Goal: Task Accomplishment & Management: Manage account settings

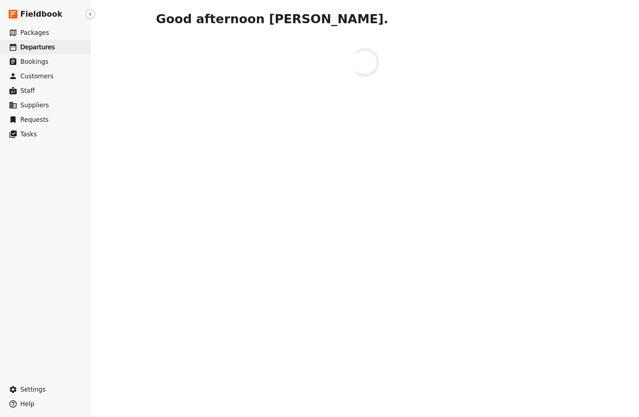
click at [23, 50] on span "Departures" at bounding box center [37, 47] width 34 height 7
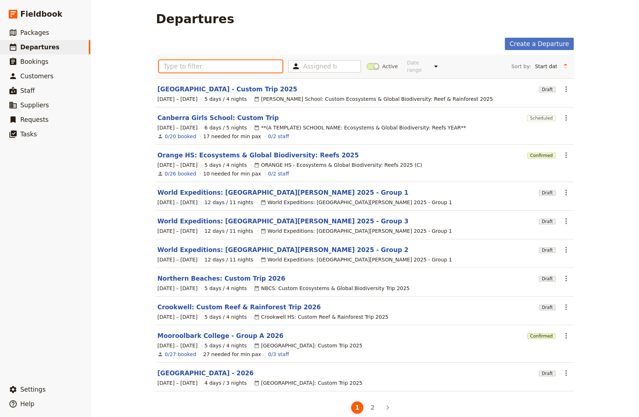
click at [192, 62] on input "text" at bounding box center [221, 66] width 124 height 12
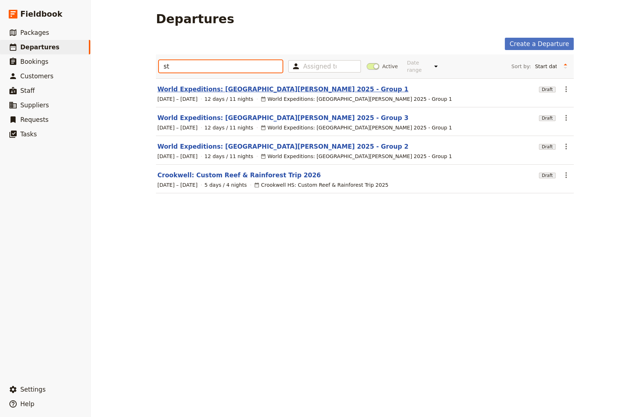
type input "st"
click at [245, 85] on link "World Expeditions: [GEOGRAPHIC_DATA][PERSON_NAME] 2025 - Group 1" at bounding box center [282, 89] width 251 height 9
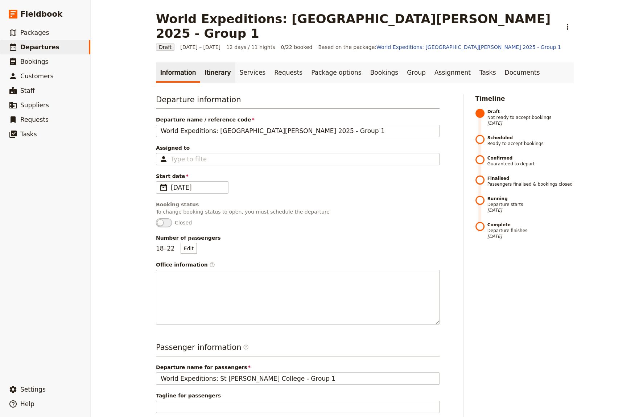
click at [208, 62] on link "Itinerary" at bounding box center [217, 72] width 35 height 20
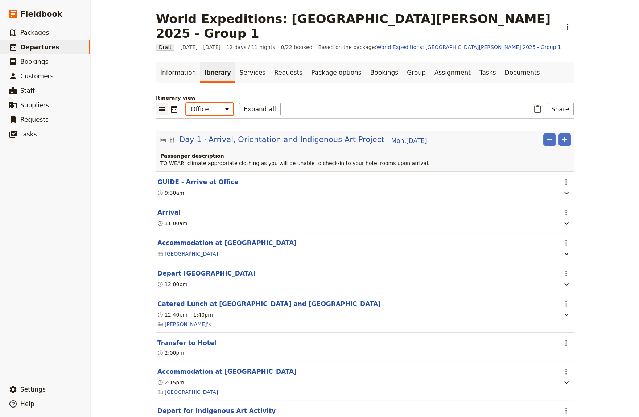
select select "STAFF"
click option "Guide" at bounding box center [0, 0] width 0 height 0
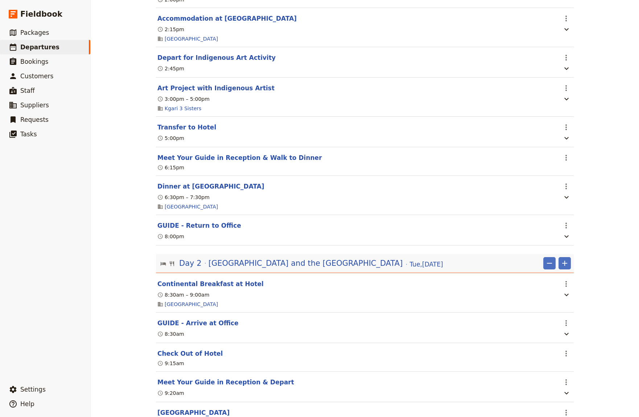
scroll to position [349, 0]
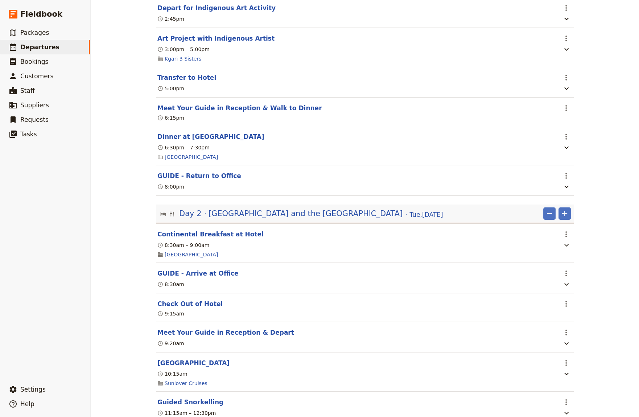
click at [178, 230] on button "Continental Breakfast at Hotel" at bounding box center [210, 234] width 106 height 9
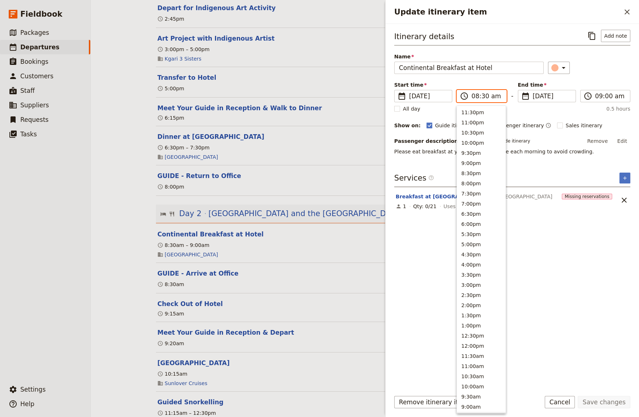
scroll to position [183, 0]
click at [483, 96] on input "08:30 am" at bounding box center [487, 96] width 30 height 9
type input "08:45 am"
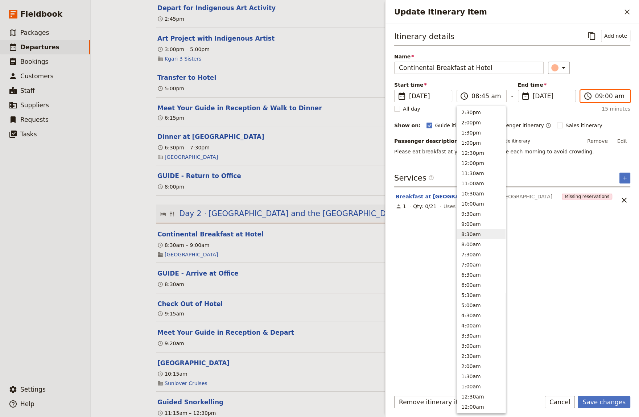
click at [606, 97] on input "09:00 am" at bounding box center [611, 96] width 30 height 9
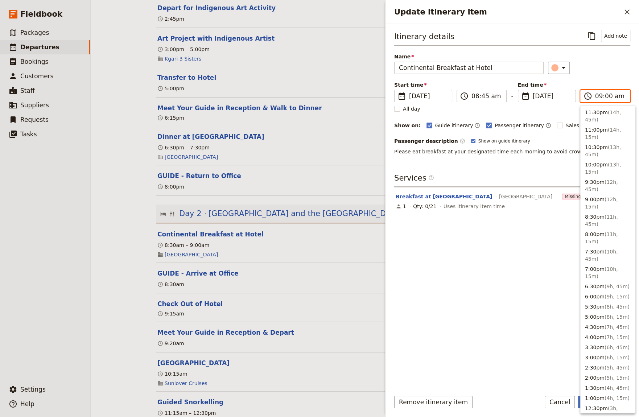
scroll to position [212, 0]
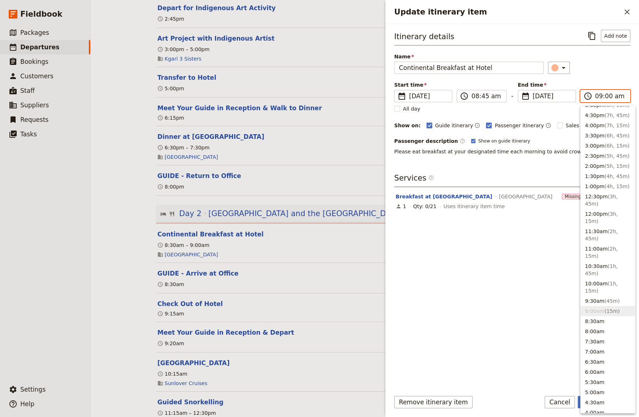
click at [606, 97] on input "09:00 am" at bounding box center [611, 96] width 30 height 9
type input "09:15 am"
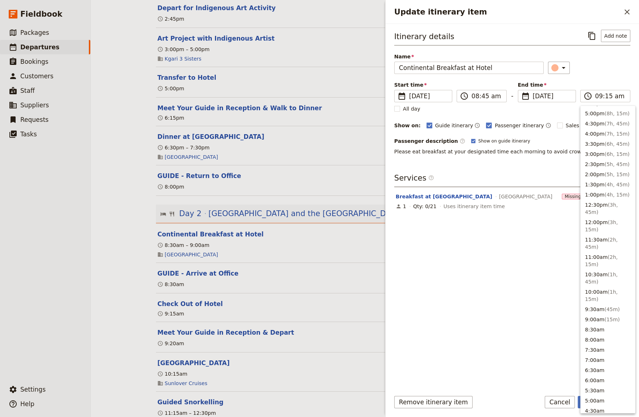
click at [470, 266] on div "Itinerary details ​ Add note Name Continental Breakfast at Hotel ​ Start time ​…" at bounding box center [512, 207] width 236 height 355
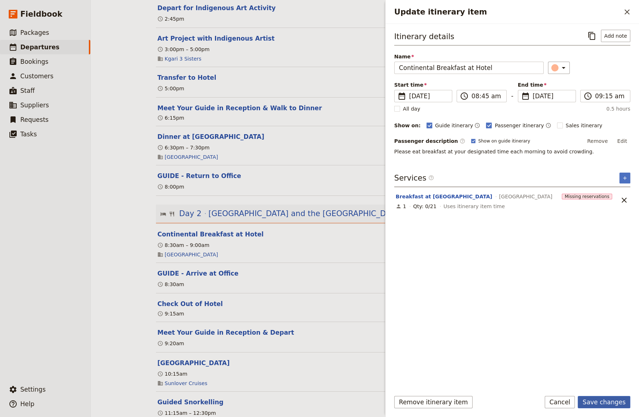
click at [600, 402] on button "Save changes" at bounding box center [604, 402] width 53 height 12
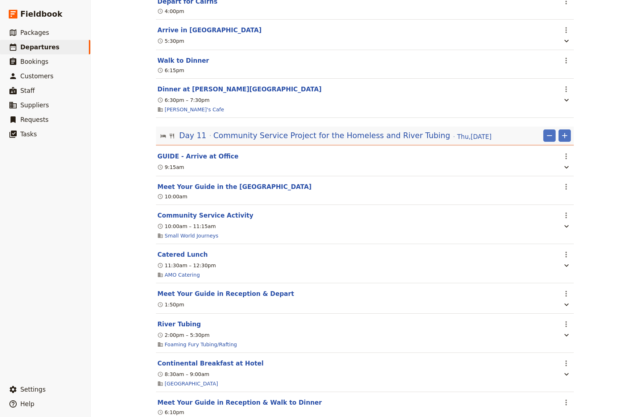
scroll to position [3742, 0]
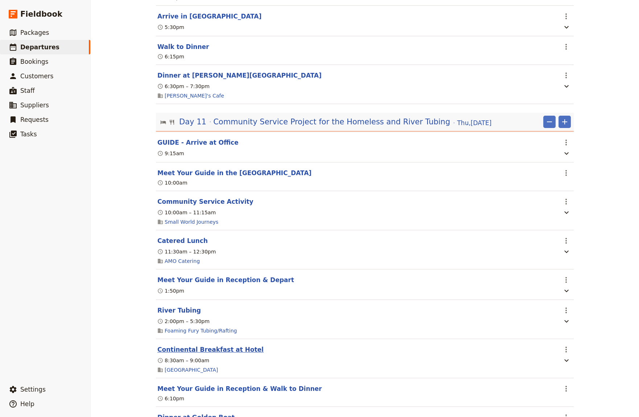
click at [215, 354] on button "Continental Breakfast at Hotel" at bounding box center [210, 349] width 106 height 9
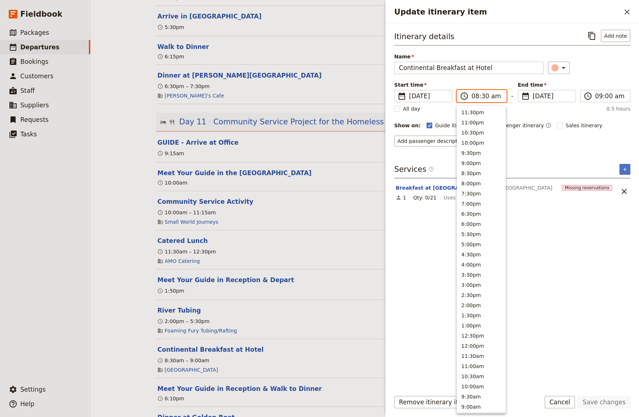
click at [483, 97] on input "08:30 am" at bounding box center [487, 96] width 30 height 9
type input "08:00 am"
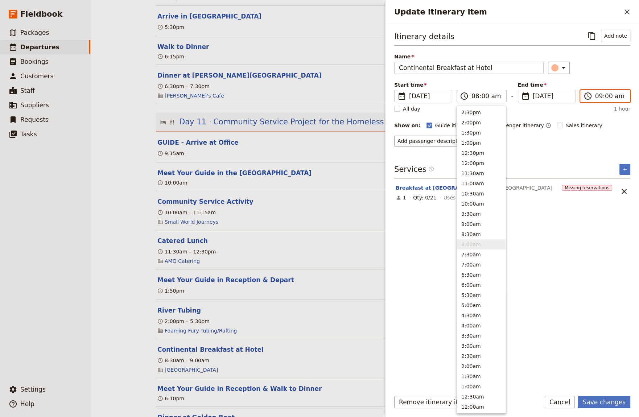
click at [601, 95] on input "09:00 am" at bounding box center [611, 96] width 30 height 9
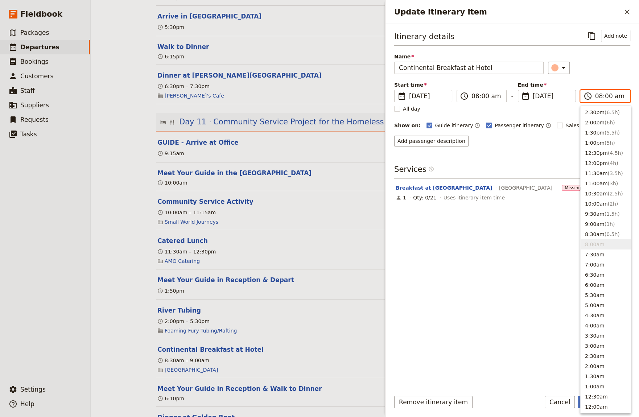
click at [606, 97] on input "08:00 am" at bounding box center [611, 96] width 30 height 9
type input "08:30 am"
click at [451, 339] on div "Itinerary details ​ Add note Name Continental Breakfast at Hotel ​ Start time ​…" at bounding box center [512, 207] width 236 height 355
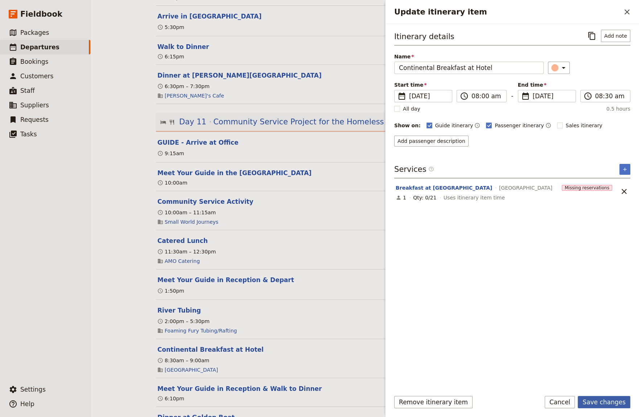
click at [611, 402] on button "Save changes" at bounding box center [604, 402] width 53 height 12
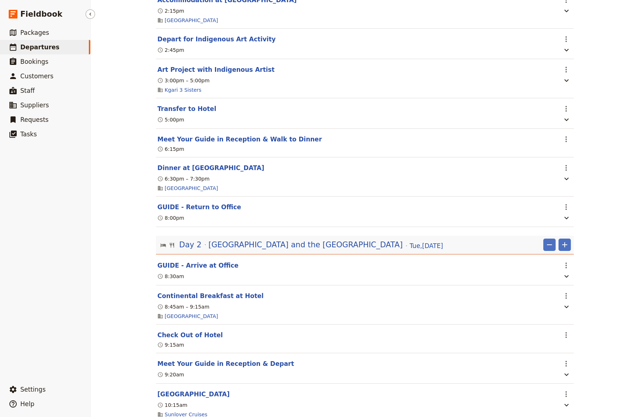
scroll to position [299, 0]
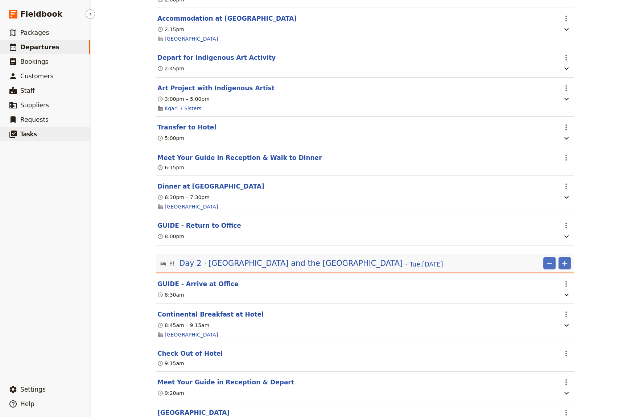
click at [77, 136] on link "​ Tasks" at bounding box center [45, 134] width 90 height 15
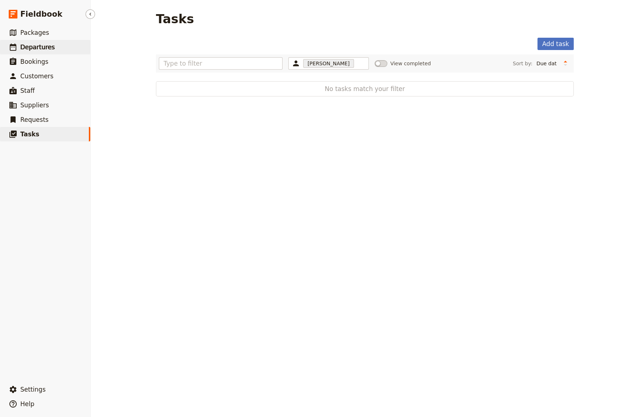
click at [28, 47] on span "Departures" at bounding box center [37, 47] width 34 height 7
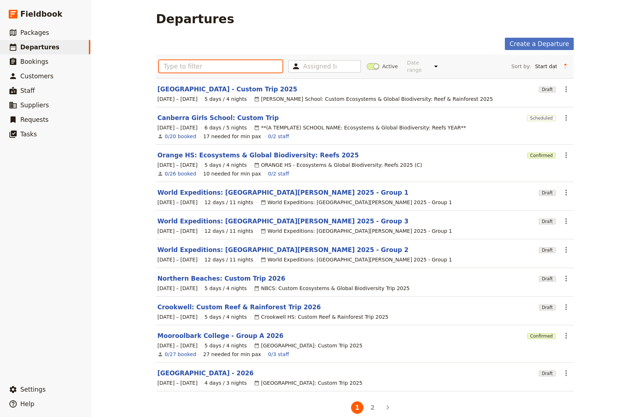
click at [168, 64] on input "text" at bounding box center [221, 66] width 124 height 12
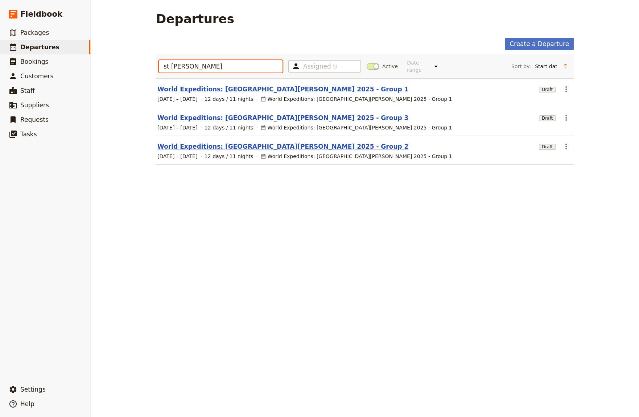
type input "st [PERSON_NAME]"
click at [220, 142] on link "World Expeditions: [GEOGRAPHIC_DATA][PERSON_NAME] 2025 - Group 2" at bounding box center [282, 146] width 251 height 9
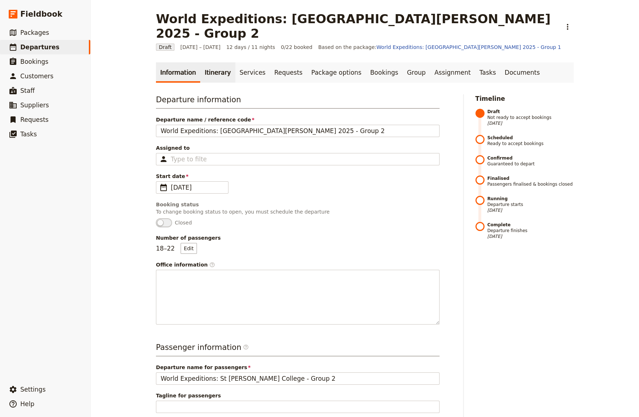
click at [207, 62] on link "Itinerary" at bounding box center [217, 72] width 35 height 20
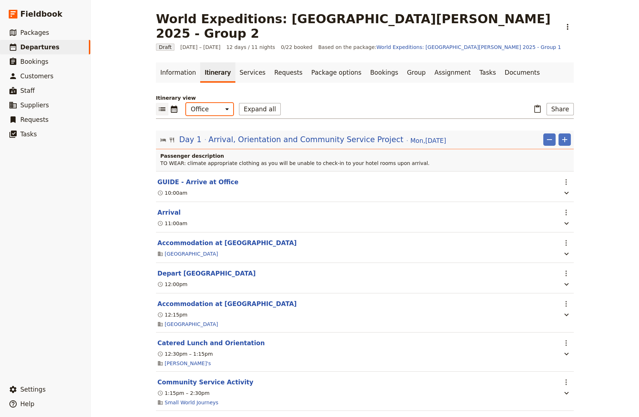
click at [186, 103] on select "Office Guide Passenger Sales" at bounding box center [209, 109] width 47 height 12
select select "STAFF"
click option "Guide" at bounding box center [0, 0] width 0 height 0
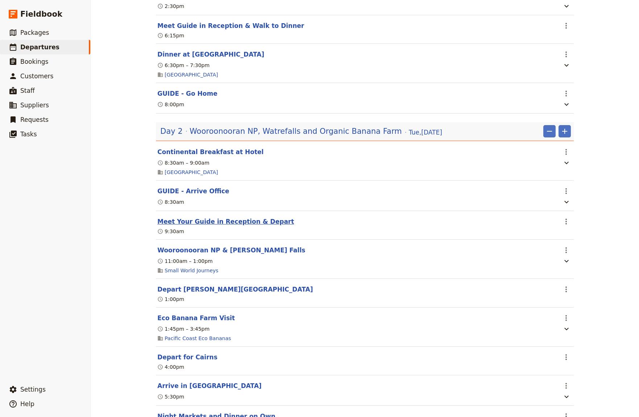
scroll to position [349, 0]
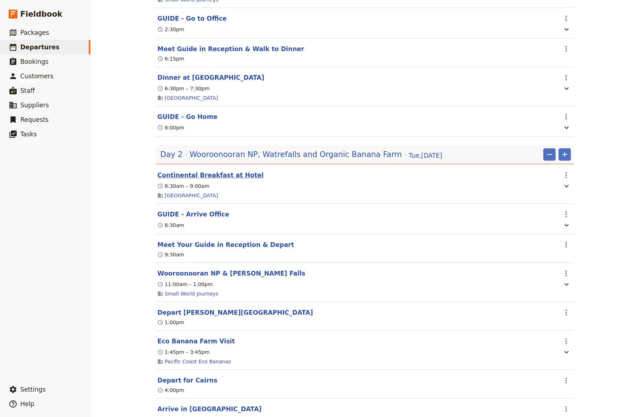
click at [206, 171] on button "Continental Breakfast at Hotel" at bounding box center [210, 175] width 106 height 9
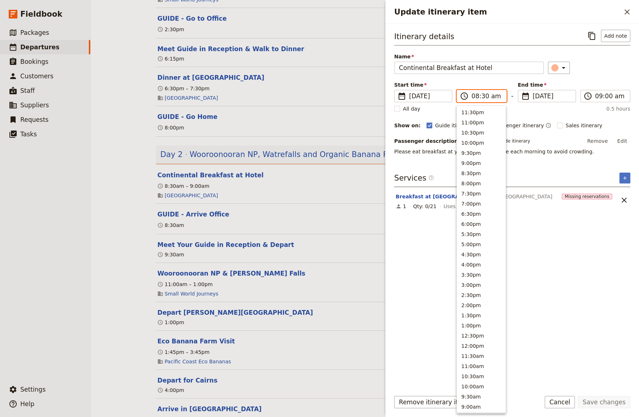
click at [484, 96] on input "08:30 am" at bounding box center [487, 96] width 30 height 9
type input "08:45 am"
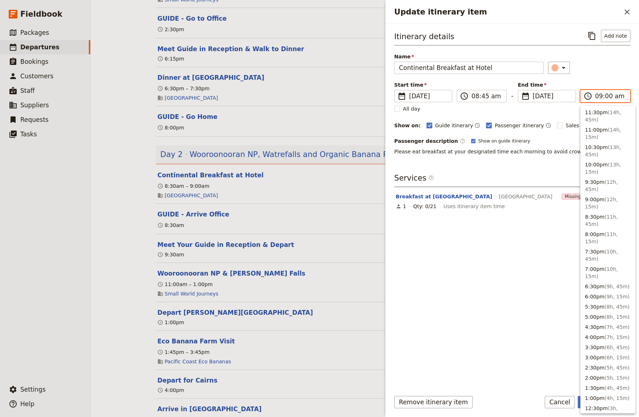
click at [606, 95] on input "09:00 am" at bounding box center [611, 96] width 30 height 9
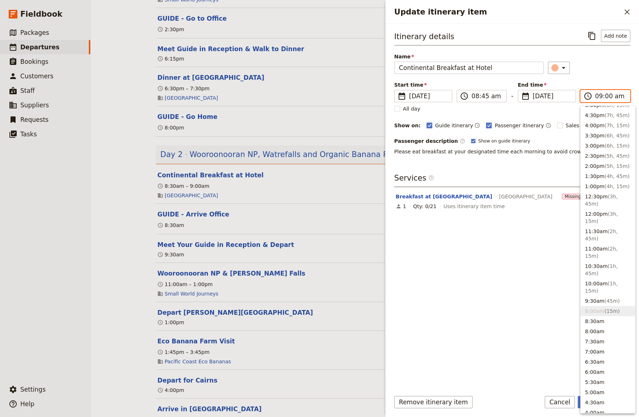
click at [606, 95] on input "09:00 am" at bounding box center [611, 96] width 30 height 9
type input "09:15 am"
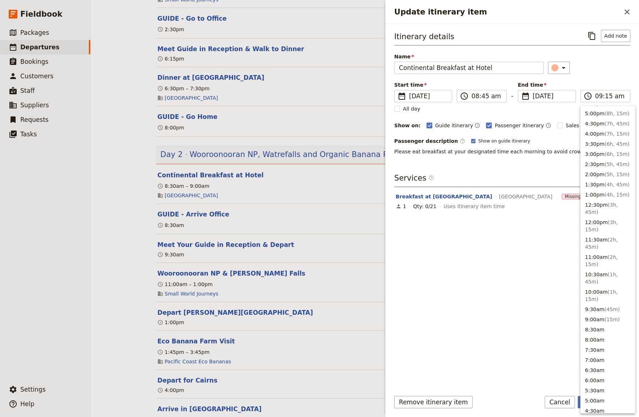
click at [523, 335] on div "Itinerary details ​ Add note Name Continental Breakfast at Hotel ​ Start time ​…" at bounding box center [512, 207] width 236 height 355
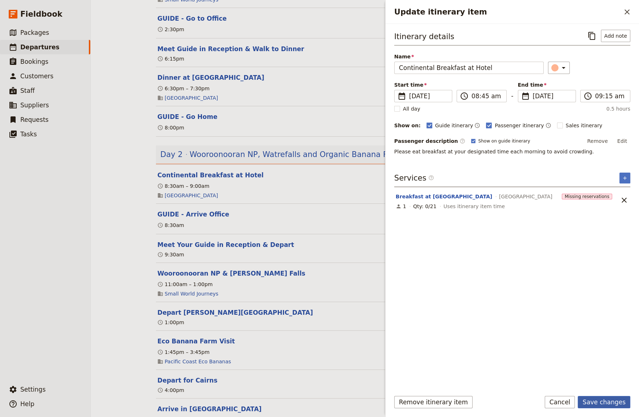
click at [603, 404] on button "Save changes" at bounding box center [604, 402] width 53 height 12
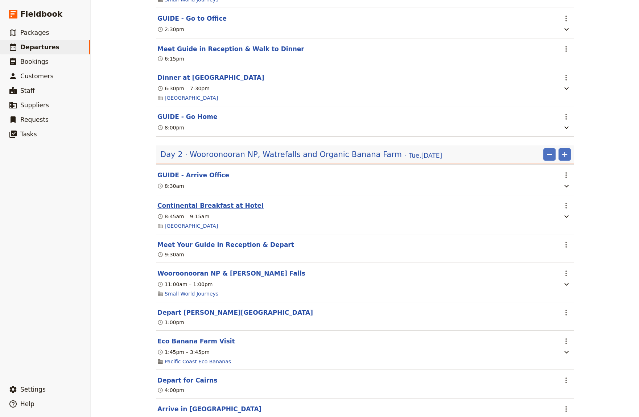
click at [186, 201] on button "Continental Breakfast at Hotel" at bounding box center [210, 205] width 106 height 9
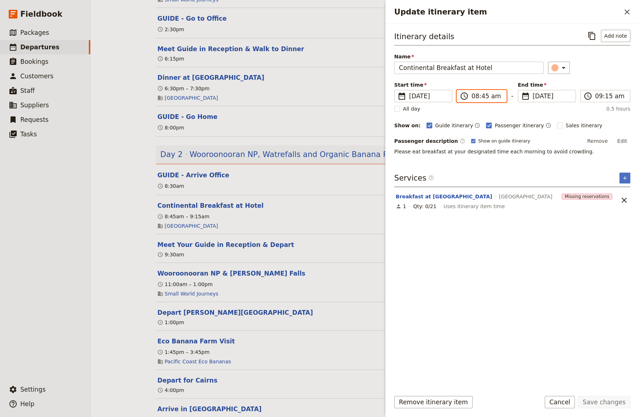
click at [476, 98] on input "08:45 am" at bounding box center [487, 96] width 30 height 9
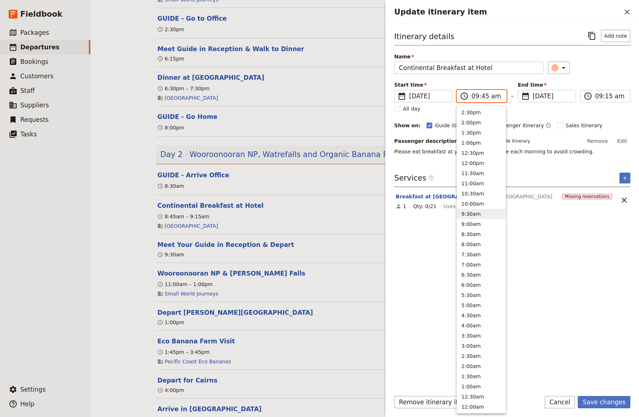
click at [482, 97] on input "09:45 am" at bounding box center [487, 96] width 30 height 9
type input "09:00 am"
click at [606, 96] on input "09:15 am" at bounding box center [611, 96] width 30 height 9
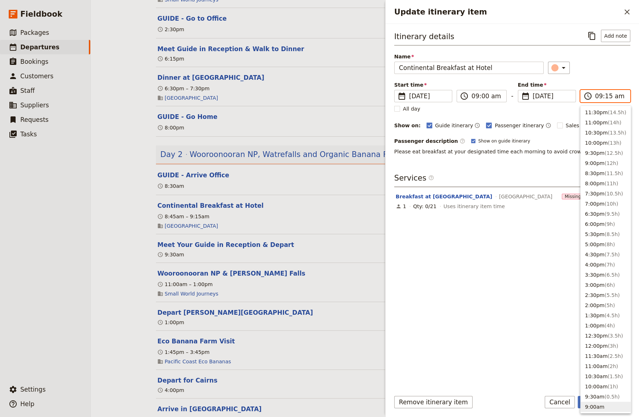
click at [606, 96] on input "09:15 am" at bounding box center [611, 96] width 30 height 9
type input "09:30 am"
click at [479, 361] on div "Itinerary details ​ Add note Name Continental Breakfast at Hotel ​ Start time ​…" at bounding box center [512, 207] width 236 height 355
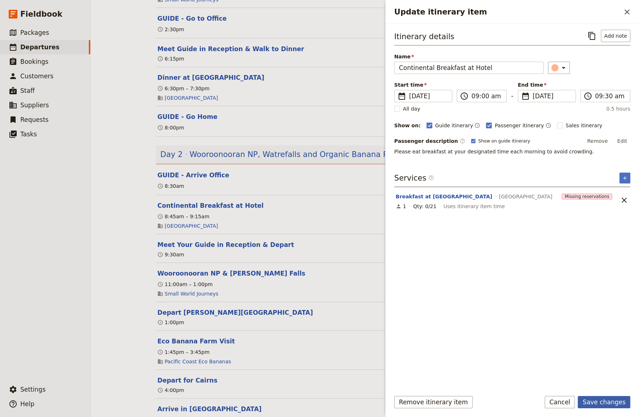
click at [607, 399] on button "Save changes" at bounding box center [604, 402] width 53 height 12
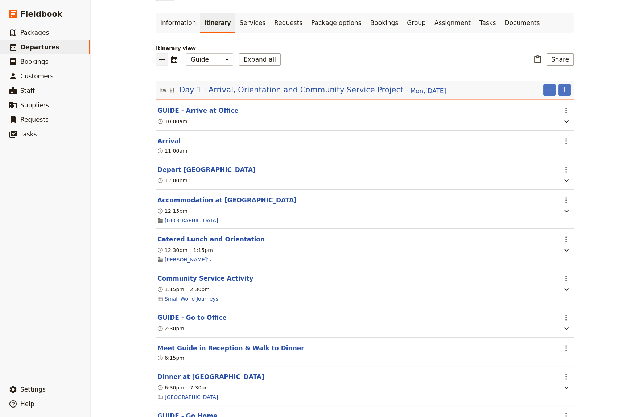
scroll to position [0, 0]
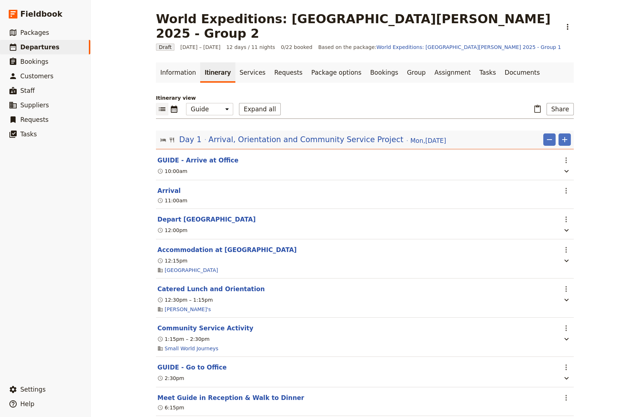
click at [139, 299] on div "World Expeditions: [GEOGRAPHIC_DATA][PERSON_NAME] 2025 - Group 2 ​ Draft [DATE]…" at bounding box center [365, 208] width 549 height 417
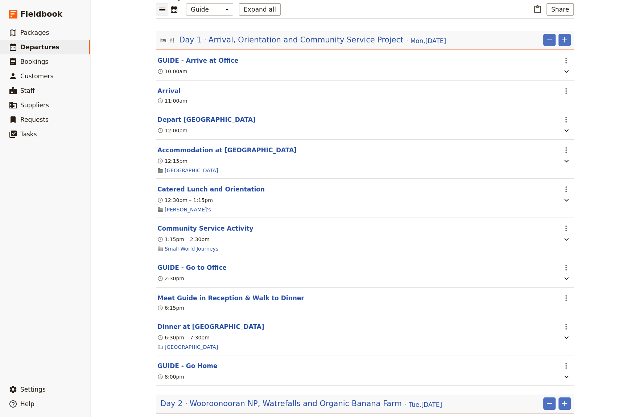
scroll to position [299, 0]
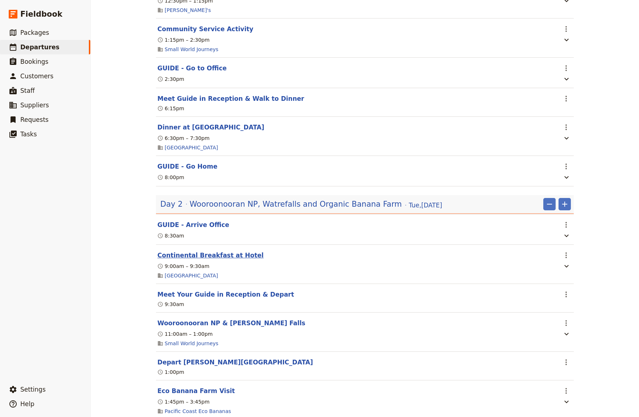
click at [178, 251] on button "Continental Breakfast at Hotel" at bounding box center [210, 255] width 106 height 9
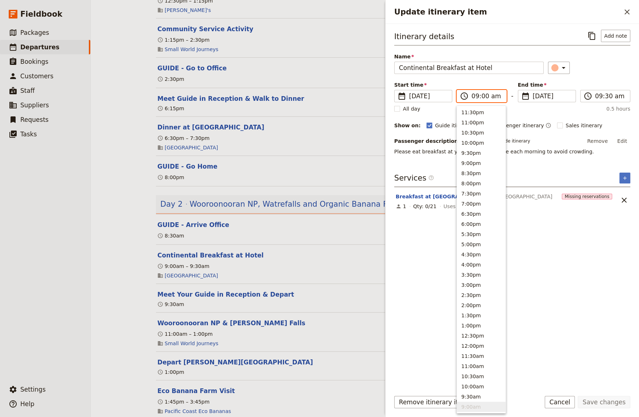
click at [475, 97] on input "09:00 am" at bounding box center [487, 96] width 30 height 9
click at [483, 97] on input "08:00 am" at bounding box center [487, 96] width 30 height 9
type input "08:30 am"
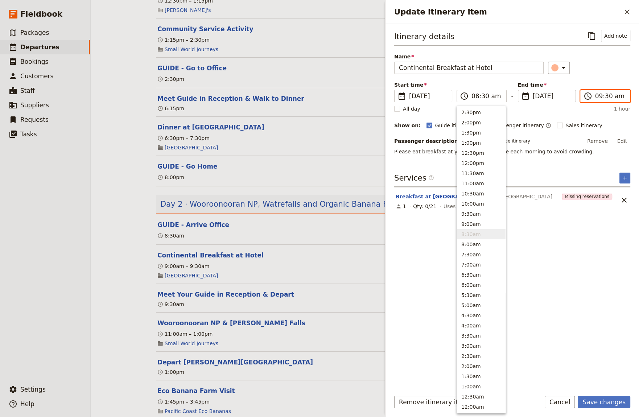
click at [606, 97] on input "09:30 am" at bounding box center [611, 96] width 30 height 9
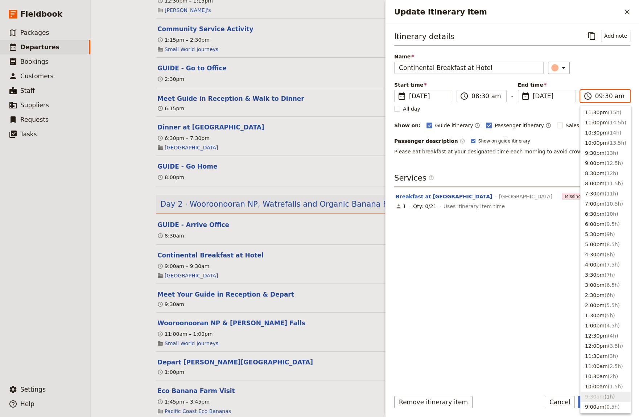
click at [606, 97] on input "09:30 am" at bounding box center [611, 96] width 30 height 9
type input "09:00 am"
click at [523, 355] on div "Itinerary details ​ Add note Name Continental Breakfast at Hotel ​ Start time ​…" at bounding box center [512, 207] width 236 height 355
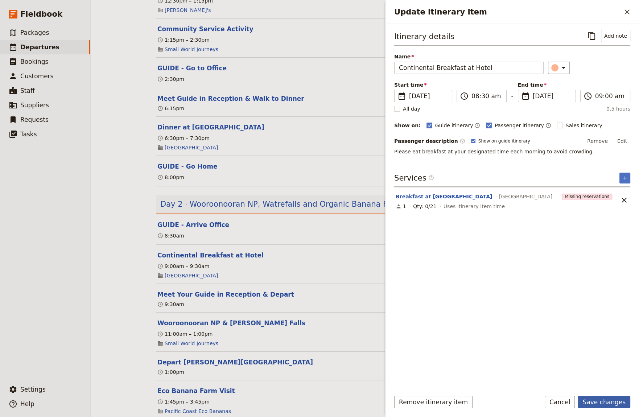
click at [604, 402] on button "Save changes" at bounding box center [604, 402] width 53 height 12
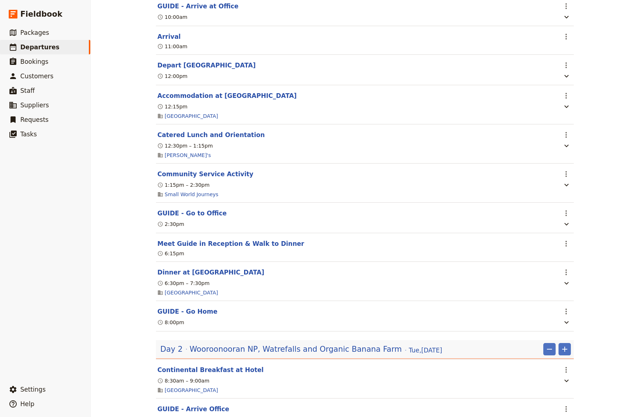
scroll to position [50, 0]
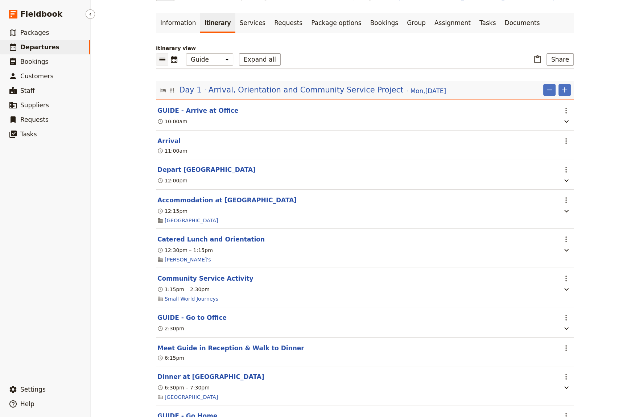
click at [45, 46] on span "Departures" at bounding box center [39, 47] width 39 height 7
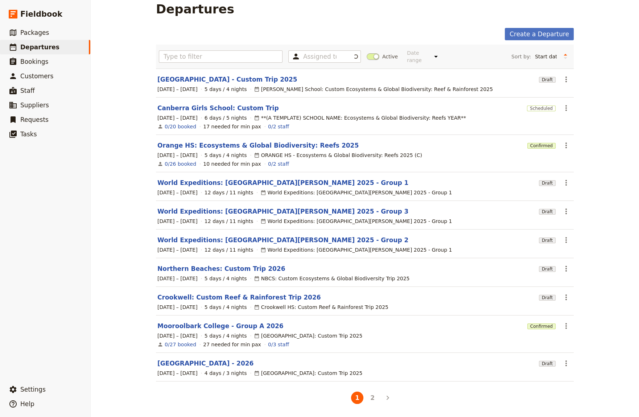
scroll to position [3, 0]
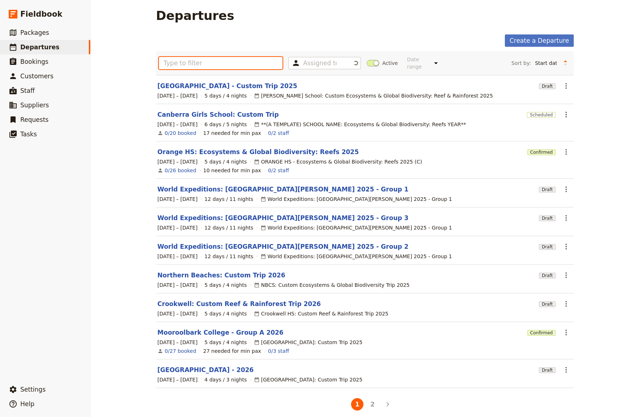
click at [181, 59] on input "text" at bounding box center [221, 63] width 124 height 12
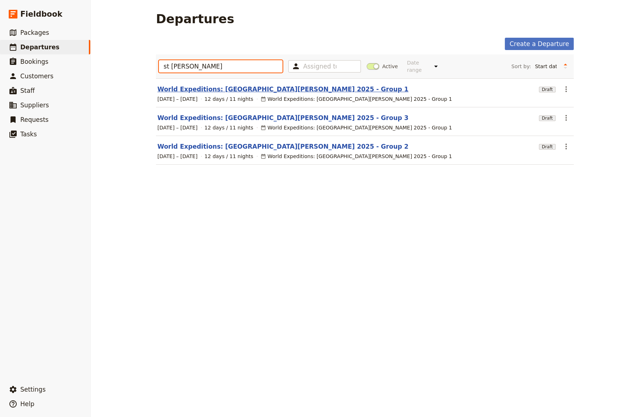
type input "st [PERSON_NAME]"
click at [230, 86] on link "World Expeditions: [GEOGRAPHIC_DATA][PERSON_NAME] 2025 - Group 1" at bounding box center [282, 89] width 251 height 9
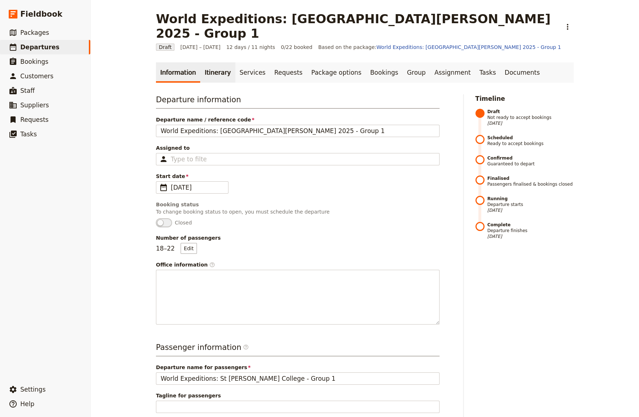
click at [205, 62] on link "Itinerary" at bounding box center [217, 72] width 35 height 20
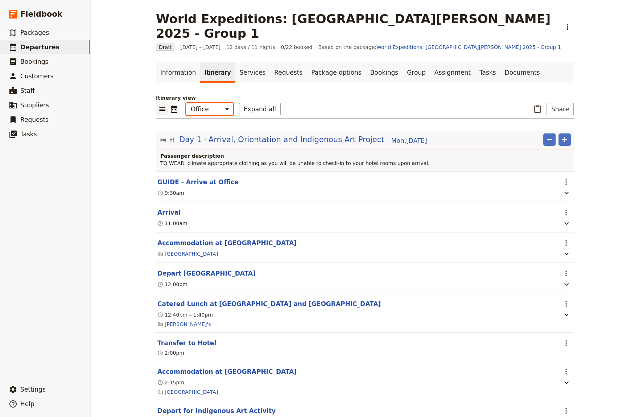
click at [186, 103] on select "Office Guide Passenger Sales" at bounding box center [209, 109] width 47 height 12
select select "STAFF"
click option "Guide" at bounding box center [0, 0] width 0 height 0
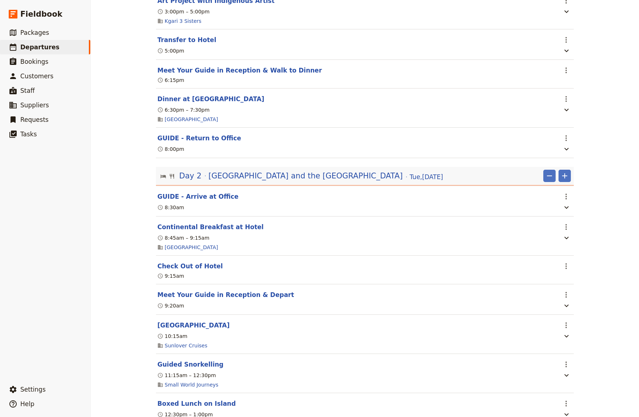
scroll to position [399, 0]
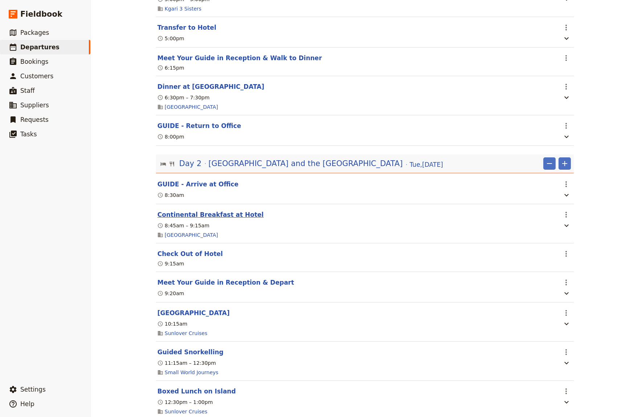
click at [175, 210] on button "Continental Breakfast at Hotel" at bounding box center [210, 214] width 106 height 9
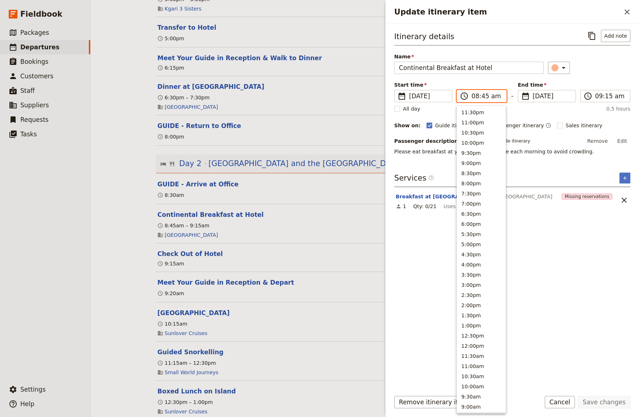
scroll to position [183, 0]
click at [482, 97] on input "08:45 am" at bounding box center [487, 96] width 30 height 9
type input "08:30 am"
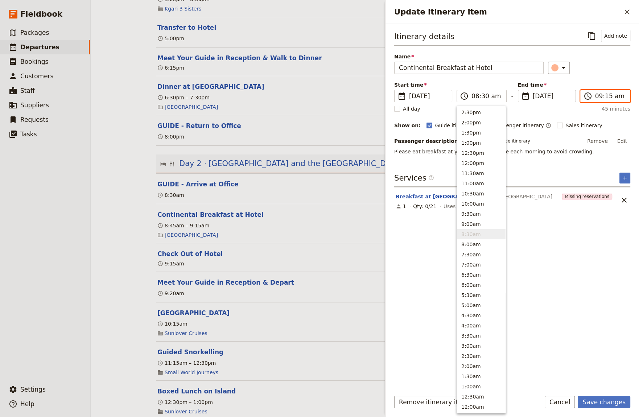
click at [605, 95] on input "09:15 am" at bounding box center [611, 96] width 30 height 9
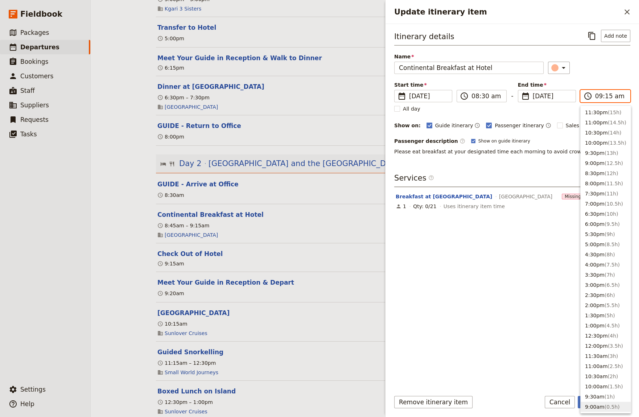
click at [605, 96] on input "09:15 am" at bounding box center [611, 96] width 30 height 9
type input "09:00 am"
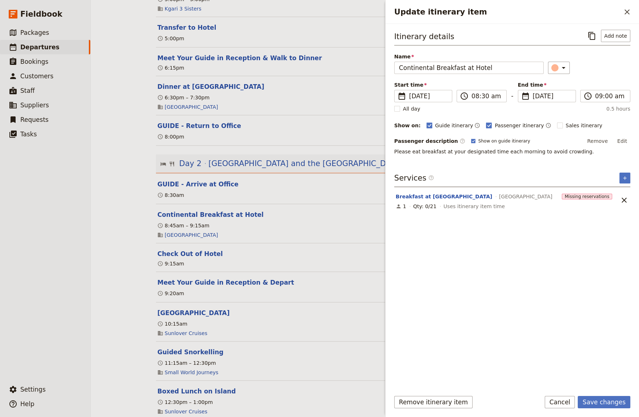
drag, startPoint x: 496, startPoint y: 352, endPoint x: 639, endPoint y: 397, distance: 149.6
click at [498, 352] on div "Itinerary details ​ Add note Name Continental Breakfast at Hotel ​ Start time ​…" at bounding box center [512, 207] width 236 height 355
click at [612, 401] on button "Save changes" at bounding box center [604, 402] width 53 height 12
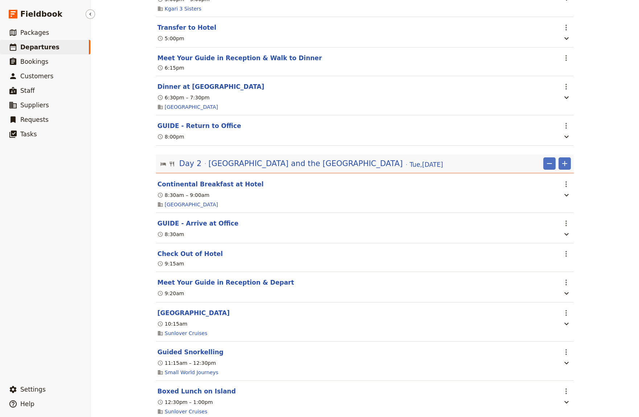
click at [36, 50] on span "Departures" at bounding box center [39, 47] width 39 height 7
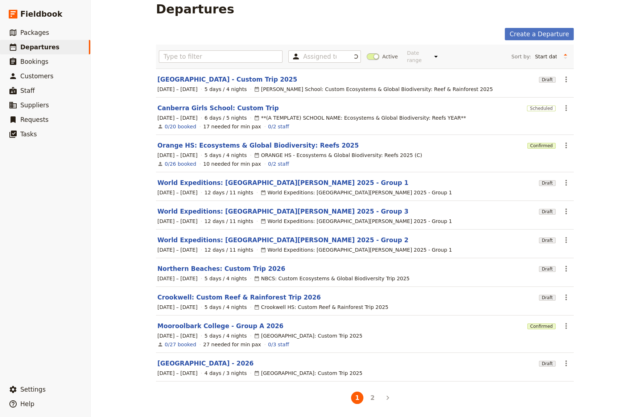
scroll to position [3, 0]
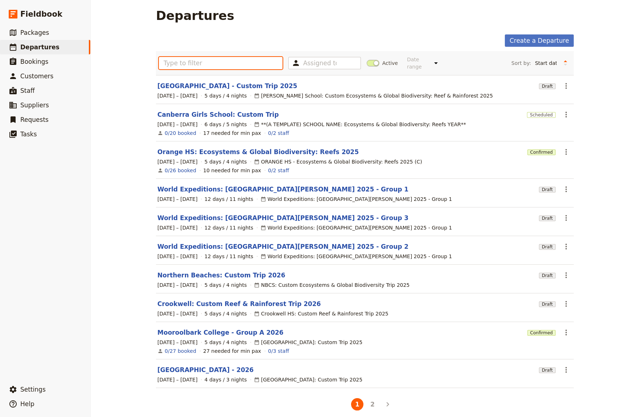
click at [187, 60] on input "text" at bounding box center [221, 63] width 124 height 12
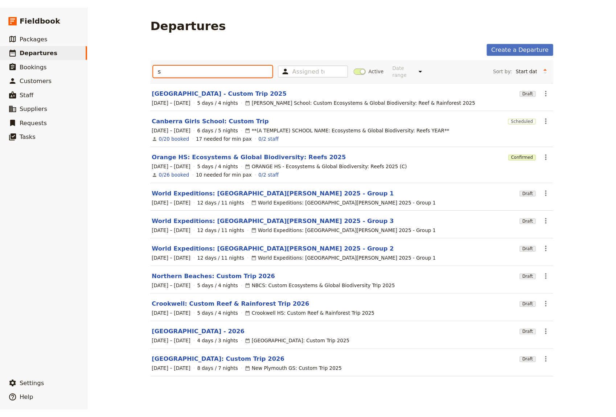
scroll to position [0, 0]
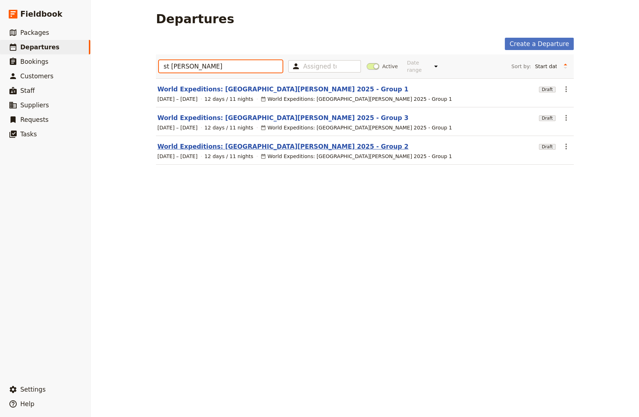
type input "st [PERSON_NAME]"
click at [265, 142] on link "World Expeditions: [GEOGRAPHIC_DATA][PERSON_NAME] 2025 - Group 2" at bounding box center [282, 146] width 251 height 9
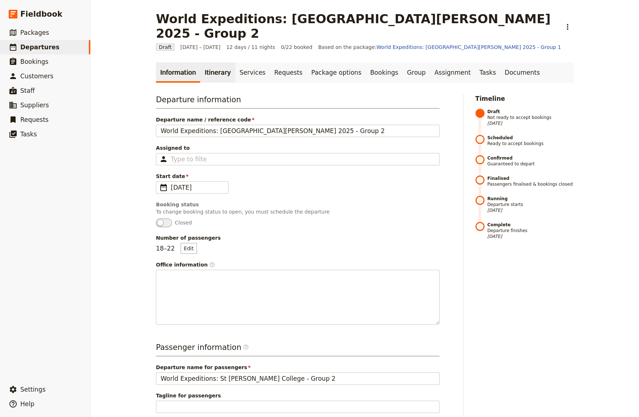
click at [213, 64] on link "Itinerary" at bounding box center [217, 72] width 35 height 20
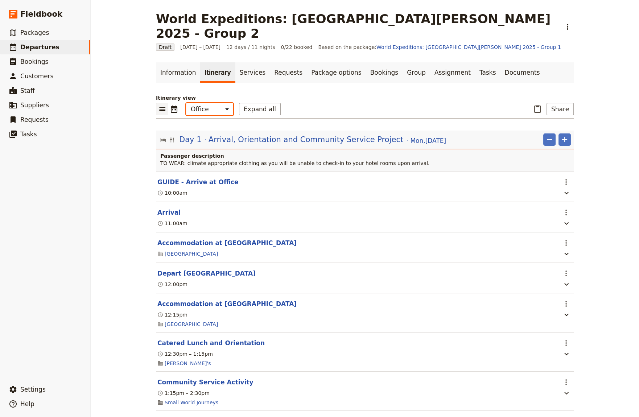
click at [186, 103] on select "Office Guide Passenger Sales" at bounding box center [209, 109] width 47 height 12
select select "STAFF"
click option "Guide" at bounding box center [0, 0] width 0 height 0
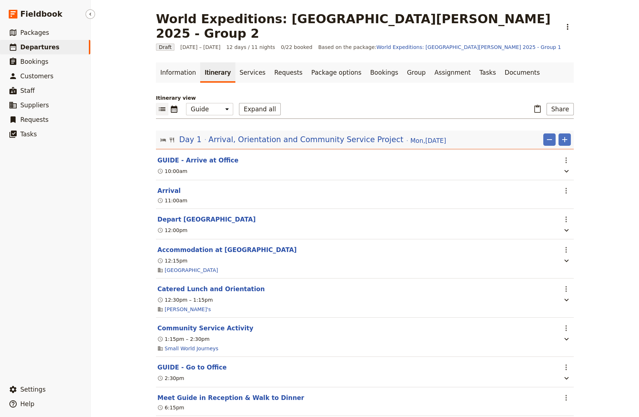
click at [20, 305] on ul "​ Packages ​ Departures ​ Bookings ​ Customers ​ Staff ​ Suppliers ​ Requests ​…" at bounding box center [45, 202] width 90 height 354
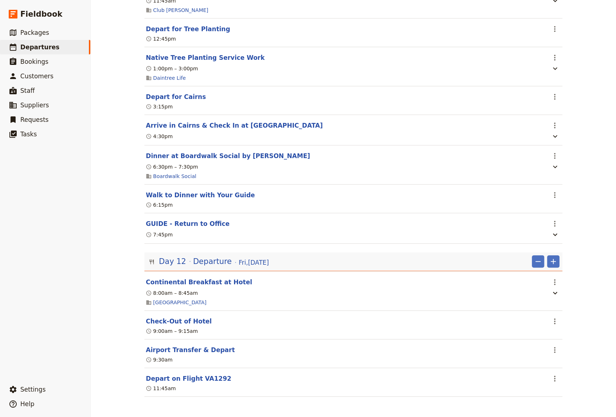
scroll to position [3846, 0]
click at [177, 282] on button "Continental Breakfast at Hotel" at bounding box center [199, 282] width 106 height 9
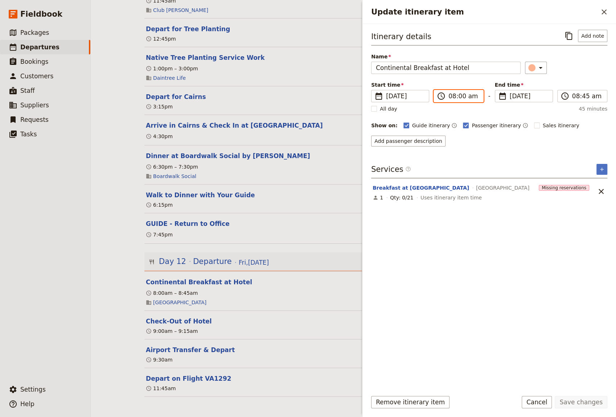
click at [458, 96] on input "08:00 am" at bounding box center [464, 96] width 30 height 9
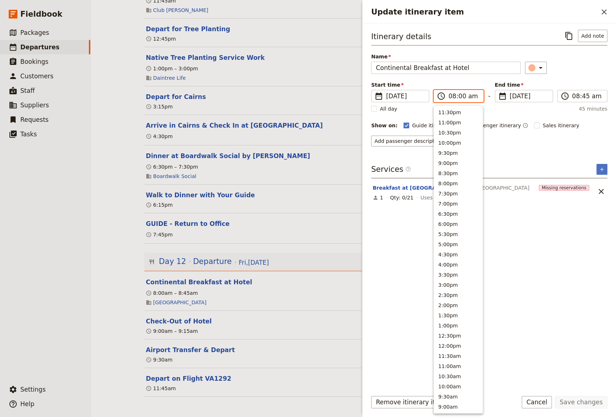
scroll to position [183, 0]
click at [460, 96] on input "08:00 am" at bounding box center [464, 96] width 30 height 9
type input "08:15 am"
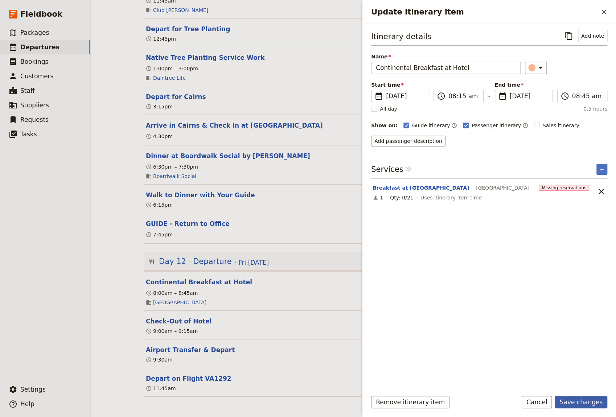
click at [573, 401] on button "Save changes" at bounding box center [581, 402] width 53 height 12
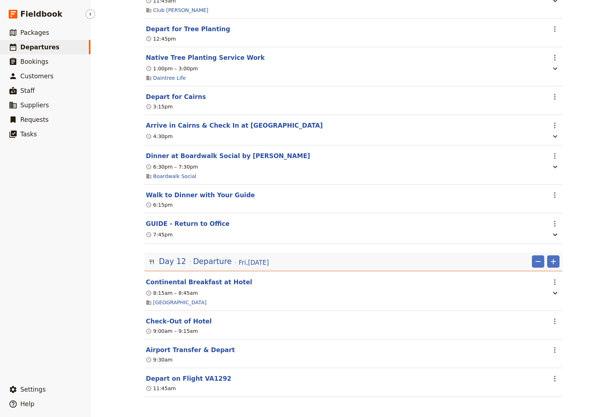
click at [38, 48] on span "Departures" at bounding box center [39, 47] width 39 height 7
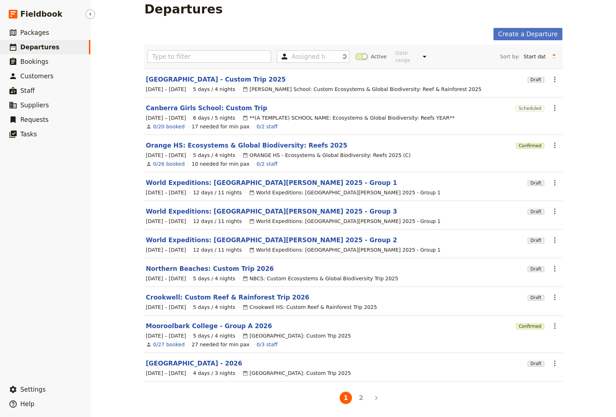
scroll to position [3, 0]
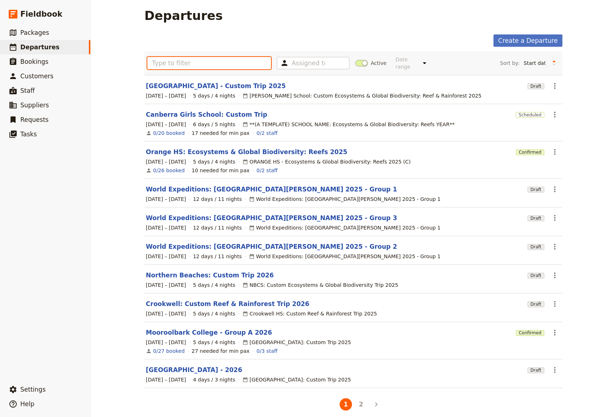
click at [152, 65] on input "text" at bounding box center [209, 63] width 124 height 12
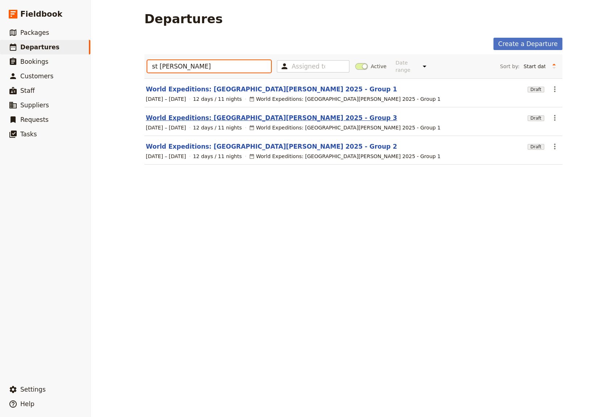
type input "st [PERSON_NAME]"
click at [192, 114] on link "World Expeditions: [GEOGRAPHIC_DATA][PERSON_NAME] 2025 - Group 3" at bounding box center [271, 118] width 251 height 9
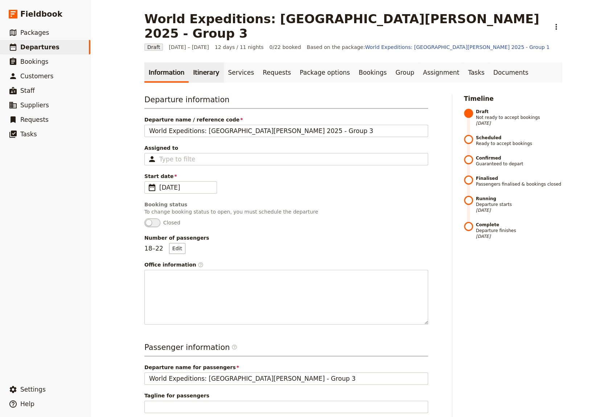
click at [197, 62] on link "Itinerary" at bounding box center [206, 72] width 35 height 20
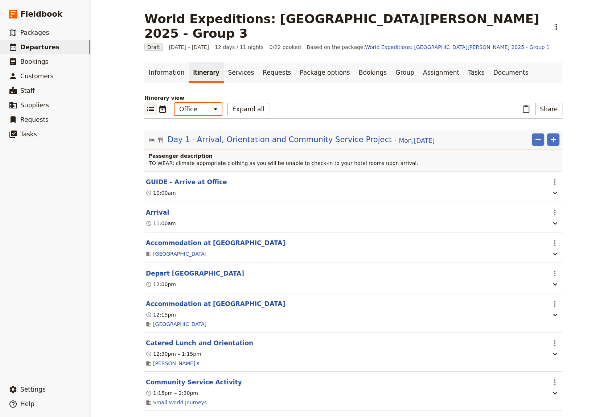
click at [175, 103] on select "Office Guide Passenger Sales" at bounding box center [198, 109] width 47 height 12
select select "STAFF"
click option "Guide" at bounding box center [0, 0] width 0 height 0
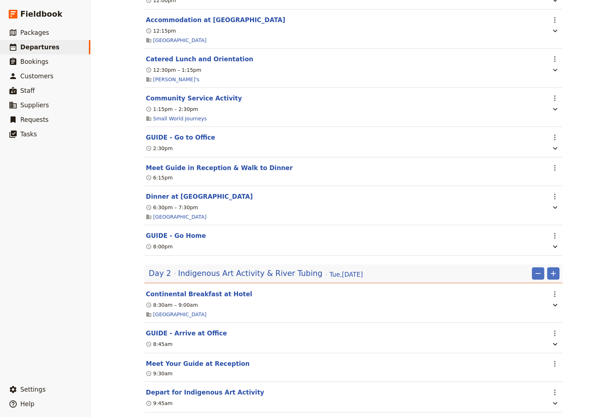
scroll to position [349, 0]
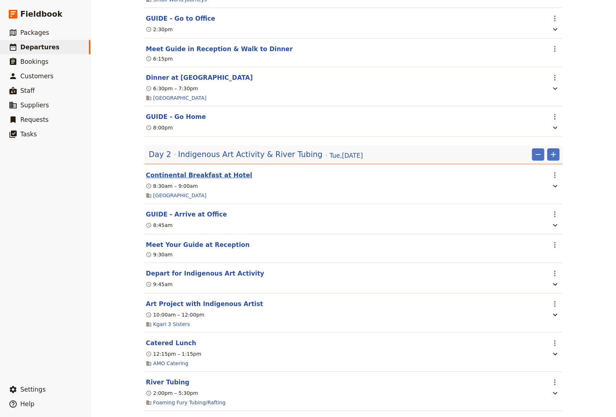
click at [185, 171] on button "Continental Breakfast at Hotel" at bounding box center [199, 175] width 106 height 9
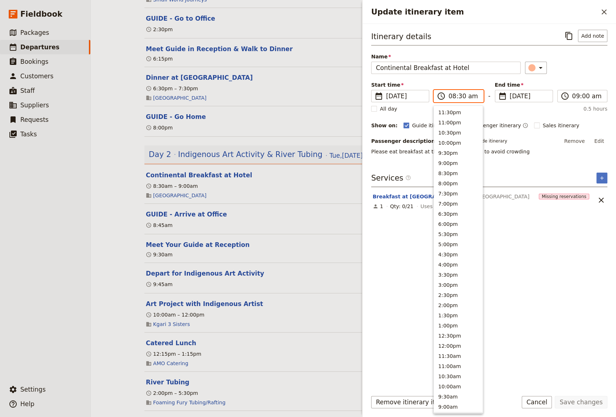
click at [451, 97] on input "08:30 am" at bounding box center [464, 96] width 30 height 9
click at [459, 97] on input "09:30 am" at bounding box center [464, 96] width 30 height 9
type input "09:00 am"
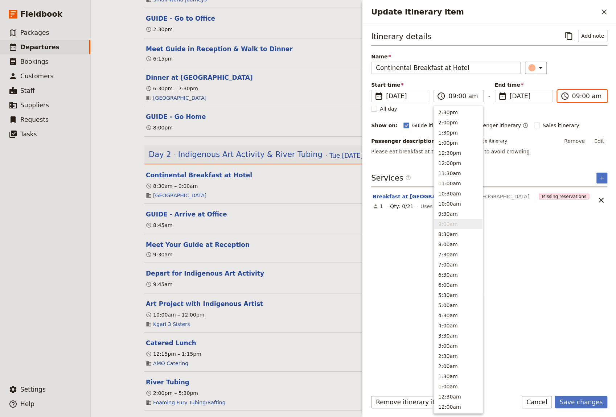
click at [584, 94] on input "09:00 am" at bounding box center [587, 96] width 30 height 9
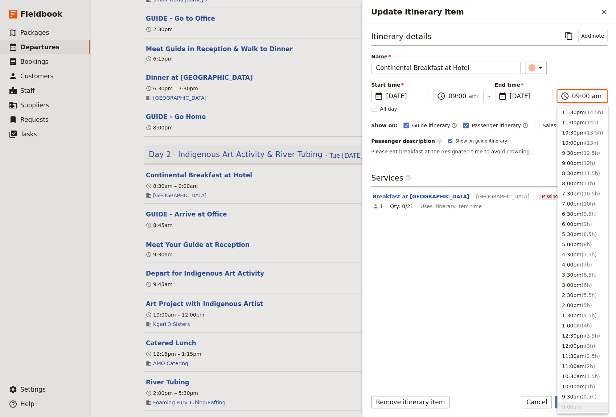
click at [584, 94] on input "09:00 am" at bounding box center [587, 96] width 30 height 9
type input "09:30 am"
click at [498, 243] on div "Itinerary details ​ Add note Name Continental Breakfast at Hotel ​ Start time ​…" at bounding box center [489, 207] width 236 height 355
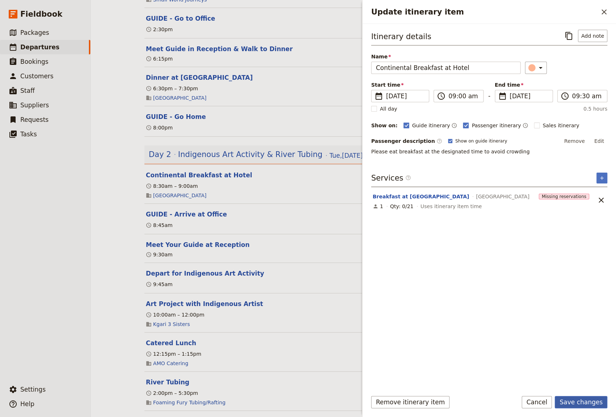
click at [585, 403] on button "Save changes" at bounding box center [581, 402] width 53 height 12
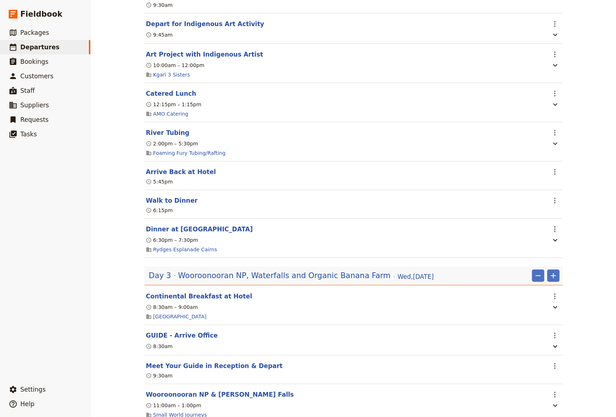
scroll to position [699, 0]
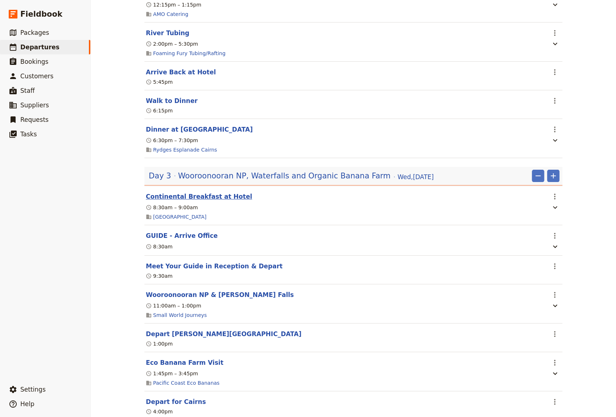
click at [170, 192] on button "Continental Breakfast at Hotel" at bounding box center [199, 196] width 106 height 9
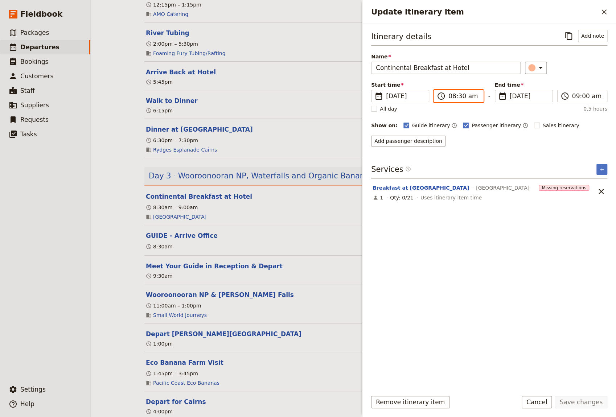
click at [459, 97] on input "08:30 am" at bounding box center [464, 96] width 30 height 9
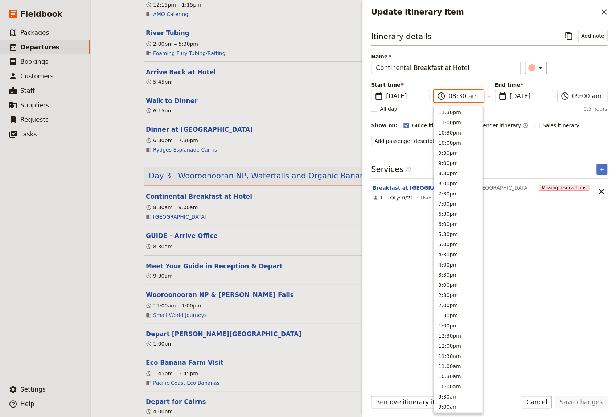
scroll to position [183, 0]
click at [459, 97] on input "08:30 am" at bounding box center [464, 96] width 30 height 9
type input "08:00 am"
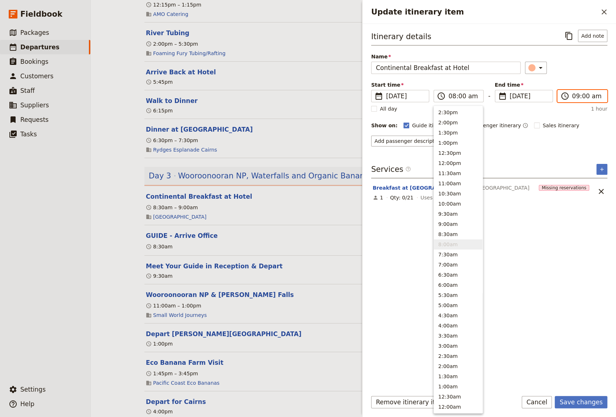
click at [574, 97] on input "09:00 am" at bounding box center [587, 96] width 30 height 9
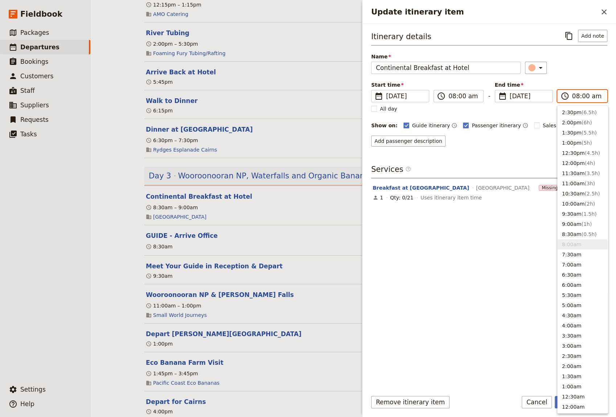
click at [585, 96] on input "08:00 am" at bounding box center [587, 96] width 30 height 9
type input "08:30 am"
drag, startPoint x: 513, startPoint y: 365, endPoint x: 557, endPoint y: 377, distance: 45.5
click at [513, 365] on div "Itinerary details ​ Add note Name Continental Breakfast at Hotel ​ Start time ​…" at bounding box center [489, 207] width 236 height 355
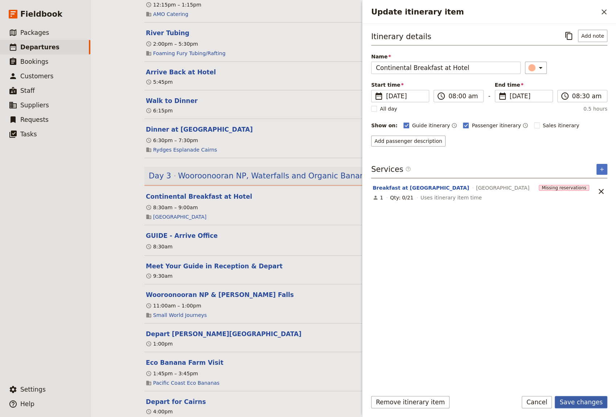
click at [593, 402] on button "Save changes" at bounding box center [581, 402] width 53 height 12
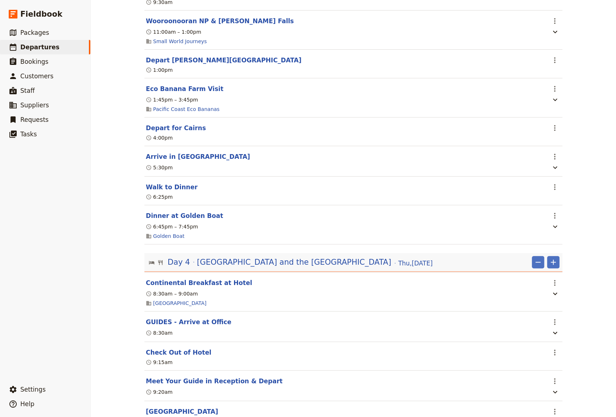
scroll to position [1048, 0]
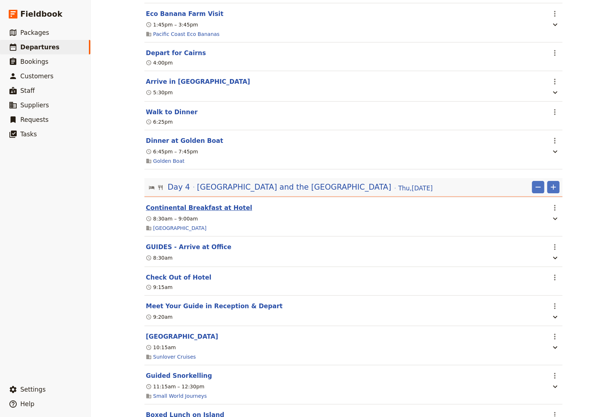
click at [187, 204] on button "Continental Breakfast at Hotel" at bounding box center [199, 208] width 106 height 9
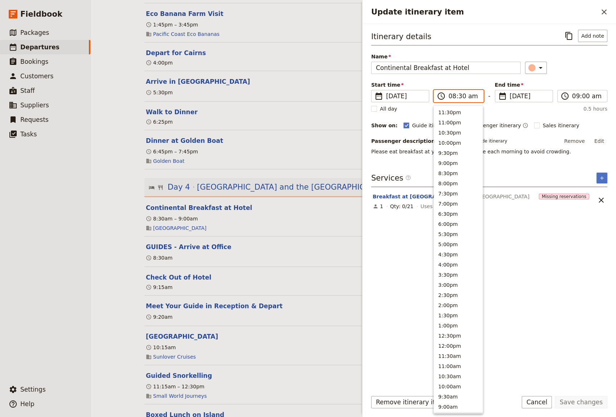
click at [460, 97] on input "08:30 am" at bounding box center [464, 96] width 30 height 9
type input "08:45 am"
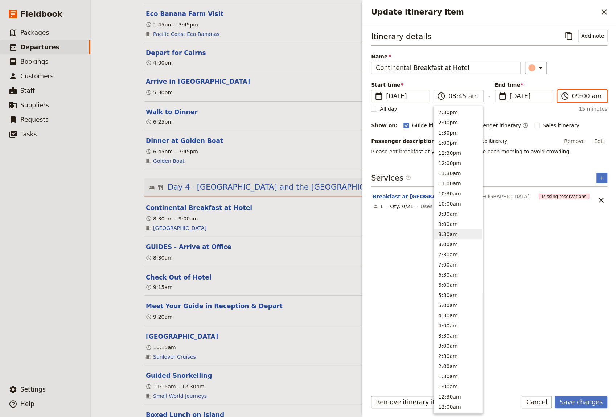
click at [583, 96] on input "09:00 am" at bounding box center [587, 96] width 30 height 9
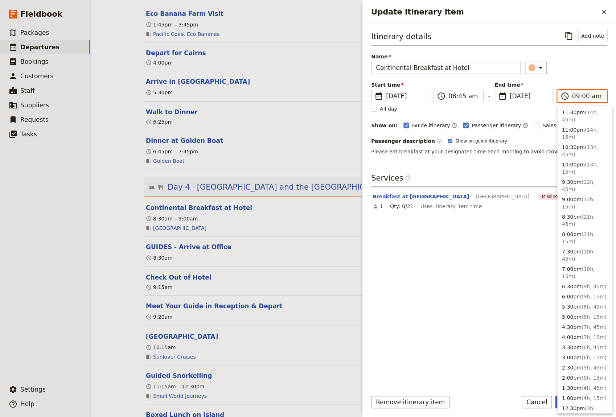
scroll to position [212, 0]
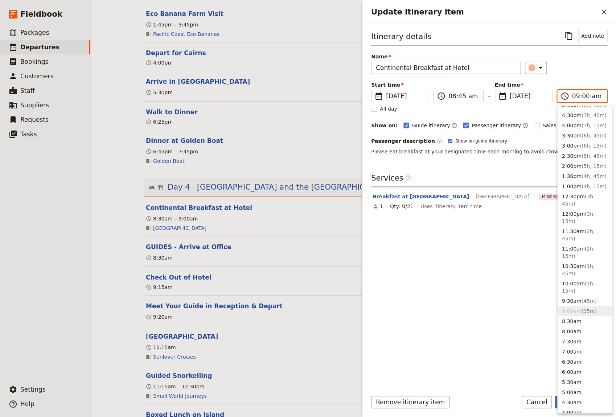
click at [583, 96] on input "09:00 am" at bounding box center [587, 96] width 30 height 9
type input "09:15 am"
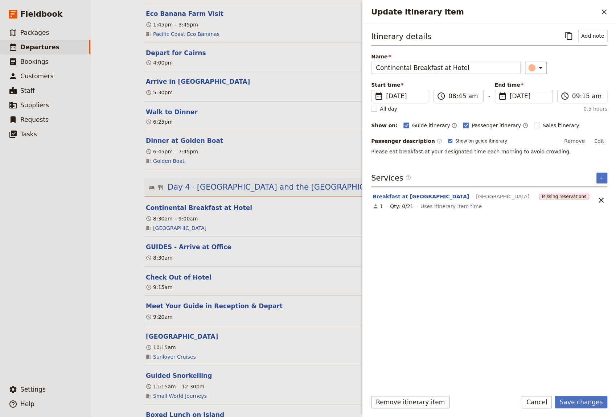
click at [470, 262] on div "Itinerary details ​ Add note Name Continental Breakfast at Hotel ​ Start time ​…" at bounding box center [489, 207] width 236 height 355
click at [571, 402] on button "Save changes" at bounding box center [581, 402] width 53 height 12
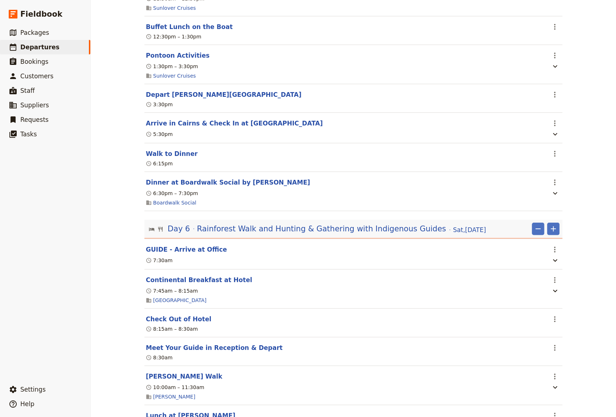
scroll to position [1896, 0]
click at [173, 283] on button "Continental Breakfast at Hotel" at bounding box center [199, 279] width 106 height 9
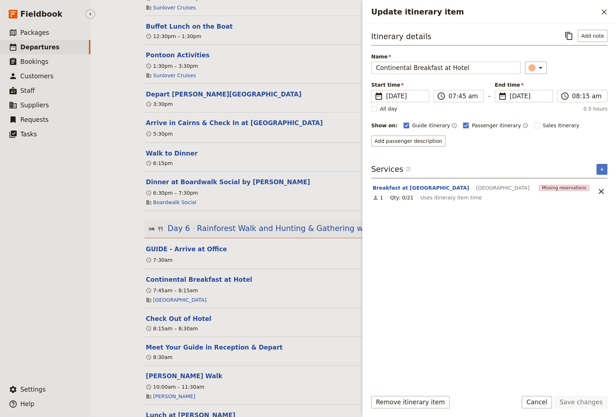
click at [34, 292] on ul "​ Packages ​ Departures ​ Bookings ​ Customers ​ Staff ​ Suppliers ​ Requests ​…" at bounding box center [45, 202] width 90 height 354
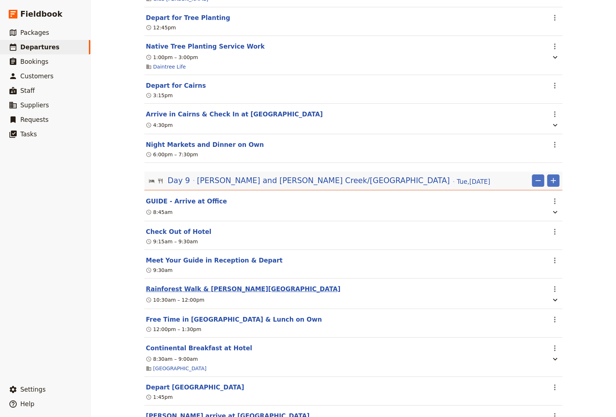
scroll to position [3044, 0]
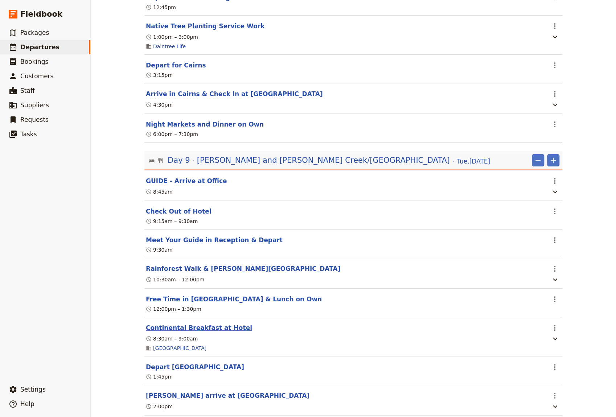
click at [198, 332] on button "Continental Breakfast at Hotel" at bounding box center [199, 328] width 106 height 9
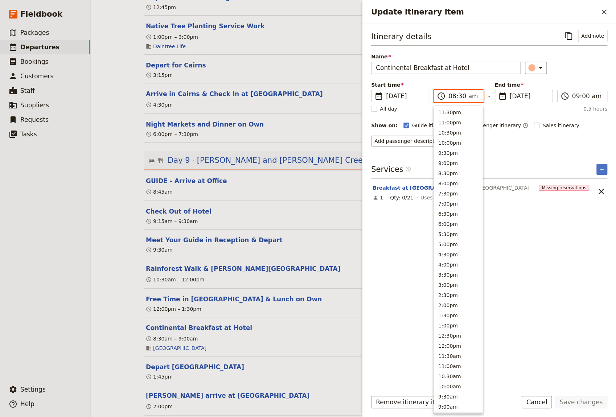
click at [459, 97] on input "08:30 am" at bounding box center [464, 96] width 30 height 9
type input "08:00 am"
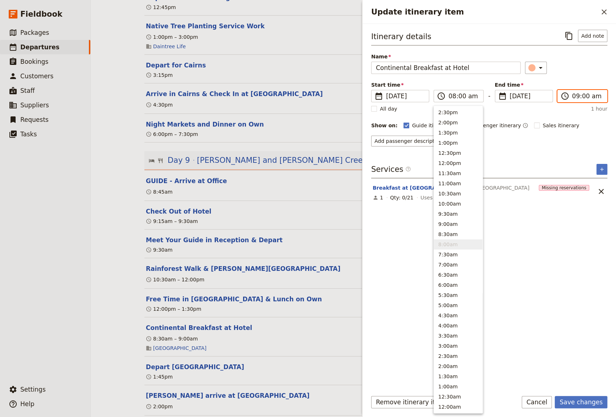
click at [573, 95] on input "09:00 am" at bounding box center [587, 96] width 30 height 9
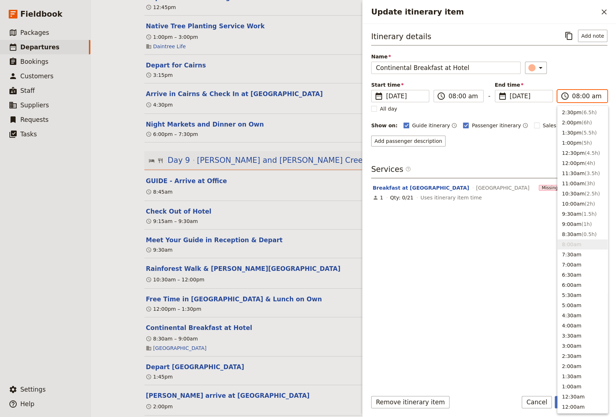
click at [583, 96] on input "08:00 am" at bounding box center [587, 96] width 30 height 9
type input "08:30 am"
drag, startPoint x: 482, startPoint y: 357, endPoint x: 485, endPoint y: 356, distance: 3.7
click at [483, 357] on div "Itinerary details ​ Add note Name Continental Breakfast at Hotel ​ Start time ​…" at bounding box center [489, 207] width 236 height 355
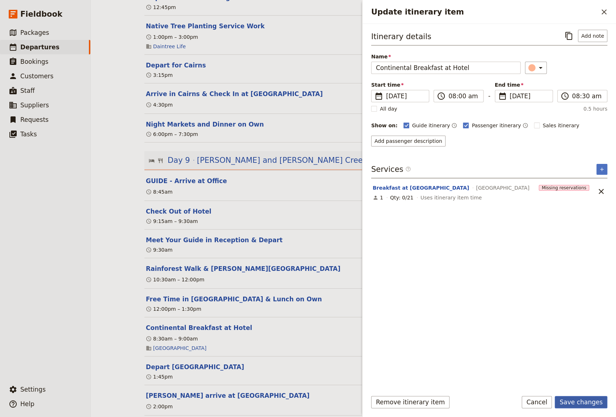
click at [582, 403] on button "Save changes" at bounding box center [581, 402] width 53 height 12
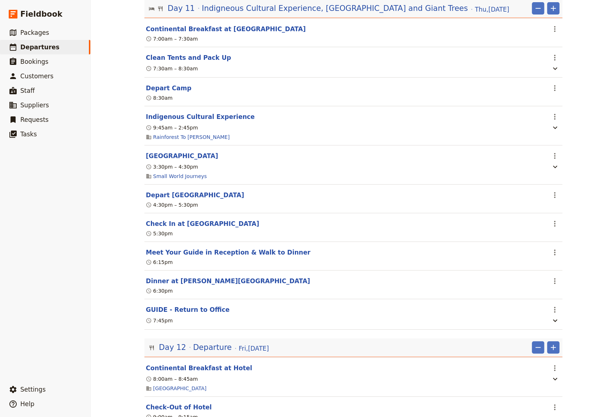
scroll to position [3842, 0]
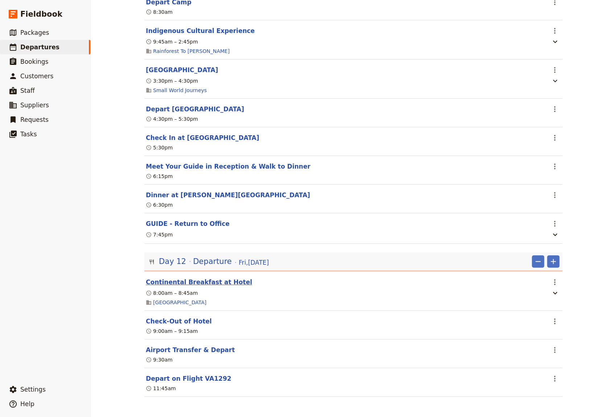
click at [177, 285] on button "Continental Breakfast at Hotel" at bounding box center [199, 282] width 106 height 9
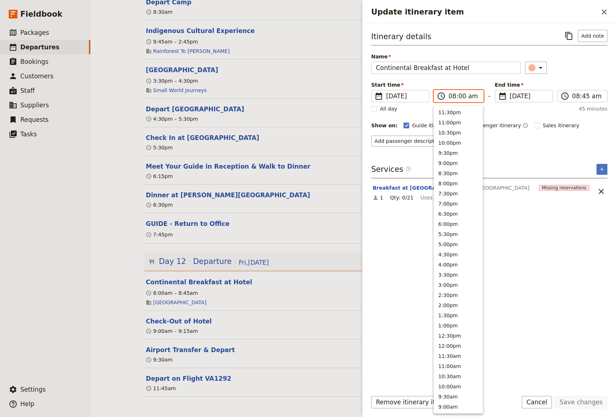
click at [459, 96] on input "08:00 am" at bounding box center [464, 96] width 30 height 9
type input "08:30 am"
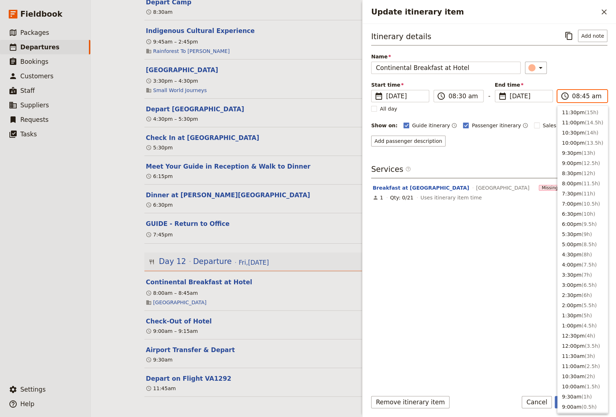
click at [583, 96] on input "08:45 am" at bounding box center [587, 96] width 30 height 9
click at [584, 96] on input "09:45 am" at bounding box center [587, 96] width 30 height 9
type input "09:00 am"
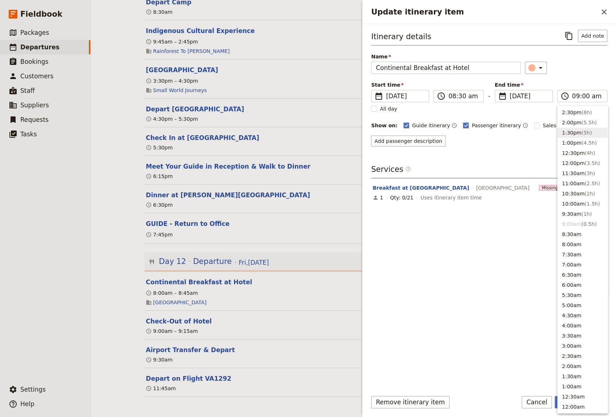
click at [451, 306] on div "Itinerary details ​ Add note Name Continental Breakfast at Hotel ​ Start time ​…" at bounding box center [489, 207] width 236 height 355
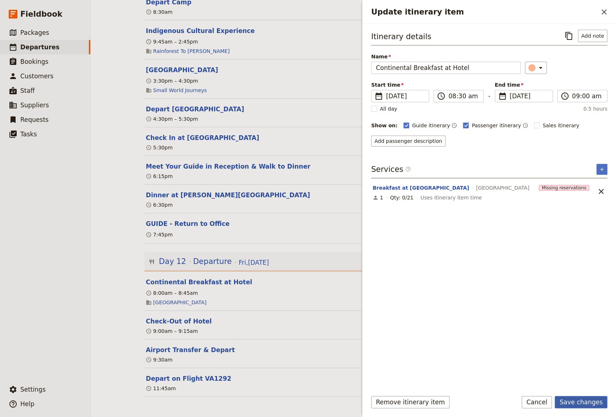
click at [579, 404] on button "Save changes" at bounding box center [581, 402] width 53 height 12
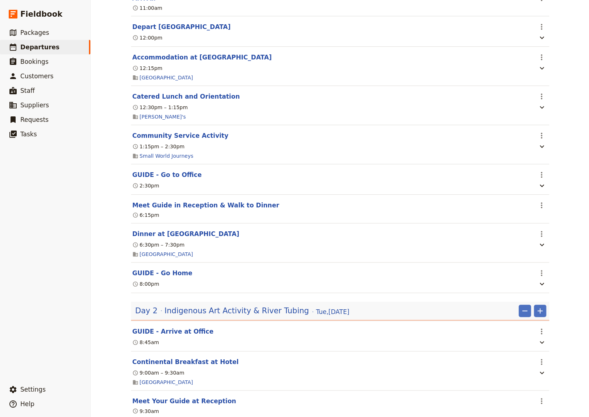
scroll to position [200, 0]
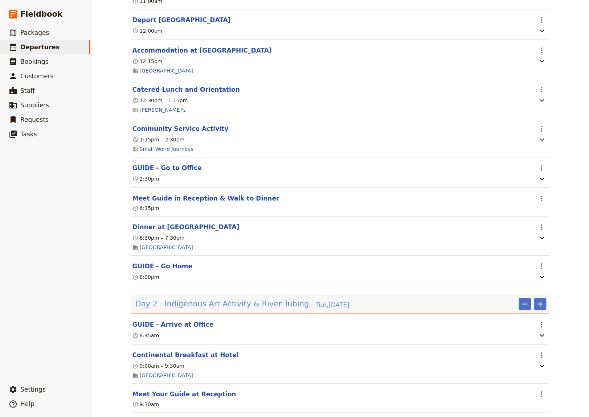
click at [245, 299] on span "Indigenous Art Activity & River Tubing" at bounding box center [236, 304] width 144 height 11
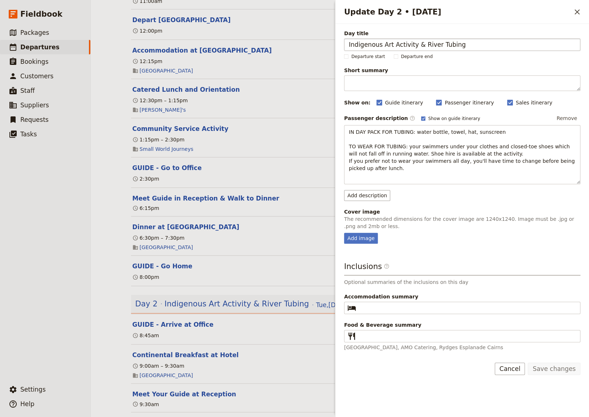
drag, startPoint x: 418, startPoint y: 46, endPoint x: 414, endPoint y: 46, distance: 4.0
click at [414, 46] on input "Indigenous Art Activity & River Tubing" at bounding box center [462, 44] width 236 height 12
type input "Indigenous Art Activity and River Tubing"
click at [551, 369] on button "Save changes" at bounding box center [554, 369] width 53 height 12
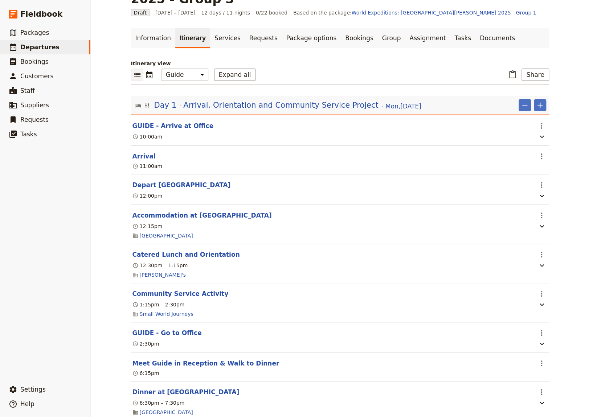
scroll to position [0, 0]
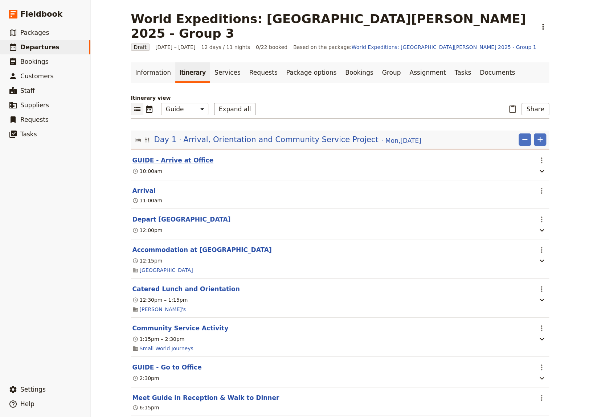
click at [169, 156] on button "GUIDE - Arrive at Office" at bounding box center [172, 160] width 81 height 9
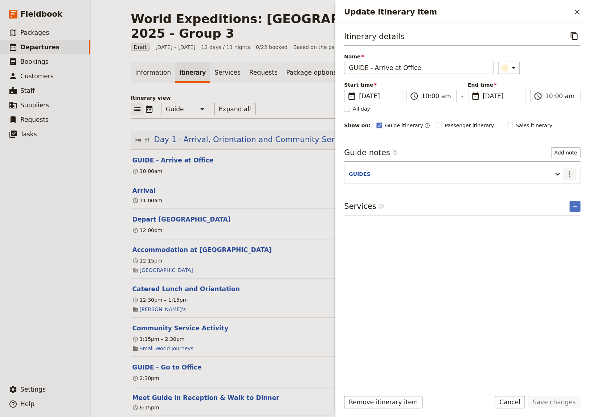
click at [570, 171] on icon "Actions" at bounding box center [569, 174] width 1 height 6
click at [554, 190] on span "Edit note" at bounding box center [548, 189] width 23 height 7
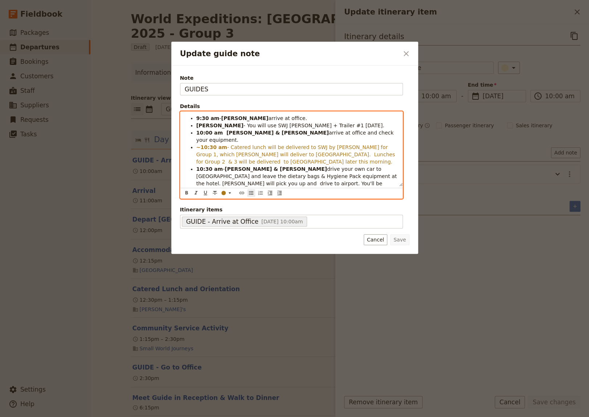
click at [332, 148] on span "- Catered lunch will be delivered to SWJ by [PERSON_NAME] for Group 1, which [P…" at bounding box center [296, 154] width 200 height 20
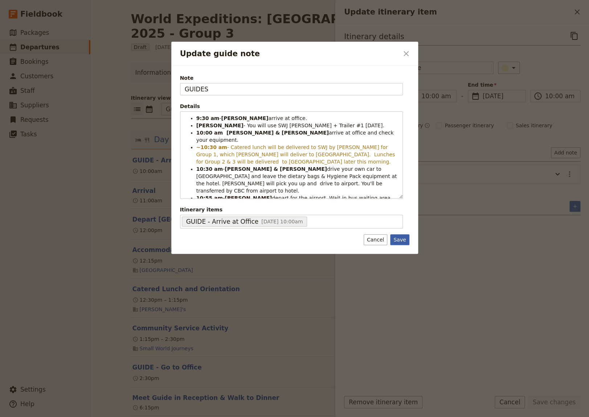
click at [401, 240] on button "Save" at bounding box center [399, 239] width 19 height 11
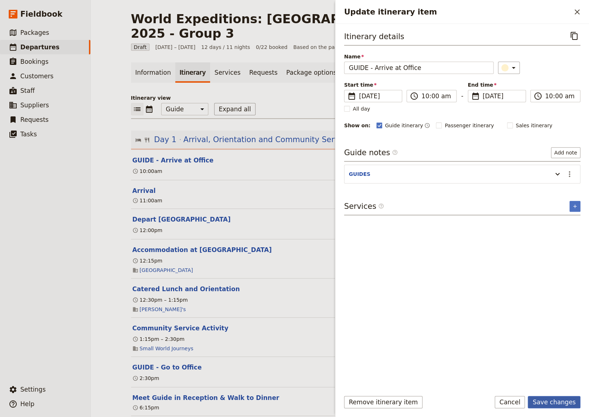
click at [552, 401] on button "Save changes" at bounding box center [554, 402] width 53 height 12
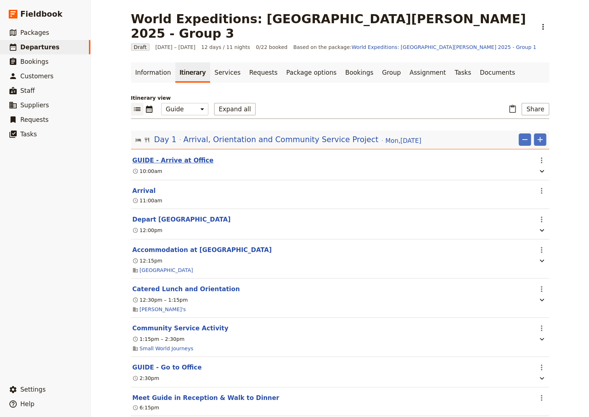
click at [174, 156] on button "GUIDE - Arrive at Office" at bounding box center [172, 160] width 81 height 9
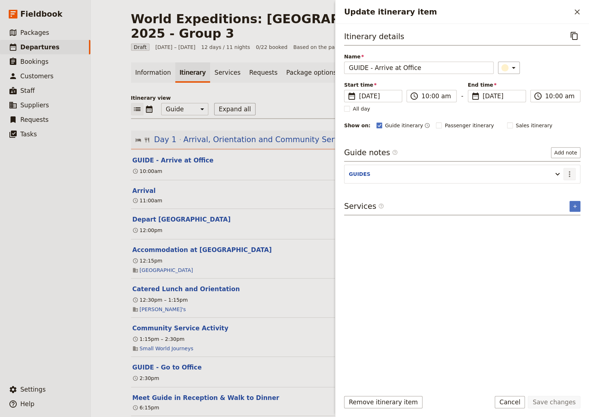
click at [566, 174] on icon "Actions" at bounding box center [569, 174] width 9 height 9
click at [553, 185] on button "Edit note" at bounding box center [554, 189] width 42 height 10
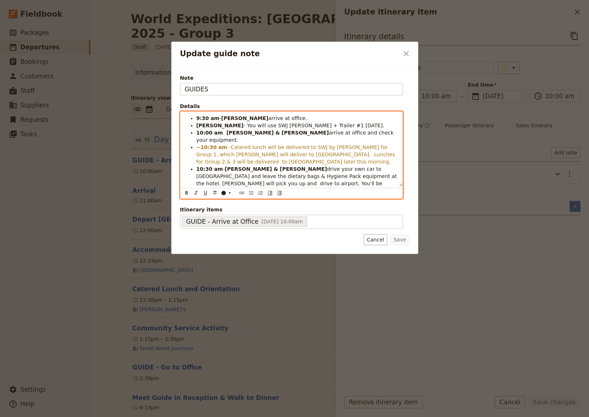
click at [284, 148] on span "- Catered lunch will be delivered to SWJ by [PERSON_NAME] for Group 1, which [P…" at bounding box center [296, 154] width 200 height 20
click at [363, 169] on span "drive your own car to [GEOGRAPHIC_DATA] and leave the dietary bags & Hygiene Pa…" at bounding box center [297, 180] width 202 height 28
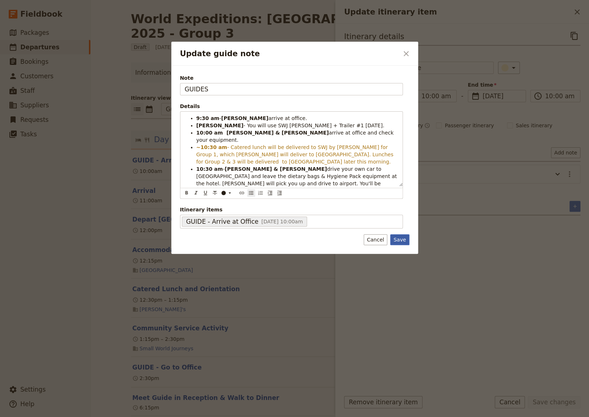
click at [398, 243] on button "Save" at bounding box center [399, 239] width 19 height 11
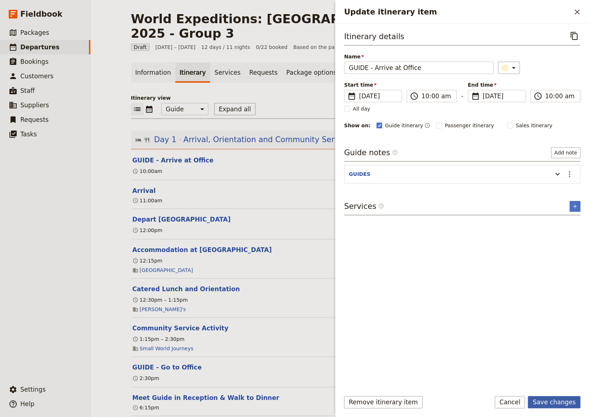
click at [552, 402] on button "Save changes" at bounding box center [554, 402] width 53 height 12
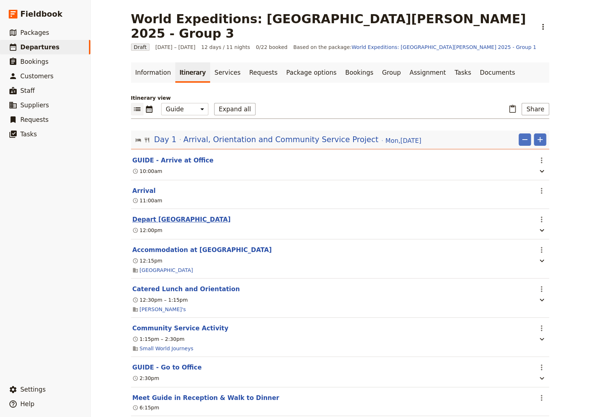
click at [148, 215] on button "Depart [GEOGRAPHIC_DATA]" at bounding box center [181, 219] width 98 height 9
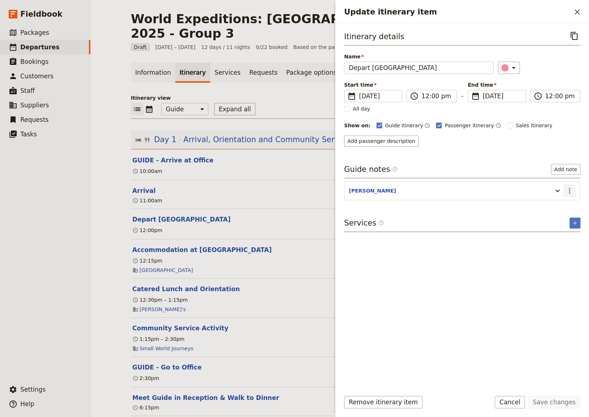
click at [570, 190] on icon "Actions" at bounding box center [569, 191] width 9 height 9
click at [556, 207] on span "Edit note" at bounding box center [548, 205] width 23 height 7
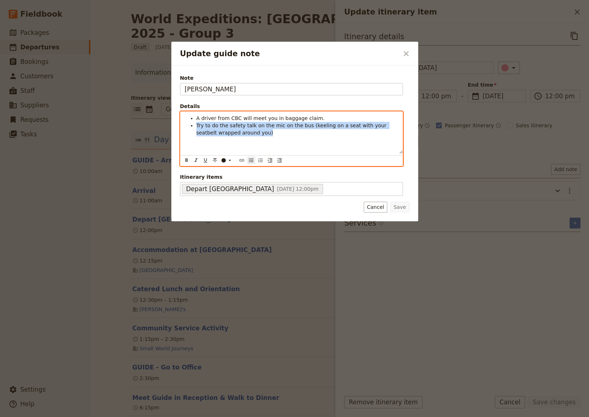
drag, startPoint x: 251, startPoint y: 136, endPoint x: 189, endPoint y: 126, distance: 62.4
click at [189, 126] on ul "A driver from CBC will meet you in baggage claim. Try to do the safety talk on …" at bounding box center [291, 126] width 213 height 22
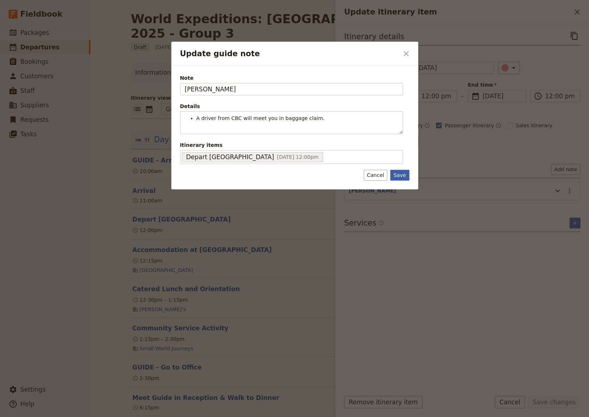
click at [404, 187] on div "Note [PERSON_NAME] Details A driver from CBC will meet you in baggage claim. ​ …" at bounding box center [294, 128] width 247 height 124
click at [403, 173] on button "Save" at bounding box center [399, 175] width 19 height 11
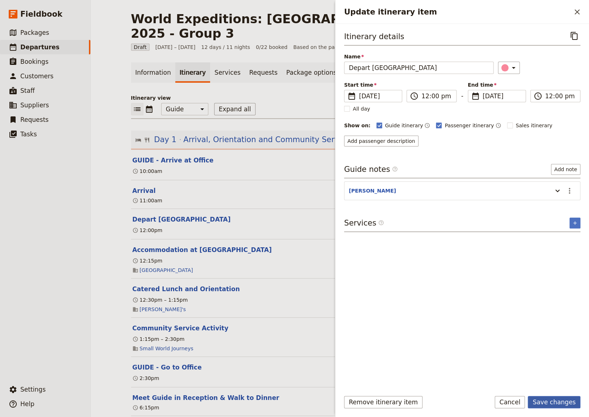
click at [549, 404] on button "Save changes" at bounding box center [554, 402] width 53 height 12
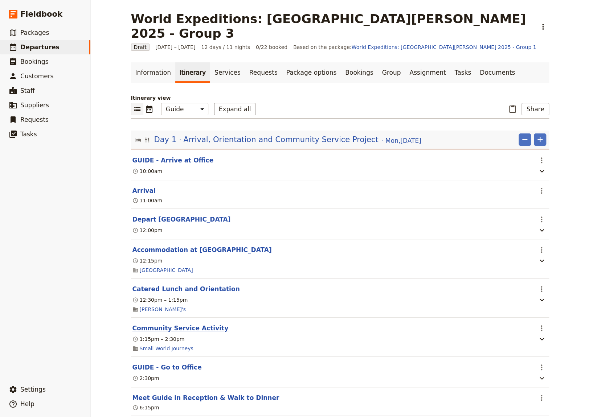
click at [177, 324] on button "Community Service Activity" at bounding box center [180, 328] width 96 height 9
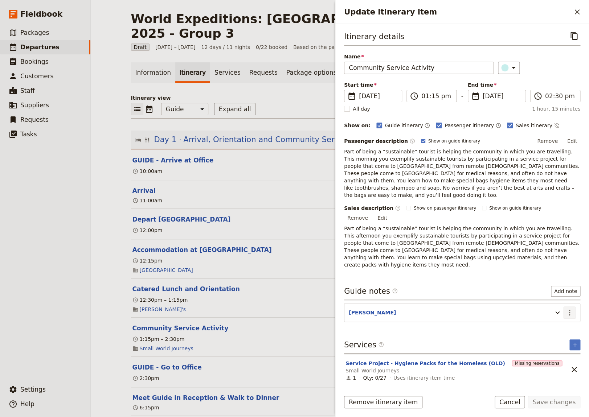
click at [571, 308] on icon "Actions" at bounding box center [569, 312] width 9 height 9
click at [556, 306] on span "Edit note" at bounding box center [548, 305] width 23 height 7
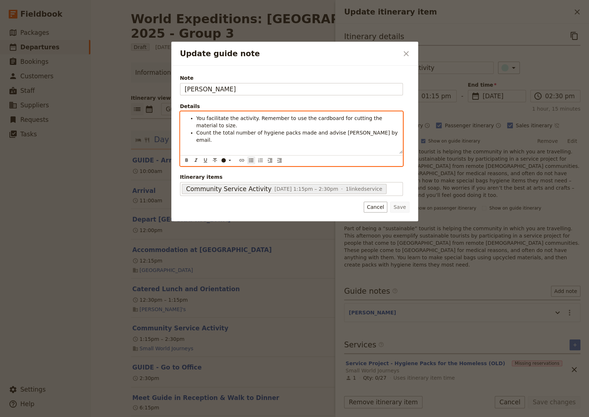
click at [363, 130] on span "Count the total number of hygiene packs made and advise [PERSON_NAME] by email." at bounding box center [297, 136] width 203 height 13
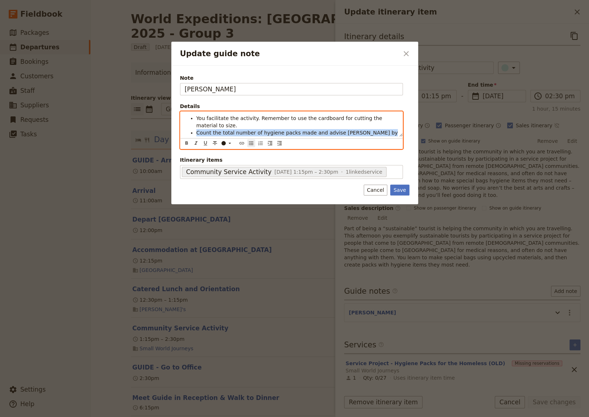
drag, startPoint x: 366, startPoint y: 126, endPoint x: 197, endPoint y: 127, distance: 168.4
click at [197, 129] on li "Count the total number of hygiene packs made and advise [PERSON_NAME] by email." at bounding box center [297, 136] width 202 height 15
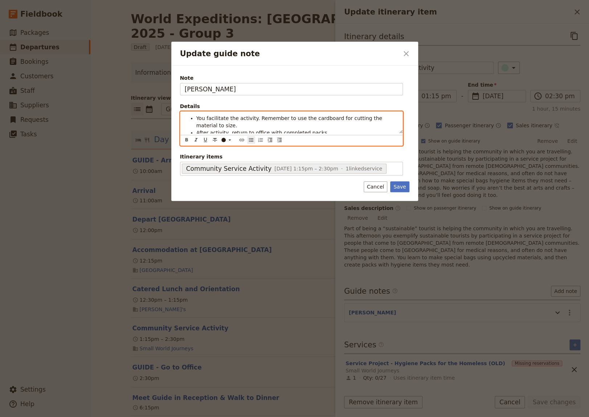
click at [320, 129] on li "After activity, return to office with completed packs" at bounding box center [297, 132] width 202 height 7
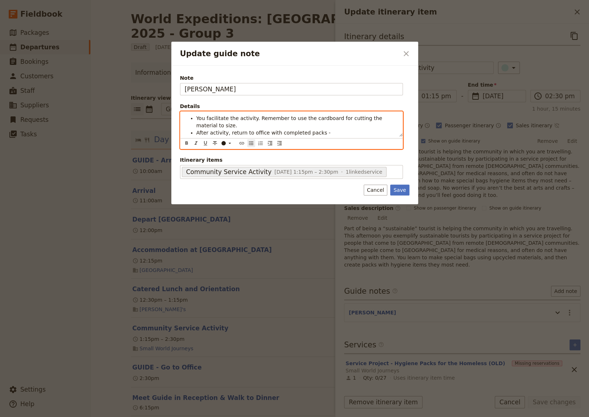
click at [317, 129] on li "After activity, return to office with completed packs -" at bounding box center [297, 132] width 202 height 7
drag, startPoint x: 292, startPoint y: 135, endPoint x: 263, endPoint y: 136, distance: 28.7
click at [263, 136] on li "After activity, return to office with completed packs - count the total number …" at bounding box center [297, 136] width 202 height 15
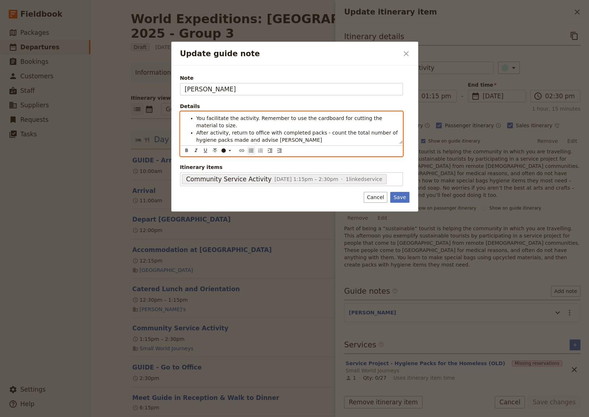
click at [248, 144] on span "You have a break until 5:50 pm" at bounding box center [235, 147] width 79 height 6
drag, startPoint x: 256, startPoint y: 140, endPoint x: 250, endPoint y: 140, distance: 5.5
click at [250, 144] on span "You have a break until 6:50 pm" at bounding box center [235, 147] width 79 height 6
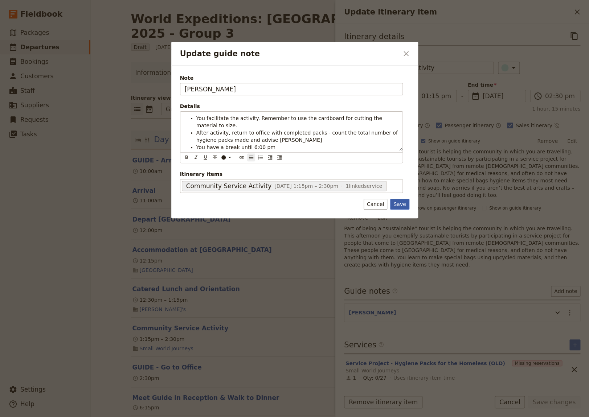
click at [402, 200] on button "Save" at bounding box center [399, 204] width 19 height 11
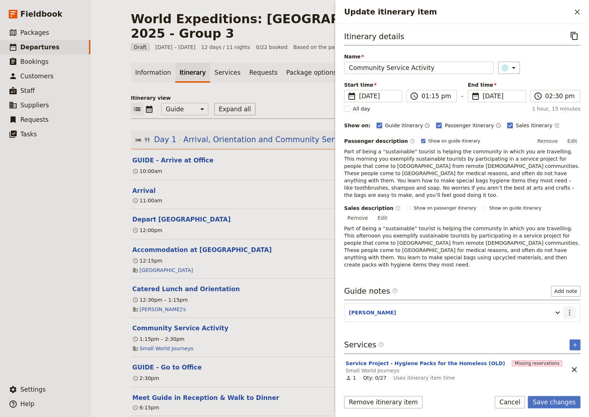
click at [569, 310] on icon "Actions" at bounding box center [569, 313] width 1 height 6
click at [552, 304] on span "Edit note" at bounding box center [548, 305] width 23 height 7
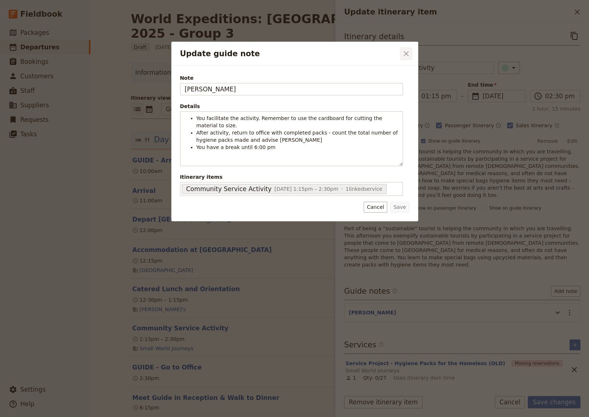
click at [402, 52] on icon "Close dialog" at bounding box center [406, 53] width 9 height 9
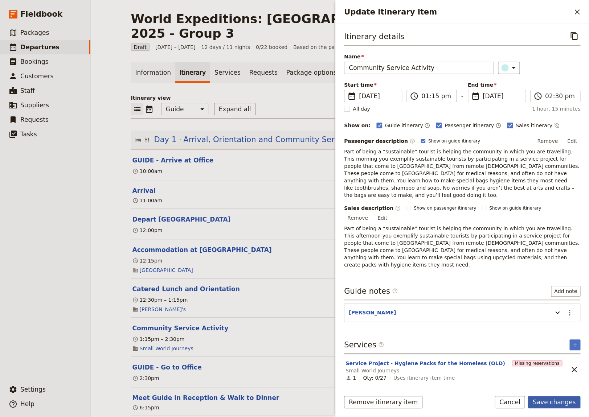
click at [552, 402] on button "Save changes" at bounding box center [554, 402] width 53 height 12
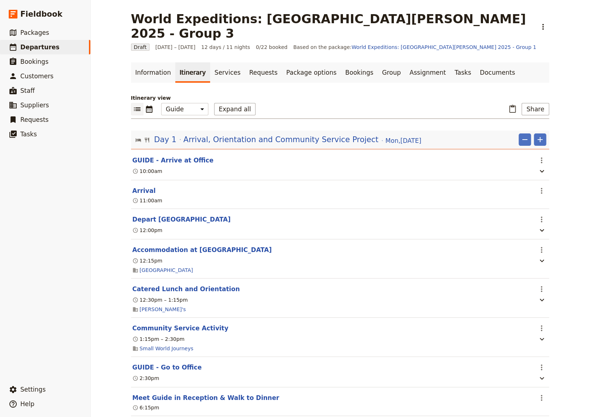
scroll to position [100, 0]
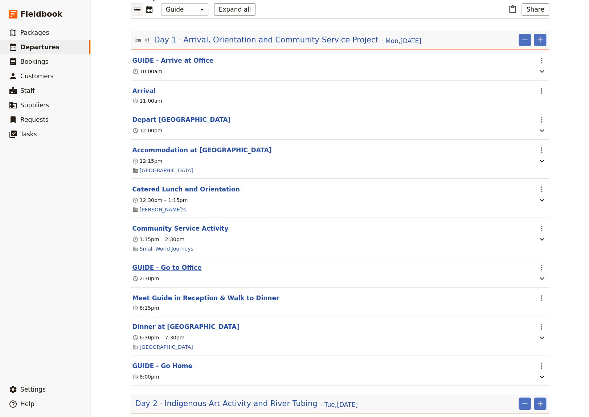
click at [153, 263] on button "GUIDE - Go to Office" at bounding box center [166, 267] width 69 height 9
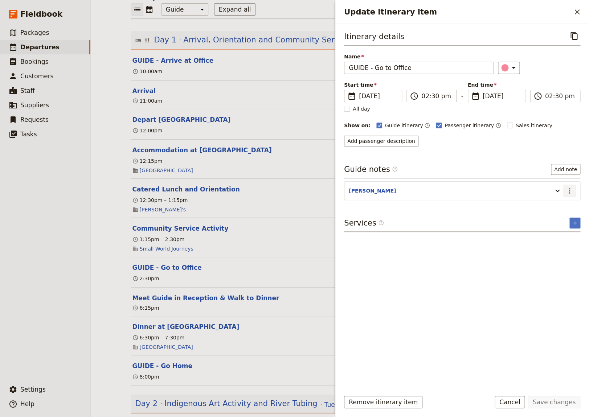
click at [569, 190] on icon "Actions" at bounding box center [569, 191] width 1 height 6
click at [554, 206] on span "Edit note" at bounding box center [548, 205] width 23 height 7
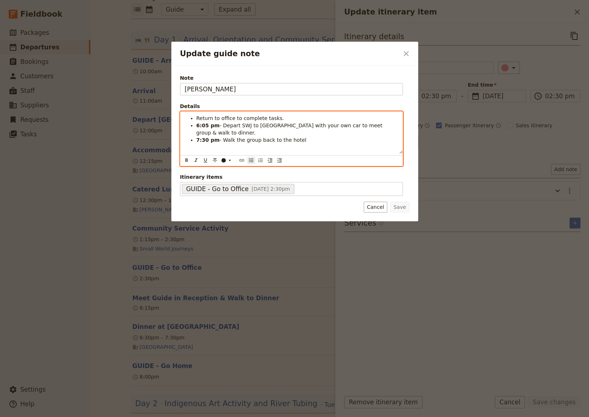
drag, startPoint x: 299, startPoint y: 144, endPoint x: 181, endPoint y: 144, distance: 117.6
click at [181, 144] on div "Return to office to complete tasks. 6:05 pm - Depart SWJ to [GEOGRAPHIC_DATA] w…" at bounding box center [291, 133] width 222 height 42
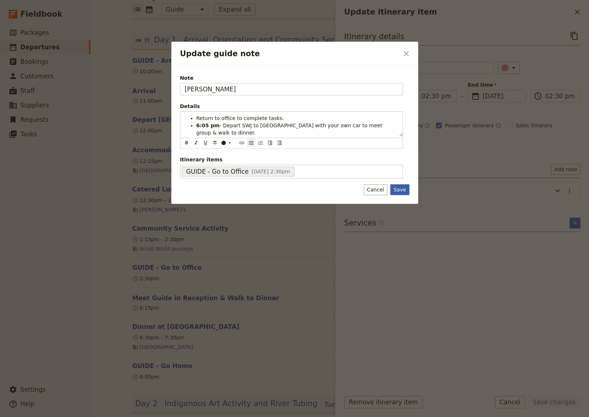
click at [399, 191] on button "Save" at bounding box center [399, 189] width 19 height 11
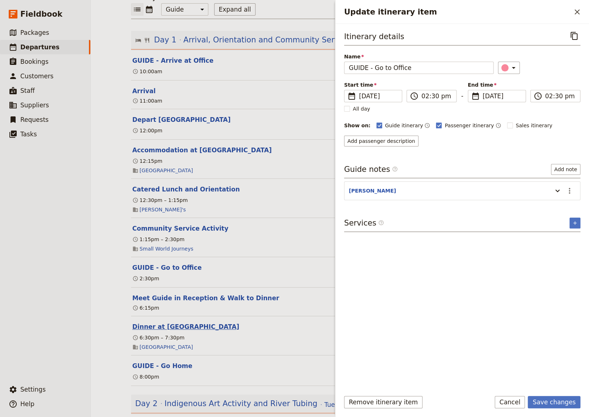
click at [168, 323] on button "Dinner at [GEOGRAPHIC_DATA]" at bounding box center [185, 327] width 107 height 9
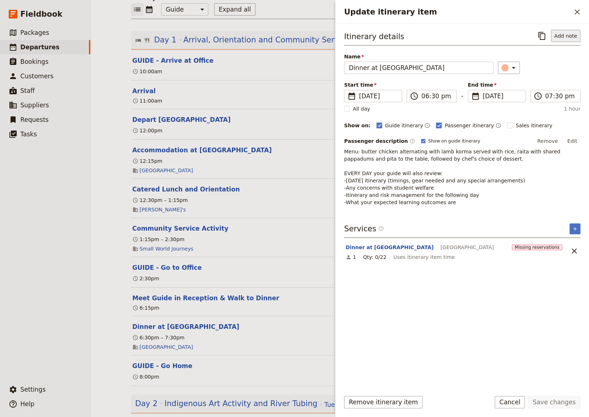
click at [563, 35] on button "Add note" at bounding box center [565, 36] width 29 height 12
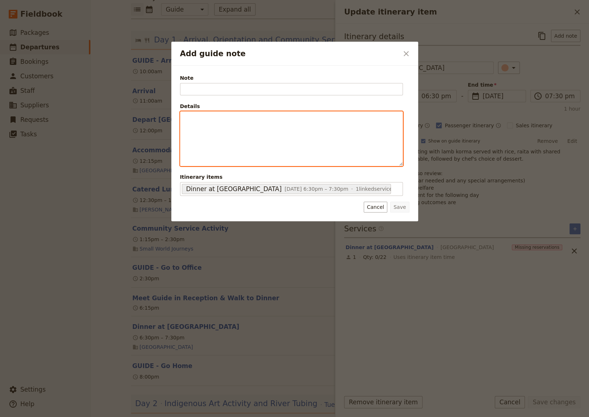
click at [194, 118] on p "Add guide note" at bounding box center [291, 118] width 213 height 7
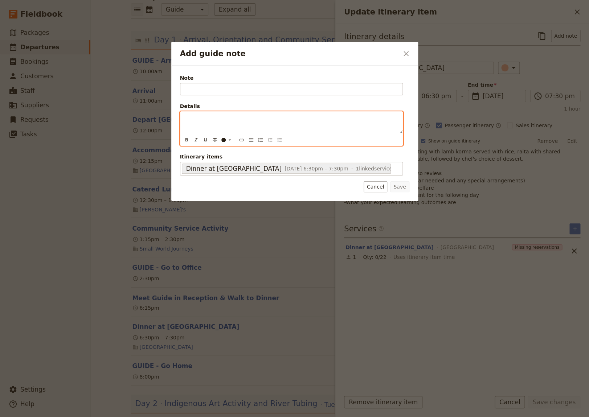
paste div "Add guide note"
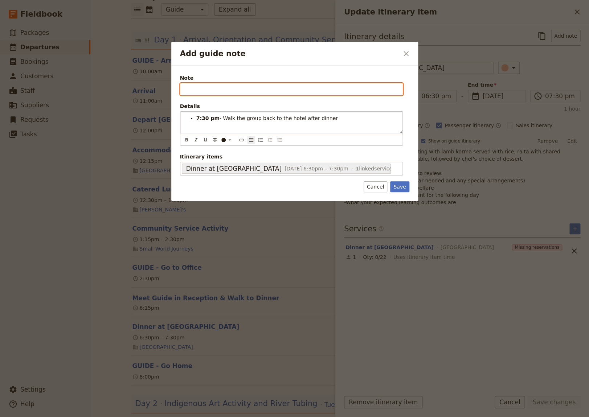
click at [236, 88] on input "Note" at bounding box center [291, 89] width 223 height 12
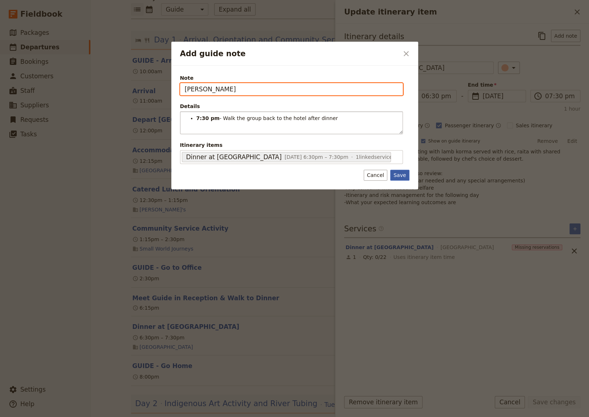
type input "[PERSON_NAME]"
click at [400, 175] on button "Save" at bounding box center [399, 175] width 19 height 11
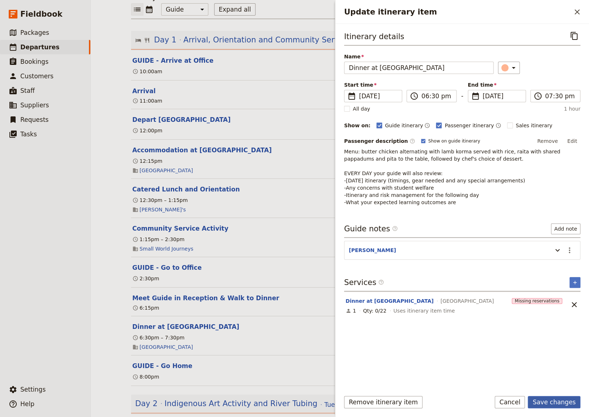
click at [555, 405] on button "Save changes" at bounding box center [554, 402] width 53 height 12
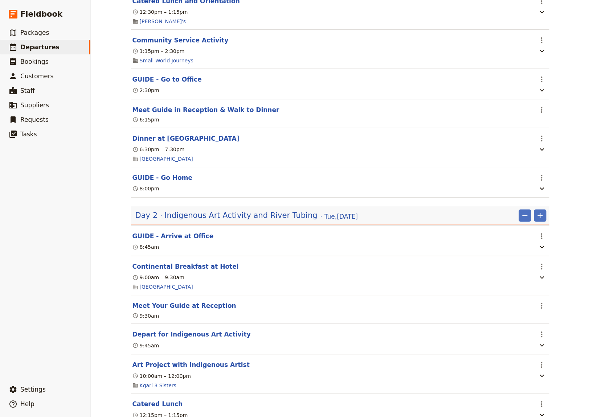
scroll to position [299, 0]
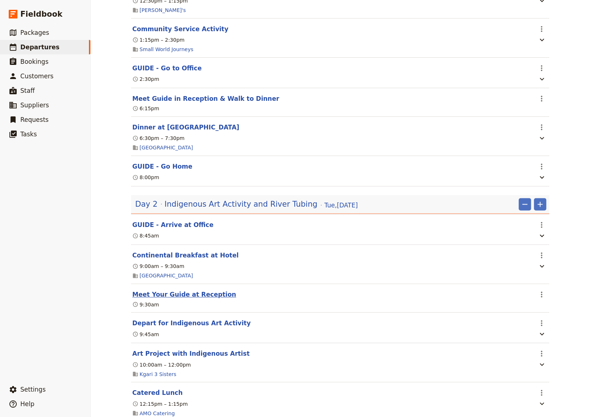
click at [159, 290] on button "Meet Your Guide at Reception" at bounding box center [184, 294] width 104 height 9
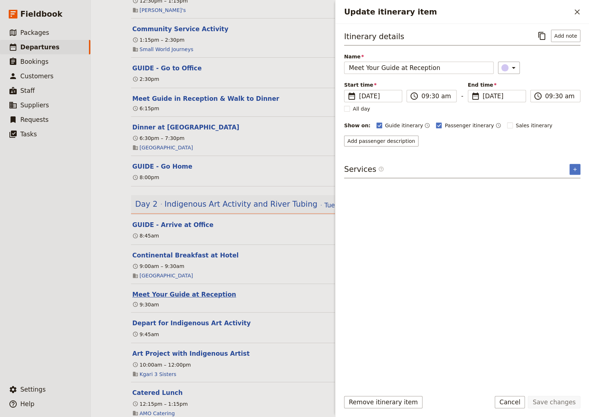
click at [159, 290] on button "Meet Your Guide at Reception" at bounding box center [184, 294] width 104 height 9
click at [155, 290] on button "Meet Your Guide at Reception" at bounding box center [184, 294] width 104 height 9
click at [150, 319] on button "Depart for Indigenous Art Activity" at bounding box center [191, 323] width 118 height 9
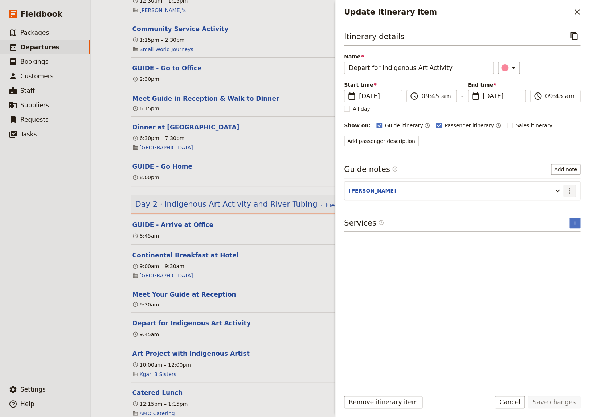
click at [570, 189] on icon "Actions" at bounding box center [569, 191] width 9 height 9
click at [558, 202] on button "Edit note" at bounding box center [554, 206] width 42 height 10
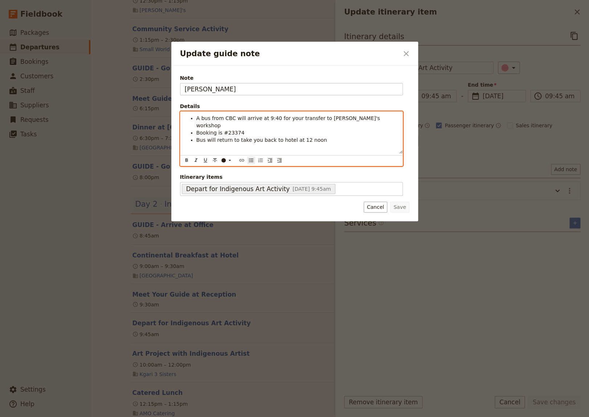
click at [197, 118] on span "A bus from CBC will arrive at 9:40 for your transfer to [PERSON_NAME]'s workshop" at bounding box center [288, 121] width 185 height 13
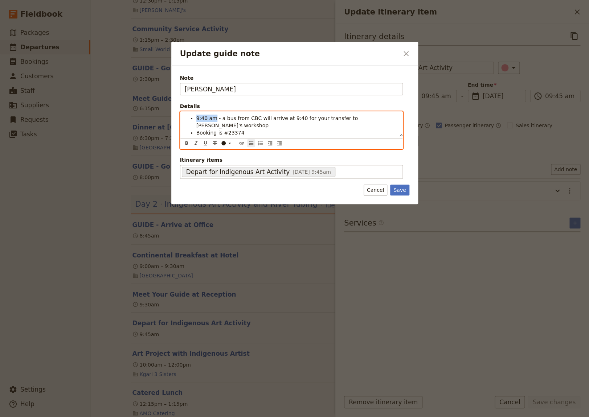
drag, startPoint x: 214, startPoint y: 119, endPoint x: 197, endPoint y: 120, distance: 16.7
click at [197, 120] on span "9:40 am - a bus from CBC will arrive at 9:40 for your transfer to [PERSON_NAME]…" at bounding box center [277, 121] width 163 height 13
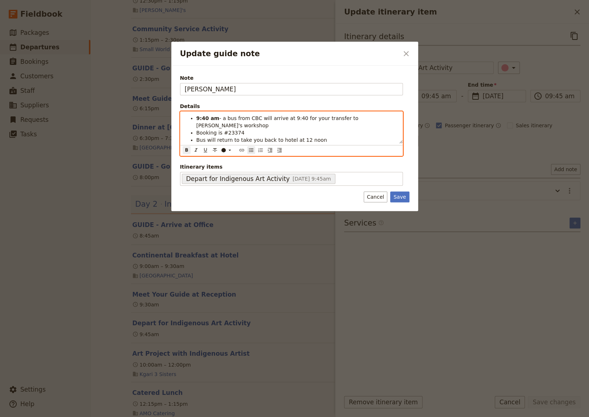
click at [270, 129] on li "Booking is #23374" at bounding box center [297, 132] width 202 height 7
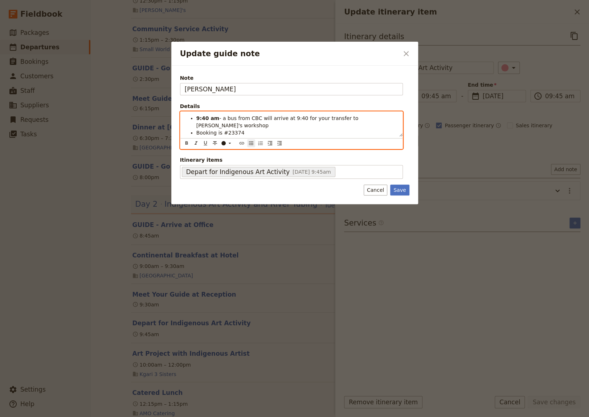
click at [196, 137] on span "Bus will return to take you back to hotel at 12 noon" at bounding box center [261, 140] width 131 height 6
drag, startPoint x: 340, startPoint y: 134, endPoint x: 311, endPoint y: 134, distance: 29.0
click at [310, 136] on li "12 noon - bus will return to take you back to hotel at 12 noon" at bounding box center [297, 139] width 202 height 7
drag, startPoint x: 213, startPoint y: 133, endPoint x: 201, endPoint y: 135, distance: 12.2
click at [199, 137] on span "12 noon - bus will return to take you back to hotel" at bounding box center [259, 140] width 127 height 6
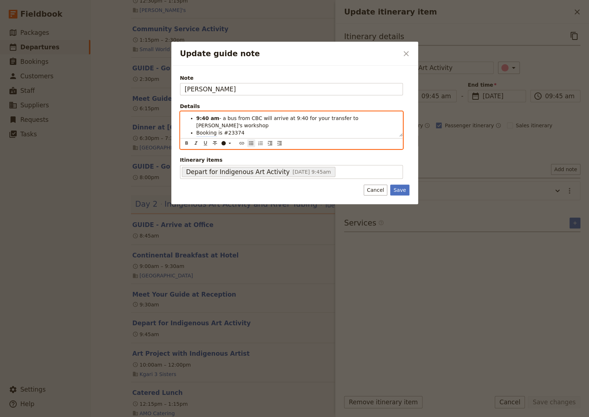
drag, startPoint x: 214, startPoint y: 132, endPoint x: 197, endPoint y: 135, distance: 16.9
click at [196, 137] on span "12 noon - bus will return to take you back to hotel" at bounding box center [259, 140] width 127 height 6
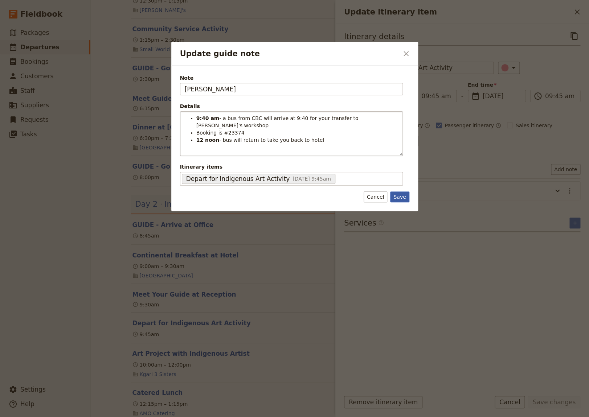
click at [404, 192] on button "Save" at bounding box center [399, 197] width 19 height 11
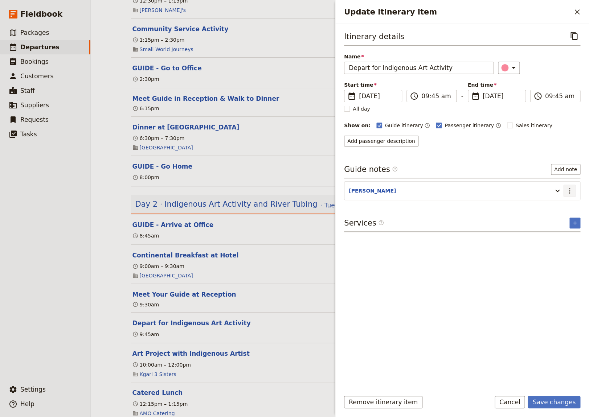
click at [571, 187] on icon "Actions" at bounding box center [569, 191] width 9 height 9
click at [555, 204] on span "Edit note" at bounding box center [548, 205] width 23 height 7
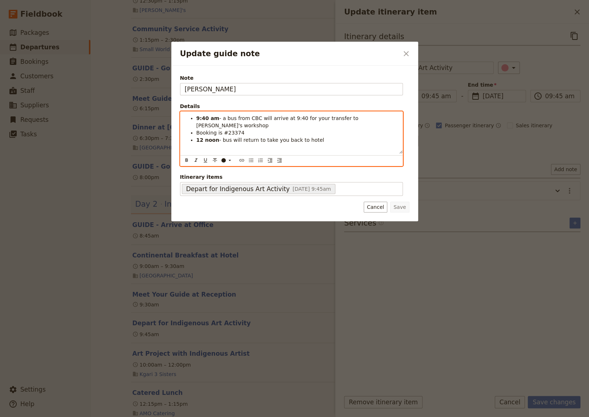
click at [196, 130] on span "Booking is #23374" at bounding box center [220, 133] width 48 height 6
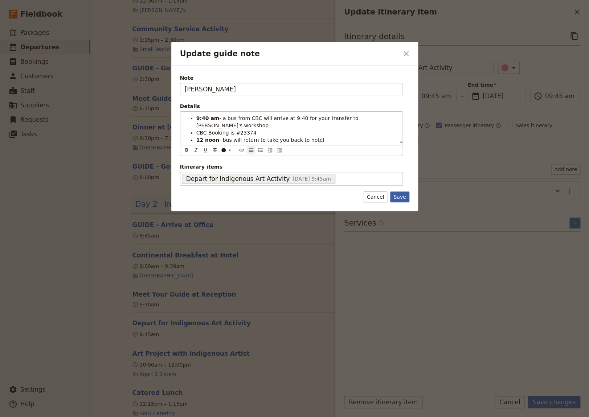
click at [400, 192] on button "Save" at bounding box center [399, 197] width 19 height 11
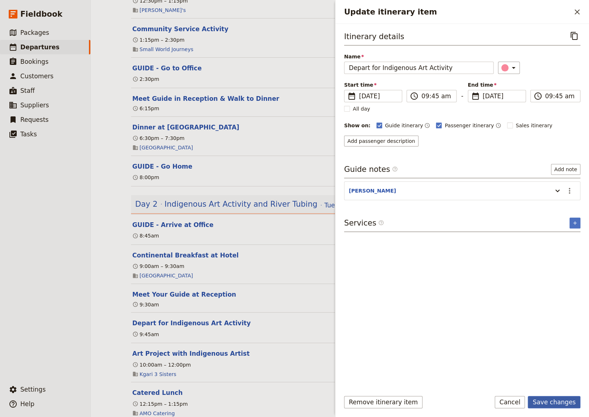
click at [552, 400] on button "Save changes" at bounding box center [554, 402] width 53 height 12
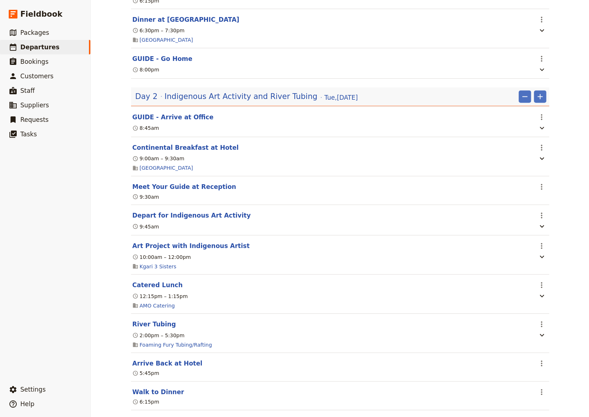
scroll to position [449, 0]
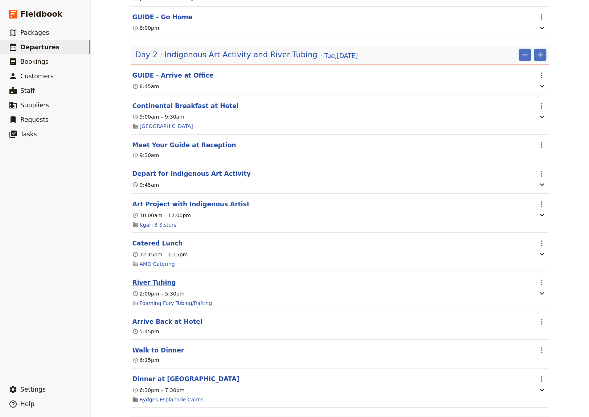
click at [148, 278] on button "River Tubing" at bounding box center [154, 282] width 44 height 9
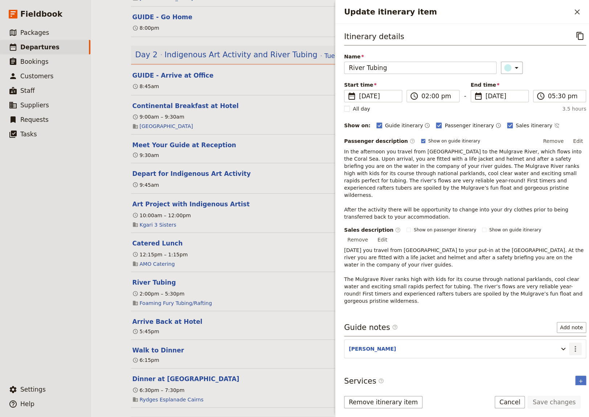
click at [577, 345] on icon "Actions" at bounding box center [575, 349] width 9 height 9
click at [558, 336] on span "Edit note" at bounding box center [554, 334] width 23 height 7
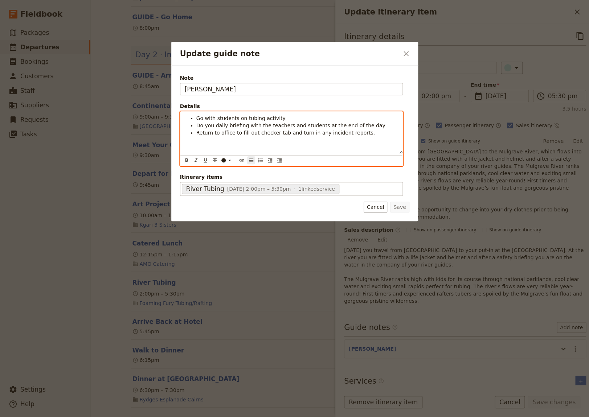
drag, startPoint x: 356, startPoint y: 133, endPoint x: 238, endPoint y: 134, distance: 118.0
click at [238, 134] on li "Return to office to fill out checker tab and turn in any incident reports." at bounding box center [297, 132] width 202 height 7
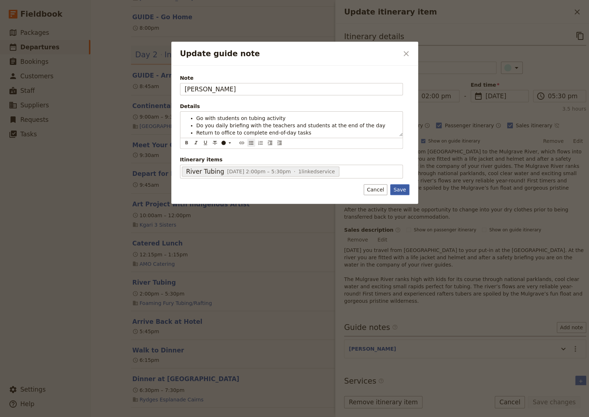
click at [399, 191] on button "Save" at bounding box center [399, 189] width 19 height 11
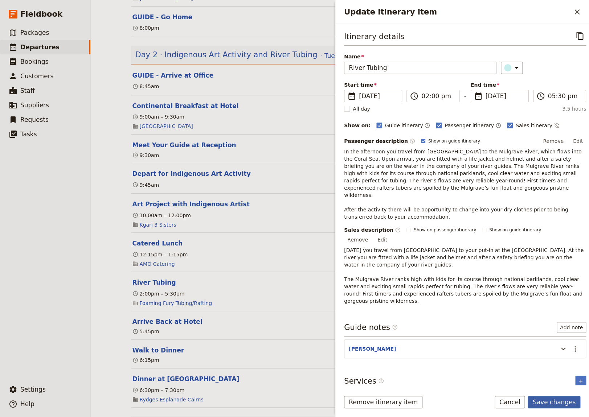
click at [550, 403] on button "Save changes" at bounding box center [554, 402] width 53 height 12
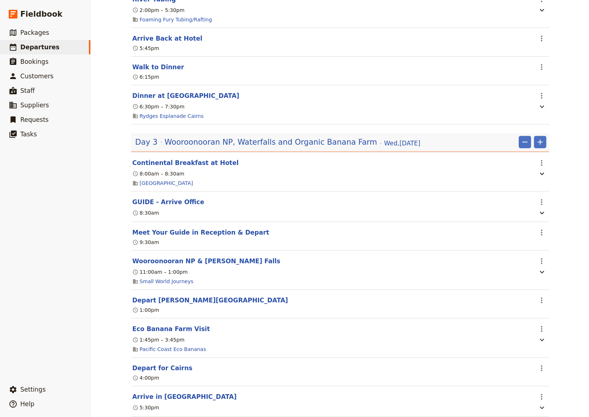
scroll to position [748, 0]
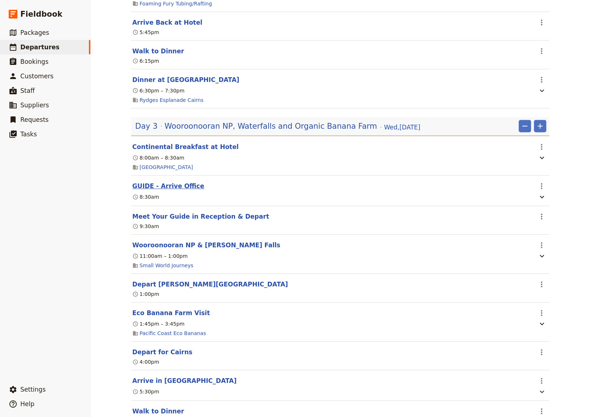
click at [155, 182] on button "GUIDE - Arrive Office" at bounding box center [168, 186] width 72 height 9
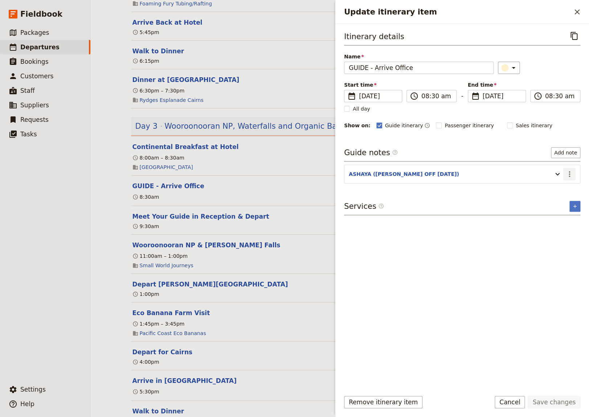
click at [569, 173] on icon "Actions" at bounding box center [569, 174] width 1 height 6
click at [555, 188] on span "Edit note" at bounding box center [548, 189] width 23 height 7
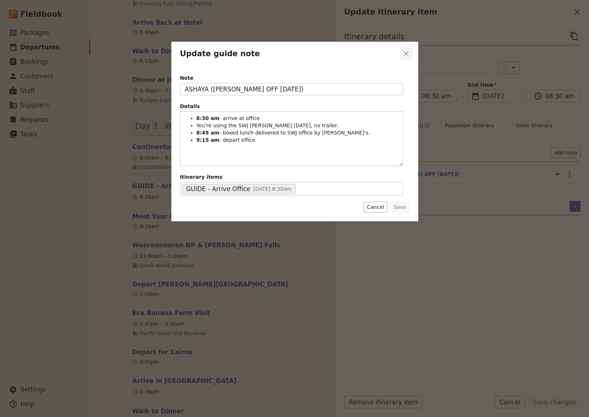
click at [404, 53] on icon "Close dialog" at bounding box center [406, 53] width 9 height 9
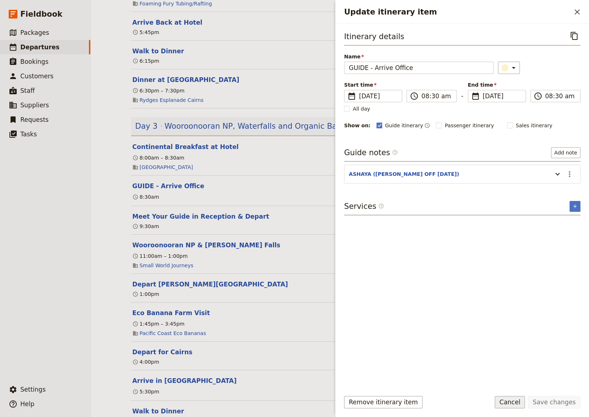
click at [512, 404] on button "Cancel" at bounding box center [510, 402] width 30 height 12
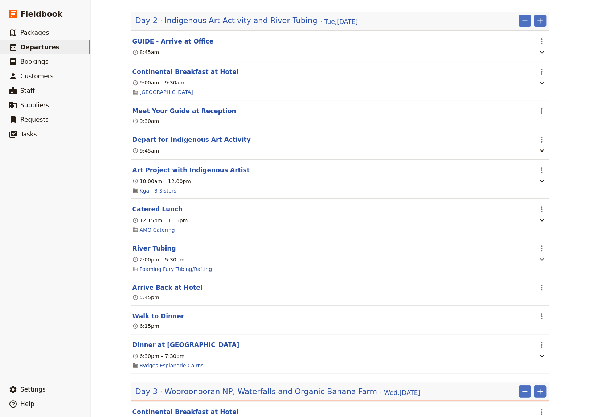
scroll to position [449, 0]
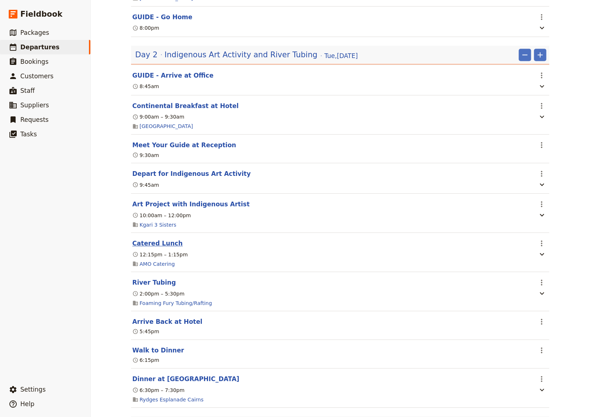
click at [148, 239] on button "Catered Lunch" at bounding box center [157, 243] width 50 height 9
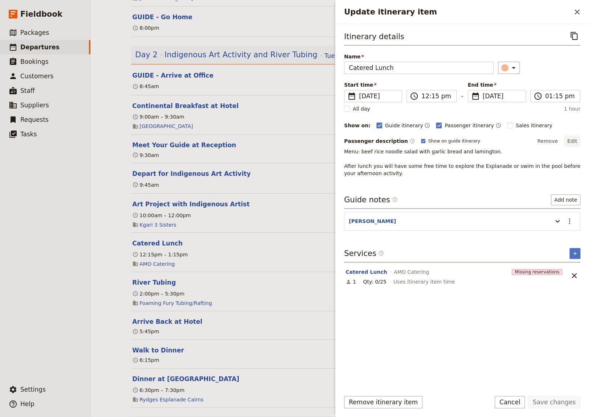
click at [576, 140] on button "Edit" at bounding box center [572, 141] width 16 height 11
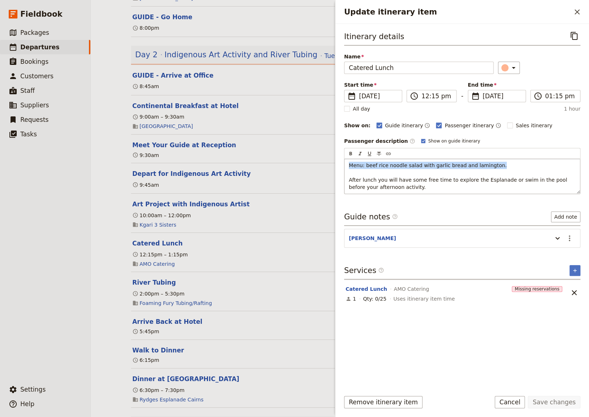
drag, startPoint x: 493, startPoint y: 166, endPoint x: 338, endPoint y: 166, distance: 155.3
click at [344, 166] on div "Menu: beef rice noodle salad with garlic bread and lamington. After lunch you w…" at bounding box center [462, 176] width 236 height 35
copy span "Menu: beef rice noodle salad with garlic bread and lamington."
drag, startPoint x: 520, startPoint y: 402, endPoint x: 517, endPoint y: 398, distance: 5.0
click at [520, 402] on button "Cancel" at bounding box center [510, 402] width 30 height 12
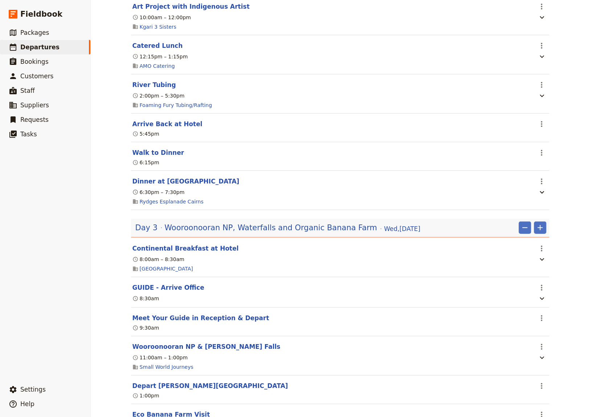
scroll to position [649, 0]
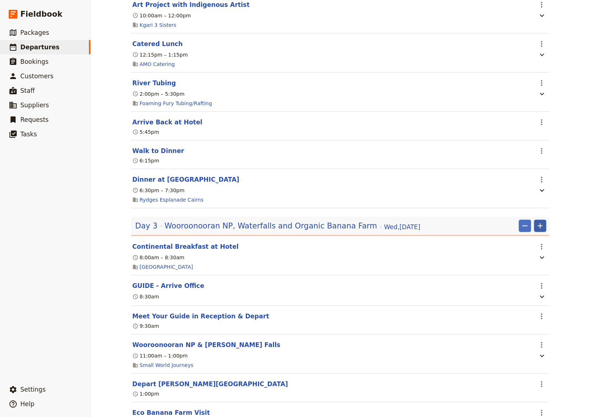
click at [538, 224] on icon "Add" at bounding box center [539, 226] width 5 height 5
click at [517, 234] on span "Add itinerary item" at bounding box center [515, 233] width 46 height 7
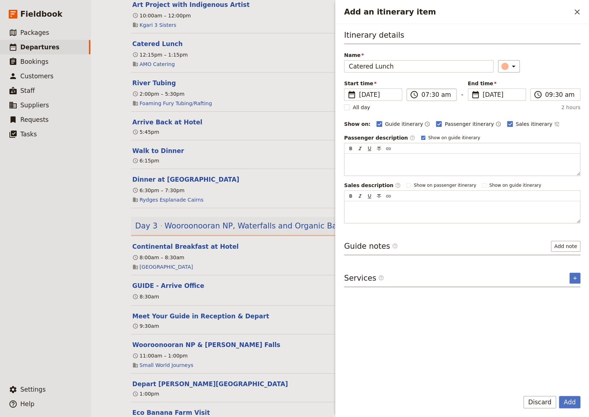
type input "Catered Lunch"
click at [427, 94] on input "07:30 am" at bounding box center [436, 94] width 30 height 9
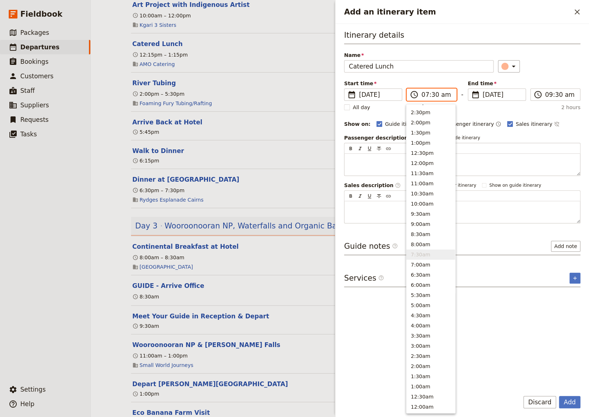
scroll to position [175, 0]
click at [443, 95] on input "12:30 am" at bounding box center [436, 94] width 30 height 9
type input "12:30 pm"
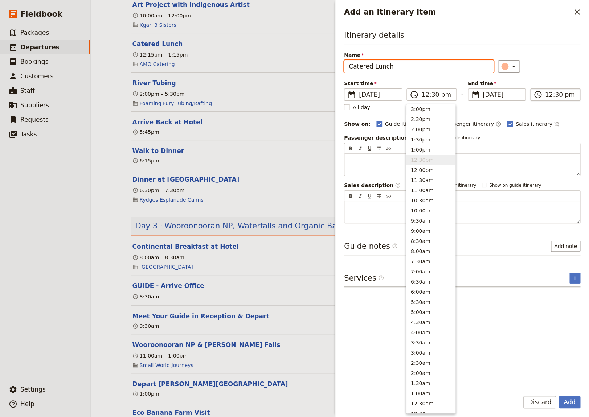
click at [546, 95] on input "12:30 pm" at bounding box center [560, 94] width 30 height 9
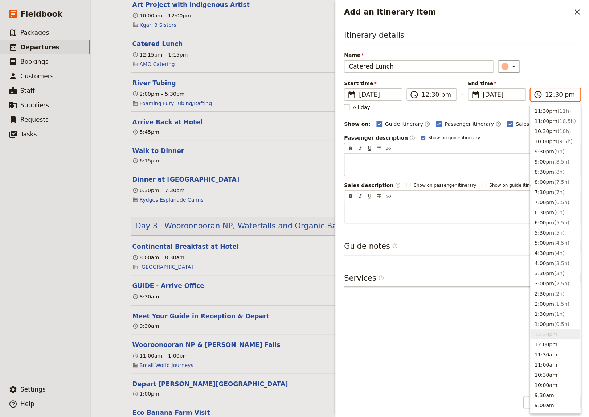
click at [555, 95] on input "12:30 pm" at bounding box center [560, 94] width 30 height 9
click at [548, 96] on input "12:00 pm" at bounding box center [560, 94] width 30 height 9
type input "01:00 pm"
click at [413, 318] on div "Itinerary details Name Catered Lunch ​ Start time ​ [DATE] [DATE] [DATE] 12:30 …" at bounding box center [462, 207] width 236 height 355
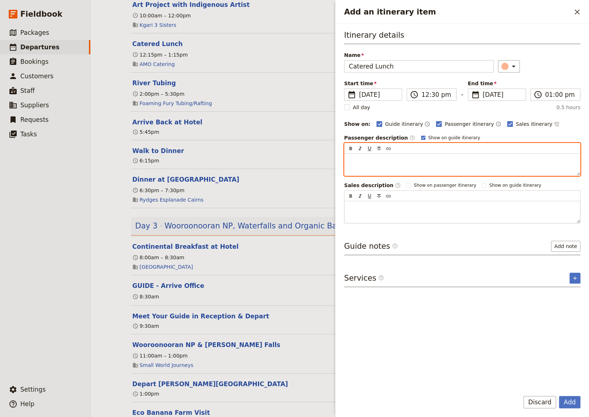
click at [351, 158] on p "Add an itinerary item" at bounding box center [462, 160] width 227 height 7
drag, startPoint x: 490, startPoint y: 158, endPoint x: 363, endPoint y: 160, distance: 127.0
click at [363, 160] on p "Menu: beef rice noodle salad with garlic bread and lamington." at bounding box center [462, 160] width 227 height 7
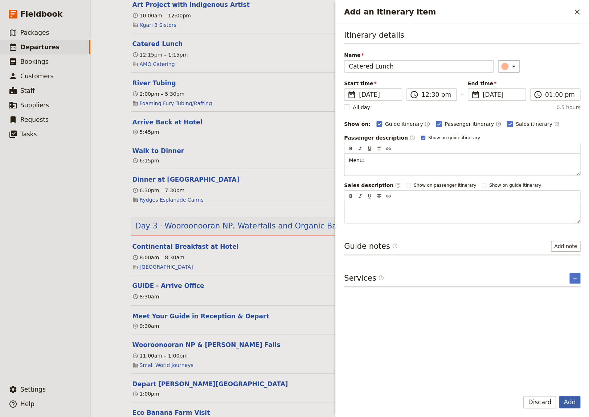
click at [565, 402] on button "Add" at bounding box center [569, 402] width 21 height 12
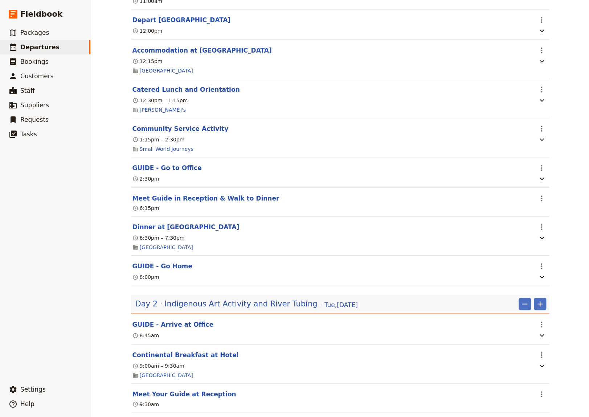
scroll to position [0, 0]
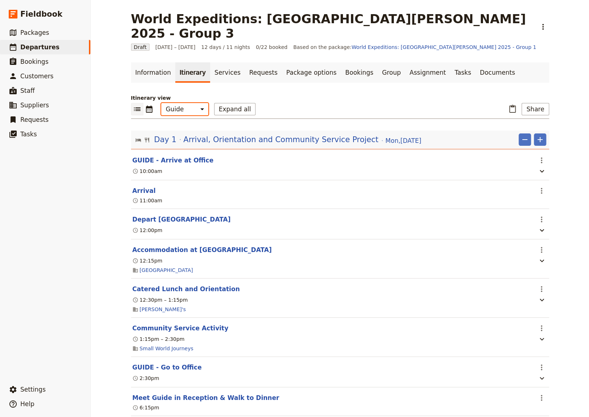
click at [161, 103] on select "Office Guide Passenger Sales" at bounding box center [184, 109] width 47 height 12
select select "PASSENGER"
click option "Passenger" at bounding box center [0, 0] width 0 height 0
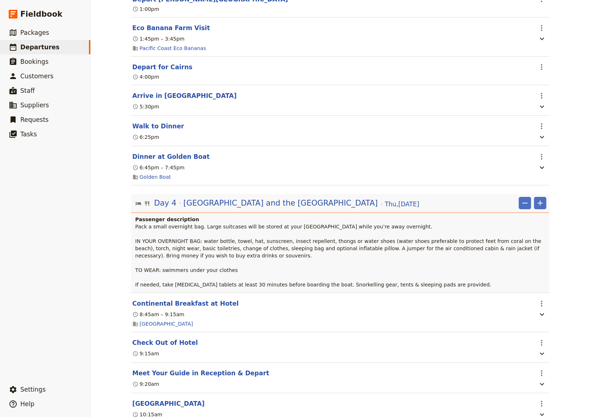
scroll to position [1048, 0]
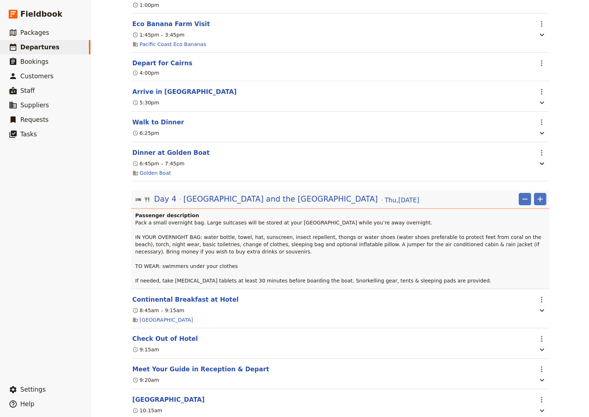
click at [296, 234] on span "Pack a small overnight bag. Large suitcases will be stored at your [GEOGRAPHIC_…" at bounding box center [339, 252] width 408 height 64
click at [285, 194] on span "[GEOGRAPHIC_DATA] and the [GEOGRAPHIC_DATA]" at bounding box center [280, 199] width 195 height 11
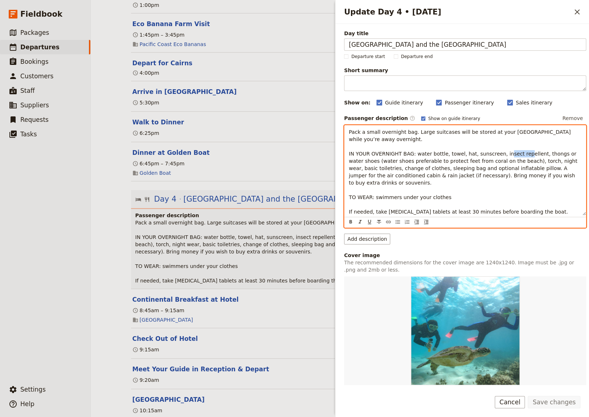
drag, startPoint x: 522, startPoint y: 152, endPoint x: 504, endPoint y: 154, distance: 18.2
click at [504, 154] on span "Pack a small overnight bag. Large suitcases will be stored at your [GEOGRAPHIC_…" at bounding box center [464, 175] width 230 height 93
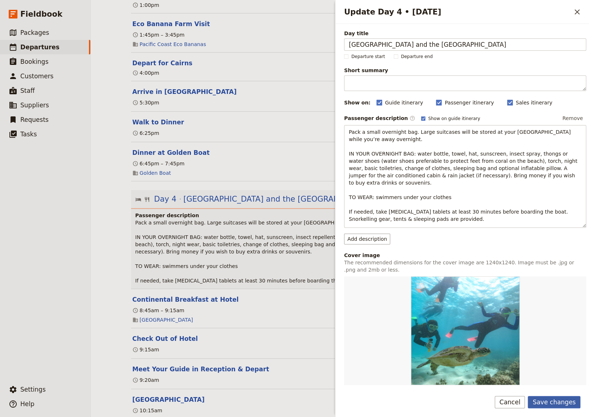
click at [553, 401] on button "Save changes" at bounding box center [554, 402] width 53 height 12
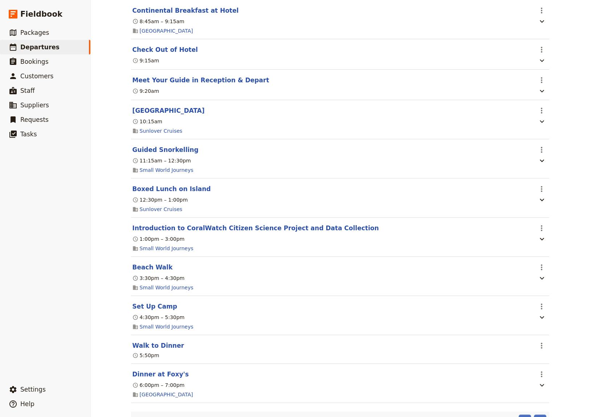
scroll to position [1347, 0]
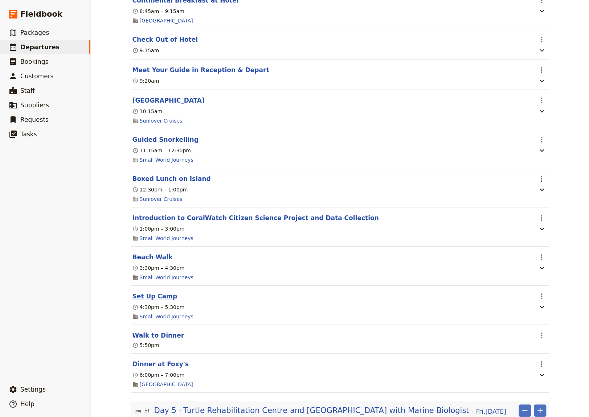
click at [142, 293] on button "Set Up Camp" at bounding box center [154, 296] width 45 height 9
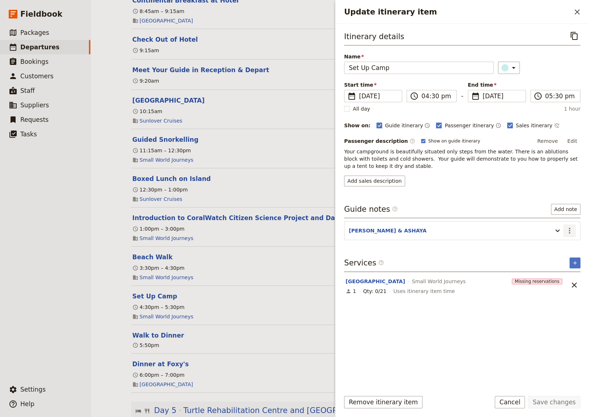
click at [570, 229] on icon "Actions" at bounding box center [569, 230] width 9 height 9
click at [551, 247] on span "Edit note" at bounding box center [548, 245] width 23 height 7
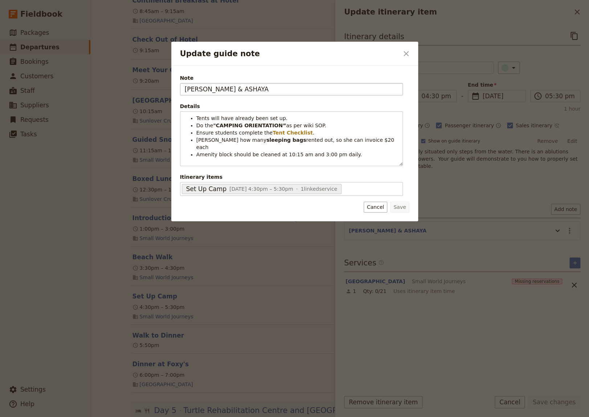
drag, startPoint x: 238, startPoint y: 90, endPoint x: 209, endPoint y: 90, distance: 29.0
click at [209, 90] on input "[PERSON_NAME] & ASHAYA" at bounding box center [291, 89] width 223 height 12
type input "[PERSON_NAME] & XX"
click at [405, 207] on button "Save" at bounding box center [399, 207] width 19 height 11
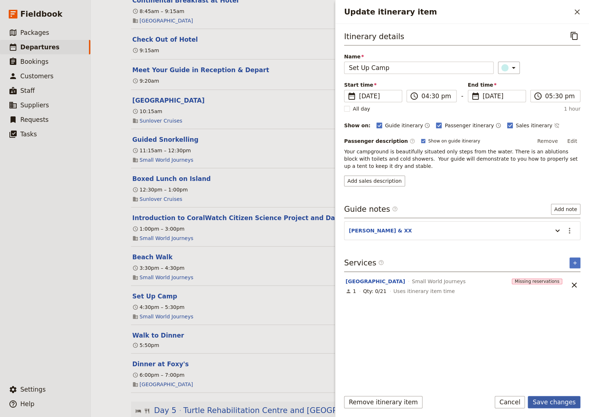
click at [553, 402] on button "Save changes" at bounding box center [554, 402] width 53 height 12
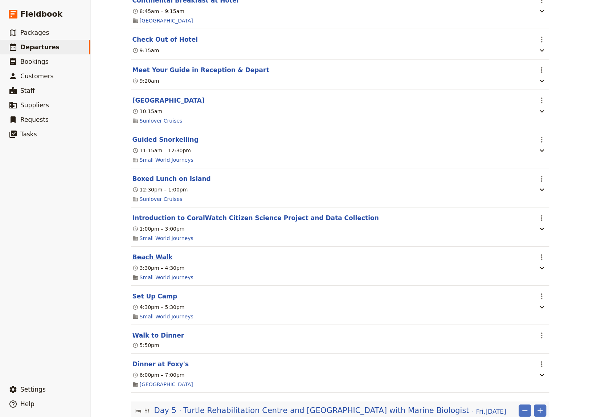
click at [144, 253] on button "Beach Walk" at bounding box center [152, 257] width 40 height 9
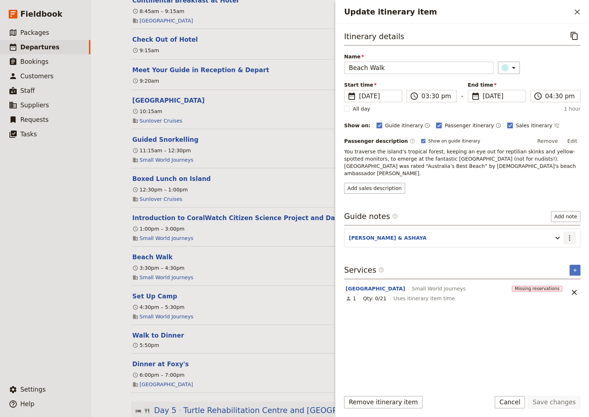
click at [569, 234] on icon "Actions" at bounding box center [569, 238] width 9 height 9
click at [558, 246] on span "Edit note" at bounding box center [548, 245] width 23 height 7
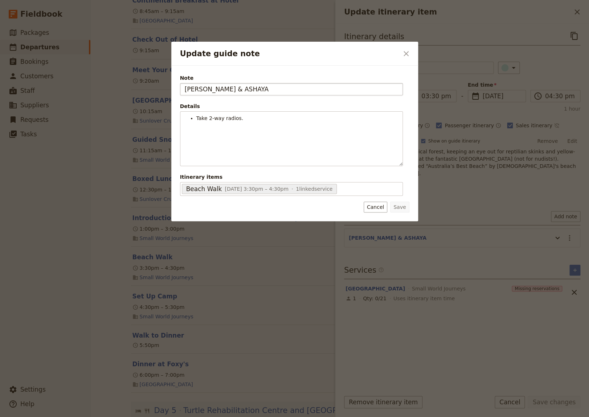
drag, startPoint x: 242, startPoint y: 91, endPoint x: 210, endPoint y: 90, distance: 31.2
click at [210, 90] on input "[PERSON_NAME] & ASHAYA" at bounding box center [291, 89] width 223 height 12
type input "[PERSON_NAME] & XX"
click at [402, 206] on button "Save" at bounding box center [399, 207] width 19 height 11
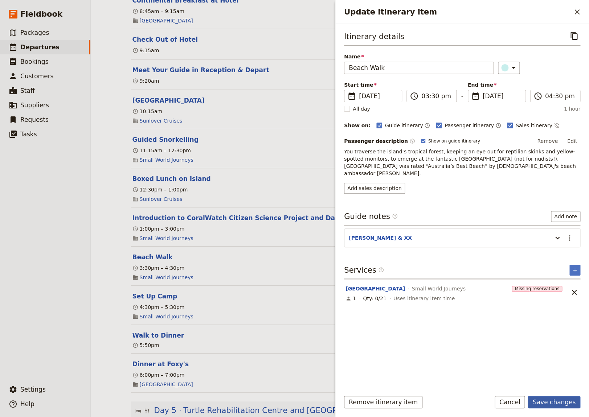
click at [559, 403] on button "Save changes" at bounding box center [554, 402] width 53 height 12
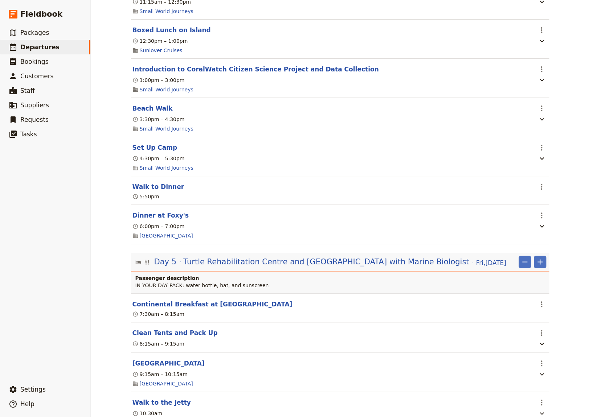
scroll to position [1497, 0]
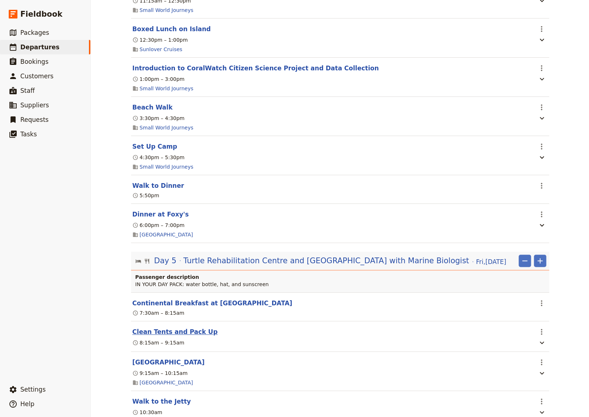
click at [173, 328] on button "Clean Tents and Pack Up" at bounding box center [174, 332] width 85 height 9
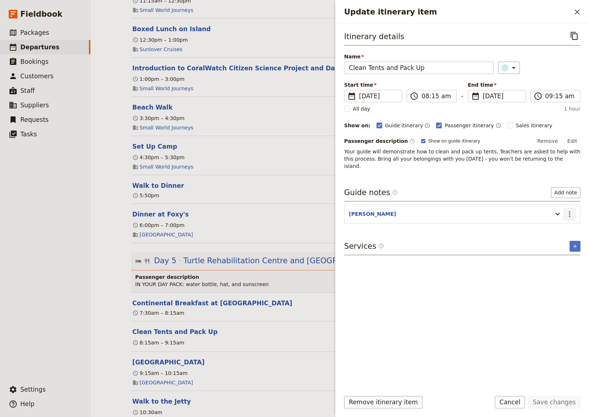
click at [570, 210] on icon "Actions" at bounding box center [569, 214] width 9 height 9
click at [556, 220] on span "Edit note" at bounding box center [548, 221] width 23 height 7
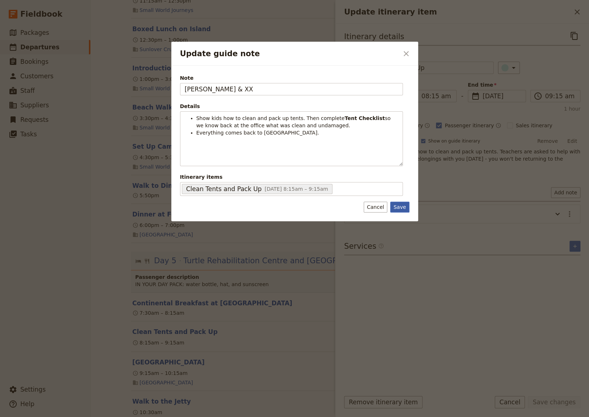
type input "[PERSON_NAME] & XX"
click at [402, 208] on button "Save" at bounding box center [399, 207] width 19 height 11
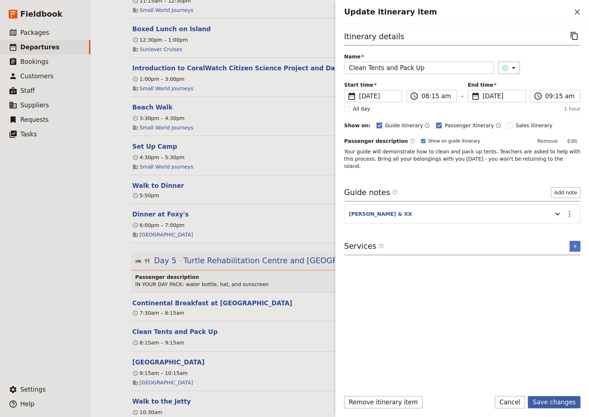
click at [550, 403] on button "Save changes" at bounding box center [554, 402] width 53 height 12
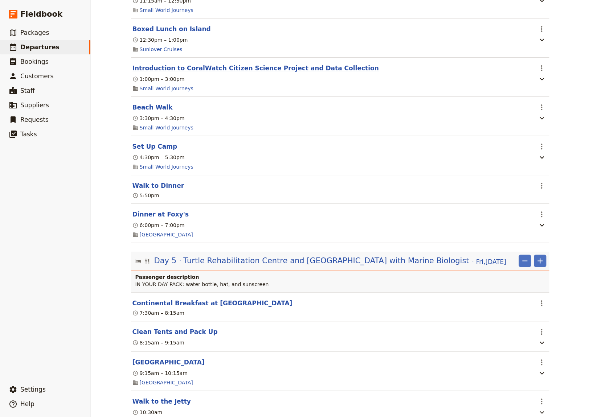
click at [195, 64] on button "Introduction to CoralWatch Citizen Science Project and Data Collection" at bounding box center [255, 68] width 246 height 9
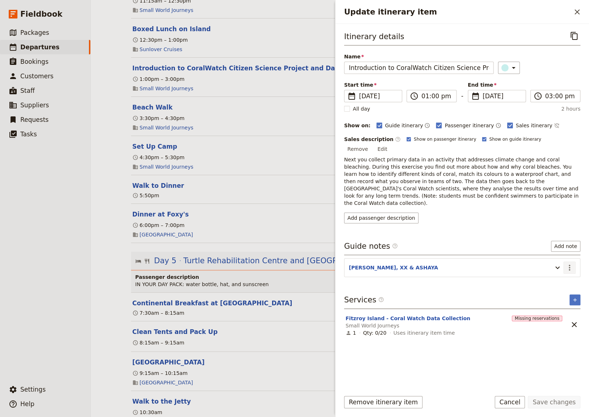
click at [569, 265] on icon "Actions" at bounding box center [569, 268] width 1 height 6
click at [553, 268] on span "Edit note" at bounding box center [548, 267] width 23 height 7
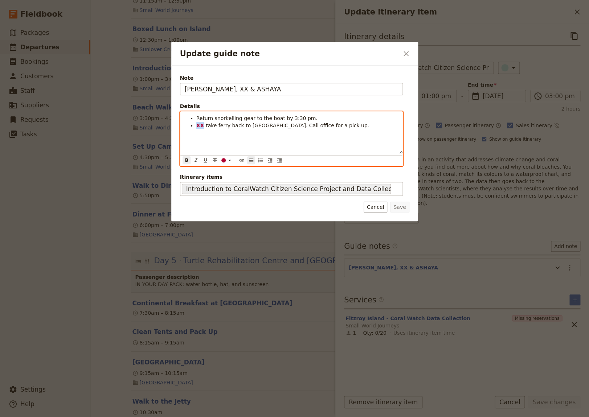
drag, startPoint x: 203, startPoint y: 124, endPoint x: 198, endPoint y: 126, distance: 5.3
click at [197, 126] on li "XX take ferry back to [GEOGRAPHIC_DATA]. Call office for a pick up." at bounding box center [297, 125] width 202 height 7
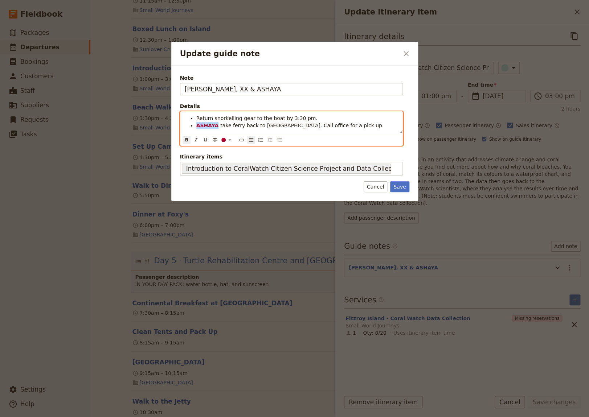
drag, startPoint x: 216, startPoint y: 126, endPoint x: 198, endPoint y: 129, distance: 18.4
click at [196, 127] on li "ASHAYA take ferry back to [GEOGRAPHIC_DATA]. Call office for a pick up." at bounding box center [297, 125] width 202 height 7
click at [230, 139] on icon "Update guide note" at bounding box center [230, 140] width 6 height 6
click at [222, 151] on div "button" at bounding box center [223, 151] width 4 height 4
click at [332, 126] on li "ASHAYA take ferry back to [GEOGRAPHIC_DATA]. Call office for a pick up." at bounding box center [297, 125] width 202 height 7
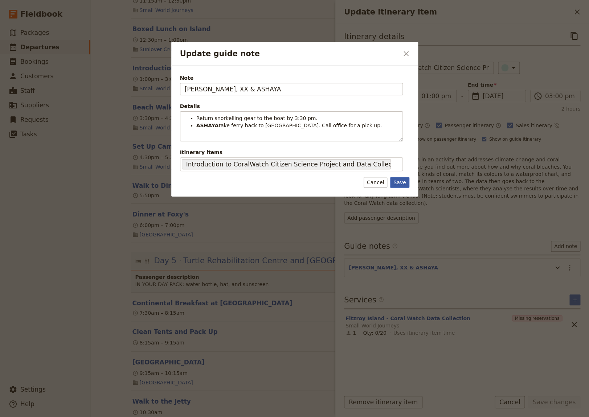
click at [398, 188] on button "Save" at bounding box center [399, 182] width 19 height 11
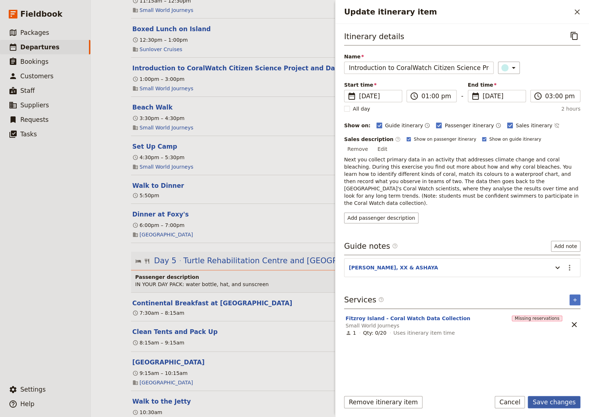
click at [565, 403] on button "Save changes" at bounding box center [554, 402] width 53 height 12
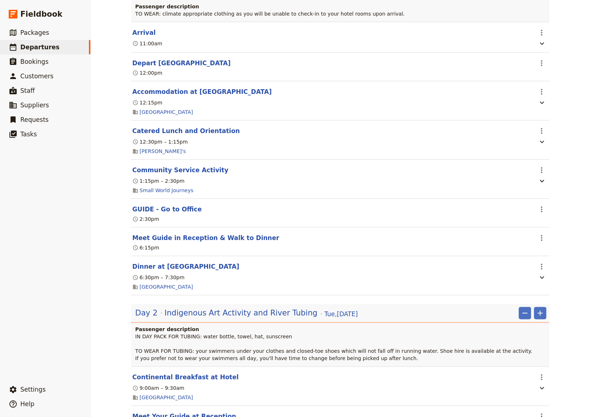
scroll to position [0, 0]
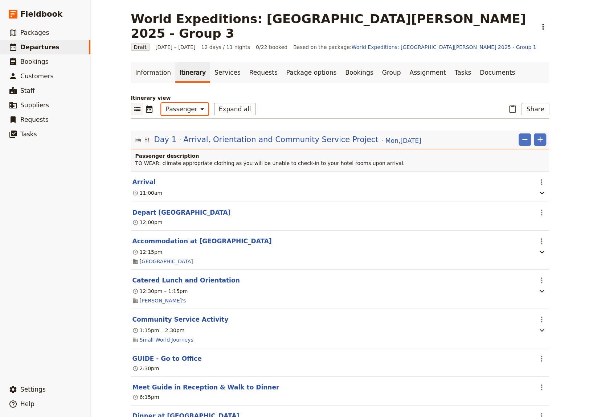
click at [161, 103] on select "Office Guide Passenger Sales" at bounding box center [184, 109] width 47 height 12
select select "STAFF"
click option "Guide" at bounding box center [0, 0] width 0 height 0
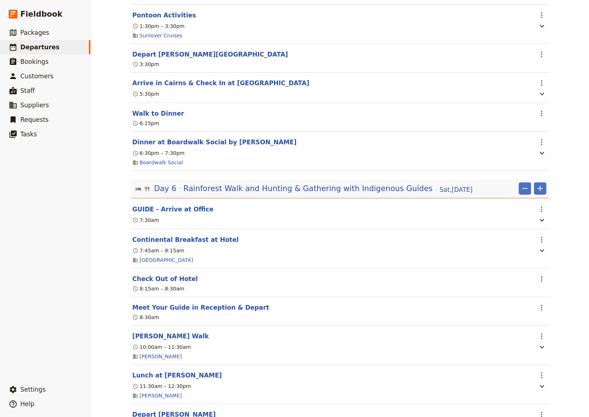
scroll to position [1996, 0]
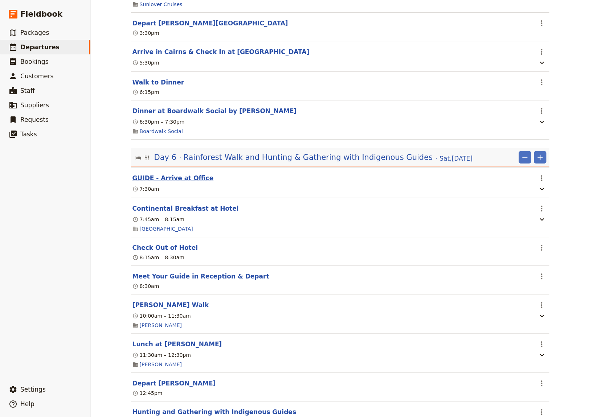
click at [160, 180] on button "GUIDE - Arrive at Office" at bounding box center [172, 178] width 81 height 9
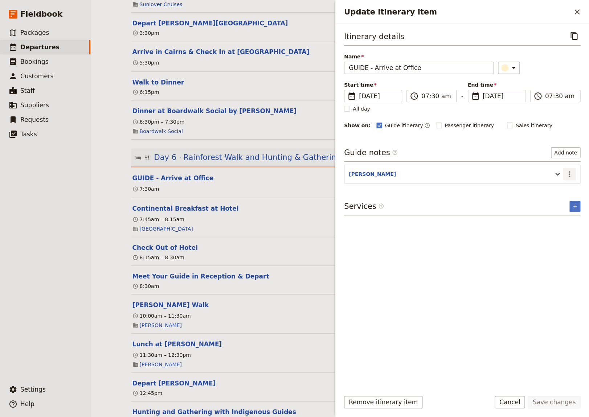
click at [569, 173] on icon "Actions" at bounding box center [569, 174] width 9 height 9
click at [555, 190] on span "Edit note" at bounding box center [548, 189] width 23 height 7
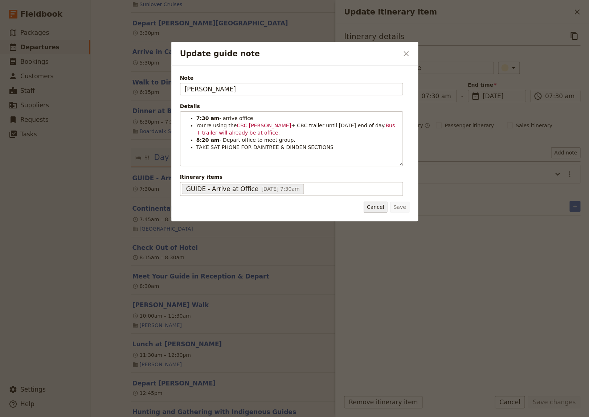
click at [377, 208] on button "Cancel" at bounding box center [376, 207] width 24 height 11
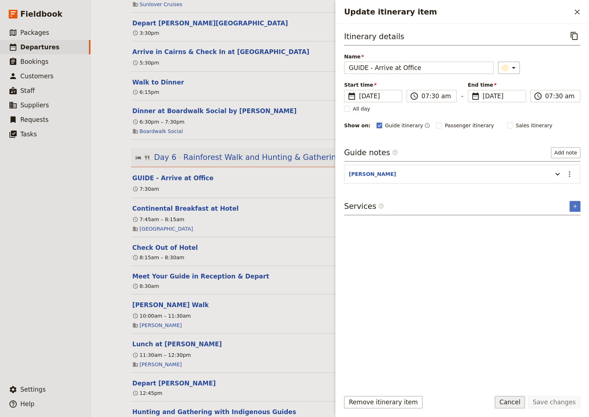
click at [515, 402] on button "Cancel" at bounding box center [510, 402] width 30 height 12
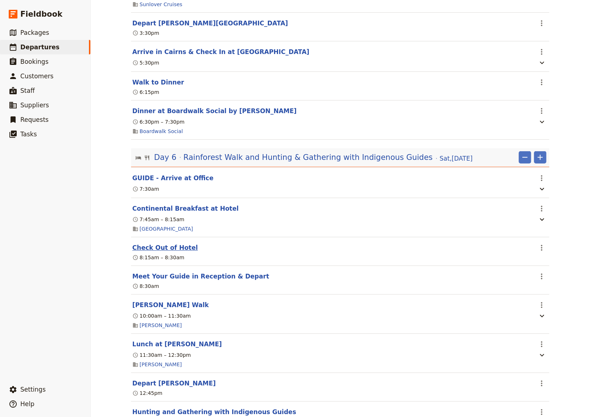
click at [169, 249] on button "Check Out of Hotel" at bounding box center [164, 248] width 65 height 9
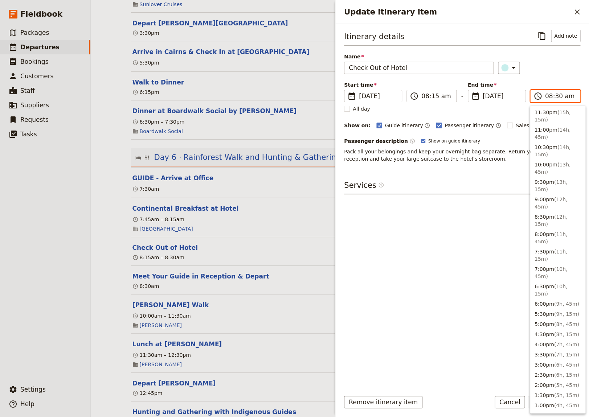
click at [555, 96] on input "08:30 am" at bounding box center [560, 96] width 30 height 9
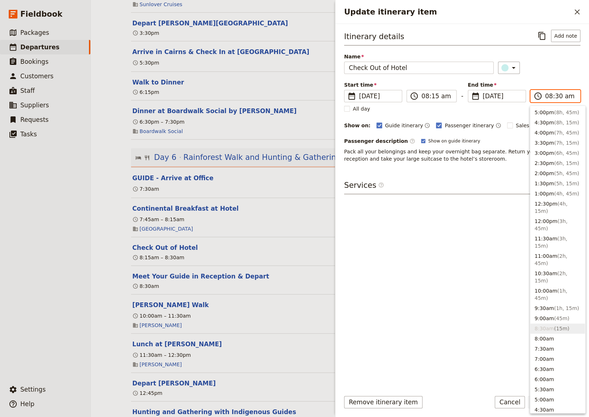
click at [555, 96] on input "08:30 am" at bounding box center [560, 96] width 30 height 9
type input "08:15 am"
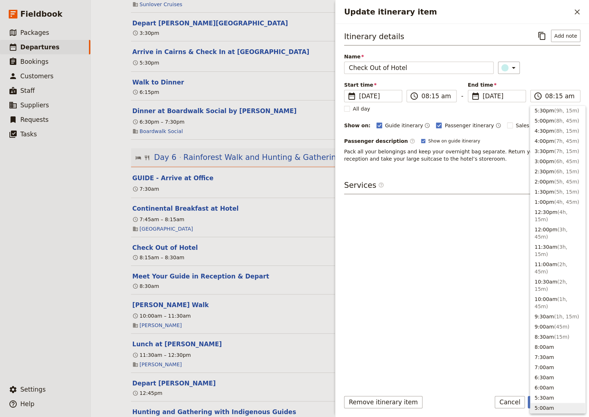
click at [455, 302] on div "Itinerary details ​ Add note Name Check Out of Hotel ​ Start time ​ [DATE] [DAT…" at bounding box center [462, 207] width 236 height 355
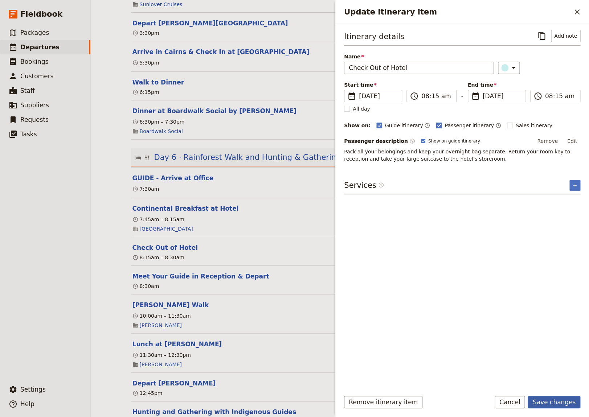
click at [550, 403] on button "Save changes" at bounding box center [554, 402] width 53 height 12
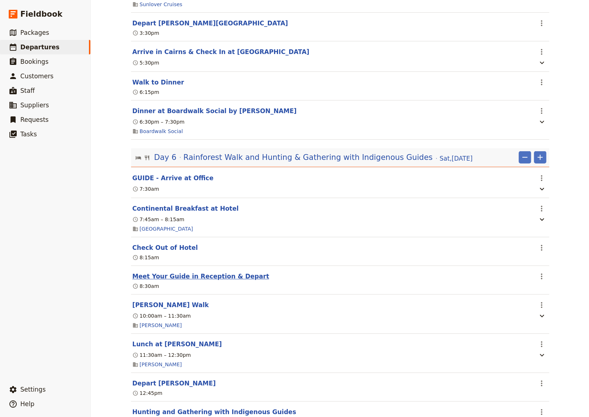
click at [222, 280] on button "Meet Your Guide in Reception & Depart" at bounding box center [200, 276] width 137 height 9
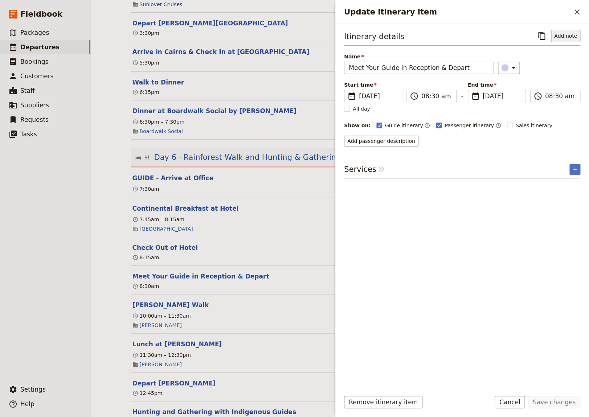
click at [567, 37] on button "Add note" at bounding box center [565, 36] width 29 height 12
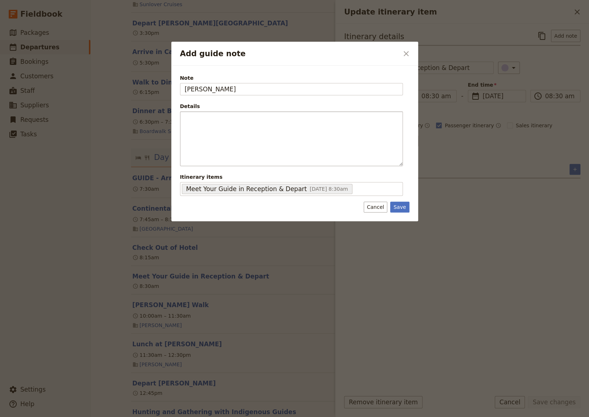
type input "[PERSON_NAME]"
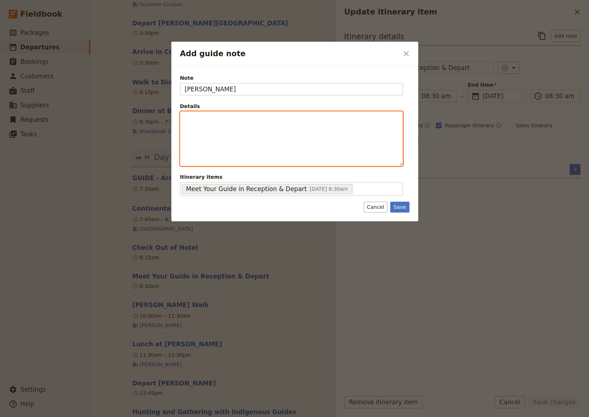
click at [199, 120] on p "Add guide note" at bounding box center [291, 118] width 213 height 7
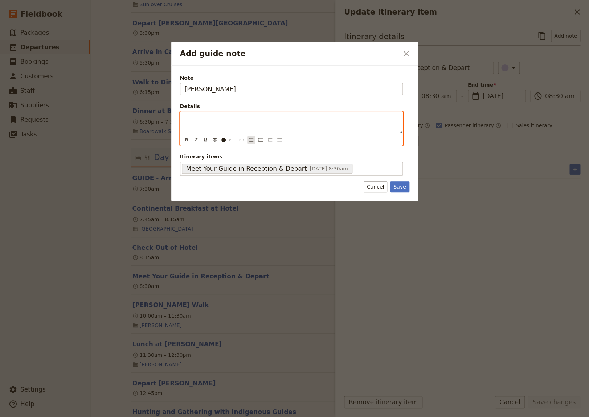
click at [250, 142] on icon "Bulleted list" at bounding box center [251, 140] width 4 height 4
drag, startPoint x: 282, startPoint y: 119, endPoint x: 165, endPoint y: 115, distance: 117.3
click at [180, 115] on div "Low tide [DATE] is at 4:51 pm, so crocs" at bounding box center [291, 123] width 222 height 22
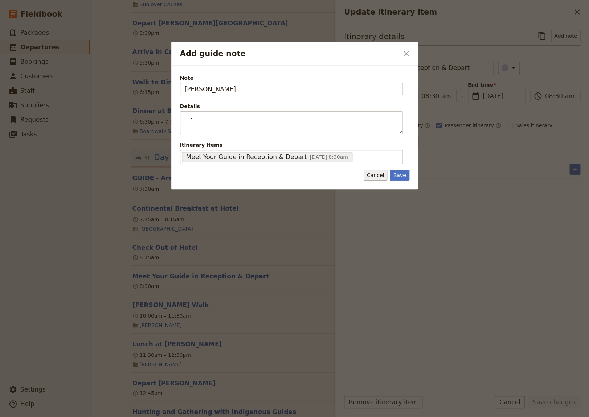
click at [381, 187] on div "Note [PERSON_NAME] Details ​ ​ ​ ​ ​ ​ ​ ​ ​ ​ Itinerary items Meet Your Guide …" at bounding box center [294, 128] width 247 height 124
click at [379, 177] on button "Cancel" at bounding box center [376, 175] width 24 height 11
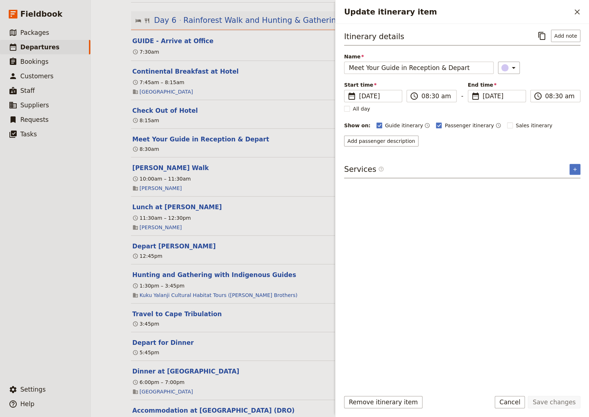
scroll to position [2145, 0]
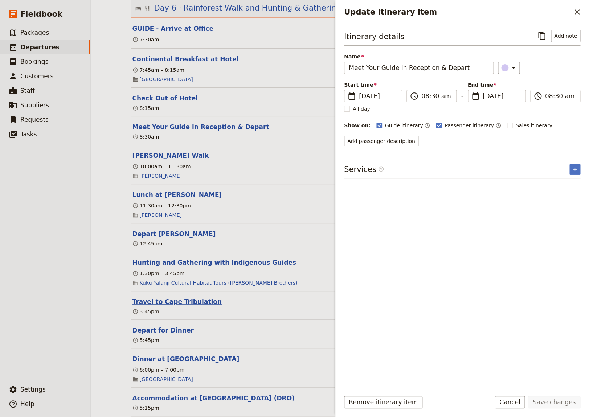
click at [163, 306] on button "Travel to Cape Tribulation" at bounding box center [176, 302] width 89 height 9
click at [561, 36] on button "Add note" at bounding box center [565, 36] width 29 height 12
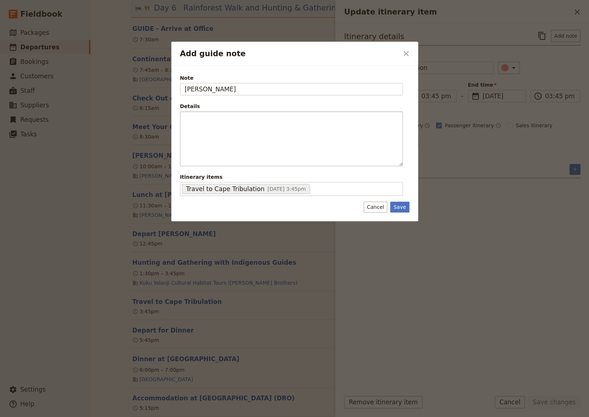
type input "[PERSON_NAME]"
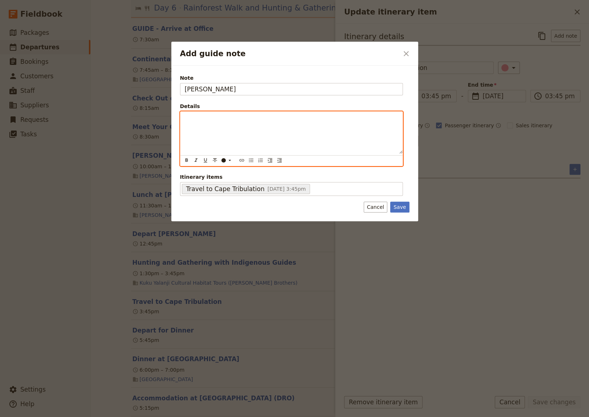
click at [210, 116] on p "Add guide note" at bounding box center [291, 118] width 213 height 7
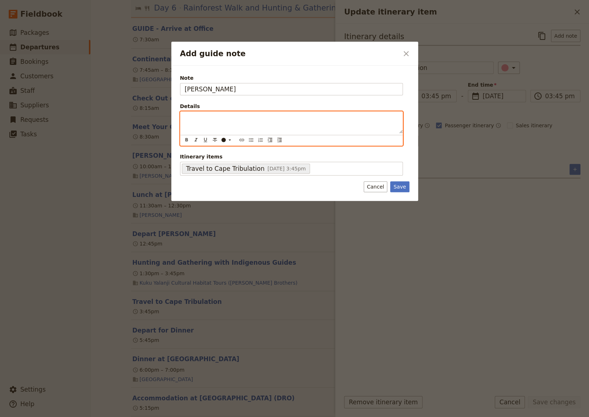
paste div "Add guide note"
click at [258, 120] on span "Low tide [DATE] is at 4:51 pm, so crocs MAY be visible at the [GEOGRAPHIC_DATA]…" at bounding box center [274, 121] width 156 height 13
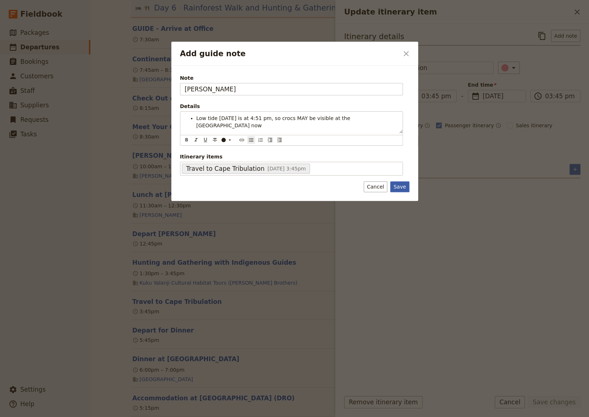
click at [401, 188] on div "Note [PERSON_NAME] Details Low tide [DATE] is at 4:51 pm, so crocs MAY be visib…" at bounding box center [294, 133] width 247 height 135
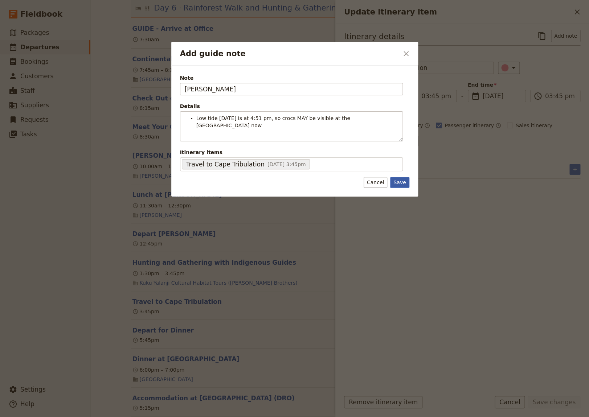
click at [396, 177] on button "Save" at bounding box center [399, 182] width 19 height 11
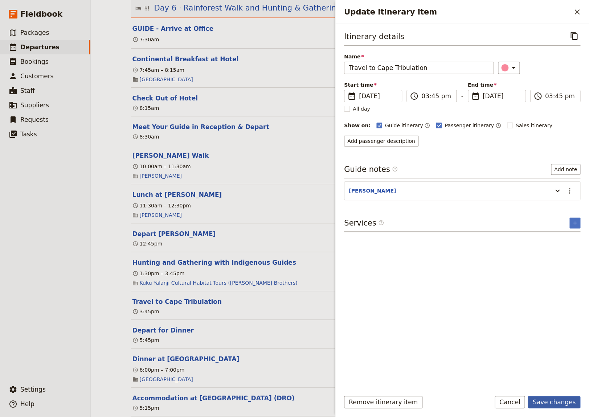
click at [551, 405] on button "Save changes" at bounding box center [554, 402] width 53 height 12
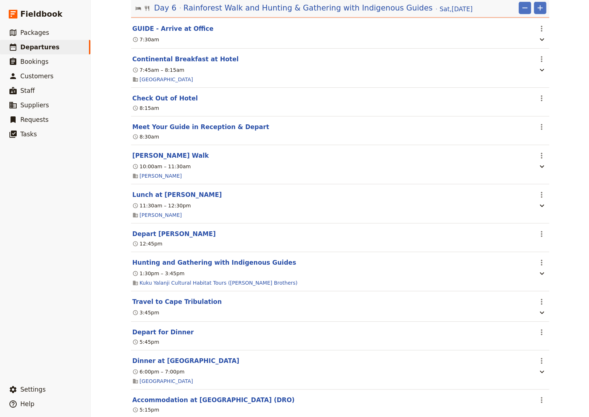
scroll to position [0, 0]
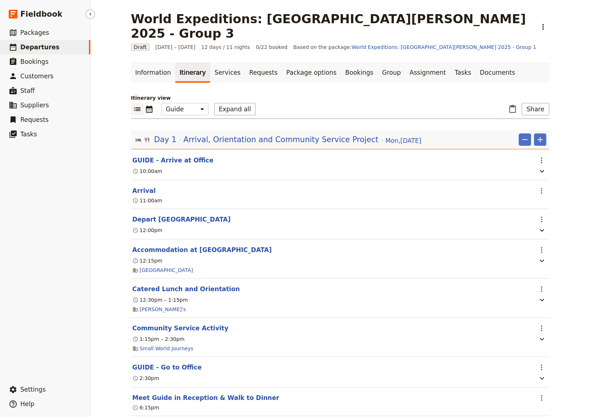
click at [46, 287] on ul "​ Packages ​ Departures ​ Bookings ​ Customers ​ Staff ​ Suppliers ​ Requests ​…" at bounding box center [45, 202] width 90 height 354
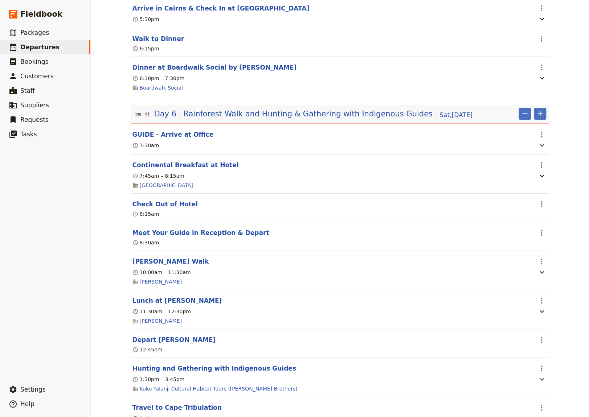
scroll to position [2046, 0]
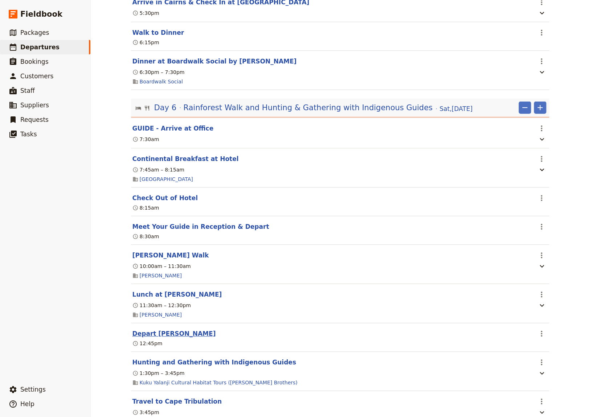
click at [173, 337] on button "Depart [PERSON_NAME]" at bounding box center [173, 334] width 83 height 9
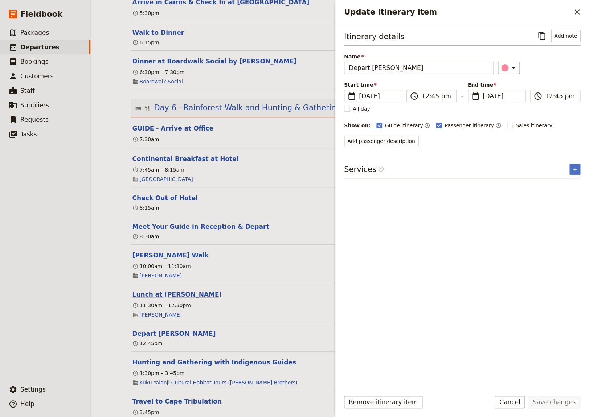
click at [175, 298] on button "Lunch at [PERSON_NAME]" at bounding box center [177, 294] width 90 height 9
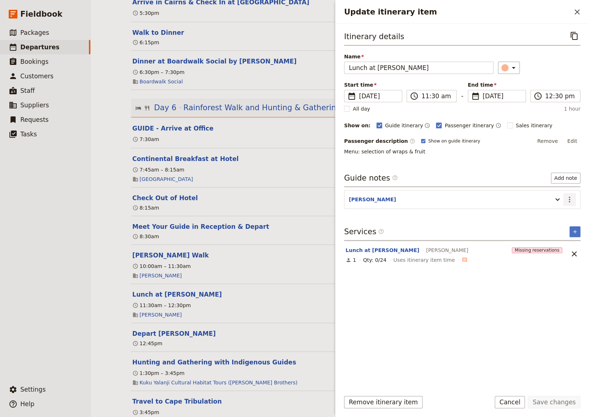
click at [569, 198] on icon "Actions" at bounding box center [569, 200] width 1 height 6
click at [555, 221] on button "Remove note" at bounding box center [554, 225] width 42 height 10
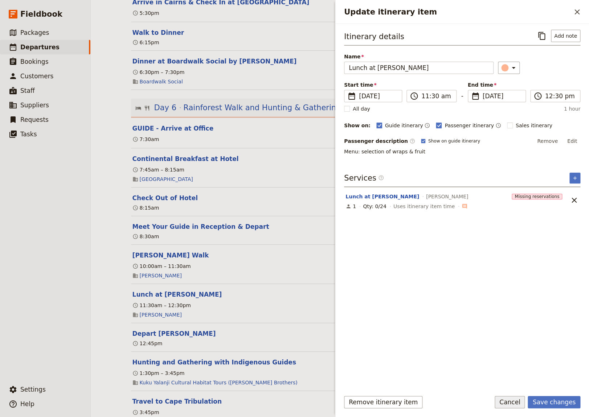
click at [519, 403] on button "Cancel" at bounding box center [510, 402] width 30 height 12
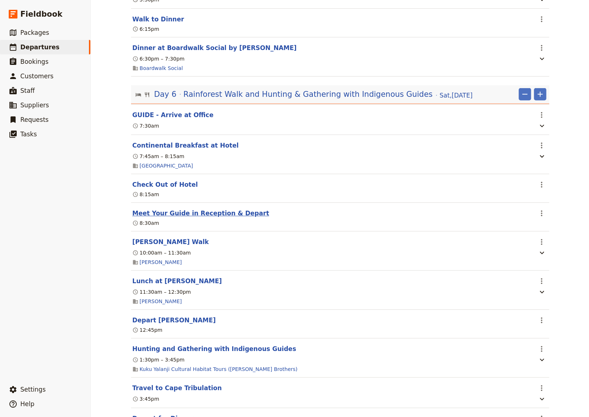
scroll to position [2145, 0]
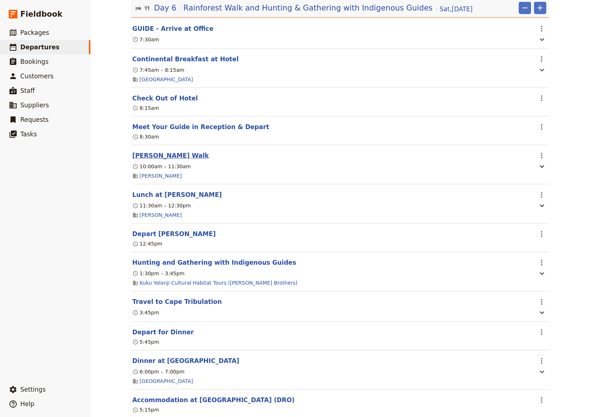
click at [163, 157] on button "[PERSON_NAME] Walk" at bounding box center [170, 155] width 77 height 9
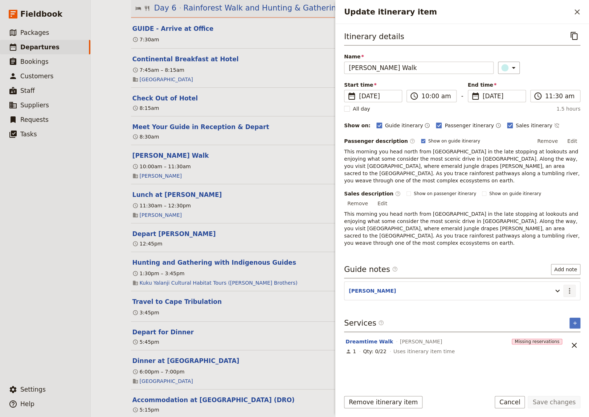
click at [570, 287] on icon "Actions" at bounding box center [569, 291] width 9 height 9
click at [559, 282] on span "Edit note" at bounding box center [548, 283] width 23 height 7
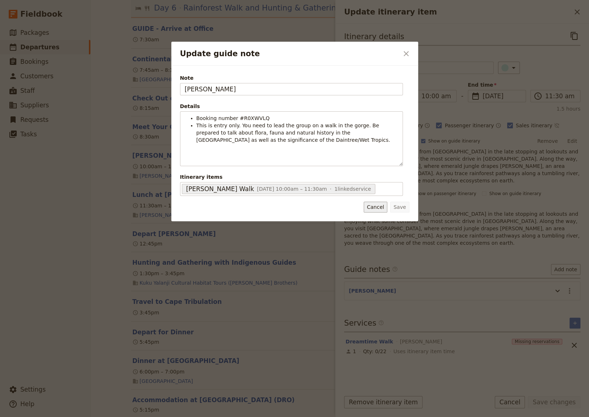
click at [379, 209] on button "Cancel" at bounding box center [376, 207] width 24 height 11
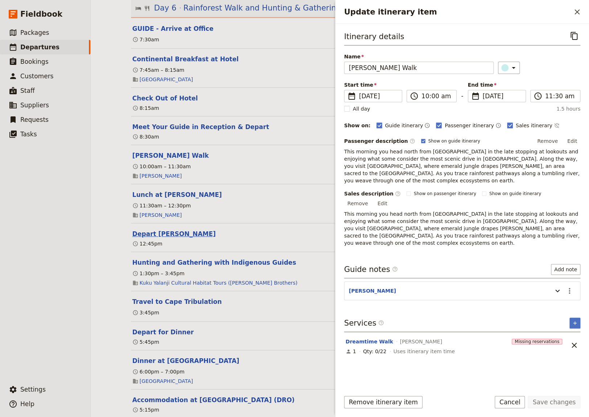
click at [163, 238] on button "Depart [PERSON_NAME]" at bounding box center [173, 234] width 83 height 9
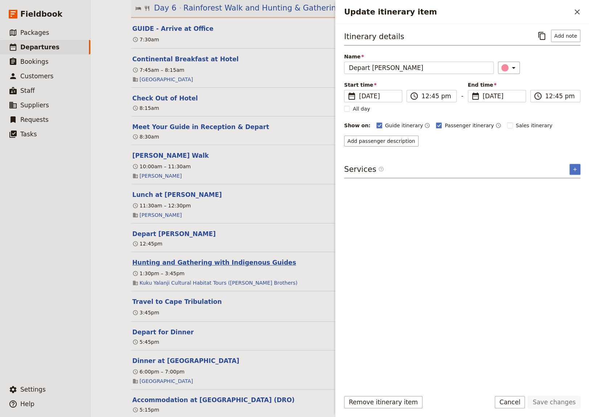
click at [158, 267] on button "Hunting and Gathering with Indigenous Guides" at bounding box center [214, 262] width 164 height 9
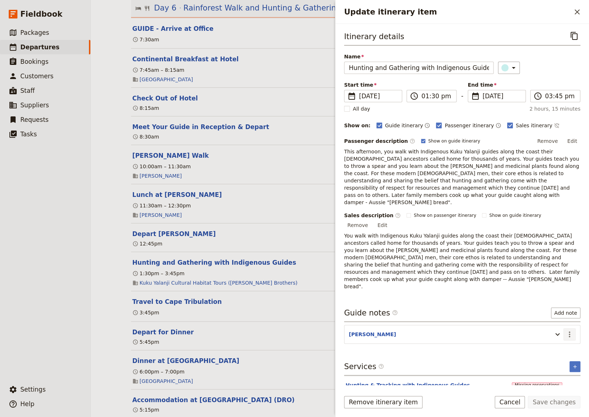
click at [570, 330] on icon "Actions" at bounding box center [569, 334] width 9 height 9
click at [557, 311] on span "Edit note" at bounding box center [548, 312] width 23 height 7
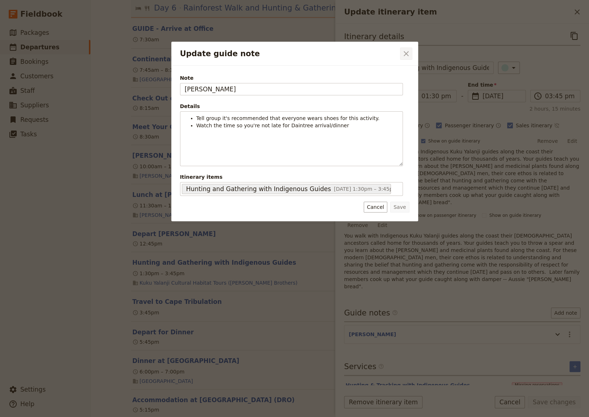
click at [406, 54] on icon "Close dialog" at bounding box center [406, 53] width 5 height 5
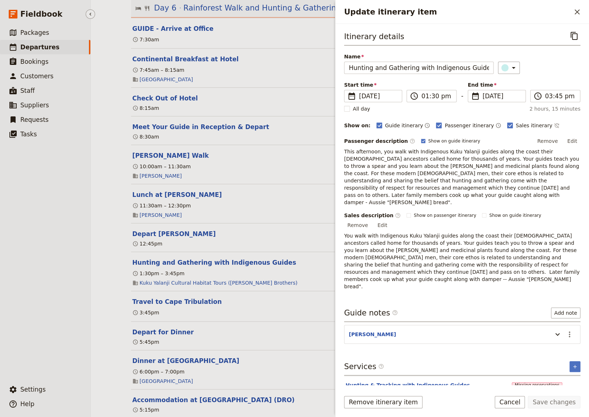
click at [40, 262] on ul "​ Packages ​ Departures ​ Bookings ​ Customers ​ Staff ​ Suppliers ​ Requests ​…" at bounding box center [45, 202] width 90 height 354
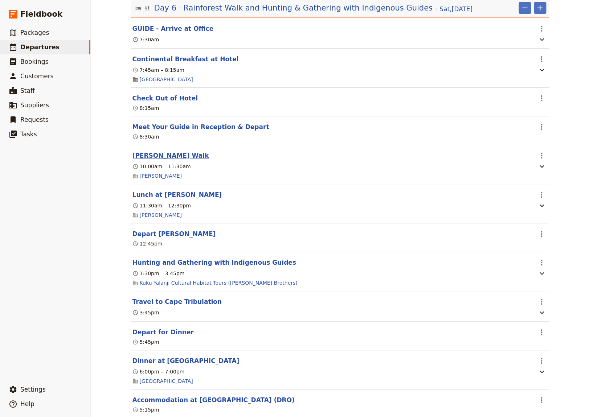
click at [150, 160] on button "[PERSON_NAME] Walk" at bounding box center [170, 155] width 77 height 9
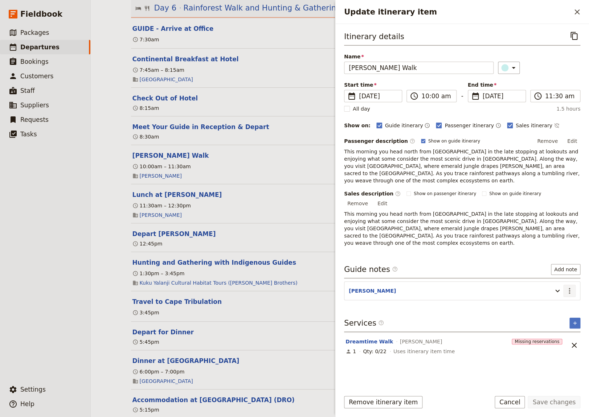
click at [569, 287] on icon "Actions" at bounding box center [569, 291] width 9 height 9
click at [557, 284] on span "Edit note" at bounding box center [548, 283] width 23 height 7
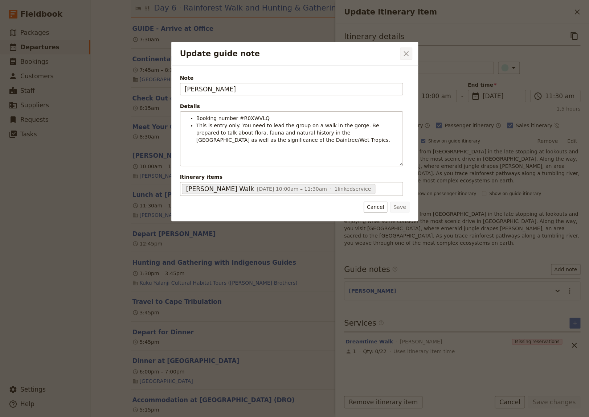
click at [405, 55] on icon "Close dialog" at bounding box center [406, 53] width 5 height 5
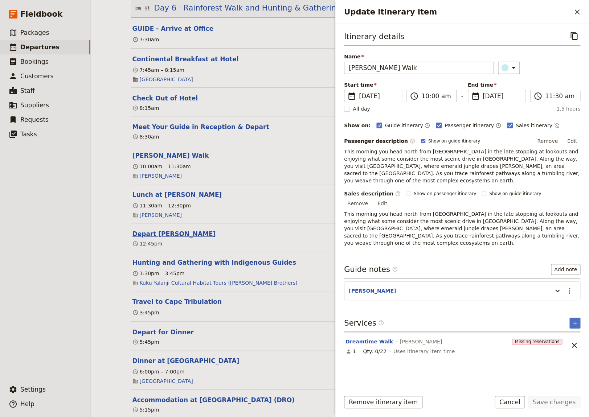
click at [160, 238] on button "Depart [PERSON_NAME]" at bounding box center [173, 234] width 83 height 9
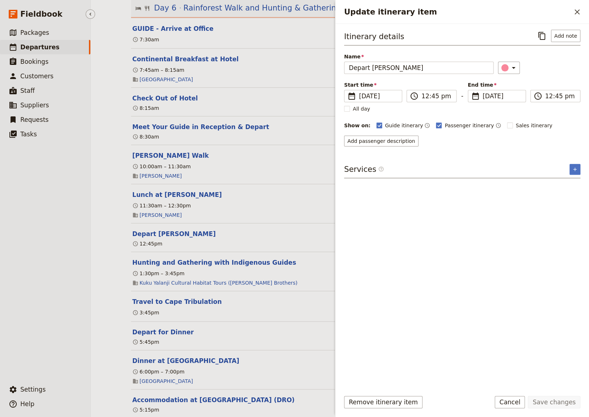
click at [60, 259] on ul "​ Packages ​ Departures ​ Bookings ​ Customers ​ Staff ​ Suppliers ​ Requests ​…" at bounding box center [45, 202] width 90 height 354
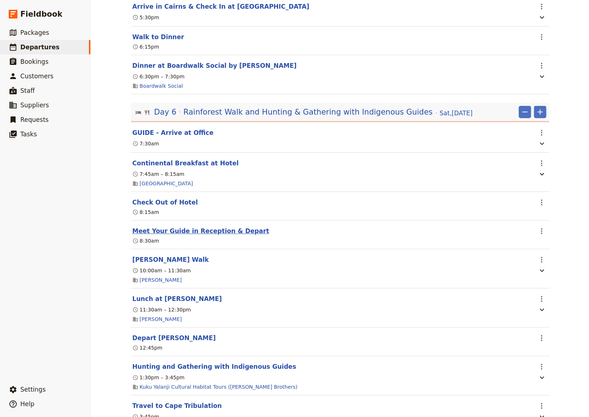
scroll to position [2046, 0]
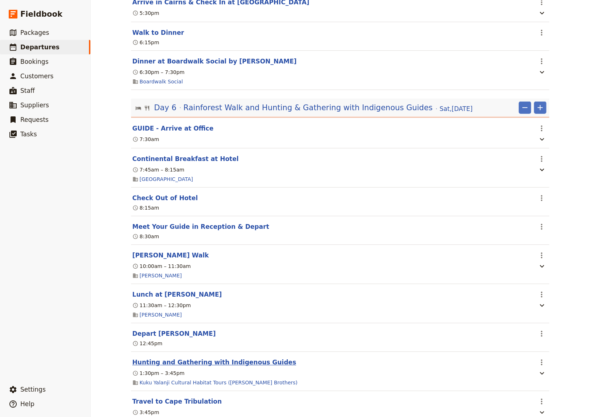
click at [218, 367] on button "Hunting and Gathering with Indigenous Guides" at bounding box center [214, 362] width 164 height 9
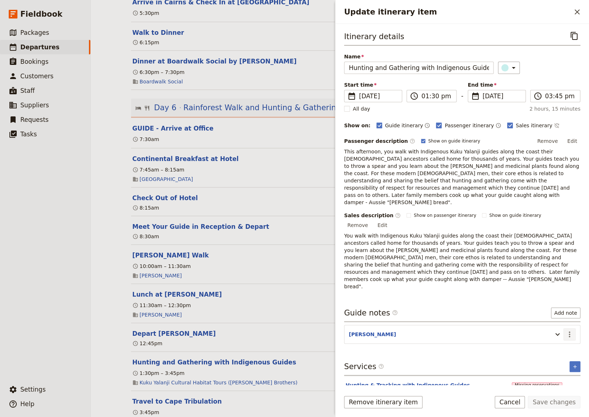
click at [569, 330] on icon "Actions" at bounding box center [569, 334] width 9 height 9
click at [559, 312] on span "Edit note" at bounding box center [548, 312] width 23 height 7
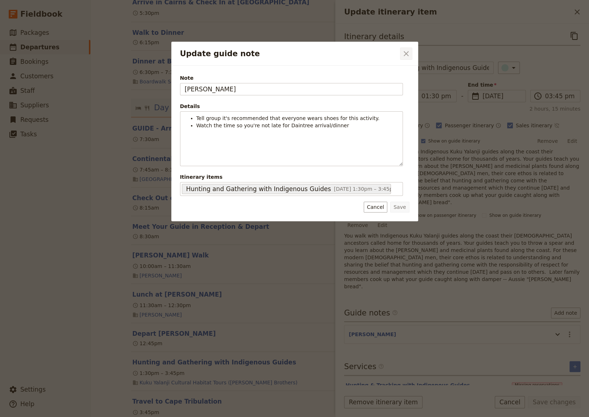
click at [405, 54] on icon "Close dialog" at bounding box center [406, 53] width 9 height 9
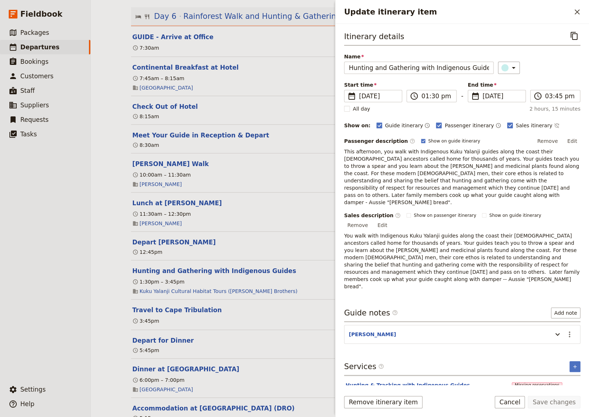
scroll to position [2145, 0]
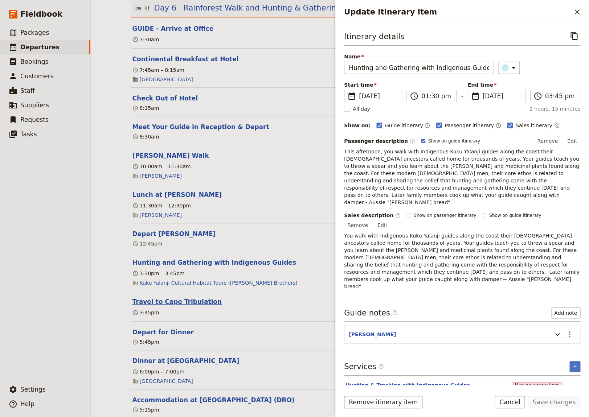
click at [177, 304] on button "Travel to Cape Tribulation" at bounding box center [176, 302] width 89 height 9
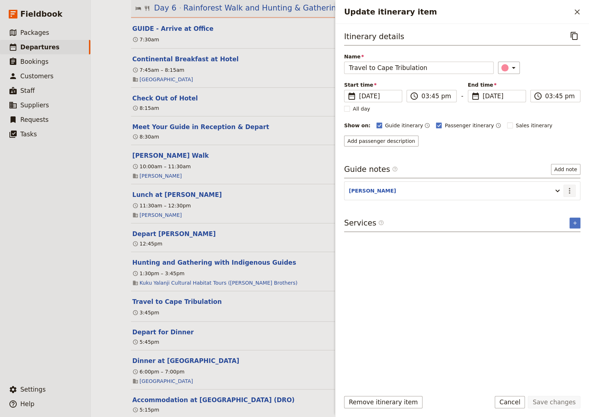
click at [569, 190] on icon "Actions" at bounding box center [569, 191] width 9 height 9
click at [554, 206] on span "Edit note" at bounding box center [548, 205] width 23 height 7
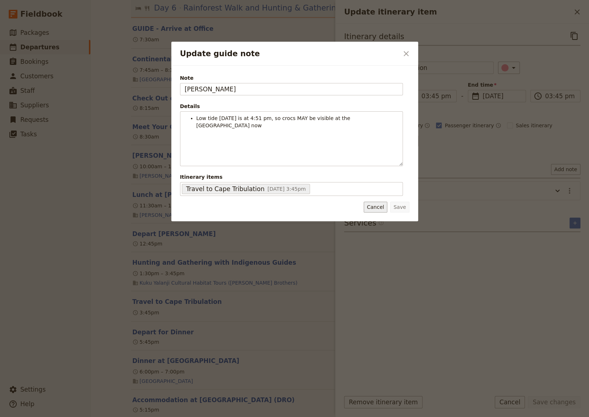
click at [376, 208] on button "Cancel" at bounding box center [376, 207] width 24 height 11
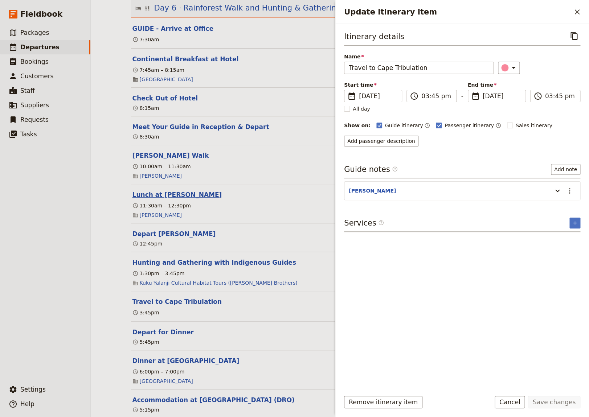
click at [167, 199] on button "Lunch at [PERSON_NAME]" at bounding box center [177, 195] width 90 height 9
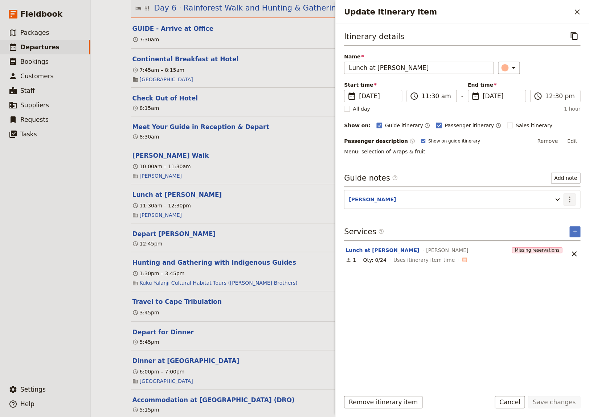
click at [569, 201] on icon "Actions" at bounding box center [569, 200] width 1 height 6
click at [542, 217] on span "Edit note" at bounding box center [548, 214] width 23 height 7
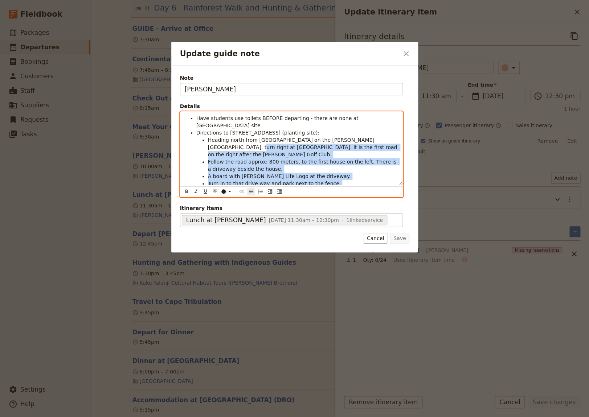
drag, startPoint x: 265, startPoint y: 185, endPoint x: 205, endPoint y: 138, distance: 75.4
click at [205, 138] on ul "Heading north from [GEOGRAPHIC_DATA] on the [PERSON_NAME][GEOGRAPHIC_DATA], tur…" at bounding box center [297, 168] width 202 height 65
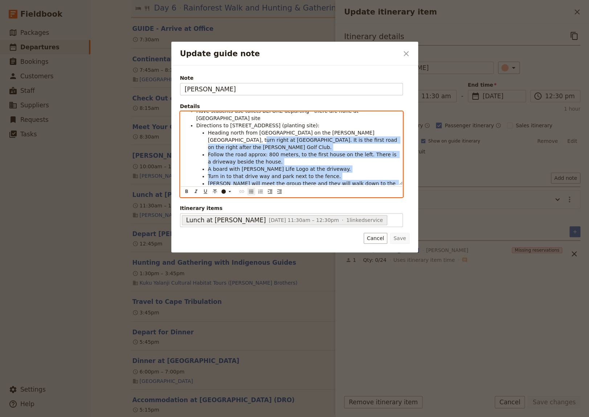
scroll to position [9, 0]
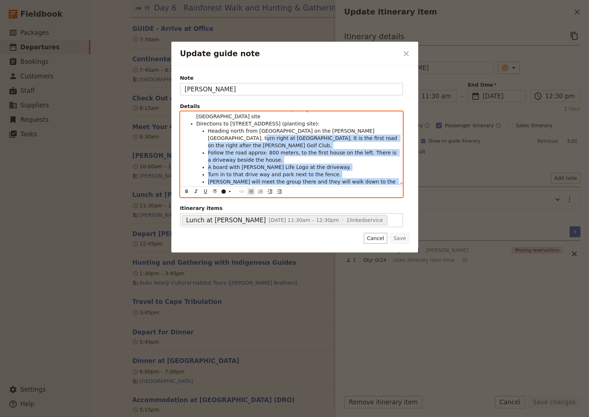
click at [271, 179] on li "[PERSON_NAME] will meet the group there and they will walk down to the planting…" at bounding box center [303, 185] width 190 height 15
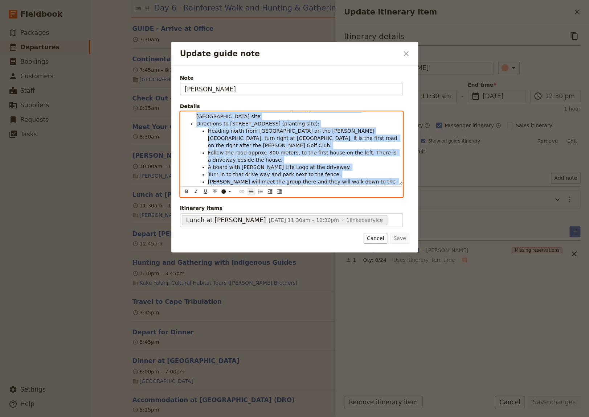
scroll to position [0, 0]
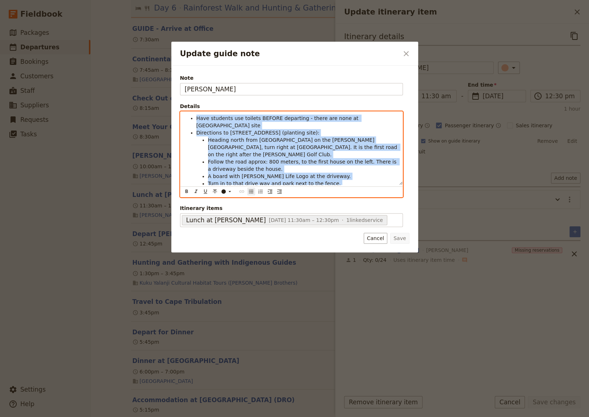
drag, startPoint x: 268, startPoint y: 177, endPoint x: 180, endPoint y: 106, distance: 113.3
click at [180, 112] on div "Have students use toilets BEFORE departing - there are none at Daintree Life si…" at bounding box center [291, 148] width 222 height 73
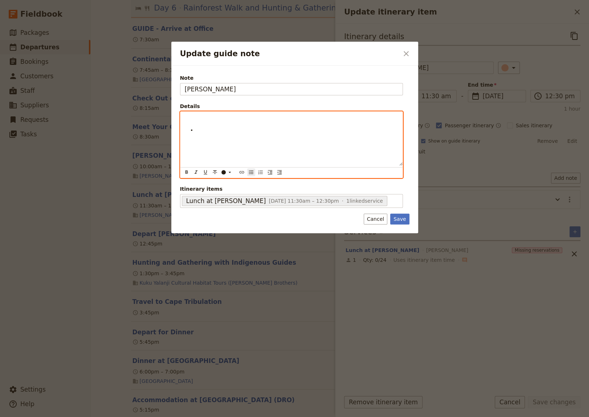
click at [206, 134] on div "Update guide note" at bounding box center [291, 139] width 222 height 54
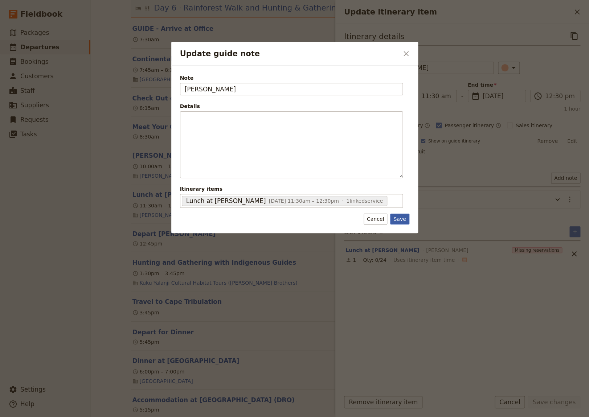
click at [401, 220] on button "Save" at bounding box center [399, 219] width 19 height 11
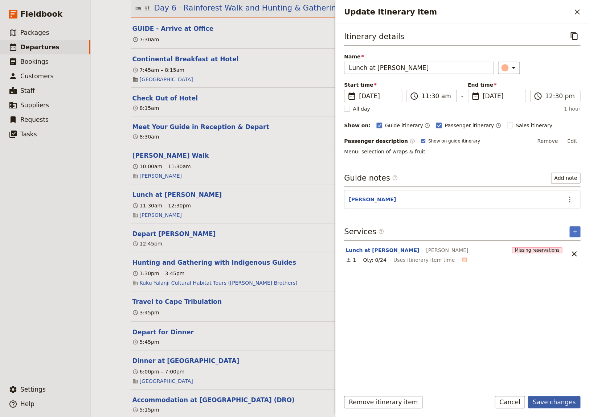
click at [547, 400] on button "Save changes" at bounding box center [554, 402] width 53 height 12
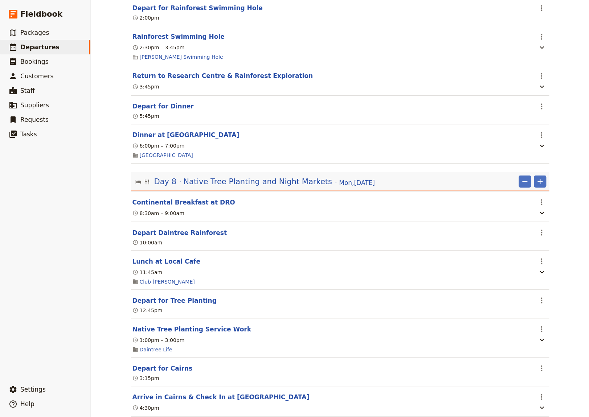
scroll to position [2794, 0]
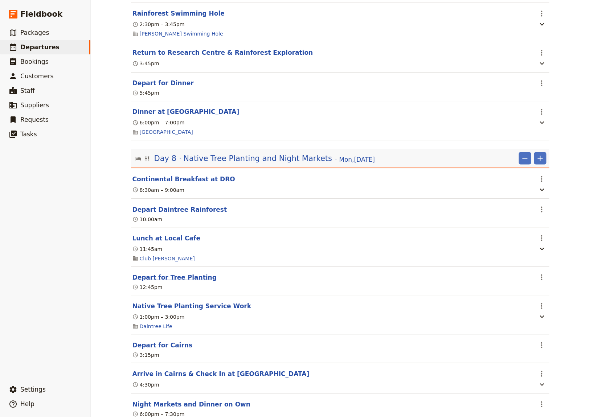
click at [171, 282] on button "Depart for Tree Planting" at bounding box center [174, 277] width 84 height 9
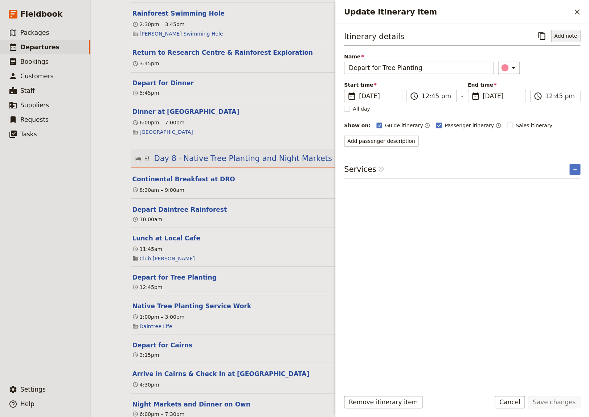
click at [568, 37] on button "Add note" at bounding box center [565, 36] width 29 height 12
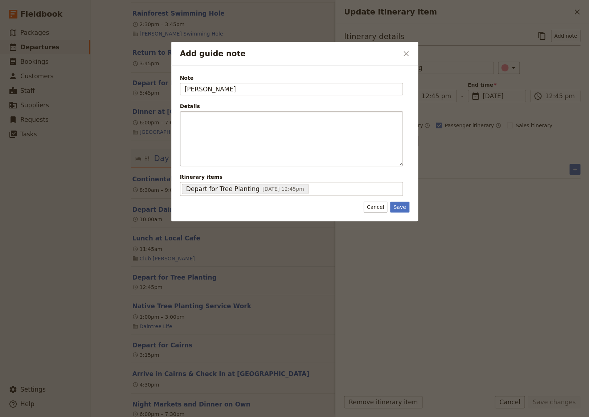
type input "[PERSON_NAME]"
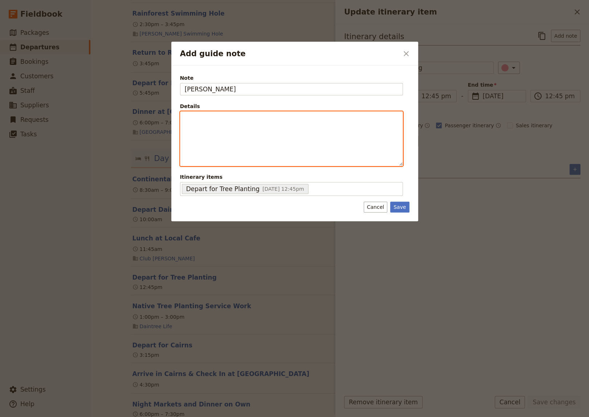
click at [195, 120] on p "Add guide note" at bounding box center [291, 118] width 213 height 7
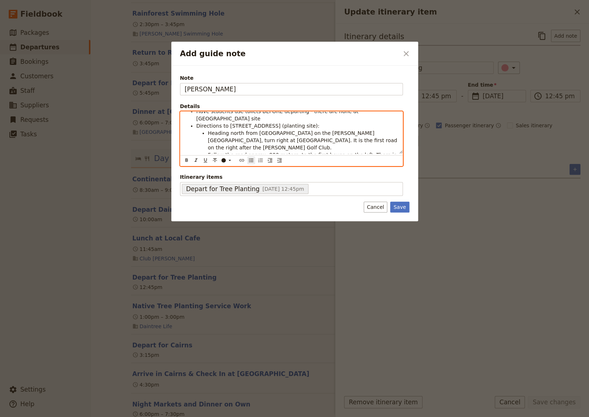
scroll to position [0, 0]
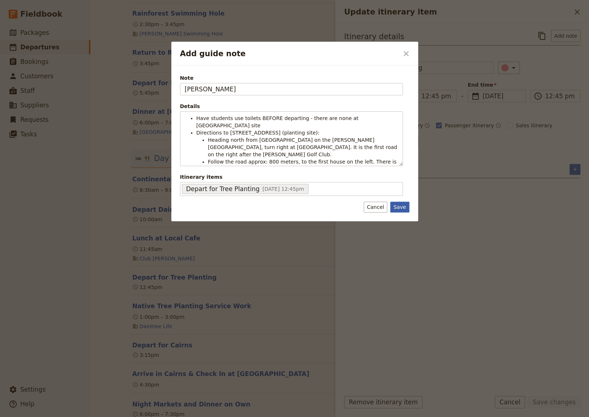
click at [402, 207] on button "Save" at bounding box center [399, 207] width 19 height 11
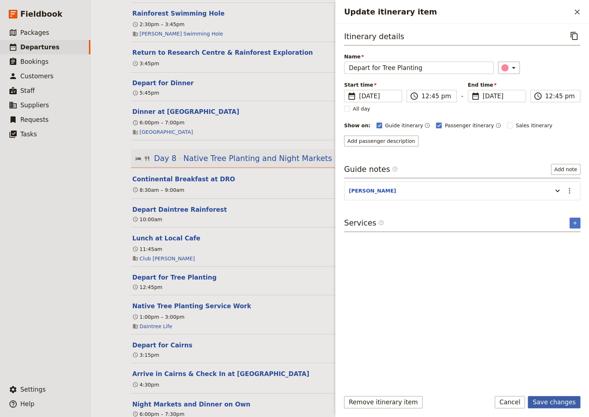
click at [555, 405] on button "Save changes" at bounding box center [554, 402] width 53 height 12
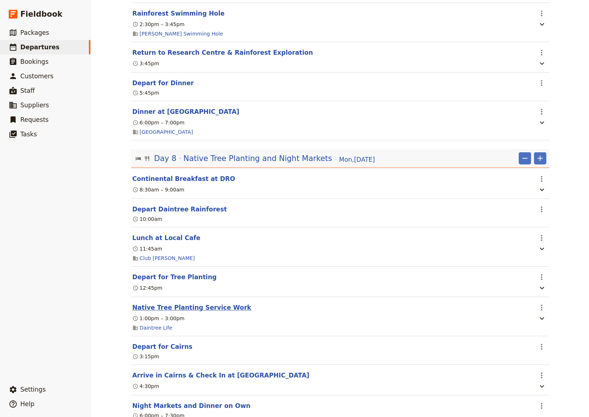
click at [165, 312] on button "Native Tree Planting Service Work" at bounding box center [191, 307] width 119 height 9
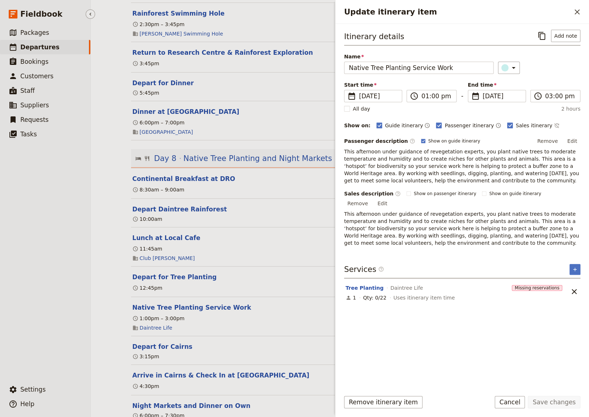
click at [37, 314] on ul "​ Packages ​ Departures ​ Bookings ​ Customers ​ Staff ​ Suppliers ​ Requests ​…" at bounding box center [45, 202] width 90 height 354
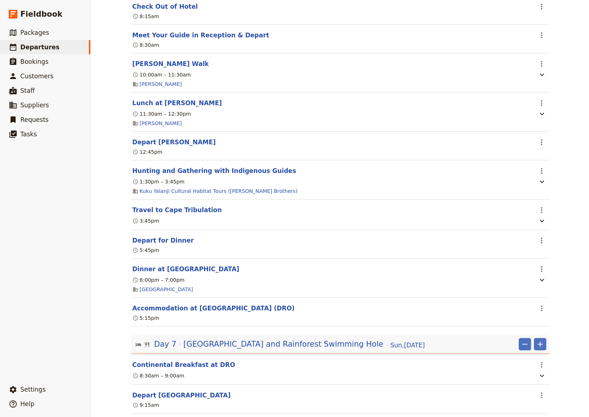
scroll to position [2245, 0]
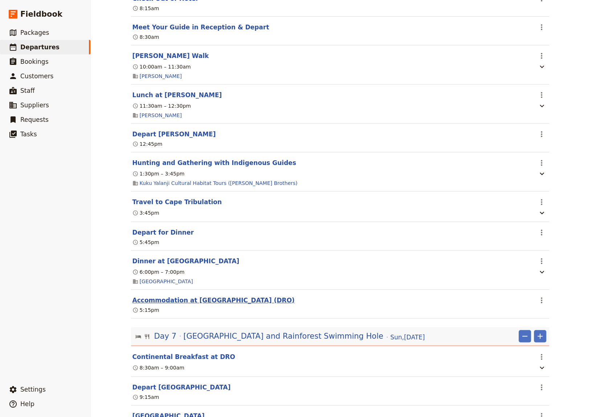
click at [256, 305] on button "Accommodation at [GEOGRAPHIC_DATA] (DRO)" at bounding box center [213, 300] width 162 height 9
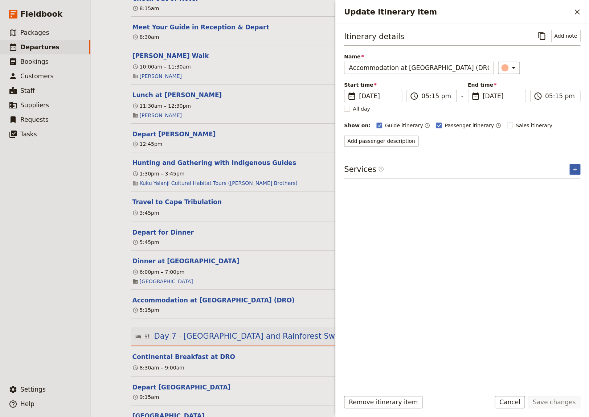
click at [575, 169] on icon "Add service inclusion" at bounding box center [574, 169] width 3 height 3
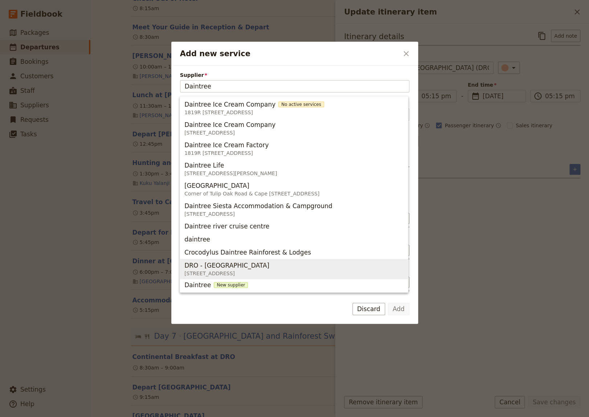
click at [272, 270] on span "[STREET_ADDRESS]" at bounding box center [228, 273] width 88 height 7
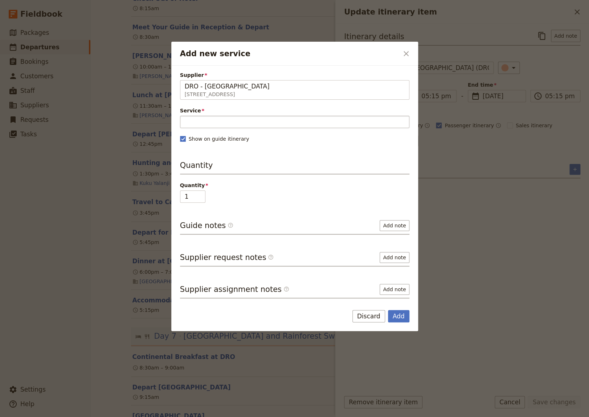
type input "DRO - [GEOGRAPHIC_DATA]"
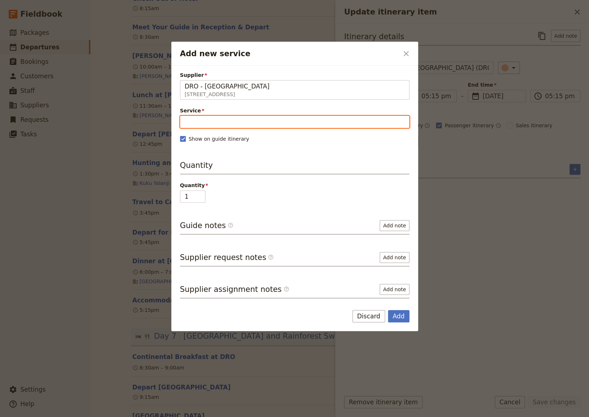
click at [345, 118] on input "Service" at bounding box center [294, 122] width 229 height 12
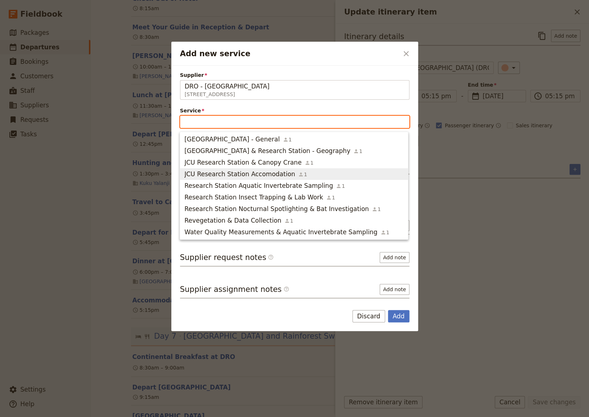
click at [268, 175] on span "JCU Research Station Accomodation" at bounding box center [239, 174] width 111 height 9
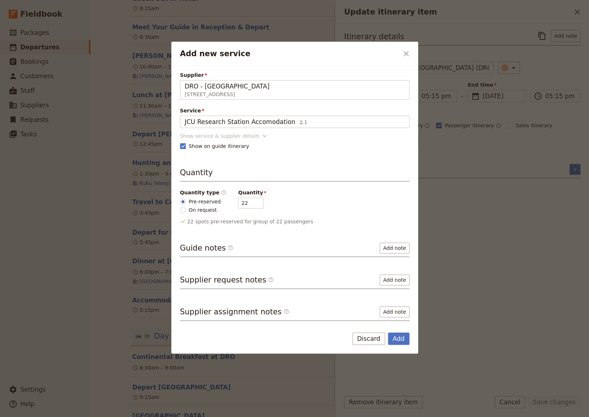
click at [263, 136] on icon "Add new service" at bounding box center [265, 136] width 4 height 2
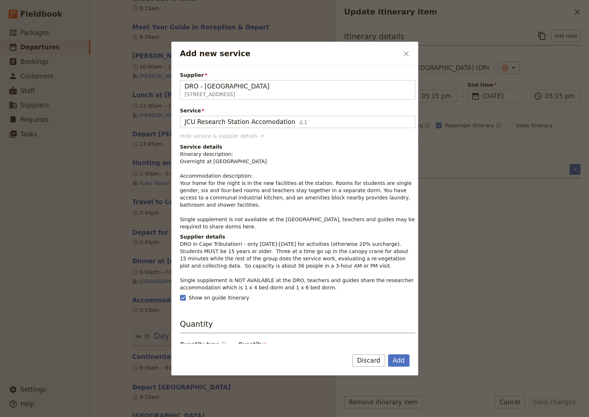
click at [261, 136] on icon "Add new service" at bounding box center [263, 136] width 4 height 2
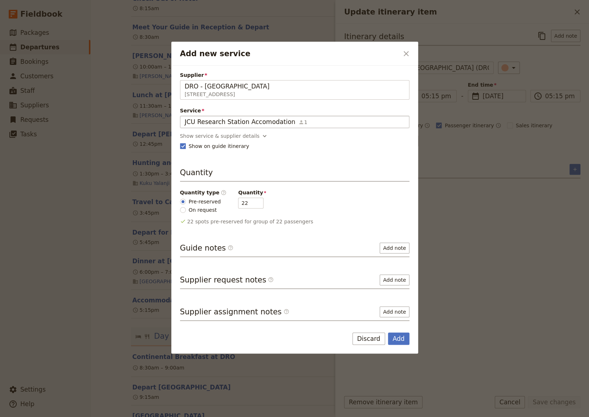
click at [298, 123] on div "JCU Research Station Accomodation 1" at bounding box center [295, 122] width 220 height 9
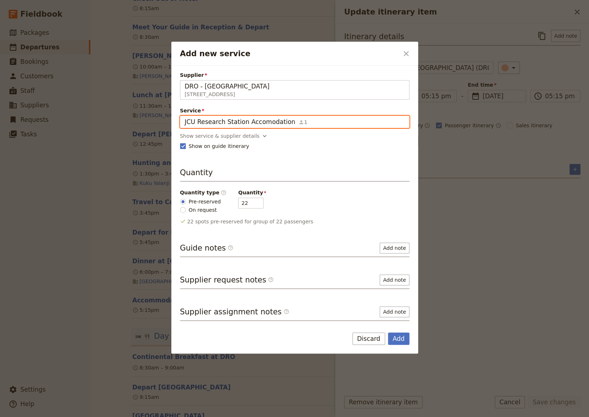
click at [185, 116] on input "JCU Research Station Accomodation" at bounding box center [184, 116] width 0 height 0
drag, startPoint x: 297, startPoint y: 122, endPoint x: 122, endPoint y: 122, distance: 174.9
click at [185, 122] on input "JCU Research Station Accomodation" at bounding box center [295, 122] width 220 height 9
type input "jcu"
drag, startPoint x: 197, startPoint y: 120, endPoint x: 177, endPoint y: 118, distance: 20.4
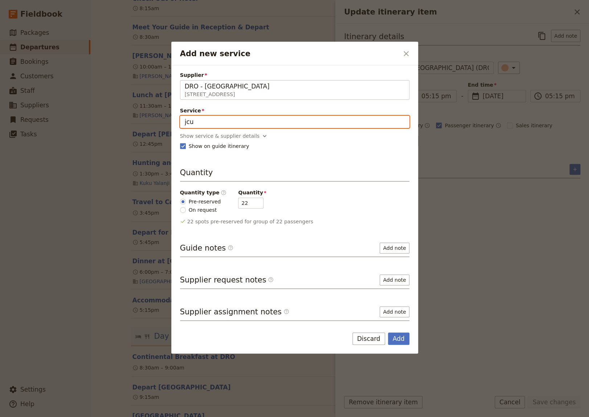
click at [185, 118] on input "jcu" at bounding box center [295, 122] width 220 height 9
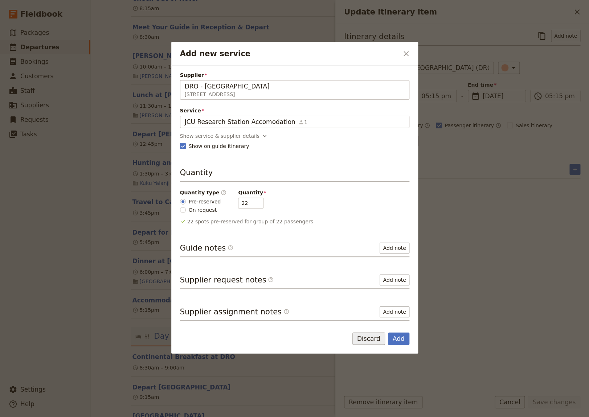
click at [376, 337] on button "Discard" at bounding box center [368, 339] width 33 height 12
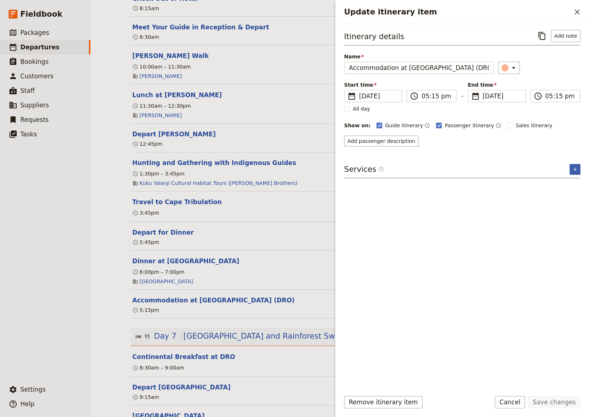
click at [575, 168] on icon "Add service inclusion" at bounding box center [575, 170] width 6 height 6
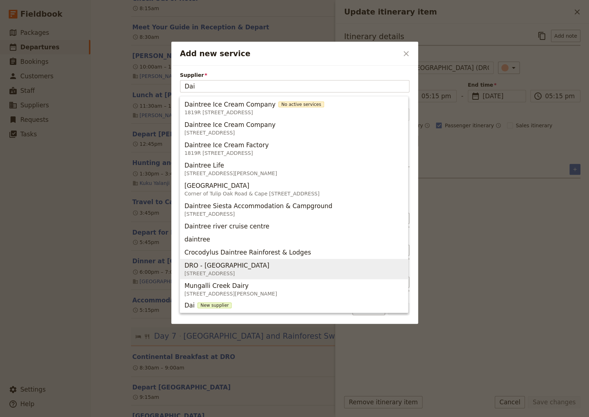
click at [255, 270] on span "[STREET_ADDRESS]" at bounding box center [228, 273] width 88 height 7
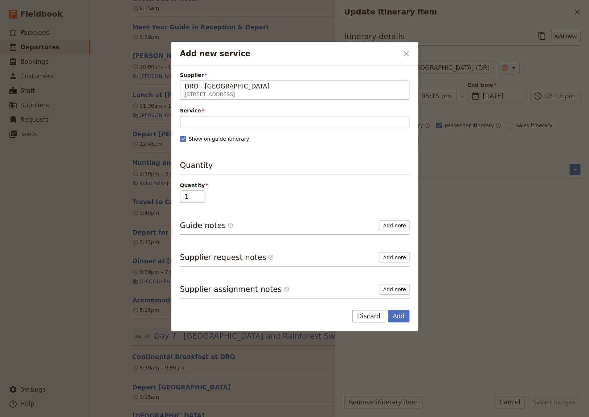
type input "DRO - [GEOGRAPHIC_DATA]"
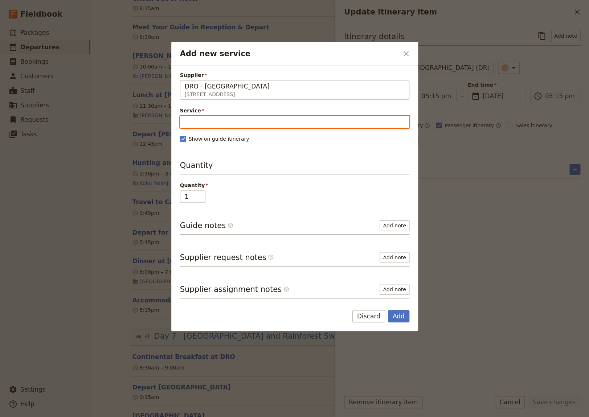
click at [205, 122] on input "Service" at bounding box center [294, 122] width 229 height 12
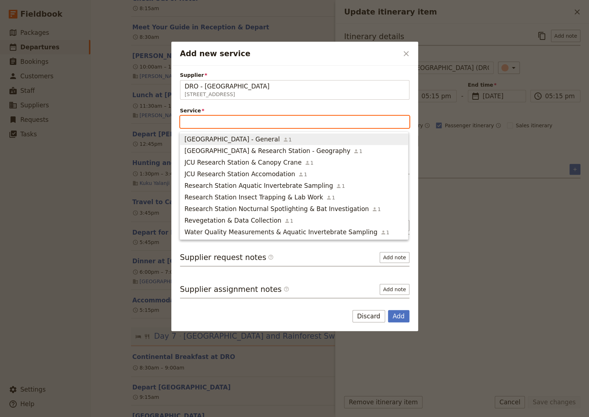
click at [235, 143] on span "[GEOGRAPHIC_DATA] - General" at bounding box center [231, 139] width 95 height 9
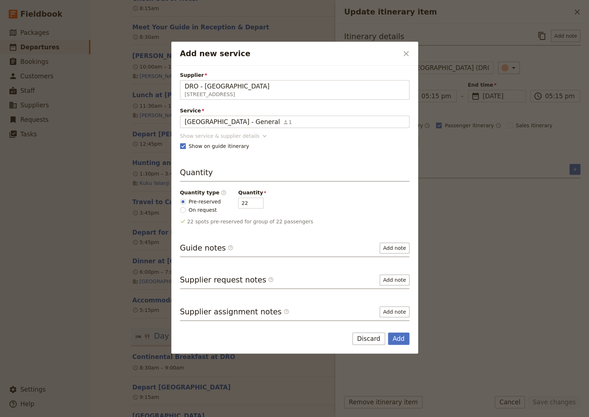
click at [261, 134] on icon "Add new service" at bounding box center [264, 135] width 7 height 7
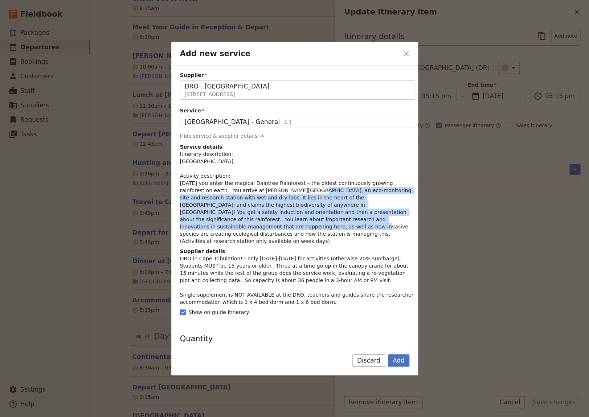
drag, startPoint x: 181, startPoint y: 191, endPoint x: 246, endPoint y: 222, distance: 71.3
click at [246, 222] on p "Itinerary description: [GEOGRAPHIC_DATA] Activity description: [DATE] you enter…" at bounding box center [297, 198] width 235 height 94
click at [244, 222] on p "Itinerary description: [GEOGRAPHIC_DATA] Activity description: [DATE] you enter…" at bounding box center [297, 198] width 235 height 94
drag, startPoint x: 180, startPoint y: 190, endPoint x: 324, endPoint y: 220, distance: 146.8
click at [324, 220] on p "Itinerary description: [GEOGRAPHIC_DATA] Activity description: [DATE] you enter…" at bounding box center [297, 198] width 235 height 94
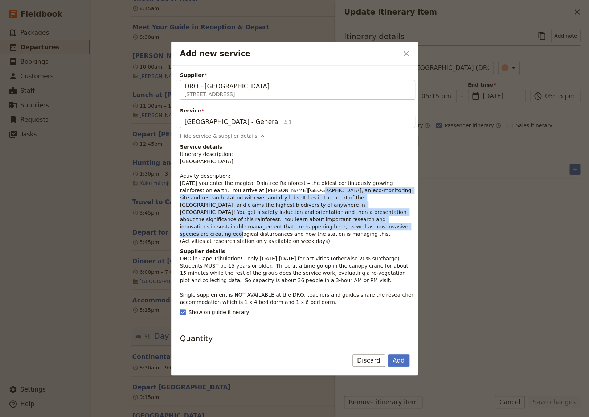
copy p "You arrive at [PERSON_NAME][GEOGRAPHIC_DATA]’s [GEOGRAPHIC_DATA], an eco-monito…"
click at [398, 363] on button "Add" at bounding box center [398, 361] width 21 height 12
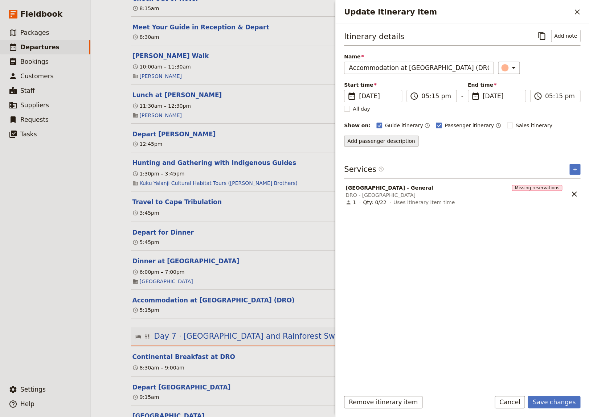
click at [358, 138] on button "Add passenger description" at bounding box center [381, 141] width 74 height 11
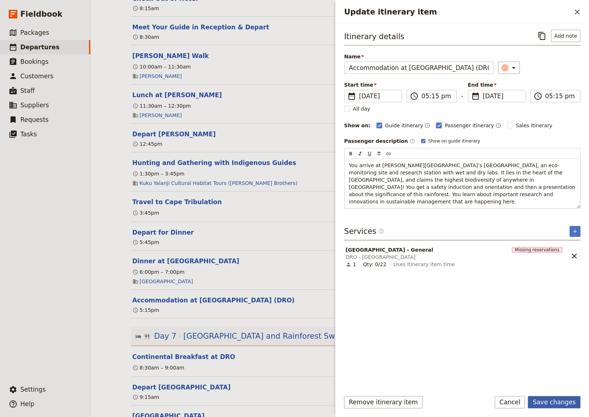
click at [553, 402] on button "Save changes" at bounding box center [554, 402] width 53 height 12
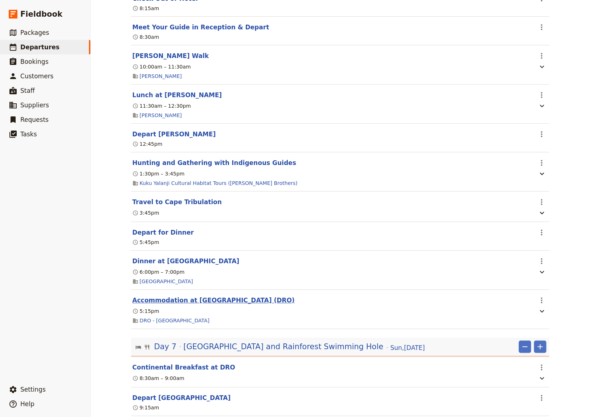
click at [230, 305] on button "Accommodation at [GEOGRAPHIC_DATA] (DRO)" at bounding box center [213, 300] width 162 height 9
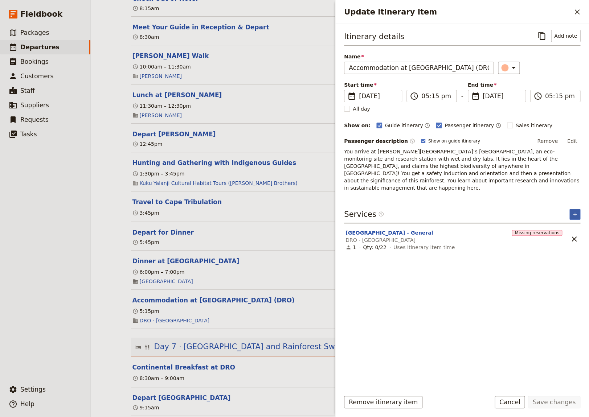
click at [573, 213] on icon "Add service inclusion" at bounding box center [574, 214] width 3 height 3
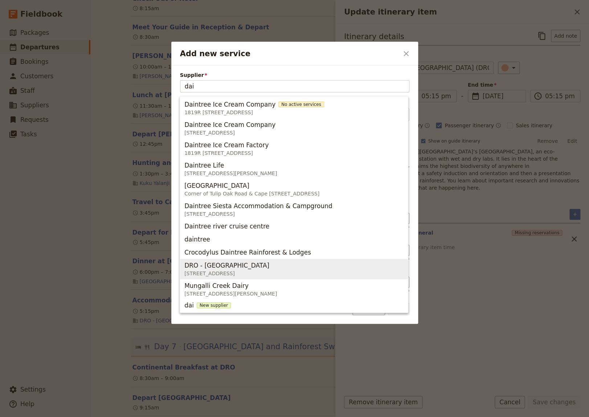
click at [253, 270] on span "[STREET_ADDRESS]" at bounding box center [228, 273] width 88 height 7
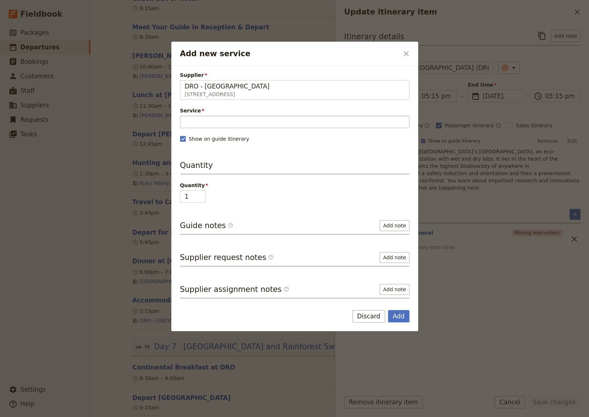
type input "DRO - [GEOGRAPHIC_DATA]"
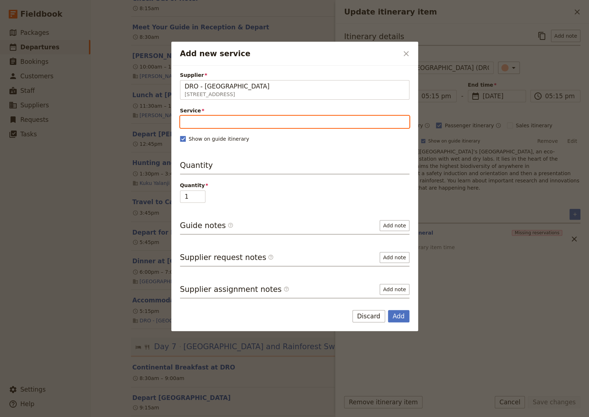
click at [207, 125] on input "Service" at bounding box center [294, 122] width 229 height 12
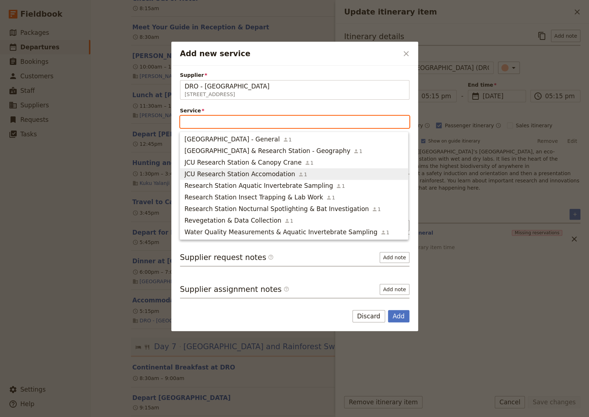
click at [238, 172] on span "JCU Research Station Accomodation" at bounding box center [239, 174] width 111 height 9
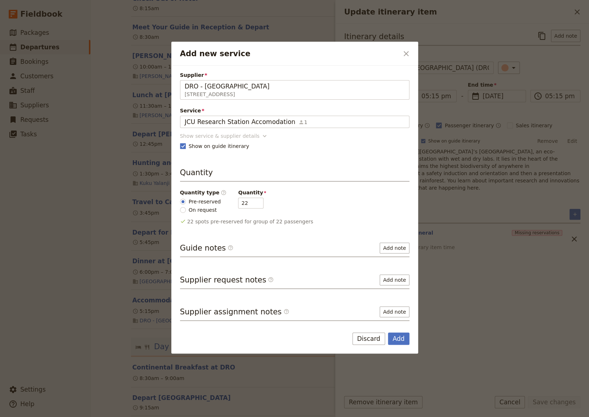
click at [261, 136] on icon "Add new service" at bounding box center [264, 135] width 7 height 7
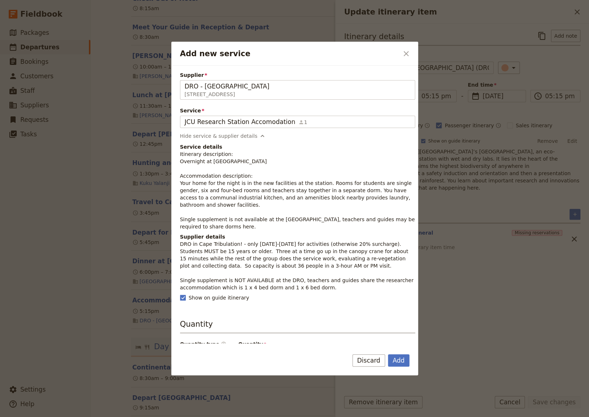
drag, startPoint x: 263, startPoint y: 220, endPoint x: 177, endPoint y: 185, distance: 92.7
click at [177, 185] on div "Supplier DRO - [GEOGRAPHIC_DATA] [STREET_ADDRESS] DRO - Daintree Rainforest Obs…" at bounding box center [294, 205] width 247 height 278
copy p "Your home for the night is in the new facilities at the station. Rooms for stud…"
click at [371, 361] on button "Discard" at bounding box center [368, 361] width 33 height 12
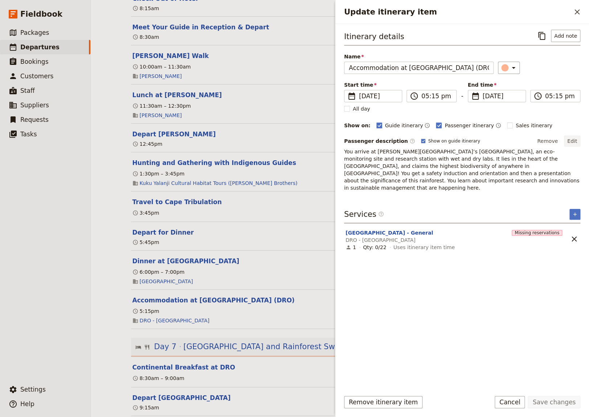
click at [572, 140] on button "Edit" at bounding box center [572, 141] width 16 height 11
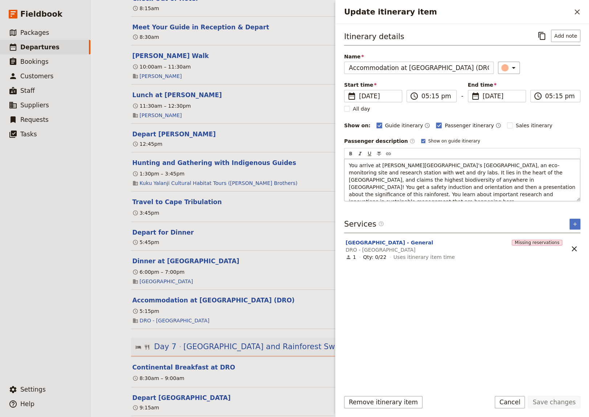
click at [513, 196] on p "You arrive at [PERSON_NAME][GEOGRAPHIC_DATA]’s [GEOGRAPHIC_DATA], an eco-monito…" at bounding box center [462, 184] width 227 height 44
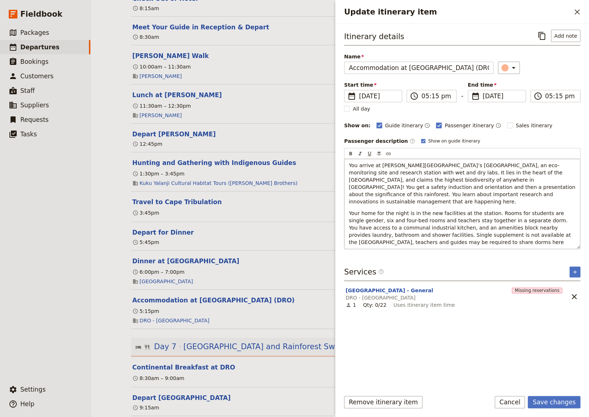
click at [389, 210] on span "Your home for the night is in the new facilities at the station. Rooms for stud…" at bounding box center [461, 227] width 224 height 35
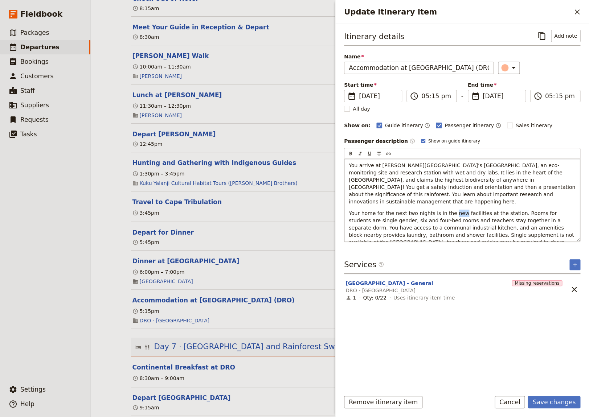
drag, startPoint x: 455, startPoint y: 205, endPoint x: 445, endPoint y: 206, distance: 9.9
click at [445, 210] on span "Your home for the next two nights is in the new facilities at the station. Room…" at bounding box center [462, 231] width 227 height 42
drag, startPoint x: 544, startPoint y: 229, endPoint x: 369, endPoint y: 229, distance: 174.6
click at [369, 229] on span "Your home for the next two nights is in the facilities at the station. Rooms fo…" at bounding box center [462, 227] width 227 height 35
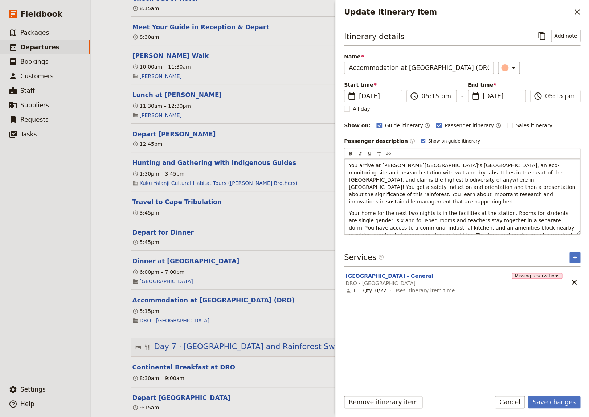
click at [535, 228] on p "Your home for the next two nights is in the facilities at the station. Rooms fo…" at bounding box center [462, 228] width 227 height 36
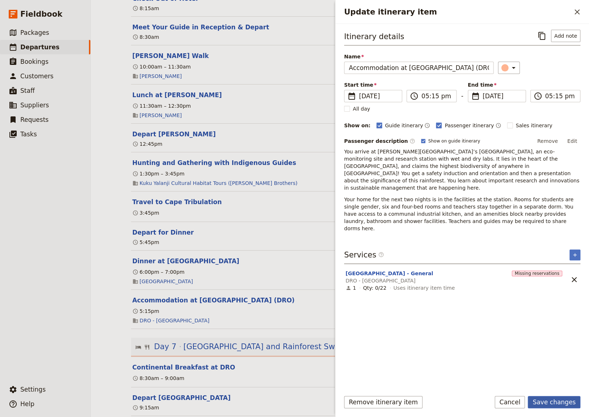
click at [551, 402] on button "Save changes" at bounding box center [554, 402] width 53 height 12
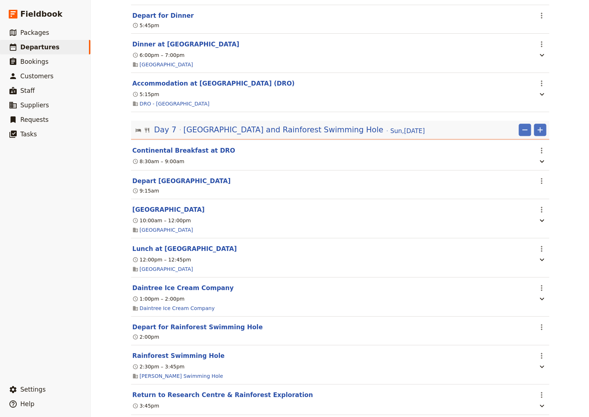
scroll to position [2495, 0]
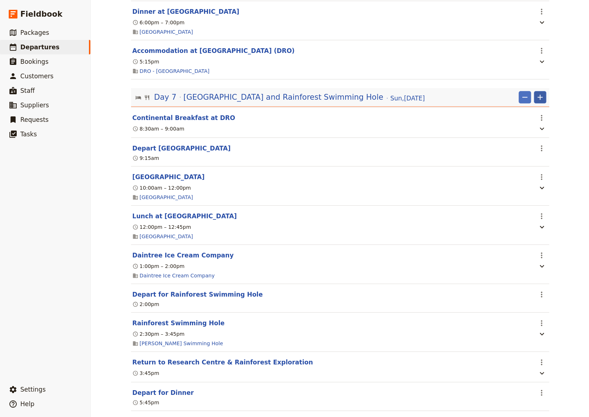
click at [539, 101] on icon "Add" at bounding box center [540, 97] width 9 height 9
click at [516, 119] on span "Add itinerary item" at bounding box center [515, 118] width 46 height 7
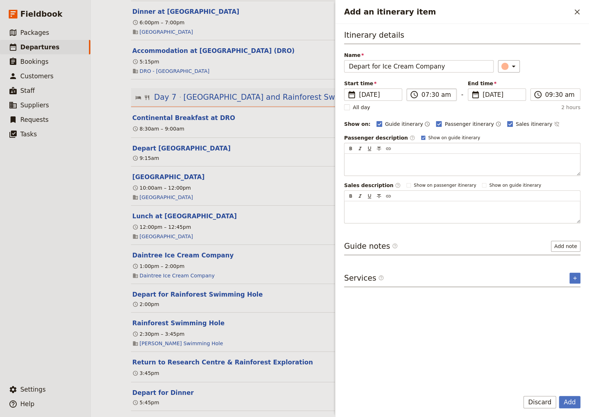
type input "Depart for Ice Cream Company"
click at [425, 97] on input "07:30 am" at bounding box center [436, 94] width 30 height 9
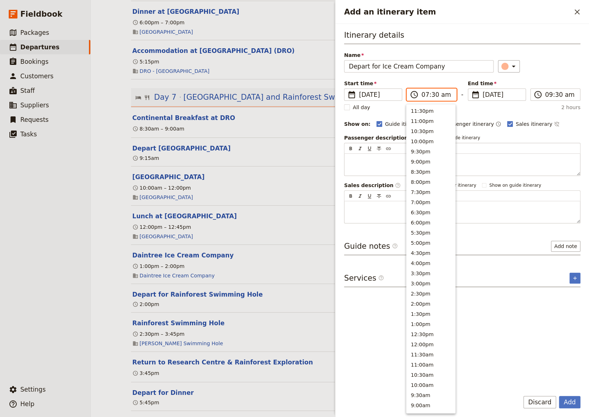
scroll to position [181, 0]
type input "12:45 pm"
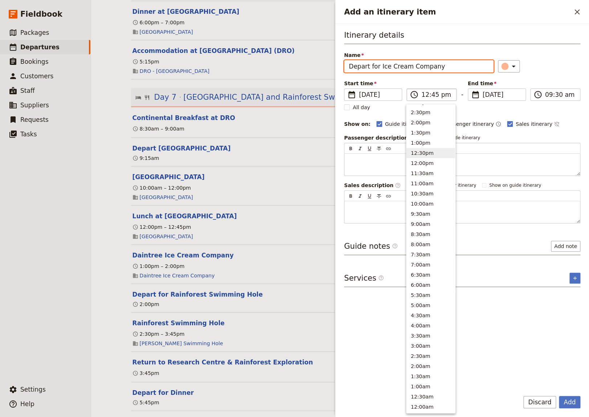
type input "12:45 pm"
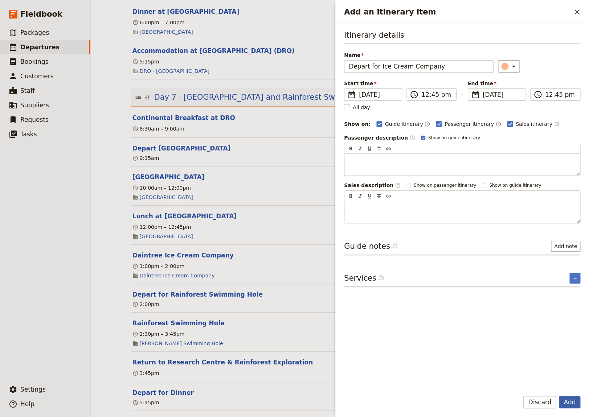
click at [569, 404] on button "Add" at bounding box center [569, 402] width 21 height 12
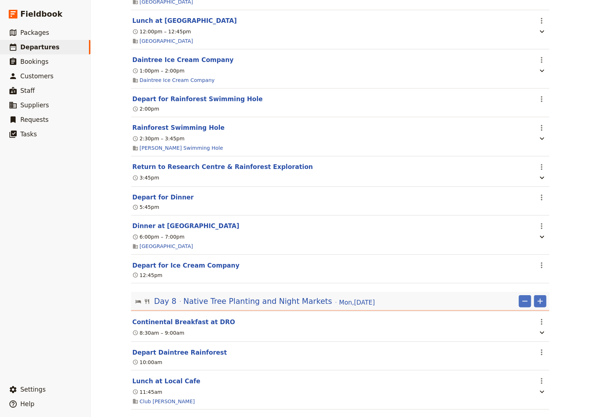
scroll to position [2695, 0]
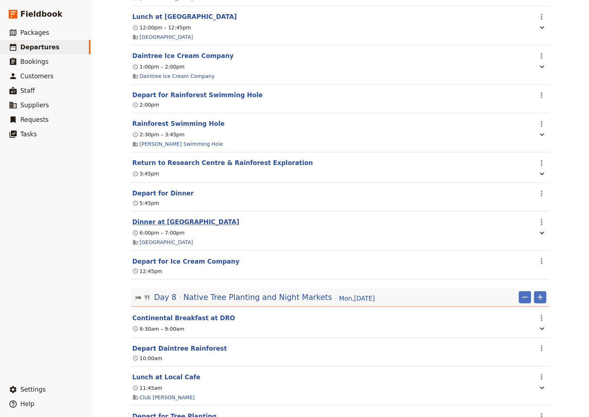
click at [189, 226] on button "Dinner at [GEOGRAPHIC_DATA]" at bounding box center [185, 222] width 107 height 9
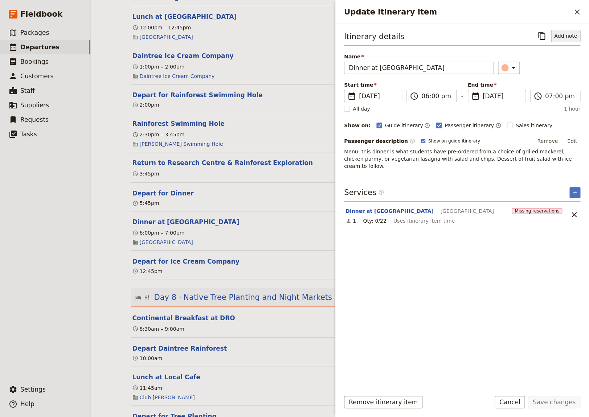
click at [568, 36] on button "Add note" at bounding box center [565, 36] width 29 height 12
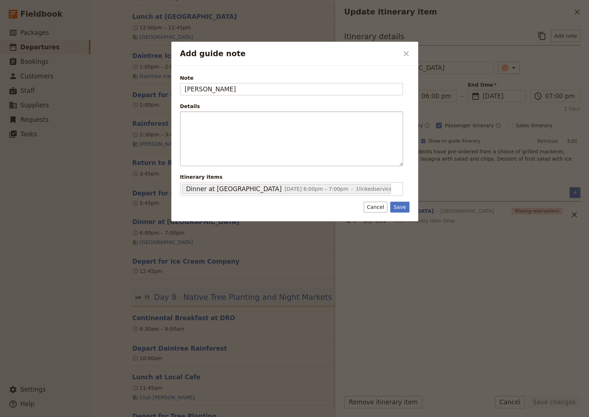
type input "[PERSON_NAME]"
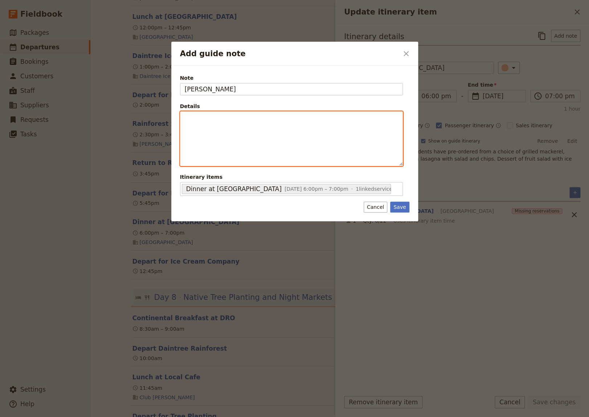
click at [251, 121] on p "Add guide note" at bounding box center [291, 118] width 213 height 7
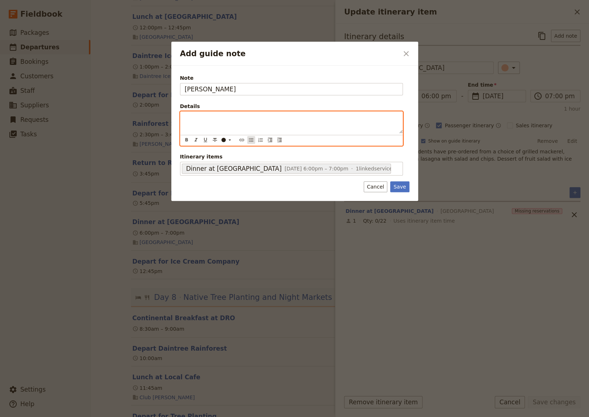
click at [251, 141] on icon "Bulleted list" at bounding box center [251, 140] width 6 height 6
click at [217, 118] on span "Take the beach House PRE-ORDER FORM the group filled out on Day 1" at bounding box center [285, 118] width 179 height 6
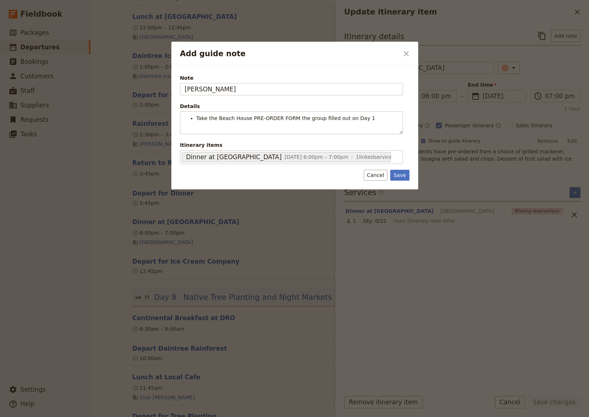
click at [401, 187] on div "Note [PERSON_NAME] Details Take the Beach House PRE-ORDER FORM the group filled…" at bounding box center [294, 128] width 247 height 124
click at [398, 176] on button "Save" at bounding box center [399, 175] width 19 height 11
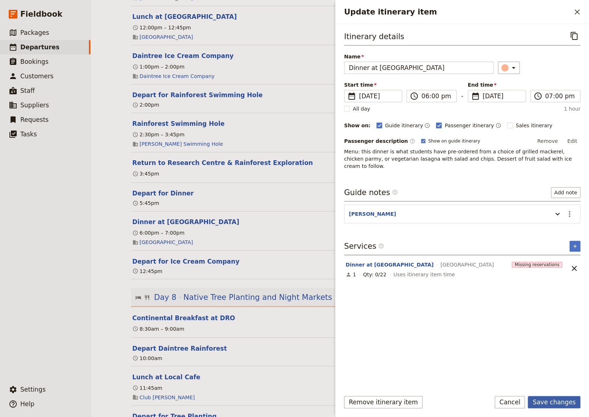
click at [555, 404] on button "Save changes" at bounding box center [554, 402] width 53 height 12
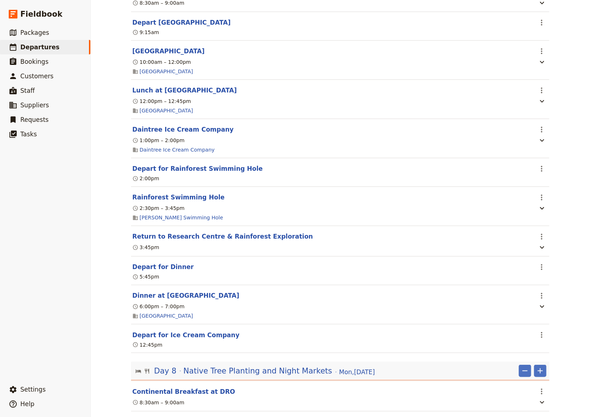
scroll to position [2595, 0]
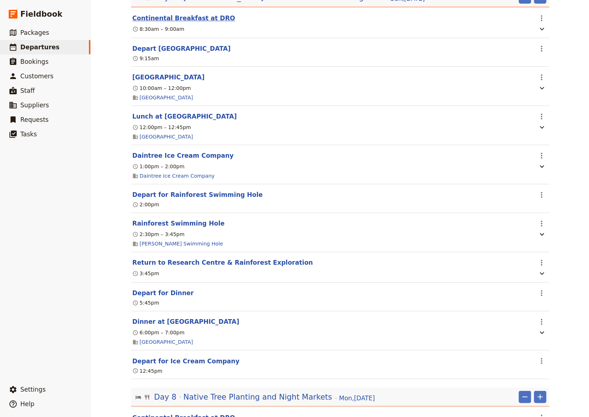
click at [178, 22] on button "Continental Breakfast at DRO" at bounding box center [183, 18] width 103 height 9
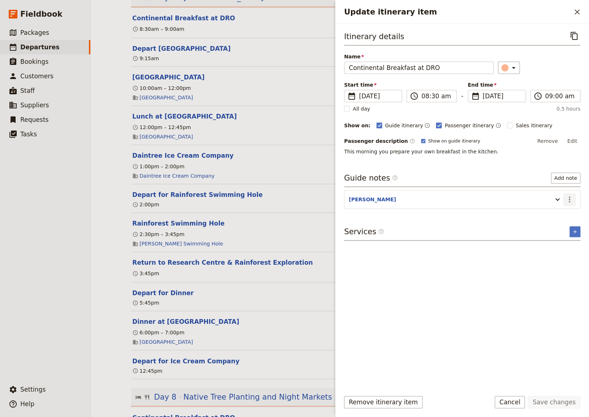
click at [572, 199] on icon "Actions" at bounding box center [569, 199] width 9 height 9
click at [549, 214] on span "Edit note" at bounding box center [548, 214] width 23 height 7
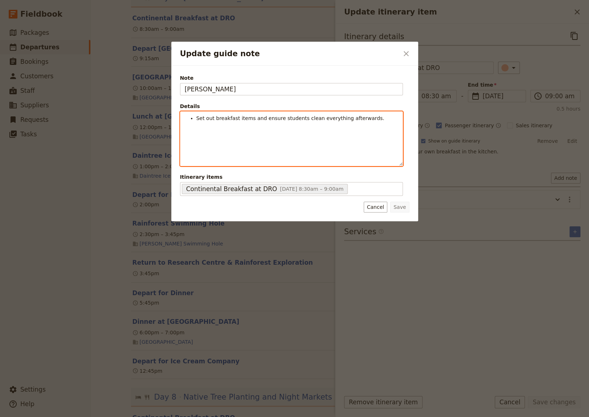
click at [370, 122] on li "Set out breakfast items and ensure students clean everything afterwards." at bounding box center [297, 118] width 202 height 7
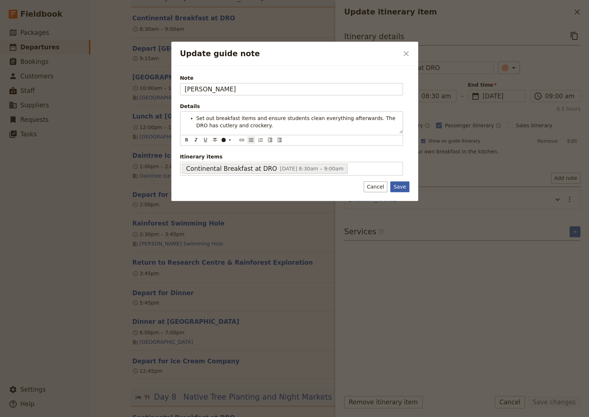
click at [404, 187] on button "Save" at bounding box center [399, 186] width 19 height 11
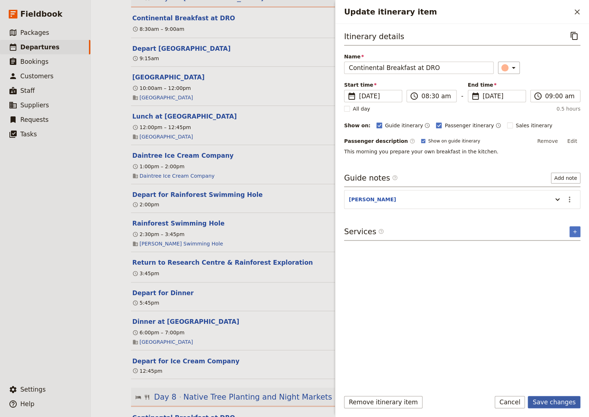
click at [549, 401] on button "Save changes" at bounding box center [554, 402] width 53 height 12
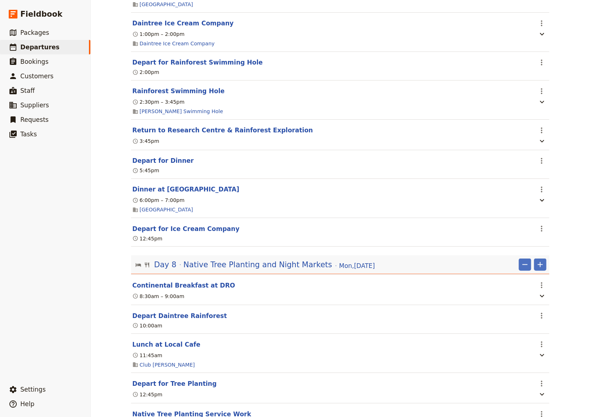
scroll to position [2744, 0]
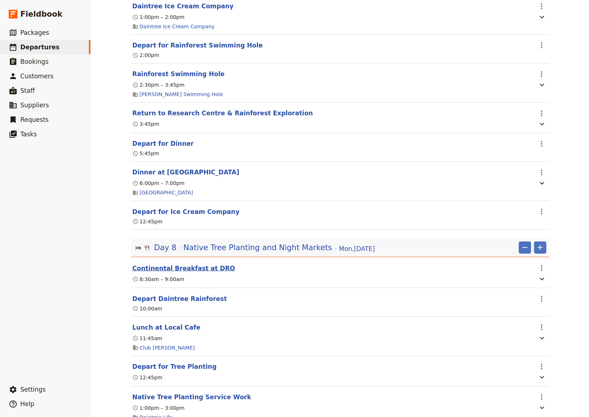
click at [196, 273] on button "Continental Breakfast at DRO" at bounding box center [183, 268] width 103 height 9
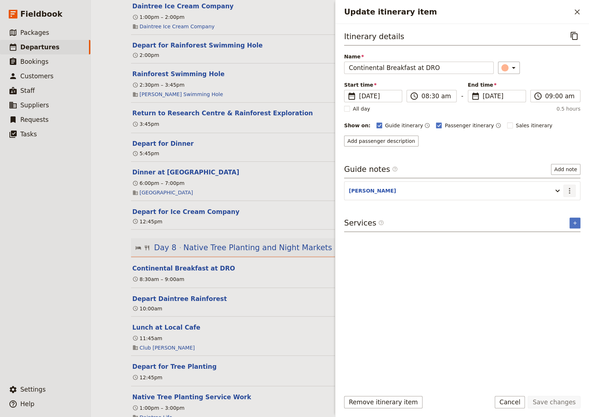
click at [568, 191] on icon "Actions" at bounding box center [569, 191] width 9 height 9
click at [554, 208] on span "Edit note" at bounding box center [548, 205] width 23 height 7
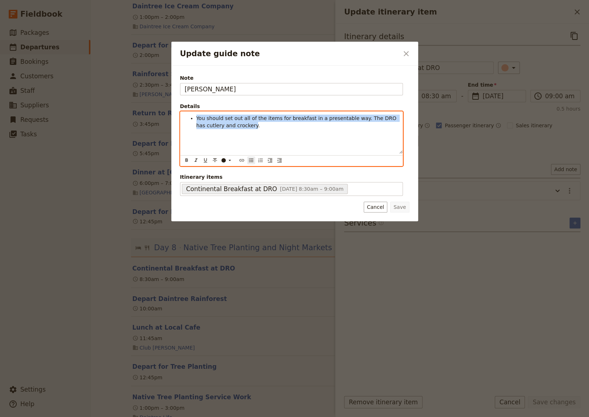
drag, startPoint x: 225, startPoint y: 128, endPoint x: 197, endPoint y: 118, distance: 29.7
click at [197, 118] on span "You should set out all of the items for breakfast in a presentable way. The DRO…" at bounding box center [297, 121] width 202 height 13
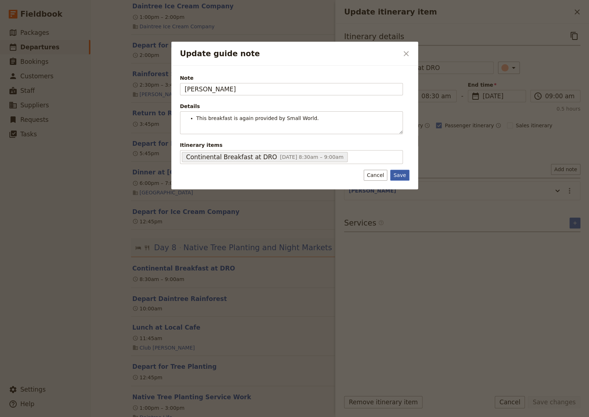
click at [400, 186] on div "Note [PERSON_NAME] Details This breakfast is again provided by Small World. ​ ​…" at bounding box center [294, 128] width 247 height 124
click at [403, 175] on button "Save" at bounding box center [399, 175] width 19 height 11
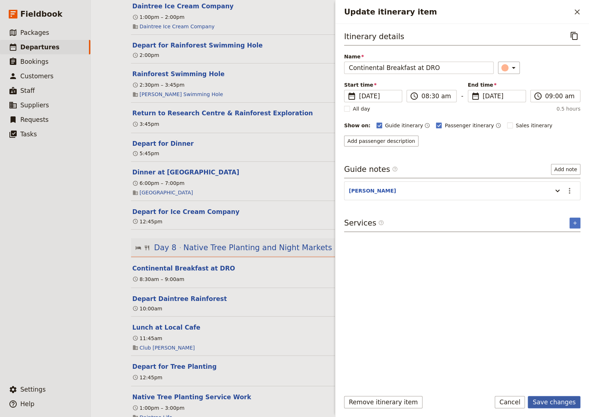
click at [541, 402] on button "Save changes" at bounding box center [554, 402] width 53 height 12
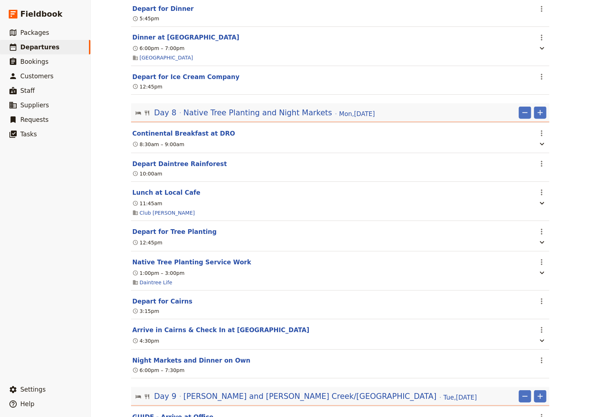
scroll to position [2894, 0]
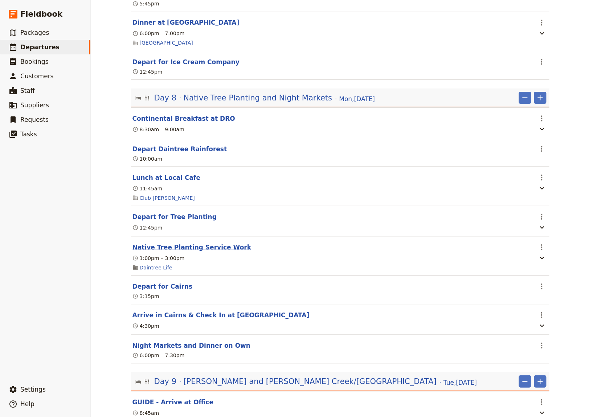
click at [199, 251] on button "Native Tree Planting Service Work" at bounding box center [191, 247] width 119 height 9
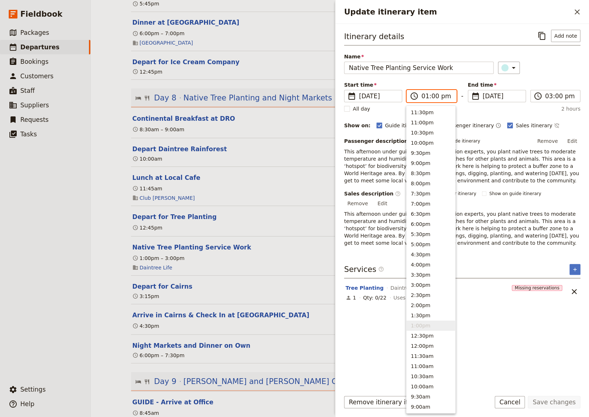
click at [432, 97] on input "01:00 pm" at bounding box center [436, 96] width 30 height 9
type input "01:15 pm"
click at [555, 97] on input "03:00 pm" at bounding box center [560, 96] width 30 height 9
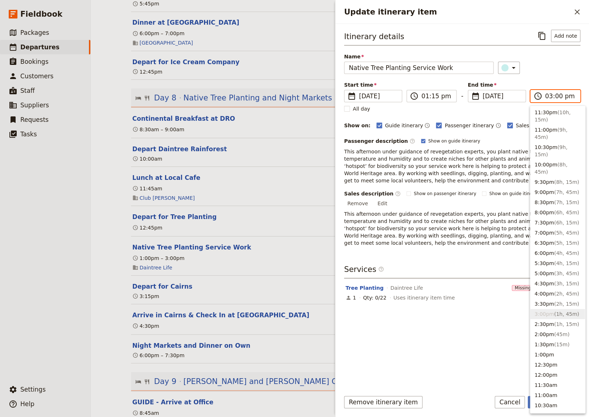
click at [555, 97] on input "03:00 pm" at bounding box center [560, 96] width 30 height 9
click at [549, 97] on input "03:45 pm" at bounding box center [560, 96] width 30 height 9
type input "02:45 pm"
click at [424, 339] on div "Itinerary details ​ Add note Name Native Tree Planting Service Work ​ Start tim…" at bounding box center [462, 207] width 236 height 355
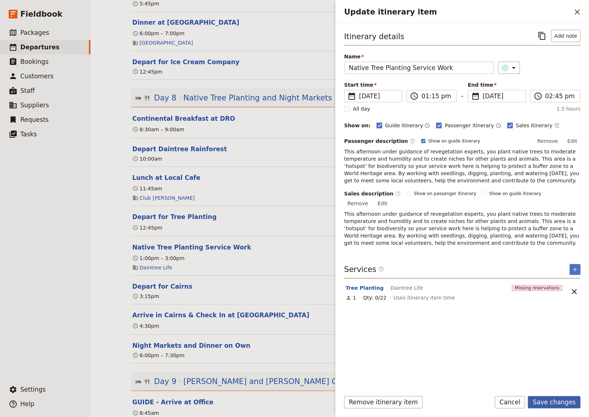
click at [556, 402] on button "Save changes" at bounding box center [554, 402] width 53 height 12
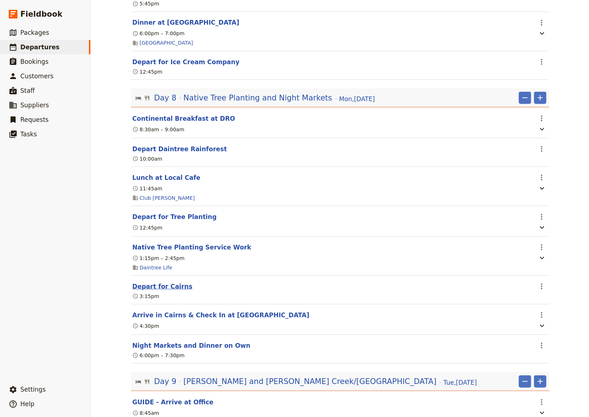
drag, startPoint x: 151, startPoint y: 298, endPoint x: 229, endPoint y: 299, distance: 78.8
click at [151, 291] on button "Depart for Cairns" at bounding box center [162, 286] width 60 height 9
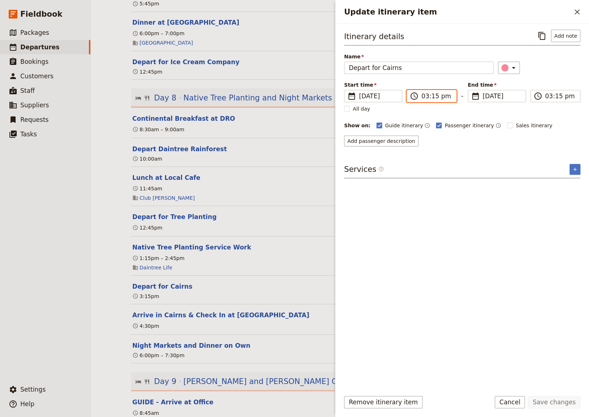
click at [434, 97] on input "03:15 pm" at bounding box center [436, 96] width 30 height 9
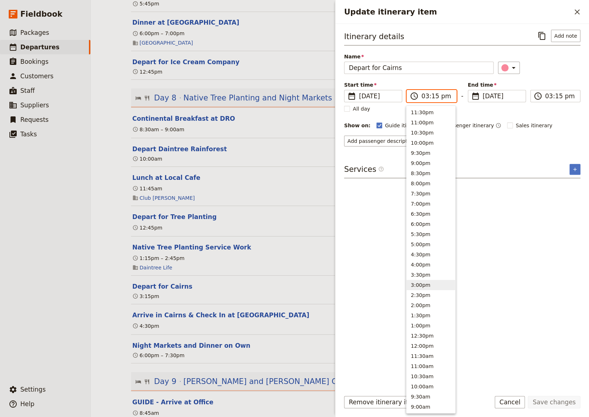
click at [434, 97] on input "03:15 pm" at bounding box center [436, 96] width 30 height 9
type input "03:00 pm"
click at [556, 96] on input "03:15 pm" at bounding box center [560, 96] width 30 height 9
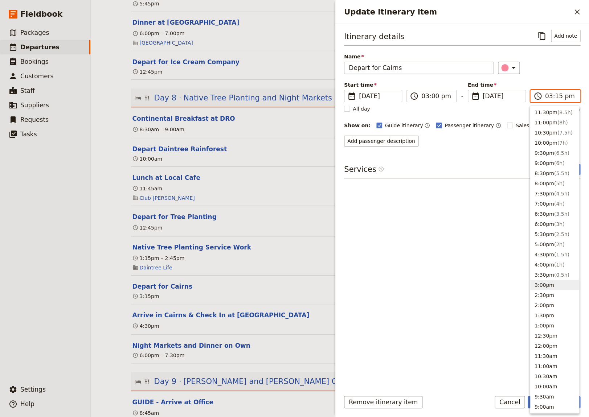
click at [556, 96] on input "03:15 pm" at bounding box center [560, 96] width 30 height 9
type input "03:00 pm"
drag, startPoint x: 461, startPoint y: 327, endPoint x: 513, endPoint y: 362, distance: 62.4
click at [462, 329] on div "Itinerary details ​ Add note Name Depart for [GEOGRAPHIC_DATA] ​ Start time ​ […" at bounding box center [462, 207] width 236 height 355
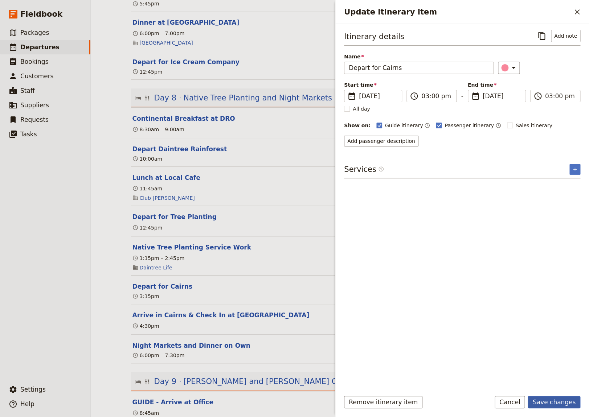
click at [553, 402] on button "Save changes" at bounding box center [554, 402] width 53 height 12
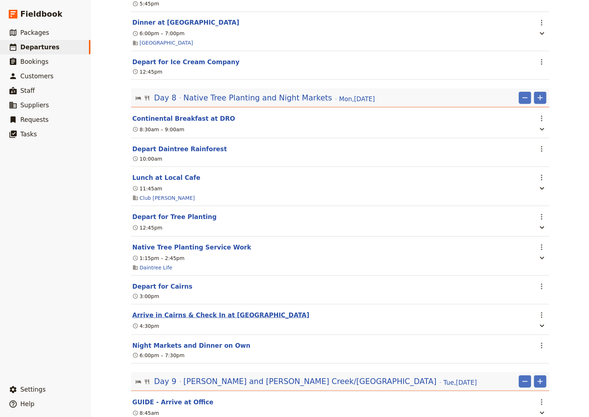
click at [175, 319] on button "Arrive in Cairns & Check In at [GEOGRAPHIC_DATA]" at bounding box center [220, 315] width 177 height 9
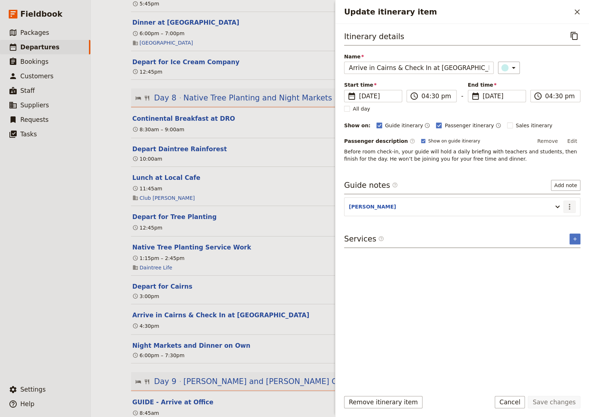
click at [572, 206] on icon "Actions" at bounding box center [569, 206] width 9 height 9
click at [557, 222] on span "Edit note" at bounding box center [548, 221] width 23 height 7
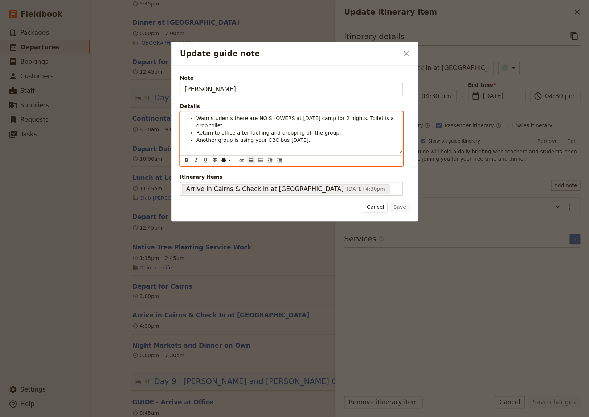
click at [318, 143] on li "Another group is using your CBC bus [DATE]." at bounding box center [297, 139] width 202 height 7
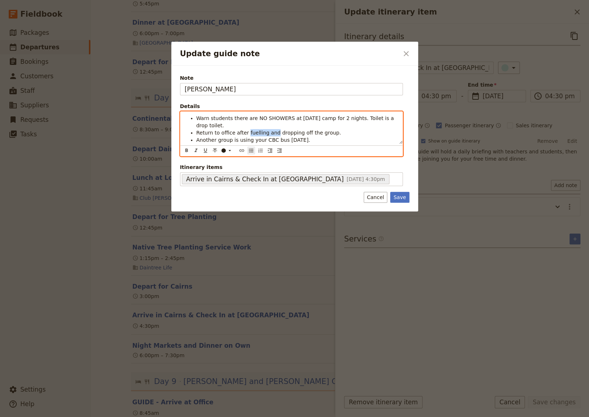
drag, startPoint x: 270, startPoint y: 133, endPoint x: 244, endPoint y: 134, distance: 26.5
click at [244, 134] on span "Return to office after fuelling and dropping off the group." at bounding box center [268, 133] width 145 height 6
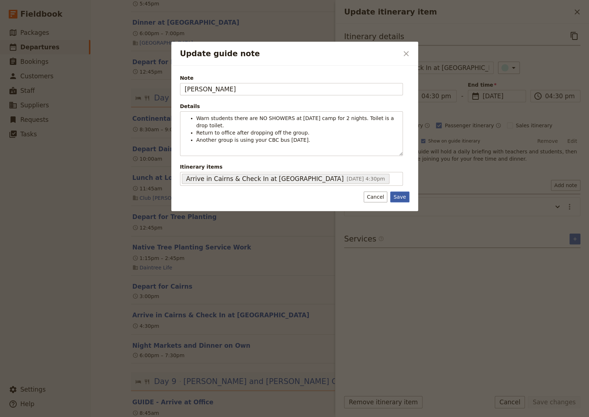
click at [399, 196] on button "Save" at bounding box center [399, 197] width 19 height 11
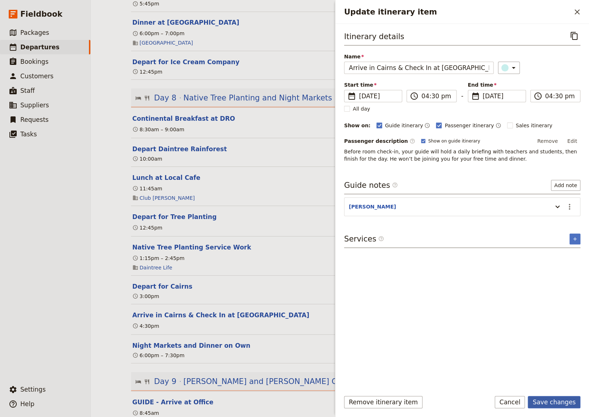
click at [560, 403] on button "Save changes" at bounding box center [554, 402] width 53 height 12
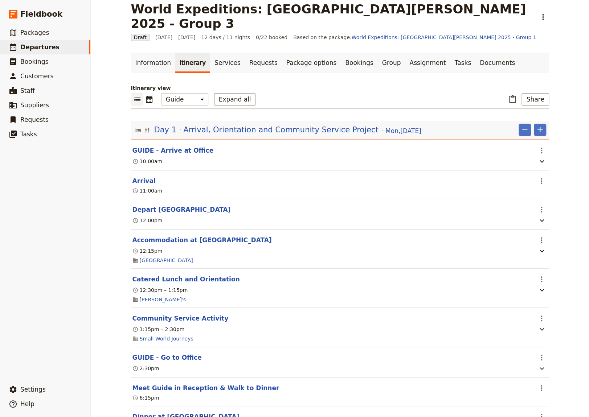
scroll to position [0, 0]
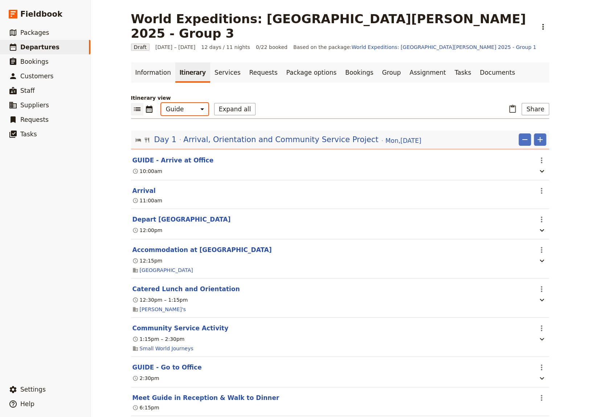
click at [161, 103] on select "Office Guide Passenger Sales" at bounding box center [184, 109] width 47 height 12
select select "PASSENGER"
click option "Passenger" at bounding box center [0, 0] width 0 height 0
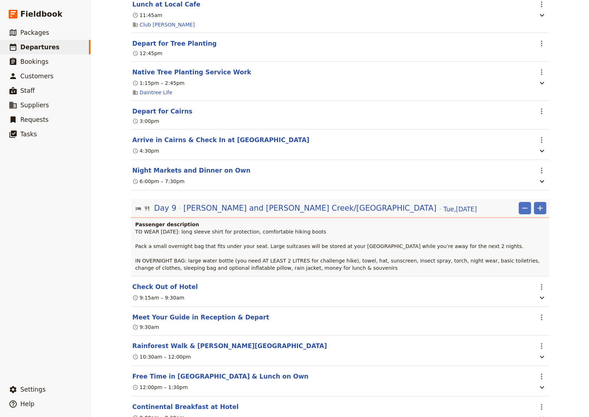
scroll to position [3243, 0]
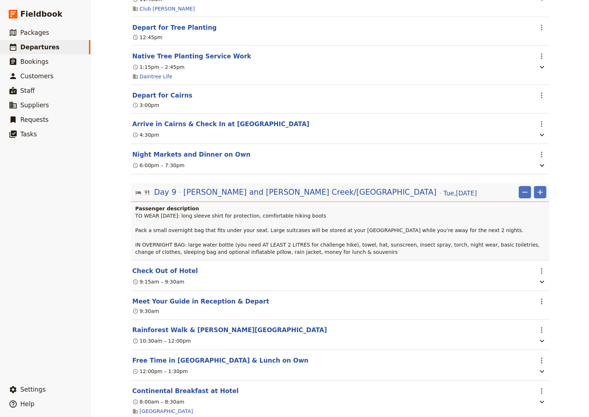
click at [484, 255] on span "TO WEAR [DATE]: long sleeve shirt for protection, comfortable hiking boots Pack…" at bounding box center [339, 234] width 408 height 42
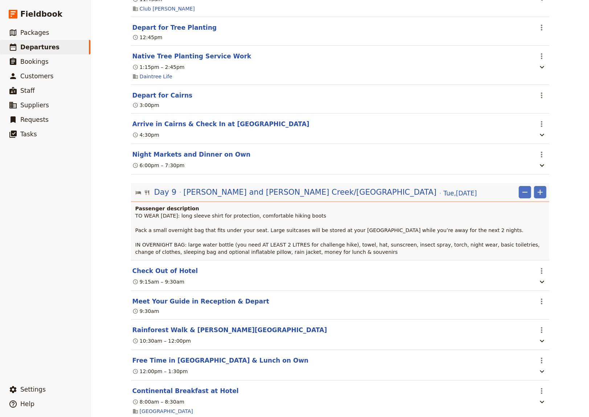
click at [483, 255] on span "TO WEAR [DATE]: long sleeve shirt for protection, comfortable hiking boots Pack…" at bounding box center [339, 234] width 408 height 42
click at [310, 198] on span "[PERSON_NAME] and [PERSON_NAME] Creek/[GEOGRAPHIC_DATA]" at bounding box center [309, 192] width 253 height 11
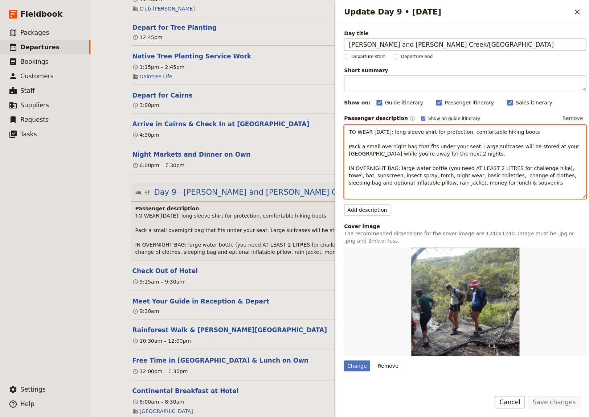
click at [476, 183] on span "TO WEAR [DATE]: long sleeve shirt for protection, comfortable hiking boots Pack…" at bounding box center [465, 157] width 232 height 57
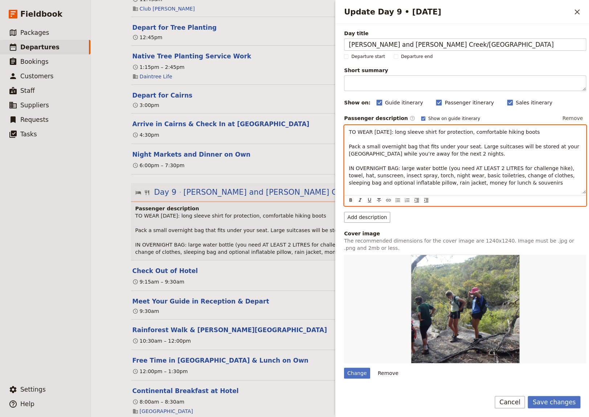
click at [370, 140] on span "TO WEAR [DATE]: long sleeve shirt for protection, comfortable hiking boots Pack…" at bounding box center [465, 157] width 232 height 57
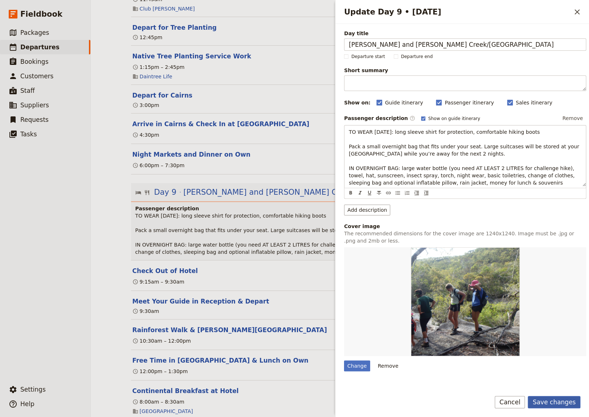
click at [558, 401] on button "Save changes" at bounding box center [554, 402] width 53 height 12
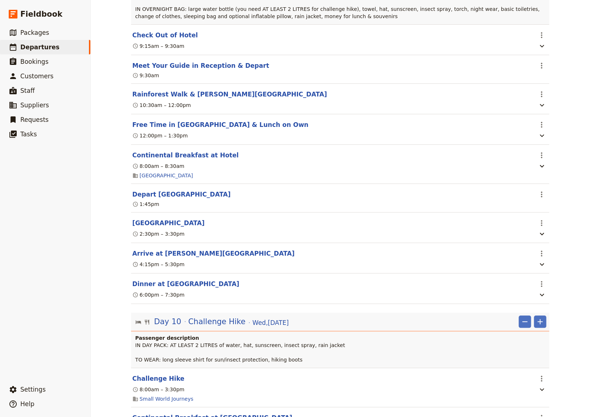
scroll to position [3493, 0]
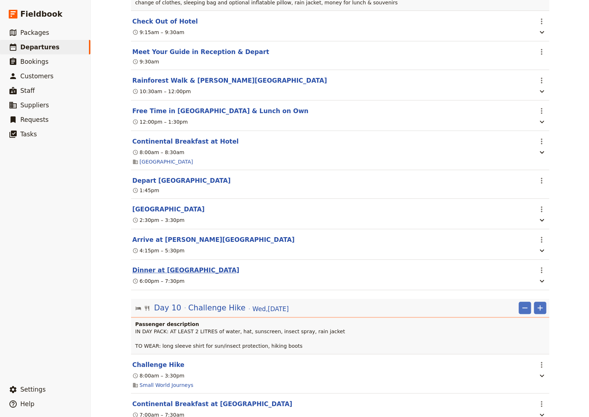
click at [155, 275] on button "Dinner at [GEOGRAPHIC_DATA]" at bounding box center [185, 270] width 107 height 9
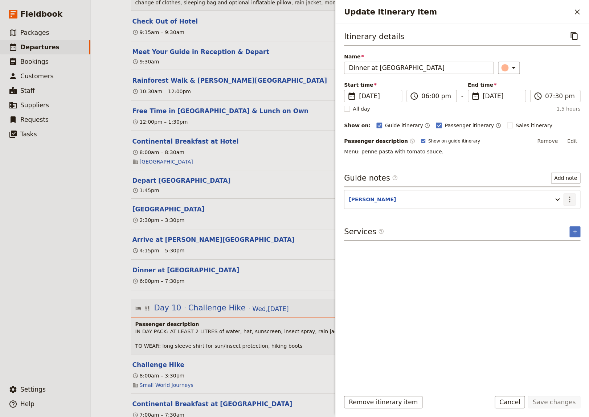
click at [569, 197] on icon "Actions" at bounding box center [569, 200] width 1 height 6
click at [553, 215] on span "Edit note" at bounding box center [548, 214] width 23 height 7
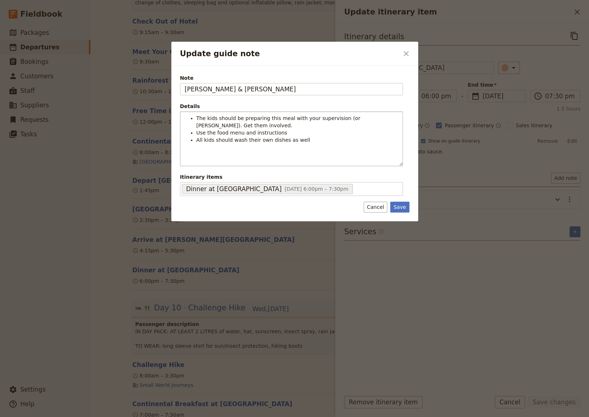
type input "[PERSON_NAME] & [PERSON_NAME]"
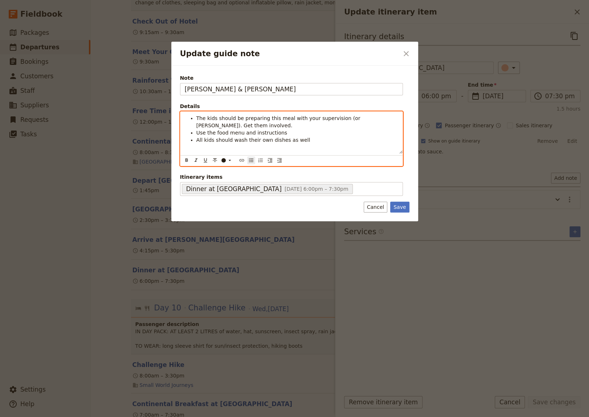
click at [333, 119] on span "The kids should be preparing this meal with your supervision (or [PERSON_NAME])…" at bounding box center [278, 121] width 165 height 13
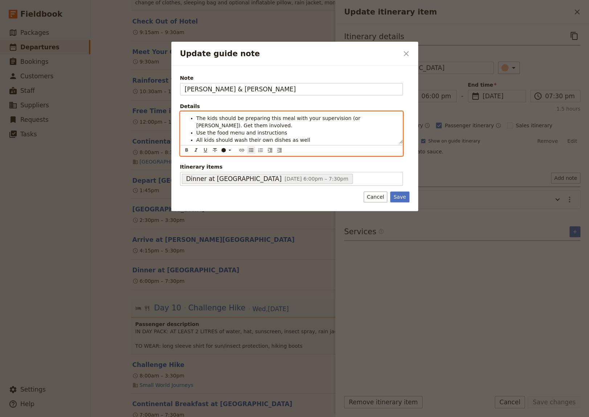
click at [331, 119] on span "The kids should be preparing this meal with your supervision (or [PERSON_NAME])…" at bounding box center [278, 121] width 165 height 13
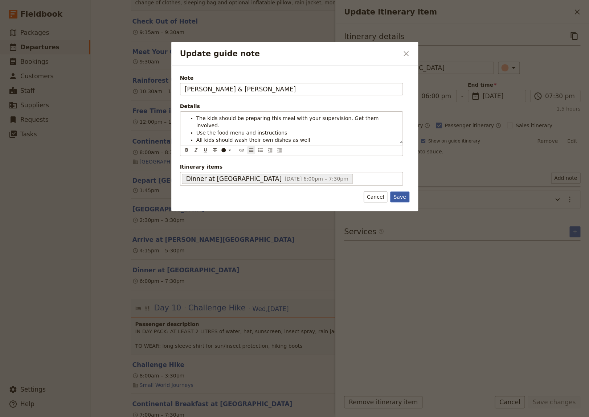
click at [401, 192] on button "Save" at bounding box center [399, 197] width 19 height 11
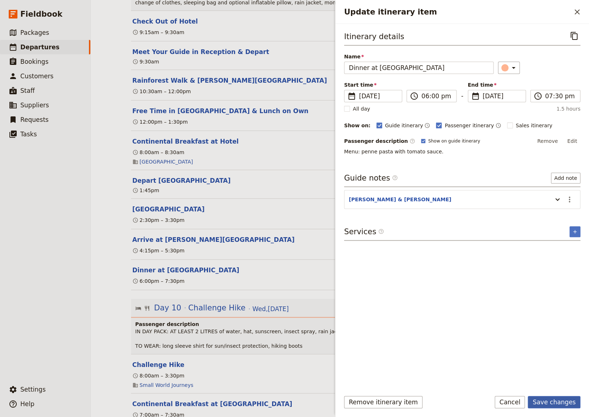
click at [555, 404] on button "Save changes" at bounding box center [554, 402] width 53 height 12
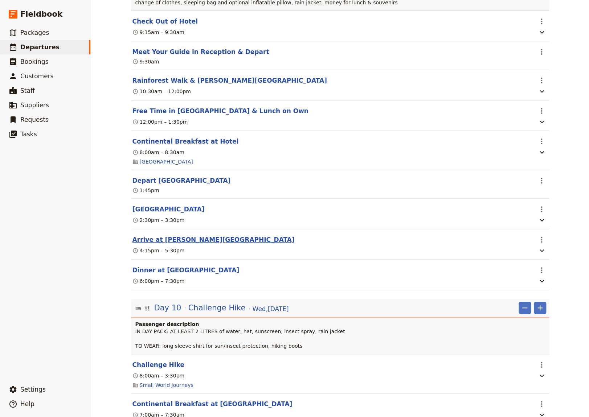
click at [166, 244] on button "Arrive at [PERSON_NAME][GEOGRAPHIC_DATA]" at bounding box center [213, 240] width 162 height 9
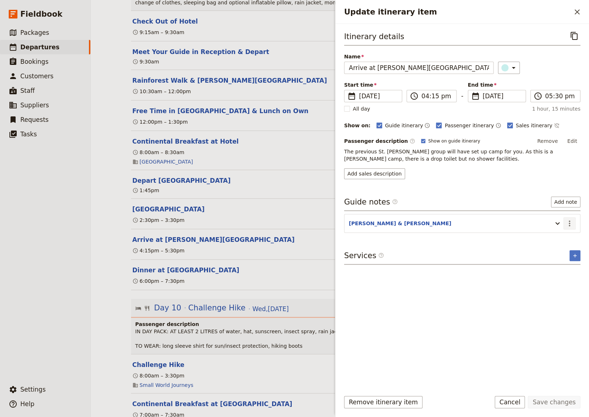
click at [569, 221] on icon "Actions" at bounding box center [569, 223] width 9 height 9
click at [556, 238] on span "Edit note" at bounding box center [548, 238] width 23 height 7
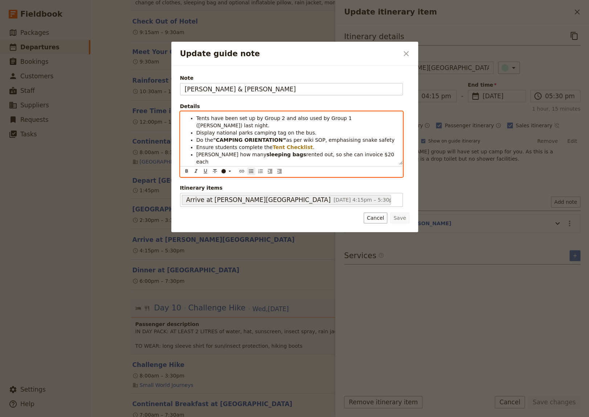
scroll to position [9, 0]
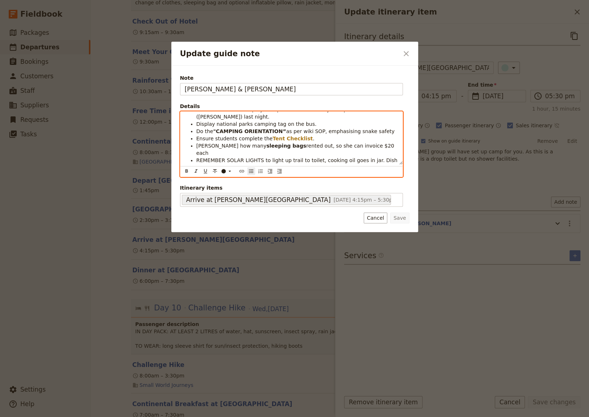
drag, startPoint x: 371, startPoint y: 169, endPoint x: 186, endPoint y: 163, distance: 185.2
click at [186, 163] on ul "Tents have been set up by Group 2 and also used by Group 1 ([PERSON_NAME]) last…" at bounding box center [291, 142] width 213 height 73
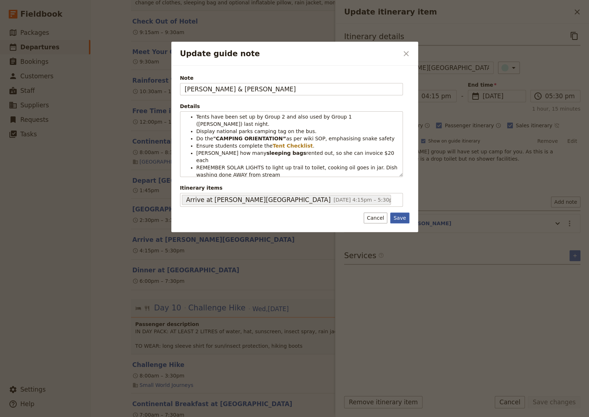
click at [404, 219] on button "Save" at bounding box center [399, 218] width 19 height 11
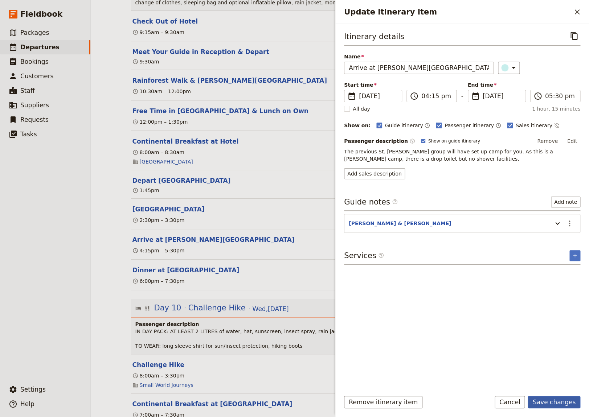
click at [549, 401] on button "Save changes" at bounding box center [554, 402] width 53 height 12
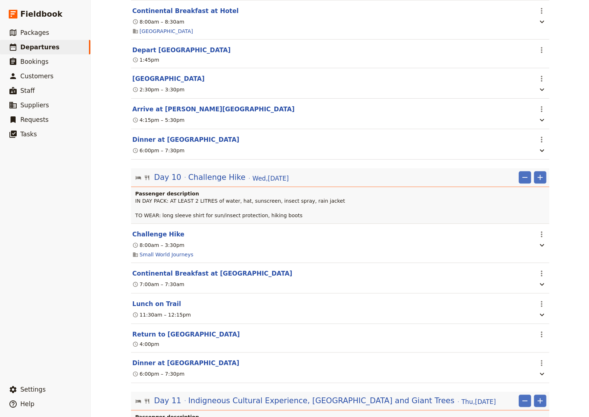
scroll to position [3642, 0]
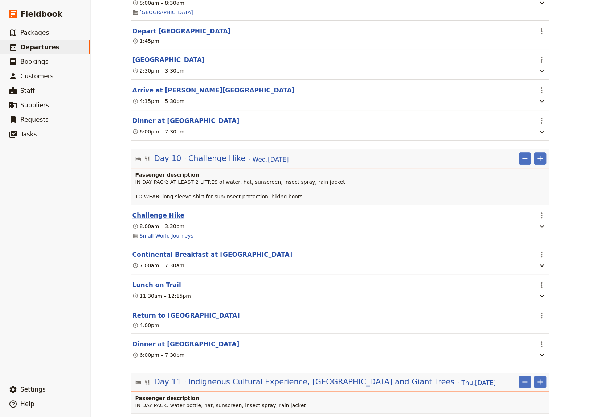
click at [155, 220] on button "Challenge Hike" at bounding box center [158, 215] width 52 height 9
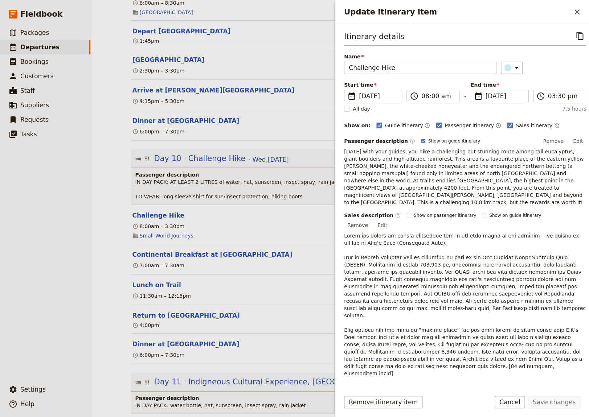
scroll to position [73, 0]
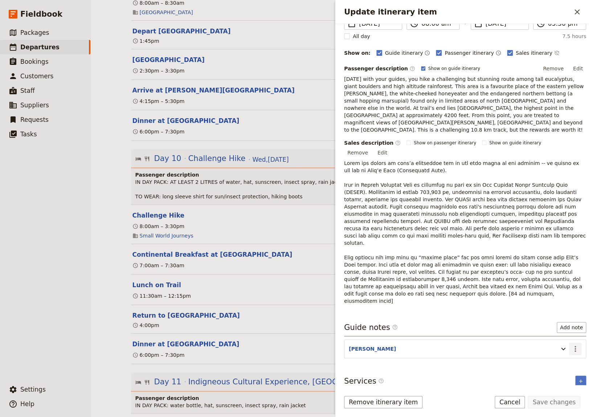
click at [571, 345] on icon "Actions" at bounding box center [575, 349] width 9 height 9
click at [552, 333] on span "Edit note" at bounding box center [548, 334] width 23 height 7
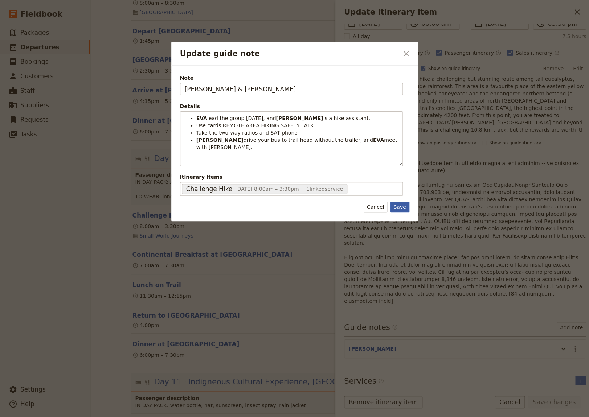
type input "[PERSON_NAME] & [PERSON_NAME]"
click at [398, 205] on button "Save" at bounding box center [399, 207] width 19 height 11
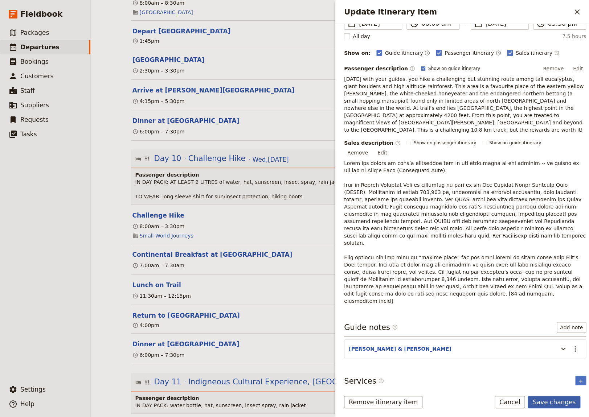
click at [560, 401] on button "Save changes" at bounding box center [554, 402] width 53 height 12
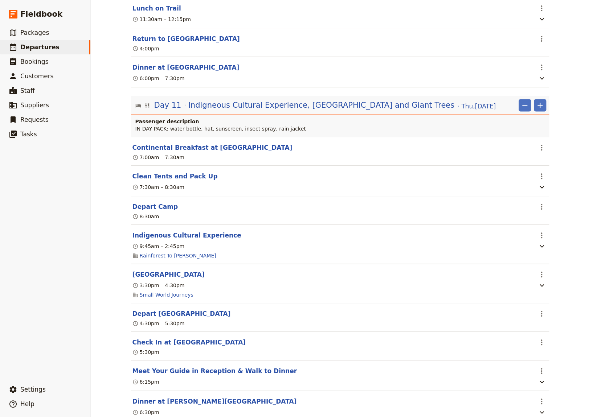
scroll to position [3942, 0]
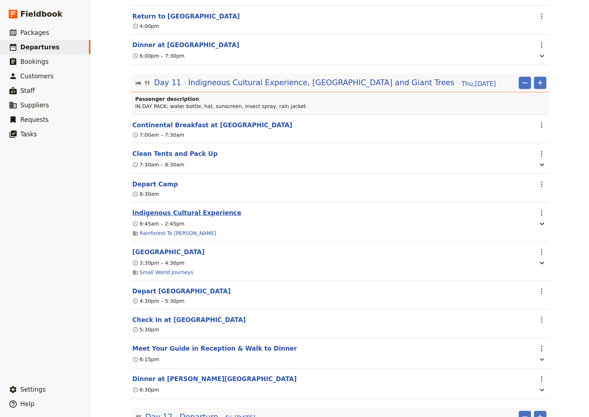
click at [175, 217] on button "Indigenous Cultural Experience" at bounding box center [186, 213] width 109 height 9
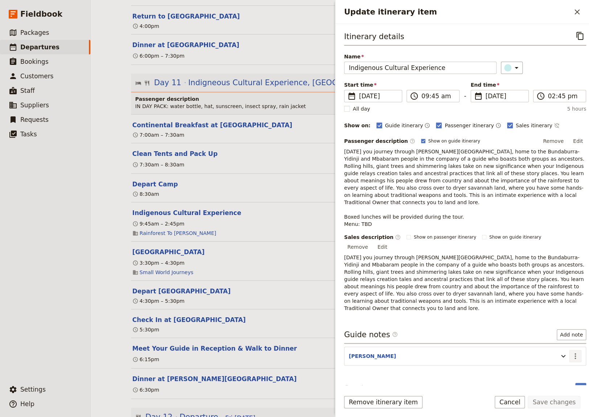
click at [571, 352] on icon "Actions" at bounding box center [575, 356] width 9 height 9
click at [559, 348] on span "Edit note" at bounding box center [548, 348] width 23 height 7
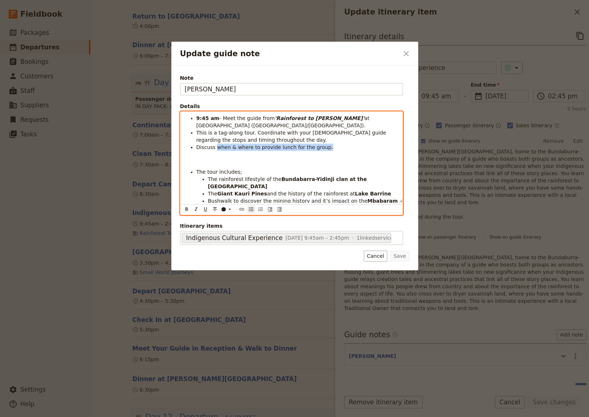
drag, startPoint x: 319, startPoint y: 149, endPoint x: 214, endPoint y: 146, distance: 104.5
click at [214, 146] on li "Discuss when & where to provide lunch for the group." at bounding box center [297, 147] width 202 height 7
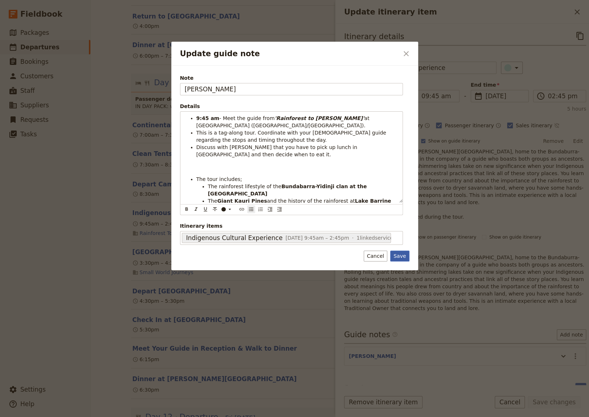
click at [404, 254] on button "Save" at bounding box center [399, 256] width 19 height 11
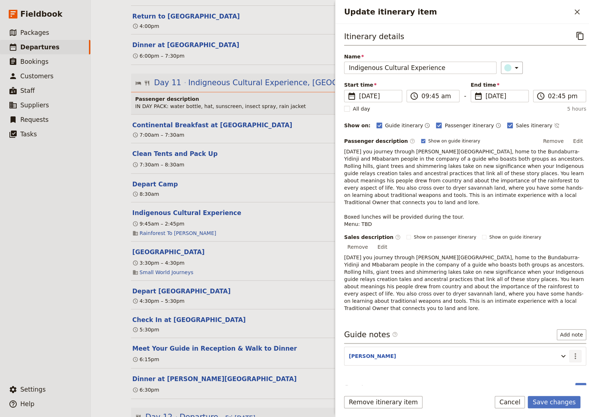
click at [571, 352] on icon "Actions" at bounding box center [575, 356] width 9 height 9
click at [559, 349] on span "Edit note" at bounding box center [548, 348] width 23 height 7
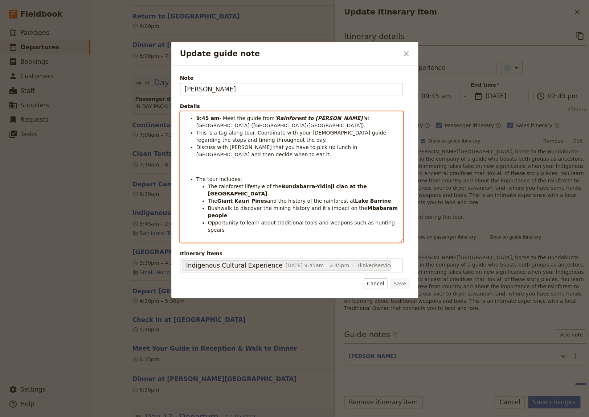
click at [196, 148] on span "Discuss with [PERSON_NAME] that you have to pick up lunch in [GEOGRAPHIC_DATA] …" at bounding box center [277, 150] width 163 height 13
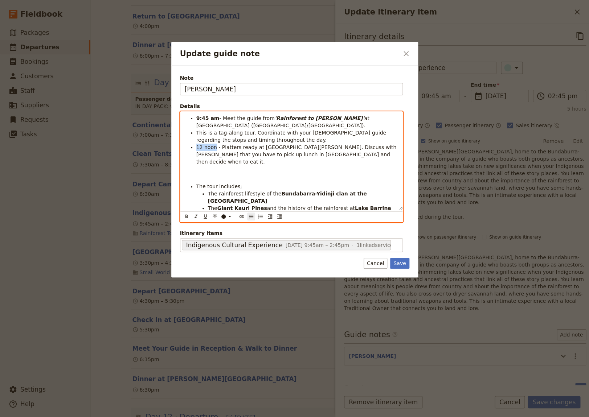
drag, startPoint x: 214, startPoint y: 148, endPoint x: 197, endPoint y: 150, distance: 16.8
click at [197, 150] on span "12 noon - Platters ready at [GEOGRAPHIC_DATA][PERSON_NAME]. Discuss with [PERSO…" at bounding box center [297, 154] width 202 height 20
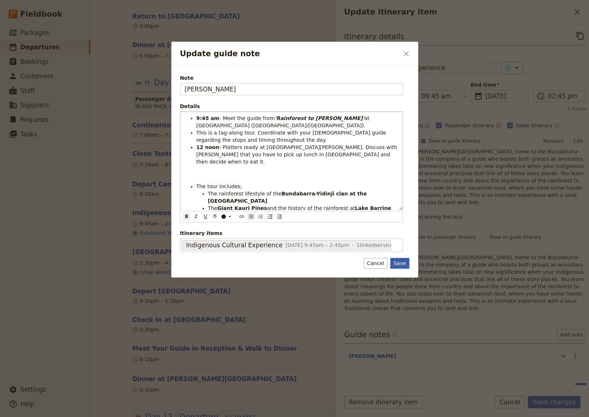
click at [400, 264] on button "Save" at bounding box center [399, 263] width 19 height 11
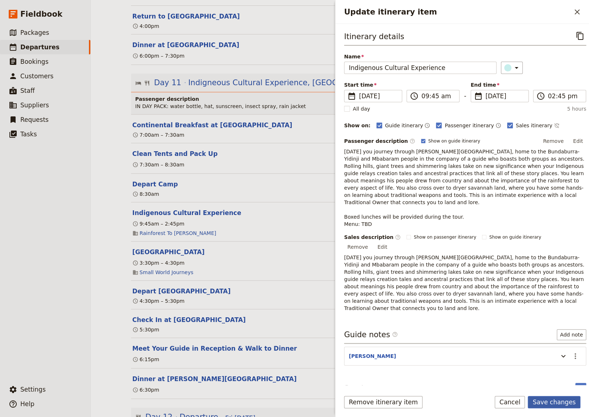
click at [555, 403] on button "Save changes" at bounding box center [554, 402] width 53 height 12
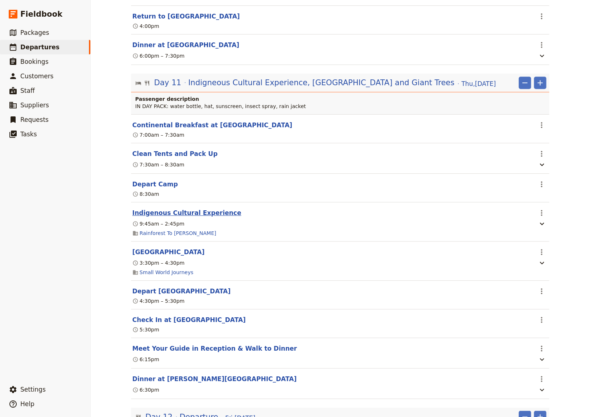
click at [165, 217] on button "Indigenous Cultural Experience" at bounding box center [186, 213] width 109 height 9
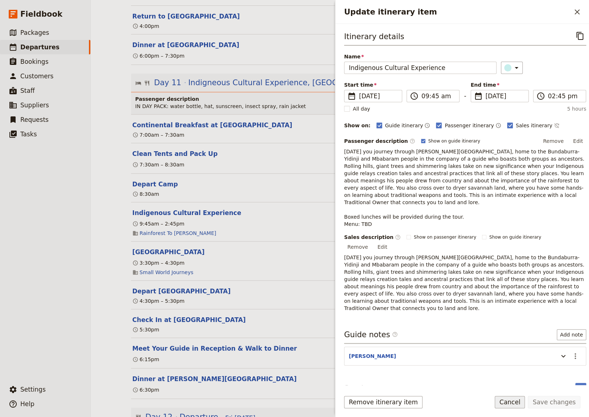
click at [514, 404] on button "Cancel" at bounding box center [510, 402] width 30 height 12
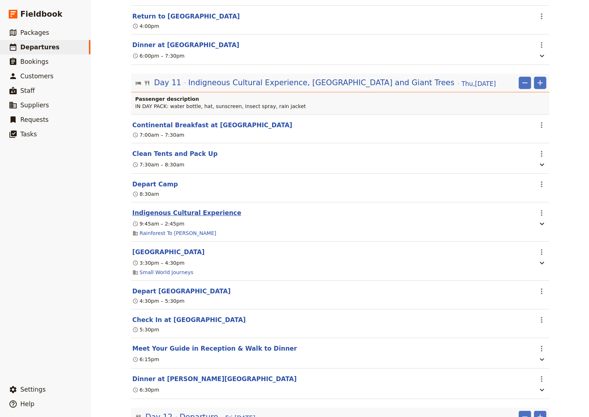
click at [168, 217] on button "Indigenous Cultural Experience" at bounding box center [186, 213] width 109 height 9
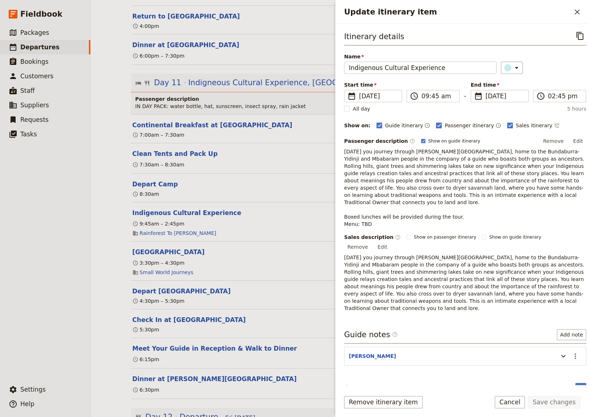
click at [367, 220] on p "[DATE] you journey through [PERSON_NAME][GEOGRAPHIC_DATA], home to the Bundabur…" at bounding box center [465, 188] width 242 height 80
drag, startPoint x: 368, startPoint y: 216, endPoint x: 359, endPoint y: 218, distance: 9.3
click at [359, 218] on span "[DATE] you journey through [PERSON_NAME][GEOGRAPHIC_DATA], home to the Bundabur…" at bounding box center [465, 188] width 242 height 78
click at [572, 141] on button "Edit" at bounding box center [578, 141] width 16 height 11
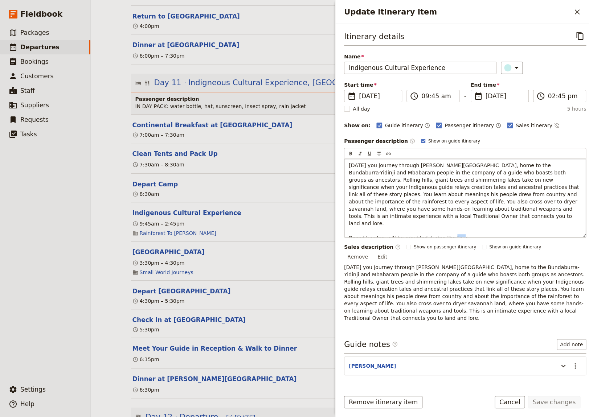
drag, startPoint x: 373, startPoint y: 230, endPoint x: 368, endPoint y: 232, distance: 5.6
click at [364, 232] on p "[DATE] you journey through [PERSON_NAME][GEOGRAPHIC_DATA], home to the Bundabur…" at bounding box center [465, 205] width 233 height 87
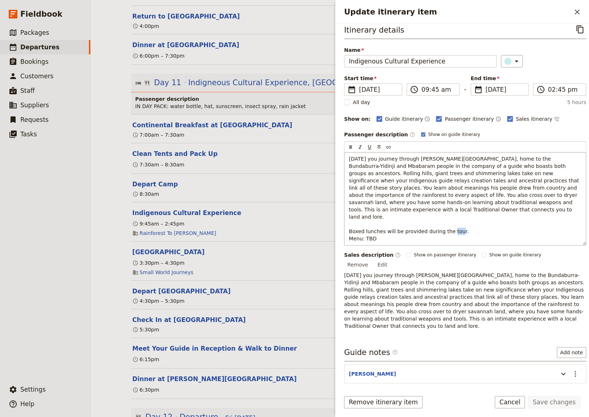
scroll to position [0, 0]
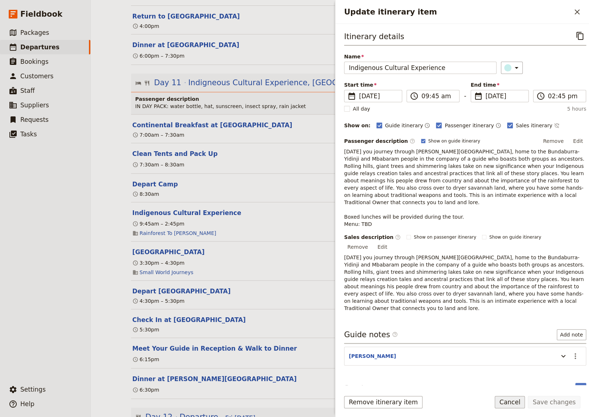
click at [517, 402] on button "Cancel" at bounding box center [510, 402] width 30 height 12
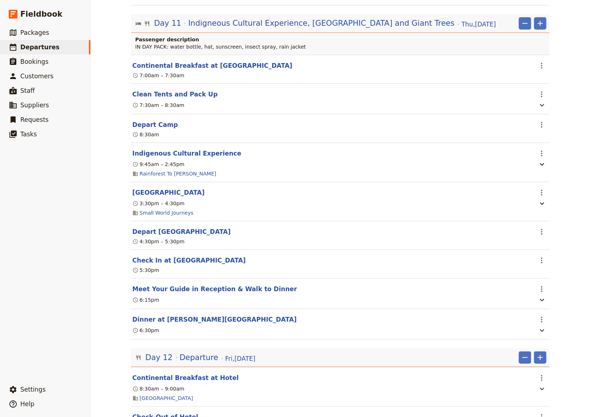
scroll to position [4042, 0]
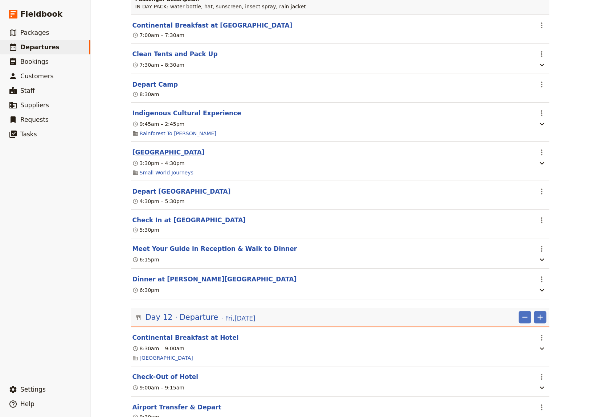
click at [141, 157] on button "[GEOGRAPHIC_DATA]" at bounding box center [168, 152] width 72 height 9
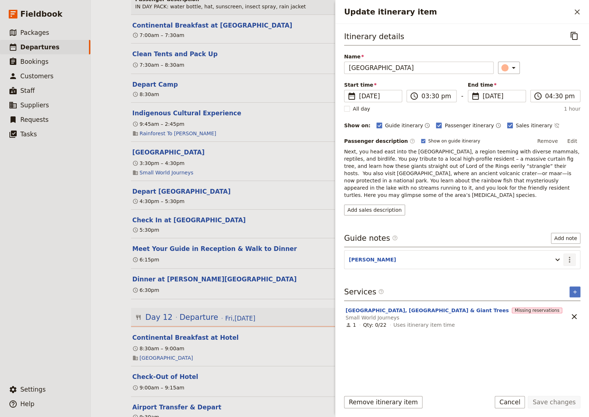
click at [570, 255] on icon "Actions" at bounding box center [569, 259] width 9 height 9
click at [558, 266] on span "Edit note" at bounding box center [548, 267] width 23 height 7
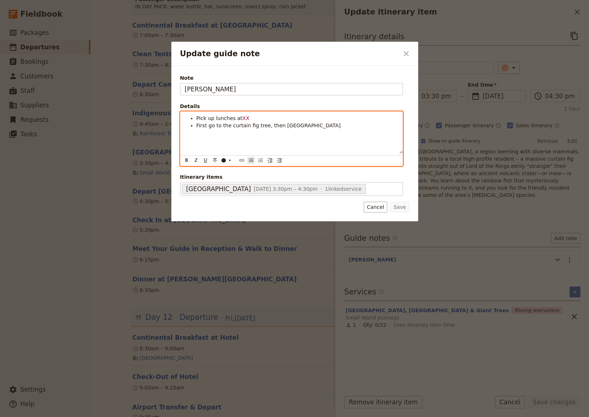
drag, startPoint x: 266, startPoint y: 117, endPoint x: 173, endPoint y: 117, distance: 92.9
click at [180, 117] on div "Pick up lunches at XX First go to the curtain fig tree, then [GEOGRAPHIC_DATA]" at bounding box center [291, 133] width 222 height 42
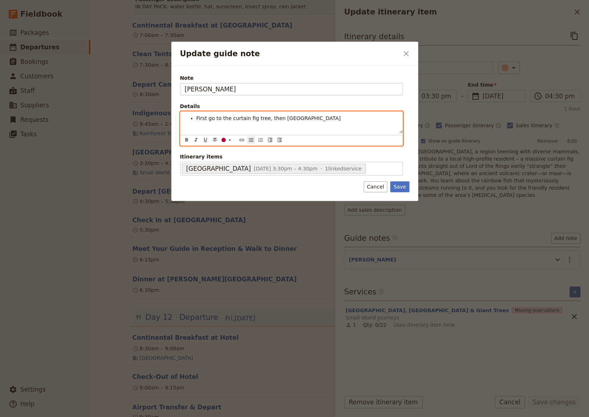
click at [306, 119] on li "First go to the curtain fig tree, then [GEOGRAPHIC_DATA]" at bounding box center [297, 118] width 202 height 7
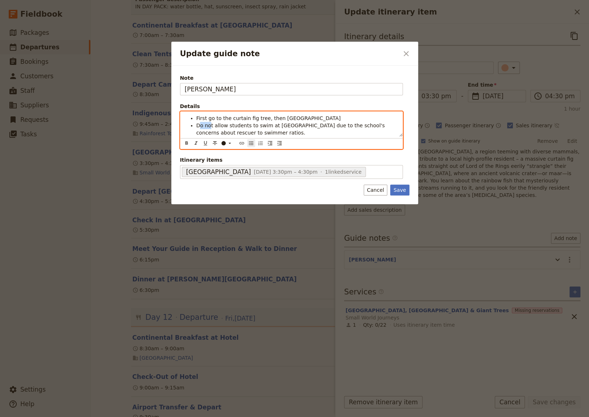
drag, startPoint x: 209, startPoint y: 124, endPoint x: 200, endPoint y: 127, distance: 10.1
click at [200, 127] on span "Do not allow students to swim at [GEOGRAPHIC_DATA] due to the school's concerns…" at bounding box center [291, 129] width 190 height 13
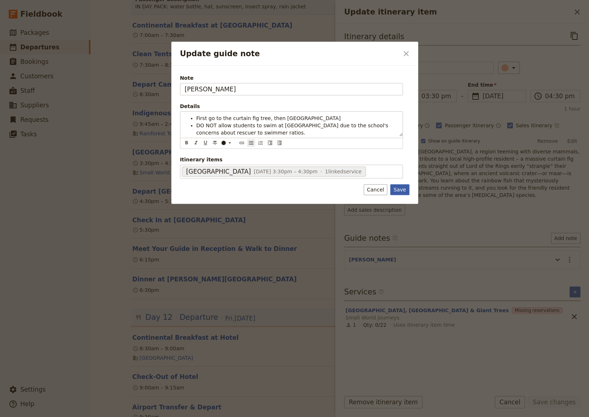
click at [400, 188] on button "Save" at bounding box center [399, 189] width 19 height 11
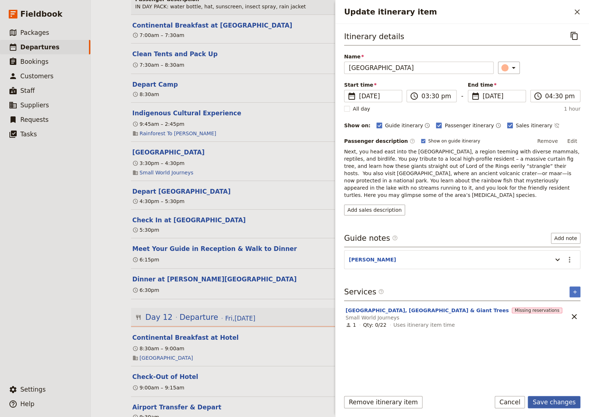
click at [554, 401] on button "Save changes" at bounding box center [554, 402] width 53 height 12
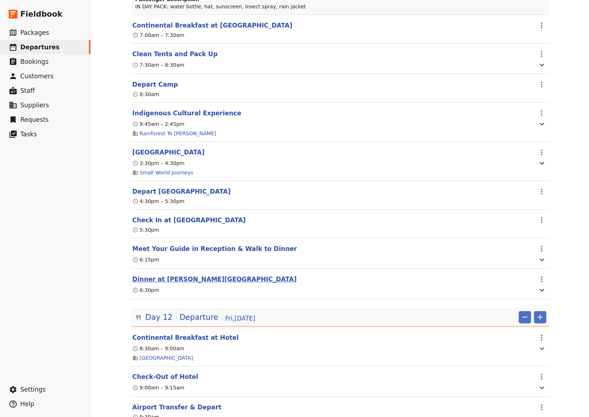
click at [174, 284] on button "Dinner at [PERSON_NAME][GEOGRAPHIC_DATA]" at bounding box center [214, 279] width 164 height 9
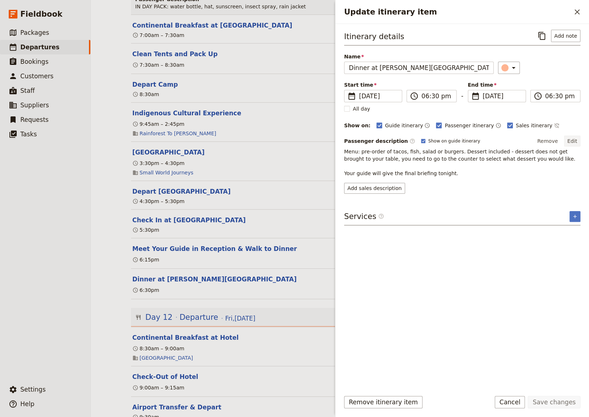
click at [575, 141] on button "Edit" at bounding box center [572, 141] width 16 height 11
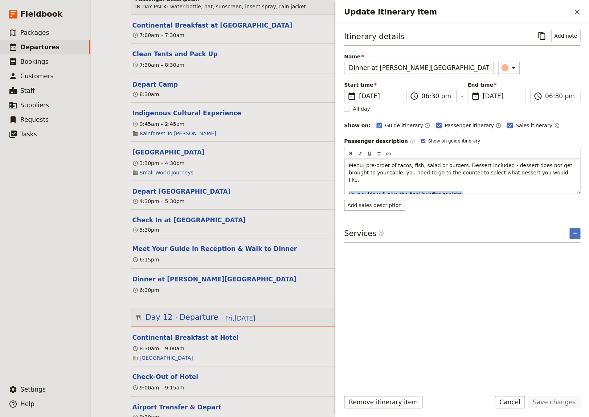
drag, startPoint x: 470, startPoint y: 189, endPoint x: 341, endPoint y: 185, distance: 128.2
click at [344, 185] on div "Menu: pre-order of tacos, fish, salad or burgers. Dessert included - dessert do…" at bounding box center [462, 176] width 236 height 35
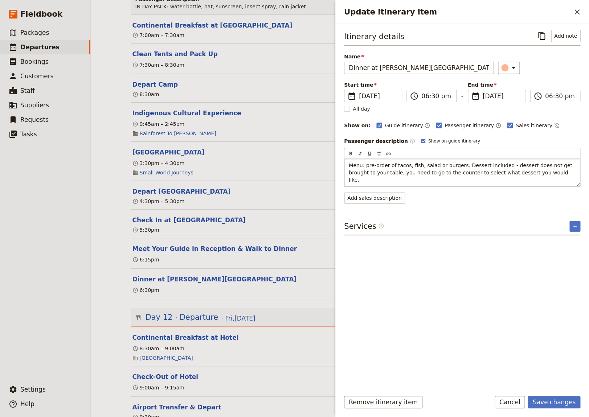
click at [547, 171] on p "Menu: pre-order of tacos, fish, salad or burgers. Dessert included - dessert do…" at bounding box center [462, 173] width 227 height 22
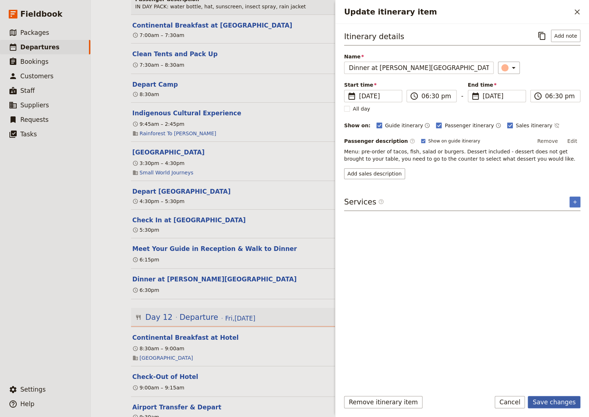
click at [557, 402] on button "Save changes" at bounding box center [554, 402] width 53 height 12
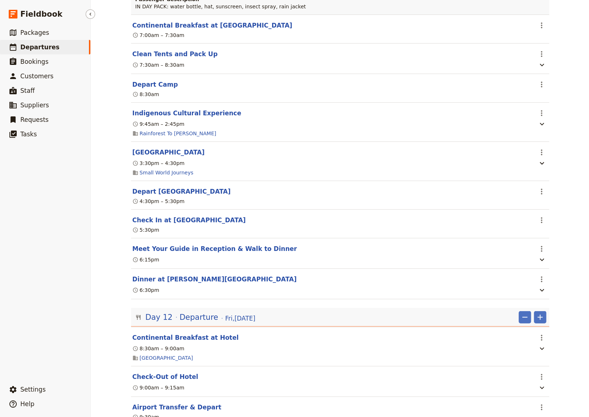
click at [38, 47] on span "Departures" at bounding box center [39, 47] width 39 height 7
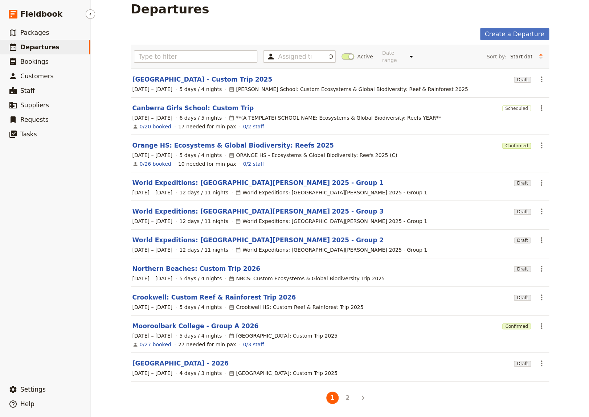
scroll to position [3, 0]
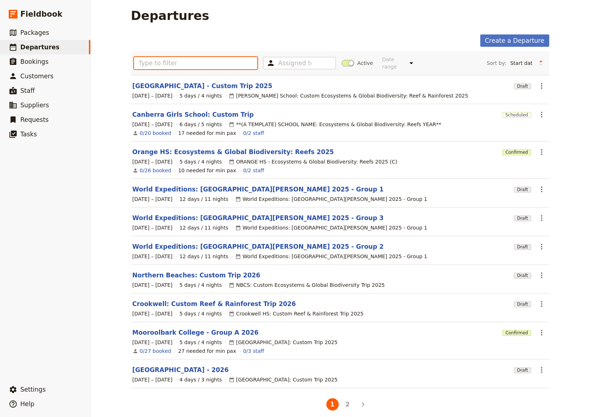
click at [158, 61] on input "text" at bounding box center [196, 63] width 124 height 12
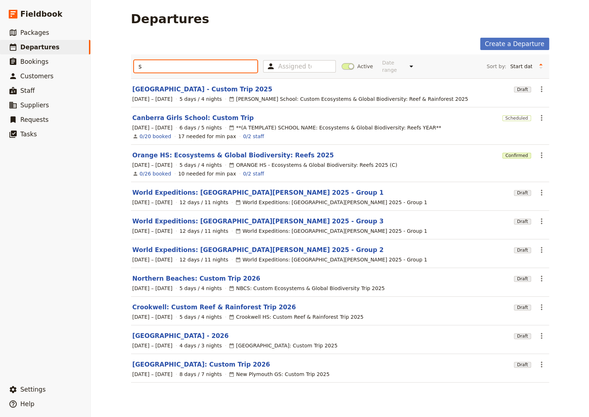
scroll to position [0, 0]
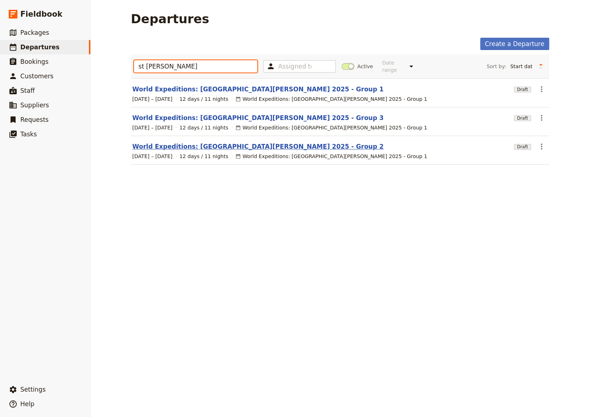
type input "st [PERSON_NAME]"
click at [157, 142] on link "World Expeditions: [GEOGRAPHIC_DATA][PERSON_NAME] 2025 - Group 2" at bounding box center [257, 146] width 251 height 9
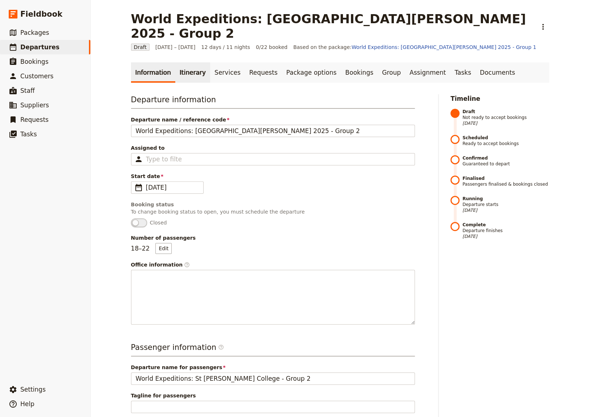
click at [179, 62] on link "Itinerary" at bounding box center [192, 72] width 35 height 20
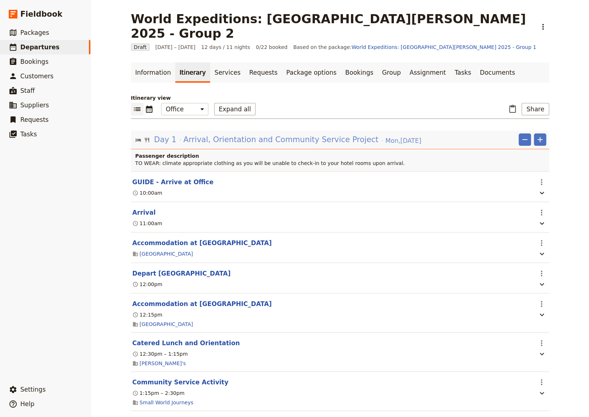
click at [271, 134] on span "Arrival, Orientation and Community Service Project" at bounding box center [280, 139] width 195 height 11
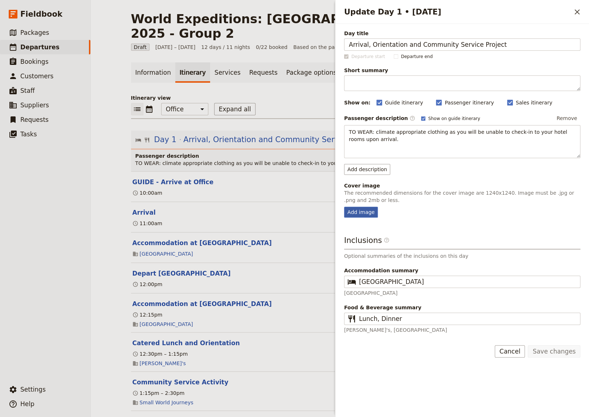
click at [361, 211] on div "Add image" at bounding box center [361, 212] width 34 height 11
click at [344, 207] on input "Add image" at bounding box center [344, 206] width 0 height 0
type input "C:\fakepath\Art gallery [PERSON_NAME].JPG"
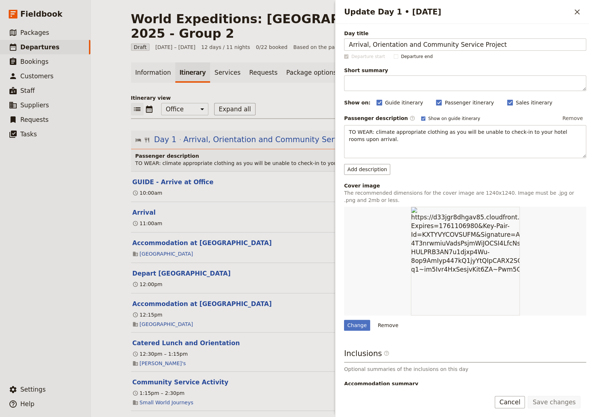
scroll to position [61, 0]
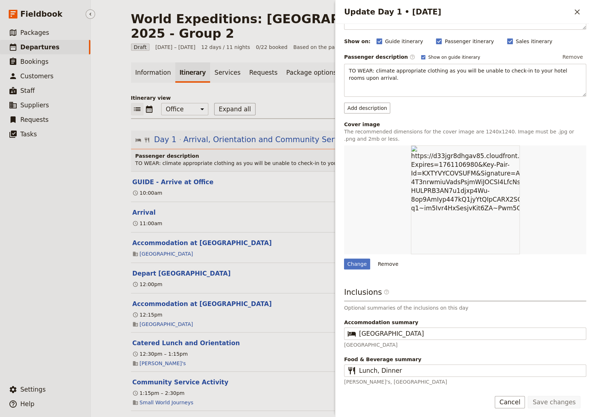
click at [23, 249] on ul "​ Packages ​ Departures ​ Bookings ​ Customers ​ Staff ​ Suppliers ​ Requests ​…" at bounding box center [45, 202] width 90 height 354
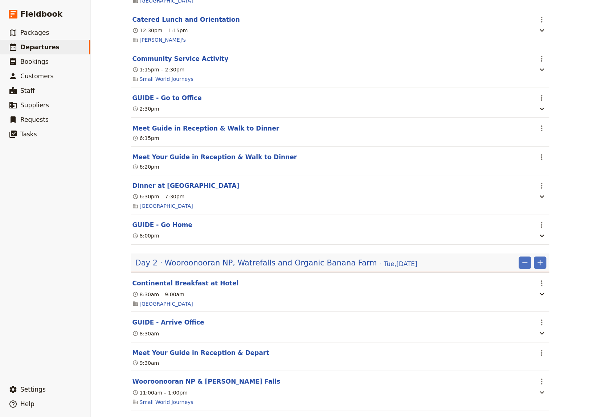
scroll to position [349, 0]
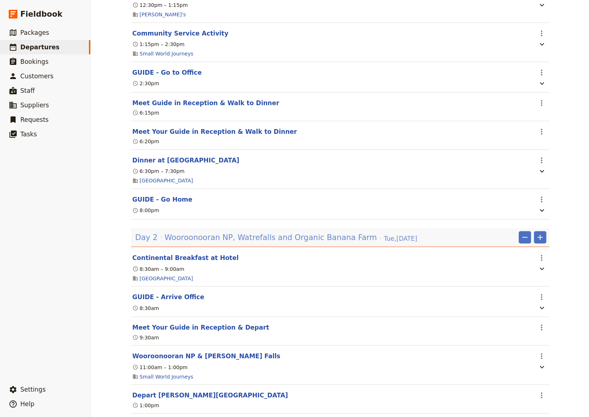
click at [256, 232] on span "Wooroonooran NP, Watrefalls and Organic Banana Farm" at bounding box center [270, 237] width 212 height 11
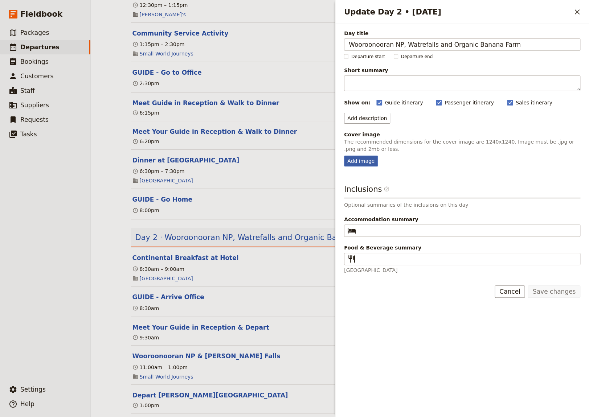
click at [353, 163] on div "Add image" at bounding box center [361, 161] width 34 height 11
click at [344, 156] on input "Add image" at bounding box center [344, 155] width 0 height 0
type input "C:\fakepath\[PERSON_NAME] Falls Slide.JPG"
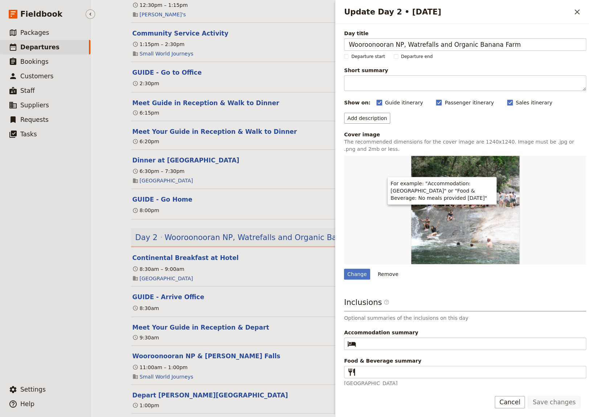
click at [45, 290] on ul "​ Packages ​ Departures ​ Bookings ​ Customers ​ Staff ​ Suppliers ​ Requests ​…" at bounding box center [45, 202] width 90 height 354
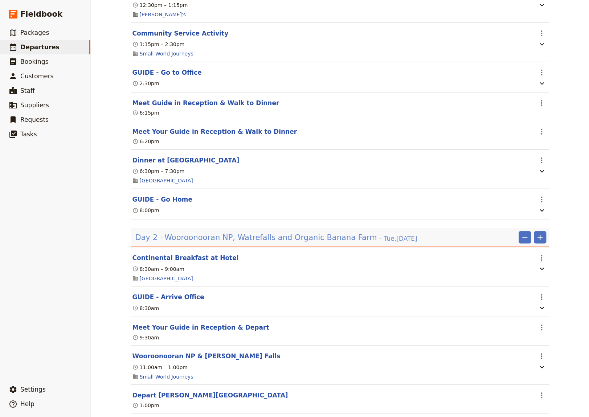
click at [249, 232] on span "Wooroonooran NP, Watrefalls and Organic Banana Farm" at bounding box center [270, 237] width 212 height 11
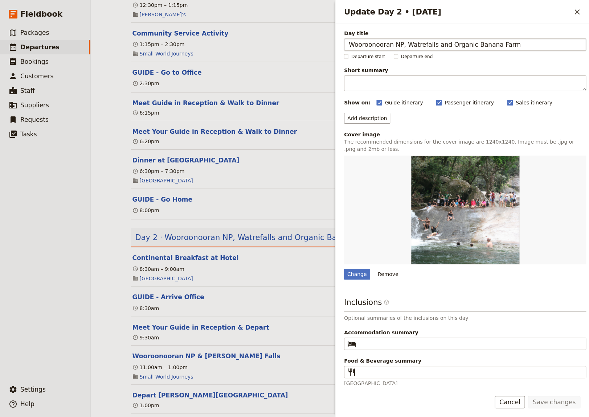
drag, startPoint x: 418, startPoint y: 44, endPoint x: 413, endPoint y: 45, distance: 4.8
click at [413, 45] on input "Wooroonooran NP, Watrefalls and Organic Banana Farm" at bounding box center [465, 44] width 242 height 12
type input "Wooroonooran NP, Waterfalls and Organic Banana Farm"
click at [561, 405] on button "Save changes" at bounding box center [554, 402] width 53 height 12
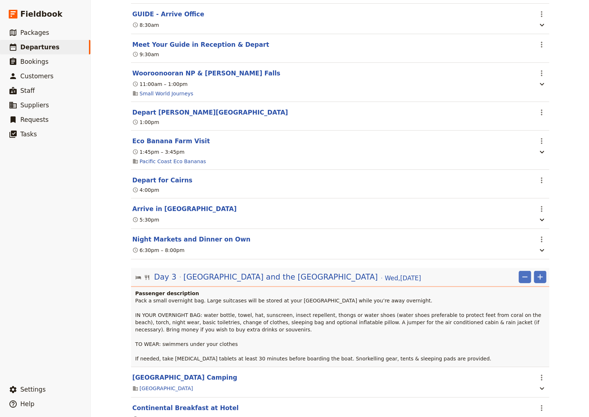
scroll to position [649, 0]
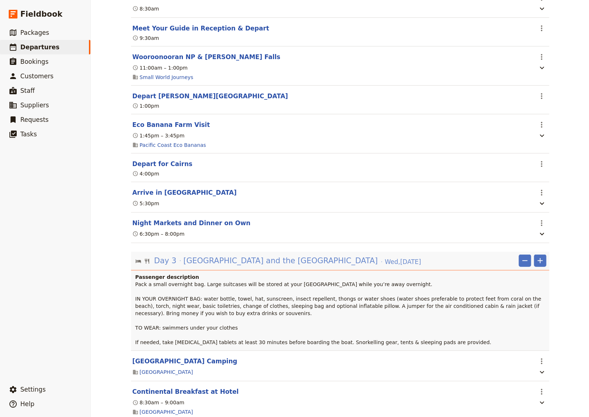
click at [234, 255] on span "[GEOGRAPHIC_DATA] and the [GEOGRAPHIC_DATA]" at bounding box center [280, 260] width 195 height 11
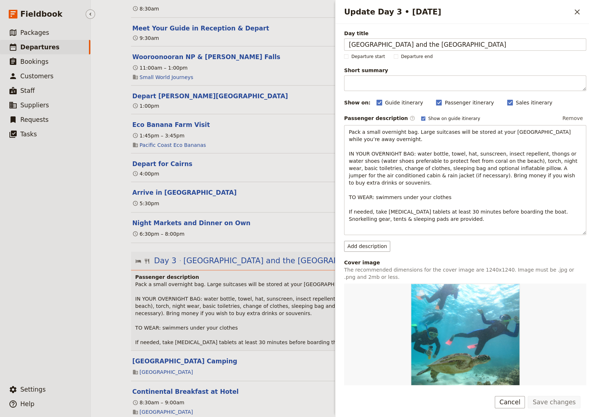
click at [3, 278] on ul "​ Packages ​ Departures ​ Bookings ​ Customers ​ Staff ​ Suppliers ​ Requests ​…" at bounding box center [45, 202] width 90 height 354
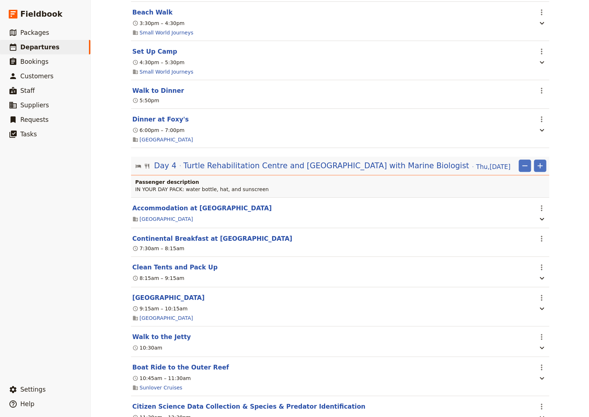
scroll to position [1397, 0]
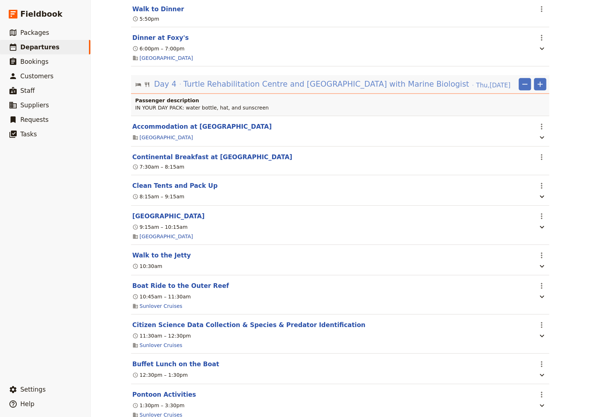
click at [298, 86] on span "Turtle Rehabilitation Centre and [GEOGRAPHIC_DATA] with Marine Biologist" at bounding box center [326, 84] width 286 height 11
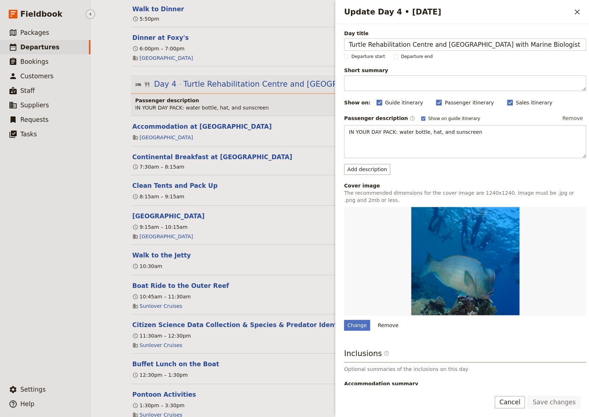
drag, startPoint x: 30, startPoint y: 258, endPoint x: 28, endPoint y: 254, distance: 4.6
click at [29, 254] on ul "​ Packages ​ Departures ​ Bookings ​ Customers ​ Staff ​ Suppliers ​ Requests ​…" at bounding box center [45, 202] width 90 height 354
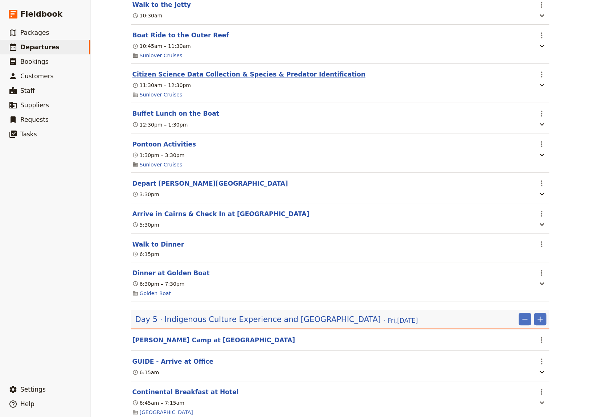
scroll to position [1846, 0]
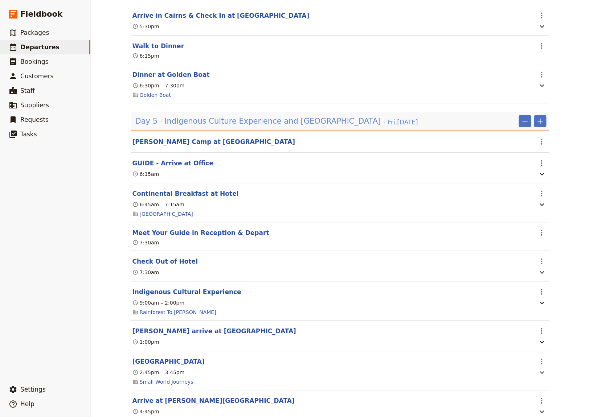
click at [277, 124] on span "Indigenous Culture Experience and [GEOGRAPHIC_DATA]" at bounding box center [272, 121] width 216 height 11
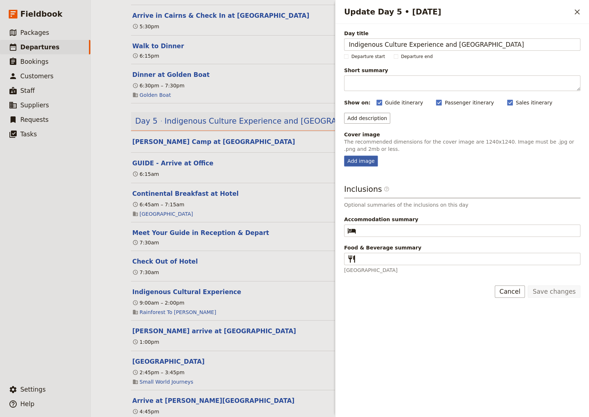
click at [357, 161] on div "Add image" at bounding box center [361, 161] width 34 height 11
click at [344, 156] on input "Add image" at bounding box center [344, 155] width 0 height 0
type input "C:\fakepath\[PERSON_NAME] Cathedreal Fig Tree.jpg"
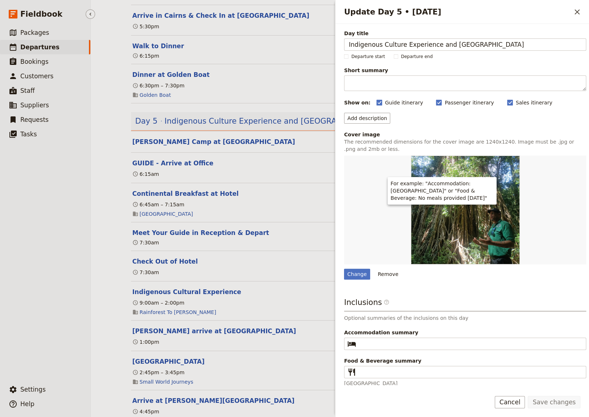
click at [36, 286] on ul "​ Packages ​ Departures ​ Bookings ​ Customers ​ Staff ​ Suppliers ​ Requests ​…" at bounding box center [45, 202] width 90 height 354
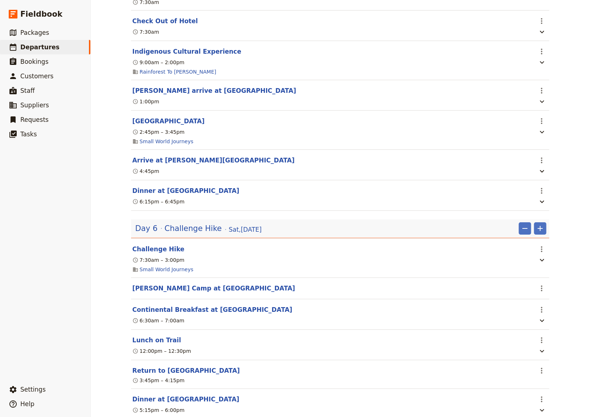
scroll to position [2145, 0]
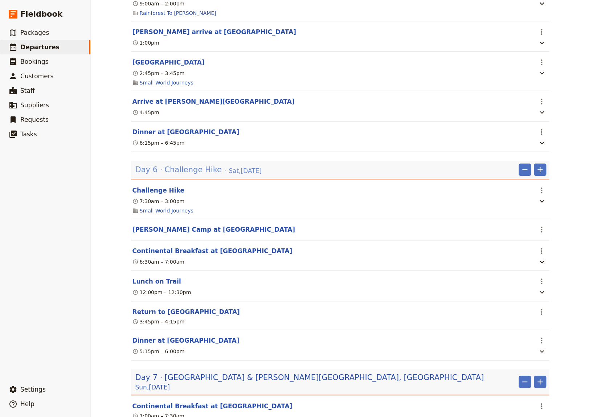
click at [229, 175] on span "[DATE]" at bounding box center [245, 171] width 33 height 9
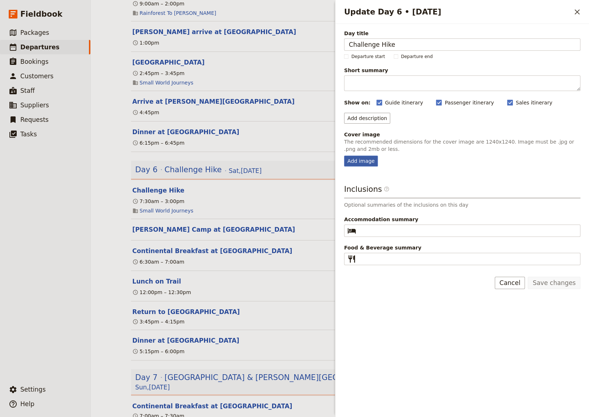
click at [361, 163] on div "Add image" at bounding box center [361, 161] width 34 height 11
click at [344, 156] on input "Add image" at bounding box center [344, 155] width 0 height 0
type input "C:\fakepath\Hiking Dinden - Student group.JPG"
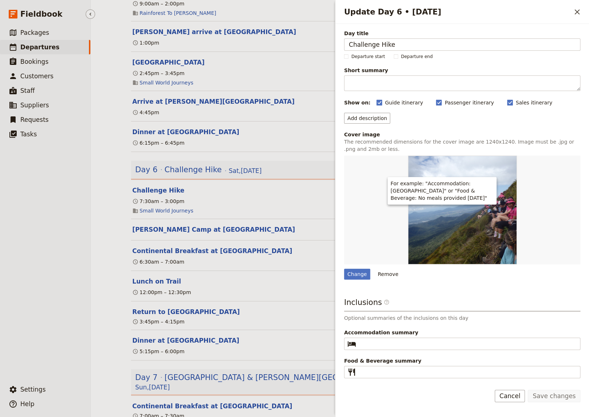
click at [68, 267] on ul "​ Packages ​ Departures ​ Bookings ​ Customers ​ Staff ​ Suppliers ​ Requests ​…" at bounding box center [45, 202] width 90 height 354
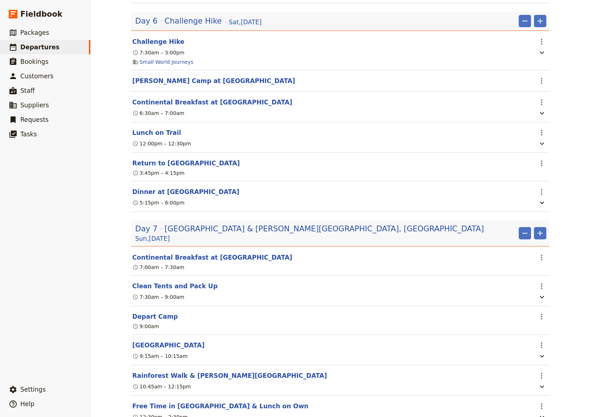
scroll to position [2295, 0]
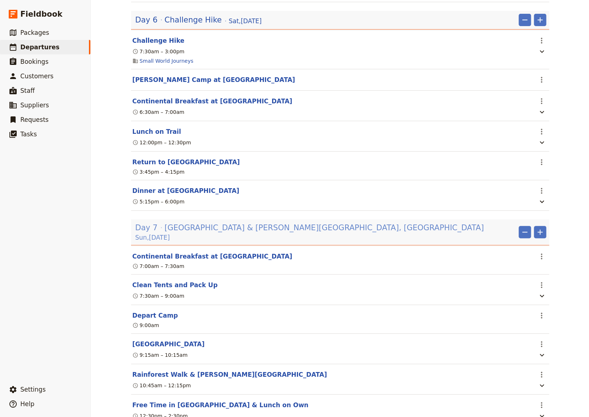
click at [236, 233] on span "[GEOGRAPHIC_DATA] & [PERSON_NAME][GEOGRAPHIC_DATA], [GEOGRAPHIC_DATA]" at bounding box center [323, 227] width 319 height 11
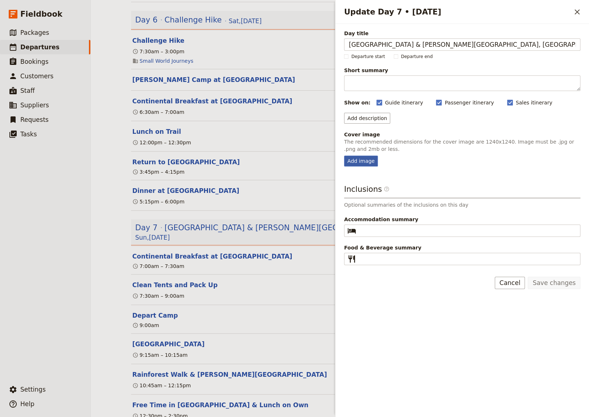
click at [366, 159] on div "Add image" at bounding box center [361, 161] width 34 height 11
click at [344, 156] on input "Add image" at bounding box center [344, 155] width 0 height 0
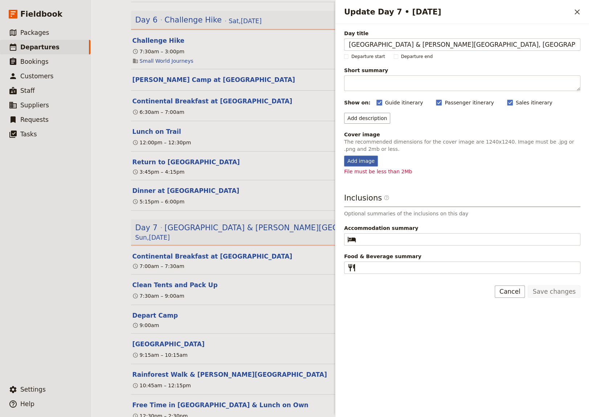
click at [356, 158] on div "Add image" at bounding box center [361, 161] width 34 height 11
click at [344, 156] on input "Add image" at bounding box center [344, 155] width 0 height 0
click at [367, 161] on div "Add image" at bounding box center [361, 161] width 34 height 11
click at [344, 156] on input "Add image" at bounding box center [344, 155] width 0 height 0
type input "C:\fakepath\[PERSON_NAME] - from Canva.jpg"
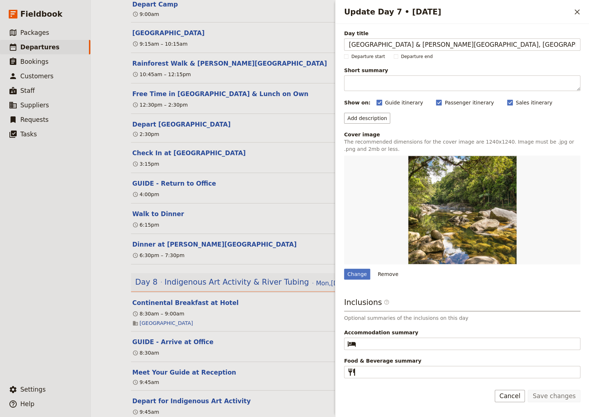
scroll to position [2644, 0]
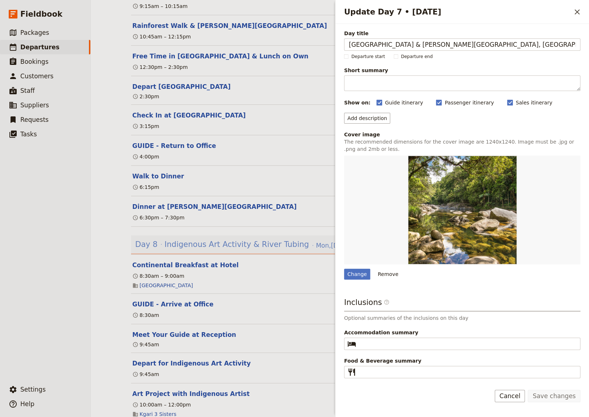
drag, startPoint x: 239, startPoint y: 249, endPoint x: 243, endPoint y: 249, distance: 4.4
click at [239, 249] on span "Indigenous Art Activity & River Tubing" at bounding box center [236, 244] width 144 height 11
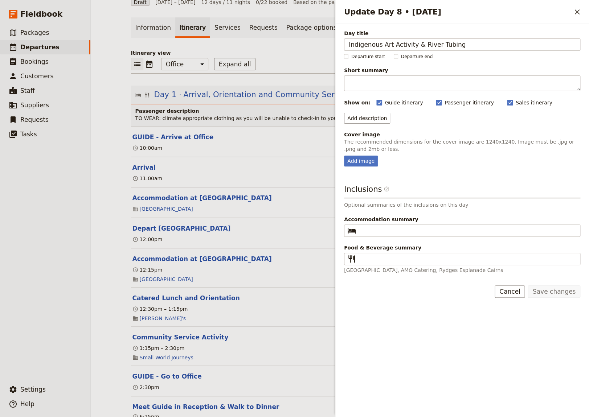
scroll to position [100, 0]
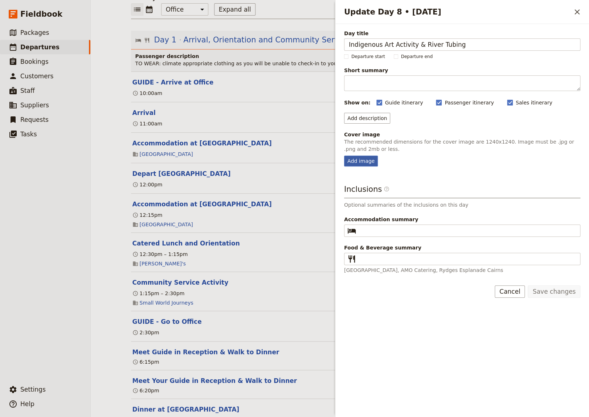
click at [358, 162] on div "Add image" at bounding box center [361, 161] width 34 height 11
click at [344, 156] on input "Add image" at bounding box center [344, 155] width 0 height 0
type input "C:\fakepath\Art gallery [PERSON_NAME].JPG"
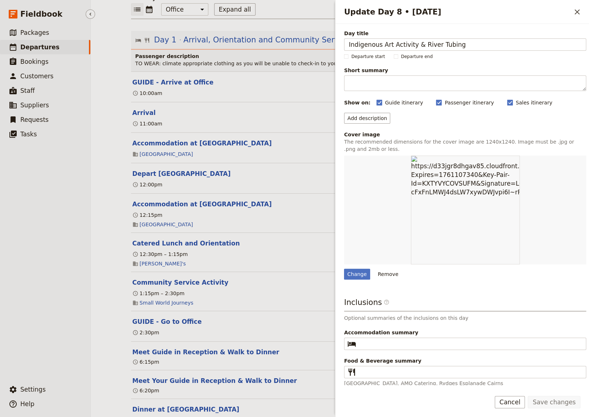
click at [67, 250] on ul "​ Packages ​ Departures ​ Bookings ​ Customers ​ Staff ​ Suppliers ​ Requests ​…" at bounding box center [45, 202] width 90 height 354
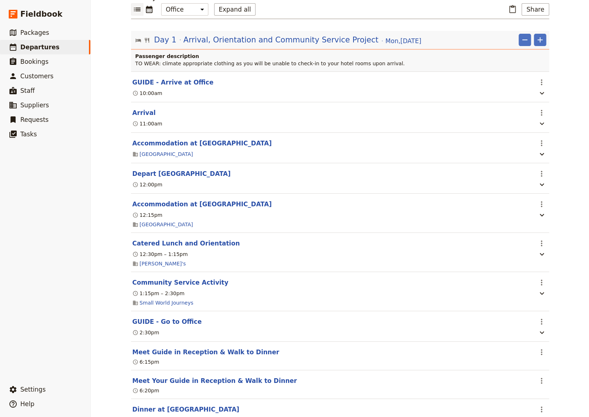
scroll to position [0, 0]
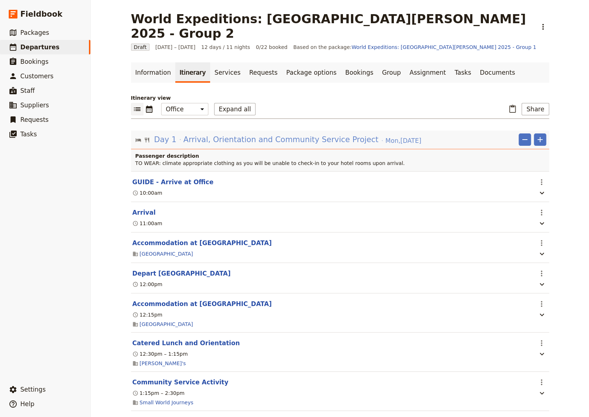
click at [279, 134] on span "Arrival, Orientation and Community Service Project" at bounding box center [280, 139] width 195 height 11
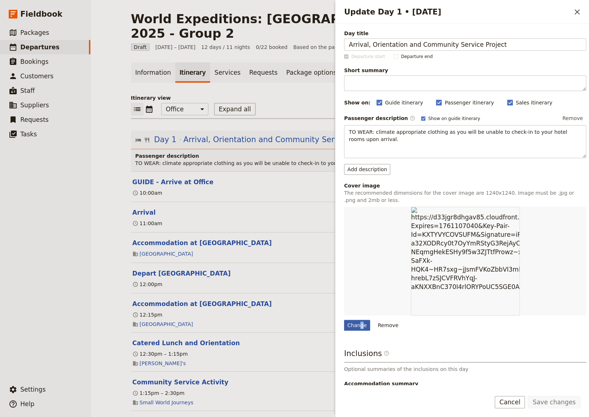
click at [360, 326] on div "Change" at bounding box center [357, 325] width 26 height 11
click at [344, 320] on input "Change" at bounding box center [344, 320] width 0 height 0
type input "C:\fakepath\Hygiene packs.JPEG"
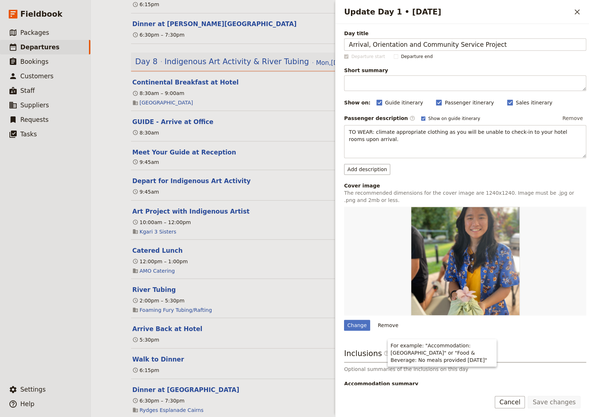
scroll to position [2844, 0]
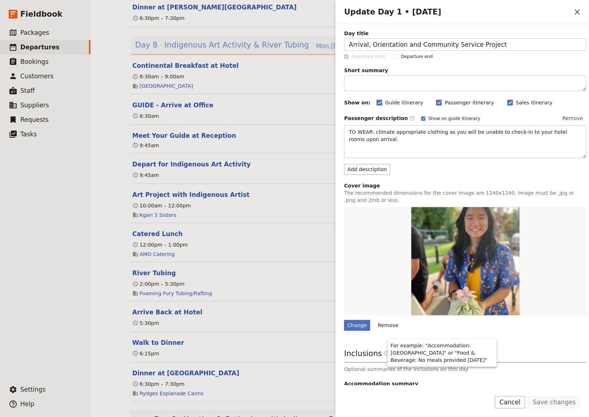
click at [233, 50] on span "Indigenous Art Activity & River Tubing" at bounding box center [236, 45] width 144 height 11
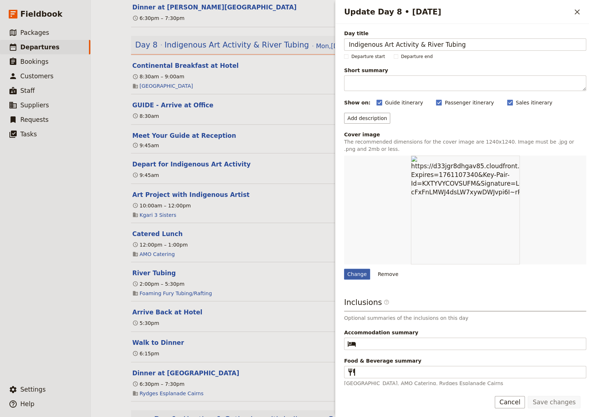
click at [355, 275] on div "Change" at bounding box center [357, 274] width 26 height 11
click at [344, 269] on input "Change" at bounding box center [344, 269] width 0 height 0
type input "C:\fakepath\River Tubing.JPG"
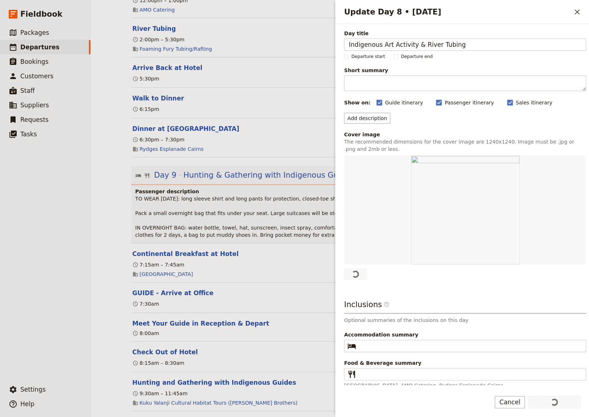
scroll to position [3094, 0]
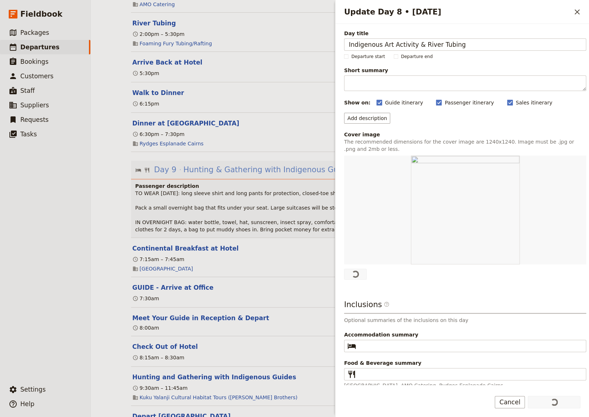
click at [242, 175] on span "Hunting & Gathering with Indigenous Guides and Rainforest Walk" at bounding box center [307, 169] width 249 height 11
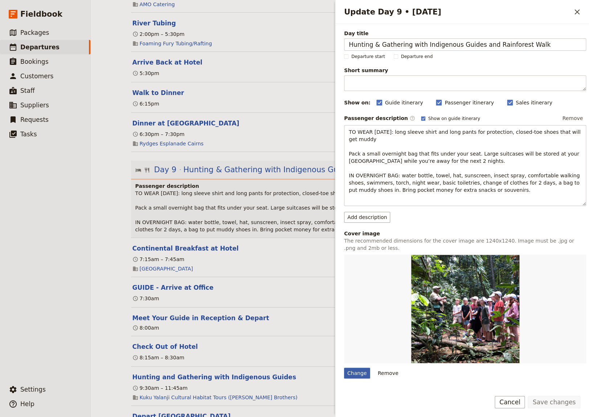
click at [349, 379] on div "Change" at bounding box center [357, 373] width 26 height 11
click at [344, 368] on input "Change" at bounding box center [344, 368] width 0 height 0
type input "C:\fakepath\Blob for Tours pages.JPG"
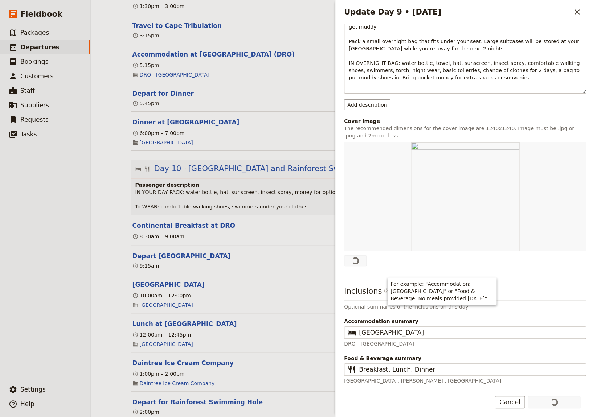
scroll to position [3593, 0]
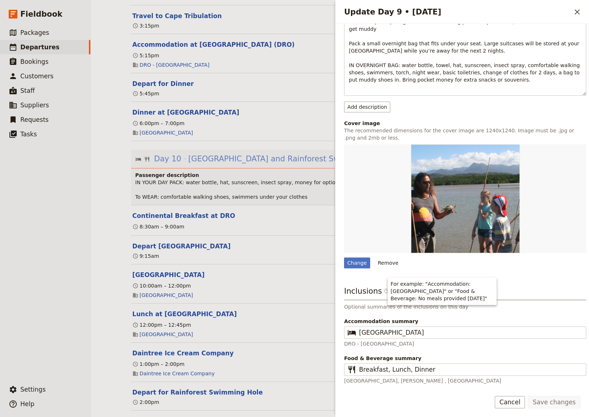
click at [220, 164] on span "[GEOGRAPHIC_DATA] and Rainforest Swimming Hole" at bounding box center [288, 159] width 200 height 11
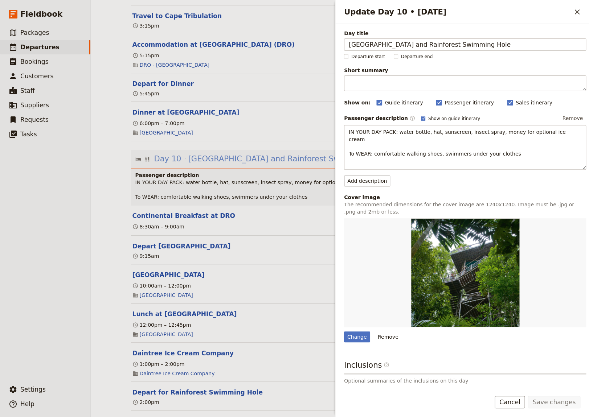
scroll to position [116, 0]
drag, startPoint x: 9, startPoint y: 304, endPoint x: 17, endPoint y: 302, distance: 8.0
click at [11, 303] on ul "​ Packages ​ Departures ​ Bookings ​ Customers ​ Staff ​ Suppliers ​ Requests ​…" at bounding box center [45, 202] width 90 height 354
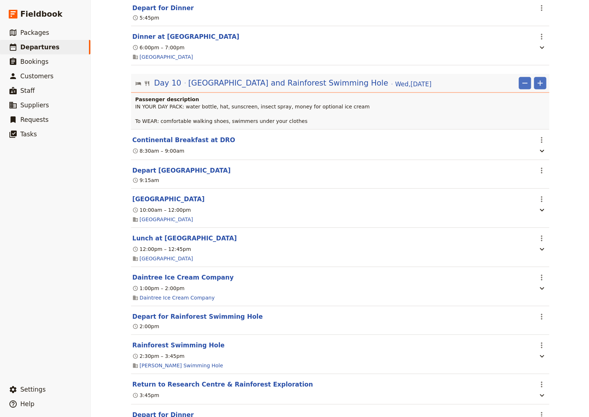
scroll to position [3693, 0]
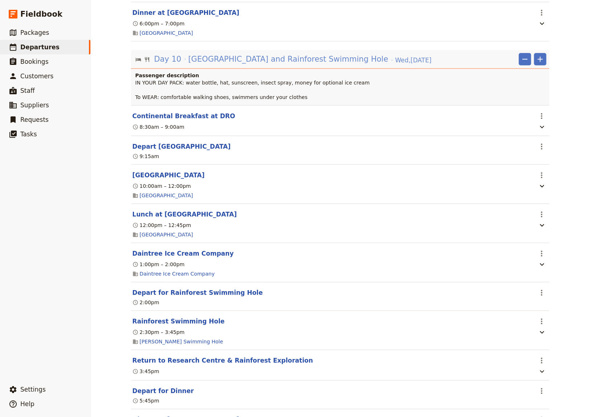
click at [269, 65] on span "[GEOGRAPHIC_DATA] and Rainforest Swimming Hole" at bounding box center [288, 59] width 200 height 11
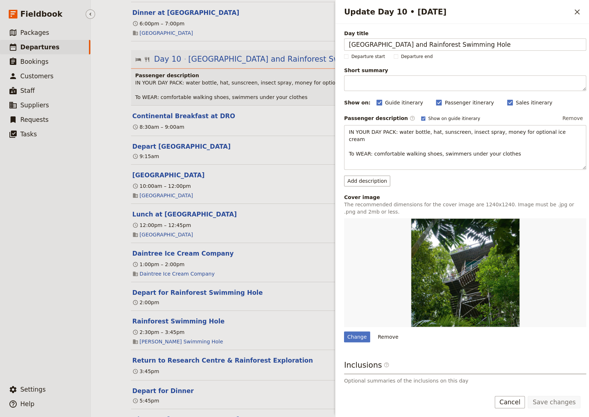
click at [30, 251] on ul "​ Packages ​ Departures ​ Bookings ​ Customers ​ Staff ​ Suppliers ​ Requests ​…" at bounding box center [45, 202] width 90 height 354
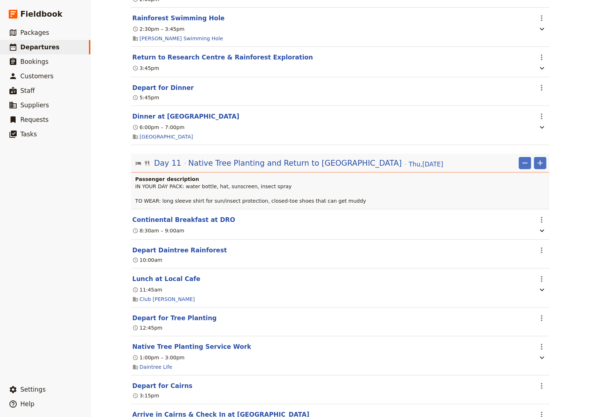
scroll to position [4042, 0]
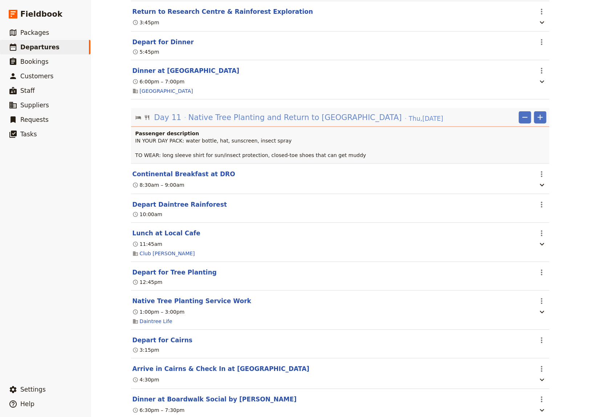
click at [285, 123] on span "Native Tree Planting and Return to [GEOGRAPHIC_DATA]" at bounding box center [294, 117] width 213 height 11
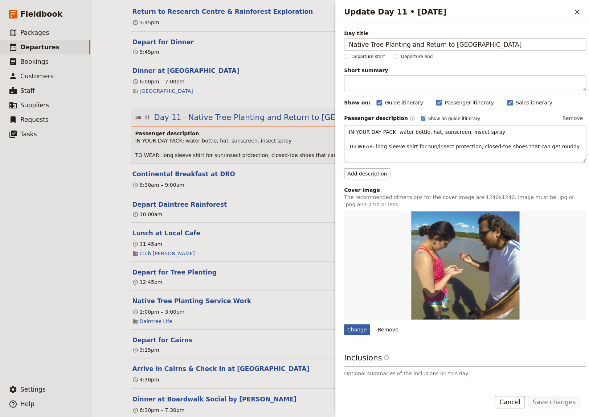
click at [355, 331] on div "Change" at bounding box center [357, 329] width 26 height 11
click at [344, 324] on input "Change" at bounding box center [344, 324] width 0 height 0
type input "C:\fakepath\Tree Plant FBook.JPG"
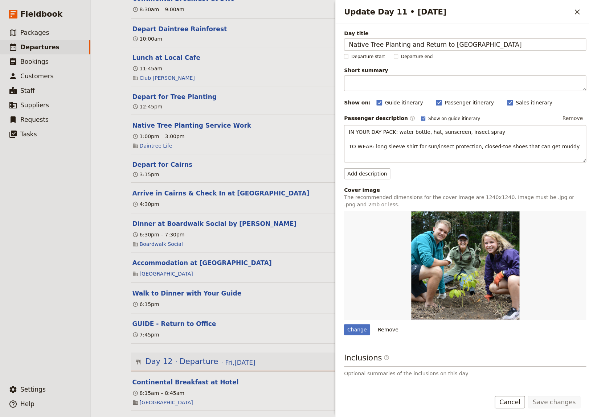
scroll to position [4291, 0]
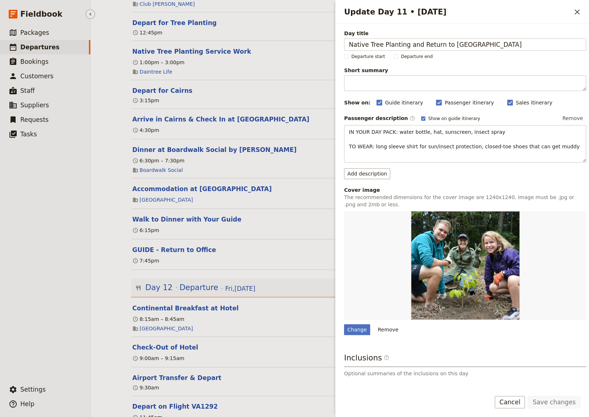
click at [26, 252] on ul "​ Packages ​ Departures ​ Bookings ​ Customers ​ Staff ​ Suppliers ​ Requests ​…" at bounding box center [45, 202] width 90 height 354
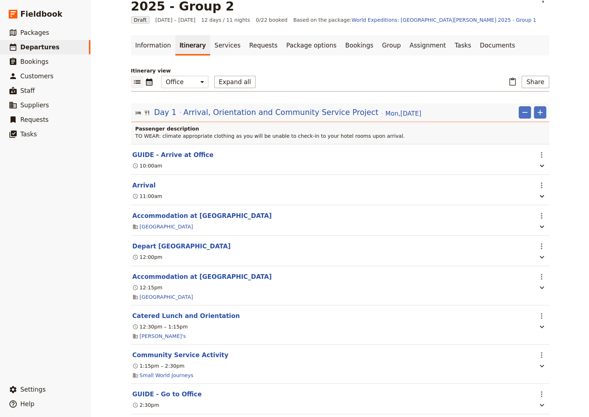
scroll to position [0, 0]
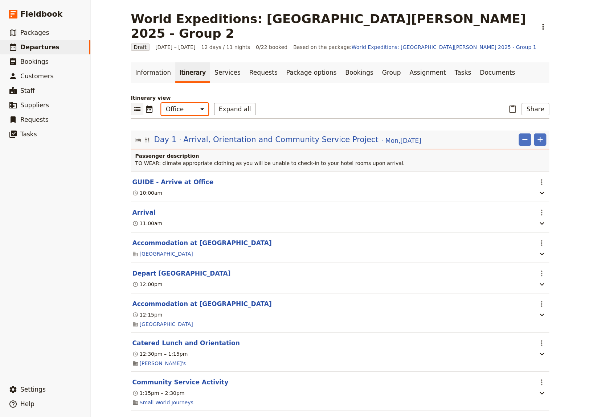
click at [161, 103] on select "Office Guide Passenger Sales" at bounding box center [184, 109] width 47 height 12
select select "STAFF"
click option "Guide" at bounding box center [0, 0] width 0 height 0
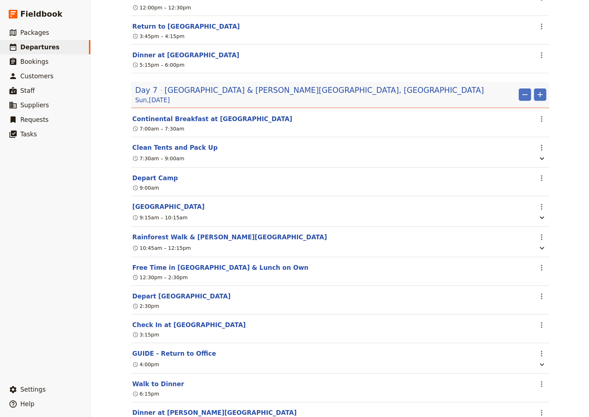
scroll to position [2145, 0]
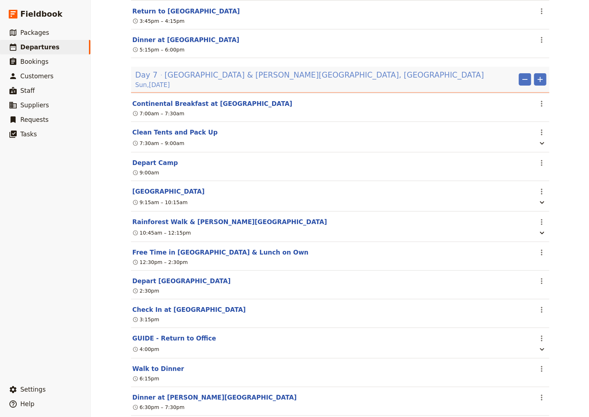
drag, startPoint x: 229, startPoint y: 80, endPoint x: 232, endPoint y: 87, distance: 7.7
click at [229, 81] on span "[GEOGRAPHIC_DATA] & [PERSON_NAME][GEOGRAPHIC_DATA], [GEOGRAPHIC_DATA]" at bounding box center [323, 75] width 319 height 11
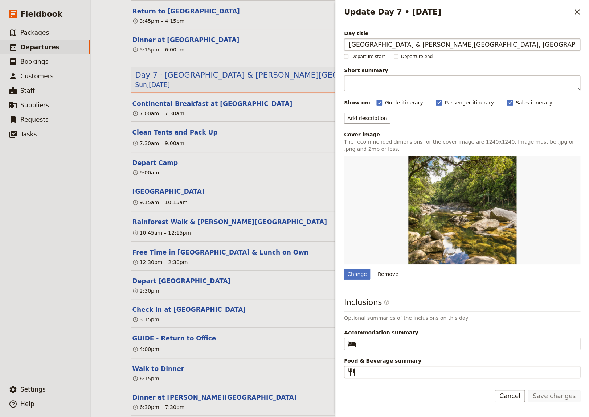
click at [400, 45] on input "[GEOGRAPHIC_DATA] & [PERSON_NAME][GEOGRAPHIC_DATA], [GEOGRAPHIC_DATA]" at bounding box center [462, 44] width 236 height 12
type input "[GEOGRAPHIC_DATA] and [PERSON_NAME][GEOGRAPHIC_DATA], [GEOGRAPHIC_DATA]"
click at [556, 398] on button "Save changes" at bounding box center [554, 396] width 53 height 12
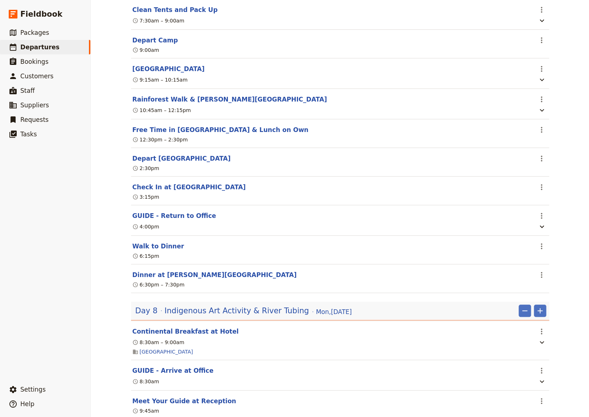
scroll to position [2295, 0]
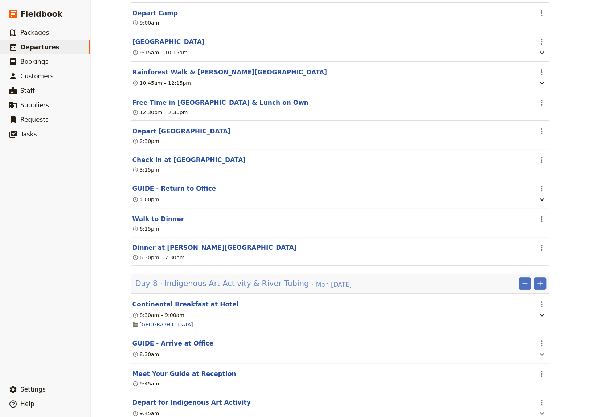
click at [245, 278] on span "Indigenous Art Activity & River Tubing" at bounding box center [236, 283] width 144 height 11
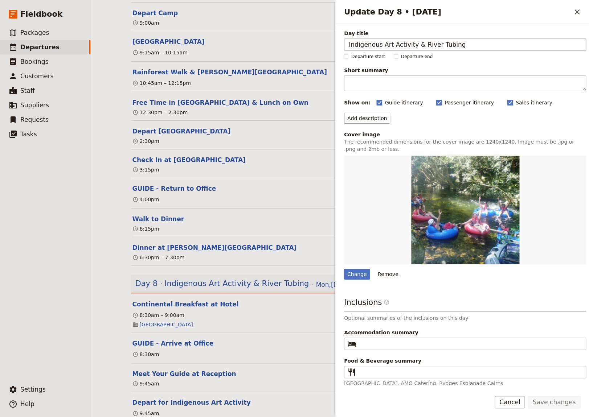
click at [414, 45] on input "Indigenous Art Activity & River Tubing" at bounding box center [465, 44] width 242 height 12
type input "Indigenous Art Activity and River Tubing"
click at [556, 404] on button "Save changes" at bounding box center [554, 402] width 53 height 12
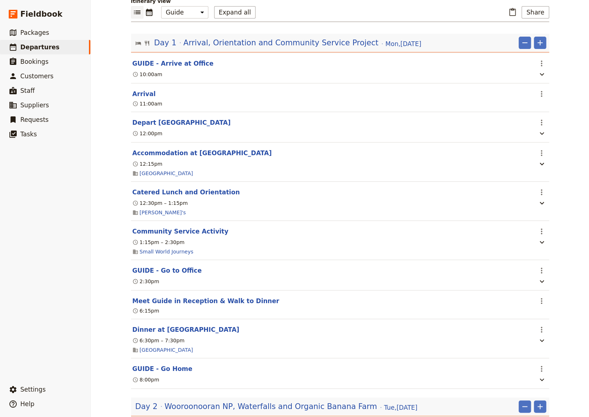
scroll to position [0, 0]
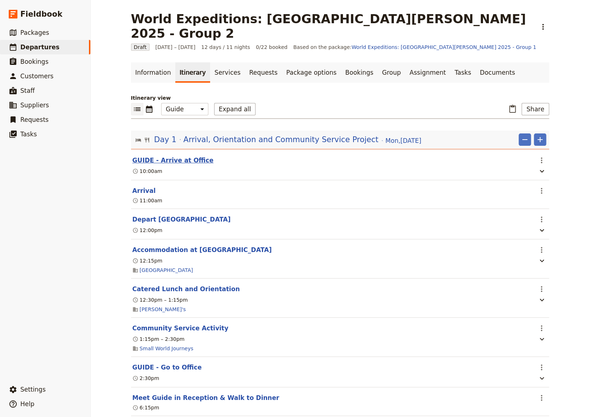
click at [159, 156] on button "GUIDE - Arrive at Office" at bounding box center [172, 160] width 81 height 9
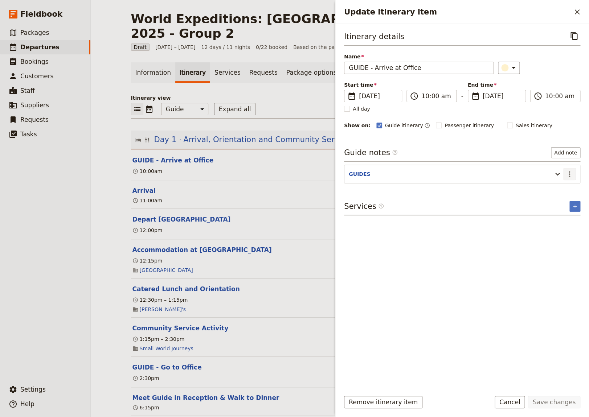
click at [569, 174] on icon "Actions" at bounding box center [569, 174] width 1 height 6
click at [554, 190] on span "Edit note" at bounding box center [548, 189] width 23 height 7
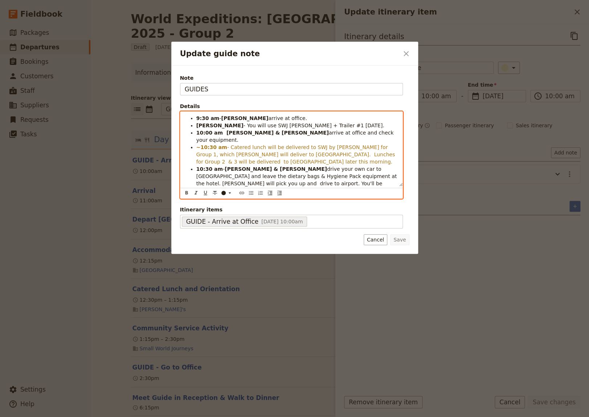
click at [333, 149] on span "- Catered lunch will be delivered to SWJ by [PERSON_NAME] for Group 1, which [P…" at bounding box center [296, 154] width 200 height 20
click at [363, 170] on span "drive your own car to [GEOGRAPHIC_DATA] and leave the dietary bags & Hygiene Pa…" at bounding box center [297, 180] width 202 height 28
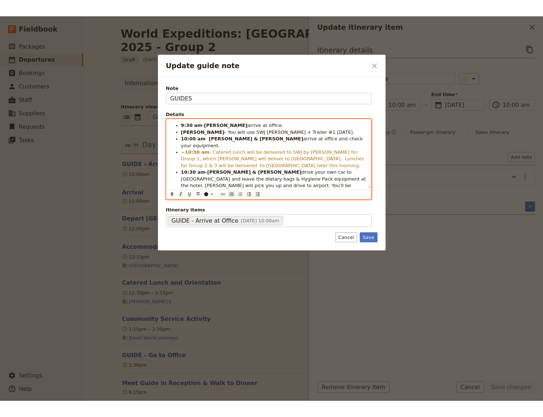
scroll to position [9, 0]
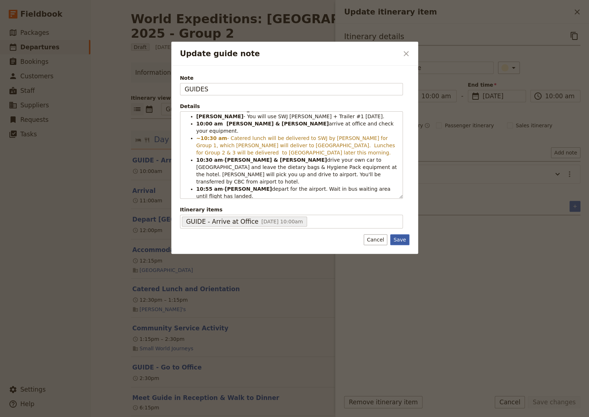
click at [403, 238] on button "Save" at bounding box center [399, 239] width 19 height 11
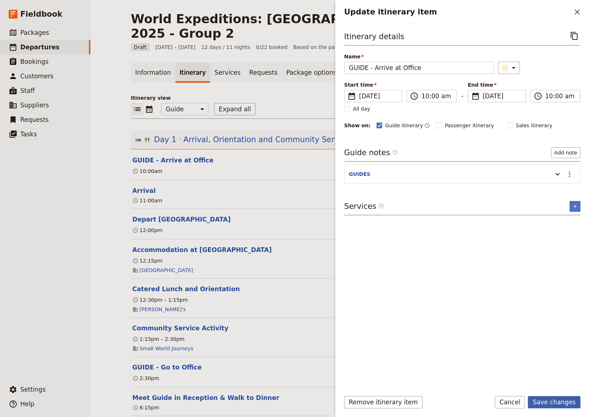
click at [549, 400] on button "Save changes" at bounding box center [554, 402] width 53 height 12
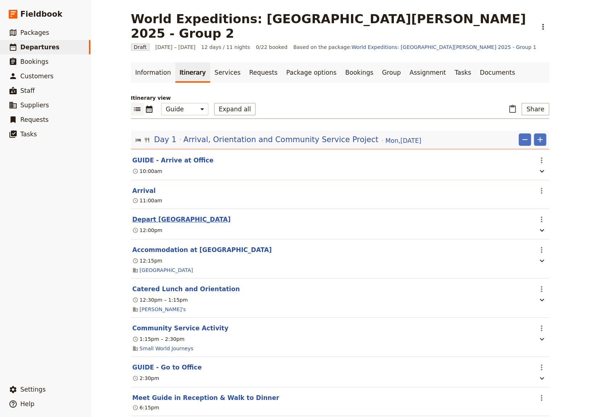
click at [168, 215] on button "Depart [GEOGRAPHIC_DATA]" at bounding box center [181, 219] width 98 height 9
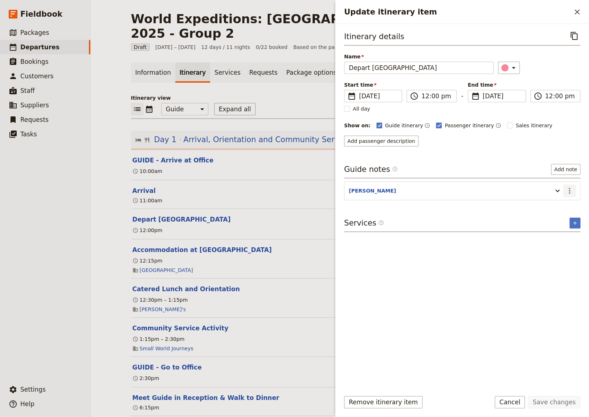
click at [569, 190] on icon "Actions" at bounding box center [569, 191] width 1 height 6
click at [558, 205] on span "Edit note" at bounding box center [548, 205] width 23 height 7
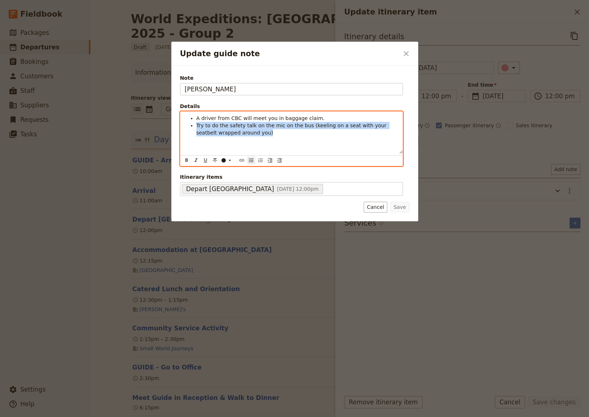
drag, startPoint x: 241, startPoint y: 135, endPoint x: 175, endPoint y: 122, distance: 67.4
click at [180, 122] on div "A driver from CBC will meet you in baggage claim. Try to do the safety talk on …" at bounding box center [291, 133] width 222 height 42
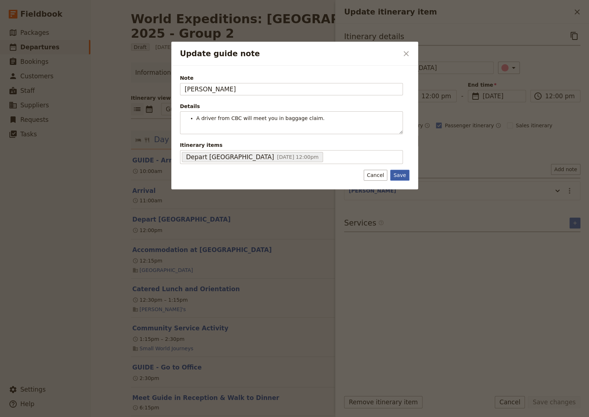
click at [400, 186] on div "Note [PERSON_NAME] Details A driver from CBC will meet you in baggage claim. ​ …" at bounding box center [294, 128] width 247 height 124
click at [474, 16] on div at bounding box center [294, 208] width 589 height 417
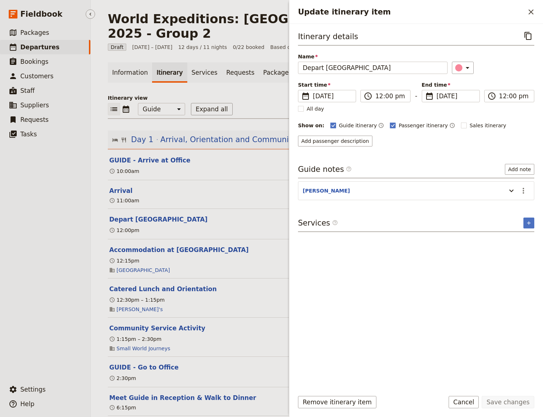
click at [56, 247] on ul "​ Packages ​ Departures ​ Bookings ​ Customers ​ Staff ​ Suppliers ​ Requests ​…" at bounding box center [45, 202] width 90 height 354
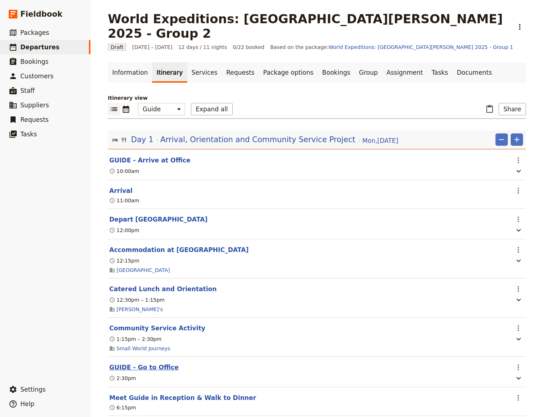
click at [148, 363] on button "GUIDE - Go to Office" at bounding box center [143, 367] width 69 height 9
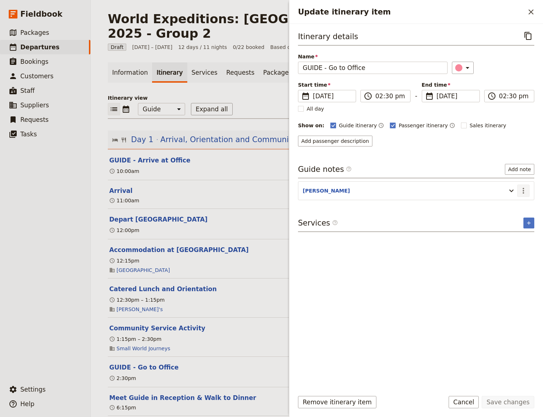
click at [525, 190] on icon "Actions" at bounding box center [523, 191] width 9 height 9
click at [509, 205] on span "Edit note" at bounding box center [502, 205] width 23 height 7
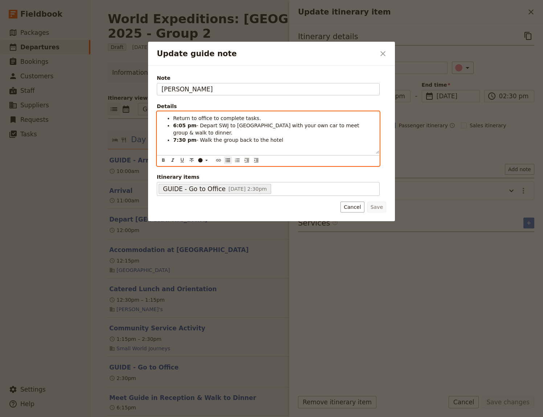
drag, startPoint x: 278, startPoint y: 142, endPoint x: 148, endPoint y: 146, distance: 129.6
click at [157, 146] on div "Return to office to complete tasks. 6:05 pm - Depart SWJ to [GEOGRAPHIC_DATA] w…" at bounding box center [268, 133] width 222 height 42
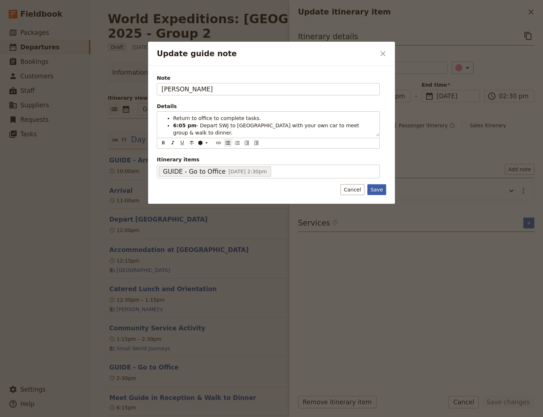
click at [380, 190] on button "Save" at bounding box center [376, 189] width 19 height 11
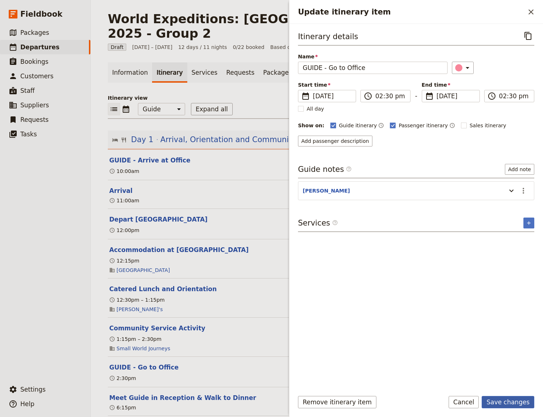
click at [507, 403] on button "Save changes" at bounding box center [508, 402] width 53 height 12
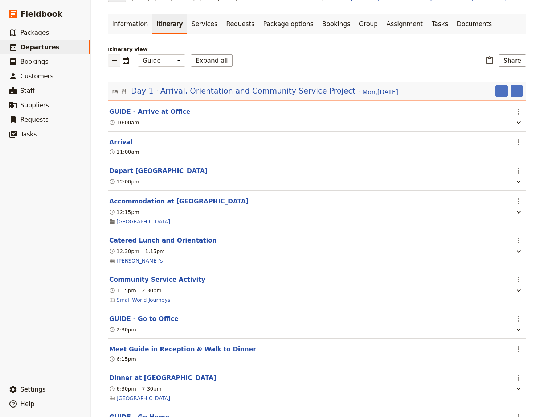
scroll to position [50, 0]
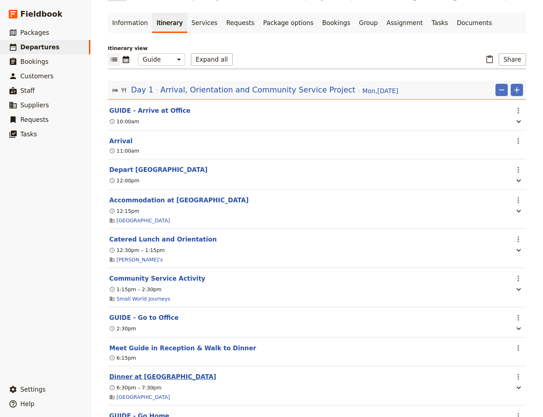
click at [135, 373] on button "Dinner at [GEOGRAPHIC_DATA]" at bounding box center [162, 377] width 107 height 9
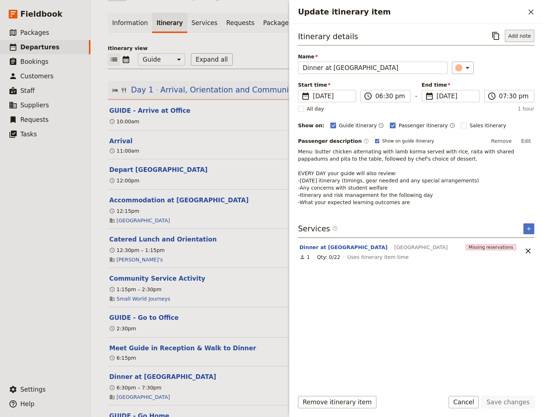
click at [516, 39] on button "Add note" at bounding box center [519, 36] width 29 height 12
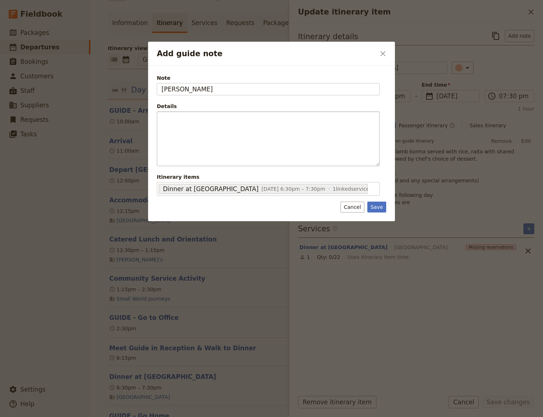
type input "[PERSON_NAME]"
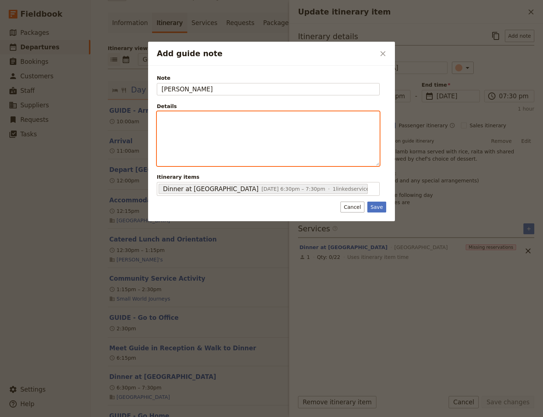
click at [223, 132] on div "Add guide note" at bounding box center [268, 139] width 222 height 54
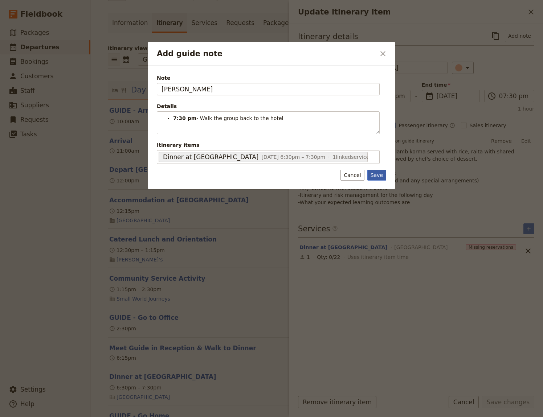
click at [380, 186] on div "Note [PERSON_NAME] Details 7:30 pm - Walk the group back to the hotel ​ ​ ​ ​ ​…" at bounding box center [271, 128] width 247 height 124
click at [380, 175] on button "Save" at bounding box center [376, 175] width 19 height 11
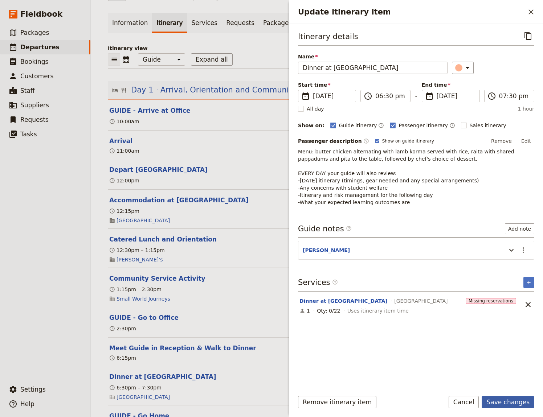
click at [501, 401] on button "Save changes" at bounding box center [508, 402] width 53 height 12
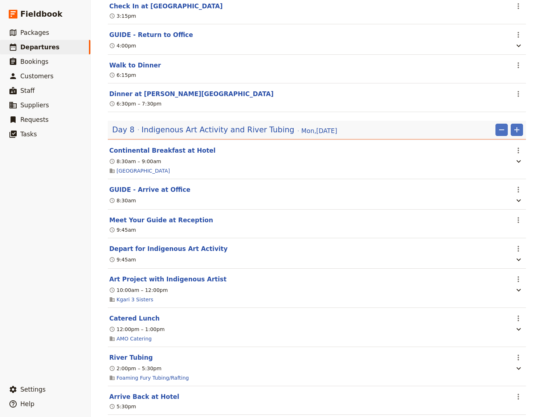
scroll to position [2349, 0]
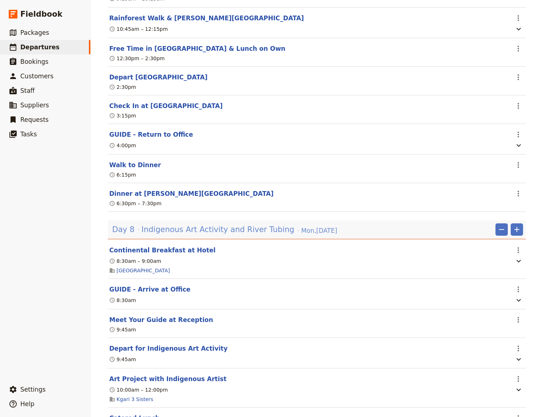
click at [208, 227] on span "Indigenous Art Activity and River Tubing" at bounding box center [218, 229] width 153 height 11
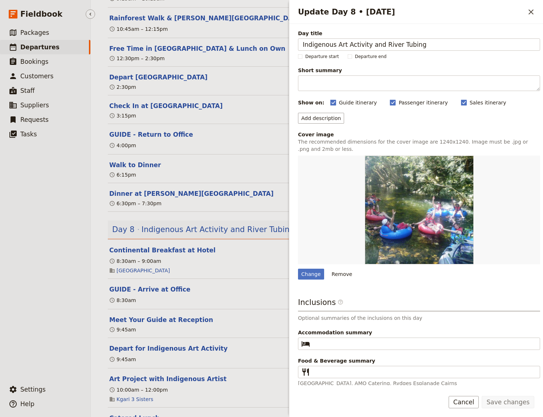
click at [29, 249] on ul "​ Packages ​ Departures ​ Bookings ​ Customers ​ Staff ​ Suppliers ​ Requests ​…" at bounding box center [45, 202] width 90 height 354
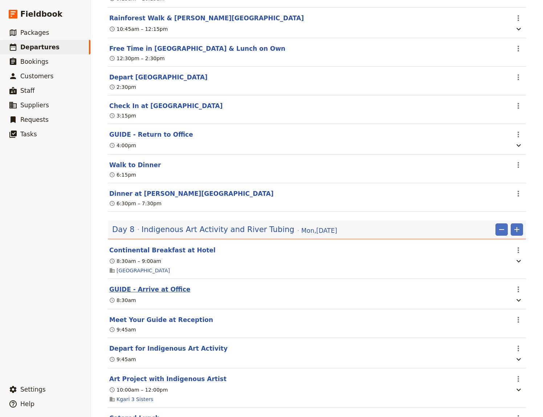
click at [160, 286] on button "GUIDE - Arrive at Office" at bounding box center [149, 289] width 81 height 9
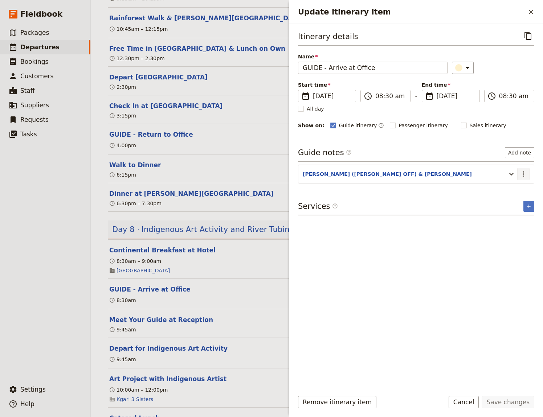
click at [523, 175] on icon "Actions" at bounding box center [523, 174] width 9 height 9
click at [512, 192] on span "Edit note" at bounding box center [502, 189] width 23 height 7
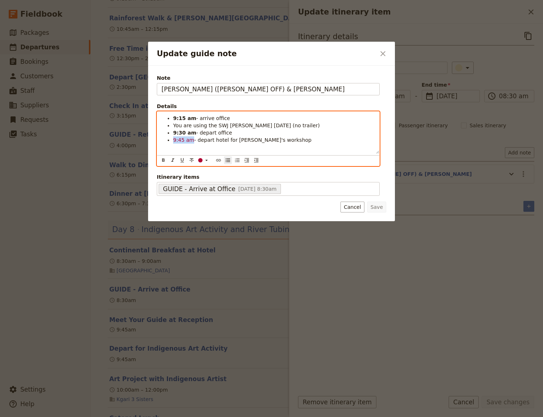
drag, startPoint x: 190, startPoint y: 141, endPoint x: 172, endPoint y: 143, distance: 17.5
click at [173, 143] on li "9:45 am - depart hotel for [PERSON_NAME]'s workshop" at bounding box center [274, 139] width 202 height 7
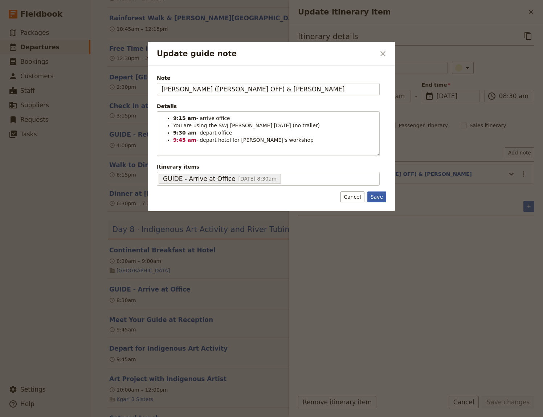
click at [378, 199] on button "Save" at bounding box center [376, 197] width 19 height 11
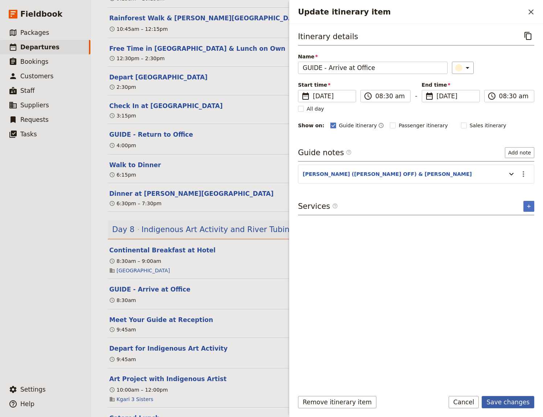
click at [502, 404] on button "Save changes" at bounding box center [508, 402] width 53 height 12
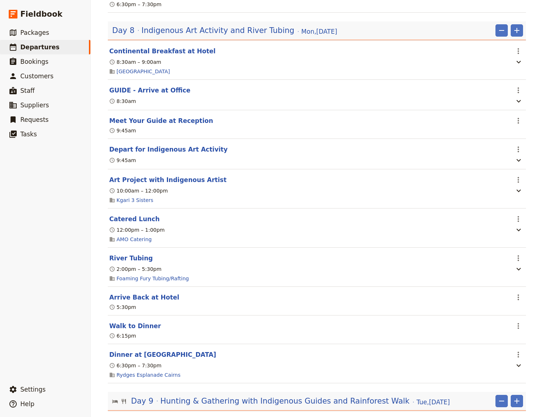
scroll to position [2549, 0]
click at [122, 255] on button "River Tubing" at bounding box center [131, 258] width 44 height 9
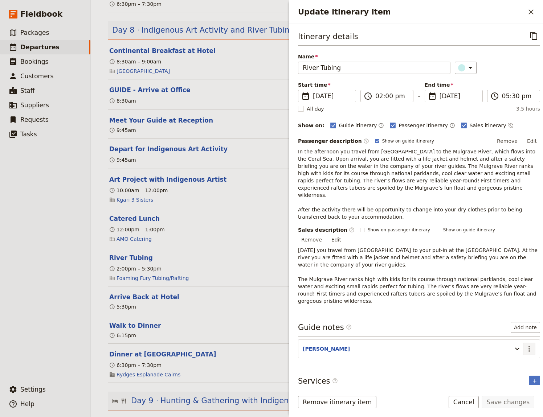
click at [528, 345] on icon "Actions" at bounding box center [529, 349] width 9 height 9
click at [511, 336] on span "Edit note" at bounding box center [508, 334] width 23 height 7
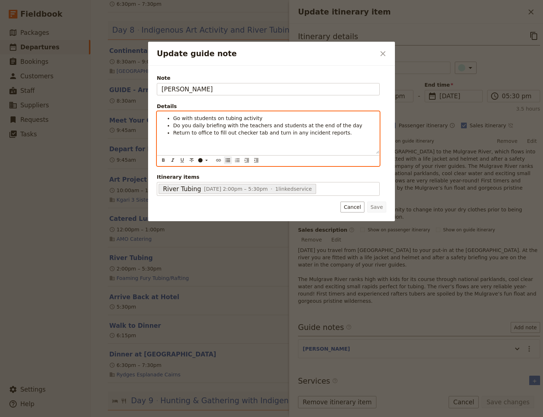
drag, startPoint x: 336, startPoint y: 139, endPoint x: 209, endPoint y: 136, distance: 127.4
click at [209, 136] on div "Go with students on tubing activity Do you daily briefing with the teachers and…" at bounding box center [268, 133] width 222 height 42
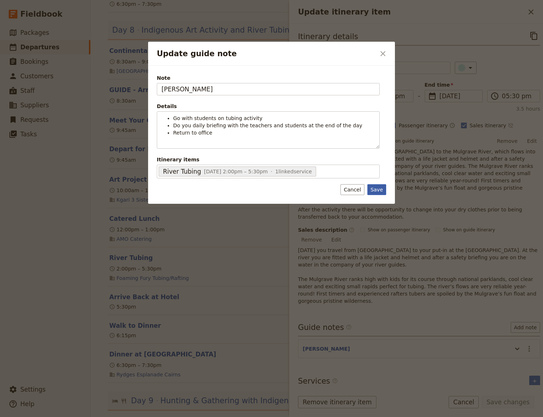
click at [377, 189] on button "Save" at bounding box center [376, 189] width 19 height 11
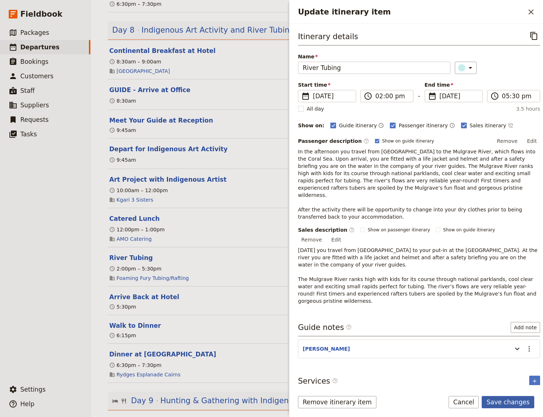
click at [516, 403] on button "Save changes" at bounding box center [508, 402] width 53 height 12
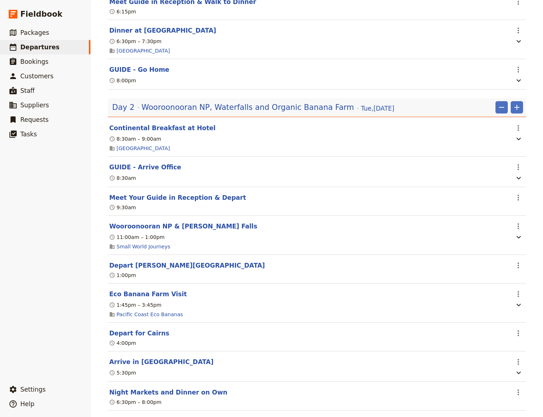
scroll to position [399, 0]
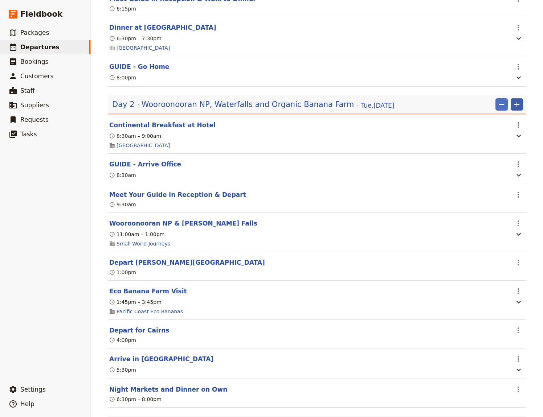
click at [514, 102] on icon "Add" at bounding box center [516, 104] width 5 height 5
click at [483, 109] on span "Add itinerary item" at bounding box center [492, 109] width 46 height 7
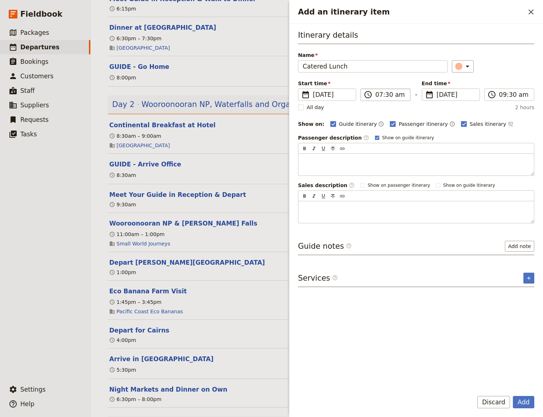
type input "Catered Lunch"
click at [379, 97] on input "07:30 am" at bounding box center [390, 94] width 30 height 9
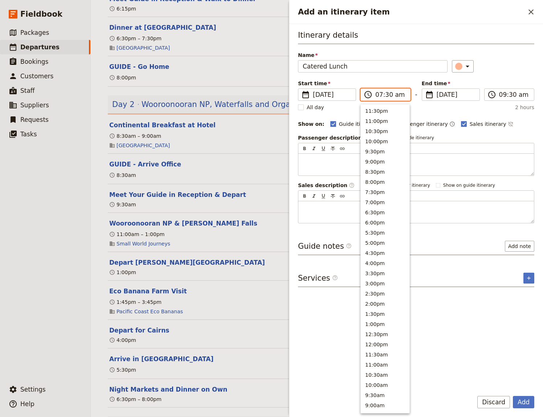
scroll to position [181, 0]
click at [391, 94] on input "12:30 am" at bounding box center [390, 94] width 30 height 9
click at [392, 95] on input "12:30 am" at bounding box center [390, 94] width 30 height 9
type input "12:30 pm"
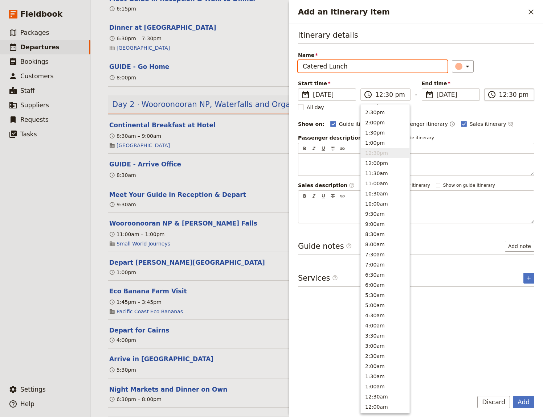
click at [503, 97] on input "12:30 pm" at bounding box center [514, 94] width 30 height 9
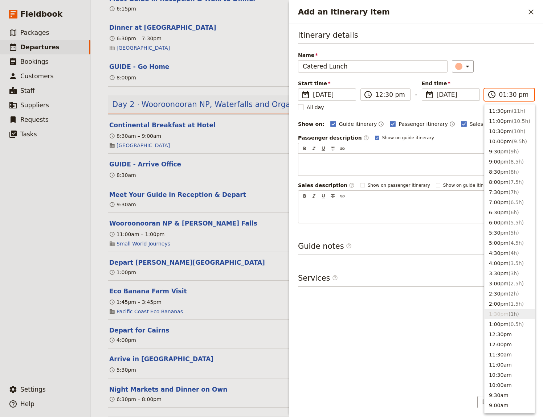
click at [511, 95] on input "01:30 pm" at bounding box center [514, 94] width 30 height 9
type input "01:00 pm"
click at [368, 341] on div "Itinerary details Name Catered Lunch ​ Start time ​ [DATE] [DATE] [DATE] 12:30 …" at bounding box center [416, 207] width 236 height 355
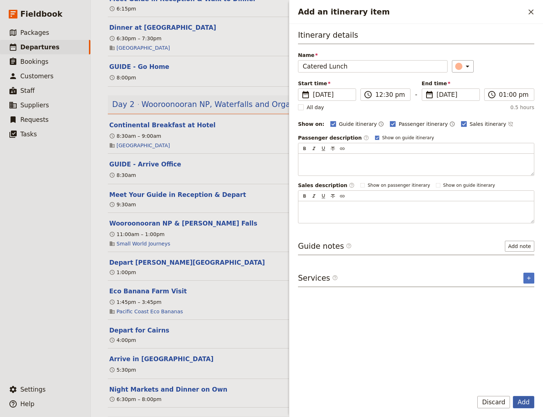
click at [525, 401] on button "Add" at bounding box center [523, 402] width 21 height 12
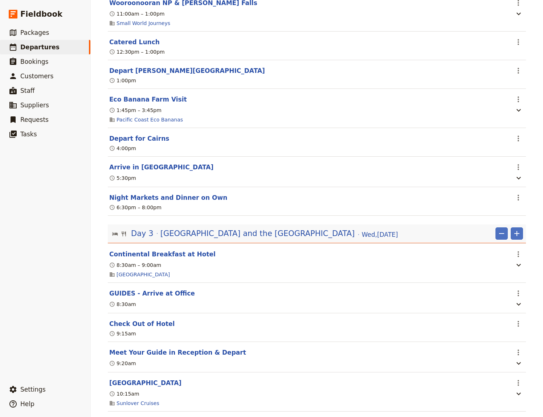
scroll to position [649, 0]
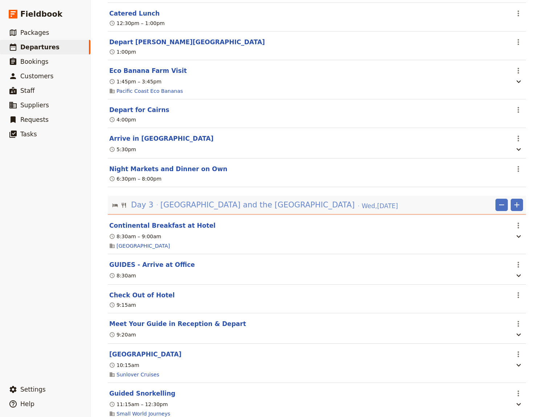
click at [244, 200] on span "[GEOGRAPHIC_DATA] and the [GEOGRAPHIC_DATA]" at bounding box center [257, 205] width 195 height 11
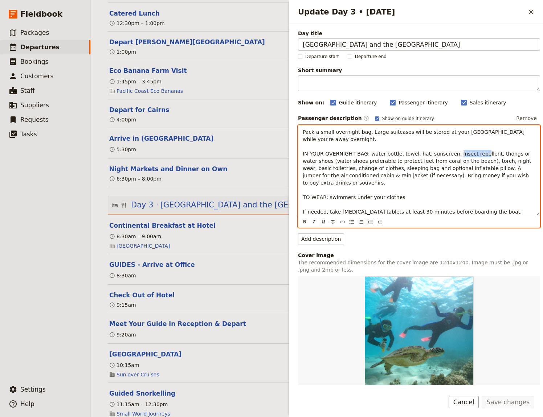
drag, startPoint x: 477, startPoint y: 152, endPoint x: 455, endPoint y: 151, distance: 21.8
click at [455, 151] on span "Pack a small overnight bag. Large suitcases will be stored at your [GEOGRAPHIC_…" at bounding box center [418, 175] width 230 height 93
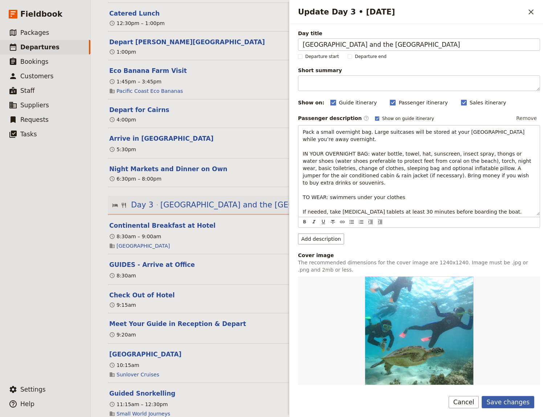
click at [510, 404] on button "Save changes" at bounding box center [508, 402] width 53 height 12
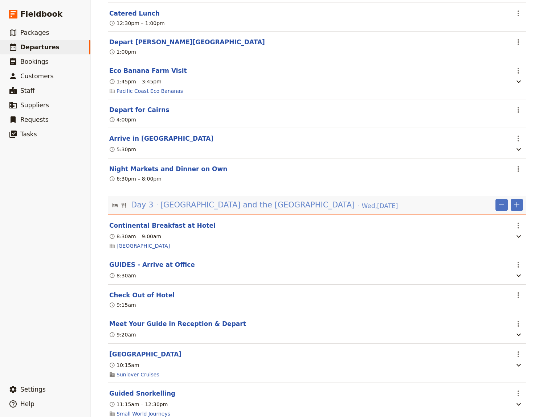
click at [259, 200] on span "[GEOGRAPHIC_DATA] and the [GEOGRAPHIC_DATA]" at bounding box center [257, 205] width 195 height 11
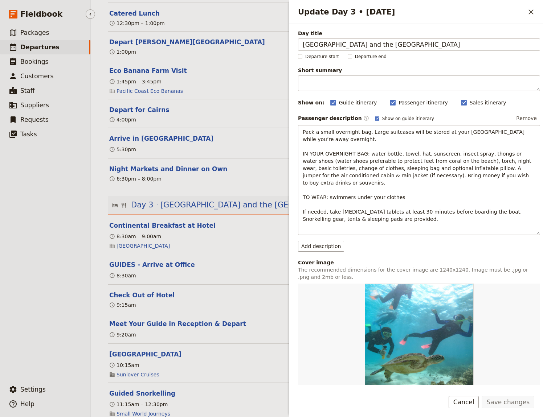
click at [10, 272] on ul "​ Packages ​ Departures ​ Bookings ​ Customers ​ Staff ​ Suppliers ​ Requests ​…" at bounding box center [45, 202] width 90 height 354
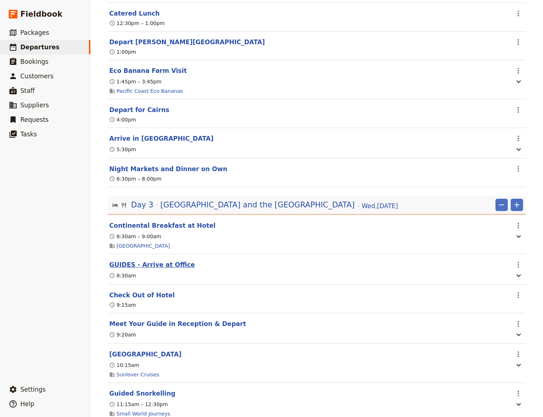
click at [124, 261] on button "GUIDES - Arrive at Office" at bounding box center [152, 265] width 86 height 9
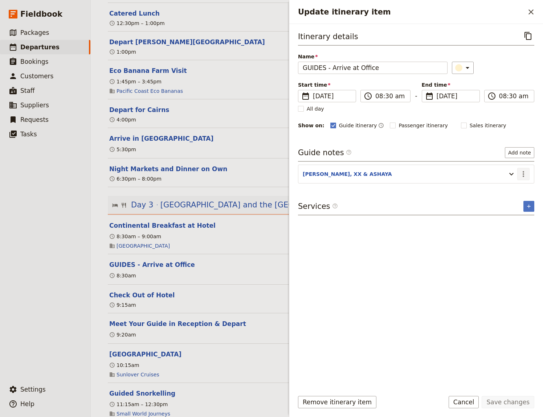
click at [526, 172] on icon "Actions" at bounding box center [523, 174] width 9 height 9
click at [509, 186] on span "Edit note" at bounding box center [502, 189] width 23 height 7
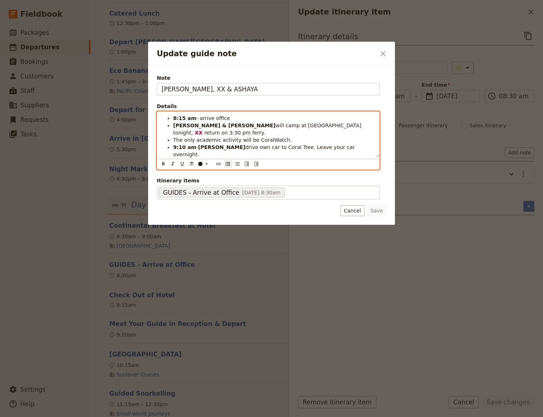
drag, startPoint x: 195, startPoint y: 155, endPoint x: 186, endPoint y: 157, distance: 8.5
click at [186, 173] on span "is lead guide (rescue quals)," at bounding box center [219, 176] width 72 height 6
click at [218, 172] on span "is the RED guide (rescue quals)," at bounding box center [223, 175] width 81 height 6
click at [234, 172] on span "in water support (rescue quals), &" at bounding box center [264, 178] width 183 height 13
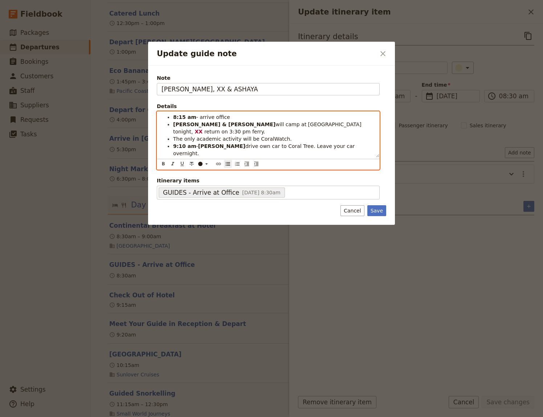
drag, startPoint x: 291, startPoint y: 155, endPoint x: 322, endPoint y: 155, distance: 30.8
click at [322, 172] on li "XX is the RED guide, [PERSON_NAME] is the BLUE guide, & [PERSON_NAME] (rescue q…" at bounding box center [274, 179] width 202 height 15
drag, startPoint x: 336, startPoint y: 155, endPoint x: 289, endPoint y: 156, distance: 47.6
click at [289, 172] on strong "EVA is the GREEN guide" at bounding box center [264, 178] width 183 height 13
click at [336, 158] on span "& equipment to Reef Fleet." at bounding box center [271, 164] width 196 height 13
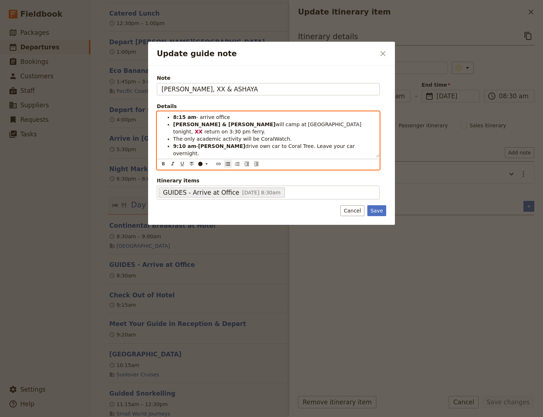
drag, startPoint x: 203, startPoint y: 155, endPoint x: 195, endPoint y: 156, distance: 8.1
click at [195, 172] on span "is the RED guide," at bounding box center [205, 175] width 44 height 6
click at [206, 166] on icon "Update guide note" at bounding box center [207, 164] width 6 height 6
click at [201, 180] on div "button" at bounding box center [201, 181] width 4 height 4
click at [270, 172] on span "is the BLUE guide, &" at bounding box center [296, 175] width 52 height 6
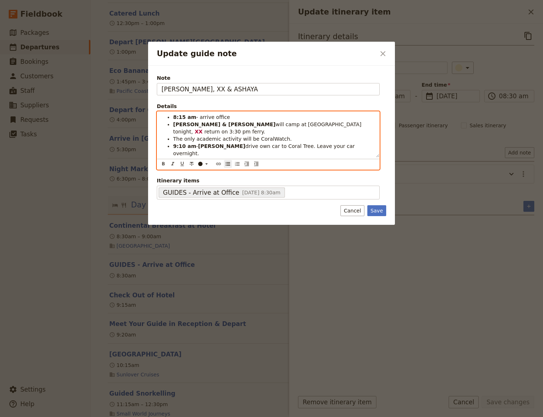
drag, startPoint x: 258, startPoint y: 155, endPoint x: 246, endPoint y: 156, distance: 11.3
click at [270, 172] on span "is the BLUE guide, &" at bounding box center [296, 175] width 52 height 6
click at [206, 164] on icon "Update guide note" at bounding box center [206, 164] width 3 height 1
drag, startPoint x: 202, startPoint y: 155, endPoint x: 201, endPoint y: 159, distance: 4.2
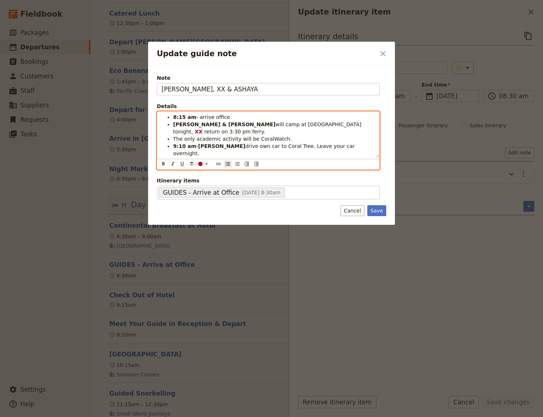
click at [197, 172] on span "RED" at bounding box center [202, 175] width 11 height 6
click at [205, 163] on icon "Update guide note" at bounding box center [207, 164] width 6 height 6
click at [201, 174] on div "button" at bounding box center [201, 175] width 4 height 4
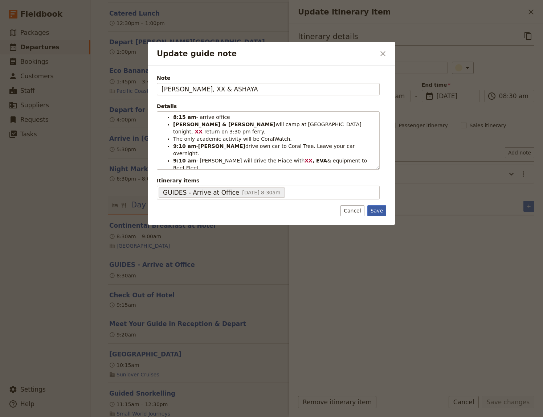
click at [376, 210] on button "Save" at bounding box center [376, 210] width 19 height 11
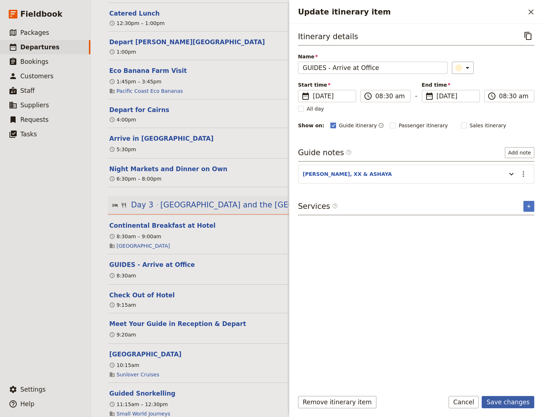
click at [519, 401] on button "Save changes" at bounding box center [508, 402] width 53 height 12
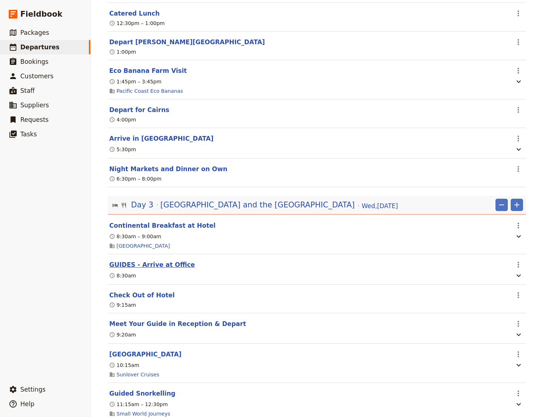
click at [152, 261] on button "GUIDES - Arrive at Office" at bounding box center [152, 265] width 86 height 9
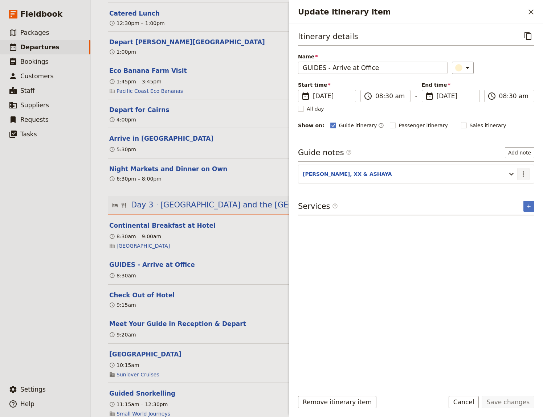
click at [521, 173] on icon "Actions" at bounding box center [523, 174] width 9 height 9
click at [510, 187] on span "Edit note" at bounding box center [502, 189] width 23 height 7
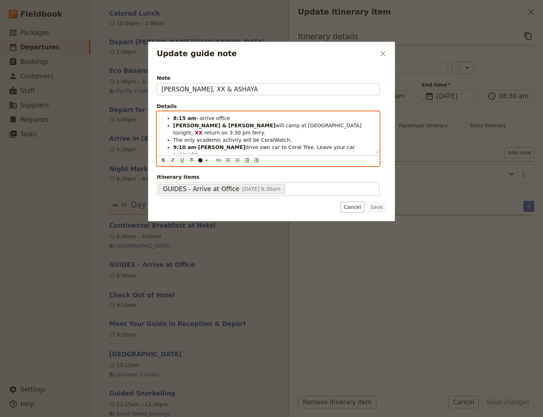
scroll to position [5, 0]
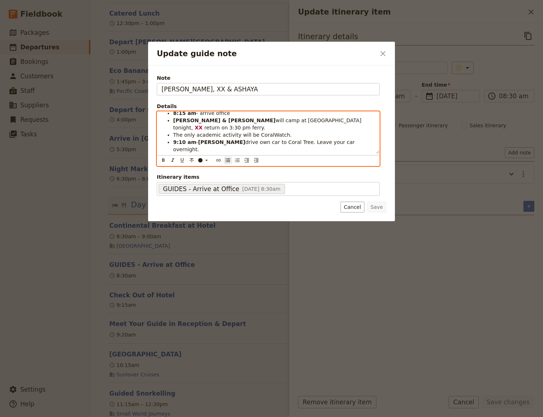
drag, startPoint x: 310, startPoint y: 155, endPoint x: 174, endPoint y: 150, distance: 136.2
click at [174, 168] on li "XX is the RED guide, [PERSON_NAME] is the BLUE guide, & EVA is the GREEN guide …" at bounding box center [274, 175] width 202 height 15
copy li "XX is the RED guide, [PERSON_NAME] is the BLUE guide, & EVA is the GREEN guide …"
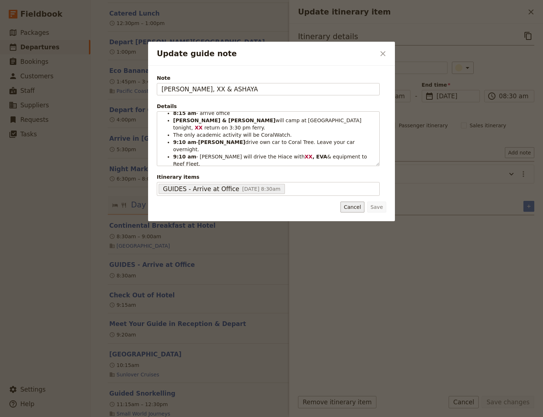
click at [355, 210] on button "Cancel" at bounding box center [352, 207] width 24 height 11
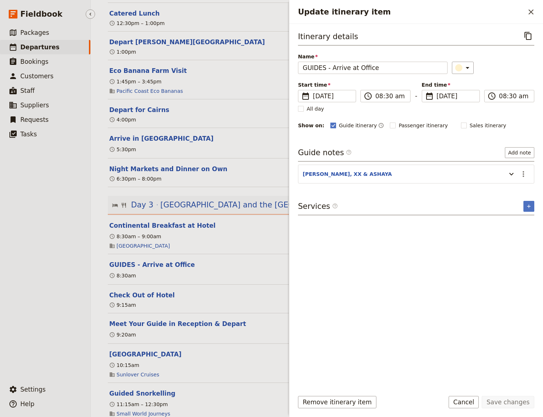
click at [32, 271] on ul "​ Packages ​ Departures ​ Bookings ​ Customers ​ Staff ​ Suppliers ​ Requests ​…" at bounding box center [45, 202] width 90 height 354
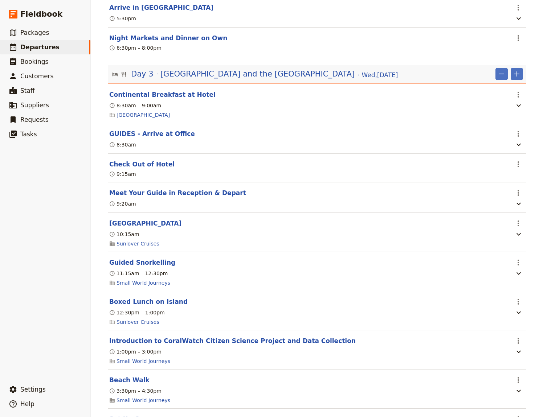
scroll to position [848, 0]
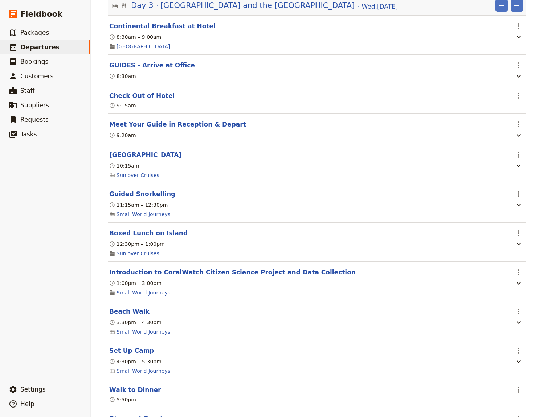
click at [118, 307] on button "Beach Walk" at bounding box center [129, 311] width 40 height 9
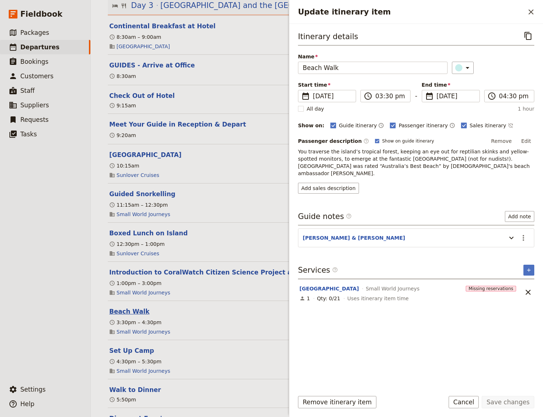
click at [118, 307] on button "Beach Walk" at bounding box center [129, 311] width 40 height 9
click at [119, 347] on button "Set Up Camp" at bounding box center [131, 351] width 45 height 9
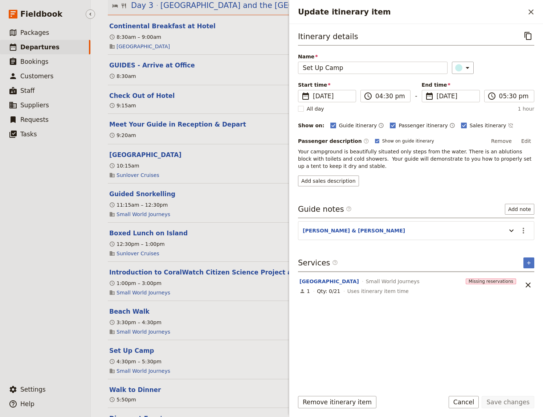
click at [36, 308] on ul "​ Packages ​ Departures ​ Bookings ​ Customers ​ Staff ​ Suppliers ​ Requests ​…" at bounding box center [45, 202] width 90 height 354
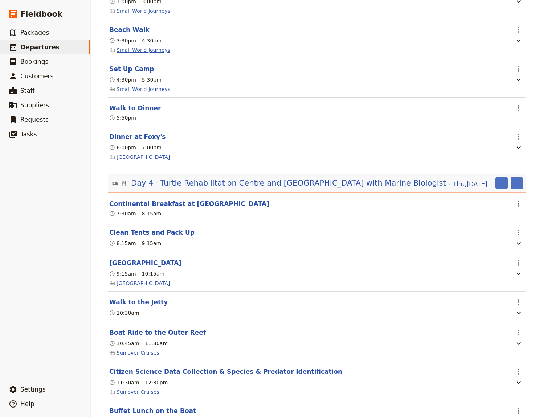
scroll to position [1147, 0]
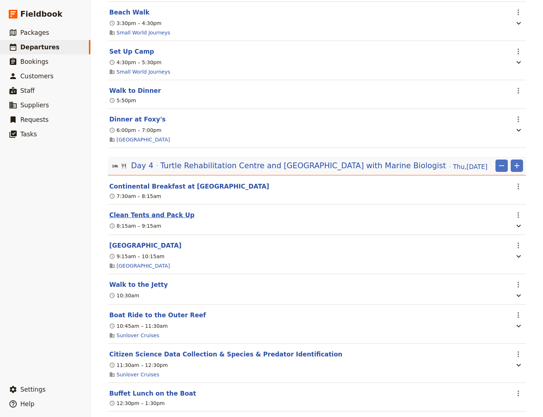
click at [143, 211] on button "Clean Tents and Pack Up" at bounding box center [151, 215] width 85 height 9
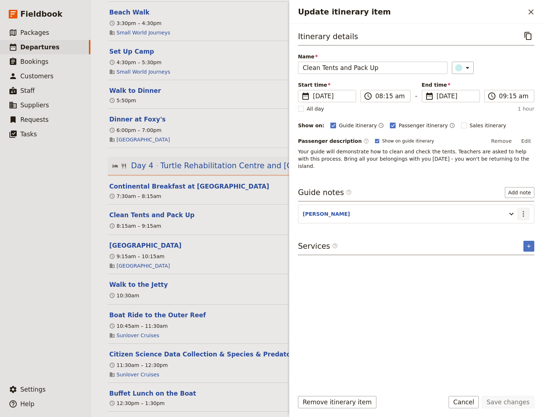
click at [524, 211] on icon "Actions" at bounding box center [523, 214] width 1 height 6
click at [511, 220] on span "Edit note" at bounding box center [502, 221] width 23 height 7
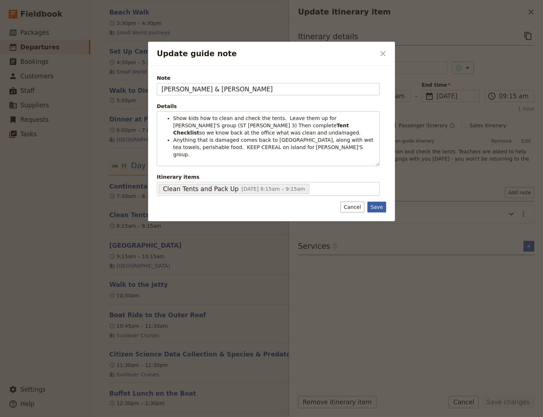
type input "[PERSON_NAME] & [PERSON_NAME]"
click at [376, 209] on button "Save" at bounding box center [376, 207] width 19 height 11
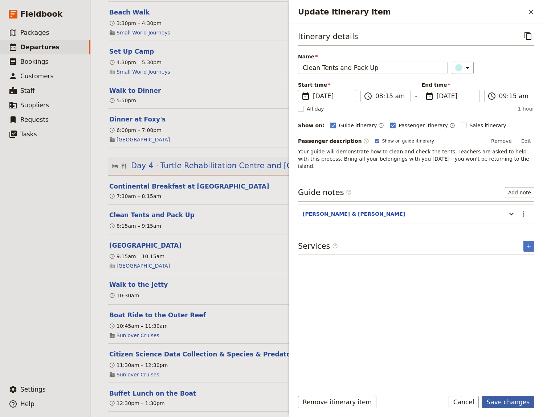
click at [502, 402] on button "Save changes" at bounding box center [508, 402] width 53 height 12
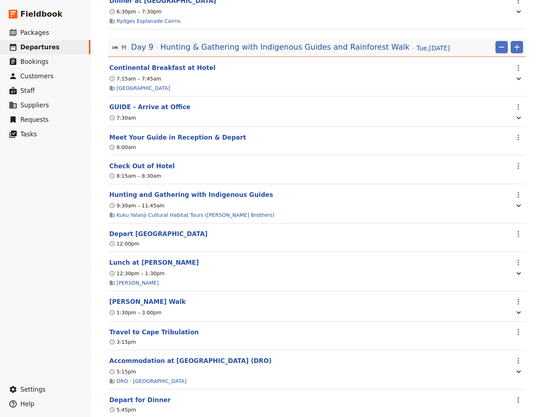
scroll to position [2944, 0]
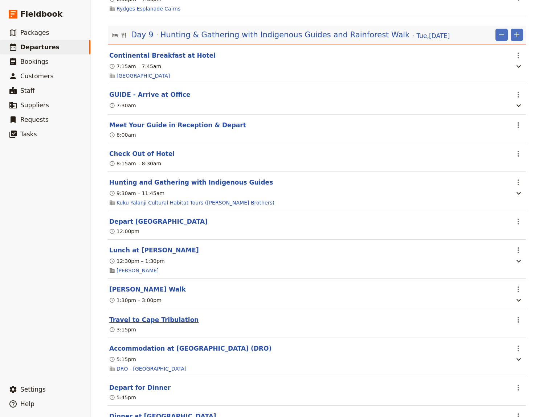
click at [138, 322] on button "Travel to Cape Tribulation" at bounding box center [153, 320] width 89 height 9
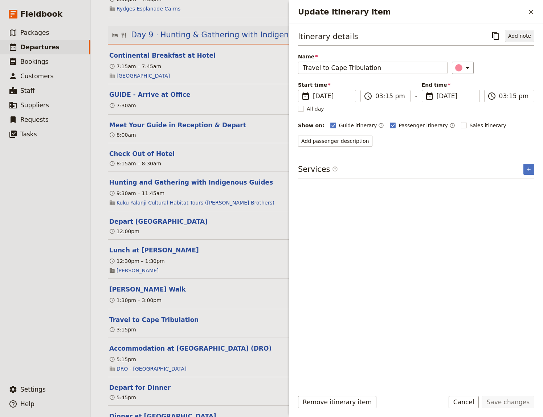
click at [521, 36] on button "Add note" at bounding box center [519, 36] width 29 height 12
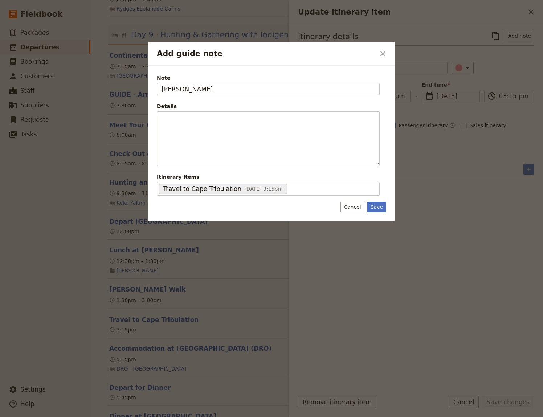
type input "[PERSON_NAME]"
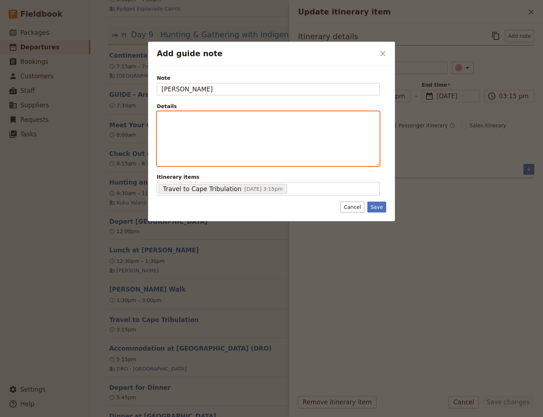
click at [170, 123] on div "Add guide note" at bounding box center [268, 139] width 222 height 54
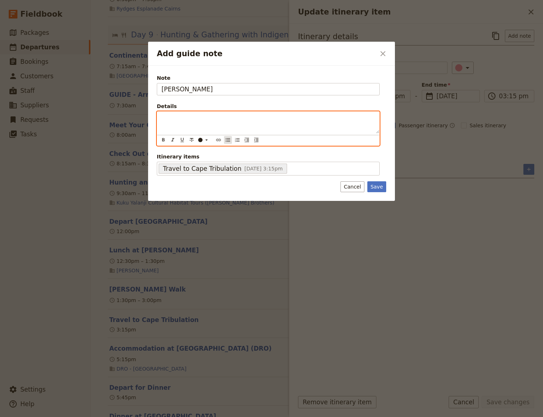
click at [226, 140] on icon "Bulleted list" at bounding box center [228, 140] width 6 height 6
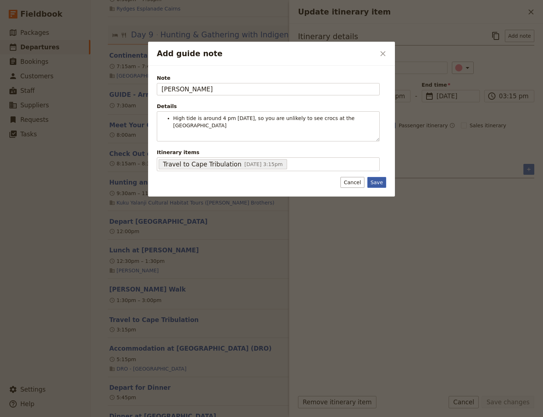
click at [373, 186] on div "Note [PERSON_NAME] Details High tide is around 4 pm [DATE], so you are unlikely…" at bounding box center [271, 131] width 247 height 131
click at [376, 177] on button "Save" at bounding box center [376, 182] width 19 height 11
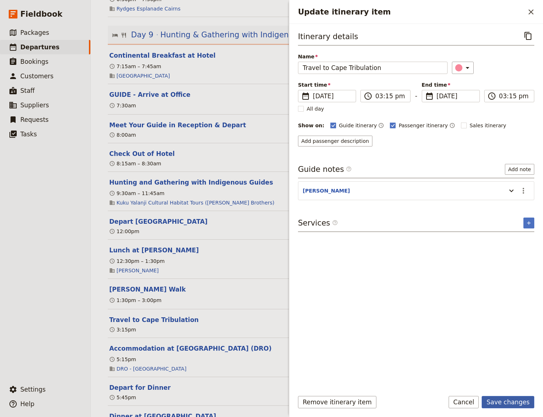
click at [508, 401] on button "Save changes" at bounding box center [508, 402] width 53 height 12
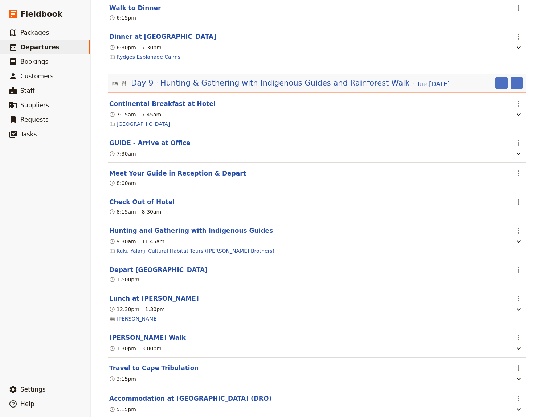
scroll to position [2894, 0]
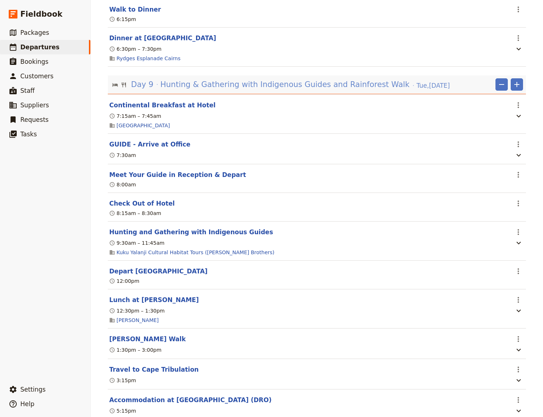
click at [262, 82] on span "Hunting & Gathering with Indigenous Guides and Rainforest Walk" at bounding box center [284, 84] width 249 height 11
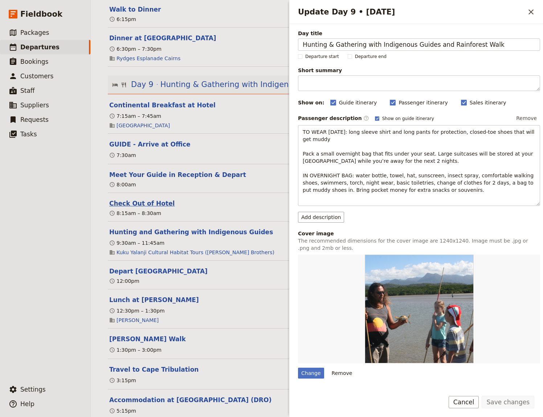
click at [146, 203] on button "Check Out of Hotel" at bounding box center [141, 203] width 65 height 9
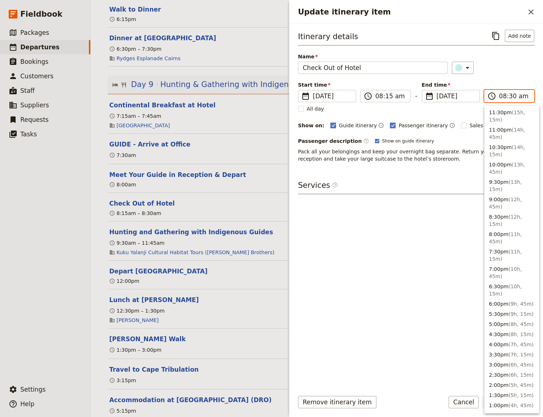
click at [511, 96] on input "08:30 am" at bounding box center [514, 96] width 30 height 9
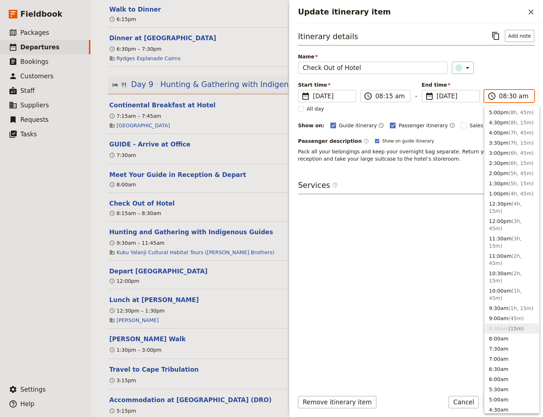
click at [511, 96] on input "08:30 am" at bounding box center [514, 96] width 30 height 9
type input "08:15 am"
click at [414, 339] on div "Itinerary details ​ Add note Name Check Out of Hotel ​ Start time ​ [DATE] [DAT…" at bounding box center [416, 207] width 236 height 355
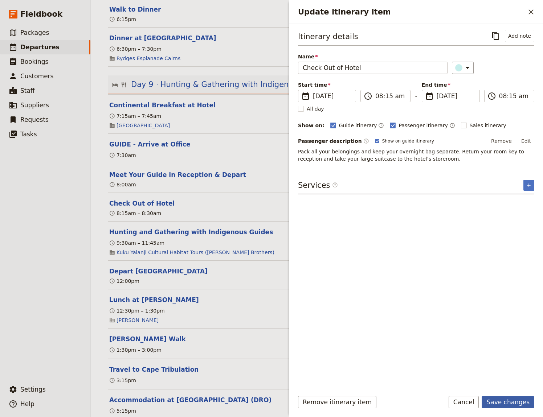
click at [513, 402] on button "Save changes" at bounding box center [508, 402] width 53 height 12
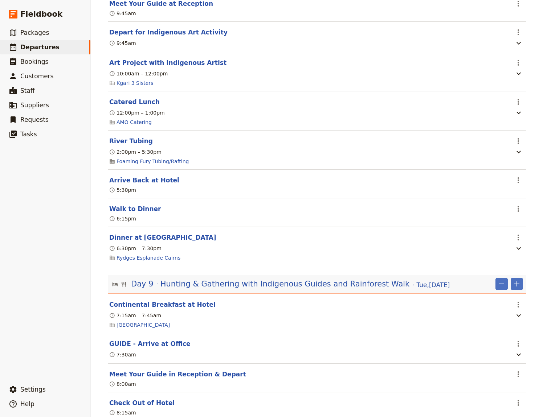
scroll to position [2894, 0]
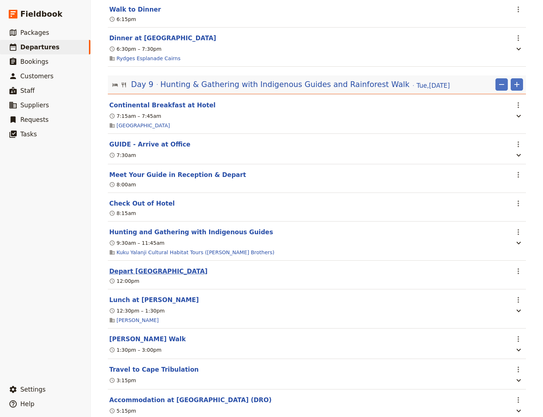
click at [144, 274] on button "Depart [GEOGRAPHIC_DATA]" at bounding box center [158, 271] width 98 height 9
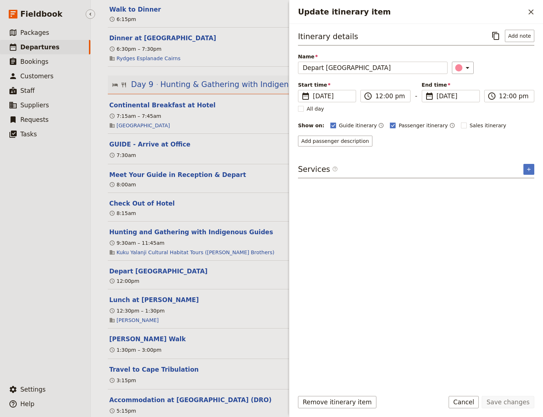
click at [17, 300] on ul "​ Packages ​ Departures ​ Bookings ​ Customers ​ Staff ​ Suppliers ​ Requests ​…" at bounding box center [45, 202] width 90 height 354
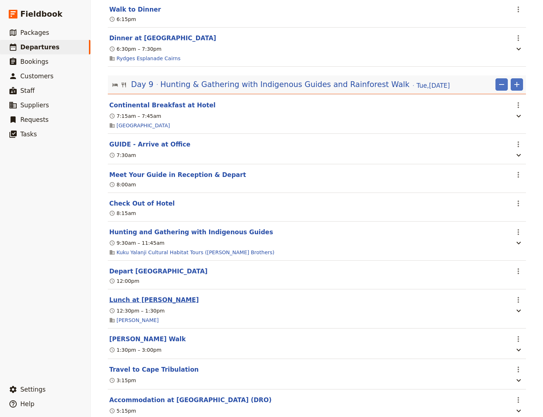
click at [138, 302] on button "Lunch at [PERSON_NAME]" at bounding box center [154, 300] width 90 height 9
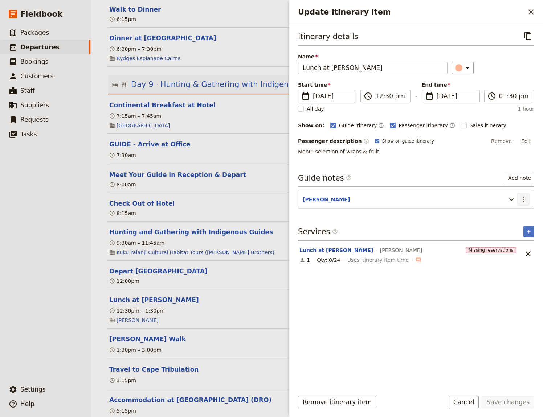
click at [521, 198] on icon "Actions" at bounding box center [523, 199] width 9 height 9
click at [513, 212] on span "Edit note" at bounding box center [502, 214] width 23 height 7
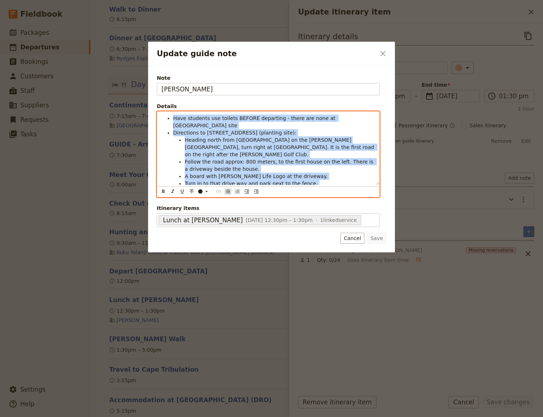
drag, startPoint x: 269, startPoint y: 185, endPoint x: 168, endPoint y: 119, distance: 120.7
click at [168, 119] on ul "Have students use toilets BEFORE departing - there are none at Daintree Life si…" at bounding box center [267, 158] width 213 height 87
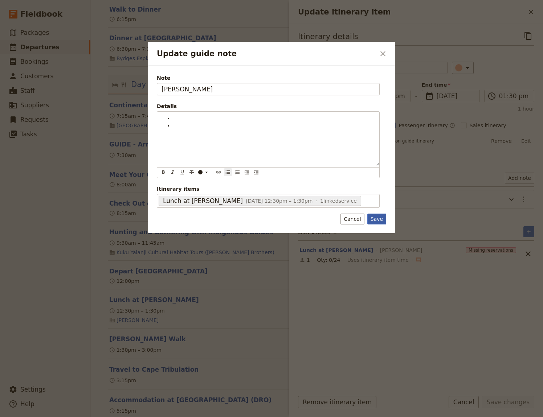
click at [380, 218] on button "Save" at bounding box center [376, 219] width 19 height 11
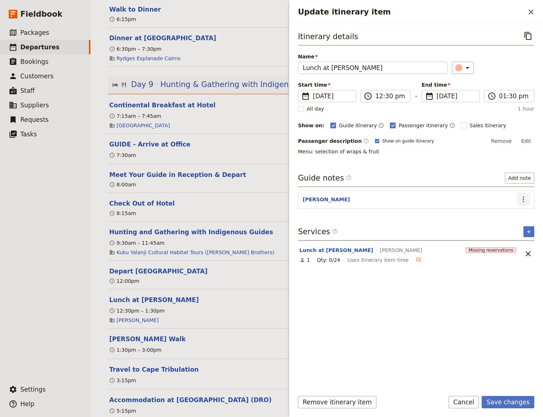
click at [525, 200] on icon "Actions" at bounding box center [523, 199] width 9 height 9
click at [509, 225] on span "Remove note" at bounding box center [508, 224] width 34 height 7
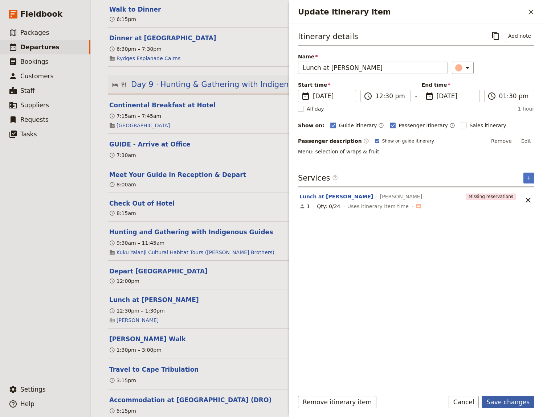
click at [499, 404] on button "Save changes" at bounding box center [508, 402] width 53 height 12
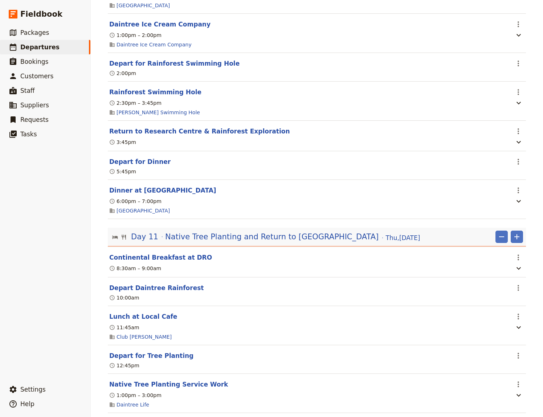
scroll to position [3593, 0]
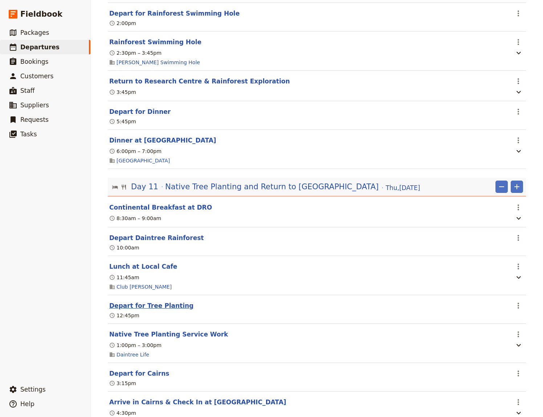
click at [153, 310] on button "Depart for Tree Planting" at bounding box center [151, 306] width 84 height 9
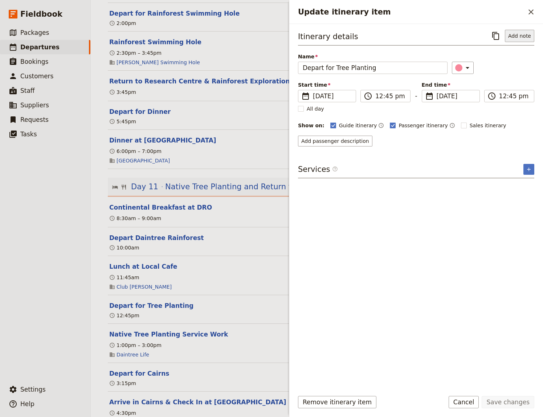
click at [524, 32] on button "Add note" at bounding box center [519, 36] width 29 height 12
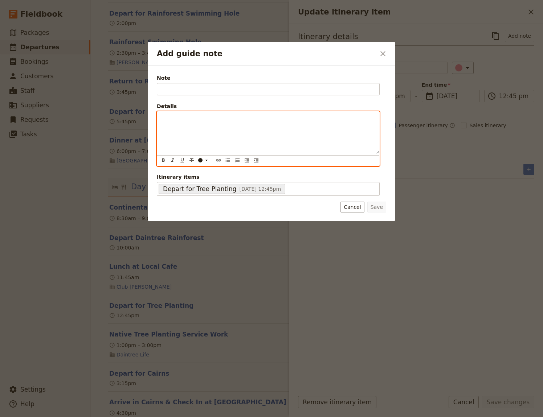
click at [182, 126] on div "Add guide note" at bounding box center [268, 133] width 222 height 42
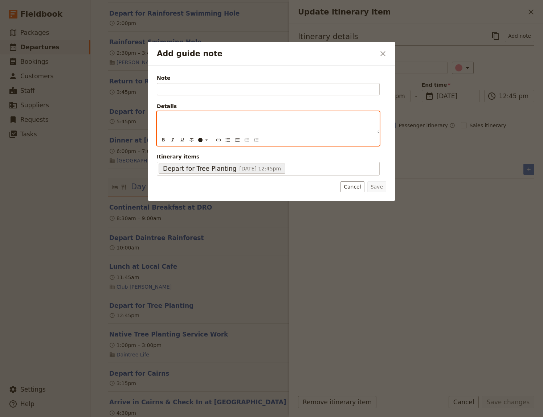
scroll to position [34, 0]
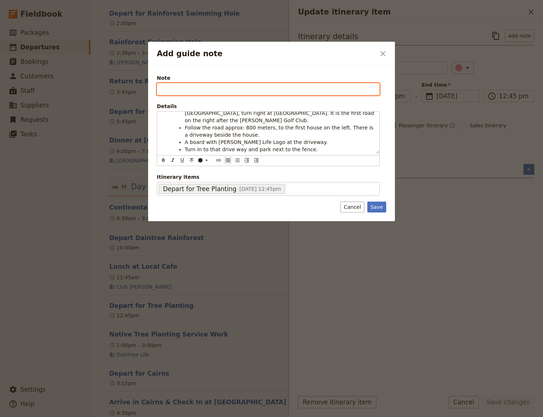
click at [173, 88] on input "Note" at bounding box center [268, 89] width 223 height 12
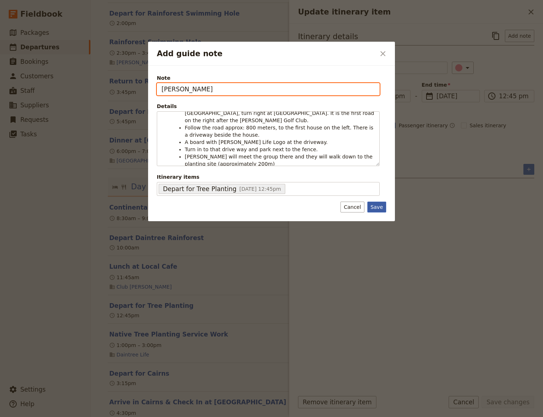
type input "[PERSON_NAME]"
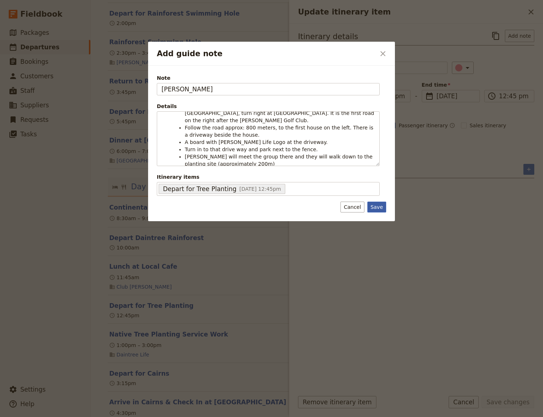
click at [376, 207] on button "Save" at bounding box center [376, 207] width 19 height 11
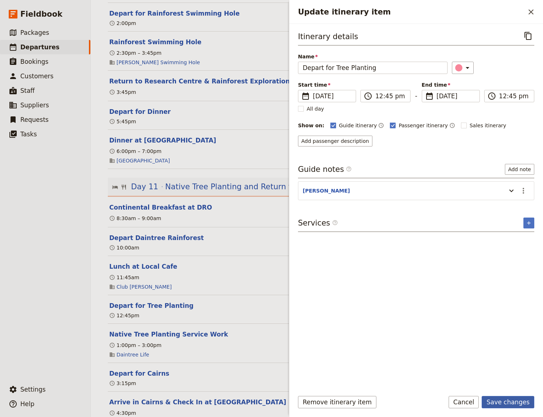
click at [503, 402] on button "Save changes" at bounding box center [508, 402] width 53 height 12
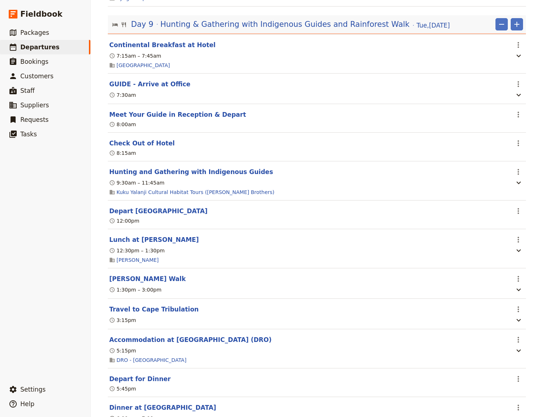
scroll to position [2967, 0]
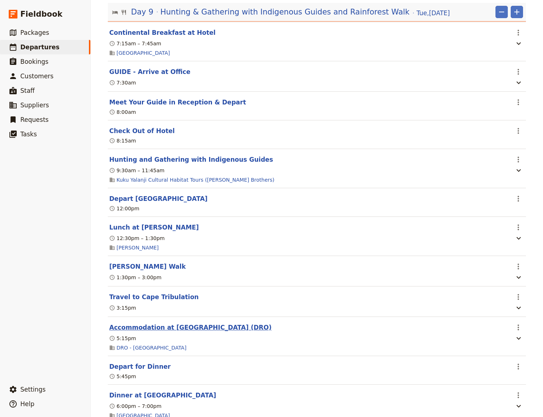
click at [236, 332] on button "Accommodation at [GEOGRAPHIC_DATA] (DRO)" at bounding box center [190, 327] width 162 height 9
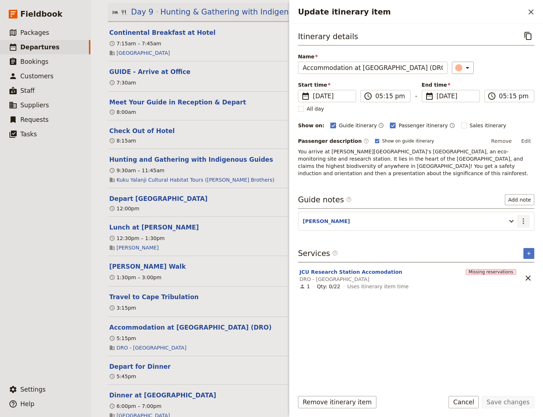
click at [525, 222] on icon "Actions" at bounding box center [523, 221] width 9 height 9
click at [512, 236] on span "Edit note" at bounding box center [502, 236] width 23 height 7
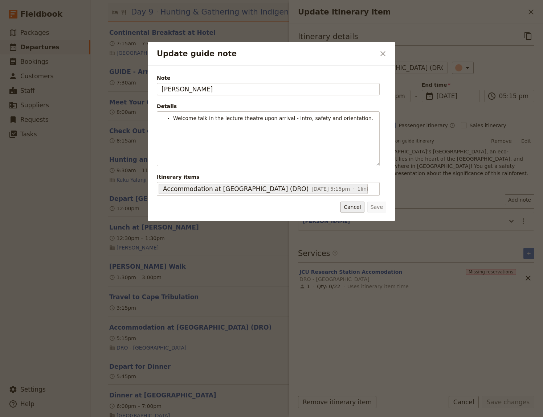
click at [355, 208] on button "Cancel" at bounding box center [352, 207] width 24 height 11
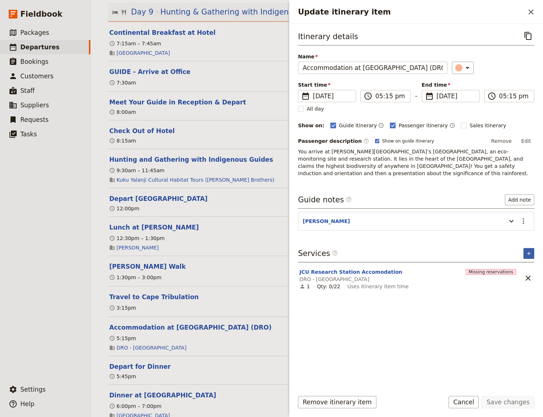
click at [528, 254] on icon "Add service inclusion" at bounding box center [528, 253] width 3 height 3
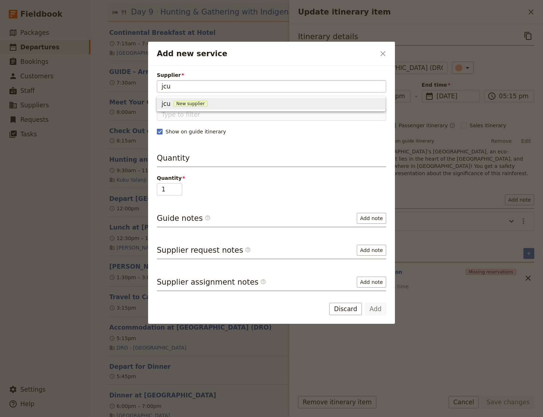
drag, startPoint x: 180, startPoint y: 90, endPoint x: 156, endPoint y: 87, distance: 23.8
click at [161, 87] on input "jcu" at bounding box center [271, 86] width 220 height 9
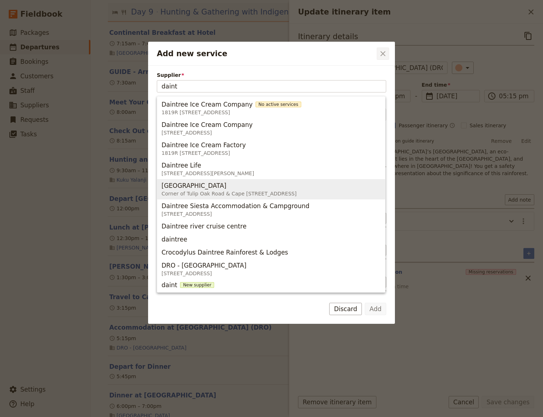
type input "daint"
click at [385, 53] on icon "Close dialog" at bounding box center [383, 53] width 9 height 9
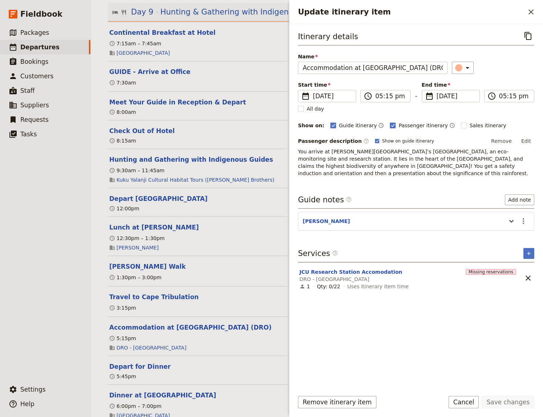
click at [407, 359] on div "Itinerary details ​ Name Accommodation at [GEOGRAPHIC_DATA] (DRO) ​ Start time …" at bounding box center [416, 207] width 236 height 355
click at [525, 140] on button "Edit" at bounding box center [526, 141] width 16 height 11
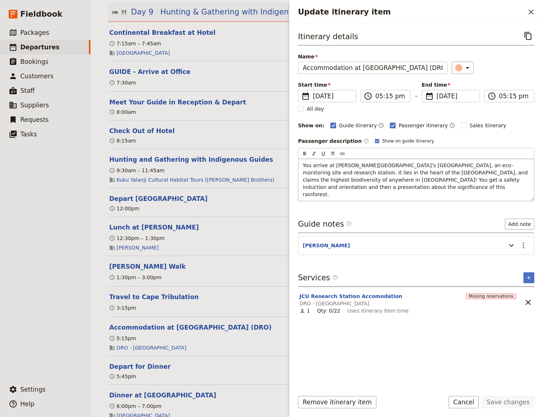
click at [383, 187] on p "You arrive at [PERSON_NAME][GEOGRAPHIC_DATA]’s [GEOGRAPHIC_DATA], an eco-monito…" at bounding box center [416, 180] width 227 height 36
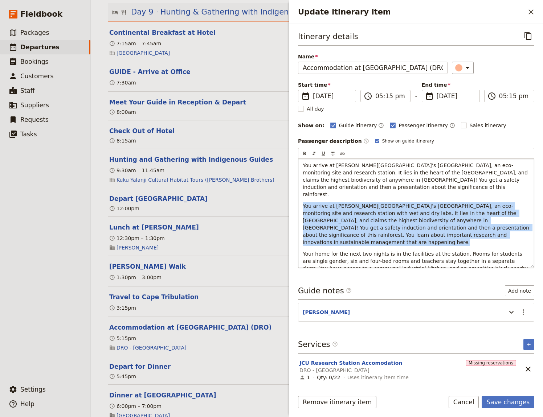
drag, startPoint x: 454, startPoint y: 228, endPoint x: 298, endPoint y: 199, distance: 157.9
click at [298, 199] on div "You arrive at [PERSON_NAME][GEOGRAPHIC_DATA]’s [GEOGRAPHIC_DATA], an eco-monito…" at bounding box center [416, 213] width 236 height 109
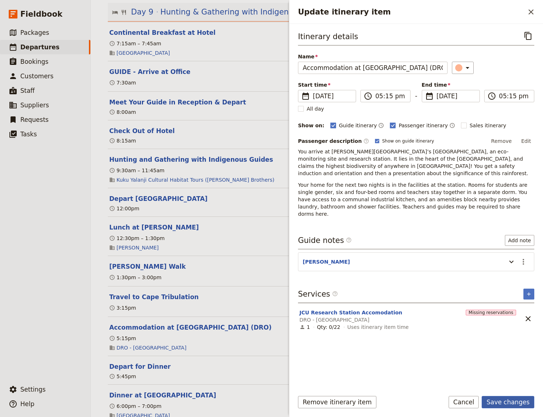
click at [512, 402] on button "Save changes" at bounding box center [508, 402] width 53 height 12
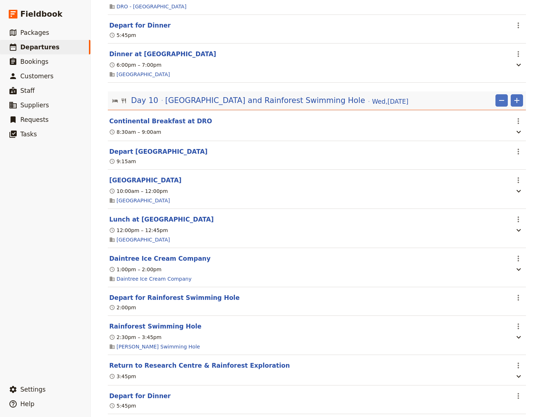
scroll to position [3316, 0]
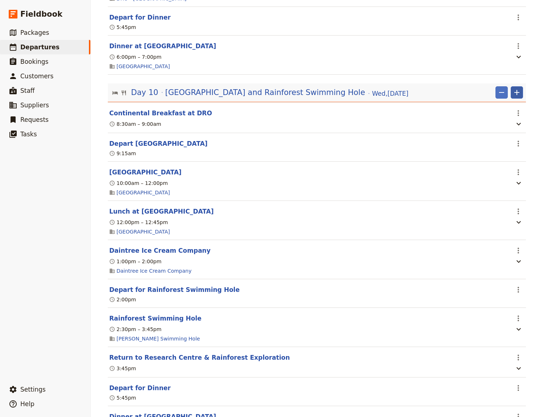
click at [512, 93] on icon "Add" at bounding box center [516, 92] width 9 height 9
click at [485, 110] on span "Add itinerary item" at bounding box center [492, 110] width 46 height 7
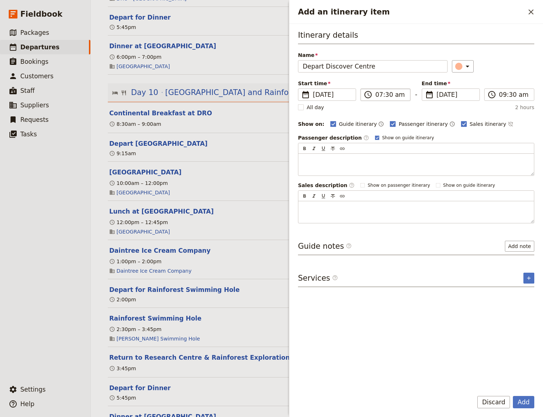
type input "Depart Discover Centre"
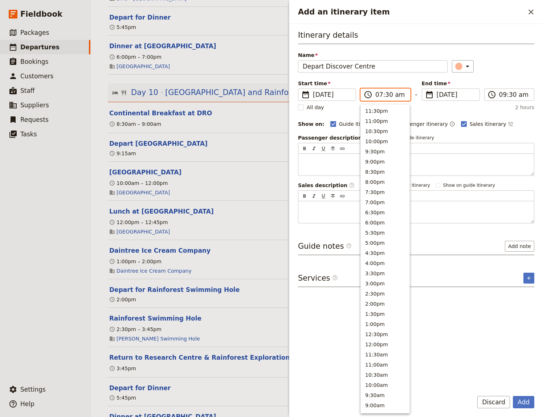
click at [378, 95] on input "07:30 am" at bounding box center [390, 94] width 30 height 9
type input "12:45 pm"
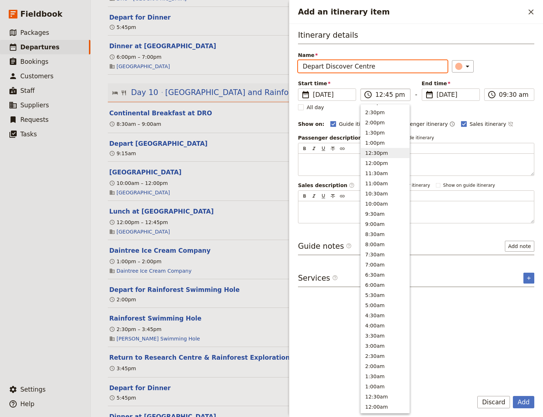
type input "12:45 pm"
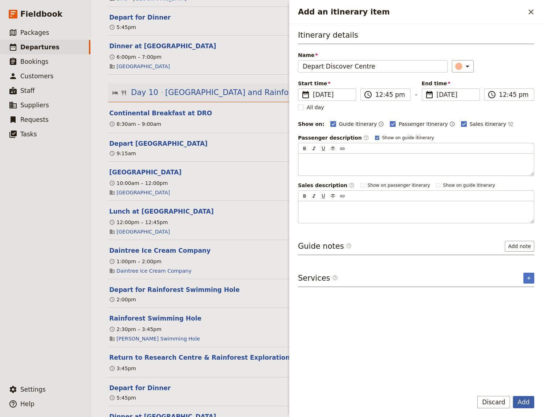
click at [523, 404] on button "Add" at bounding box center [523, 402] width 21 height 12
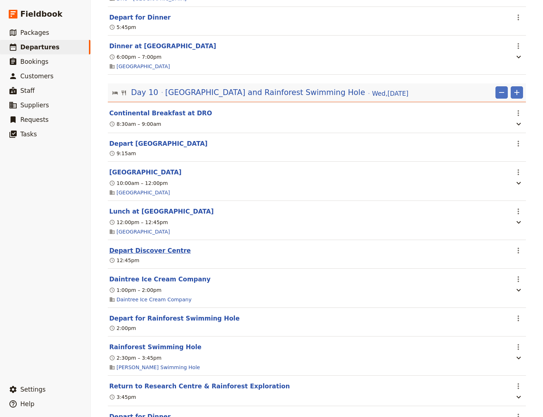
click at [126, 255] on button "Depart Discover Centre" at bounding box center [150, 250] width 82 height 9
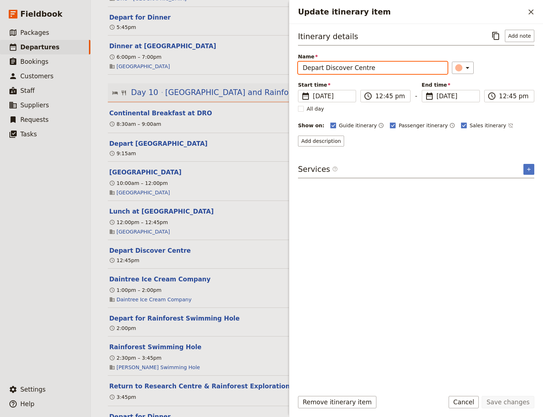
click at [347, 68] on input "Depart Discover Centre" at bounding box center [373, 68] width 150 height 12
click at [346, 69] on input "Depart Discover Centre" at bounding box center [373, 68] width 150 height 12
type input "Depart [GEOGRAPHIC_DATA]"
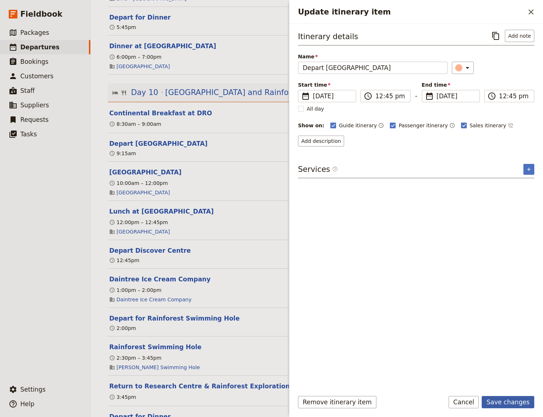
click at [517, 400] on button "Save changes" at bounding box center [508, 402] width 53 height 12
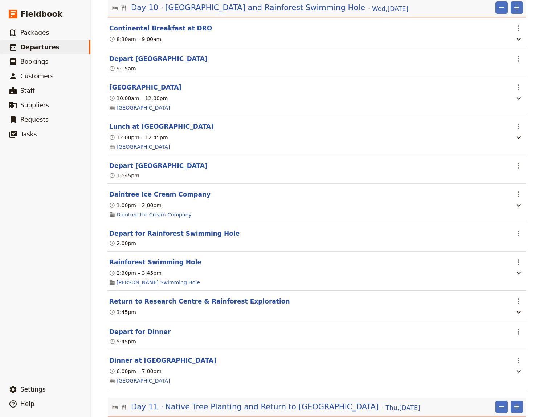
scroll to position [3416, 0]
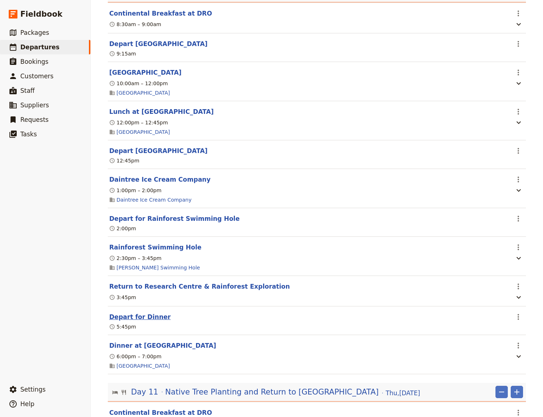
click at [142, 322] on button "Depart for Dinner" at bounding box center [139, 317] width 61 height 9
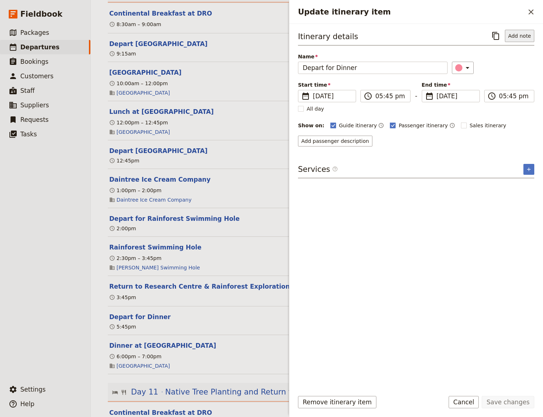
click at [519, 34] on button "Add note" at bounding box center [519, 36] width 29 height 12
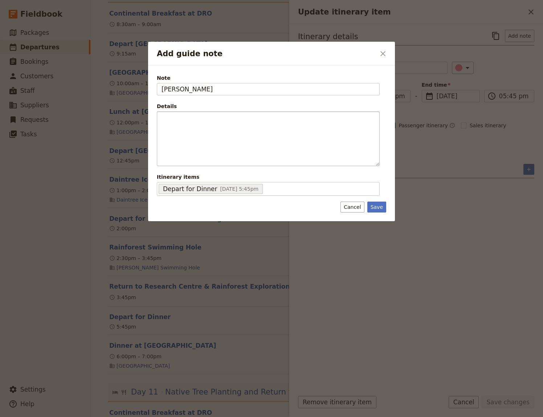
type input "[PERSON_NAME]"
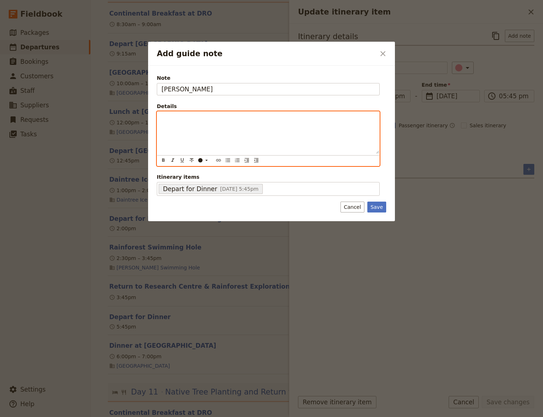
click at [200, 123] on div "Add guide note" at bounding box center [268, 133] width 222 height 42
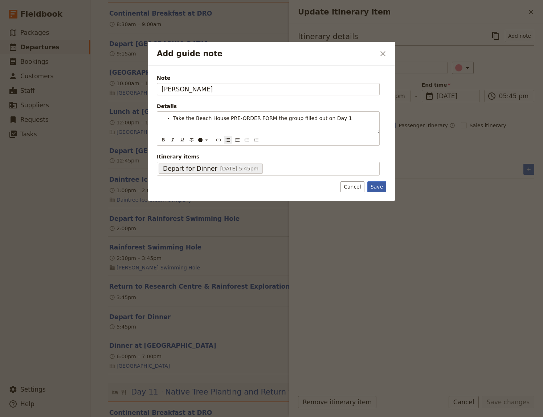
click at [380, 186] on div "Note [PERSON_NAME] Details Take the Beach House PRE-ORDER FORM the group filled…" at bounding box center [271, 133] width 247 height 135
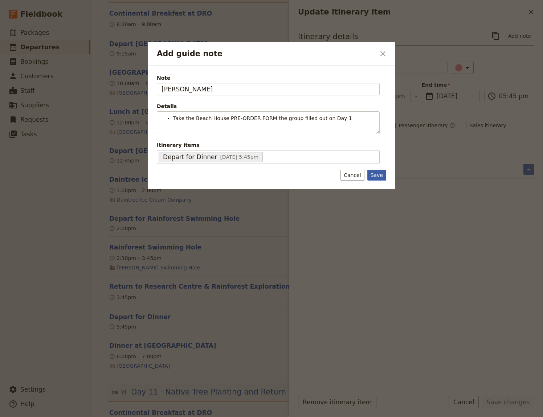
click at [379, 178] on button "Save" at bounding box center [376, 175] width 19 height 11
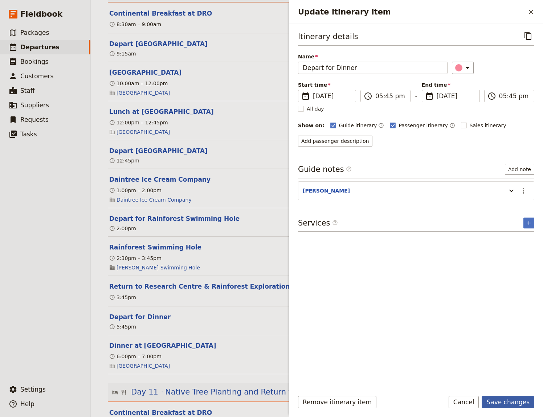
click at [517, 406] on button "Save changes" at bounding box center [508, 402] width 53 height 12
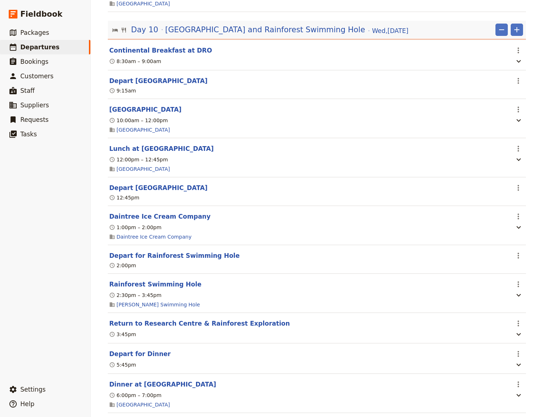
scroll to position [3366, 0]
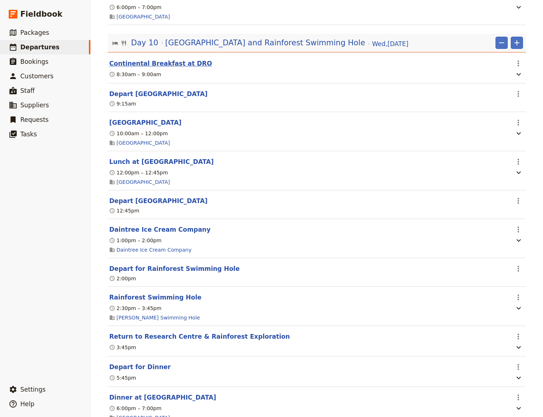
click at [150, 65] on button "Continental Breakfast at DRO" at bounding box center [160, 63] width 103 height 9
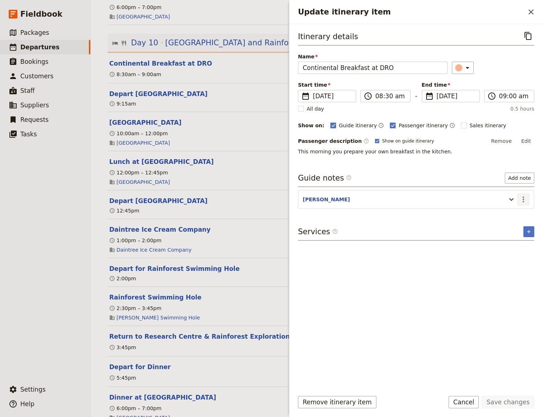
click at [523, 200] on icon "Actions" at bounding box center [523, 199] width 9 height 9
click at [514, 216] on span "Edit note" at bounding box center [502, 214] width 23 height 7
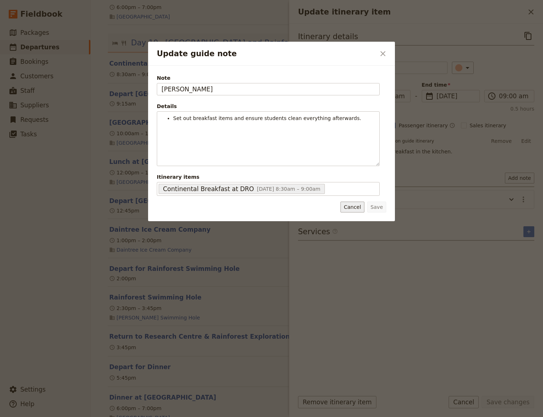
click at [349, 208] on button "Cancel" at bounding box center [352, 207] width 24 height 11
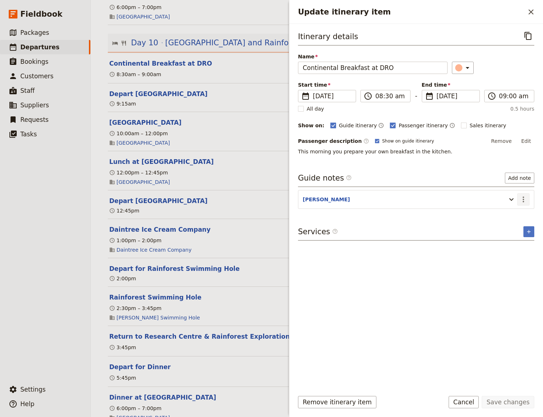
click at [523, 197] on icon "Actions" at bounding box center [523, 199] width 9 height 9
click at [504, 215] on span "Edit note" at bounding box center [502, 214] width 23 height 7
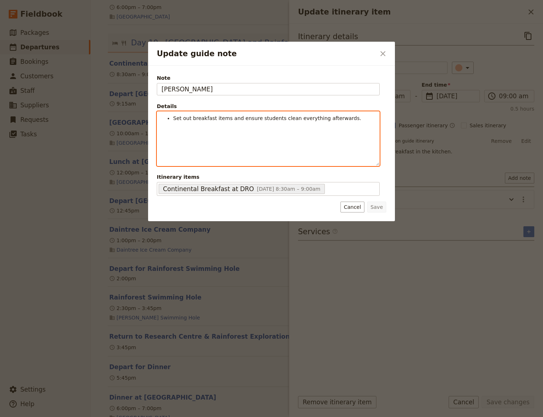
click at [347, 120] on li "Set out breakfast items and ensure students clean everything afterwards." at bounding box center [274, 118] width 202 height 7
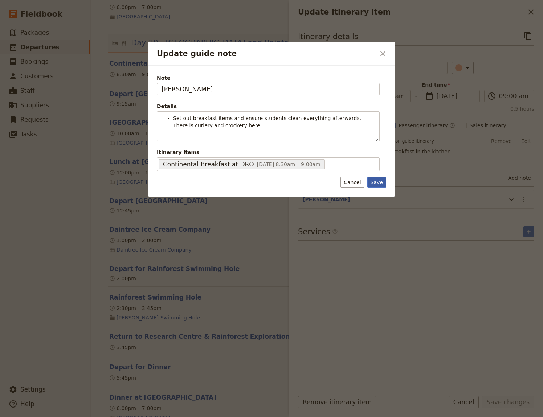
click at [377, 185] on button "Save" at bounding box center [376, 182] width 19 height 11
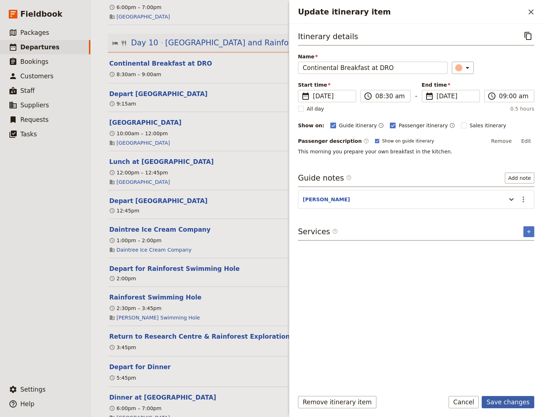
click at [509, 403] on button "Save changes" at bounding box center [508, 402] width 53 height 12
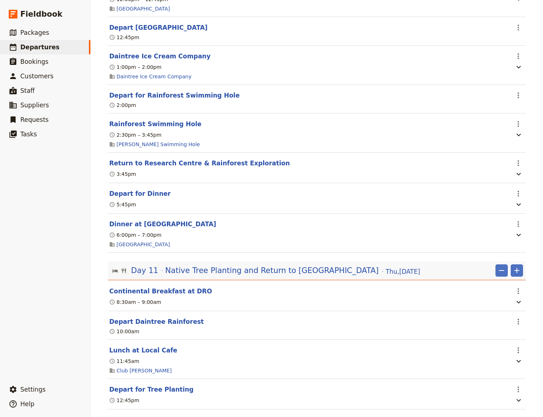
scroll to position [3566, 0]
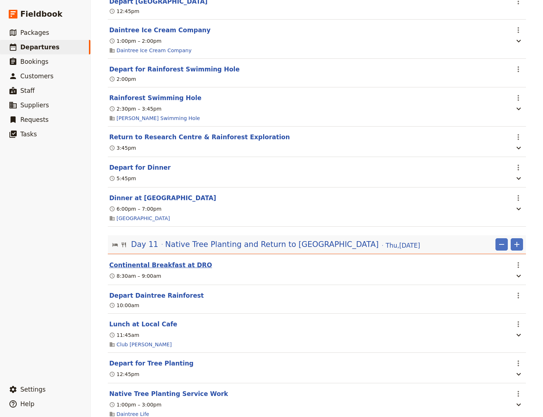
click at [169, 270] on button "Continental Breakfast at DRO" at bounding box center [160, 265] width 103 height 9
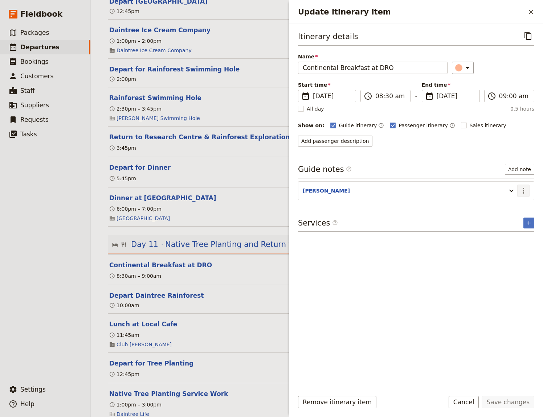
click at [522, 189] on icon "Actions" at bounding box center [523, 191] width 9 height 9
click at [504, 205] on span "Edit note" at bounding box center [502, 205] width 23 height 7
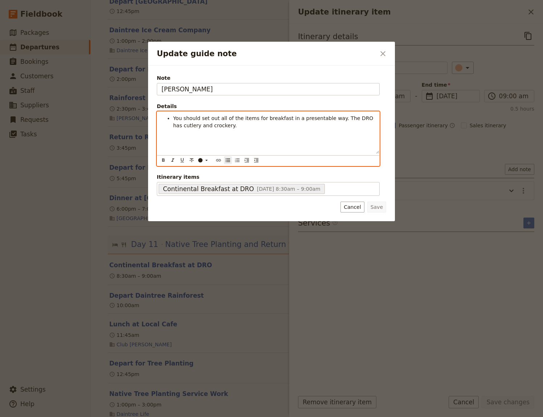
drag, startPoint x: 214, startPoint y: 130, endPoint x: 174, endPoint y: 117, distance: 42.3
click at [174, 117] on div "You should set out all of the items for breakfast in a presentable way. The DRO…" at bounding box center [268, 133] width 222 height 42
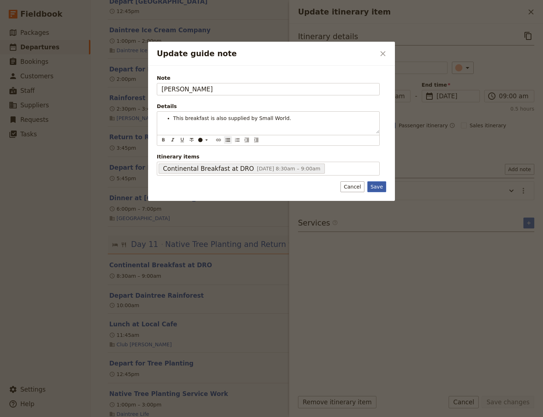
click at [380, 188] on div "Note [PERSON_NAME] Details This breakfast is also supplied by Small World. ​ ​ …" at bounding box center [271, 133] width 247 height 135
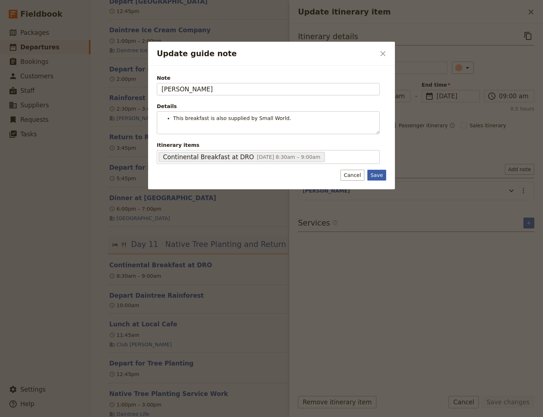
click at [375, 174] on button "Save" at bounding box center [376, 175] width 19 height 11
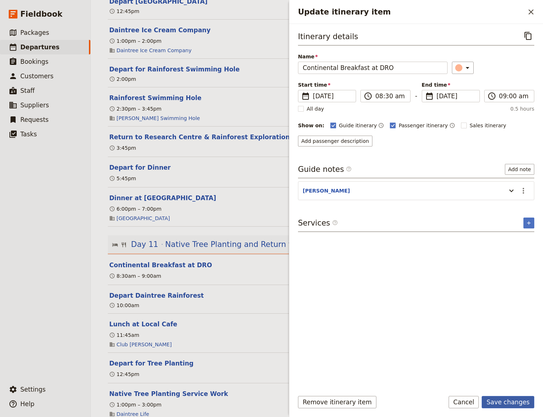
click at [505, 405] on button "Save changes" at bounding box center [508, 402] width 53 height 12
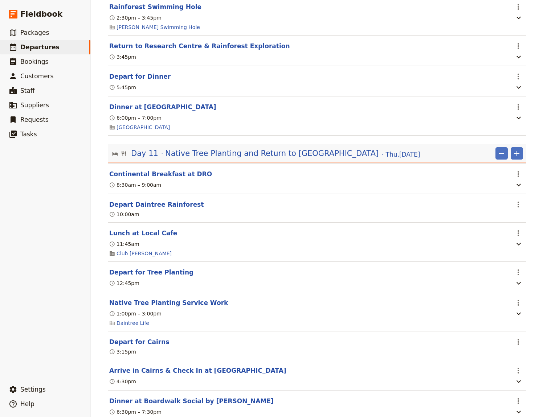
scroll to position [3665, 0]
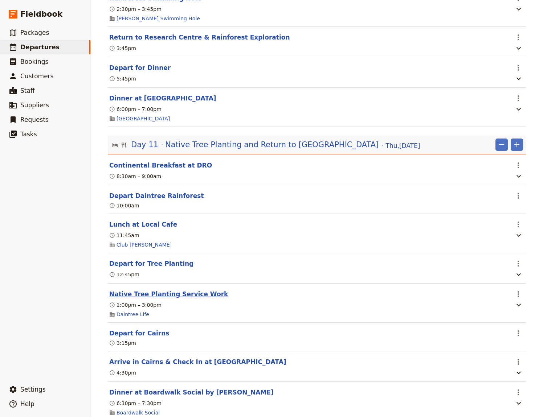
click at [136, 299] on button "Native Tree Planting Service Work" at bounding box center [168, 294] width 119 height 9
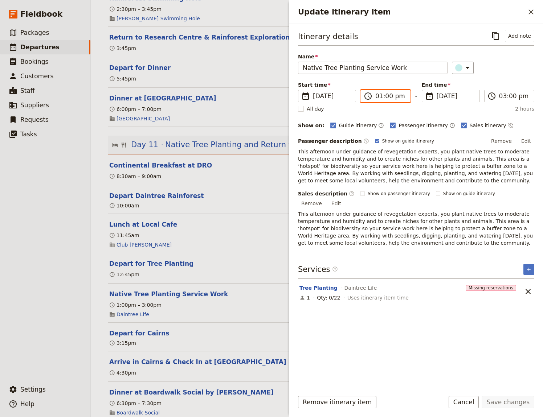
click at [388, 96] on input "01:00 pm" at bounding box center [390, 96] width 30 height 9
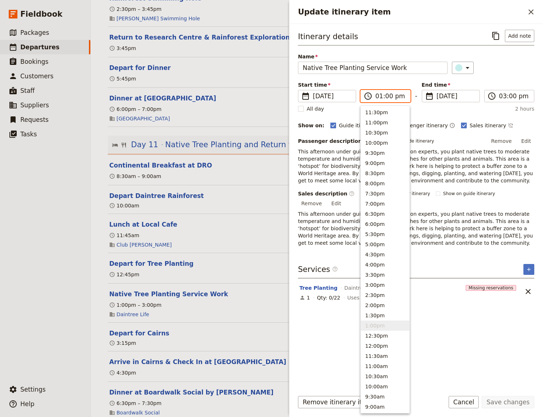
click at [388, 96] on input "01:00 pm" at bounding box center [390, 96] width 30 height 9
click at [386, 96] on input "01:00 pm" at bounding box center [390, 96] width 30 height 9
type input "01:15 pm"
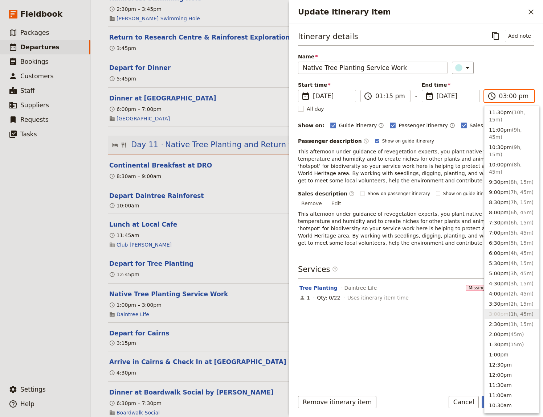
click at [503, 97] on input "03:00 pm" at bounding box center [514, 96] width 30 height 9
click at [508, 96] on input "02:00 pm" at bounding box center [514, 96] width 30 height 9
type input "02:45 pm"
click at [413, 326] on div "Itinerary details ​ Add note Name Native Tree Planting Service Work ​ Start tim…" at bounding box center [416, 207] width 236 height 355
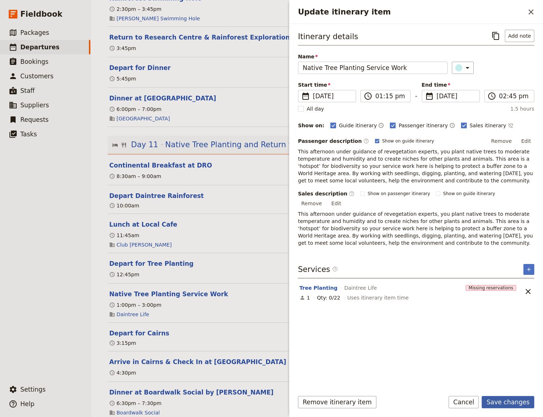
click at [512, 401] on button "Save changes" at bounding box center [508, 402] width 53 height 12
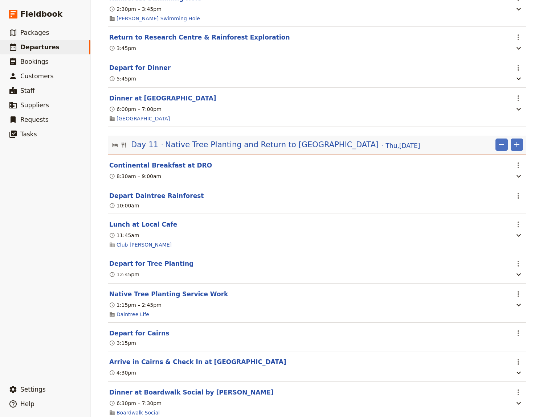
drag, startPoint x: 130, startPoint y: 343, endPoint x: 144, endPoint y: 339, distance: 15.2
click at [130, 338] on button "Depart for Cairns" at bounding box center [139, 333] width 60 height 9
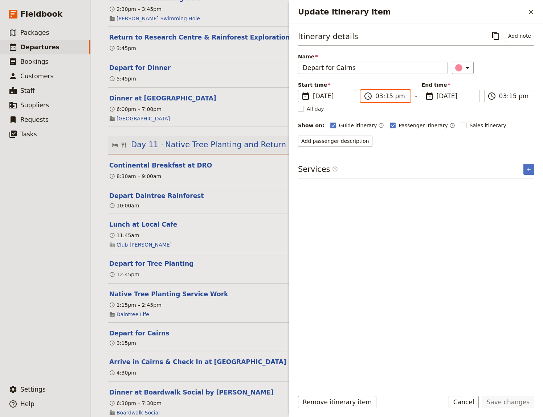
click at [385, 95] on input "03:15 pm" at bounding box center [390, 96] width 30 height 9
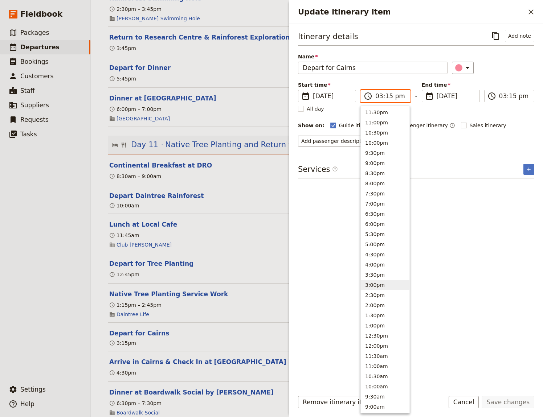
click at [387, 95] on input "03:15 pm" at bounding box center [390, 96] width 30 height 9
type input "03:00 pm"
click at [512, 95] on input "03:15 pm" at bounding box center [514, 96] width 30 height 9
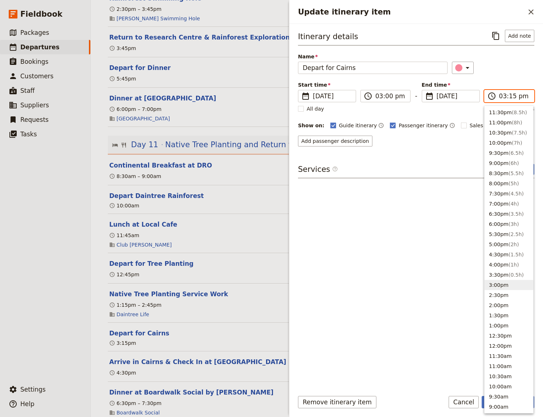
click at [510, 94] on input "03:15 pm" at bounding box center [514, 96] width 30 height 9
type input "03:00 pm"
click at [445, 289] on div "Itinerary details ​ Add note Name Depart for [GEOGRAPHIC_DATA] ​ Start time ​ […" at bounding box center [416, 207] width 236 height 355
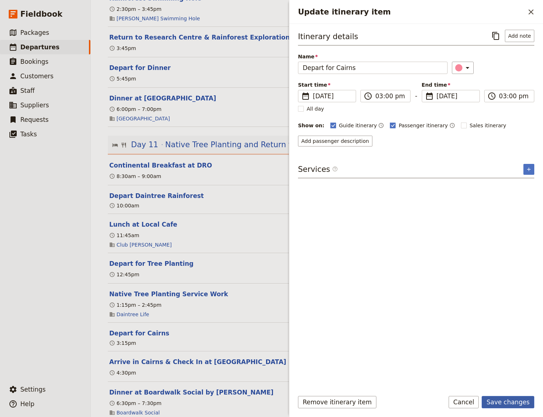
click at [511, 401] on button "Save changes" at bounding box center [508, 402] width 53 height 12
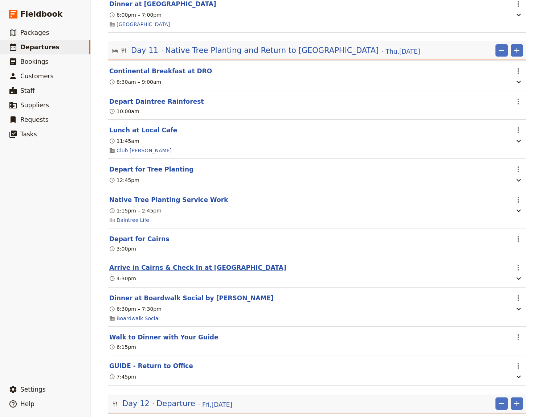
scroll to position [3765, 0]
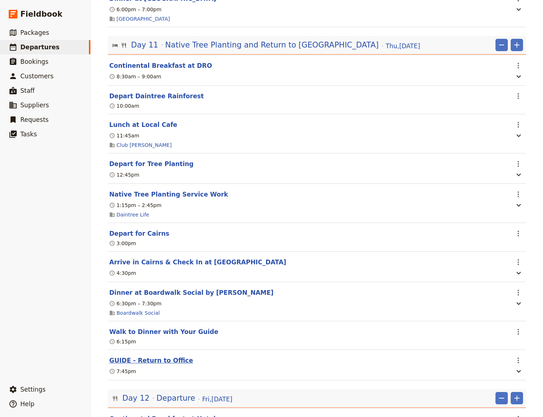
click at [159, 365] on button "GUIDE - Return to Office" at bounding box center [151, 360] width 84 height 9
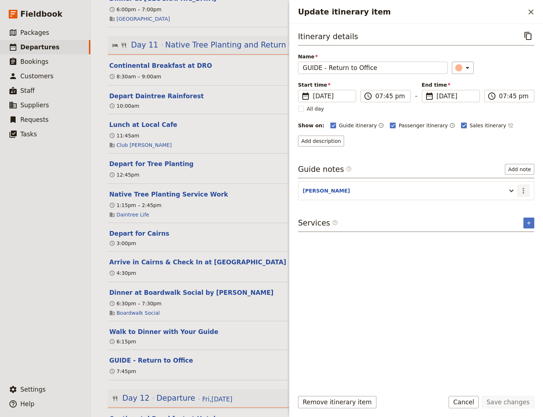
click at [521, 190] on icon "Actions" at bounding box center [523, 191] width 9 height 9
click at [506, 208] on span "Edit note" at bounding box center [502, 205] width 23 height 7
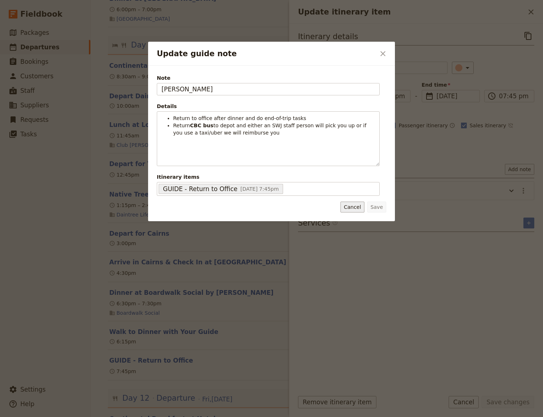
click at [355, 209] on button "Cancel" at bounding box center [352, 207] width 24 height 11
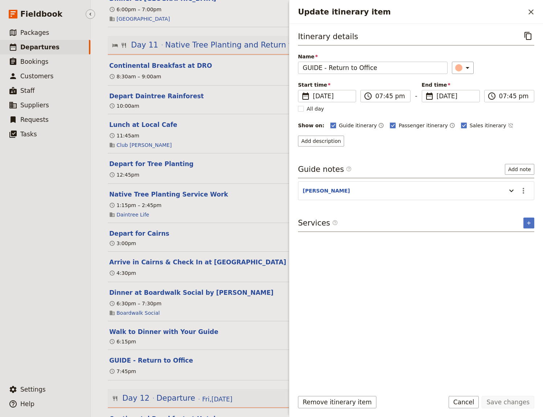
click at [40, 348] on ul "​ Packages ​ Departures ​ Bookings ​ Customers ​ Staff ​ Suppliers ​ Requests ​…" at bounding box center [45, 202] width 90 height 354
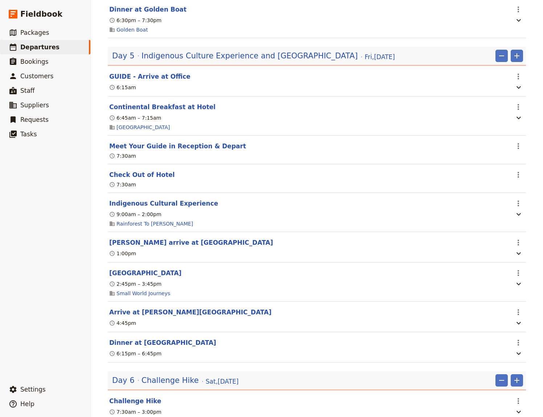
scroll to position [1669, 0]
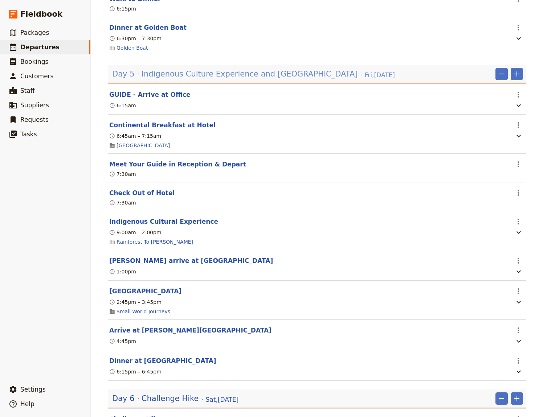
click at [267, 71] on span "Indigenous Culture Experience and [GEOGRAPHIC_DATA]" at bounding box center [250, 74] width 216 height 11
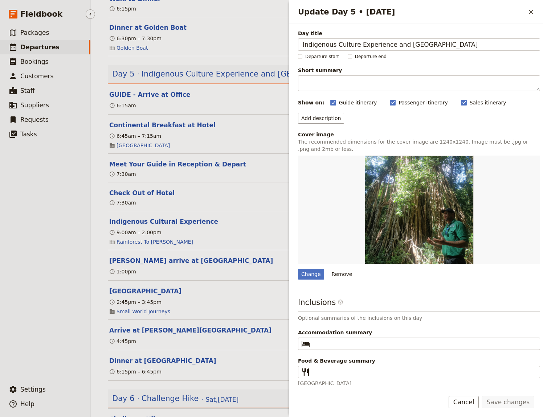
click at [41, 212] on ul "​ Packages ​ Departures ​ Bookings ​ Customers ​ Staff ​ Suppliers ​ Requests ​…" at bounding box center [45, 202] width 90 height 354
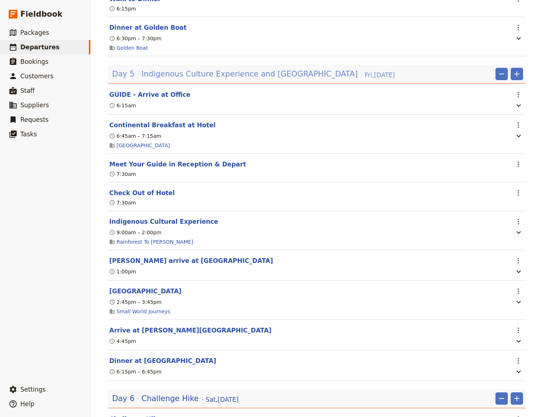
click at [238, 74] on span "Indigenous Culture Experience and [GEOGRAPHIC_DATA]" at bounding box center [250, 74] width 216 height 11
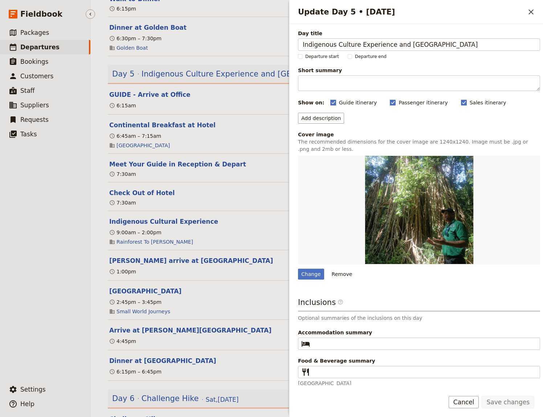
click at [42, 220] on ul "​ Packages ​ Departures ​ Bookings ​ Customers ​ Staff ​ Suppliers ​ Requests ​…" at bounding box center [45, 202] width 90 height 354
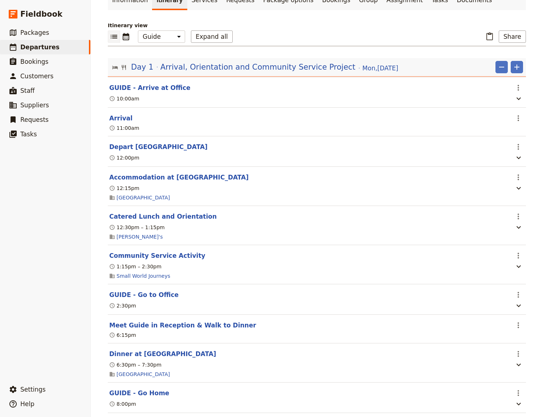
scroll to position [0, 0]
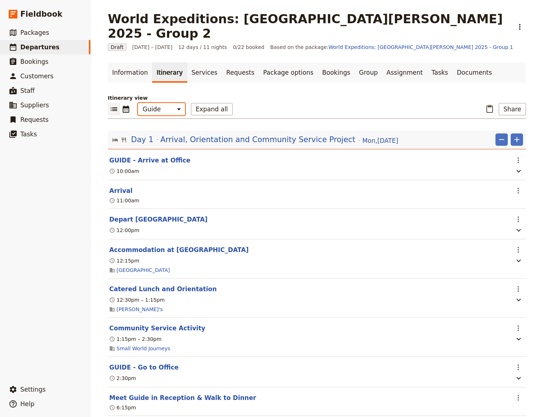
click at [138, 103] on select "Office Guide Passenger Sales" at bounding box center [161, 109] width 47 height 12
select select "PASSENGER"
click option "Passenger" at bounding box center [0, 0] width 0 height 0
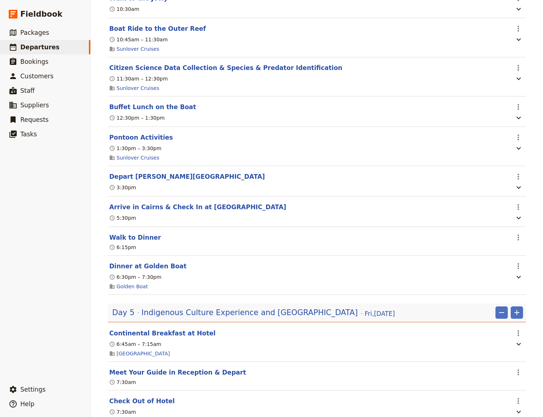
scroll to position [1547, 0]
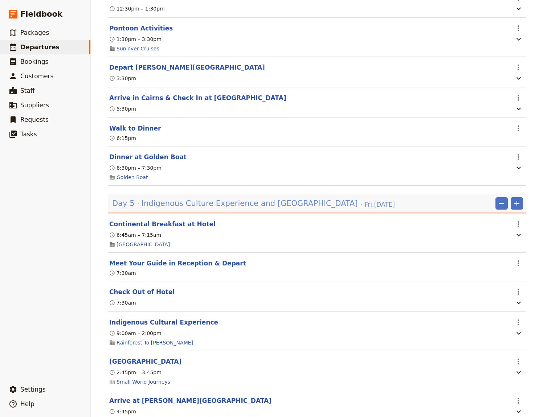
click at [286, 204] on span "Indigenous Culture Experience and [GEOGRAPHIC_DATA]" at bounding box center [250, 203] width 216 height 11
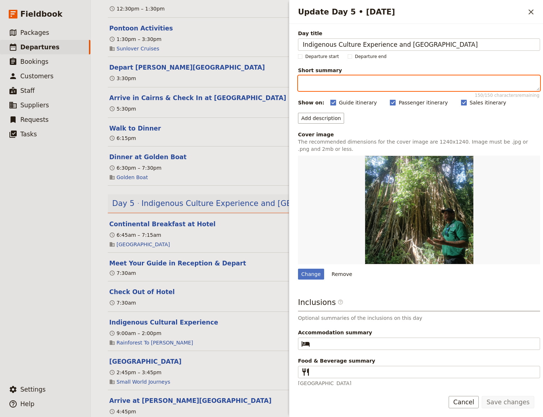
click at [360, 85] on textarea "Short summary 150 / 150 characters remaining" at bounding box center [419, 83] width 242 height 16
paste textarea "IN DAY PACK: water bottle, hat, sunscreen, insect spray, rain jacket"
type textarea "IN DAY PACK: water bottle, hat, sunscreen, insect spray, rain jacket"
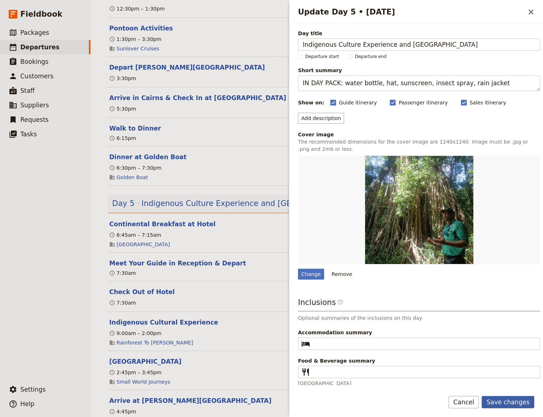
click at [503, 400] on button "Save changes" at bounding box center [508, 402] width 53 height 12
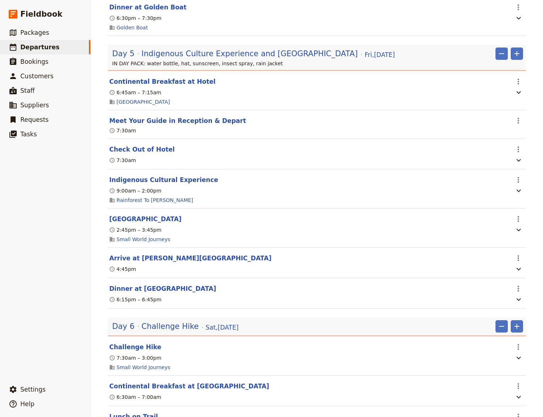
scroll to position [1646, 0]
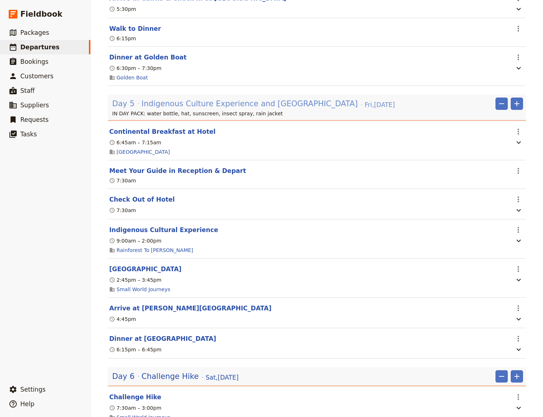
click at [365, 104] on span "[DATE]" at bounding box center [380, 105] width 30 height 9
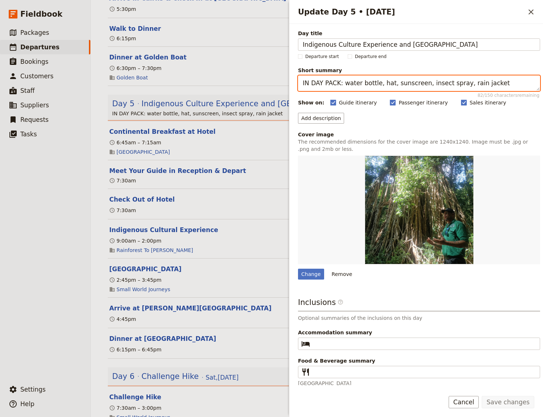
drag, startPoint x: 495, startPoint y: 84, endPoint x: 282, endPoint y: 86, distance: 213.0
click at [298, 86] on textarea "IN DAY PACK: water bottle, hat, sunscreen, insect spray, rain jacket" at bounding box center [419, 83] width 242 height 16
paste textarea "TO WEAR [DATE]: long sleeve shirt for protection, comfortable hiking boots Pack…"
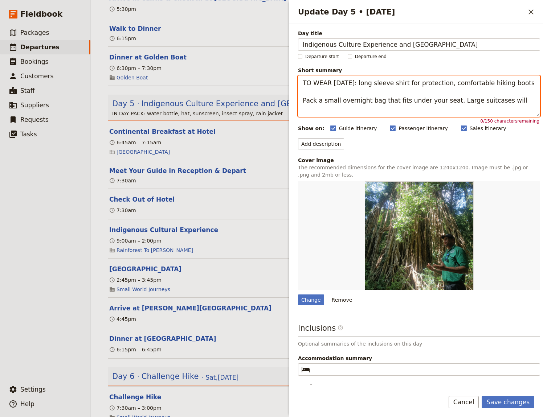
click at [300, 81] on textarea "TO WEAR [DATE]: long sleeve shirt for protection, comfortable hiking boots Pack…" at bounding box center [419, 95] width 242 height 41
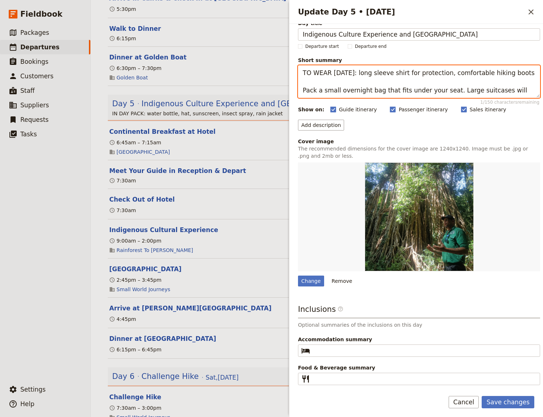
scroll to position [19, 0]
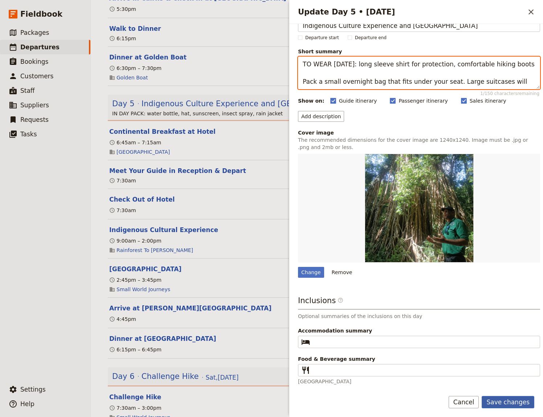
type textarea "TO WEAR [DATE]: long sleeve shirt for protection, comfortable hiking boots Pack…"
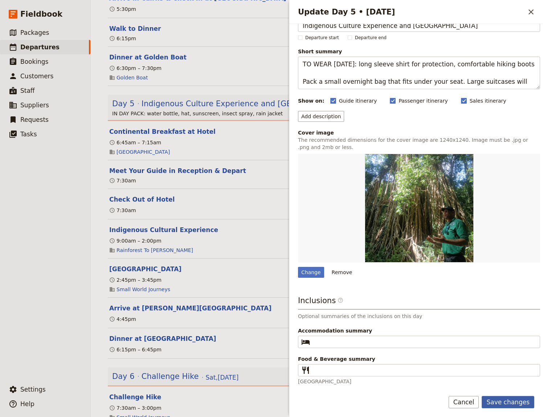
click at [500, 404] on button "Save changes" at bounding box center [508, 402] width 53 height 12
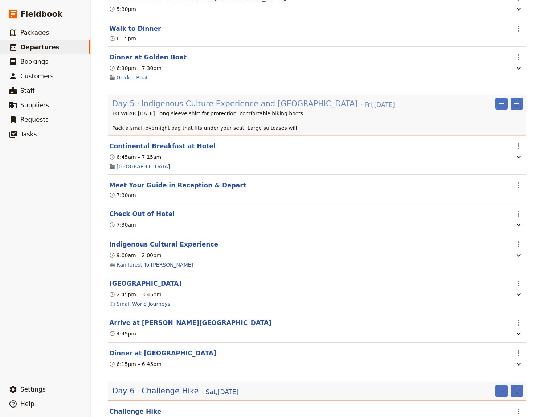
click at [286, 104] on span "Indigenous Culture Experience and [GEOGRAPHIC_DATA]" at bounding box center [250, 103] width 216 height 11
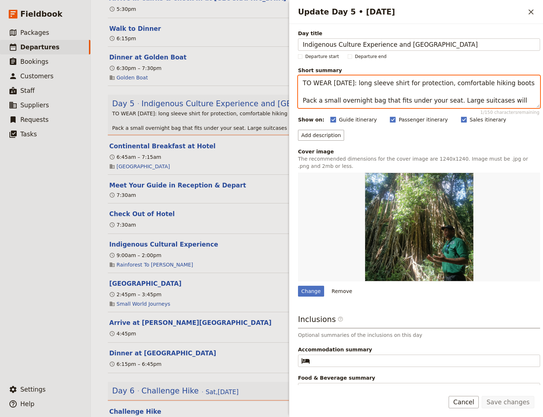
drag, startPoint x: 499, startPoint y: 102, endPoint x: 296, endPoint y: 79, distance: 204.2
click at [298, 79] on textarea "TO WEAR [DATE]: long sleeve shirt for protection, comfortable hiking boots Pack…" at bounding box center [419, 91] width 242 height 33
paste textarea "Update Day 5 • 24 Oct"
type textarea "TO WEAR [DATE]: long sleeve shirt for protection, comfortable hiking boots Pack…"
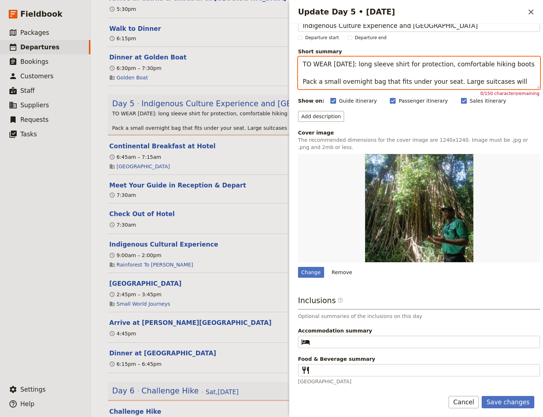
drag, startPoint x: 503, startPoint y: 80, endPoint x: 299, endPoint y: 59, distance: 205.8
click at [299, 59] on textarea "TO WEAR [DATE]: long sleeve shirt for protection, comfortable hiking boots Pack…" at bounding box center [419, 73] width 242 height 33
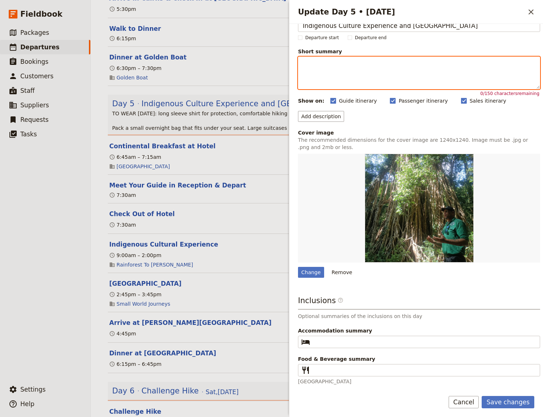
scroll to position [2, 0]
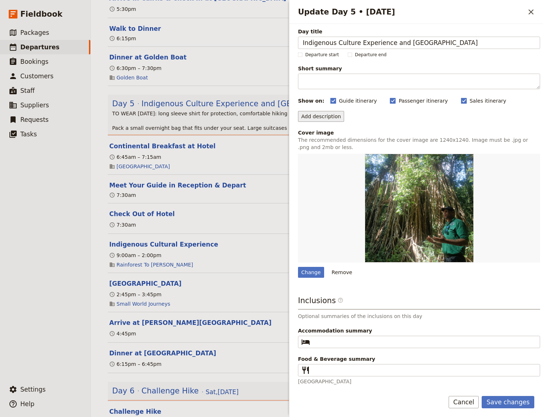
click at [311, 114] on button "Add description" at bounding box center [321, 116] width 46 height 11
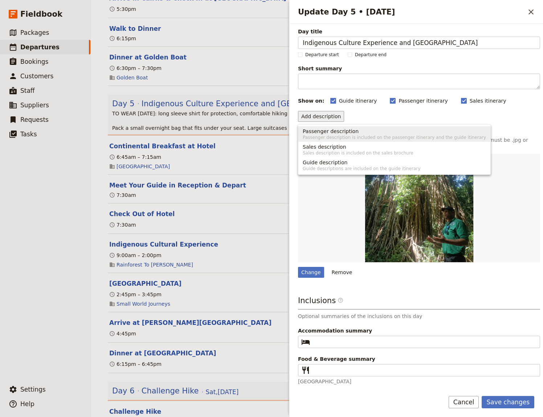
click at [326, 136] on span "Passenger description is included on the passenger itinerary and the guide itin…" at bounding box center [394, 138] width 183 height 6
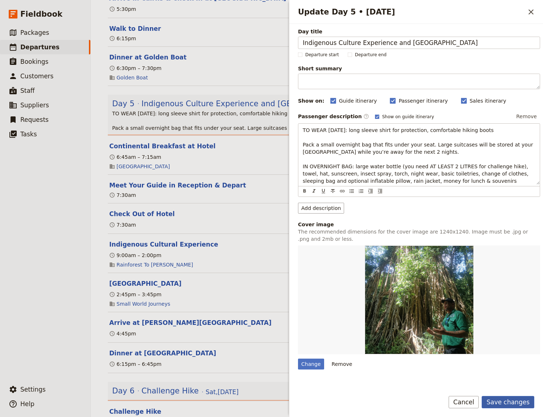
click at [502, 403] on button "Save changes" at bounding box center [508, 402] width 53 height 12
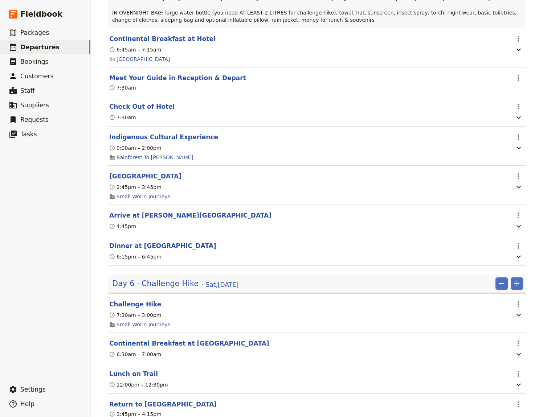
scroll to position [1796, 0]
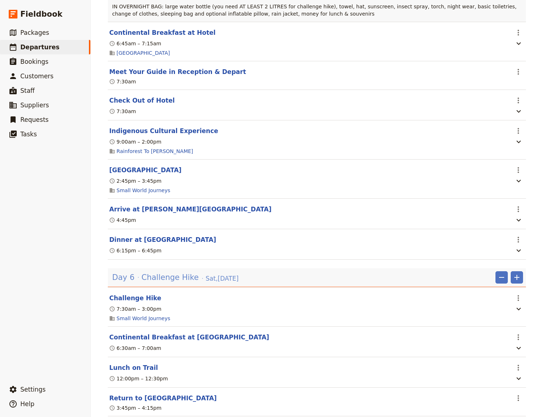
click at [175, 277] on span "Challenge Hike" at bounding box center [170, 277] width 57 height 11
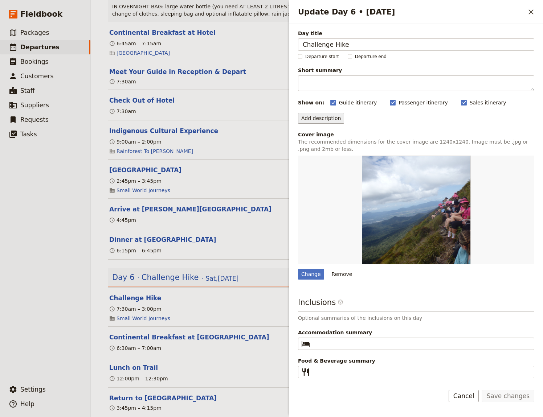
click at [327, 118] on button "Add description" at bounding box center [321, 118] width 46 height 11
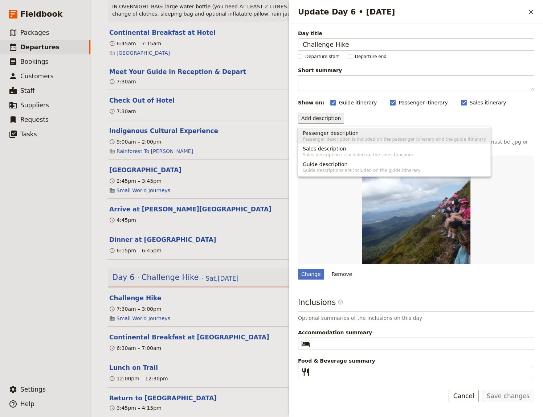
click at [325, 135] on span "Passenger description" at bounding box center [331, 133] width 56 height 7
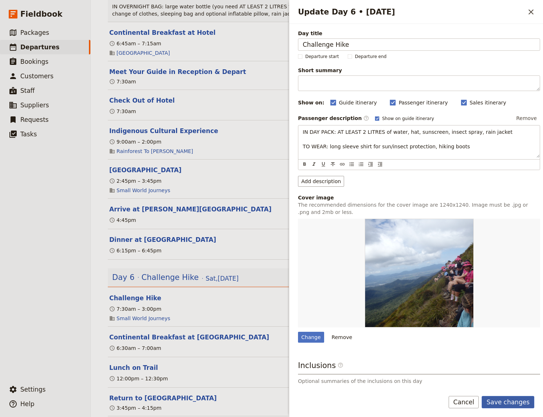
click at [514, 402] on button "Save changes" at bounding box center [508, 402] width 53 height 12
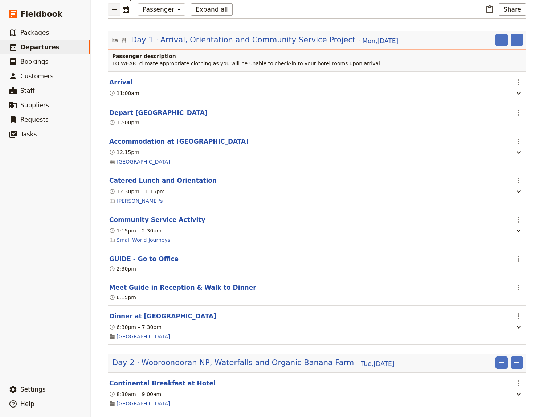
scroll to position [200, 0]
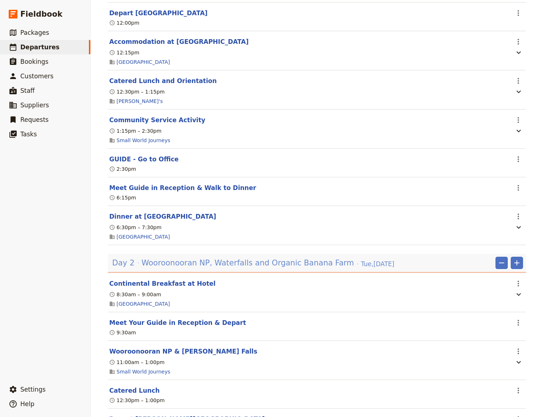
click at [314, 258] on span "Wooroonooran NP, Waterfalls and Organic Banana Farm" at bounding box center [248, 263] width 213 height 11
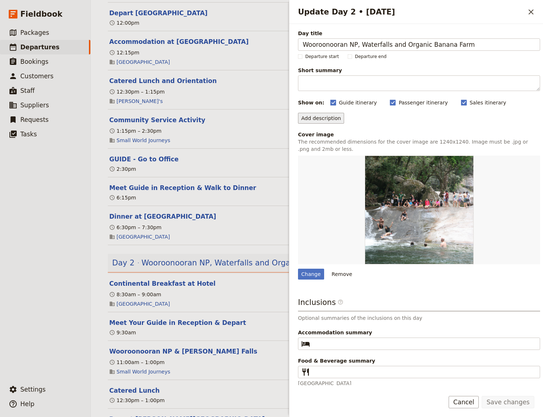
click at [318, 118] on button "Add description" at bounding box center [321, 118] width 46 height 11
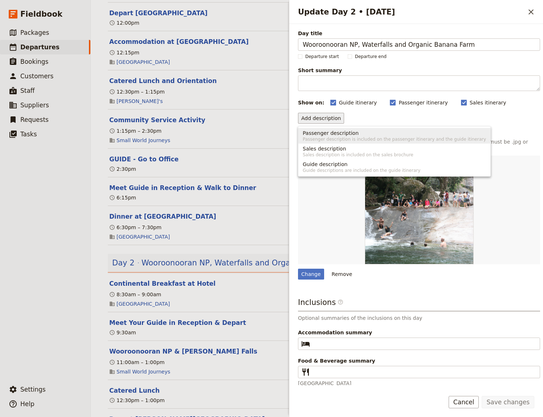
click at [336, 137] on span "Passenger description is included on the passenger itinerary and the guide itin…" at bounding box center [394, 139] width 183 height 6
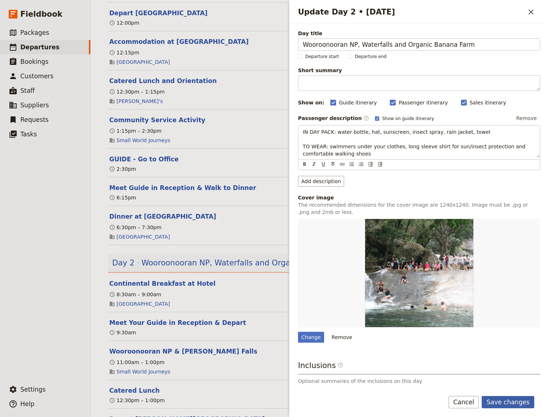
click at [509, 402] on button "Save changes" at bounding box center [508, 402] width 53 height 12
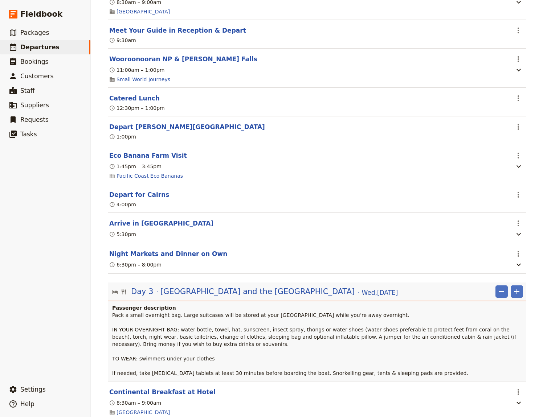
scroll to position [549, 0]
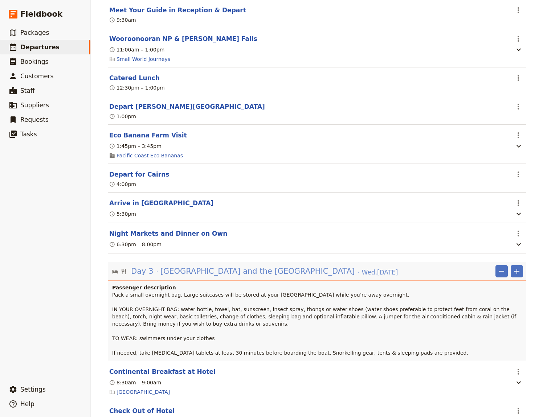
click at [278, 266] on span "[GEOGRAPHIC_DATA] and the [GEOGRAPHIC_DATA]" at bounding box center [257, 271] width 195 height 11
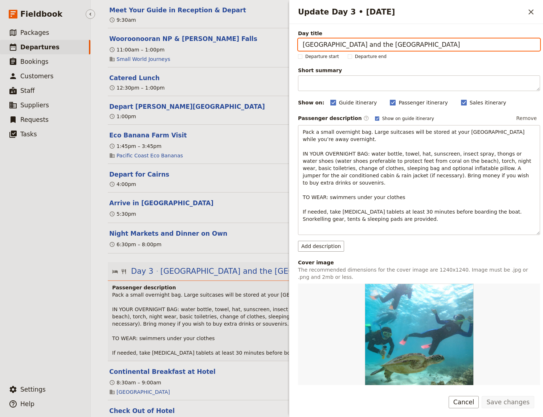
click at [29, 310] on ul "​ Packages ​ Departures ​ Bookings ​ Customers ​ Staff ​ Suppliers ​ Requests ​…" at bounding box center [45, 202] width 90 height 354
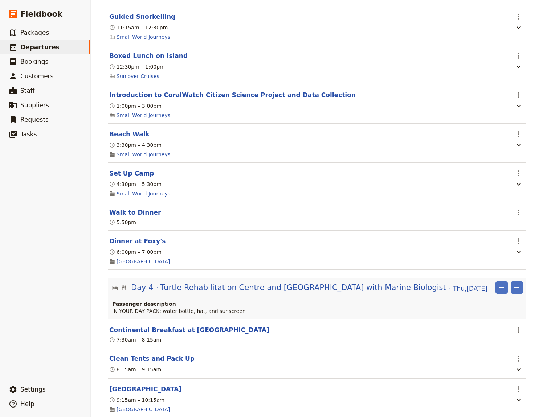
scroll to position [1048, 0]
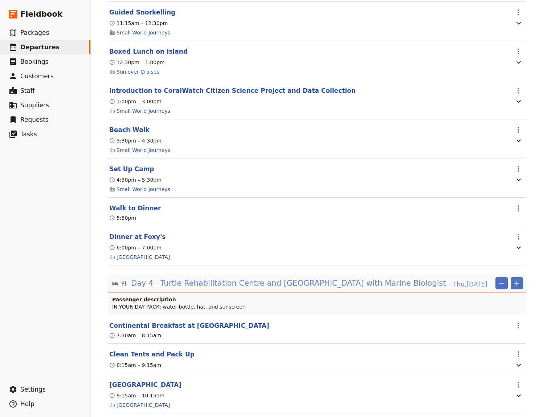
click at [235, 278] on span "Turtle Rehabilitation Centre and [GEOGRAPHIC_DATA] with Marine Biologist" at bounding box center [303, 283] width 286 height 11
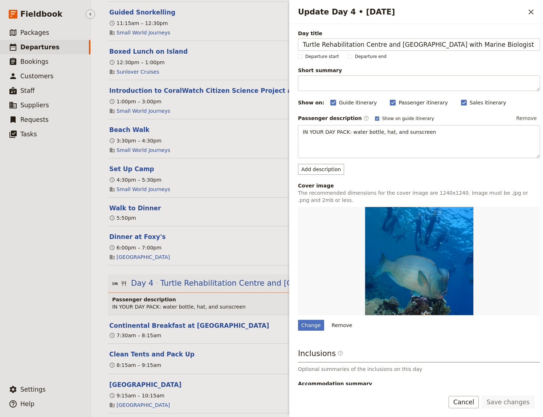
click at [11, 347] on ul "​ Packages ​ Departures ​ Bookings ​ Customers ​ Staff ​ Suppliers ​ Requests ​…" at bounding box center [45, 202] width 90 height 354
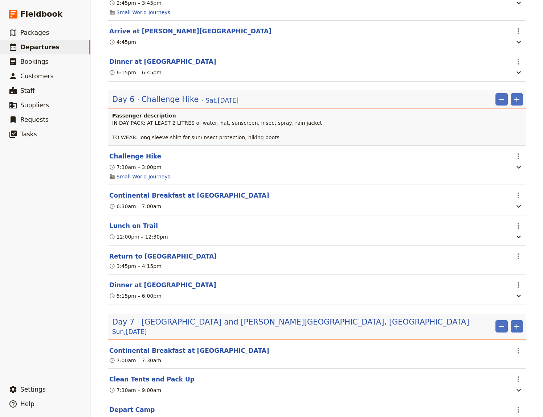
scroll to position [2096, 0]
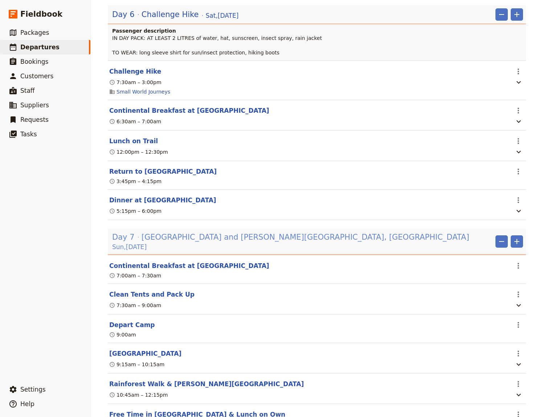
click at [267, 241] on span "[GEOGRAPHIC_DATA] and [PERSON_NAME][GEOGRAPHIC_DATA], [GEOGRAPHIC_DATA]" at bounding box center [306, 237] width 328 height 11
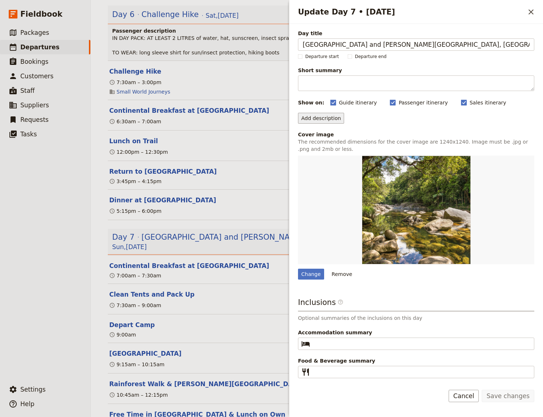
click at [315, 118] on button "Add description" at bounding box center [321, 118] width 46 height 11
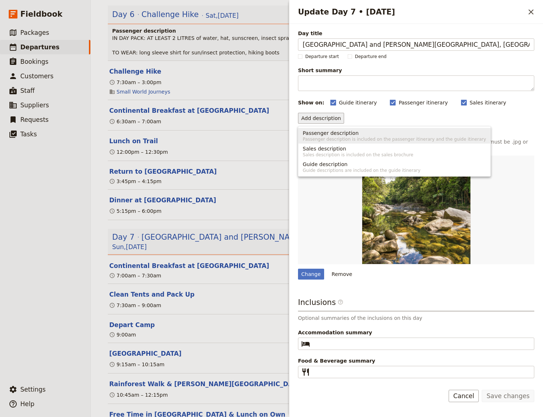
click at [325, 135] on span "Passenger description" at bounding box center [331, 133] width 56 height 7
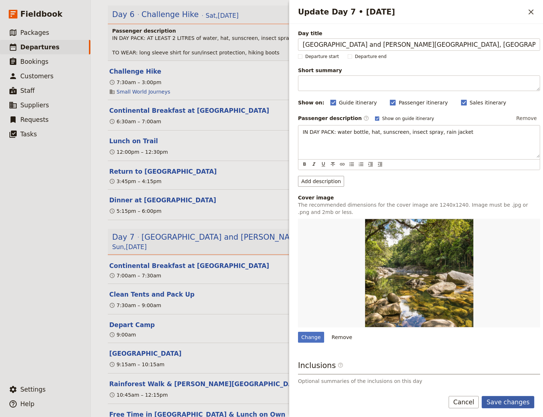
click at [517, 405] on button "Save changes" at bounding box center [508, 402] width 53 height 12
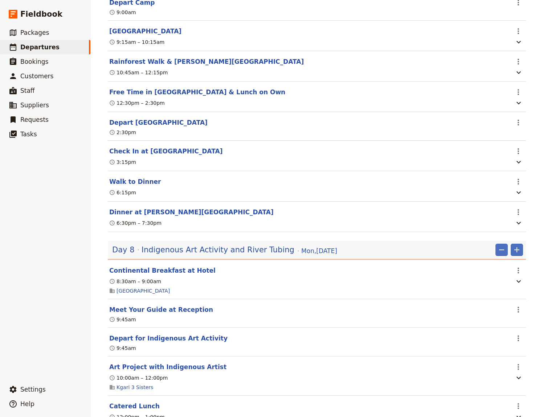
scroll to position [2445, 0]
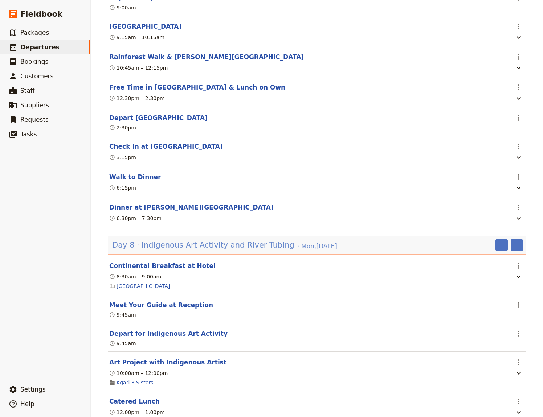
click at [254, 246] on span "Indigenous Art Activity and River Tubing" at bounding box center [218, 245] width 153 height 11
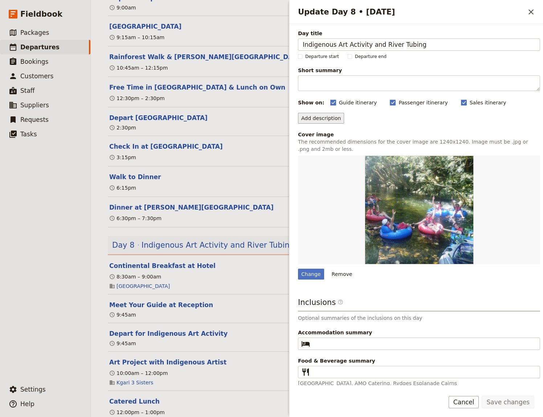
click at [325, 118] on button "Add description" at bounding box center [321, 118] width 46 height 11
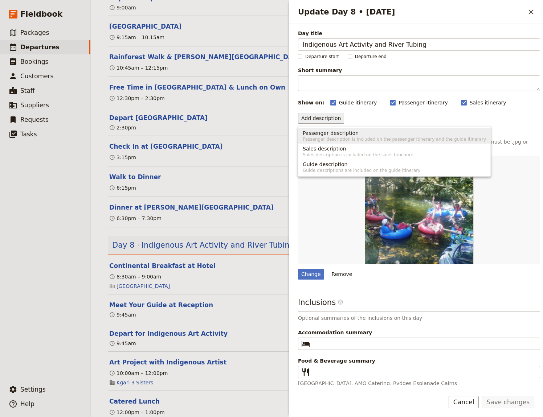
click at [326, 138] on span "Passenger description is included on the passenger itinerary and the guide itin…" at bounding box center [394, 139] width 183 height 6
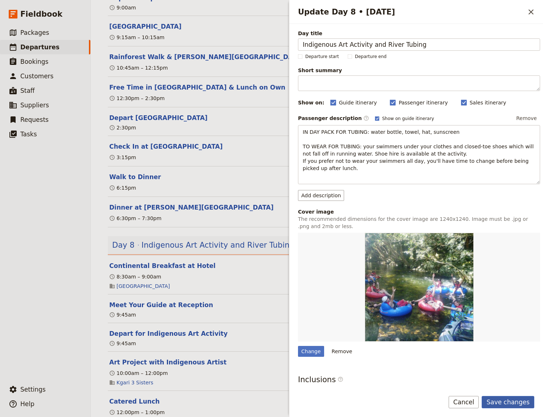
click at [509, 400] on button "Save changes" at bounding box center [508, 402] width 53 height 12
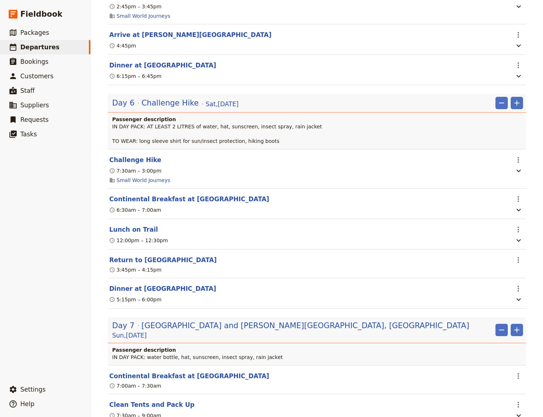
scroll to position [1996, 0]
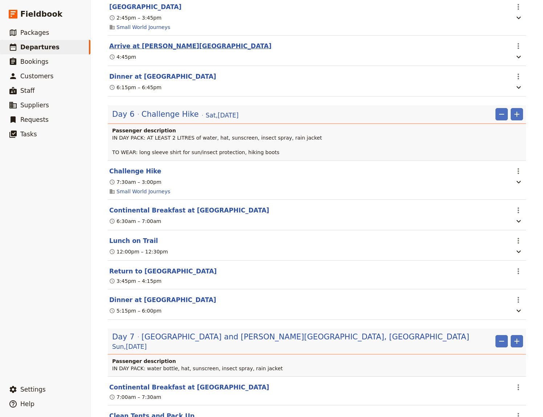
click at [135, 49] on button "Arrive at [PERSON_NAME][GEOGRAPHIC_DATA]" at bounding box center [190, 46] width 162 height 9
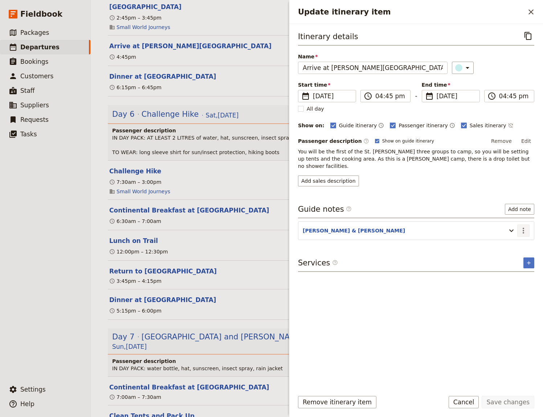
click at [521, 226] on icon "Actions" at bounding box center [523, 230] width 9 height 9
click at [514, 237] on span "Edit note" at bounding box center [502, 238] width 23 height 7
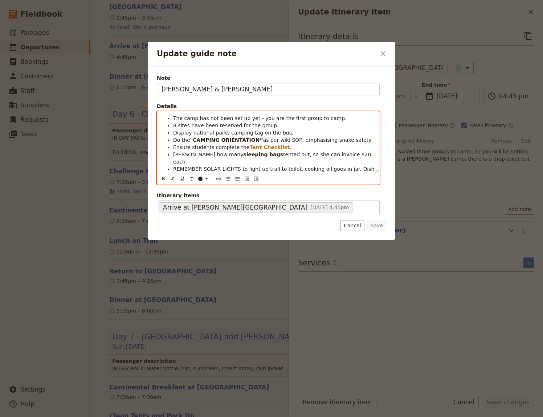
scroll to position [9, 0]
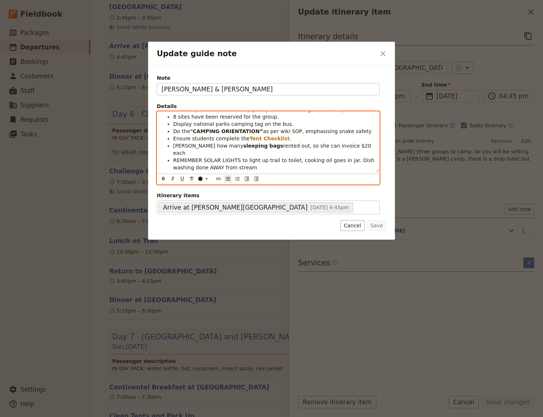
drag, startPoint x: 355, startPoint y: 176, endPoint x: 152, endPoint y: 171, distance: 202.6
click at [157, 171] on div "The camp has not been set up yet - you are the first group to camp. 8 sites hav…" at bounding box center [268, 142] width 222 height 61
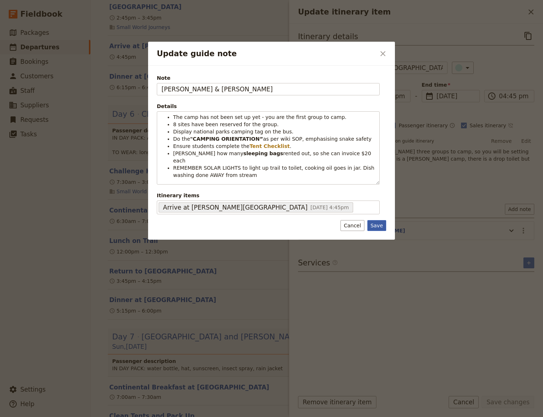
click at [380, 224] on button "Save" at bounding box center [376, 225] width 19 height 11
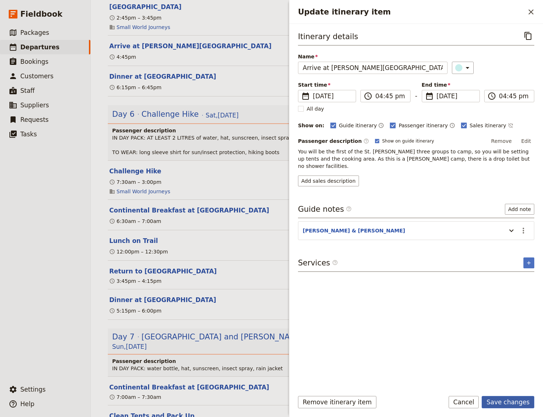
click at [524, 402] on button "Save changes" at bounding box center [508, 402] width 53 height 12
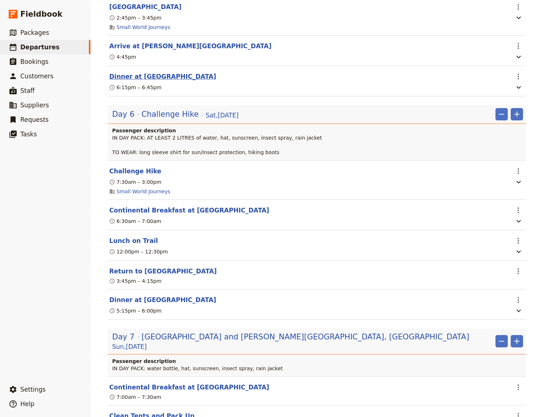
click at [132, 78] on button "Dinner at [GEOGRAPHIC_DATA]" at bounding box center [162, 76] width 107 height 9
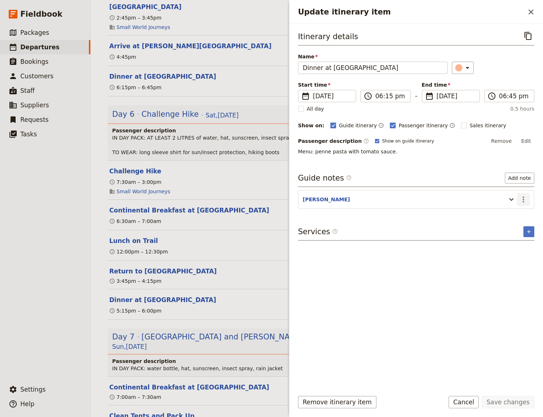
click at [523, 199] on icon "Actions" at bounding box center [523, 200] width 1 height 6
click at [511, 214] on span "Edit note" at bounding box center [502, 214] width 23 height 7
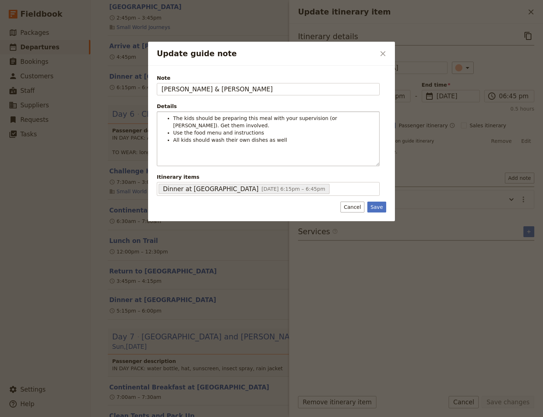
type input "[PERSON_NAME] & [PERSON_NAME]"
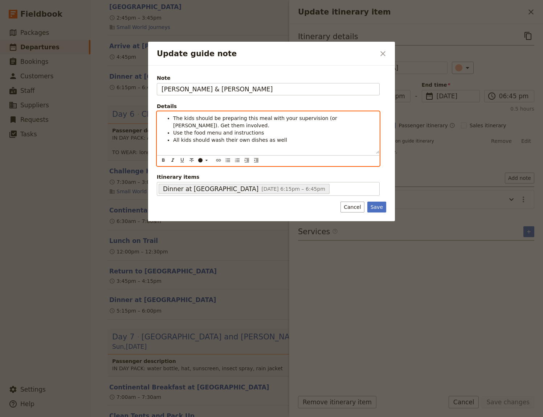
click at [308, 120] on span "The kids should be preparing this meal with your supervision (or [PERSON_NAME])…" at bounding box center [255, 121] width 165 height 13
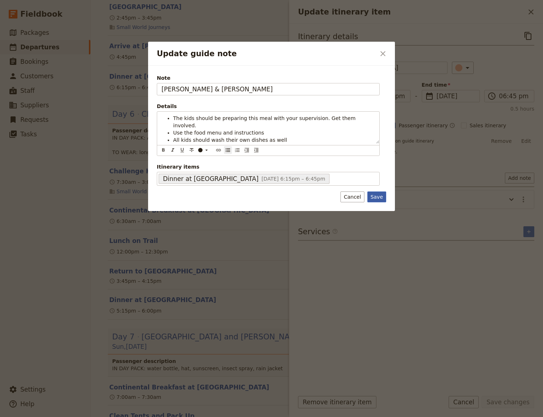
click at [381, 192] on button "Save" at bounding box center [376, 197] width 19 height 11
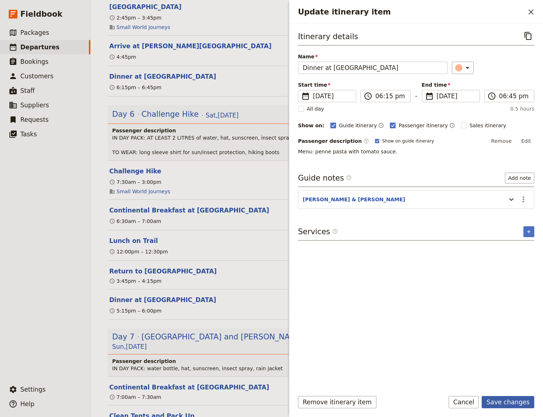
click at [500, 402] on button "Save changes" at bounding box center [508, 402] width 53 height 12
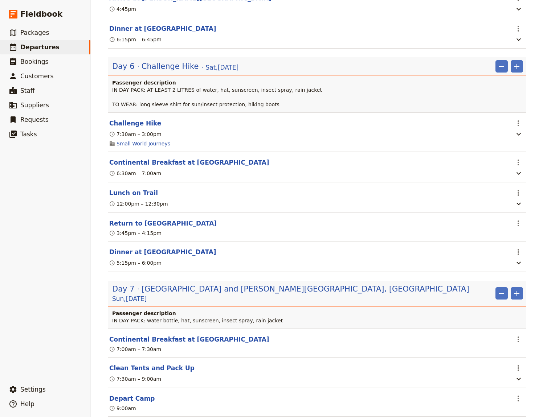
scroll to position [1946, 0]
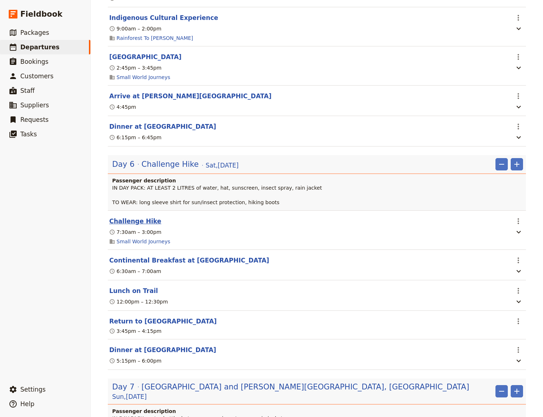
click at [120, 223] on button "Challenge Hike" at bounding box center [135, 221] width 52 height 9
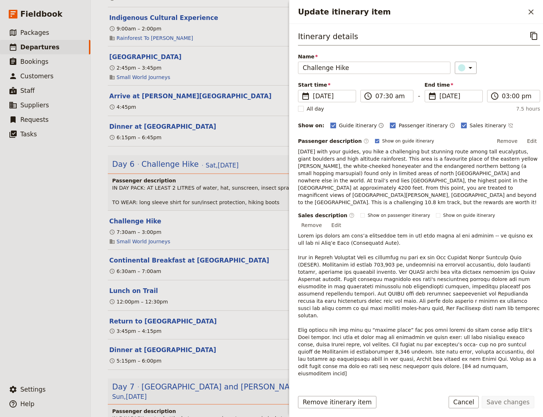
scroll to position [73, 0]
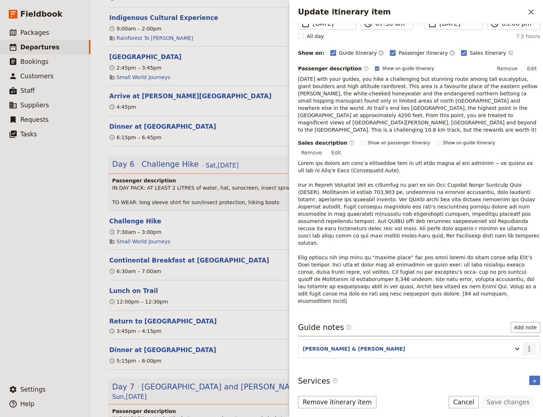
click at [528, 346] on icon "Actions" at bounding box center [528, 349] width 1 height 6
click at [500, 331] on span "Edit note" at bounding box center [502, 334] width 23 height 7
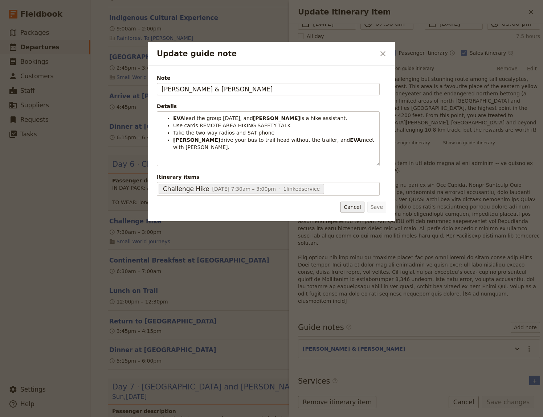
click at [356, 206] on button "Cancel" at bounding box center [352, 207] width 24 height 11
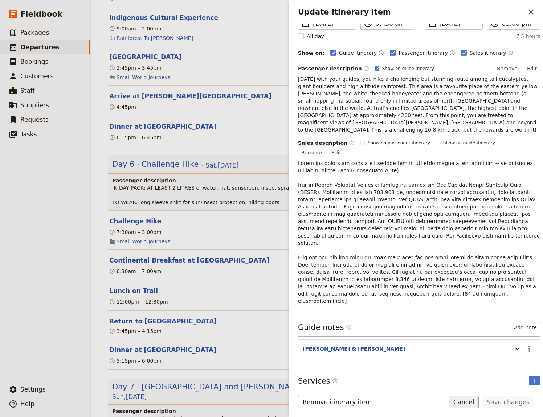
click at [466, 401] on button "Cancel" at bounding box center [464, 402] width 30 height 12
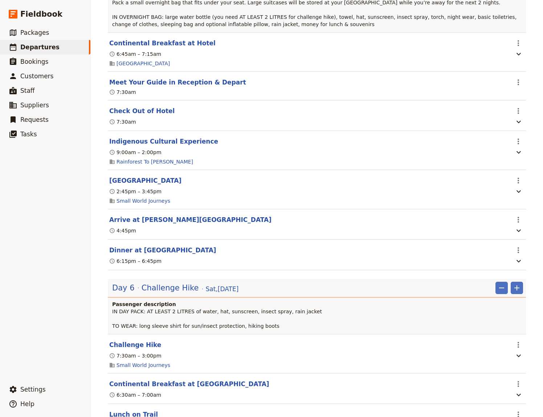
scroll to position [1796, 0]
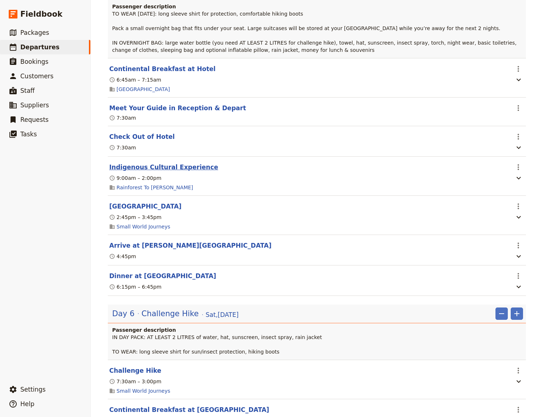
click at [161, 168] on button "Indigenous Cultural Experience" at bounding box center [163, 167] width 109 height 9
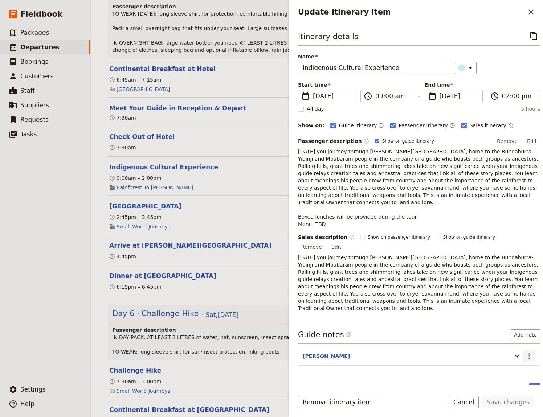
click at [525, 352] on icon "Actions" at bounding box center [529, 356] width 9 height 9
click at [505, 349] on span "Edit note" at bounding box center [502, 348] width 23 height 7
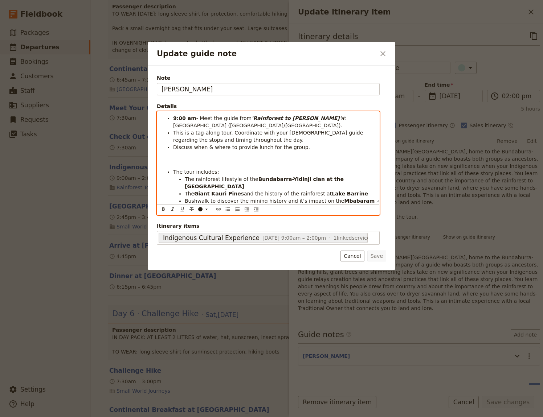
click at [167, 158] on p "Update guide note" at bounding box center [267, 160] width 213 height 7
drag, startPoint x: 293, startPoint y: 148, endPoint x: 165, endPoint y: 150, distance: 127.7
click at [165, 150] on ul "9:00 am - Meet the guide from 'Rainforest to [PERSON_NAME]' at [GEOGRAPHIC_DATA…" at bounding box center [267, 133] width 213 height 36
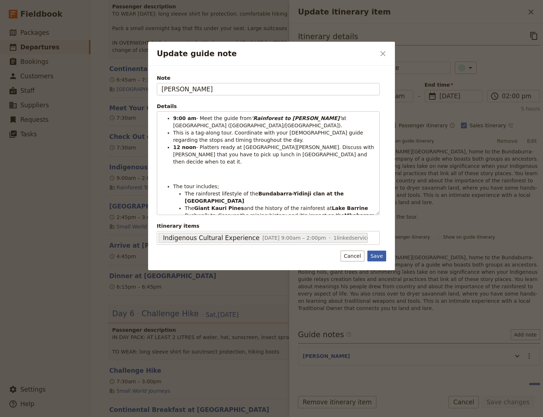
click at [379, 254] on button "Save" at bounding box center [376, 256] width 19 height 11
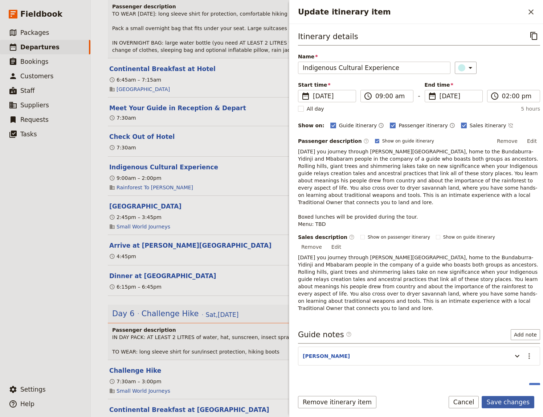
click at [500, 401] on button "Save changes" at bounding box center [508, 402] width 53 height 12
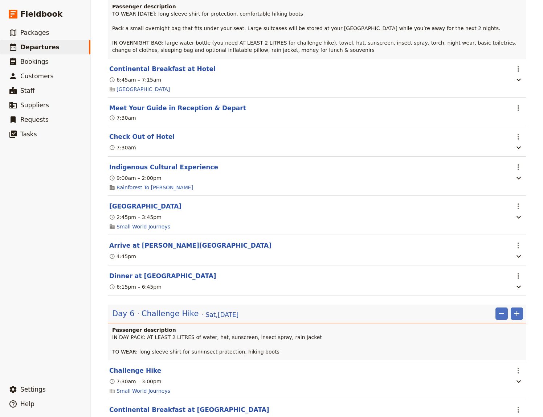
click at [136, 208] on button "[GEOGRAPHIC_DATA]" at bounding box center [145, 206] width 72 height 9
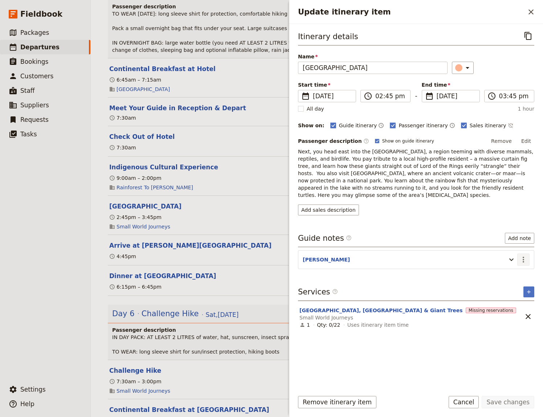
click at [522, 255] on icon "Actions" at bounding box center [523, 259] width 9 height 9
click at [508, 266] on span "Edit note" at bounding box center [502, 267] width 23 height 7
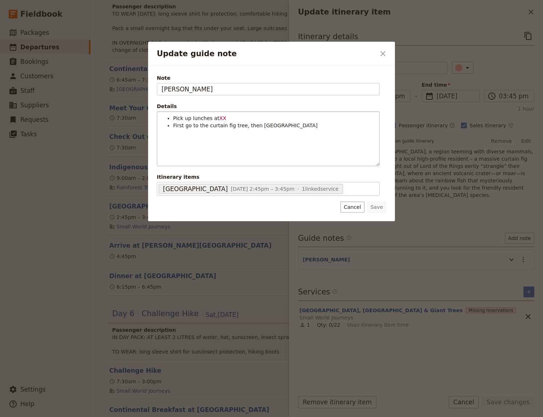
click at [210, 134] on div "Pick up lunches at XX First go to the curtain fig tree, then [GEOGRAPHIC_DATA]" at bounding box center [268, 139] width 222 height 54
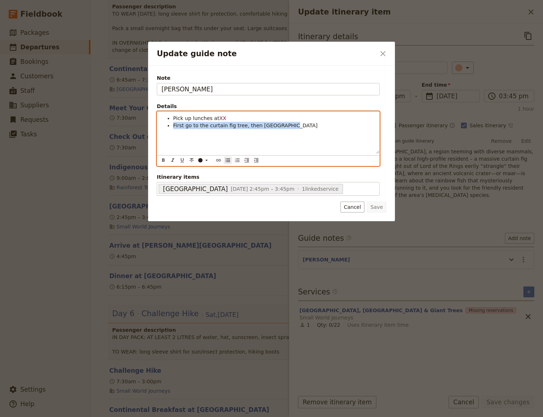
drag, startPoint x: 291, startPoint y: 127, endPoint x: 173, endPoint y: 130, distance: 118.0
click at [173, 130] on div "Pick up lunches at XX First go to the curtain fig tree, then [GEOGRAPHIC_DATA]" at bounding box center [268, 133] width 222 height 42
click at [228, 145] on div "Pick up lunches at XX First go to the curtain fig tree, then [GEOGRAPHIC_DATA]" at bounding box center [268, 133] width 222 height 42
drag, startPoint x: 304, startPoint y: 135, endPoint x: 164, endPoint y: 114, distance: 142.1
click at [164, 114] on div "Pick up lunches at XX First go to the curtain fig tree, then [GEOGRAPHIC_DATA]" at bounding box center [268, 133] width 222 height 42
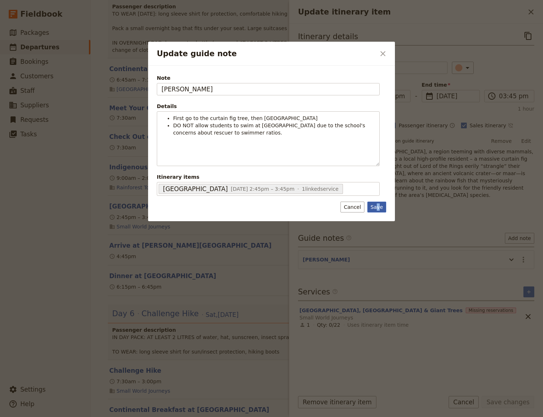
click at [379, 208] on button "Save" at bounding box center [376, 207] width 19 height 11
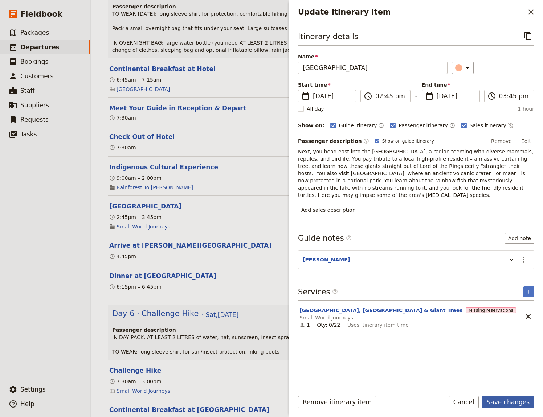
click at [507, 404] on button "Save changes" at bounding box center [508, 402] width 53 height 12
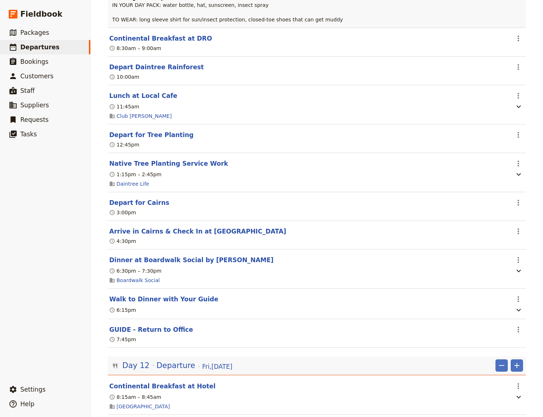
scroll to position [3992, 0]
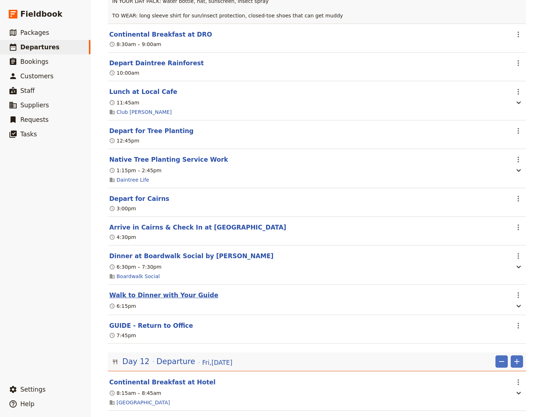
click at [144, 300] on button "Walk to Dinner with Your Guide" at bounding box center [163, 295] width 109 height 9
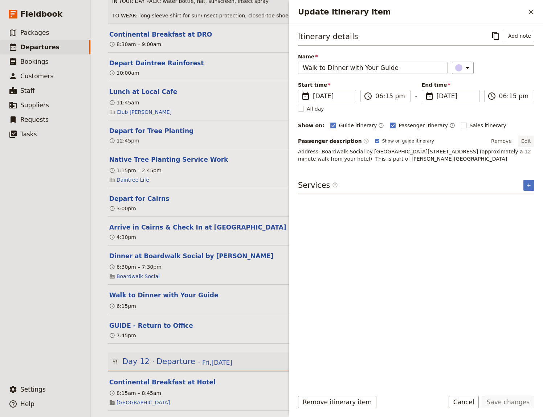
click at [525, 140] on button "Edit" at bounding box center [526, 141] width 16 height 11
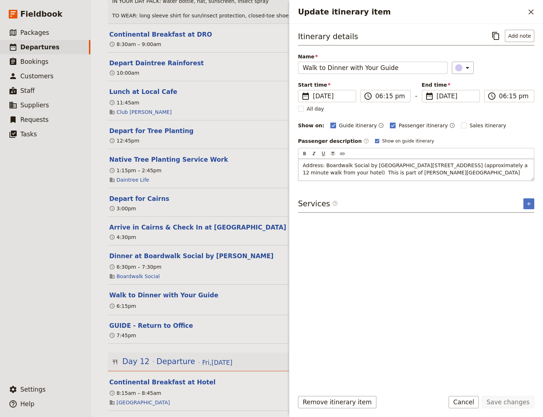
drag, startPoint x: 438, startPoint y: 171, endPoint x: 381, endPoint y: 174, distance: 56.7
click at [381, 174] on p "Address: Boardwalk Social by [GEOGRAPHIC_DATA][STREET_ADDRESS] (approximately a…" at bounding box center [416, 169] width 227 height 15
click at [30, 281] on ul "​ Packages ​ Departures ​ Bookings ​ Customers ​ Staff ​ Suppliers ​ Requests ​…" at bounding box center [45, 202] width 90 height 354
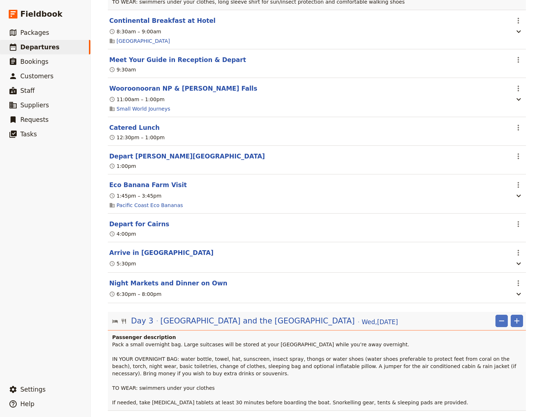
scroll to position [506, 0]
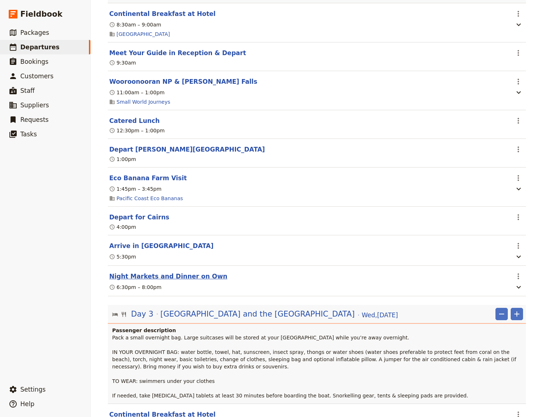
click at [172, 272] on button "Night Markets and Dinner on Own" at bounding box center [168, 276] width 118 height 9
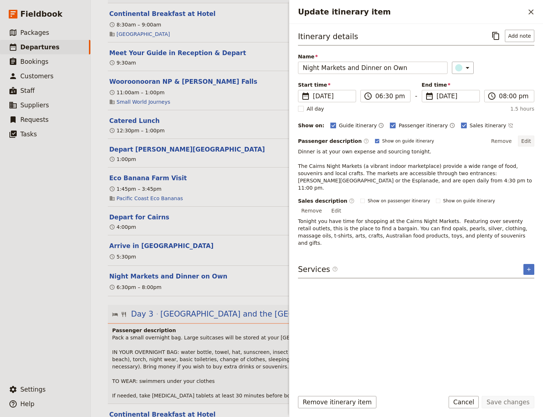
click at [525, 141] on button "Edit" at bounding box center [526, 141] width 16 height 11
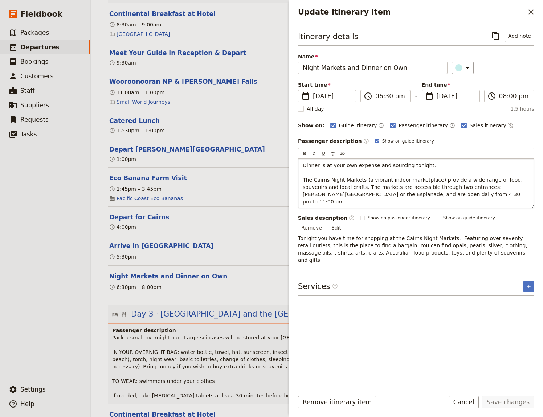
click at [431, 167] on p "Dinner is at your own expense and sourcing tonight. The Cairns Night Markets (a…" at bounding box center [416, 184] width 227 height 44
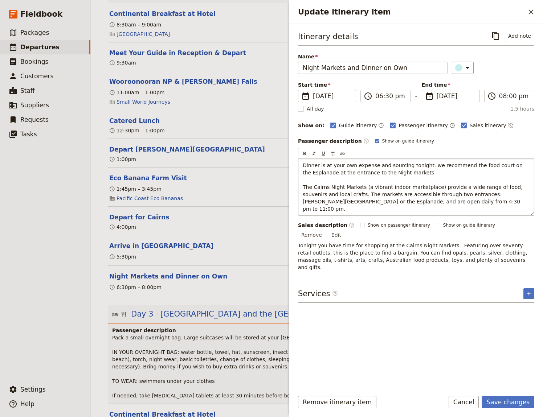
click at [425, 167] on span "Dinner is at your own expense and sourcing tonight. we recommend the food court…" at bounding box center [413, 187] width 221 height 49
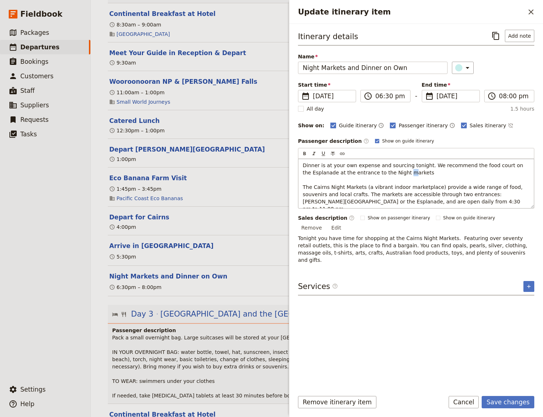
click at [392, 172] on span "Dinner is at your own expense and sourcing tonight. We recommend the food court…" at bounding box center [414, 187] width 222 height 49
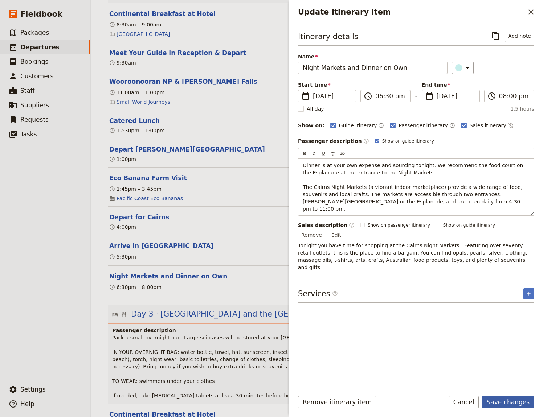
click at [502, 401] on button "Save changes" at bounding box center [508, 402] width 53 height 12
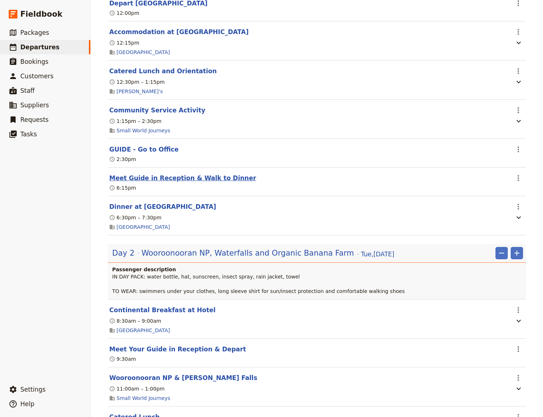
scroll to position [206, 0]
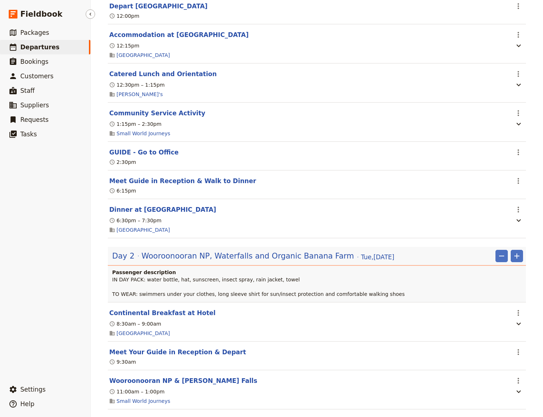
click at [34, 48] on span "Departures" at bounding box center [39, 47] width 39 height 7
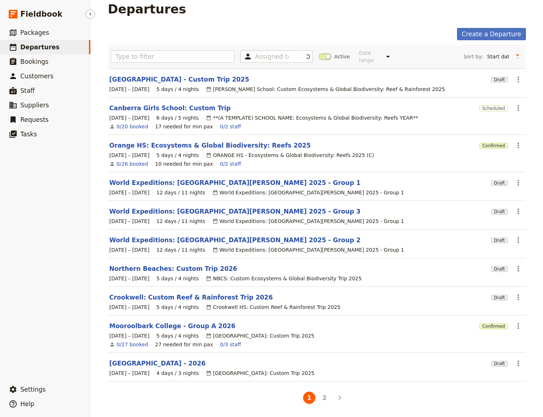
scroll to position [3, 0]
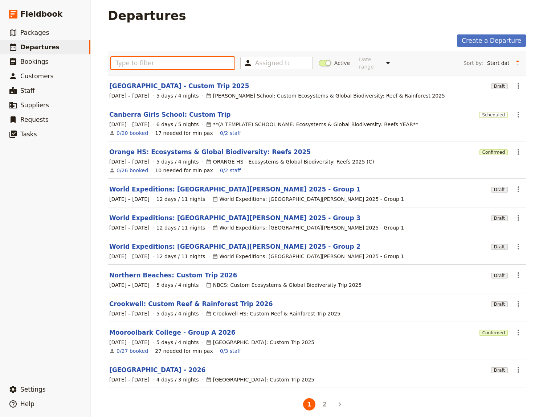
click at [123, 62] on input "text" at bounding box center [173, 63] width 124 height 12
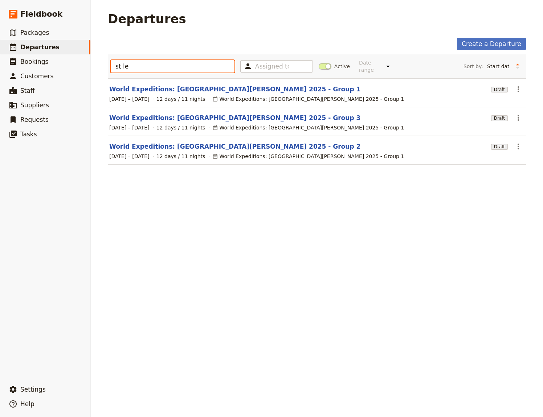
type input "st le"
click at [150, 85] on link "World Expeditions: [GEOGRAPHIC_DATA][PERSON_NAME] 2025 - Group 1" at bounding box center [234, 89] width 251 height 9
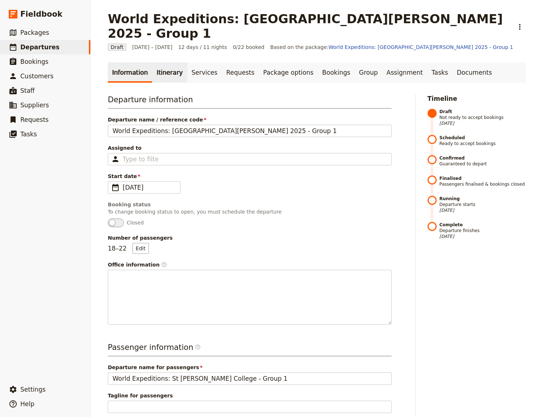
click at [163, 62] on link "Itinerary" at bounding box center [169, 72] width 35 height 20
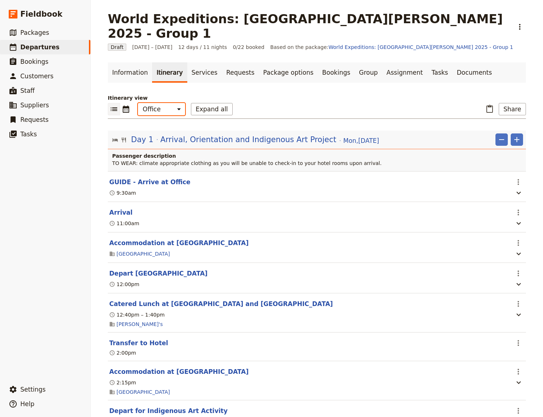
click at [138, 103] on select "Office Guide Passenger Sales" at bounding box center [161, 109] width 47 height 12
select select "STAFF"
click option "Guide" at bounding box center [0, 0] width 0 height 0
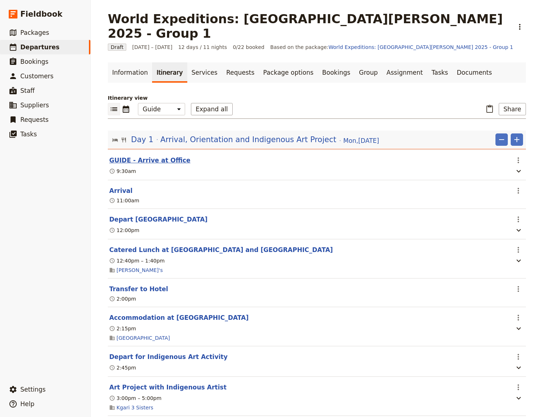
click at [163, 156] on button "GUIDE - Arrive at Office" at bounding box center [149, 160] width 81 height 9
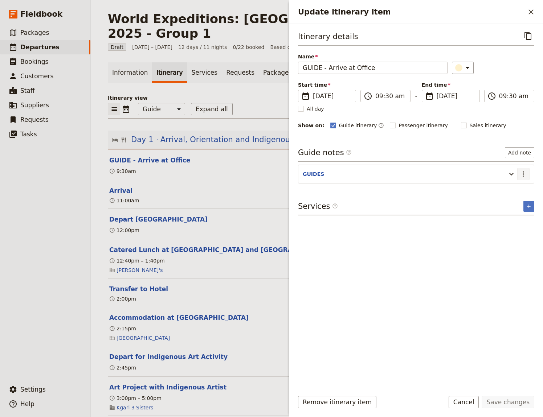
click at [520, 172] on icon "Actions" at bounding box center [523, 174] width 9 height 9
click at [508, 188] on span "Edit note" at bounding box center [502, 189] width 23 height 7
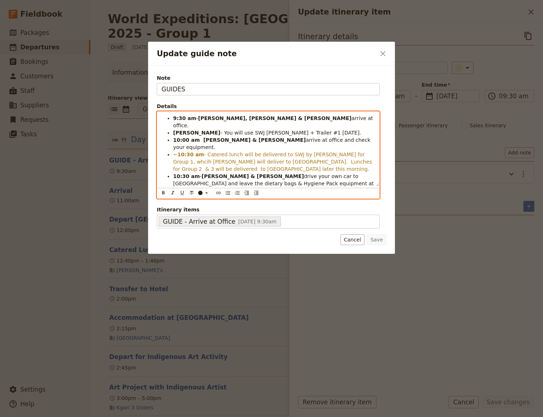
click at [309, 152] on span "- Catered lunch will be delivered to SWJ by [PERSON_NAME] for Group 1, whcih [P…" at bounding box center [273, 162] width 200 height 20
click at [340, 173] on span "drive your own car to [GEOGRAPHIC_DATA] and leave the dietary bags & Hygiene Pa…" at bounding box center [274, 187] width 202 height 28
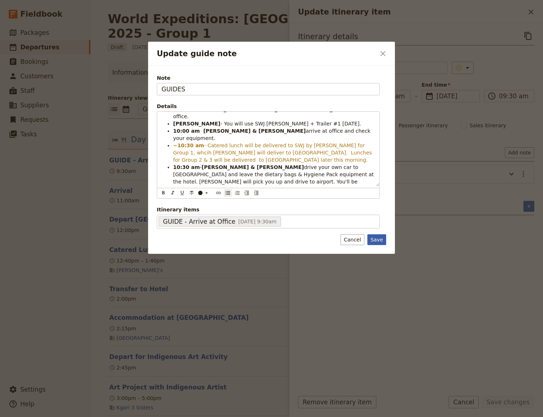
click at [375, 238] on button "Save" at bounding box center [376, 239] width 19 height 11
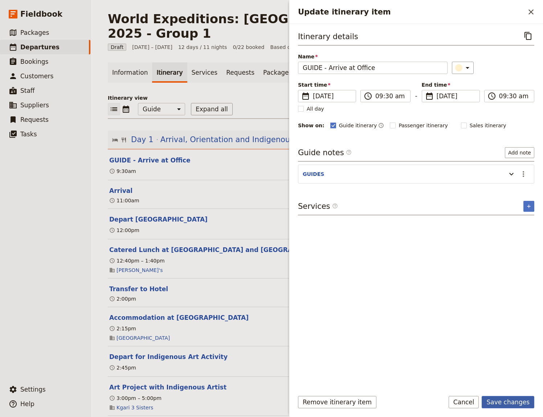
click at [504, 400] on button "Save changes" at bounding box center [508, 402] width 53 height 12
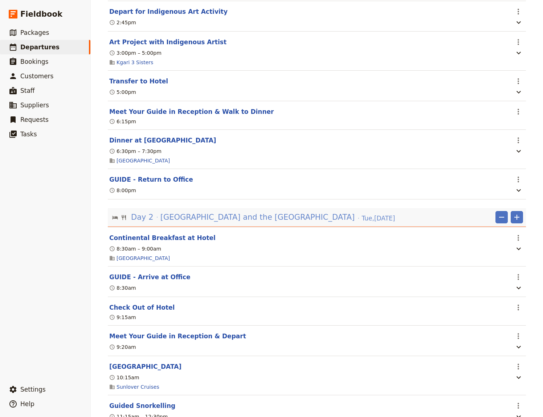
scroll to position [349, 0]
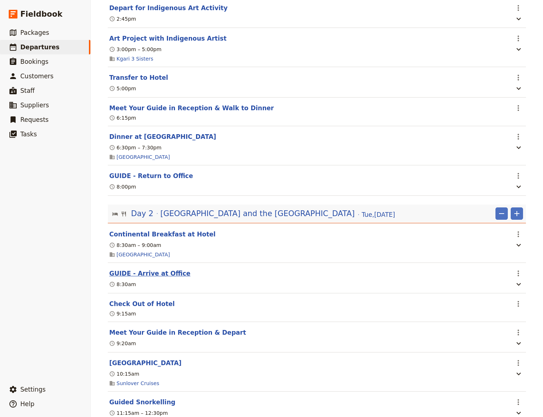
click at [146, 269] on button "GUIDE - Arrive at Office" at bounding box center [149, 273] width 81 height 9
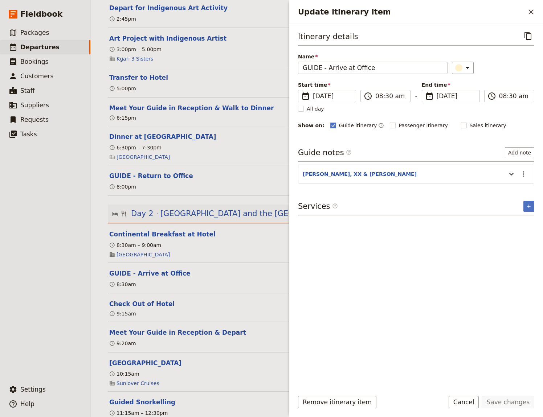
click at [146, 269] on button "GUIDE - Arrive at Office" at bounding box center [149, 273] width 81 height 9
click at [49, 276] on ul "​ Packages ​ Departures ​ Bookings ​ Customers ​ Staff ​ Suppliers ​ Requests ​…" at bounding box center [45, 202] width 90 height 354
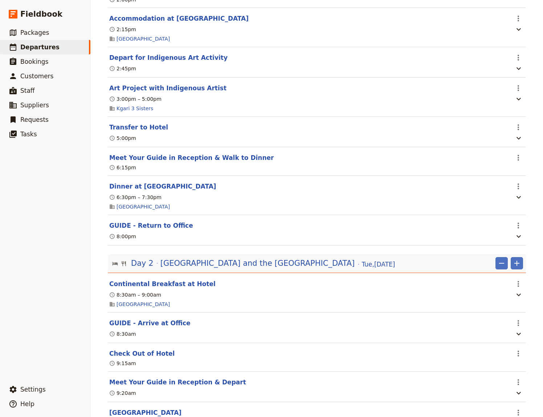
scroll to position [499, 0]
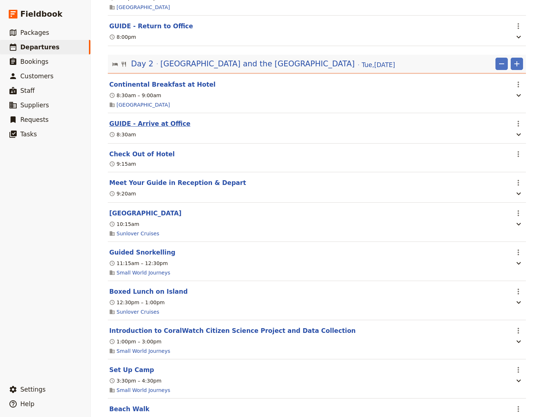
click at [160, 119] on button "GUIDE - Arrive at Office" at bounding box center [149, 123] width 81 height 9
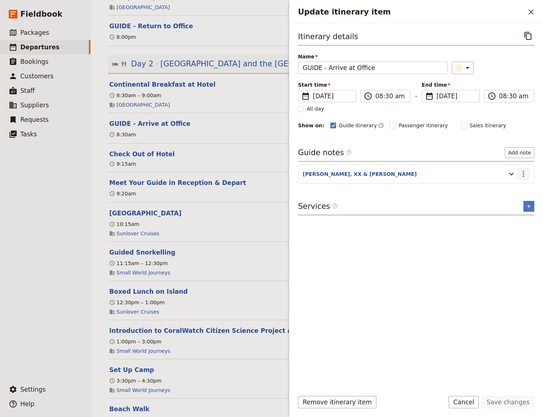
click at [522, 173] on icon "Actions" at bounding box center [523, 174] width 9 height 9
click at [514, 191] on span "Edit note" at bounding box center [502, 189] width 23 height 7
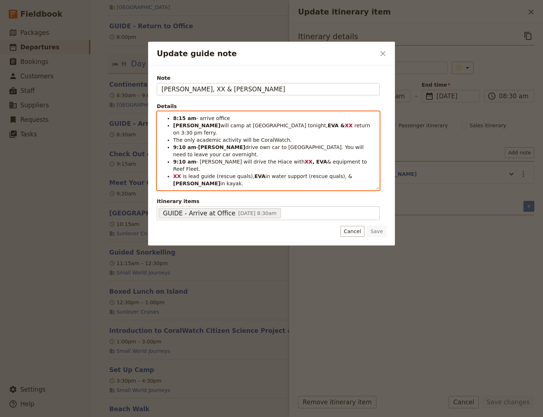
click at [368, 156] on ul "8:15 am - arrive office [PERSON_NAME] will camp at [GEOGRAPHIC_DATA] tonight, E…" at bounding box center [267, 151] width 213 height 73
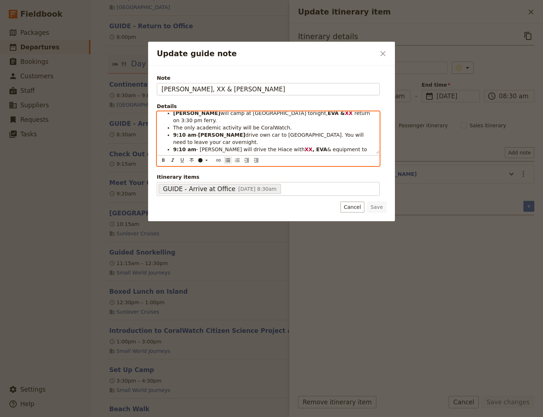
scroll to position [20, 0]
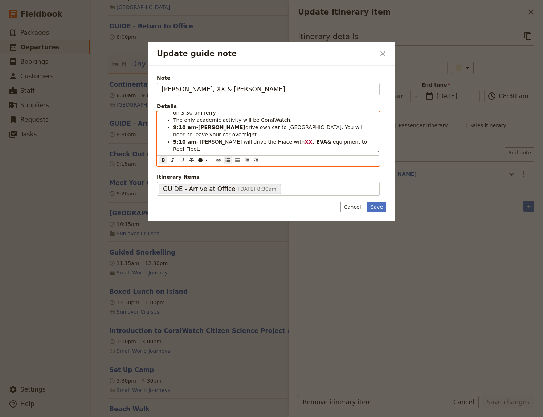
drag, startPoint x: 231, startPoint y: 150, endPoint x: 221, endPoint y: 151, distance: 10.6
click at [226, 168] on strong "[PERSON_NAME]" at bounding box center [249, 171] width 47 height 6
drag, startPoint x: 298, startPoint y: 150, endPoint x: 278, endPoint y: 151, distance: 19.3
click at [289, 168] on strong "ASHAYA" at bounding box center [300, 171] width 22 height 6
drag, startPoint x: 365, startPoint y: 144, endPoint x: 155, endPoint y: 143, distance: 210.5
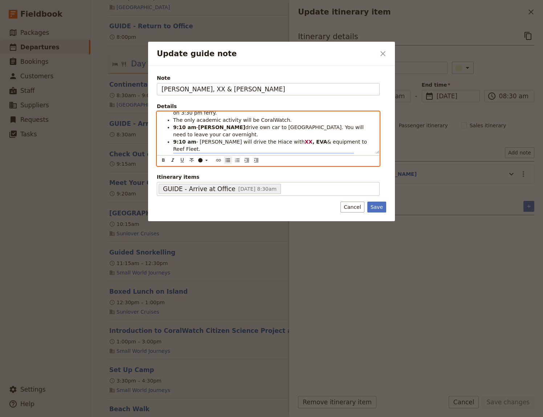
click at [157, 143] on div "8:15 am - arrive office [PERSON_NAME] will camp at [GEOGRAPHIC_DATA] tonight, E…" at bounding box center [268, 133] width 222 height 42
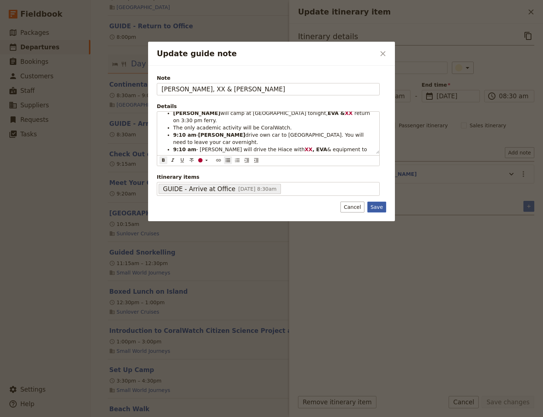
click at [379, 208] on button "Save" at bounding box center [376, 207] width 19 height 11
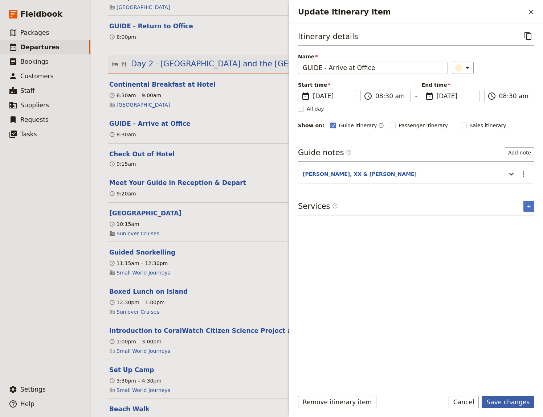
click at [507, 402] on button "Save changes" at bounding box center [508, 402] width 53 height 12
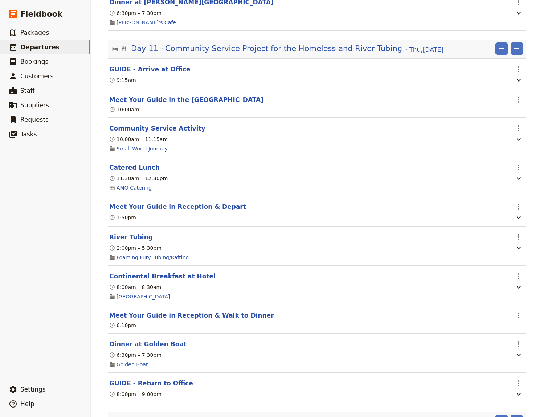
scroll to position [3842, 0]
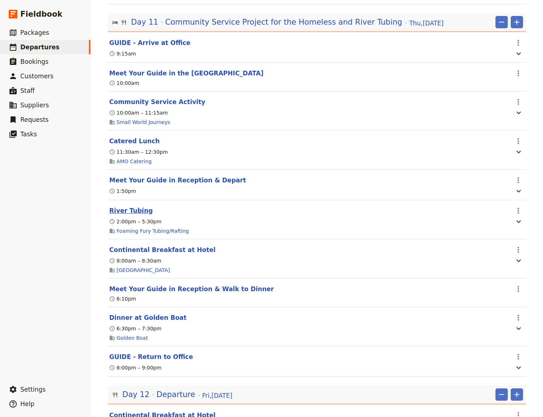
click at [134, 215] on button "River Tubing" at bounding box center [131, 210] width 44 height 9
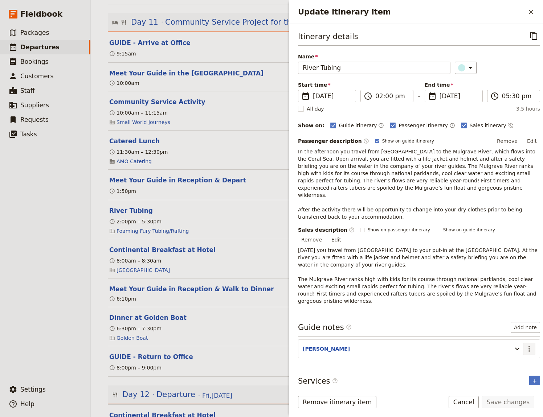
click at [527, 345] on icon "Actions" at bounding box center [529, 349] width 9 height 9
click at [511, 335] on span "Edit note" at bounding box center [508, 334] width 23 height 7
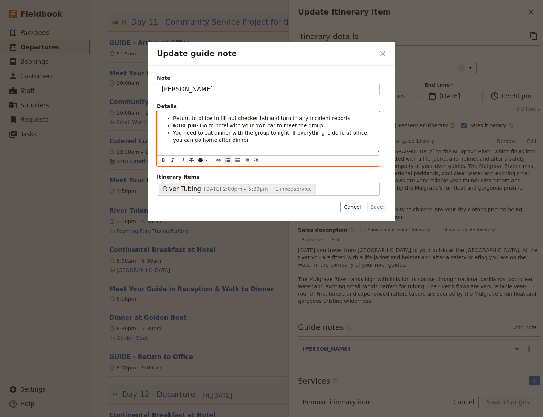
drag, startPoint x: 331, startPoint y: 120, endPoint x: 216, endPoint y: 121, distance: 115.0
click at [216, 121] on span "Return to office to fill out checker tab and turn in any incident reports." at bounding box center [262, 118] width 179 height 6
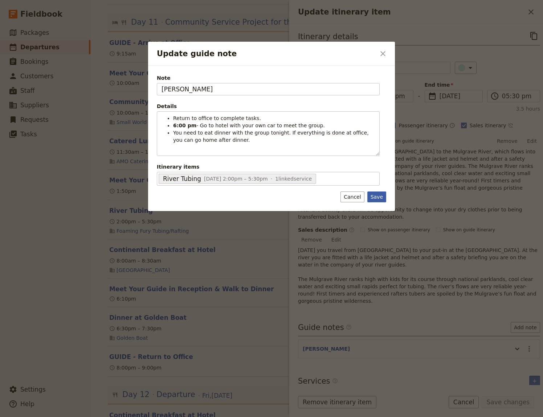
click at [379, 198] on button "Save" at bounding box center [376, 197] width 19 height 11
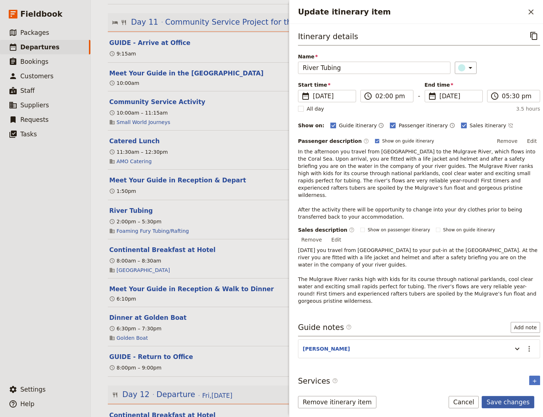
click at [504, 401] on button "Save changes" at bounding box center [508, 402] width 53 height 12
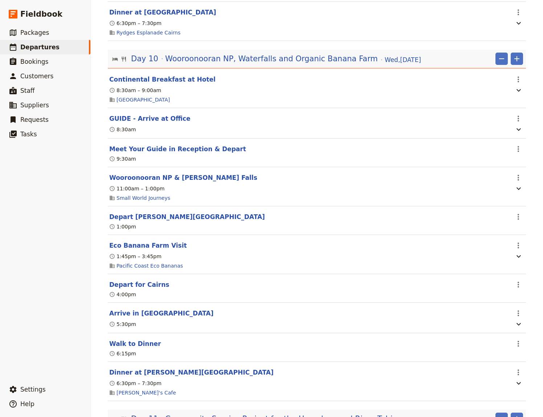
scroll to position [3405, 0]
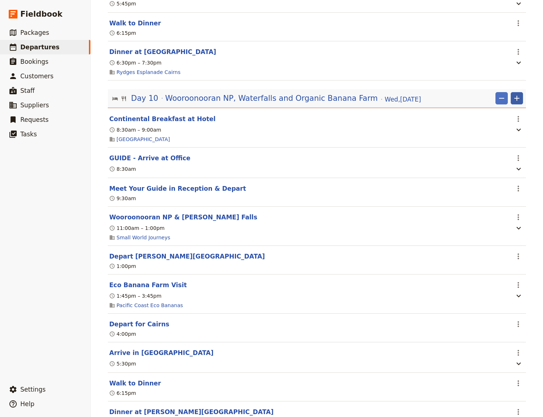
click at [513, 103] on icon "Add" at bounding box center [516, 98] width 9 height 9
click at [497, 124] on span "Add itinerary item" at bounding box center [492, 123] width 46 height 7
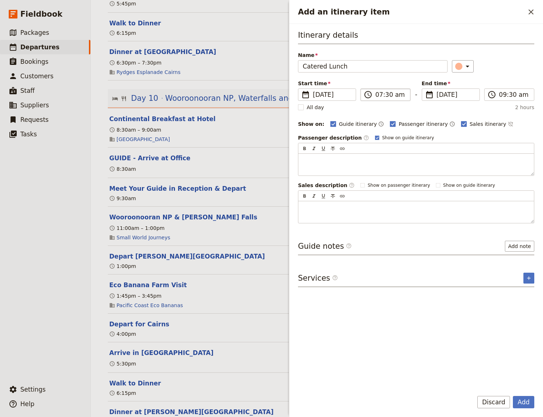
type input "Catered Lunch"
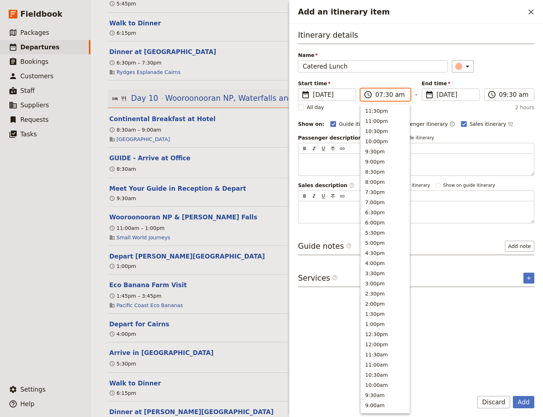
click at [380, 96] on input "07:30 am" at bounding box center [390, 94] width 30 height 9
click at [396, 95] on input "12:30 am" at bounding box center [390, 94] width 30 height 9
type input "12:30 pm"
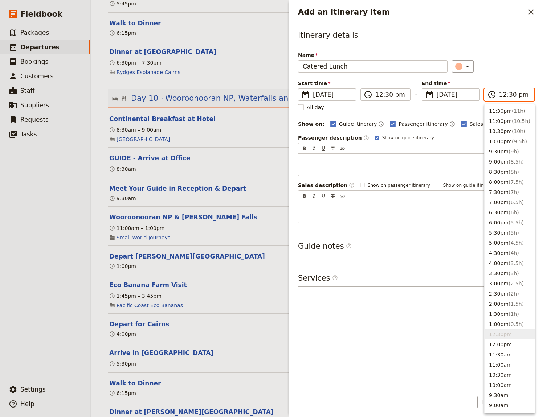
click at [501, 94] on input "12:30 pm" at bounding box center [514, 94] width 30 height 9
click at [510, 95] on input "01:30 pm" at bounding box center [514, 94] width 30 height 9
type input "01:00 pm"
click at [393, 332] on div "Itinerary details Name Catered Lunch ​ Start time ​ [DATE] [DATE] [DATE] 12:30 …" at bounding box center [416, 207] width 236 height 355
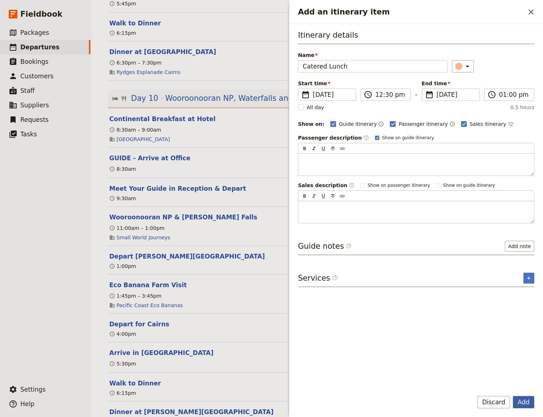
click at [524, 402] on button "Add" at bounding box center [523, 402] width 21 height 12
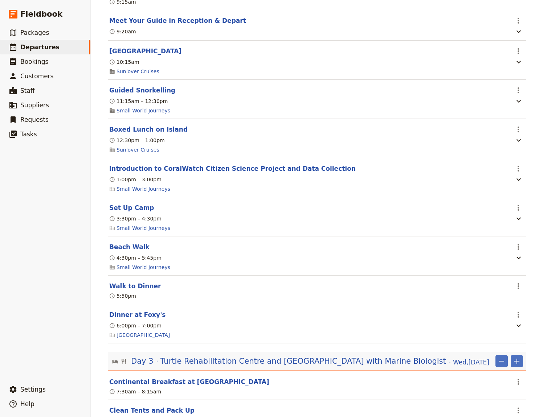
scroll to position [362, 0]
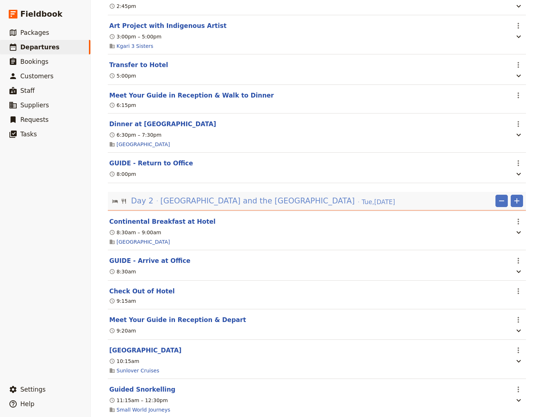
click at [215, 196] on span "[GEOGRAPHIC_DATA] and the [GEOGRAPHIC_DATA]" at bounding box center [257, 201] width 195 height 11
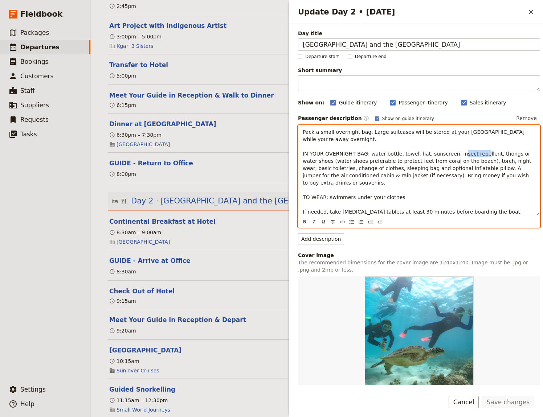
drag, startPoint x: 477, startPoint y: 154, endPoint x: 458, endPoint y: 154, distance: 19.2
click at [458, 154] on span "Pack a small overnight bag. Large suitcases will be stored at your [GEOGRAPHIC_…" at bounding box center [418, 175] width 230 height 93
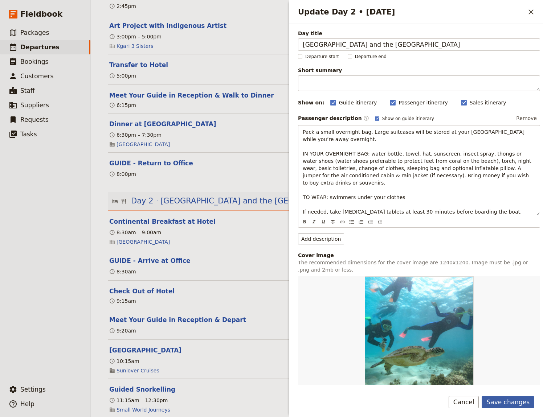
click at [504, 401] on button "Save changes" at bounding box center [508, 402] width 53 height 12
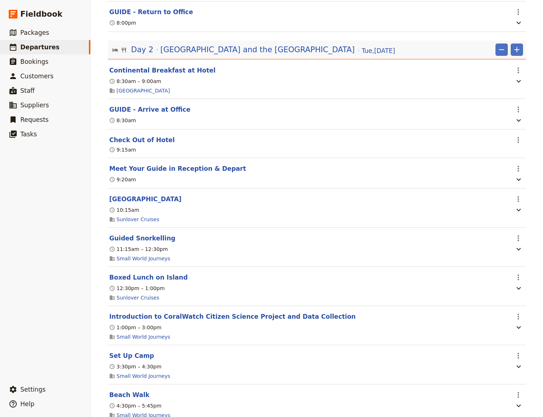
scroll to position [661, 0]
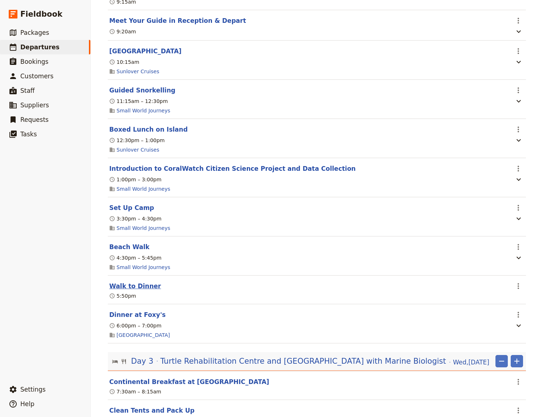
click at [120, 282] on button "Walk to Dinner" at bounding box center [135, 286] width 52 height 9
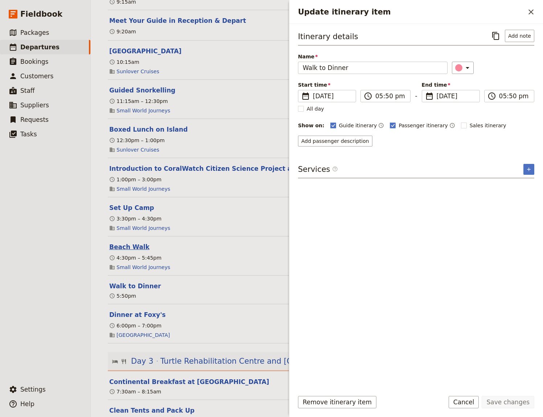
click at [126, 243] on button "Beach Walk" at bounding box center [129, 247] width 40 height 9
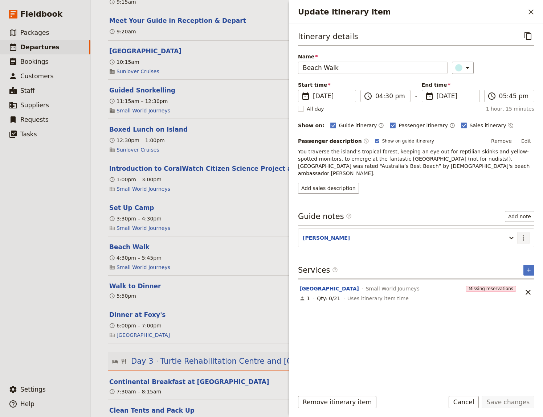
click at [523, 235] on icon "Actions" at bounding box center [523, 238] width 1 height 6
drag, startPoint x: 45, startPoint y: 240, endPoint x: 74, endPoint y: 229, distance: 31.3
click at [46, 240] on ul "​ Packages ​ Departures ​ Bookings ​ Customers ​ Staff ​ Suppliers ​ Requests ​…" at bounding box center [45, 202] width 90 height 354
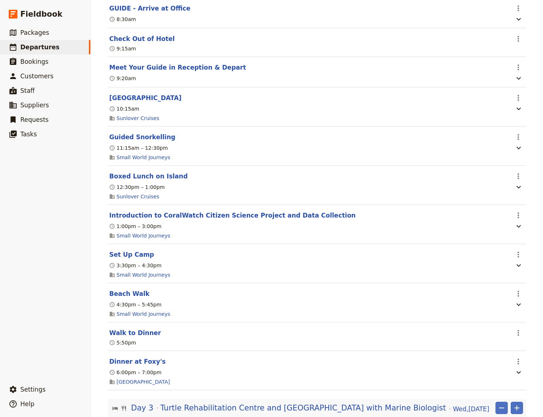
scroll to position [549, 0]
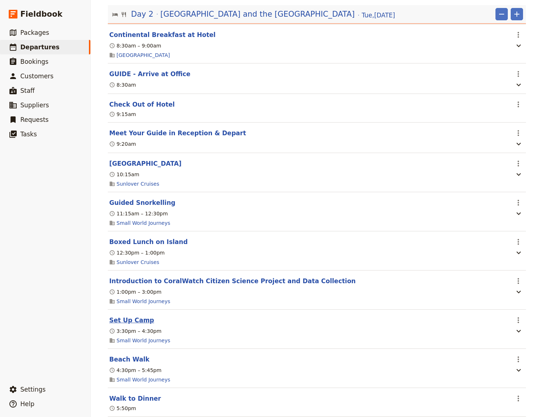
click at [132, 316] on button "Set Up Camp" at bounding box center [131, 320] width 45 height 9
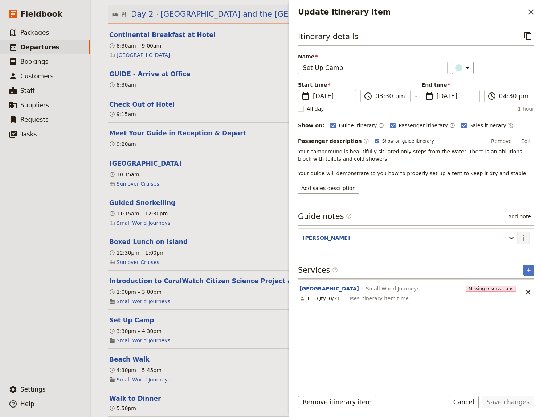
click at [524, 236] on icon "Actions" at bounding box center [523, 238] width 9 height 9
click at [514, 251] on span "Edit note" at bounding box center [502, 253] width 23 height 7
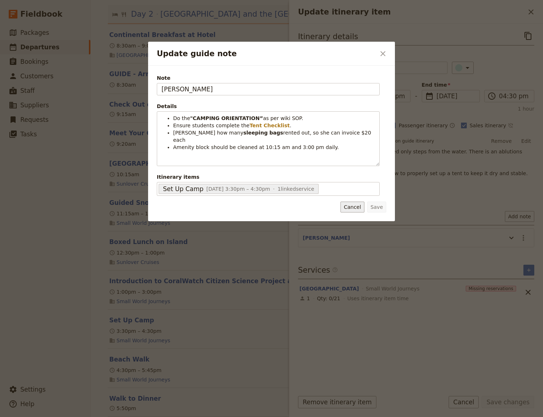
click at [356, 208] on button "Cancel" at bounding box center [352, 207] width 24 height 11
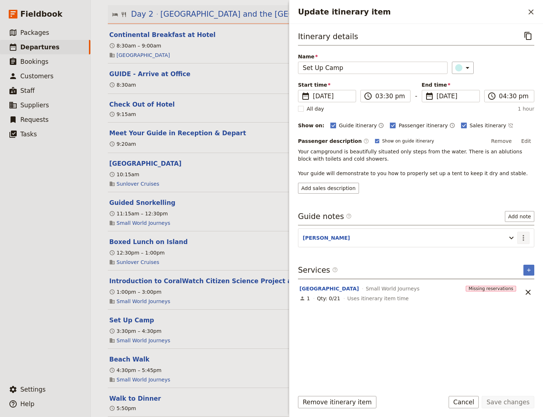
click at [524, 237] on icon "Actions" at bounding box center [523, 238] width 9 height 9
click at [501, 254] on span "Edit note" at bounding box center [502, 253] width 23 height 7
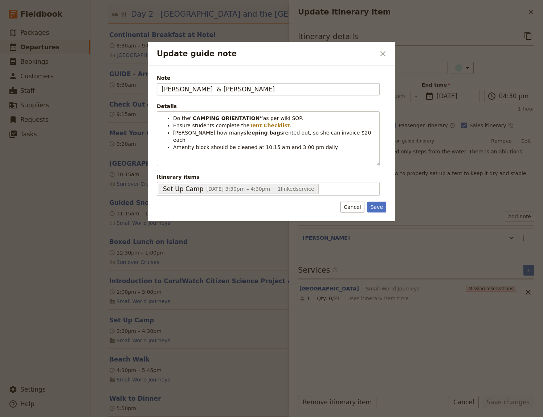
click at [177, 87] on input "[PERSON_NAME] & [PERSON_NAME]" at bounding box center [268, 89] width 223 height 12
type input "[PERSON_NAME] & [PERSON_NAME]"
click at [376, 209] on button "Save" at bounding box center [376, 207] width 19 height 11
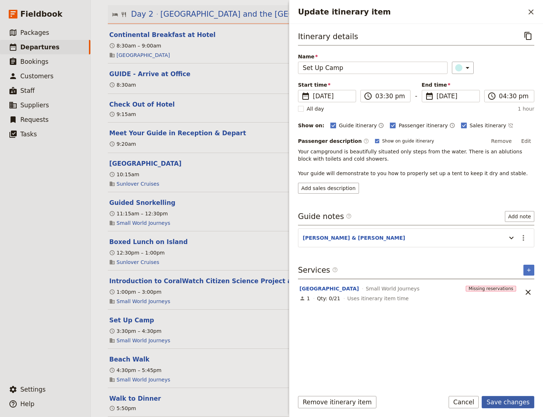
click at [501, 402] on button "Save changes" at bounding box center [508, 402] width 53 height 12
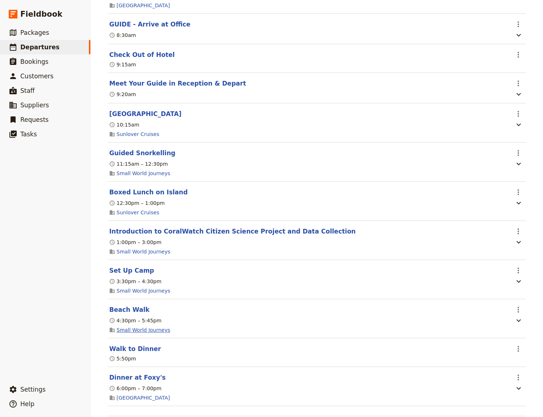
scroll to position [599, 0]
click at [128, 305] on button "Beach Walk" at bounding box center [129, 309] width 40 height 9
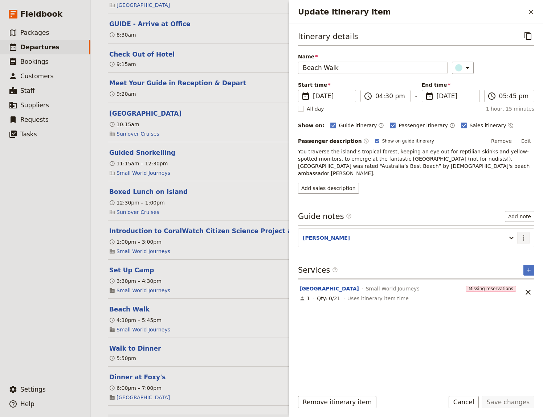
click at [520, 234] on icon "Actions" at bounding box center [523, 238] width 9 height 9
click at [511, 243] on button "Edit note" at bounding box center [508, 246] width 42 height 10
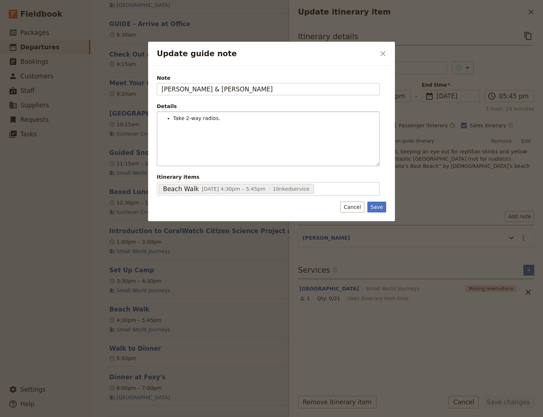
type input "[PERSON_NAME] & [PERSON_NAME]"
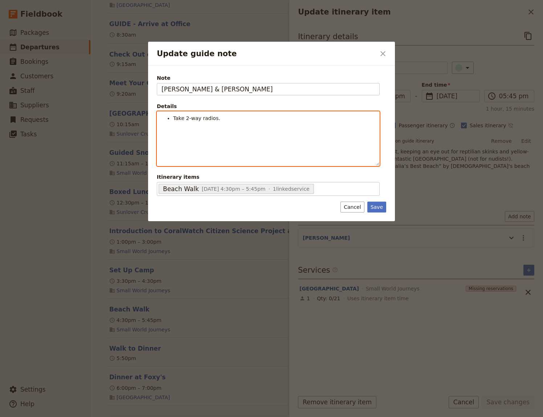
click at [223, 118] on li "Take 2-way radios." at bounding box center [274, 118] width 202 height 7
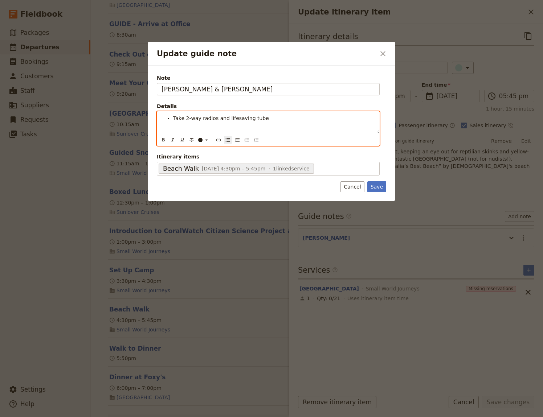
click at [212, 120] on span "Take 2-way radios and lifesaving tube" at bounding box center [221, 118] width 96 height 6
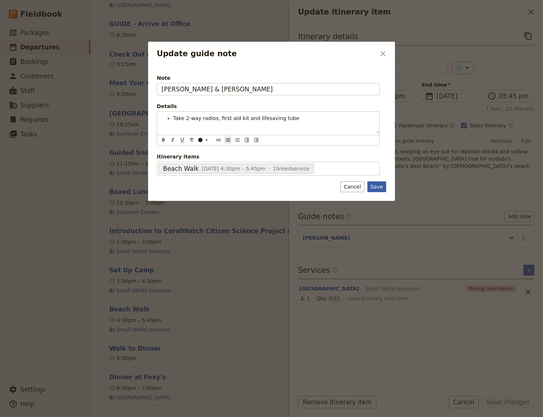
click at [381, 187] on div "Note [PERSON_NAME] & [PERSON_NAME] Details Take 2-way radios, first aid kit and…" at bounding box center [271, 133] width 247 height 135
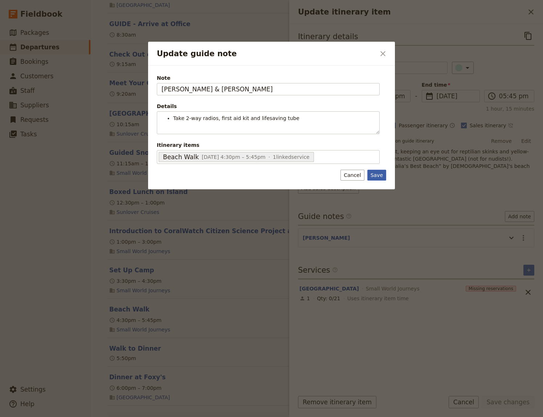
click at [375, 174] on button "Save" at bounding box center [376, 175] width 19 height 11
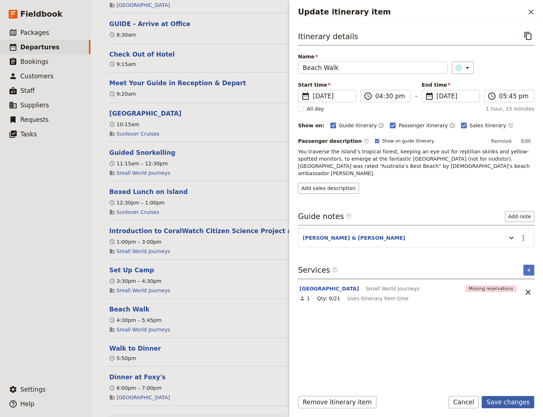
click at [507, 403] on button "Save changes" at bounding box center [508, 402] width 53 height 12
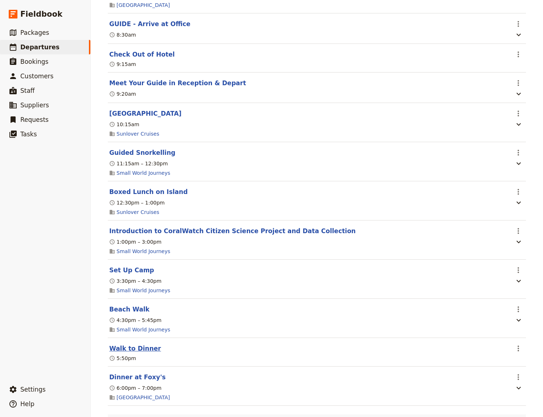
click at [136, 344] on button "Walk to Dinner" at bounding box center [135, 348] width 52 height 9
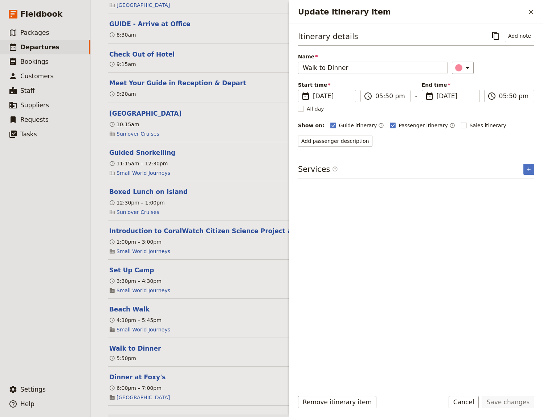
drag, startPoint x: 531, startPoint y: 11, endPoint x: 516, endPoint y: 35, distance: 28.2
click at [531, 12] on icon "Close drawer" at bounding box center [531, 12] width 9 height 9
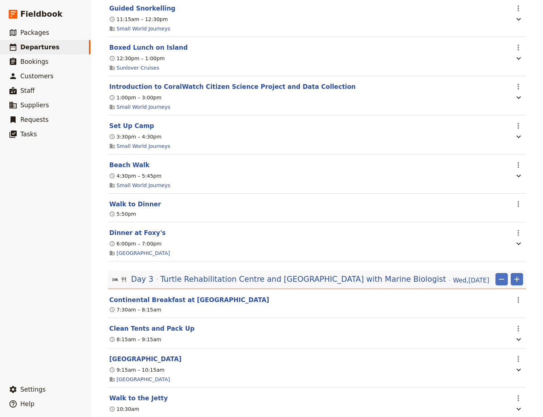
scroll to position [748, 0]
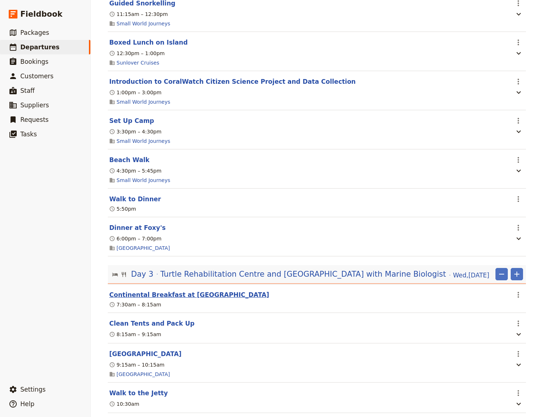
click at [134, 291] on button "Continental Breakfast at [GEOGRAPHIC_DATA]" at bounding box center [189, 295] width 160 height 9
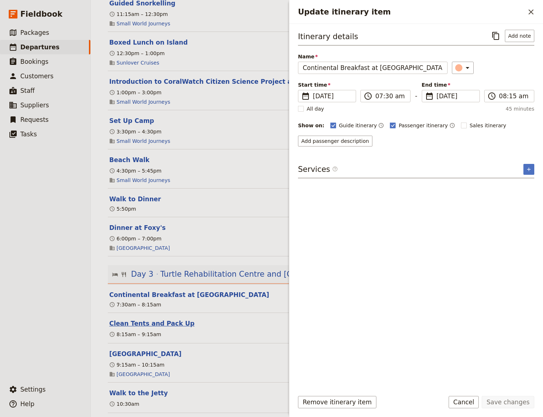
click at [132, 319] on button "Clean Tents and Pack Up" at bounding box center [151, 323] width 85 height 9
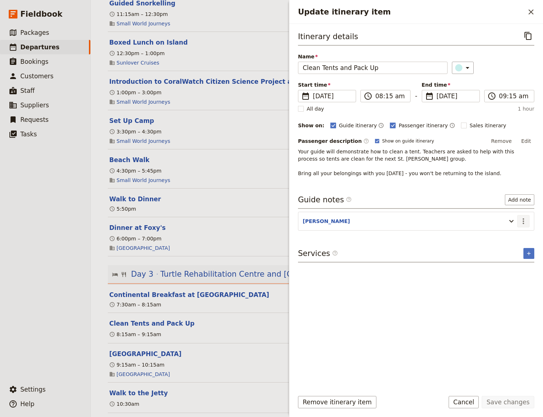
click at [524, 217] on icon "Actions" at bounding box center [523, 221] width 9 height 9
click at [509, 234] on span "Edit note" at bounding box center [502, 236] width 23 height 7
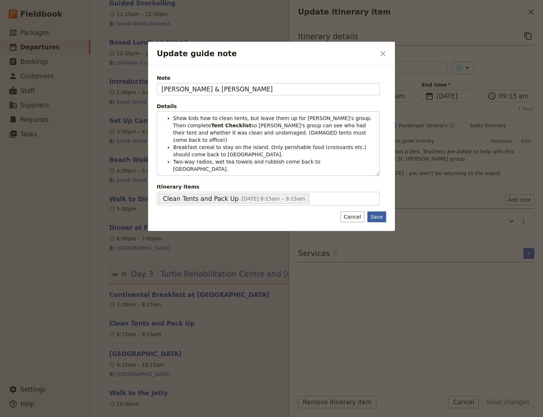
type input "[PERSON_NAME] & [PERSON_NAME]"
click at [376, 212] on button "Save" at bounding box center [376, 217] width 19 height 11
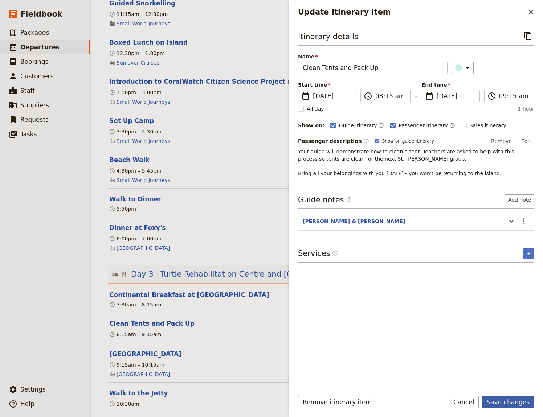
click at [510, 404] on button "Save changes" at bounding box center [508, 402] width 53 height 12
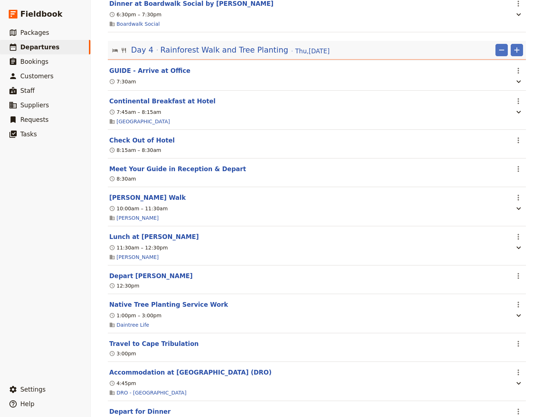
scroll to position [1397, 0]
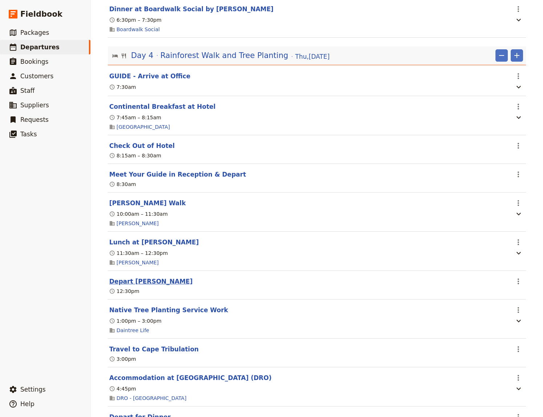
click at [144, 280] on button "Depart [PERSON_NAME]" at bounding box center [150, 281] width 83 height 9
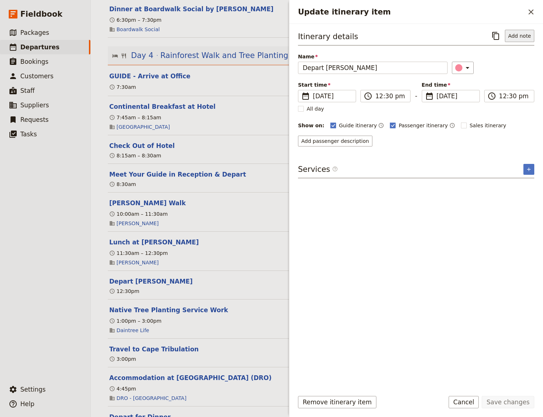
click at [521, 35] on button "Add note" at bounding box center [519, 36] width 29 height 12
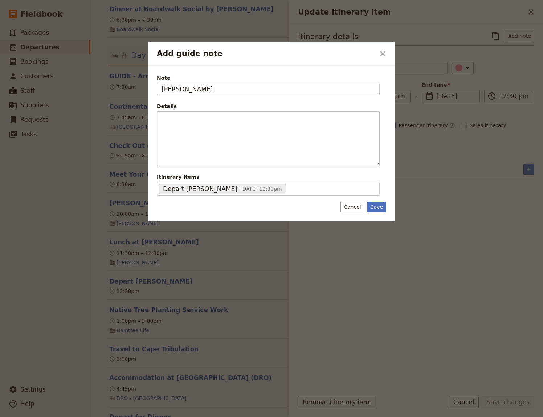
type input "[PERSON_NAME]"
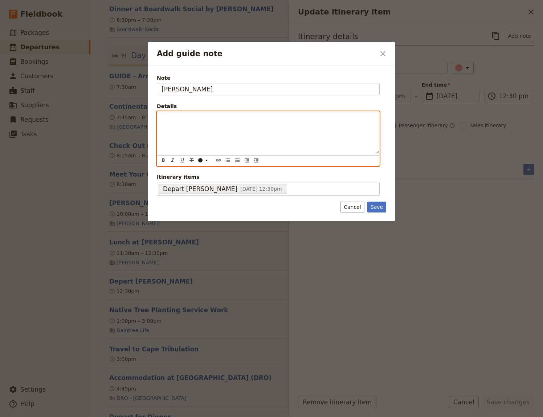
click at [169, 114] on div "Add guide note" at bounding box center [268, 133] width 222 height 42
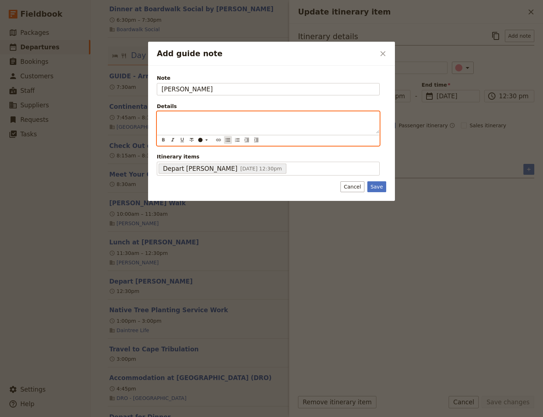
click at [228, 138] on icon "Bulleted list" at bounding box center [228, 140] width 4 height 4
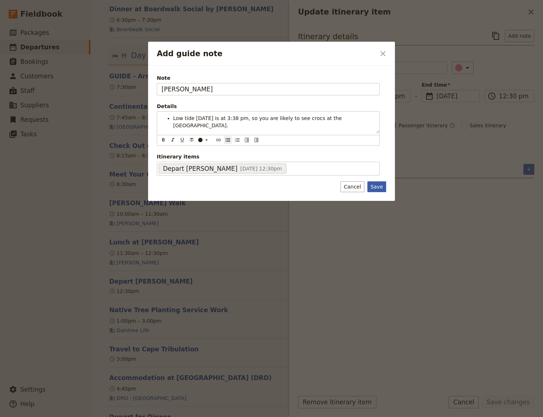
click at [381, 185] on div "Note [PERSON_NAME] Details Low tide [DATE] is at 3:38 pm, so you are likely to …" at bounding box center [271, 133] width 247 height 135
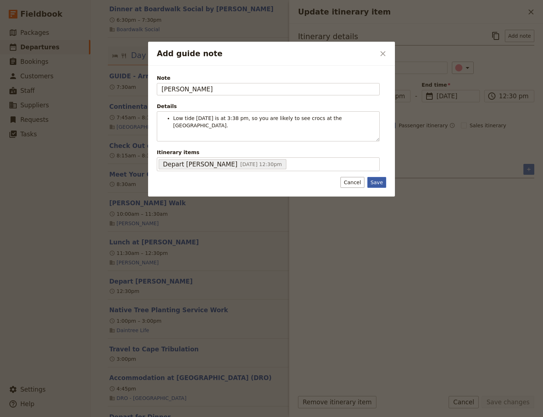
click at [372, 177] on button "Save" at bounding box center [376, 182] width 19 height 11
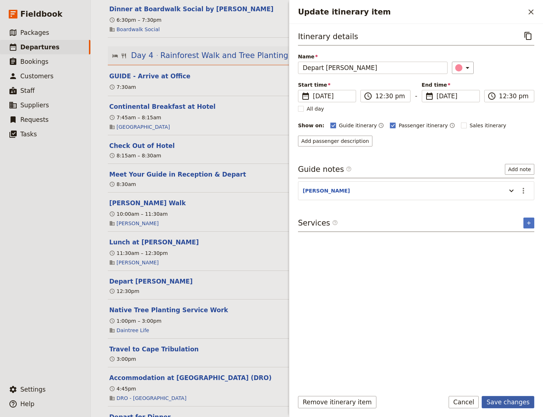
click at [512, 404] on button "Save changes" at bounding box center [508, 402] width 53 height 12
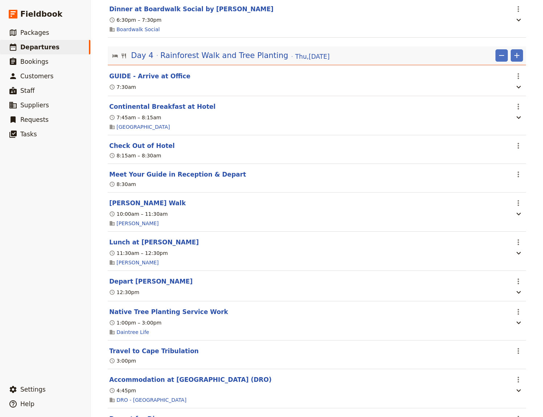
drag, startPoint x: 146, startPoint y: 145, endPoint x: 179, endPoint y: 147, distance: 32.7
click at [147, 145] on button "Check Out of Hotel" at bounding box center [141, 146] width 65 height 9
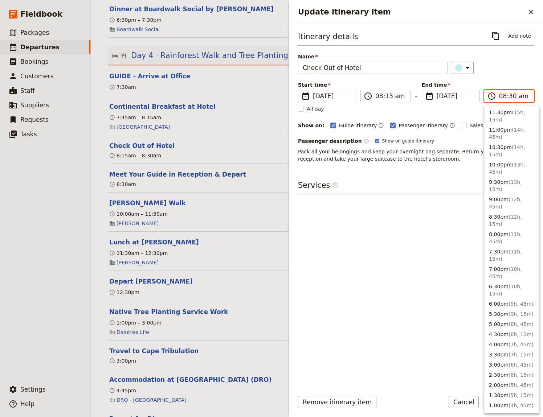
click at [510, 96] on input "08:30 am" at bounding box center [514, 96] width 30 height 9
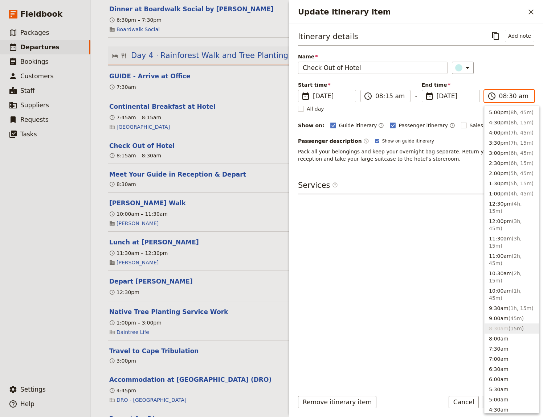
click at [510, 96] on input "08:30 am" at bounding box center [514, 96] width 30 height 9
type input "08:15 am"
click at [418, 267] on div "Itinerary details ​ Add note Name Check Out of Hotel ​ Start time ​ [DATE] [DAT…" at bounding box center [416, 207] width 236 height 355
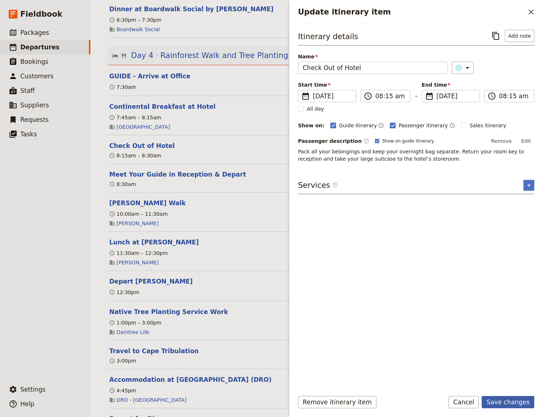
click at [524, 404] on button "Save changes" at bounding box center [508, 402] width 53 height 12
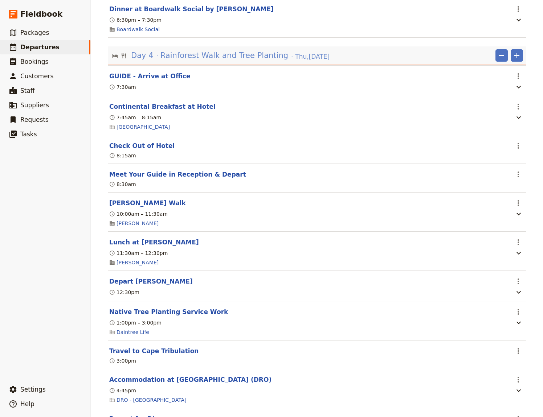
click at [295, 55] on span "[DATE]" at bounding box center [312, 56] width 34 height 9
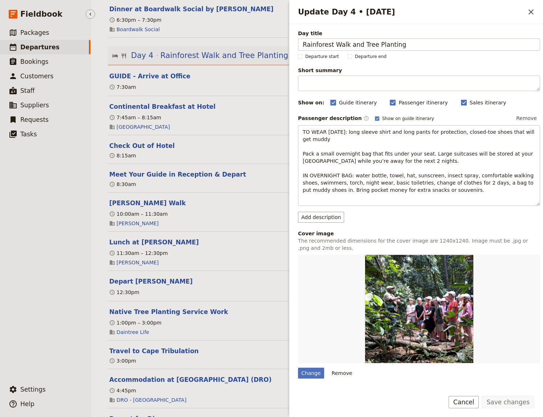
click at [50, 257] on ul "​ Packages ​ Departures ​ Bookings ​ Customers ​ Staff ​ Suppliers ​ Requests ​…" at bounding box center [45, 202] width 90 height 354
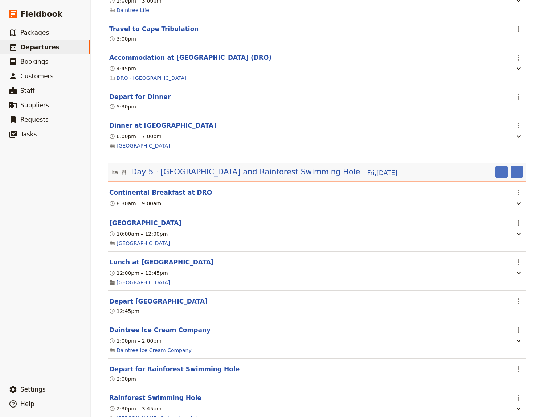
scroll to position [1697, 0]
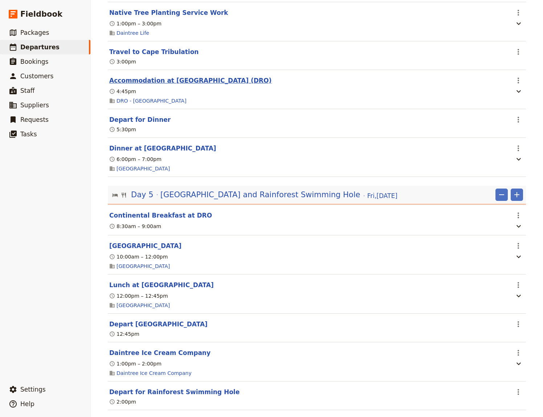
click at [229, 83] on button "Accommodation at [GEOGRAPHIC_DATA] (DRO)" at bounding box center [190, 80] width 162 height 9
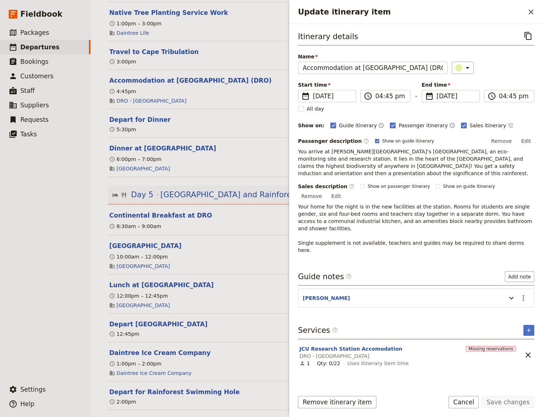
drag, startPoint x: 526, startPoint y: 140, endPoint x: 523, endPoint y: 145, distance: 5.7
click at [526, 141] on button "Edit" at bounding box center [526, 141] width 16 height 11
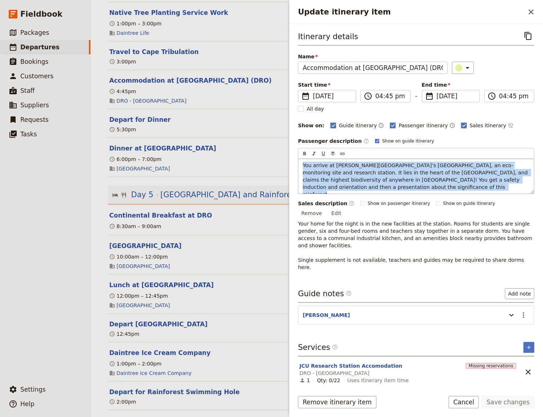
drag, startPoint x: 405, startPoint y: 187, endPoint x: 290, endPoint y: 162, distance: 118.4
click at [298, 162] on div "You arrive at [PERSON_NAME][GEOGRAPHIC_DATA]’s [GEOGRAPHIC_DATA], an eco-monito…" at bounding box center [416, 176] width 236 height 35
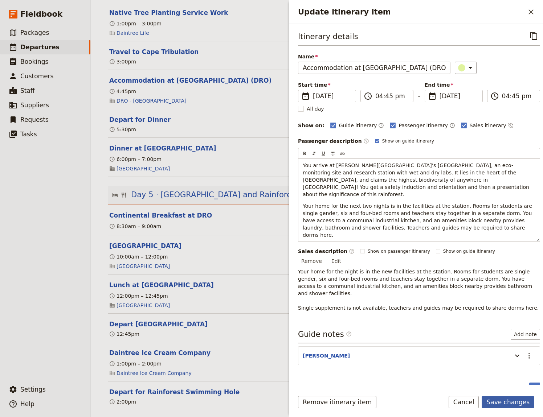
click at [515, 406] on button "Save changes" at bounding box center [508, 402] width 53 height 12
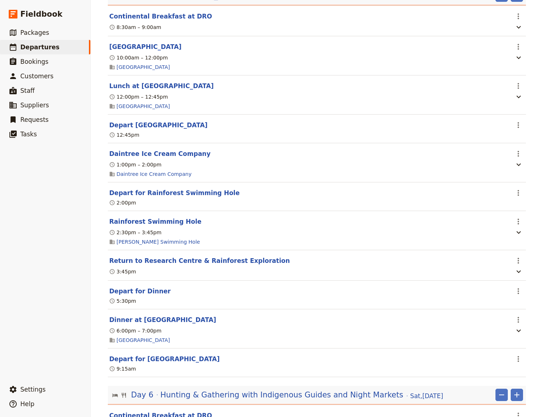
scroll to position [1896, 0]
click at [145, 294] on button "Depart for Dinner" at bounding box center [139, 291] width 61 height 9
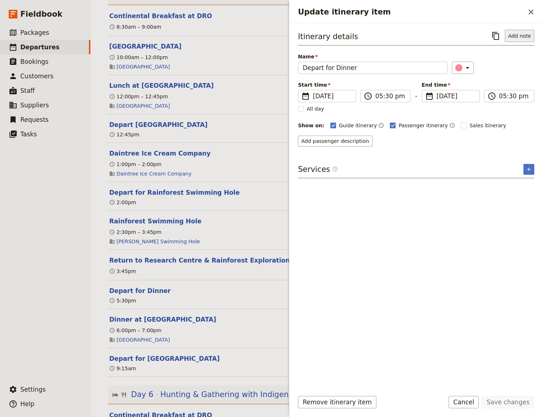
click at [519, 36] on button "Add note" at bounding box center [519, 36] width 29 height 12
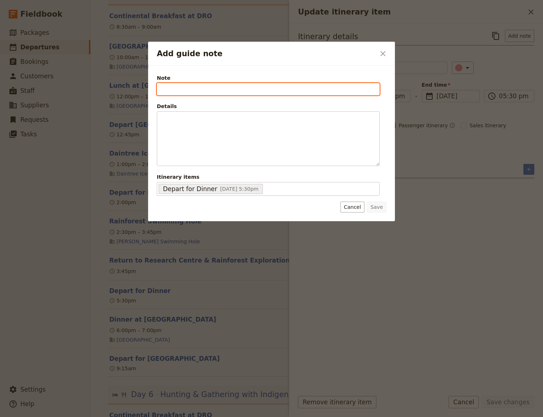
click at [171, 91] on input "Note" at bounding box center [268, 89] width 223 height 12
type input "[PERSON_NAME]"
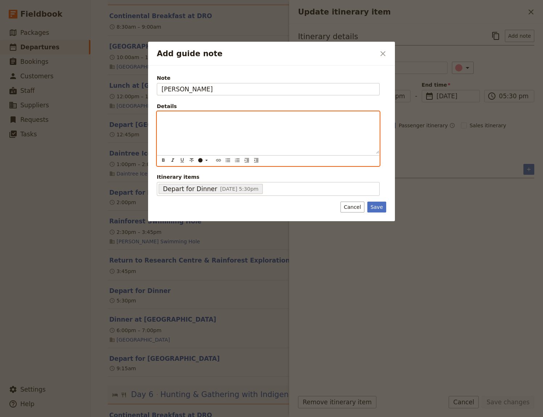
click at [162, 120] on p "Add guide note" at bounding box center [267, 118] width 213 height 7
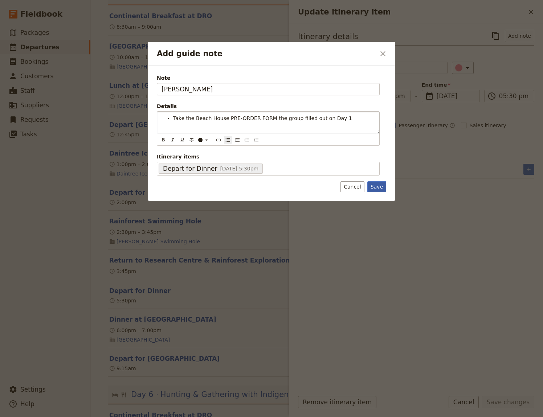
click at [380, 185] on div "Note [PERSON_NAME] Details Take the Beach House PRE-ORDER FORM the group filled…" at bounding box center [271, 133] width 247 height 135
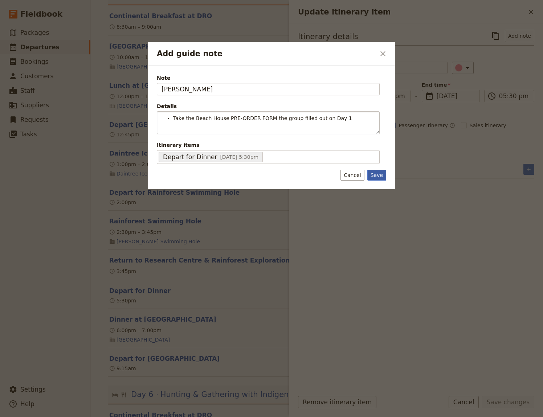
click at [377, 173] on button "Save" at bounding box center [376, 175] width 19 height 11
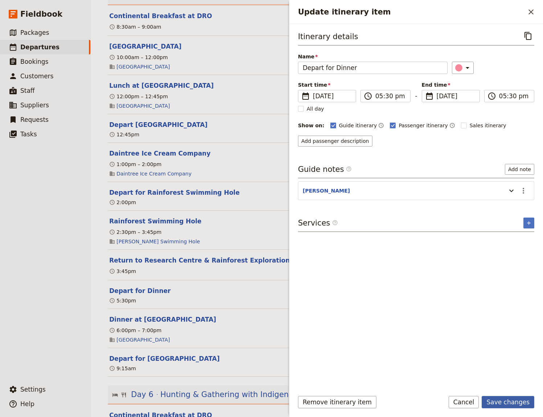
click at [515, 402] on button "Save changes" at bounding box center [508, 402] width 53 height 12
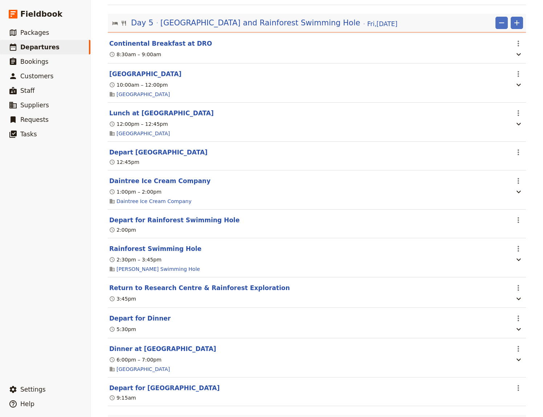
scroll to position [1846, 0]
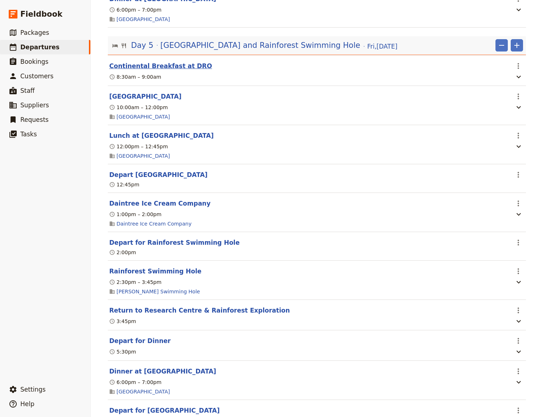
click at [168, 67] on button "Continental Breakfast at DRO" at bounding box center [160, 66] width 103 height 9
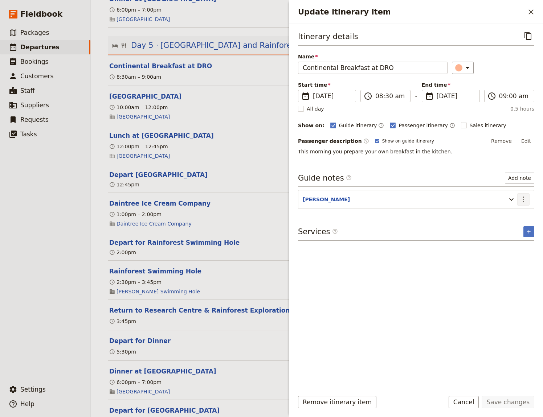
click at [522, 195] on icon "Actions" at bounding box center [523, 199] width 9 height 9
click at [511, 215] on span "Edit note" at bounding box center [502, 214] width 23 height 7
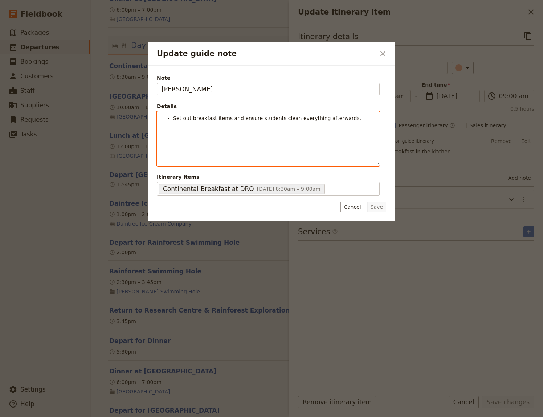
click at [338, 118] on li "Set out breakfast items and ensure students clean everything afterwards." at bounding box center [274, 118] width 202 height 7
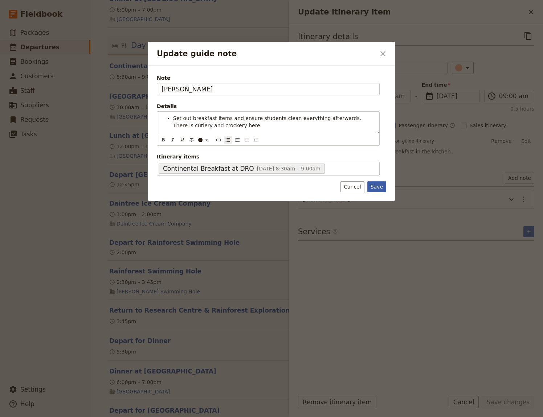
click at [376, 187] on button "Save" at bounding box center [376, 186] width 19 height 11
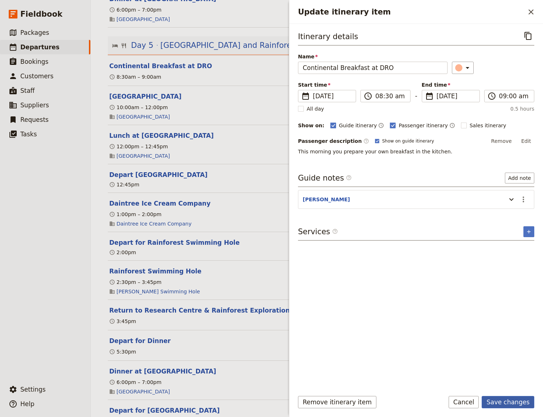
click at [522, 404] on button "Save changes" at bounding box center [508, 402] width 53 height 12
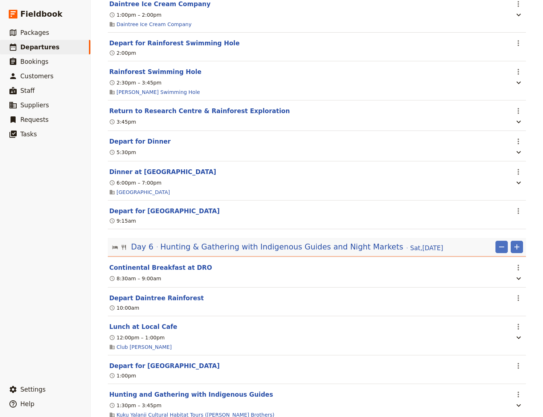
scroll to position [2096, 0]
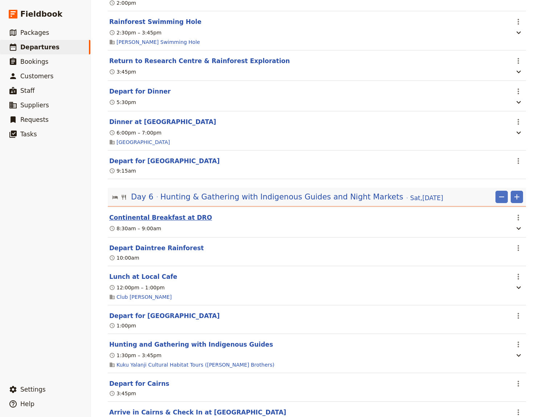
click at [165, 222] on button "Continental Breakfast at DRO" at bounding box center [160, 217] width 103 height 9
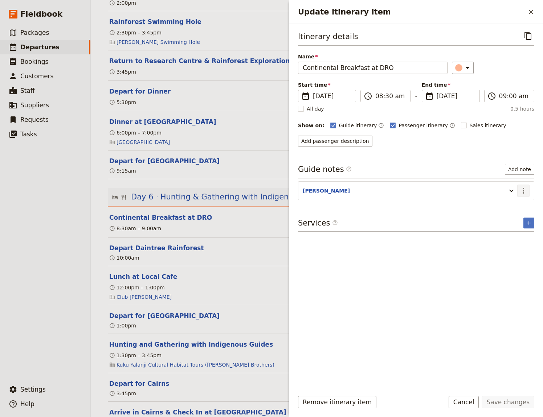
click at [527, 190] on icon "Actions" at bounding box center [523, 191] width 9 height 9
click at [509, 207] on span "Edit note" at bounding box center [502, 205] width 23 height 7
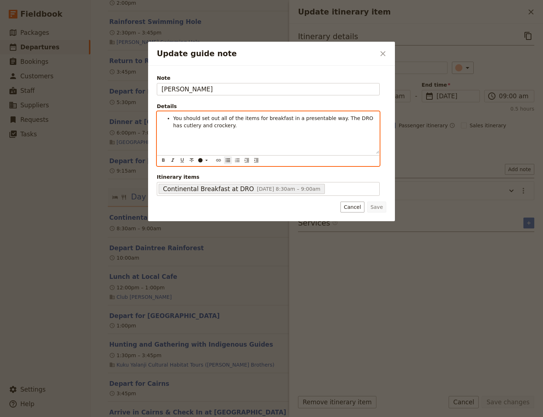
drag, startPoint x: 221, startPoint y: 130, endPoint x: 158, endPoint y: 117, distance: 64.7
click at [159, 117] on div "You should set out all of the items for breakfast in a presentable way. The DRO…" at bounding box center [268, 133] width 222 height 42
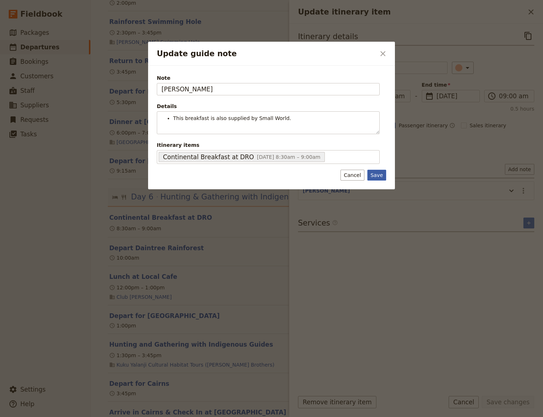
click at [375, 188] on div "Note [PERSON_NAME] Details This breakfast is also supplied by Small World. ​ ​ …" at bounding box center [271, 128] width 247 height 124
click at [376, 174] on button "Save" at bounding box center [376, 175] width 19 height 11
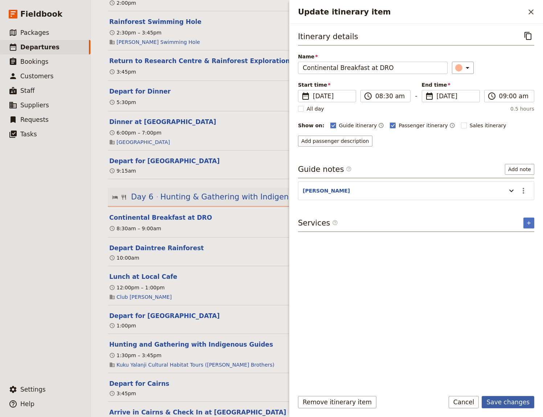
click at [512, 401] on button "Save changes" at bounding box center [508, 402] width 53 height 12
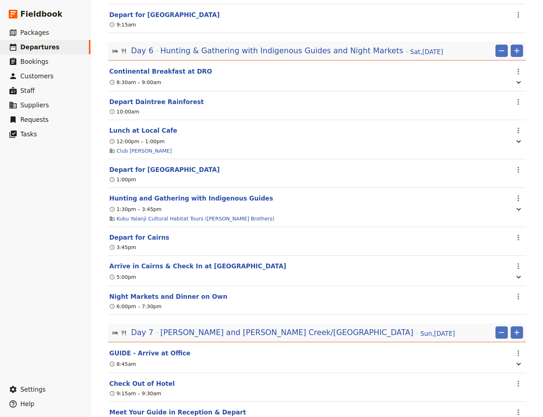
scroll to position [2245, 0]
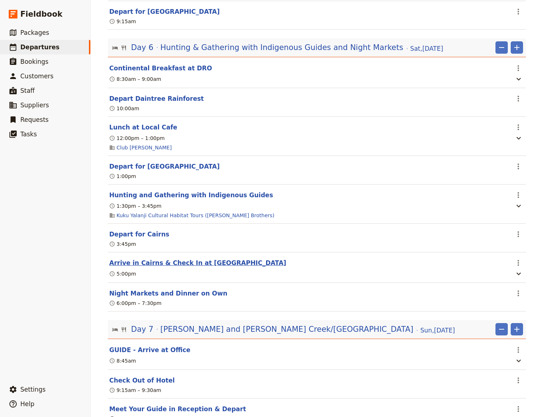
drag, startPoint x: 170, startPoint y: 267, endPoint x: 217, endPoint y: 267, distance: 47.5
click at [171, 267] on button "Arrive in Cairns & Check In at [GEOGRAPHIC_DATA]" at bounding box center [197, 263] width 177 height 9
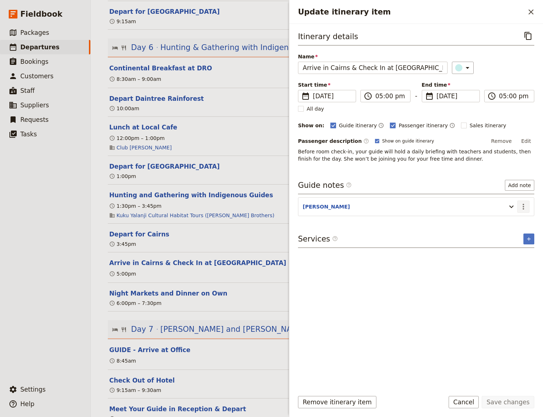
click at [522, 206] on icon "Actions" at bounding box center [523, 206] width 9 height 9
click at [502, 221] on span "Edit note" at bounding box center [502, 221] width 23 height 7
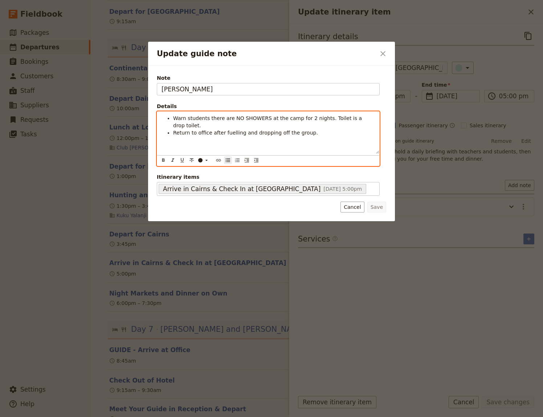
drag, startPoint x: 369, startPoint y: 119, endPoint x: 169, endPoint y: 118, distance: 200.0
click at [173, 118] on li "Warn students there are NO SHOWERS at the camp for 2 nights. Toilet is a drop t…" at bounding box center [274, 122] width 202 height 15
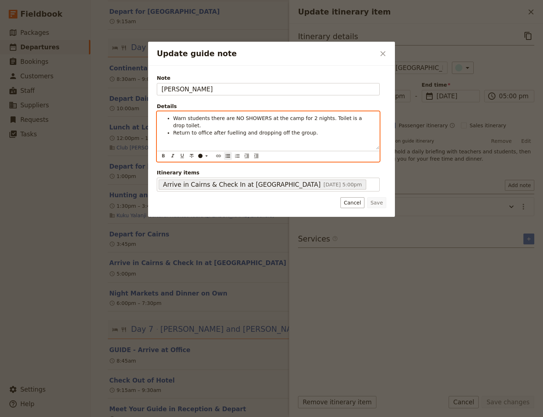
copy span "Warn students there are NO SHOWERS at the camp for 2 nights. Toilet is a drop t…"
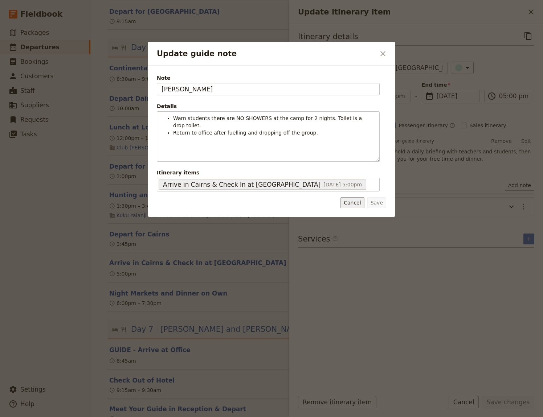
click at [353, 197] on button "Cancel" at bounding box center [352, 202] width 24 height 11
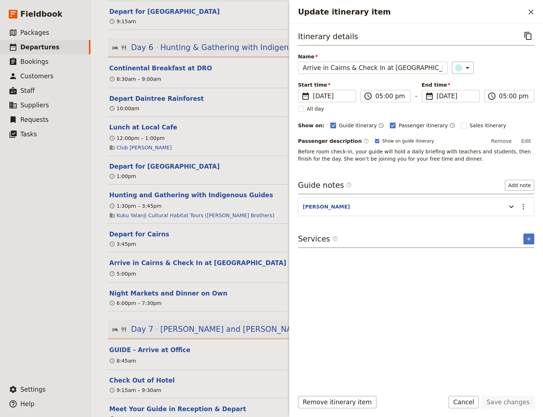
click at [384, 350] on div "Itinerary details ​ Name Arrive in [GEOGRAPHIC_DATA] & Check In at [GEOGRAPHIC_…" at bounding box center [416, 207] width 236 height 355
click at [36, 297] on ul "​ Packages ​ Departures ​ Bookings ​ Customers ​ Staff ​ Suppliers ​ Requests ​…" at bounding box center [45, 202] width 90 height 354
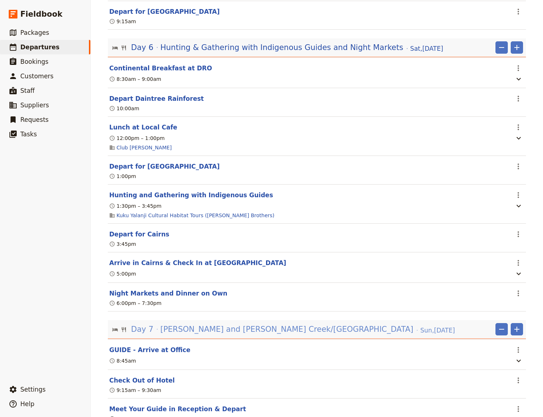
click at [297, 335] on span "[PERSON_NAME] and [PERSON_NAME] Creek/[GEOGRAPHIC_DATA]" at bounding box center [286, 329] width 253 height 11
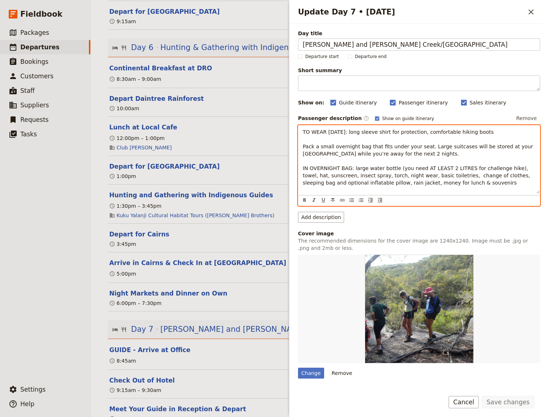
click at [430, 184] on span "TO WEAR [DATE]: long sleeve shirt for protection, comfortable hiking boots Pack…" at bounding box center [419, 157] width 232 height 57
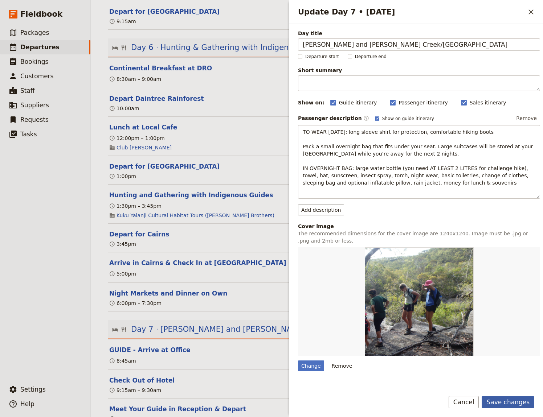
click at [504, 403] on button "Save changes" at bounding box center [508, 402] width 53 height 12
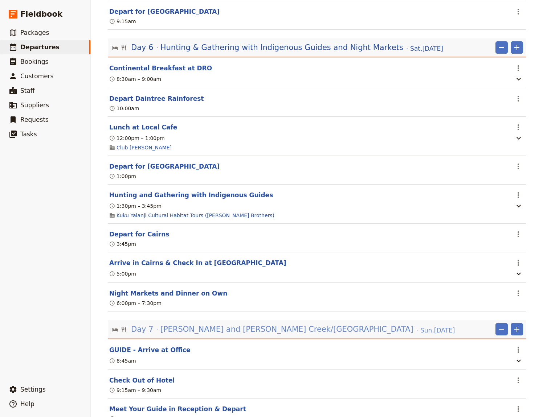
click at [270, 335] on span "[PERSON_NAME] and [PERSON_NAME] Creek/[GEOGRAPHIC_DATA]" at bounding box center [286, 329] width 253 height 11
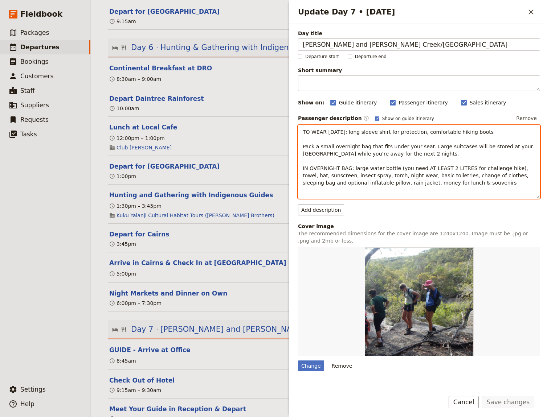
click at [303, 132] on p "TO WEAR [DATE]: long sleeve shirt for protection, comfortable hiking boots Pack…" at bounding box center [419, 157] width 233 height 58
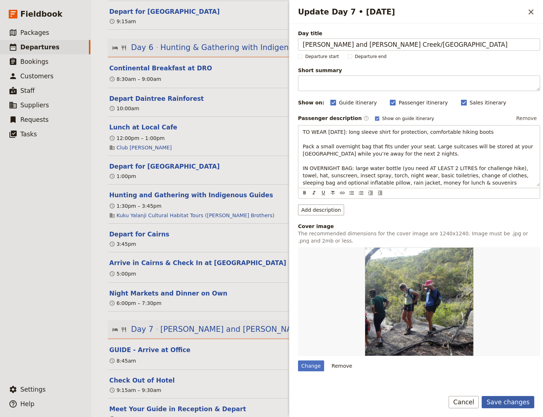
click at [519, 402] on button "Save changes" at bounding box center [508, 402] width 53 height 12
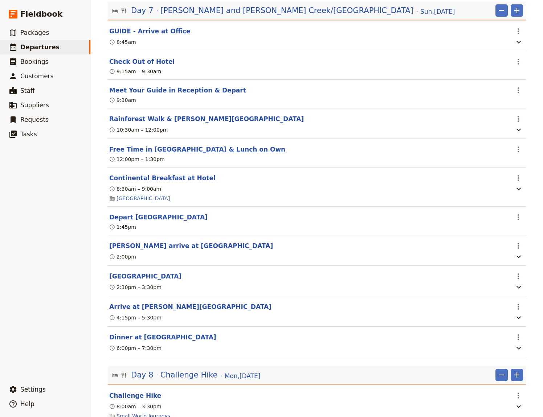
scroll to position [2595, 0]
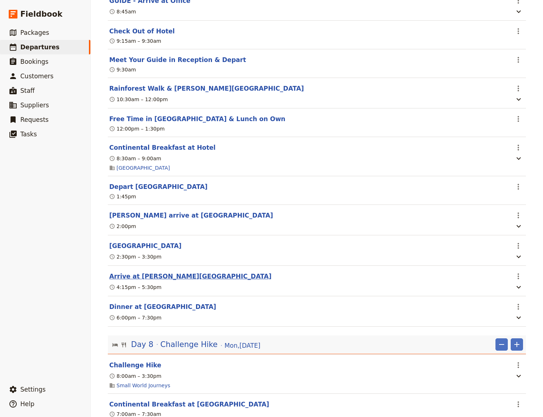
click at [131, 281] on button "Arrive at [PERSON_NAME][GEOGRAPHIC_DATA]" at bounding box center [190, 276] width 162 height 9
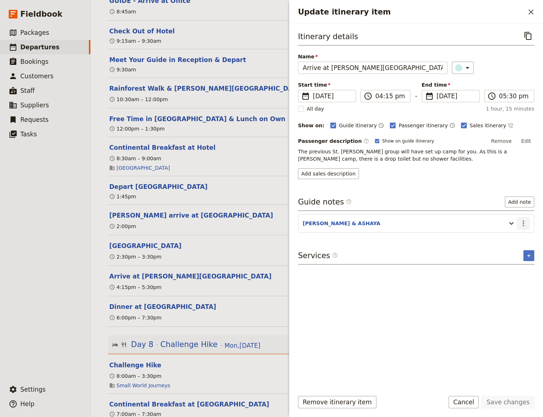
click at [522, 221] on icon "Actions" at bounding box center [523, 223] width 9 height 9
click at [512, 240] on span "Edit note" at bounding box center [502, 238] width 23 height 7
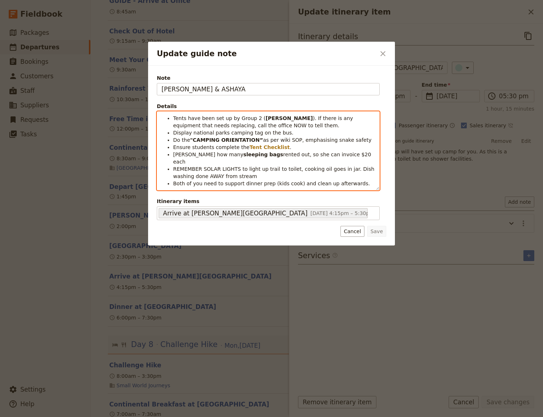
scroll to position [9, 0]
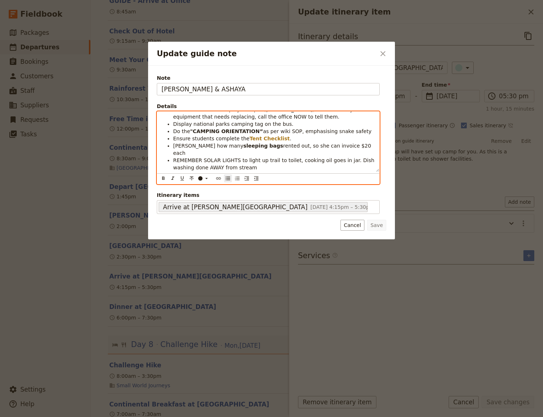
drag, startPoint x: 349, startPoint y: 179, endPoint x: 151, endPoint y: 169, distance: 198.4
click at [157, 171] on div "Tents have been set up by Group 2 ( [PERSON_NAME] ). If there is any equipment …" at bounding box center [268, 142] width 222 height 60
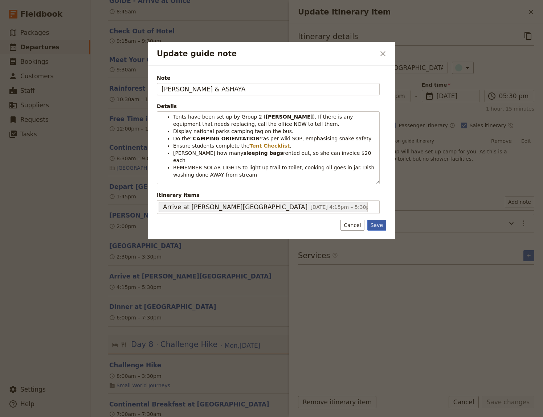
click at [376, 223] on button "Save" at bounding box center [376, 225] width 19 height 11
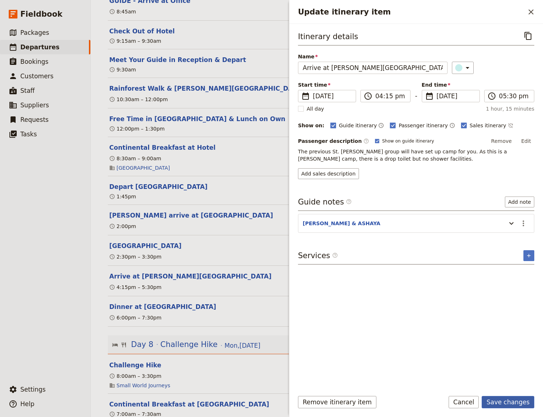
click at [505, 402] on button "Save changes" at bounding box center [508, 402] width 53 height 12
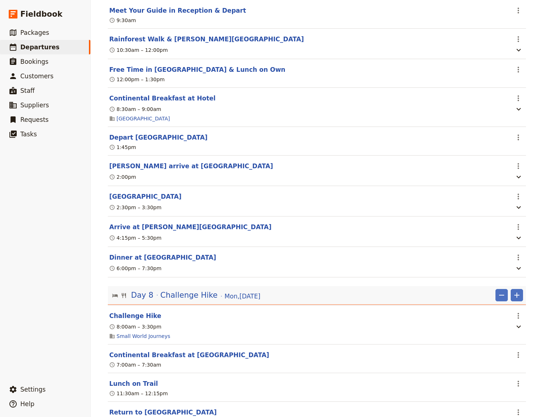
scroll to position [2644, 0]
click at [134, 320] on button "Challenge Hike" at bounding box center [135, 315] width 52 height 9
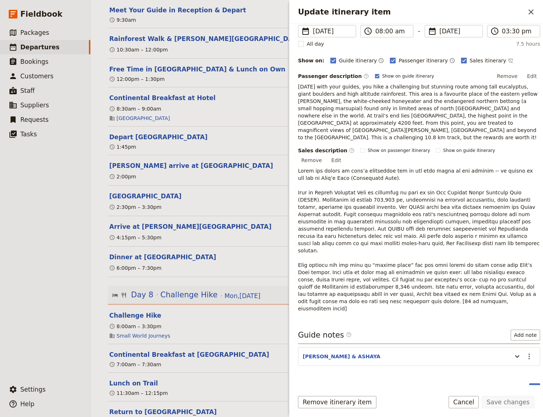
scroll to position [73, 0]
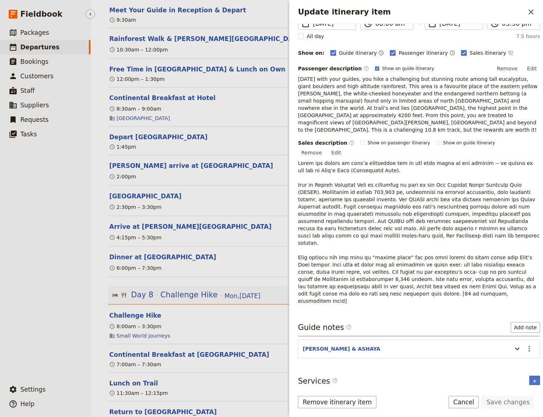
click at [34, 311] on ul "​ Packages ​ Departures ​ Bookings ​ Customers ​ Staff ​ Suppliers ​ Requests ​…" at bounding box center [45, 202] width 90 height 354
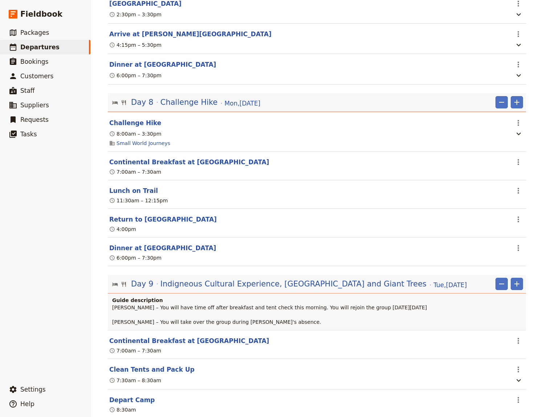
scroll to position [2844, 0]
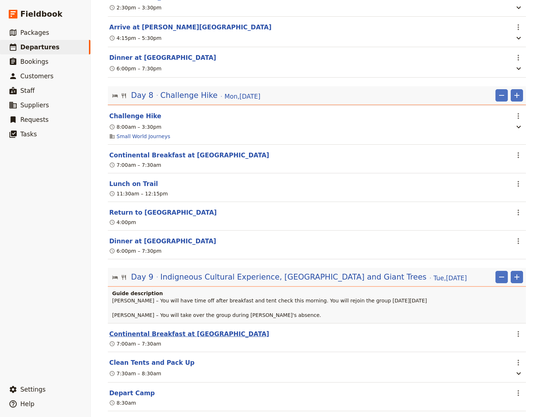
click at [136, 339] on button "Continental Breakfast at [GEOGRAPHIC_DATA]" at bounding box center [189, 334] width 160 height 9
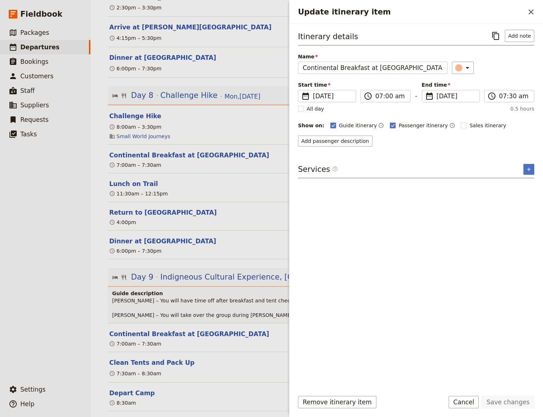
drag, startPoint x: 118, startPoint y: 371, endPoint x: 130, endPoint y: 361, distance: 14.7
click at [119, 367] on button "Clean Tents and Pack Up" at bounding box center [151, 363] width 85 height 9
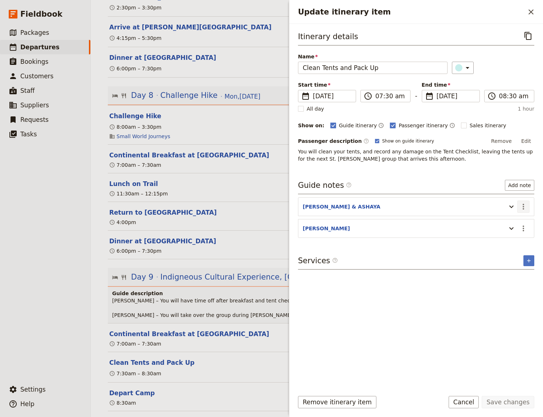
click at [524, 205] on icon "Actions" at bounding box center [523, 206] width 9 height 9
click at [511, 224] on span "Edit note" at bounding box center [502, 221] width 23 height 7
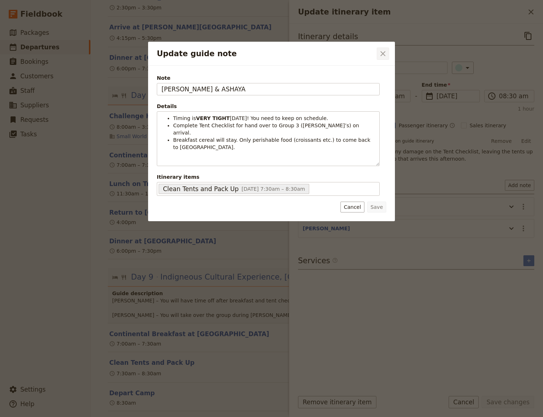
click at [381, 54] on icon "Close dialog" at bounding box center [383, 53] width 9 height 9
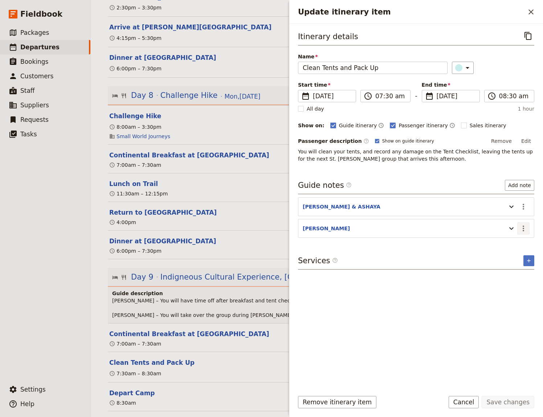
click at [525, 230] on icon "Actions" at bounding box center [523, 228] width 9 height 9
click at [511, 246] on span "Edit note" at bounding box center [502, 243] width 23 height 7
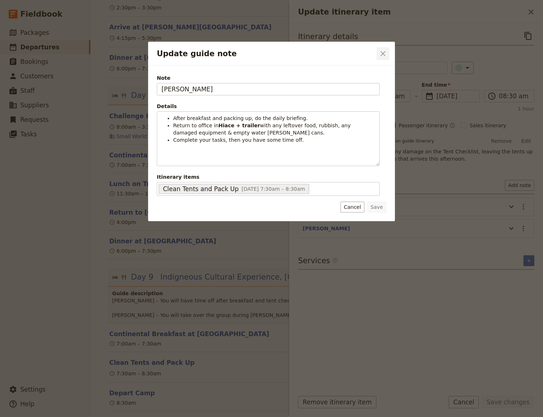
click at [386, 52] on icon "Close dialog" at bounding box center [383, 53] width 9 height 9
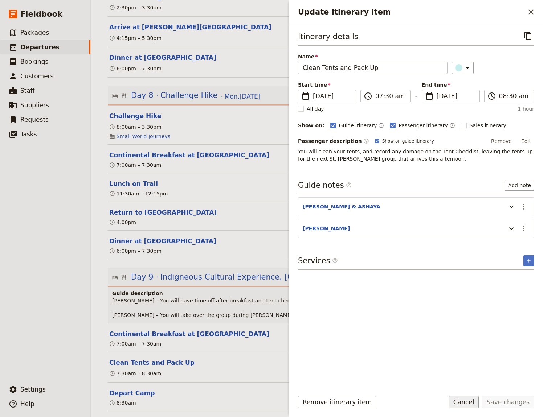
click at [474, 404] on button "Cancel" at bounding box center [464, 402] width 30 height 12
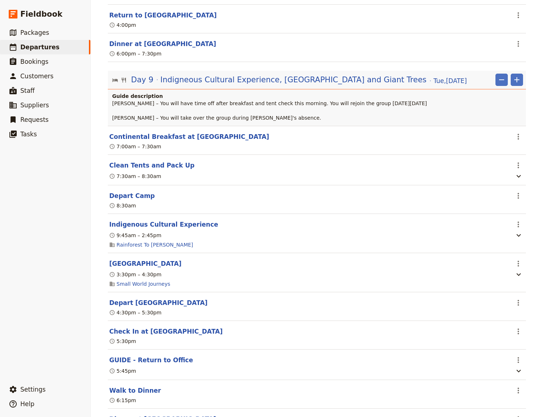
scroll to position [3044, 0]
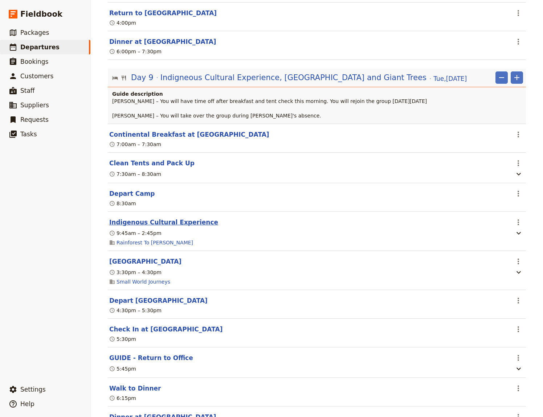
click at [173, 227] on button "Indigenous Cultural Experience" at bounding box center [163, 222] width 109 height 9
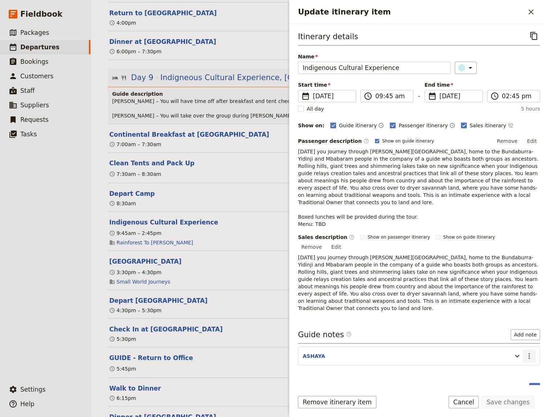
click at [525, 352] on icon "Actions" at bounding box center [529, 356] width 9 height 9
click at [509, 349] on span "Edit note" at bounding box center [502, 348] width 23 height 7
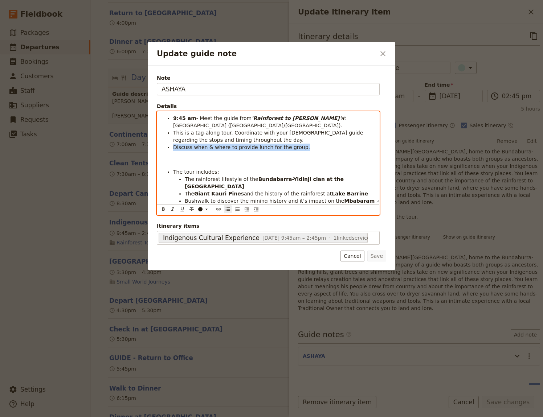
drag, startPoint x: 301, startPoint y: 147, endPoint x: 173, endPoint y: 154, distance: 128.6
click at [173, 154] on div "9:45 am - Meet the guide from 'Rainforest to [PERSON_NAME]' at [GEOGRAPHIC_DATA…" at bounding box center [268, 157] width 222 height 91
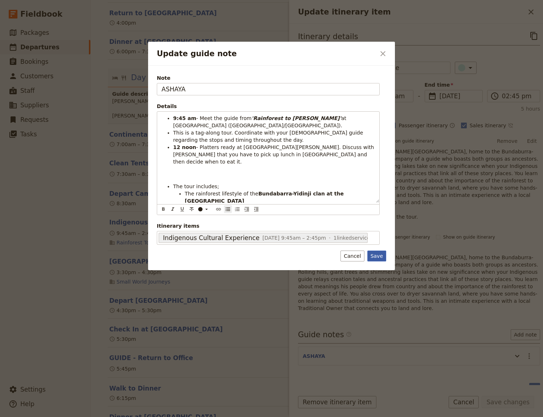
click at [379, 255] on button "Save" at bounding box center [376, 256] width 19 height 11
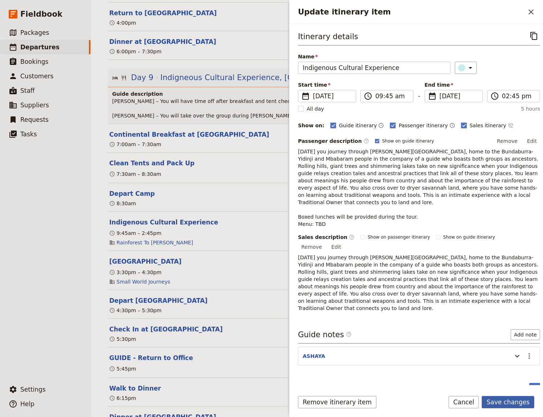
click at [519, 405] on button "Save changes" at bounding box center [508, 402] width 53 height 12
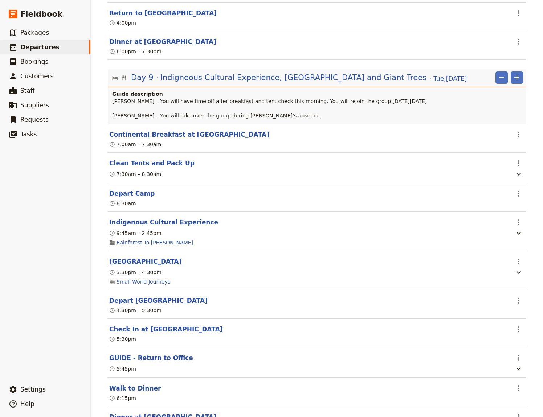
click at [141, 266] on button "[GEOGRAPHIC_DATA]" at bounding box center [145, 261] width 72 height 9
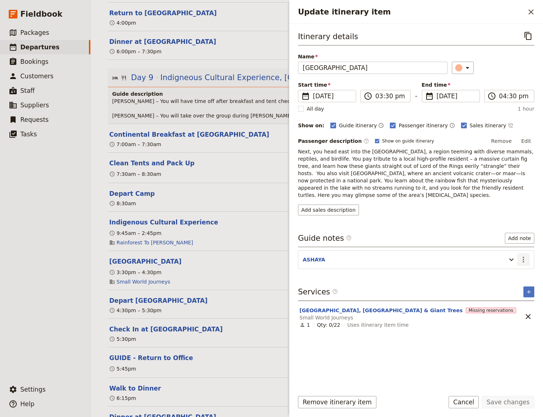
click at [525, 255] on icon "Actions" at bounding box center [523, 259] width 9 height 9
click at [514, 267] on span "Edit note" at bounding box center [502, 267] width 23 height 7
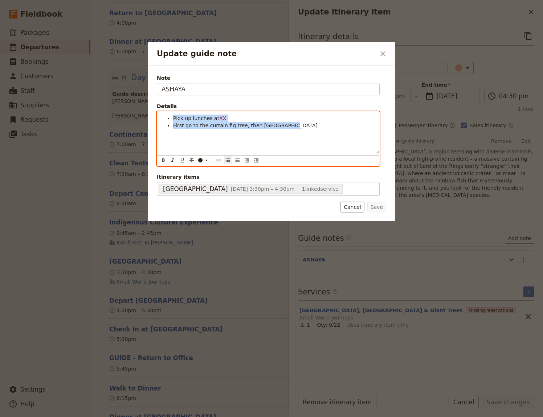
drag, startPoint x: 293, startPoint y: 134, endPoint x: 150, endPoint y: 115, distance: 144.6
click at [157, 115] on div "Pick up lunches at XX First go to the curtain fig tree, then [GEOGRAPHIC_DATA]" at bounding box center [268, 133] width 222 height 42
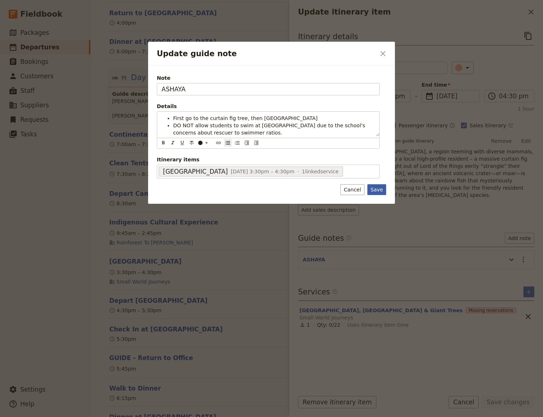
click at [375, 191] on button "Save" at bounding box center [376, 189] width 19 height 11
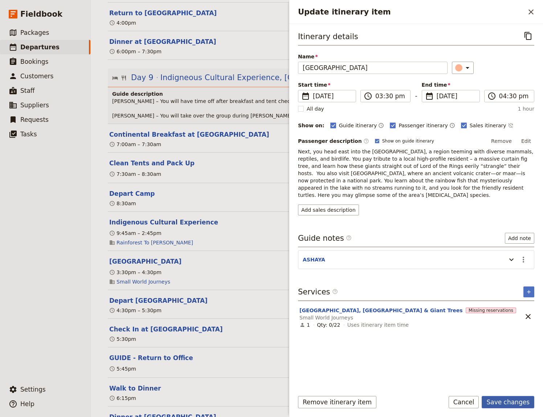
click at [507, 403] on button "Save changes" at bounding box center [508, 402] width 53 height 12
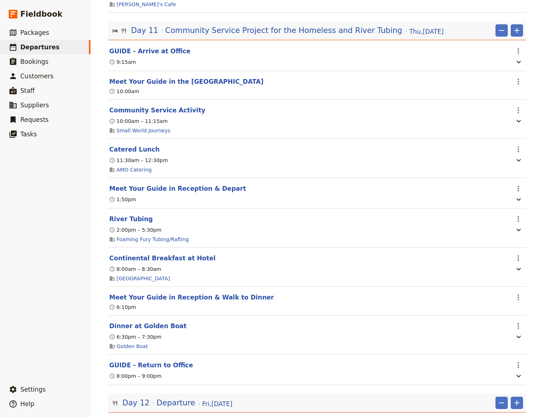
scroll to position [3892, 0]
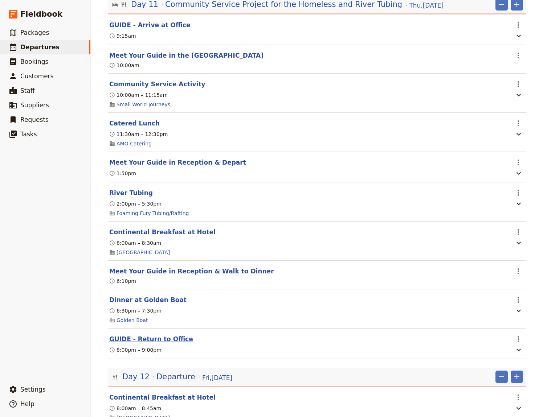
click at [155, 344] on button "GUIDE - Return to Office" at bounding box center [151, 339] width 84 height 9
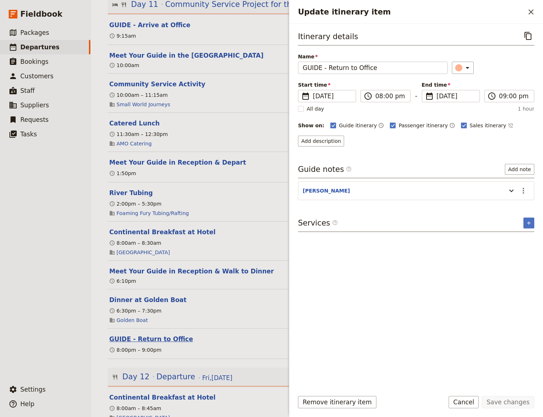
click at [155, 344] on button "GUIDE - Return to Office" at bounding box center [151, 339] width 84 height 9
click at [174, 276] on button "Meet Your Guide in Reception & Walk to Dinner" at bounding box center [191, 271] width 164 height 9
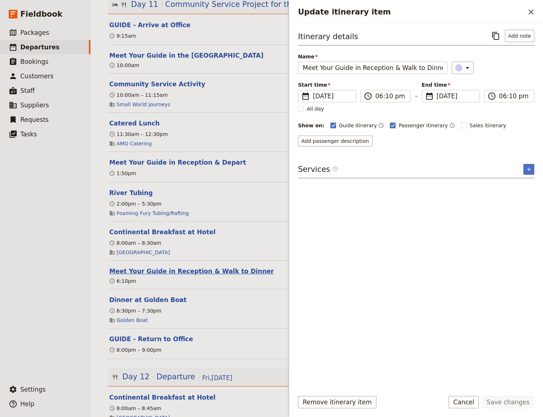
click at [124, 276] on button "Meet Your Guide in Reception & Walk to Dinner" at bounding box center [191, 271] width 164 height 9
click at [119, 304] on button "Dinner at Golden Boat" at bounding box center [147, 300] width 77 height 9
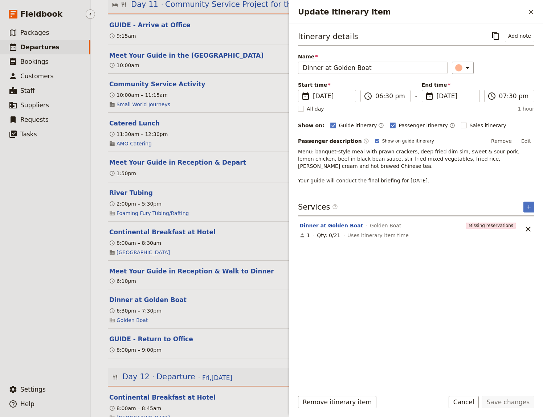
click at [72, 321] on ul "​ Packages ​ Departures ​ Bookings ​ Customers ​ Staff ​ Suppliers ​ Requests ​…" at bounding box center [45, 202] width 90 height 354
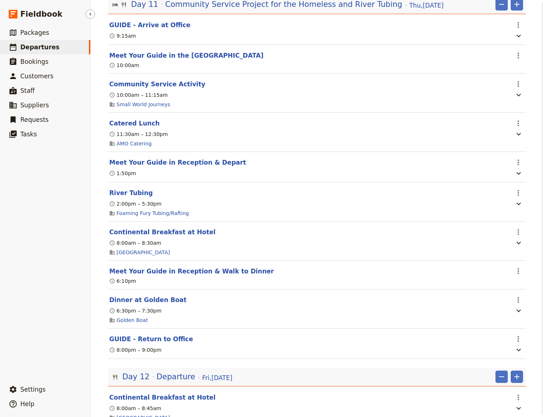
scroll to position [0, 0]
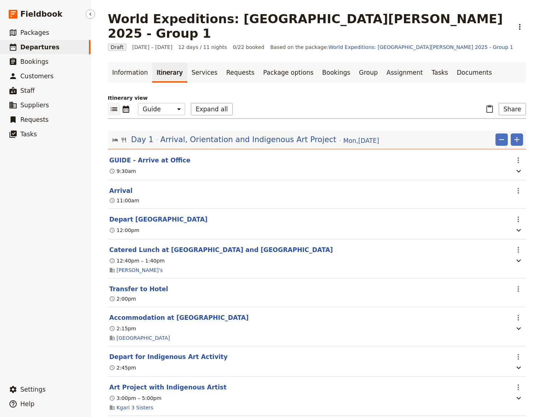
click at [46, 193] on ul "​ Packages ​ Departures ​ Bookings ​ Customers ​ Staff ​ Suppliers ​ Requests ​…" at bounding box center [45, 202] width 90 height 354
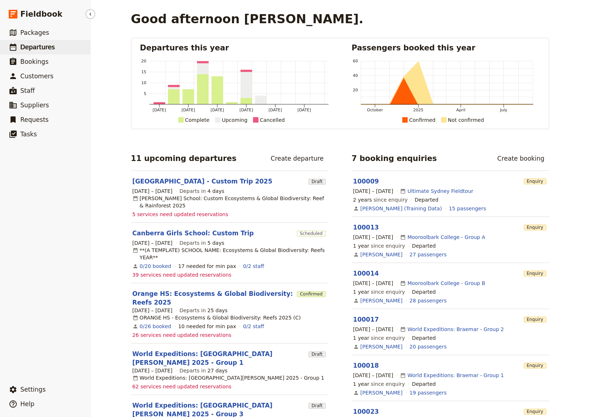
drag, startPoint x: 30, startPoint y: 46, endPoint x: 73, endPoint y: 44, distance: 42.2
click at [30, 46] on span "Departures" at bounding box center [37, 47] width 34 height 7
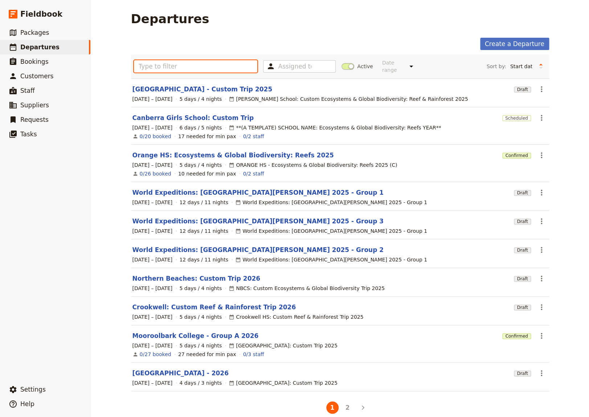
click at [163, 63] on input "text" at bounding box center [196, 66] width 124 height 12
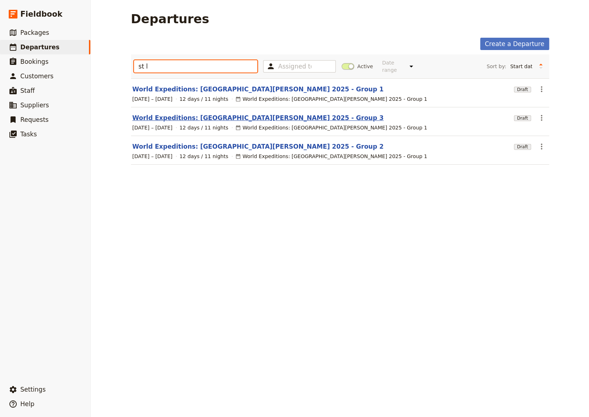
type input "st l"
click at [218, 114] on link "World Expeditions: [GEOGRAPHIC_DATA][PERSON_NAME] 2025 - Group 3" at bounding box center [257, 118] width 251 height 9
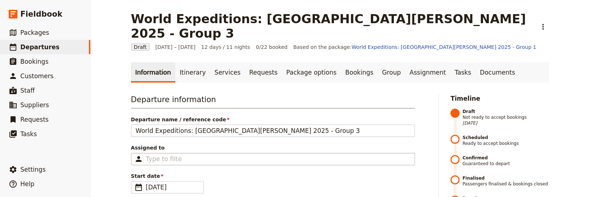
scroll to position [50, 0]
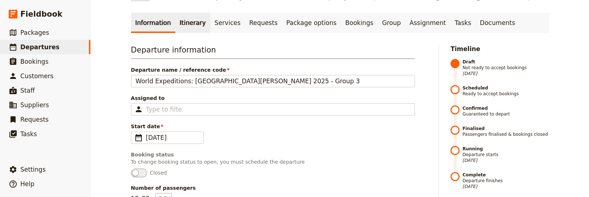
click at [183, 13] on link "Itinerary" at bounding box center [192, 23] width 35 height 20
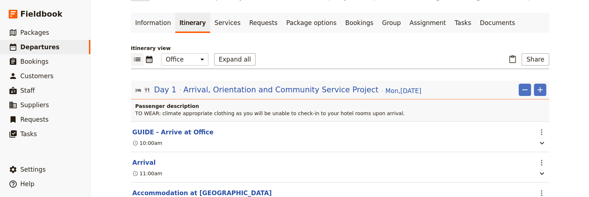
click at [183, 13] on link "Itinerary" at bounding box center [192, 23] width 35 height 20
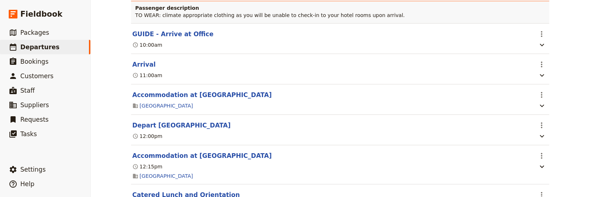
scroll to position [150, 0]
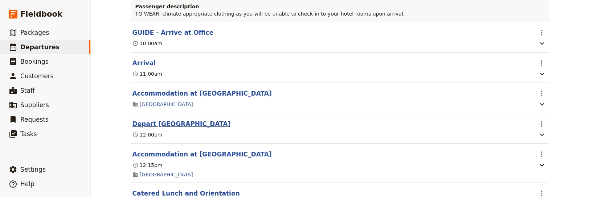
click at [174, 120] on button "Depart [GEOGRAPHIC_DATA]" at bounding box center [181, 124] width 98 height 9
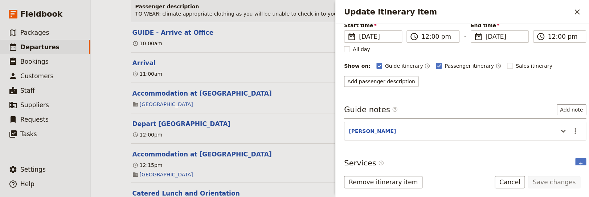
scroll to position [66, 0]
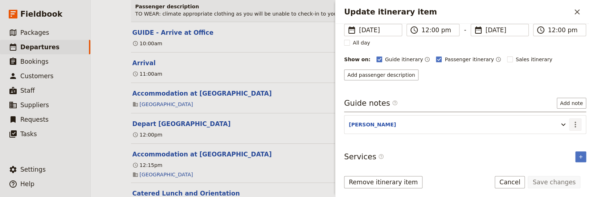
click at [574, 122] on icon "Actions" at bounding box center [574, 125] width 1 height 6
click at [552, 138] on span "Edit note" at bounding box center [548, 139] width 23 height 7
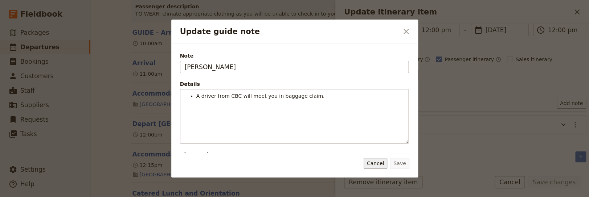
click at [378, 163] on button "Cancel" at bounding box center [376, 163] width 24 height 11
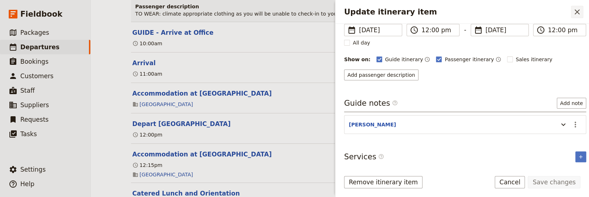
click at [576, 12] on icon "Close drawer" at bounding box center [577, 12] width 9 height 9
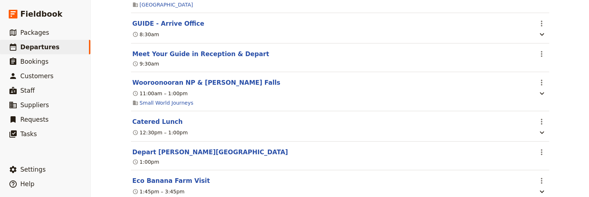
scroll to position [1098, 0]
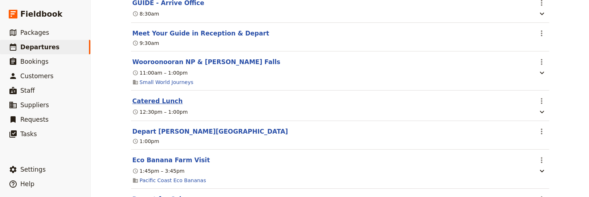
click at [156, 97] on button "Catered Lunch" at bounding box center [157, 101] width 50 height 9
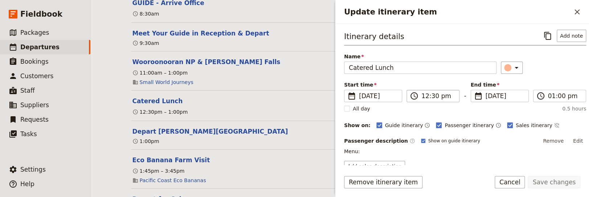
scroll to position [38, 0]
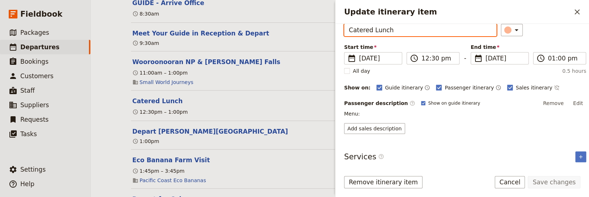
drag, startPoint x: 390, startPoint y: 32, endPoint x: 336, endPoint y: 32, distance: 54.1
click at [344, 32] on input "Catered Lunch" at bounding box center [420, 30] width 152 height 12
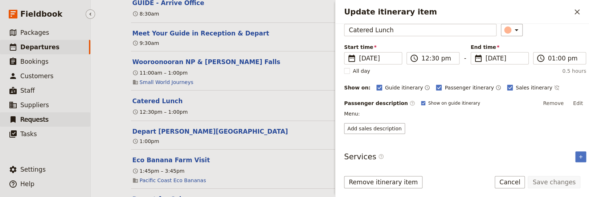
click at [64, 118] on link "​ Requests" at bounding box center [45, 119] width 90 height 15
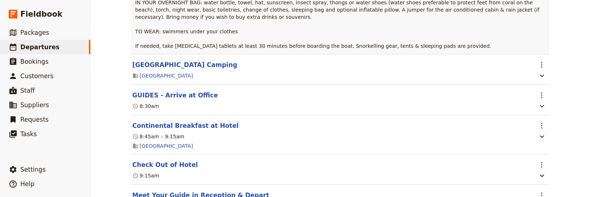
scroll to position [1497, 0]
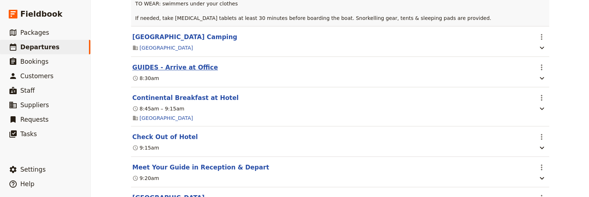
click at [172, 66] on button "GUIDES - Arrive at Office" at bounding box center [175, 67] width 86 height 9
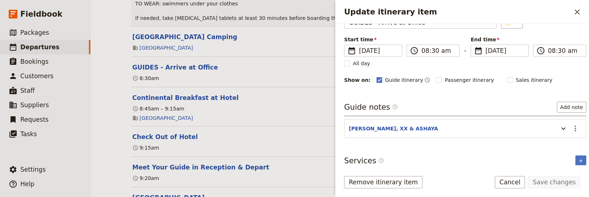
scroll to position [49, 0]
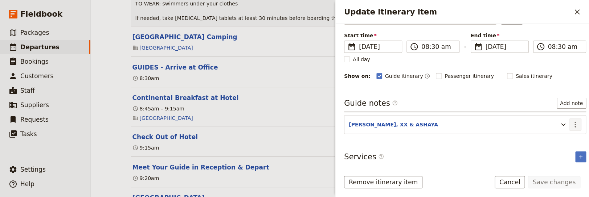
click at [571, 123] on icon "Actions" at bounding box center [575, 124] width 9 height 9
click at [549, 138] on span "Edit note" at bounding box center [548, 139] width 23 height 7
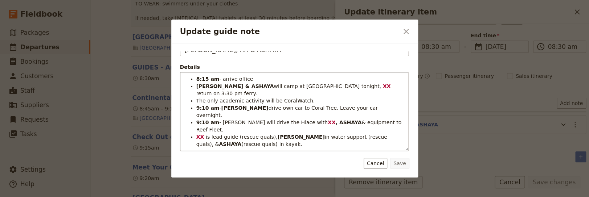
scroll to position [25, 0]
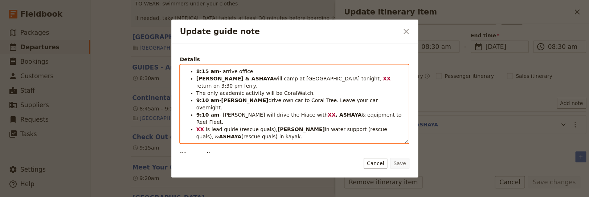
click at [242, 126] on li "XX is lead guide (rescue quals), STEVE in water support (rescue quals), & ASHAY…" at bounding box center [300, 133] width 208 height 15
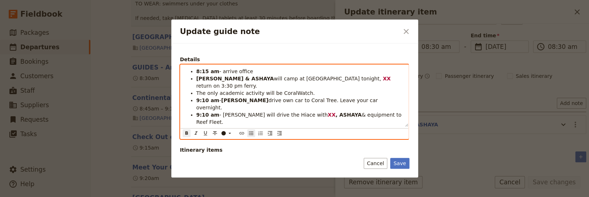
drag, startPoint x: 379, startPoint y: 109, endPoint x: 361, endPoint y: 109, distance: 17.8
click at [241, 134] on strong "ASHAYA" at bounding box center [230, 137] width 22 height 6
drag, startPoint x: 312, startPoint y: 124, endPoint x: 303, endPoint y: 124, distance: 9.8
click at [303, 140] on li "XX is the RED guide, [PERSON_NAME] is the BLUE guide, & EVA is the GREEN guide …" at bounding box center [300, 147] width 208 height 15
drag, startPoint x: 212, startPoint y: 115, endPoint x: 197, endPoint y: 108, distance: 16.2
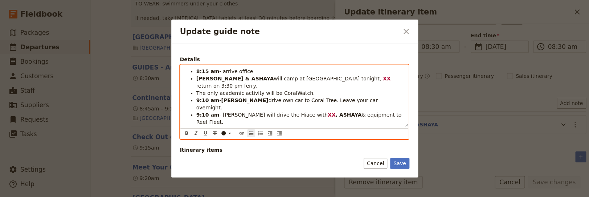
click at [197, 126] on li "XX is lead guide (rescue quals), STEVE in water support (rescue quals), & (resc…" at bounding box center [300, 133] width 208 height 15
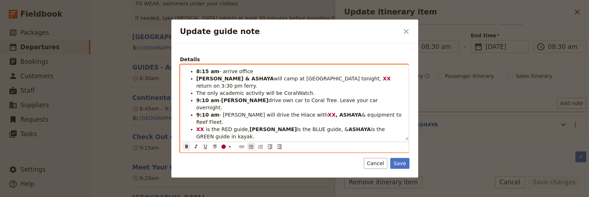
click at [322, 127] on span "is the GREEN guide" at bounding box center [291, 133] width 190 height 13
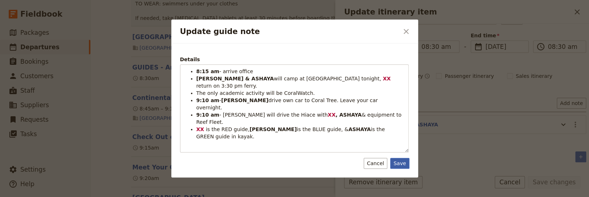
click at [400, 165] on button "Save" at bounding box center [399, 163] width 19 height 11
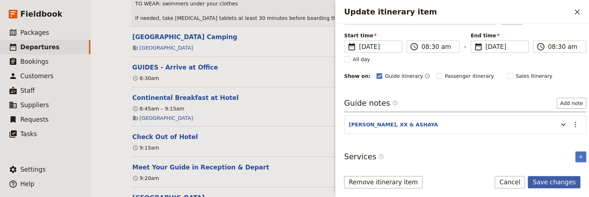
click at [544, 183] on button "Save changes" at bounding box center [554, 182] width 53 height 12
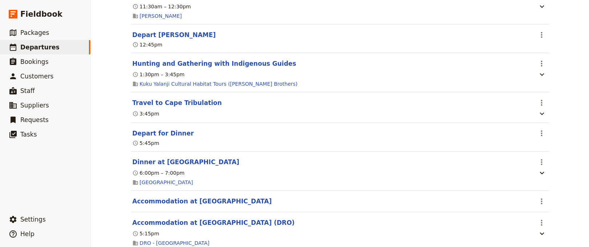
scroll to position [2794, 0]
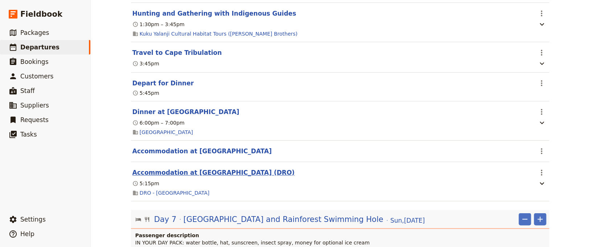
click at [273, 177] on button "Accommodation at [GEOGRAPHIC_DATA] (DRO)" at bounding box center [213, 172] width 162 height 9
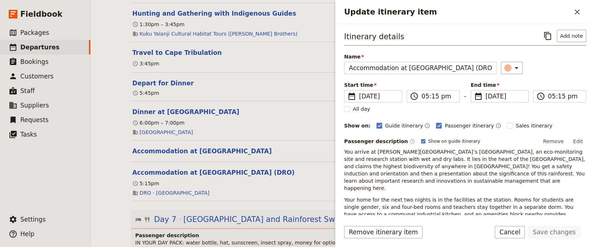
scroll to position [50, 0]
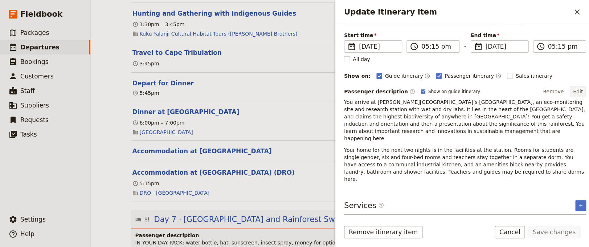
click at [571, 90] on button "Edit" at bounding box center [578, 91] width 16 height 11
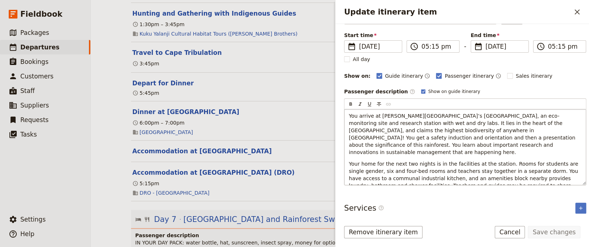
drag, startPoint x: 505, startPoint y: 180, endPoint x: 346, endPoint y: 115, distance: 171.2
click at [346, 115] on div "You arrive at James Cook University’s Daintree Rainforest Observatory, an eco-m…" at bounding box center [464, 146] width 241 height 75
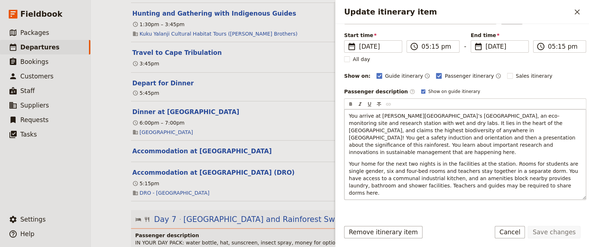
copy div "You arrive at James Cook University’s Daintree Rainforest Observatory, an eco-m…"
click at [517, 233] on button "Cancel" at bounding box center [510, 232] width 30 height 12
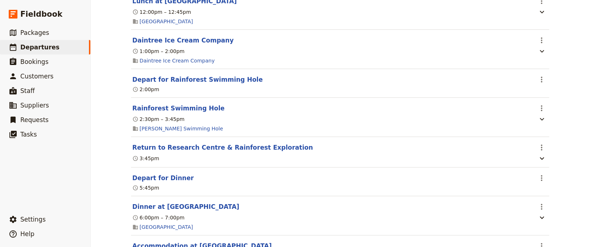
scroll to position [3194, 0]
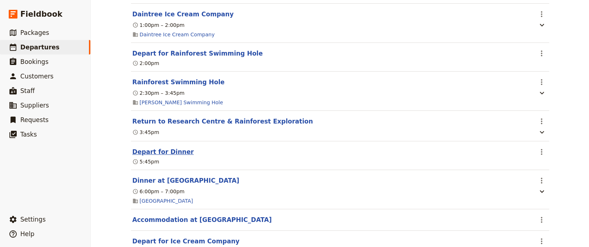
click at [156, 156] on button "Depart for Dinner" at bounding box center [162, 151] width 61 height 9
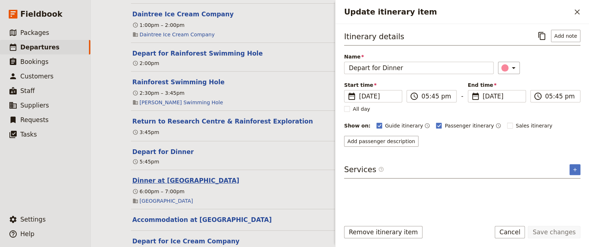
click at [180, 185] on button "Dinner at [GEOGRAPHIC_DATA]" at bounding box center [185, 180] width 107 height 9
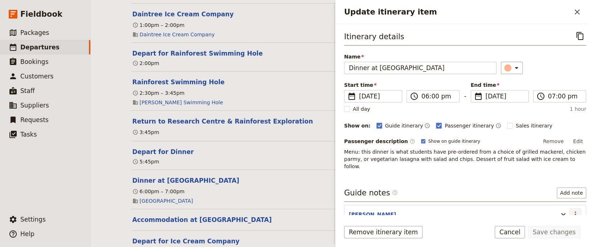
click at [574, 211] on icon "Actions" at bounding box center [574, 214] width 1 height 6
click at [558, 222] on span "Edit note" at bounding box center [548, 221] width 23 height 7
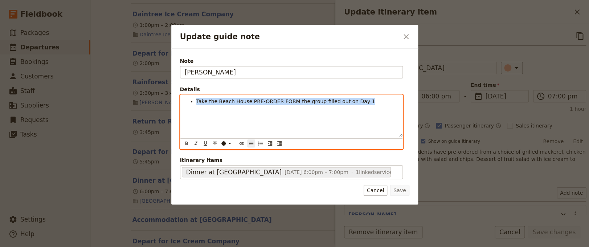
drag, startPoint x: 366, startPoint y: 101, endPoint x: 159, endPoint y: 101, distance: 207.6
click at [180, 101] on div "Take the Beach House PRE-ORDER FORM the group filled out on Day 1" at bounding box center [291, 116] width 222 height 42
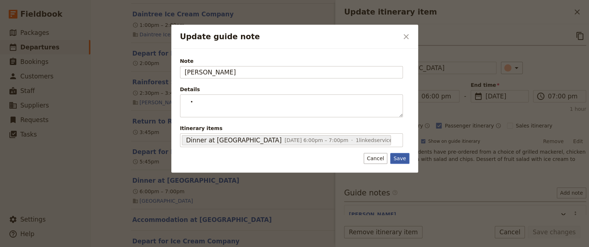
click at [400, 170] on div "Note STEVE Details ​ ​ ​ ​ ​ ​ ​ ​ ​ ​ Itinerary items Dinner at Cape Trib Beac…" at bounding box center [294, 111] width 247 height 124
click at [402, 158] on button "Save" at bounding box center [399, 158] width 19 height 11
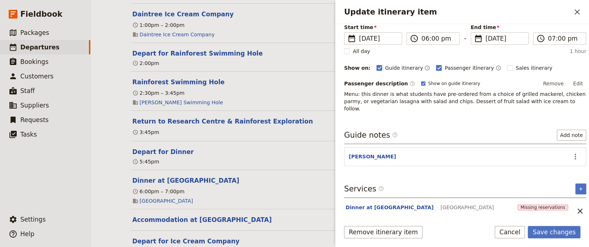
scroll to position [58, 0]
click at [574, 153] on icon "Actions" at bounding box center [574, 156] width 1 height 6
click at [561, 174] on span "Remove note" at bounding box center [554, 173] width 34 height 7
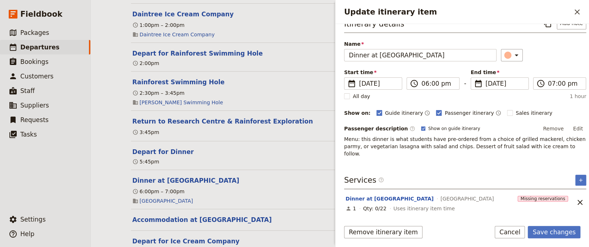
scroll to position [4, 0]
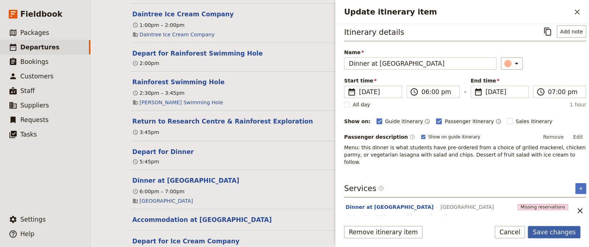
click at [566, 236] on button "Save changes" at bounding box center [554, 232] width 53 height 12
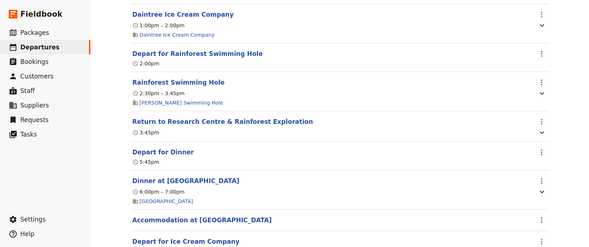
scroll to position [3194, 0]
click at [156, 156] on button "Depart for Dinner" at bounding box center [162, 151] width 61 height 9
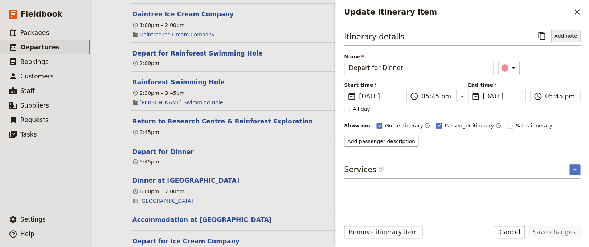
click at [563, 37] on button "Add note" at bounding box center [565, 36] width 29 height 12
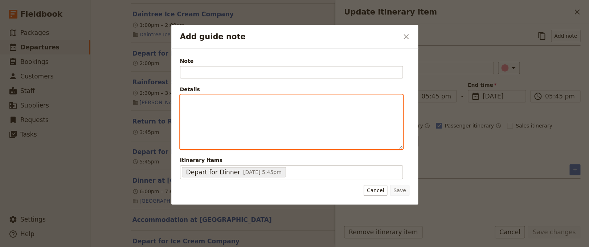
click at [192, 103] on p "Add guide note" at bounding box center [291, 101] width 213 height 7
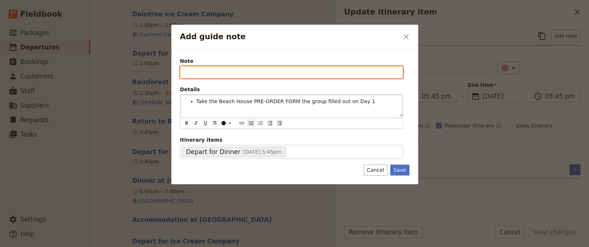
click at [185, 69] on input "Note" at bounding box center [291, 72] width 223 height 12
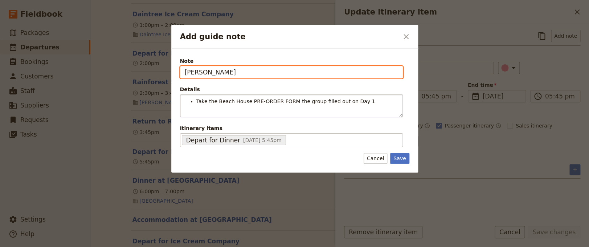
type input "[PERSON_NAME]"
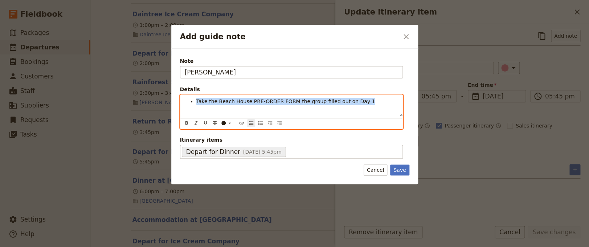
drag, startPoint x: 356, startPoint y: 102, endPoint x: 170, endPoint y: 102, distance: 185.8
click at [180, 102] on div "Take the Beach House PRE-ORDER FORM the group filled out on Day 1" at bounding box center [291, 106] width 222 height 22
copy span "Take the Beach House PRE-ORDER FORM the group filled out on Day 1"
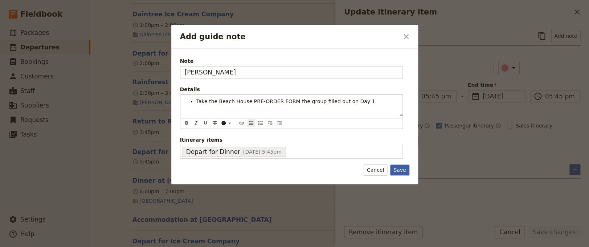
click at [398, 169] on button "Save" at bounding box center [399, 169] width 19 height 11
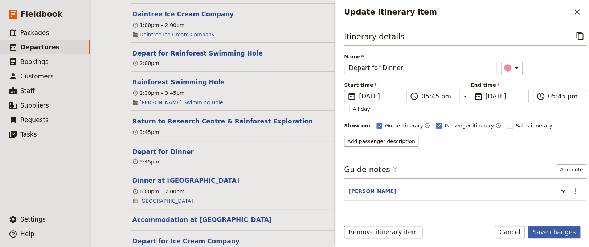
click at [557, 232] on button "Save changes" at bounding box center [554, 232] width 53 height 12
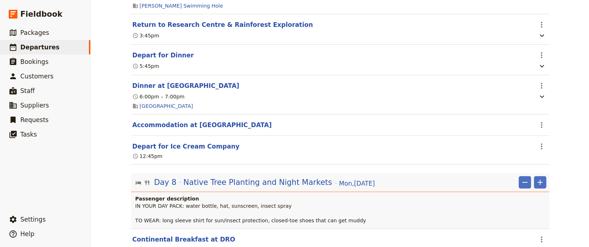
scroll to position [3293, 0]
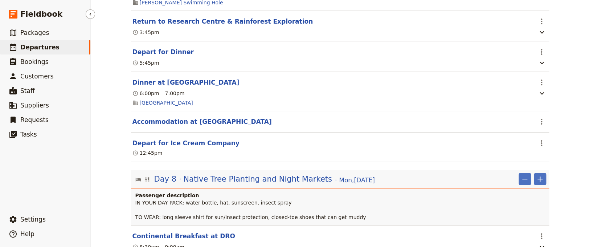
click at [56, 177] on ul "​ Packages ​ Departures ​ Bookings ​ Customers ​ Staff ​ Suppliers ​ Requests ​…" at bounding box center [45, 117] width 90 height 184
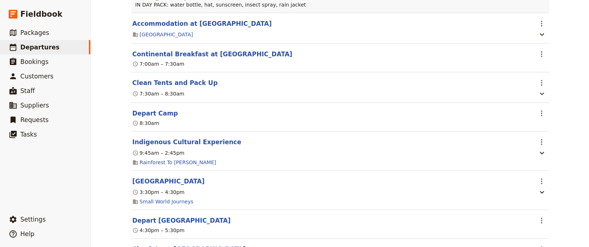
scroll to position [4541, 0]
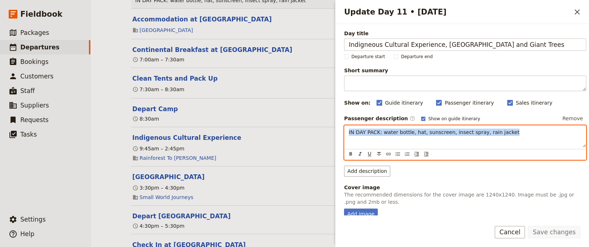
drag, startPoint x: 516, startPoint y: 133, endPoint x: 342, endPoint y: 132, distance: 173.8
click at [344, 132] on div "IN DAY PACK: water bottle, hat, sunscreen, insect spray, rain jacket" at bounding box center [464, 137] width 241 height 22
copy span "IN DAY PACK: water bottle, hat, sunscreen, insect spray, rain jacket"
click at [57, 162] on ul "​ Packages ​ Departures ​ Bookings ​ Customers ​ Staff ​ Suppliers ​ Requests ​…" at bounding box center [45, 117] width 90 height 184
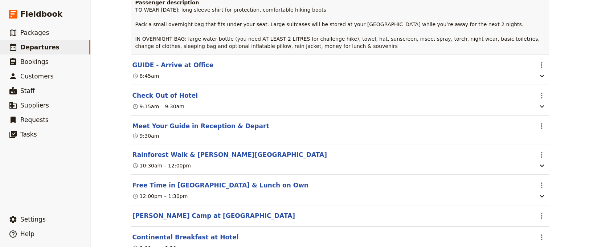
scroll to position [3792, 0]
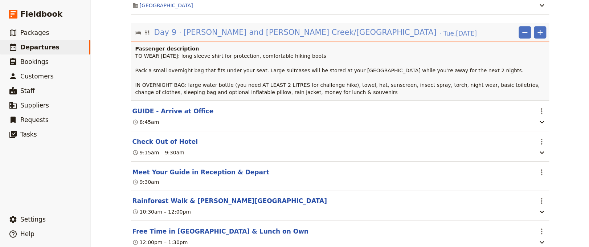
click at [329, 38] on span "[PERSON_NAME] and [PERSON_NAME] Creek/[GEOGRAPHIC_DATA]" at bounding box center [309, 32] width 253 height 11
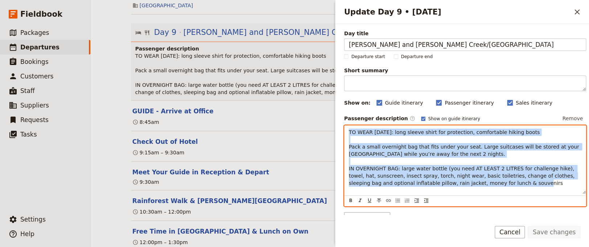
drag, startPoint x: 510, startPoint y: 192, endPoint x: 340, endPoint y: 133, distance: 180.2
click at [344, 133] on div "TO WEAR [DATE]: long sleeve shirt for protection, comfortable hiking boots Pack…" at bounding box center [464, 160] width 241 height 68
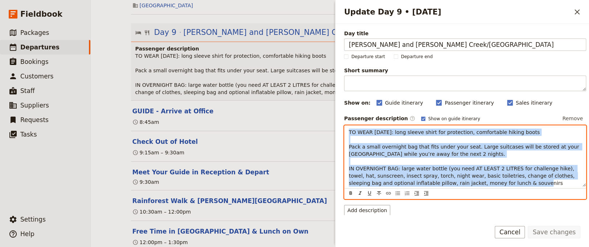
copy span "TO WEAR TODAY: long sleeve shirt for protection, comfortable hiking boots Pack …"
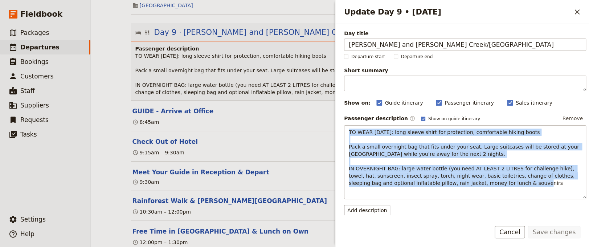
drag, startPoint x: 575, startPoint y: 12, endPoint x: 267, endPoint y: 69, distance: 313.3
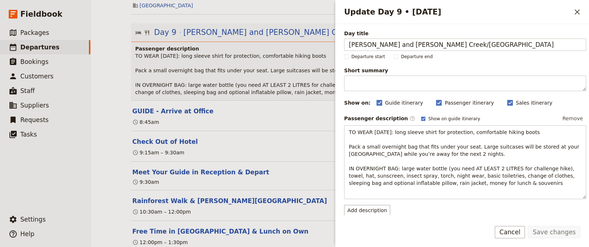
click at [574, 12] on icon "Close drawer" at bounding box center [577, 12] width 9 height 9
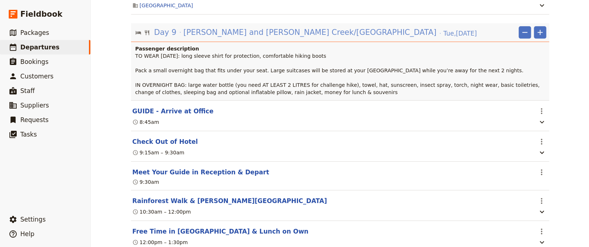
click at [321, 38] on span "[PERSON_NAME] and [PERSON_NAME] Creek/[GEOGRAPHIC_DATA]" at bounding box center [309, 32] width 253 height 11
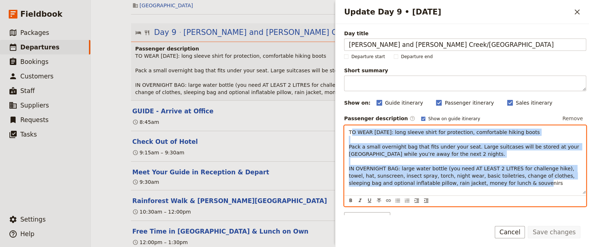
drag, startPoint x: 501, startPoint y: 192, endPoint x: 349, endPoint y: 137, distance: 161.5
click at [349, 137] on p "TO WEAR [DATE]: long sleeve shirt for protection, comfortable hiking boots Pack…" at bounding box center [465, 157] width 233 height 58
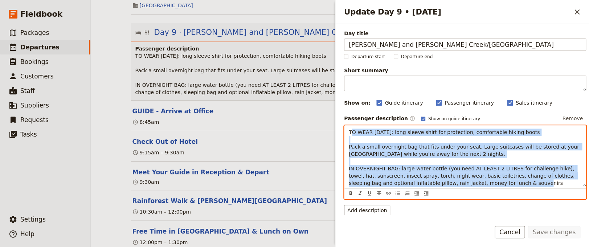
copy span "TO WEAR TODAY: long sleeve shirt for protection, comfortable hiking boots Pack …"
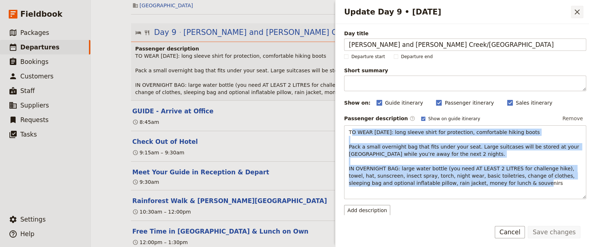
click at [573, 12] on icon "Close drawer" at bounding box center [577, 12] width 9 height 9
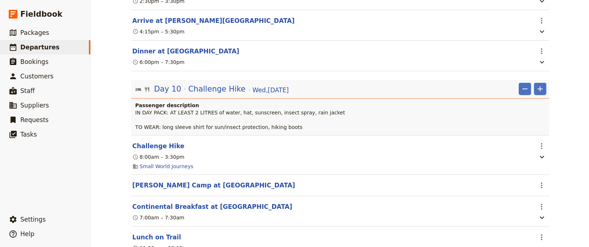
scroll to position [4192, 0]
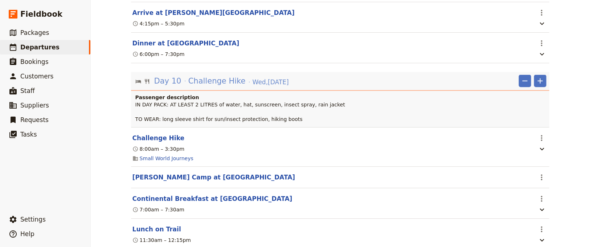
click at [227, 86] on span "Challenge Hike" at bounding box center [216, 80] width 57 height 11
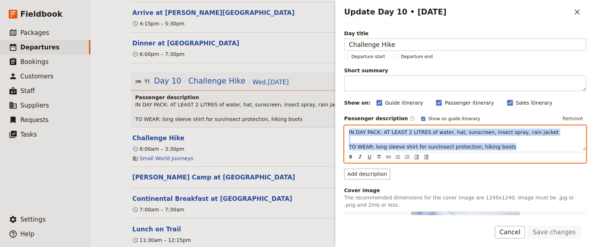
drag, startPoint x: 507, startPoint y: 149, endPoint x: 341, endPoint y: 126, distance: 167.1
click at [344, 126] on div "IN DAY PACK: AT LEAST 2 LITRES of water, hat, sunscreen, insect spray, rain jac…" at bounding box center [464, 138] width 241 height 25
copy span "IN DAY PACK: AT LEAST 2 LITRES of water, hat, sunscreen, insect spray, rain jac…"
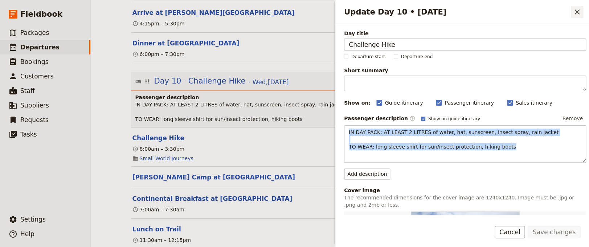
click at [577, 11] on icon "Close drawer" at bounding box center [576, 11] width 5 height 5
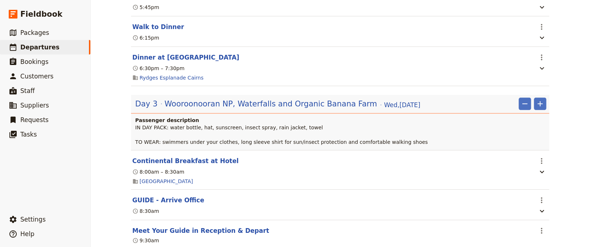
scroll to position [898, 0]
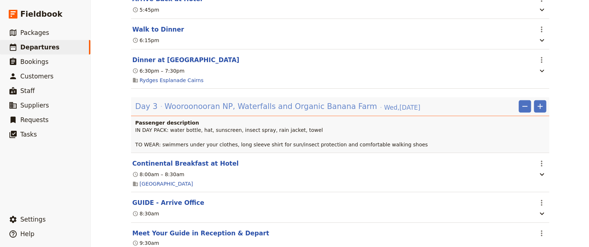
click at [256, 102] on span "Wooroonooran NP, Waterfalls and Organic Banana Farm" at bounding box center [270, 106] width 213 height 11
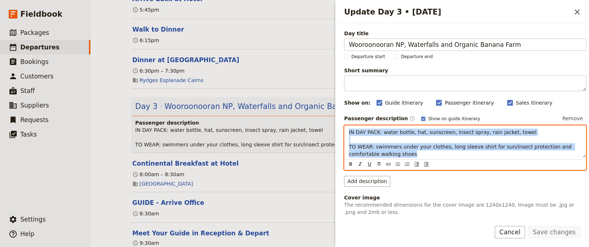
drag, startPoint x: 389, startPoint y: 156, endPoint x: 343, endPoint y: 128, distance: 53.9
click at [344, 128] on div "IN DAY PACK: water bottle, hat, sunscreen, insect spray, rain jacket, towel TO …" at bounding box center [464, 142] width 241 height 32
copy span "IN DAY PACK: water bottle, hat, sunscreen, insect spray, rain jacket, towel TO …"
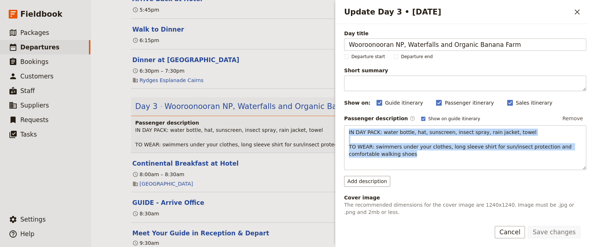
click at [575, 13] on icon "Close drawer" at bounding box center [577, 12] width 9 height 9
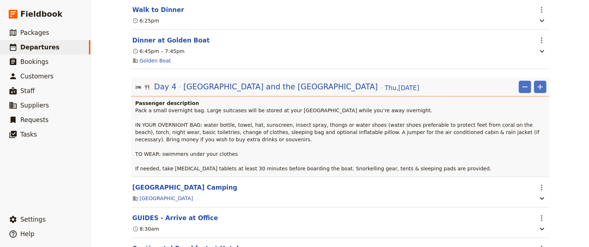
scroll to position [1347, 0]
click at [253, 85] on span "[GEOGRAPHIC_DATA] and the [GEOGRAPHIC_DATA]" at bounding box center [280, 86] width 195 height 11
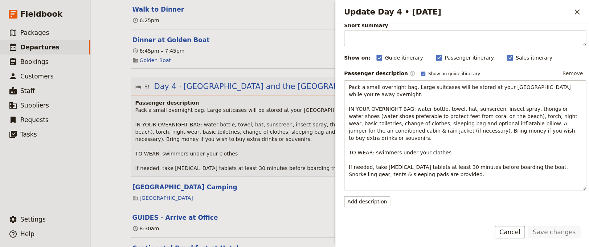
scroll to position [50, 0]
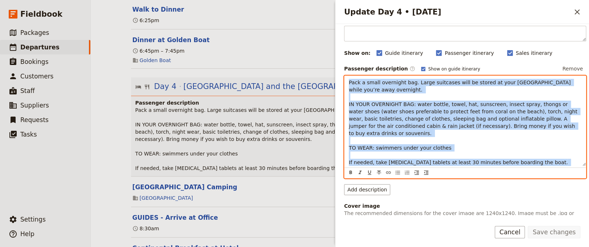
drag, startPoint x: 446, startPoint y: 165, endPoint x: 344, endPoint y: 83, distance: 130.9
click at [344, 83] on div "Pack a small overnight bag. Large suitcases will be stored at your [GEOGRAPHIC_…" at bounding box center [464, 121] width 241 height 90
copy span "Pack a small overnight bag. Large suitcases will be stored at your Cairns hotel…"
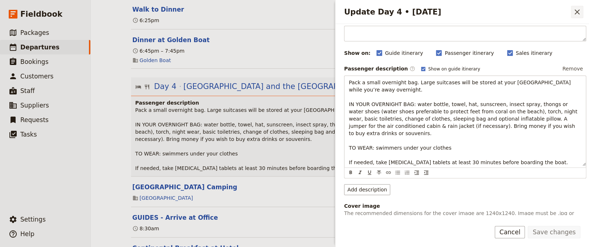
click at [573, 12] on icon "Close drawer" at bounding box center [577, 12] width 9 height 9
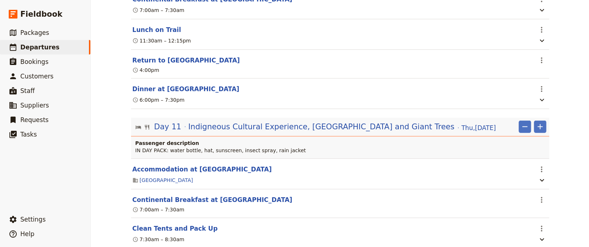
scroll to position [4391, 0]
click at [369, 132] on span "Indigneous Cultural Experience, [GEOGRAPHIC_DATA] and Giant Trees" at bounding box center [321, 126] width 266 height 11
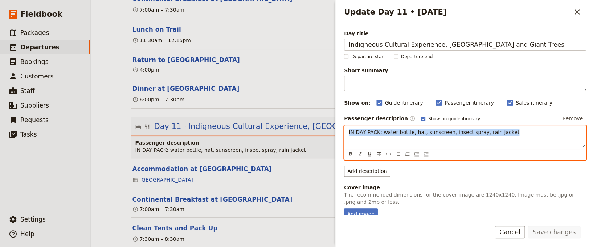
drag, startPoint x: 505, startPoint y: 131, endPoint x: 338, endPoint y: 130, distance: 166.6
click at [344, 130] on div "IN DAY PACK: water bottle, hat, sunscreen, insect spray, rain jacket" at bounding box center [464, 137] width 241 height 22
copy span "IN DAY PACK: water bottle, hat, sunscreen, insect spray, rain jacket"
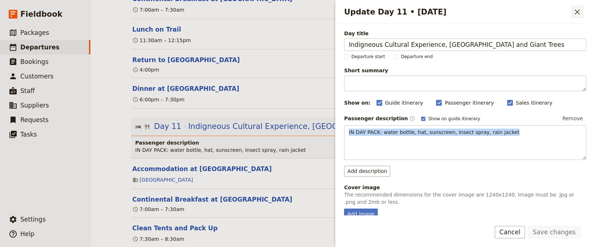
click at [575, 11] on icon "Close drawer" at bounding box center [577, 12] width 9 height 9
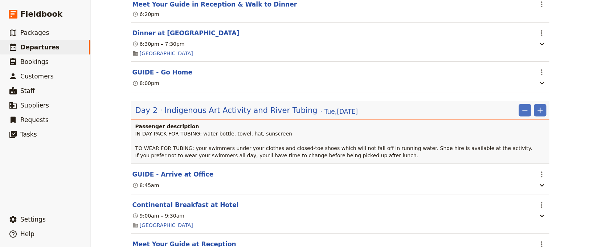
scroll to position [549, 0]
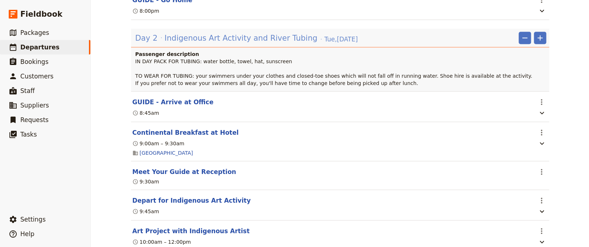
click at [253, 32] on span "Indigenous Art Activity and River Tubing" at bounding box center [240, 37] width 153 height 11
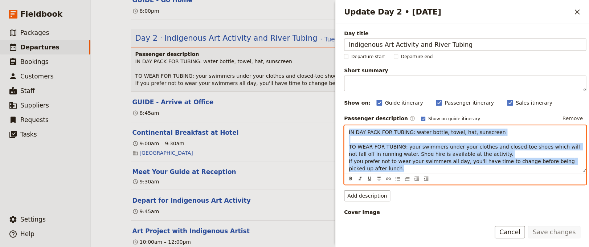
drag, startPoint x: 404, startPoint y: 171, endPoint x: 341, endPoint y: 130, distance: 74.9
click at [344, 130] on div "IN DAY PACK FOR TUBING: water bottle, towel, hat, sunscreen TO WEAR FOR TUBING:…" at bounding box center [464, 149] width 241 height 46
copy span "IN DAY PACK FOR TUBING: water bottle, towel, hat, sunscreen TO WEAR FOR TUBING:…"
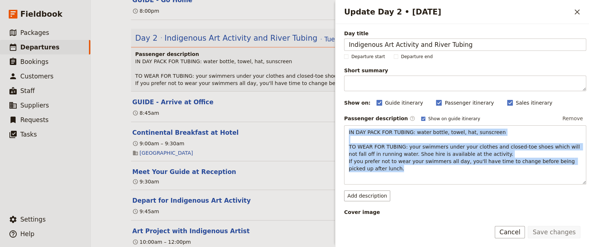
click at [511, 231] on button "Cancel" at bounding box center [510, 232] width 30 height 12
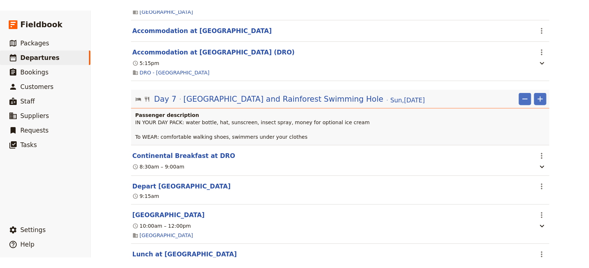
scroll to position [2944, 0]
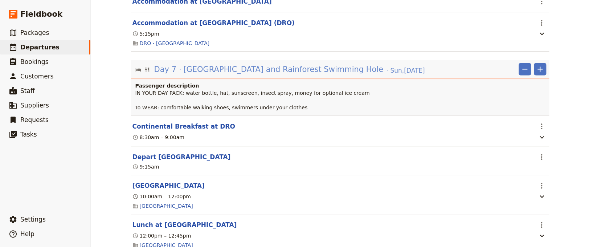
click at [254, 75] on span "[GEOGRAPHIC_DATA] and Rainforest Swimming Hole" at bounding box center [283, 69] width 200 height 11
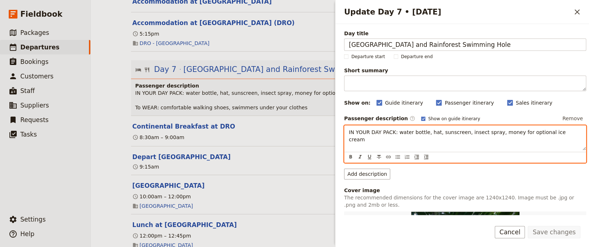
drag, startPoint x: 521, startPoint y: 146, endPoint x: 344, endPoint y: 129, distance: 177.5
click at [344, 129] on div "IN YOUR DAY PACK: water bottle, hat, sunscreen, insect spray, money for optiona…" at bounding box center [464, 138] width 241 height 25
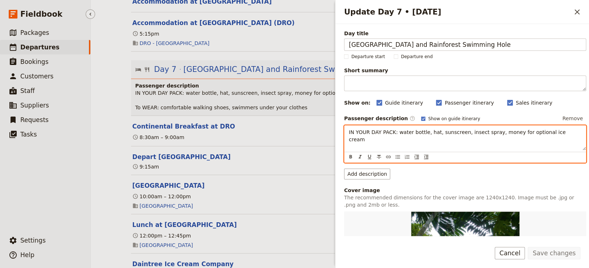
click at [66, 208] on ul "​ Packages ​ Departures ​ Bookings ​ Customers ​ Staff ​ Suppliers ​ Requests ​…" at bounding box center [45, 127] width 90 height 205
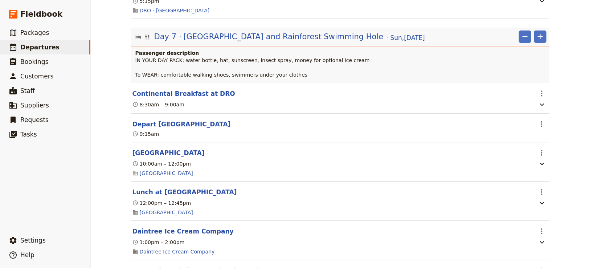
scroll to position [2994, 0]
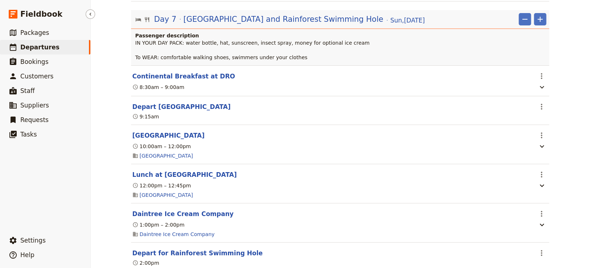
click at [38, 182] on ul "​ Packages ​ Departures ​ Bookings ​ Customers ​ Staff ​ Suppliers ​ Requests ​…" at bounding box center [45, 127] width 90 height 205
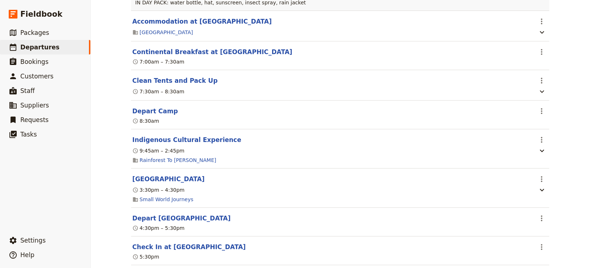
scroll to position [4541, 0]
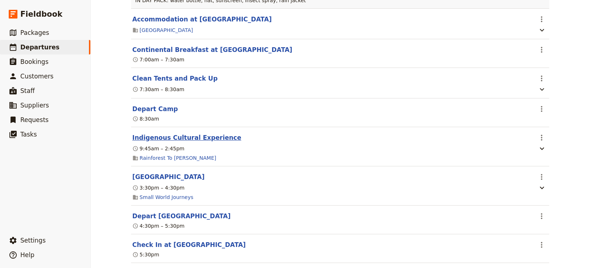
click at [193, 142] on button "Indigenous Cultural Experience" at bounding box center [186, 137] width 109 height 9
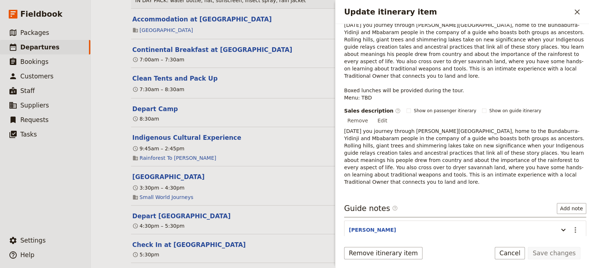
scroll to position [150, 0]
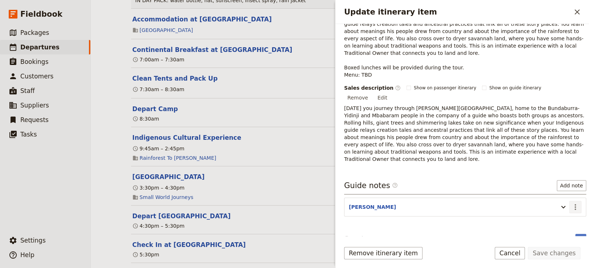
click at [571, 202] on icon "Actions" at bounding box center [575, 206] width 9 height 9
click at [547, 197] on span "Edit note" at bounding box center [548, 199] width 23 height 7
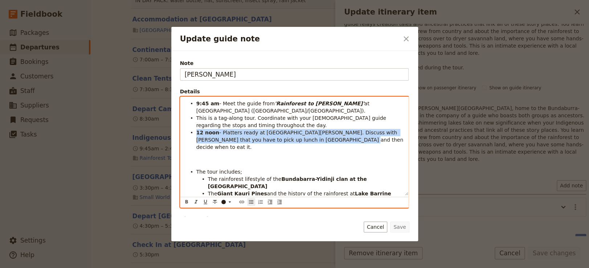
drag, startPoint x: 316, startPoint y: 142, endPoint x: 196, endPoint y: 133, distance: 120.1
click at [196, 133] on li "12 noon - Platters ready at Subway Atherton. Discuss with Allan that you have t…" at bounding box center [300, 139] width 208 height 22
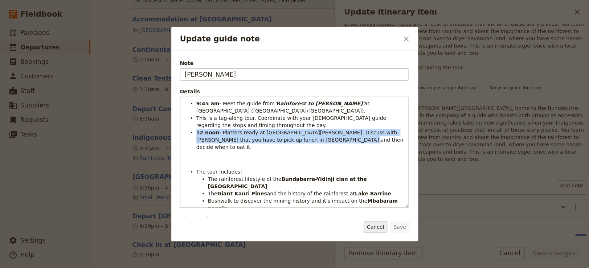
click at [383, 225] on button "Cancel" at bounding box center [376, 226] width 24 height 11
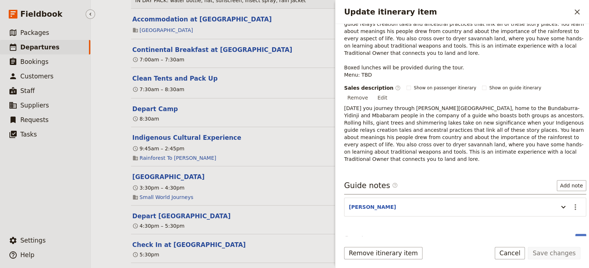
click at [61, 177] on ul "​ Packages ​ Departures ​ Bookings ​ Customers ​ Staff ​ Suppliers ​ Requests ​…" at bounding box center [45, 127] width 90 height 205
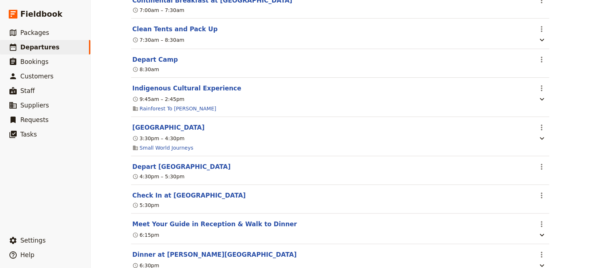
scroll to position [4640, 0]
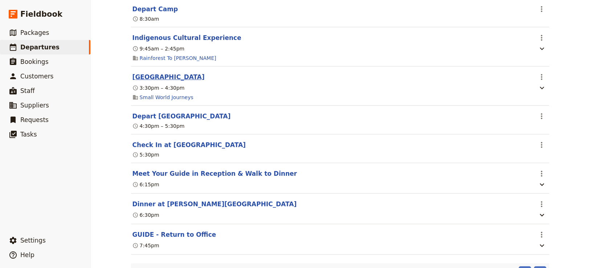
click at [163, 81] on button "[GEOGRAPHIC_DATA]" at bounding box center [168, 77] width 72 height 9
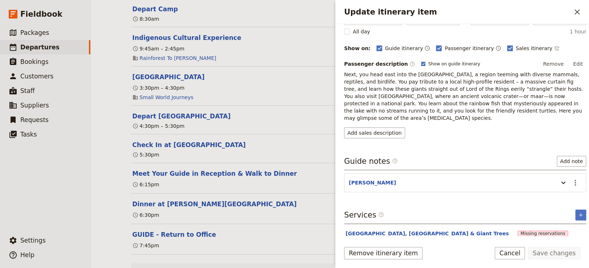
scroll to position [83, 0]
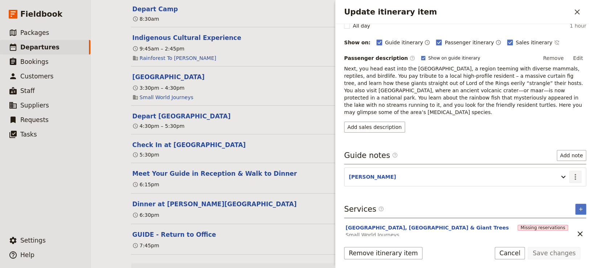
click at [571, 172] on icon "Actions" at bounding box center [575, 176] width 9 height 9
click at [556, 183] on span "Edit note" at bounding box center [548, 184] width 23 height 7
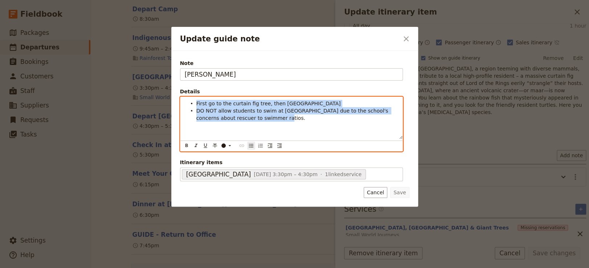
drag, startPoint x: 271, startPoint y: 122, endPoint x: 197, endPoint y: 103, distance: 75.7
click at [197, 103] on div "First go to the curtain fig tree, then Lake Eacham DO NOT allow students to swi…" at bounding box center [291, 118] width 222 height 42
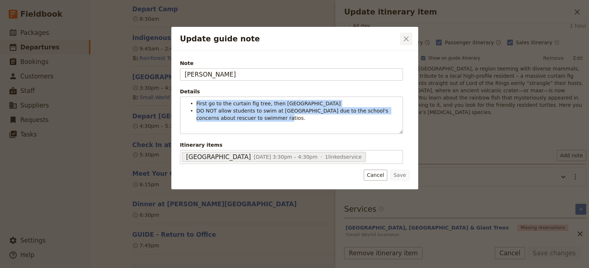
click at [407, 38] on icon "Close dialog" at bounding box center [406, 38] width 5 height 5
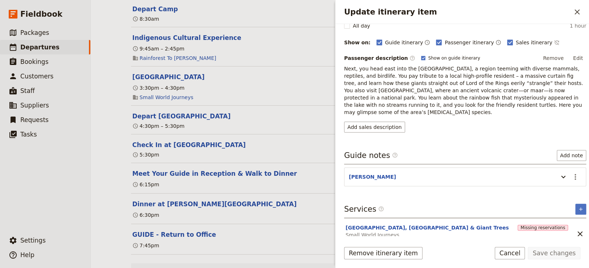
click at [502, 122] on div "Add sales description" at bounding box center [465, 127] width 242 height 11
click at [576, 12] on icon "Close drawer" at bounding box center [576, 11] width 5 height 5
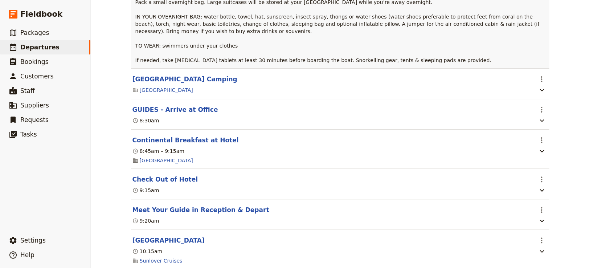
scroll to position [1497, 0]
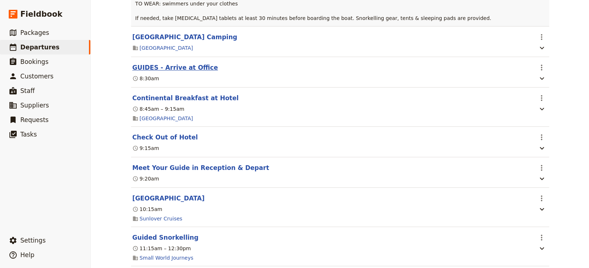
click at [177, 66] on button "GUIDES - Arrive at Office" at bounding box center [175, 67] width 86 height 9
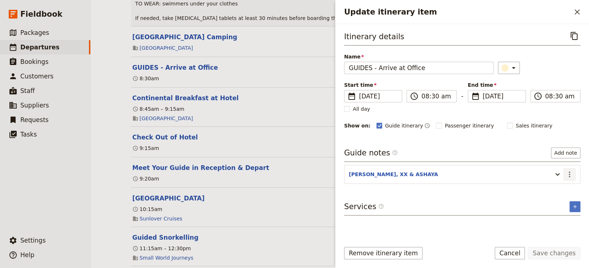
click at [566, 172] on icon "Actions" at bounding box center [569, 174] width 9 height 9
click at [553, 190] on span "Edit note" at bounding box center [548, 189] width 23 height 7
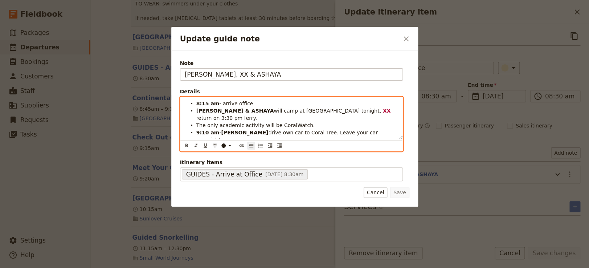
scroll to position [5, 0]
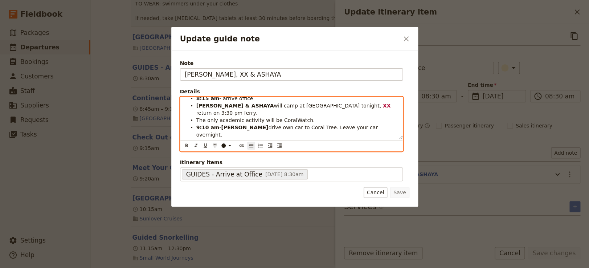
drag, startPoint x: 390, startPoint y: 142, endPoint x: 194, endPoint y: 139, distance: 196.7
click at [194, 139] on ul "8:15 am - arrive office STEVE & ASHAYA will camp at Fitzroy tonight, XX return …" at bounding box center [291, 131] width 213 height 73
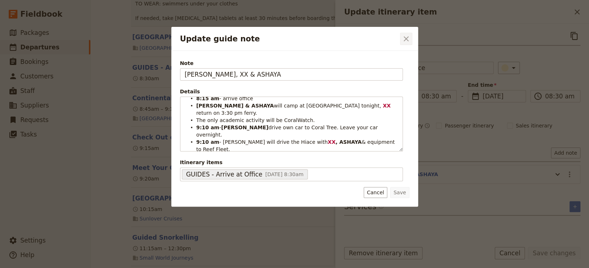
drag, startPoint x: 405, startPoint y: 38, endPoint x: 286, endPoint y: 62, distance: 120.8
click at [404, 38] on icon "Close dialog" at bounding box center [406, 38] width 9 height 9
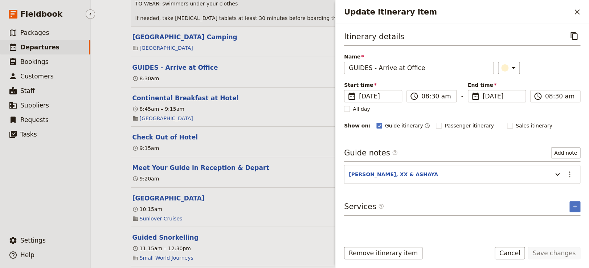
click at [29, 194] on ul "​ Packages ​ Departures ​ Bookings ​ Customers ​ Staff ​ Suppliers ​ Requests ​…" at bounding box center [45, 127] width 90 height 205
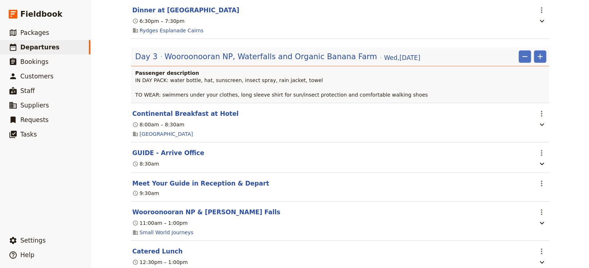
scroll to position [1048, 0]
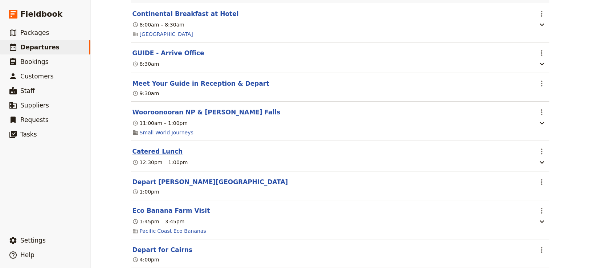
click at [154, 148] on button "Catered Lunch" at bounding box center [157, 151] width 50 height 9
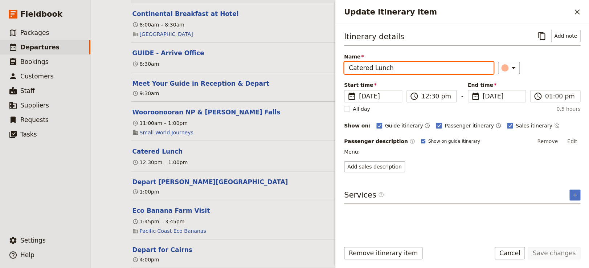
drag, startPoint x: 402, startPoint y: 71, endPoint x: 303, endPoint y: 71, distance: 99.4
click at [344, 71] on input "Catered Lunch" at bounding box center [419, 68] width 150 height 12
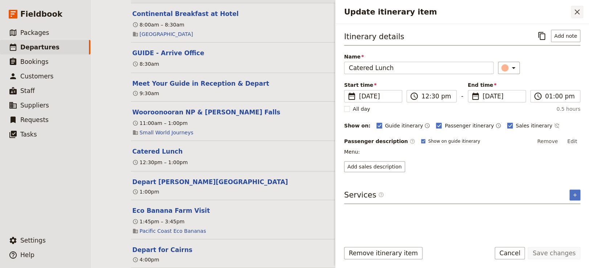
click at [576, 10] on icon "Close drawer" at bounding box center [577, 12] width 9 height 9
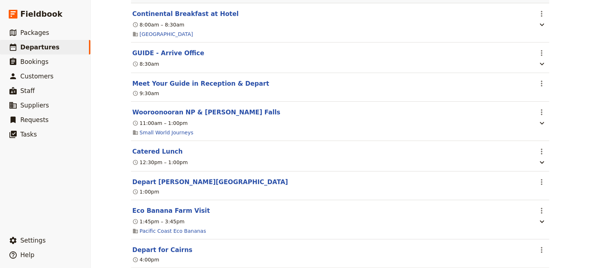
click at [114, 178] on div "World Expeditions: St Leonard's College 2025 - Group 3 ​ Draft 20 – 31 Oct 2025…" at bounding box center [340, 134] width 498 height 268
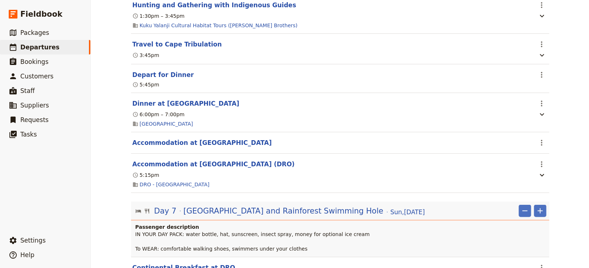
scroll to position [2844, 0]
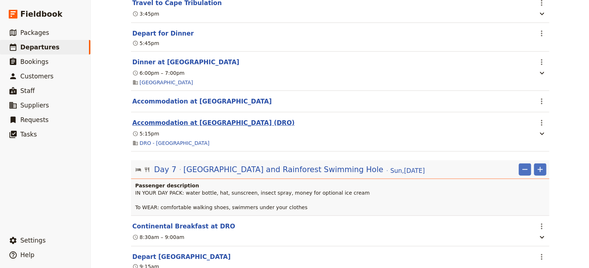
click at [271, 127] on button "Accommodation at [GEOGRAPHIC_DATA] (DRO)" at bounding box center [213, 122] width 162 height 9
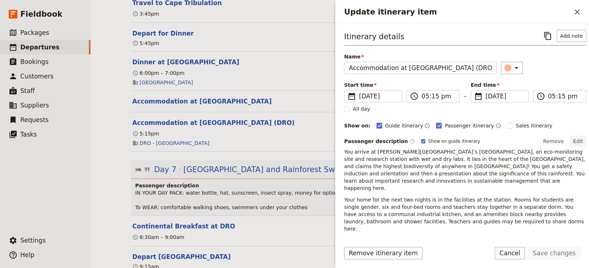
click at [570, 142] on button "Edit" at bounding box center [578, 141] width 16 height 11
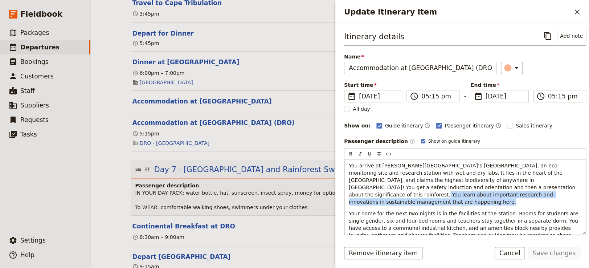
drag, startPoint x: 501, startPoint y: 196, endPoint x: 469, endPoint y: 188, distance: 33.2
click at [469, 188] on p "You arrive at [PERSON_NAME][GEOGRAPHIC_DATA]’s [GEOGRAPHIC_DATA], an eco-monito…" at bounding box center [465, 184] width 233 height 44
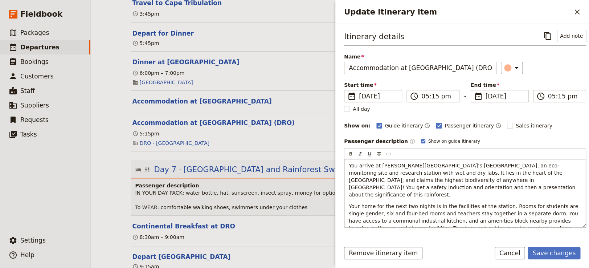
drag, startPoint x: 504, startPoint y: 222, endPoint x: 344, endPoint y: 163, distance: 170.7
click at [344, 163] on div "You arrive at James Cook University’s Daintree Rainforest Observatory, an eco-m…" at bounding box center [464, 193] width 241 height 68
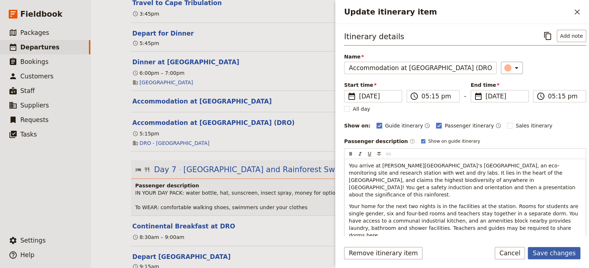
click at [545, 253] on button "Save changes" at bounding box center [554, 253] width 53 height 12
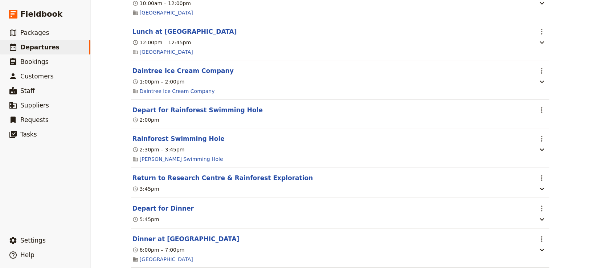
scroll to position [3143, 0]
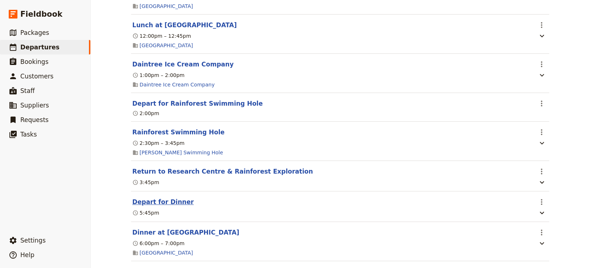
click at [158, 206] on button "Depart for Dinner" at bounding box center [162, 201] width 61 height 9
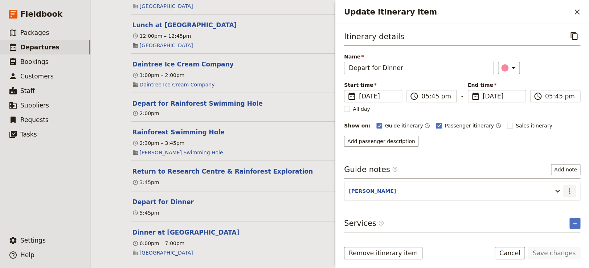
click at [570, 185] on button "​" at bounding box center [569, 191] width 12 height 12
click at [561, 209] on span "Edit note" at bounding box center [554, 205] width 34 height 7
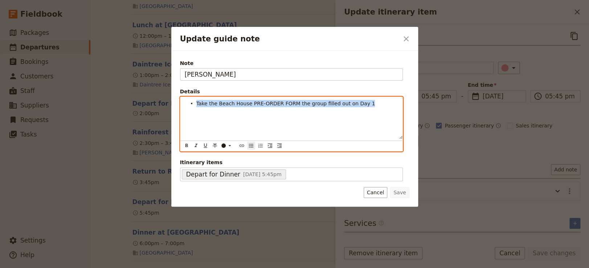
drag, startPoint x: 378, startPoint y: 104, endPoint x: 159, endPoint y: 101, distance: 218.9
click at [180, 101] on div "Take the Beach House PRE-ORDER FORM the group filled out on Day 1" at bounding box center [291, 118] width 222 height 42
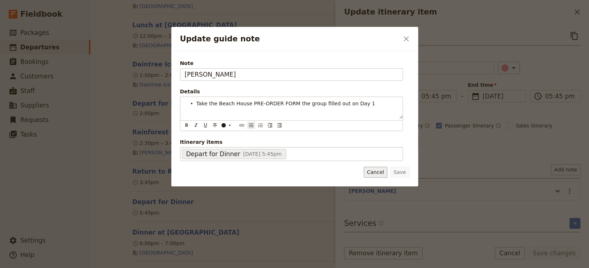
click at [384, 175] on div "Note STEVE Details Take the Beach House PRE-ORDER FORM the group filled out on …" at bounding box center [294, 118] width 247 height 135
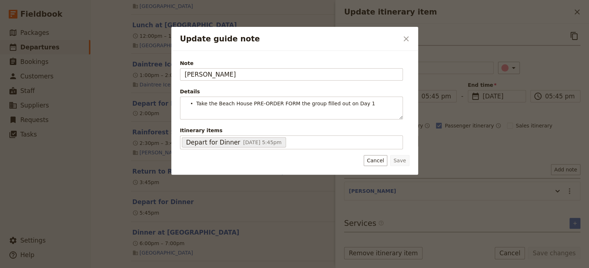
drag, startPoint x: 408, startPoint y: 38, endPoint x: 234, endPoint y: 46, distance: 174.0
click at [407, 38] on icon "Close dialog" at bounding box center [406, 38] width 9 height 9
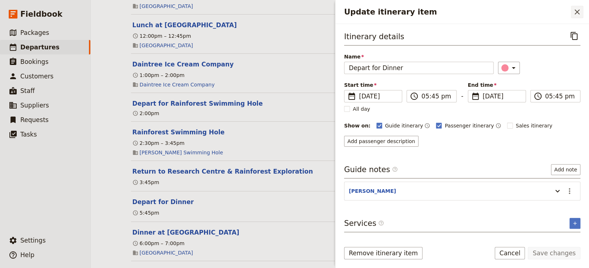
click at [576, 11] on icon "Close drawer" at bounding box center [577, 12] width 9 height 9
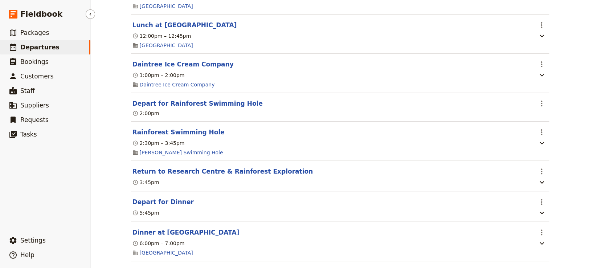
click at [41, 173] on ul "​ Packages ​ Departures ​ Bookings ​ Customers ​ Staff ​ Suppliers ​ Requests ​…" at bounding box center [45, 127] width 90 height 205
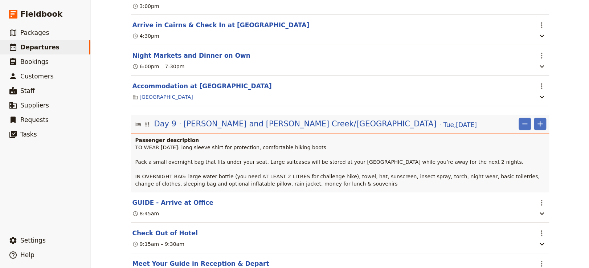
scroll to position [3693, 0]
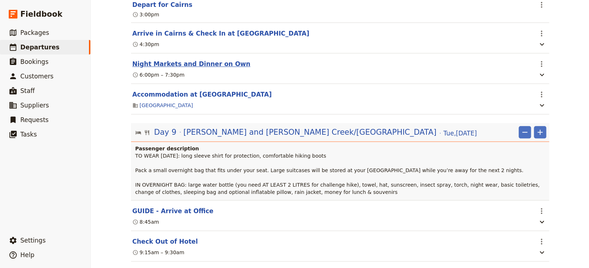
click at [182, 68] on button "Night Markets and Dinner on Own" at bounding box center [191, 64] width 118 height 9
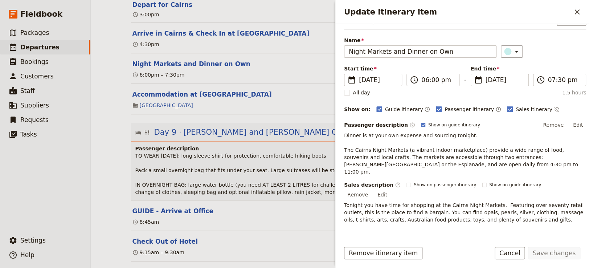
scroll to position [20, 0]
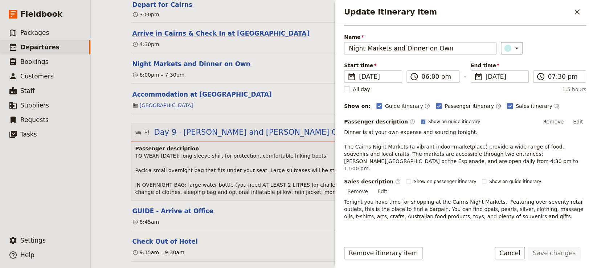
click at [215, 38] on button "Arrive in Cairns & Check In at [GEOGRAPHIC_DATA]" at bounding box center [220, 33] width 177 height 9
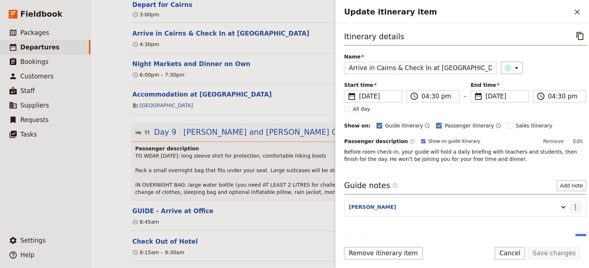
click at [571, 206] on icon "Actions" at bounding box center [575, 206] width 9 height 9
click at [551, 223] on span "Edit note" at bounding box center [548, 221] width 23 height 7
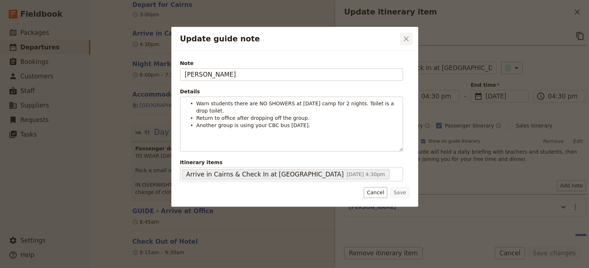
click at [403, 42] on icon "Close dialog" at bounding box center [406, 38] width 9 height 9
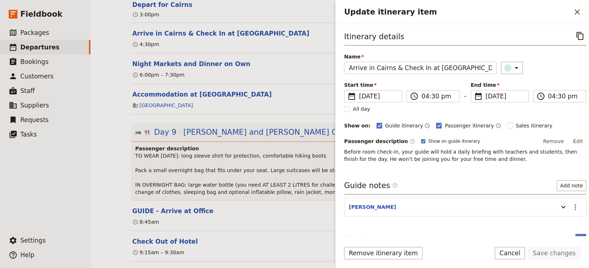
click at [544, 115] on div "Itinerary details ​ Name Arrive in Cairns & Check In at Coral Tree Inn ​ Start …" at bounding box center [465, 96] width 242 height 133
click at [578, 14] on icon "Close drawer" at bounding box center [577, 12] width 9 height 9
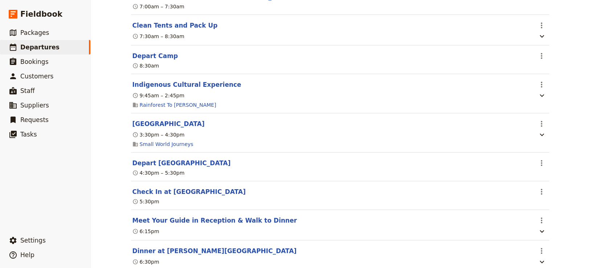
scroll to position [4640, 0]
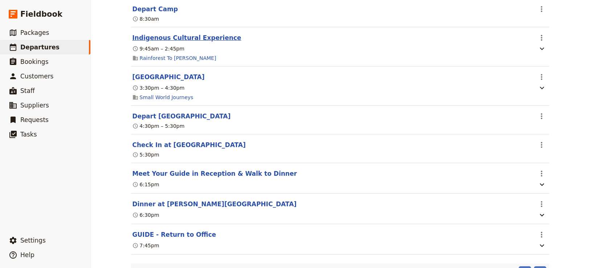
click at [201, 42] on button "Indigenous Cultural Experience" at bounding box center [186, 37] width 109 height 9
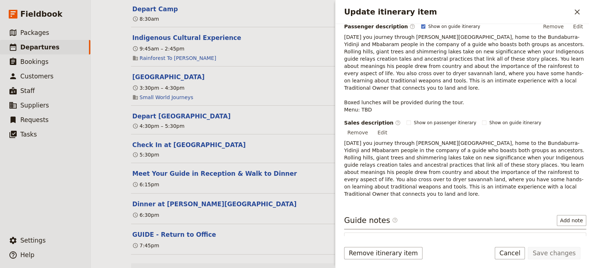
scroll to position [150, 0]
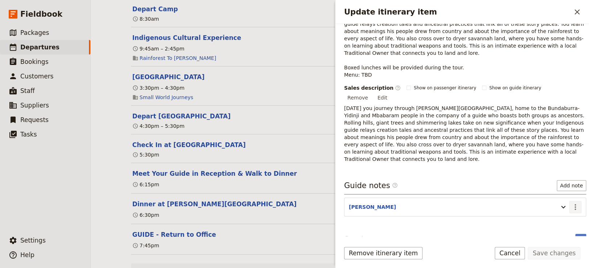
click at [574, 204] on icon "Actions" at bounding box center [574, 207] width 1 height 6
click at [549, 198] on span "Edit note" at bounding box center [548, 199] width 23 height 7
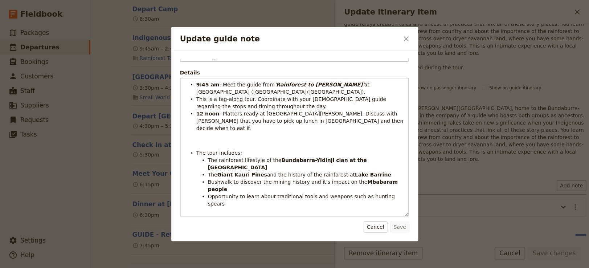
scroll to position [21, 0]
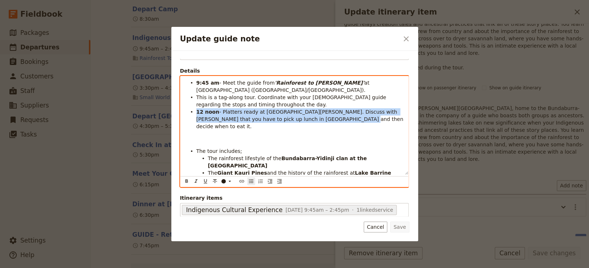
drag, startPoint x: 311, startPoint y: 120, endPoint x: 197, endPoint y: 112, distance: 115.0
click at [197, 112] on li "12 noon - Platters ready at Subway Atherton. Discuss with Allan that you have t…" at bounding box center [300, 119] width 208 height 22
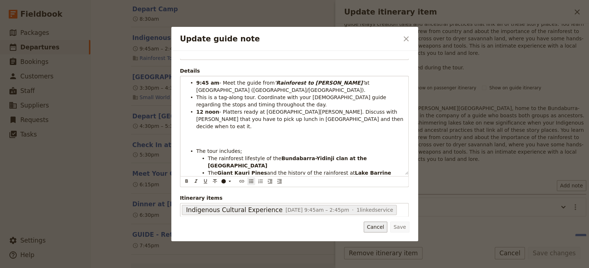
click at [380, 226] on button "Cancel" at bounding box center [376, 226] width 24 height 11
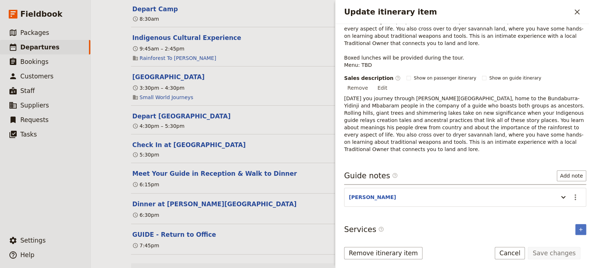
scroll to position [164, 0]
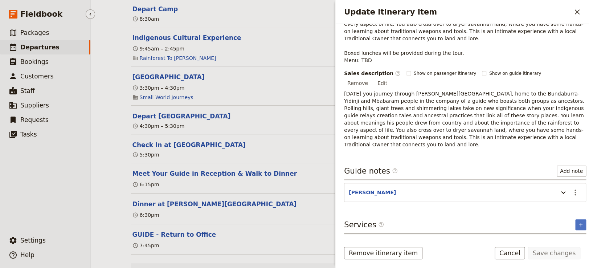
click at [53, 195] on ul "​ Packages ​ Departures ​ Bookings ​ Customers ​ Staff ​ Suppliers ​ Requests ​…" at bounding box center [45, 127] width 90 height 205
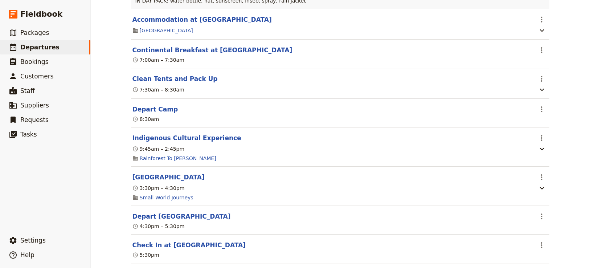
scroll to position [4549, 0]
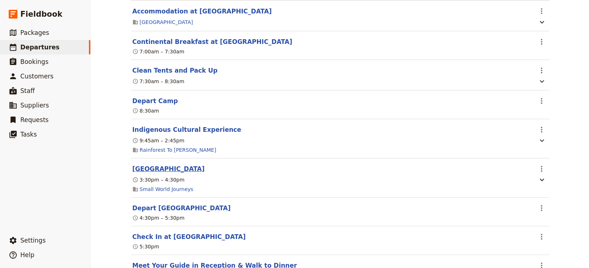
click at [169, 173] on button "[GEOGRAPHIC_DATA]" at bounding box center [168, 168] width 72 height 9
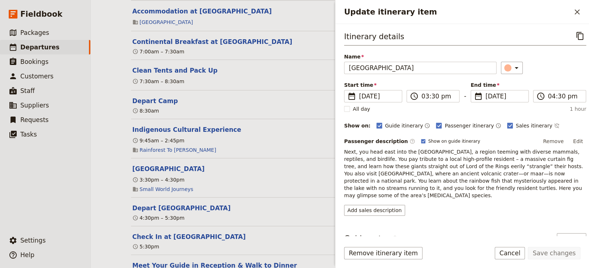
scroll to position [83, 0]
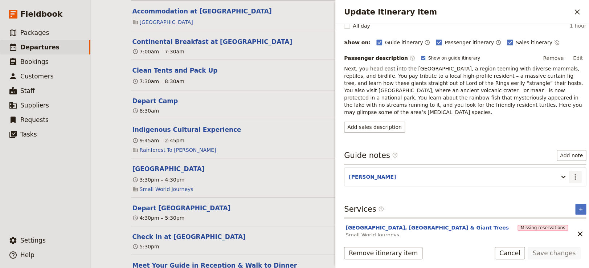
click at [571, 172] on icon "Actions" at bounding box center [575, 176] width 9 height 9
click at [555, 184] on span "Edit note" at bounding box center [548, 184] width 23 height 7
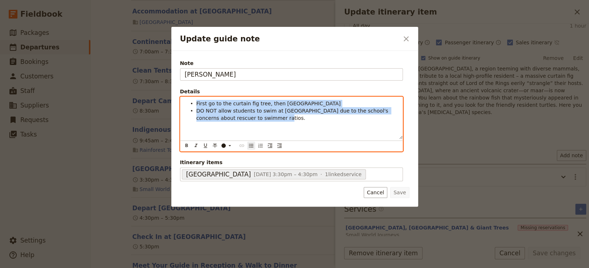
drag, startPoint x: 283, startPoint y: 125, endPoint x: 192, endPoint y: 99, distance: 94.8
click at [192, 99] on div "First go to the curtain fig tree, then Lake Eacham DO NOT allow students to swi…" at bounding box center [291, 118] width 222 height 42
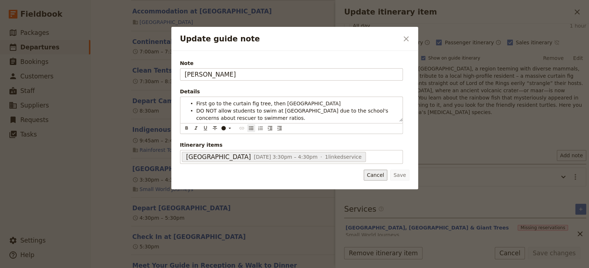
click at [375, 177] on button "Cancel" at bounding box center [376, 174] width 24 height 11
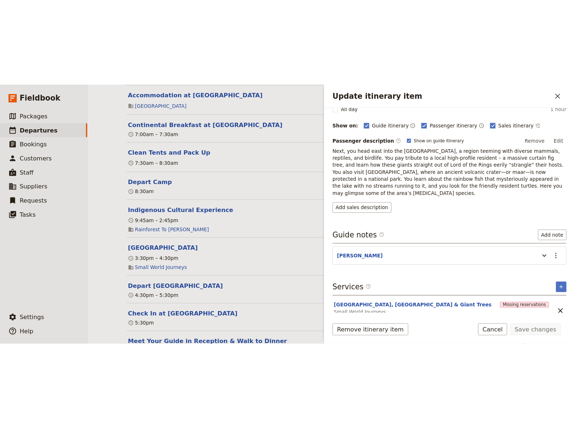
scroll to position [0, 0]
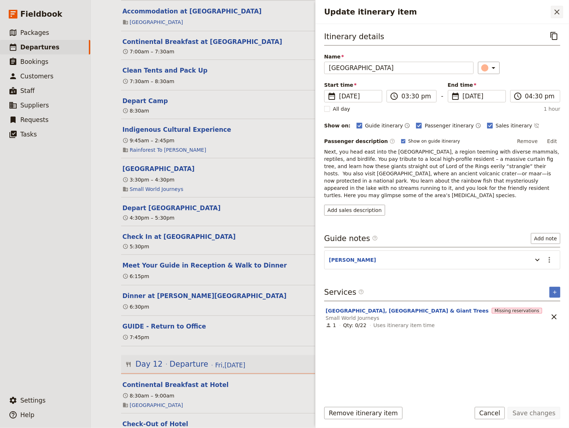
click at [557, 11] on icon "Close drawer" at bounding box center [557, 11] width 5 height 5
